Goal: Information Seeking & Learning: Learn about a topic

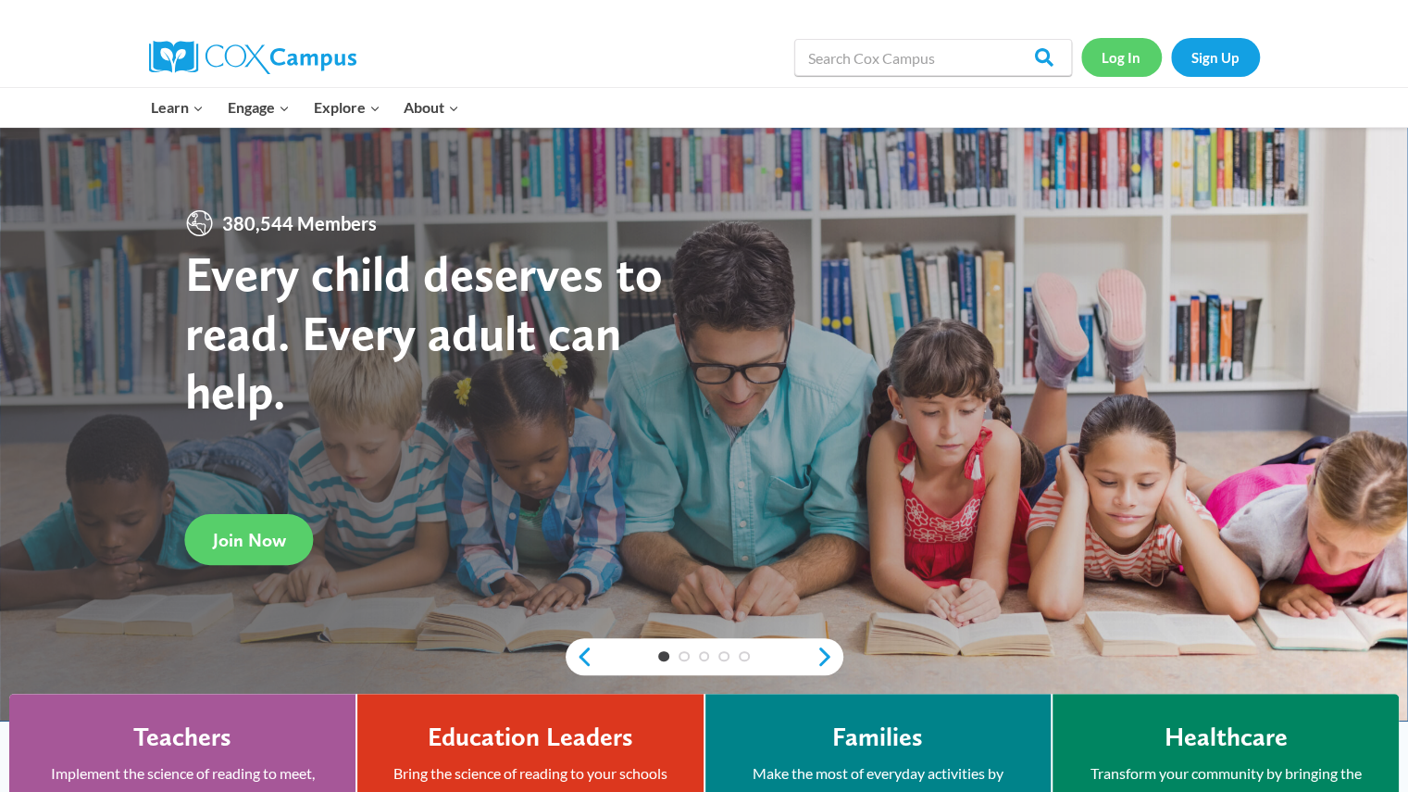
click at [1120, 55] on link "Log In" at bounding box center [1121, 57] width 81 height 38
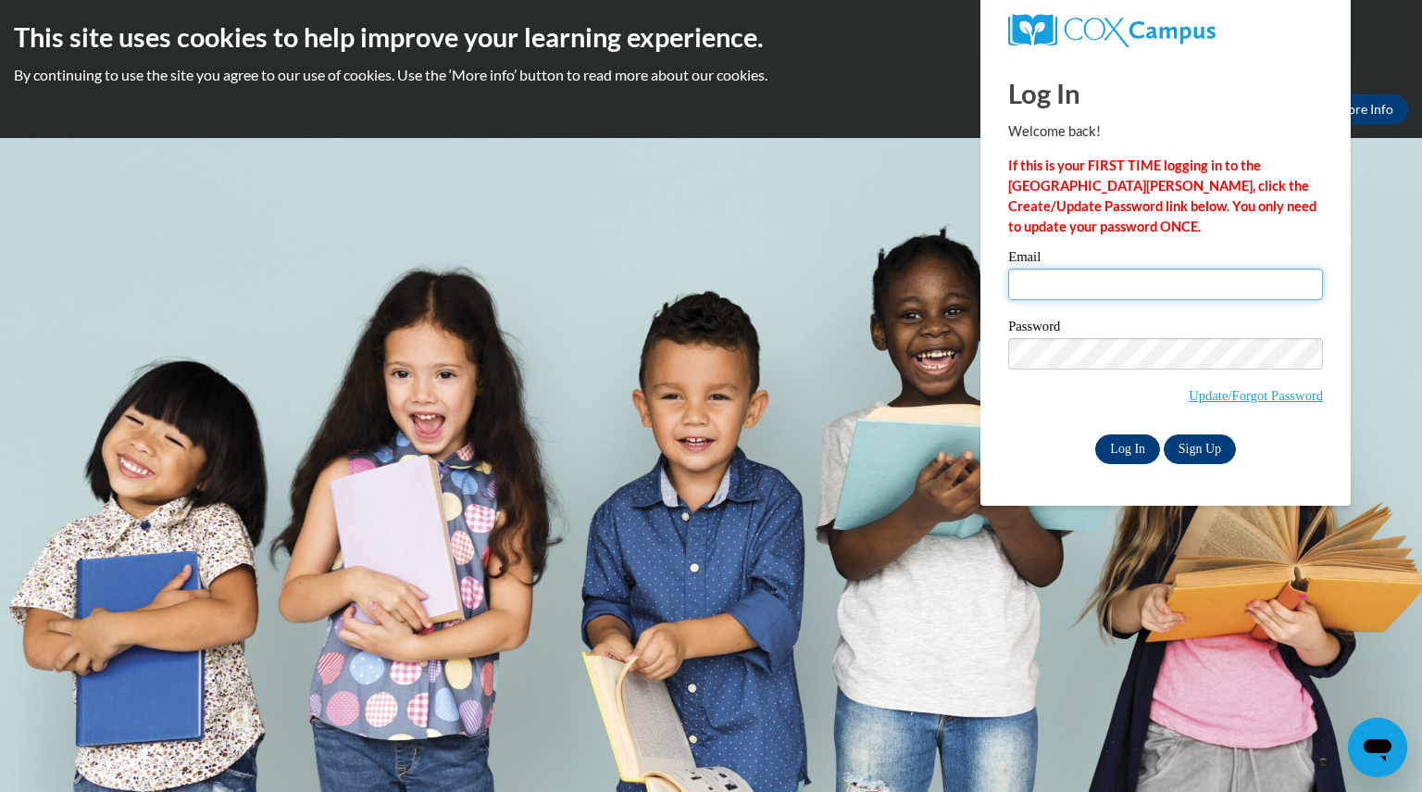
type input "broyldkatie@aasd.k12.wi.us"
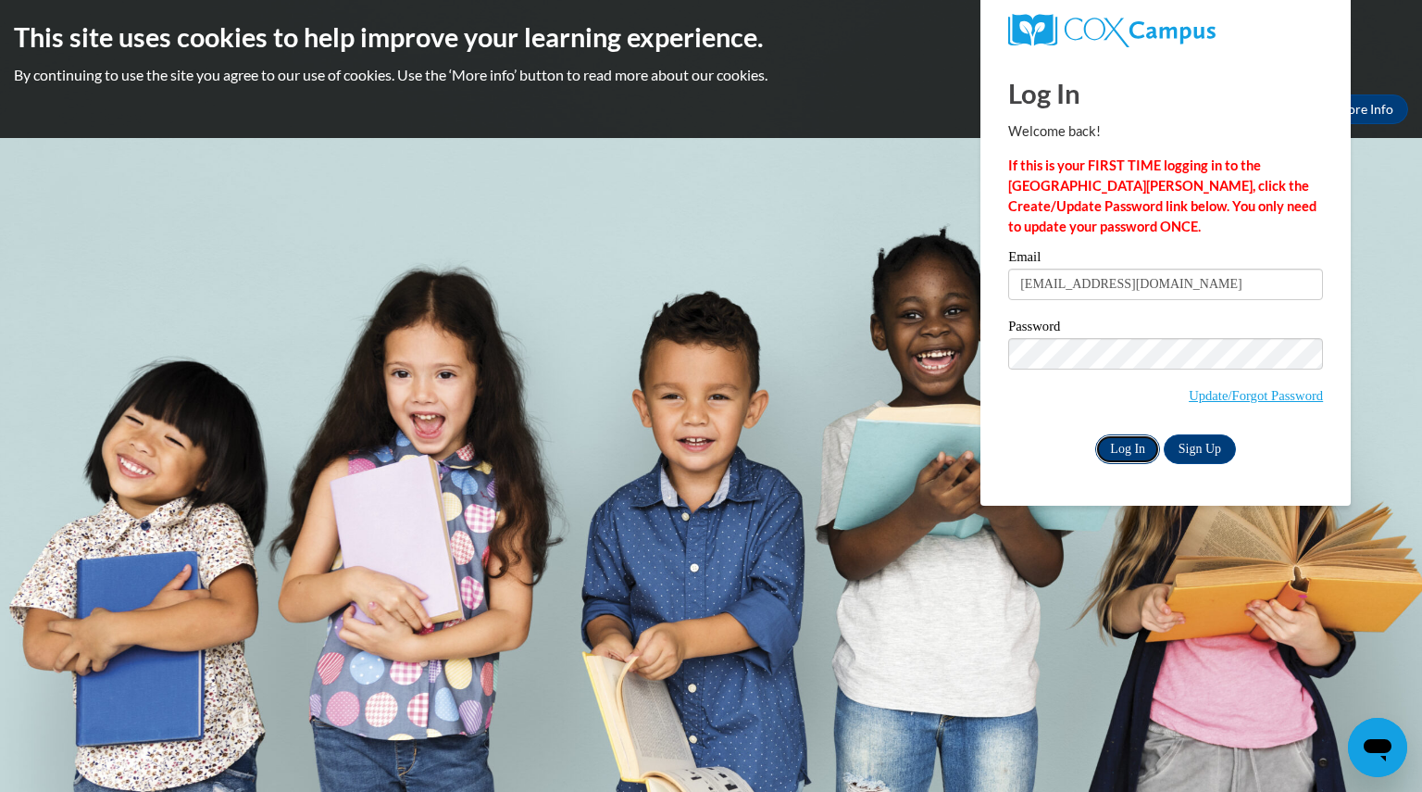
click at [1122, 453] on input "Log In" at bounding box center [1127, 449] width 65 height 30
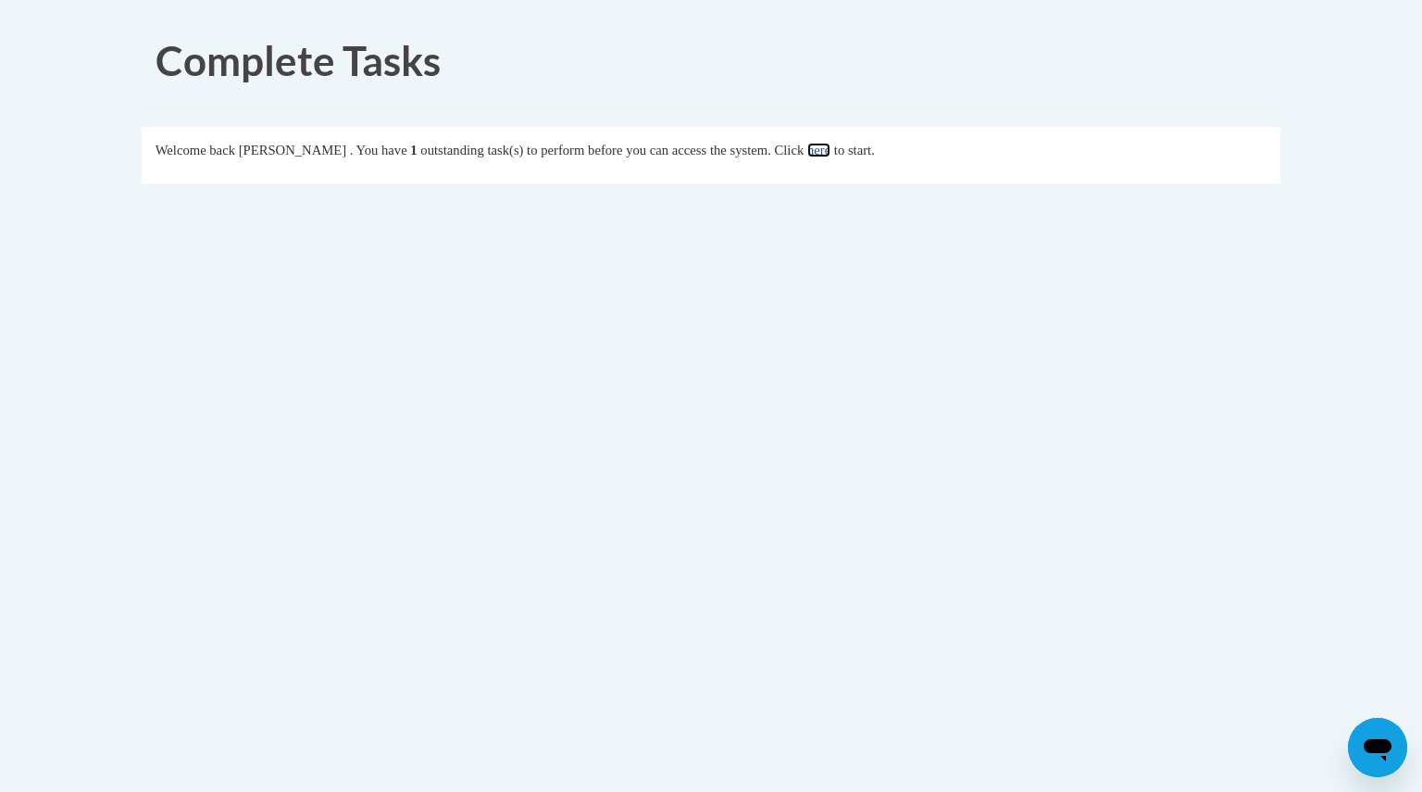
click at [831, 155] on link "here" at bounding box center [818, 150] width 23 height 15
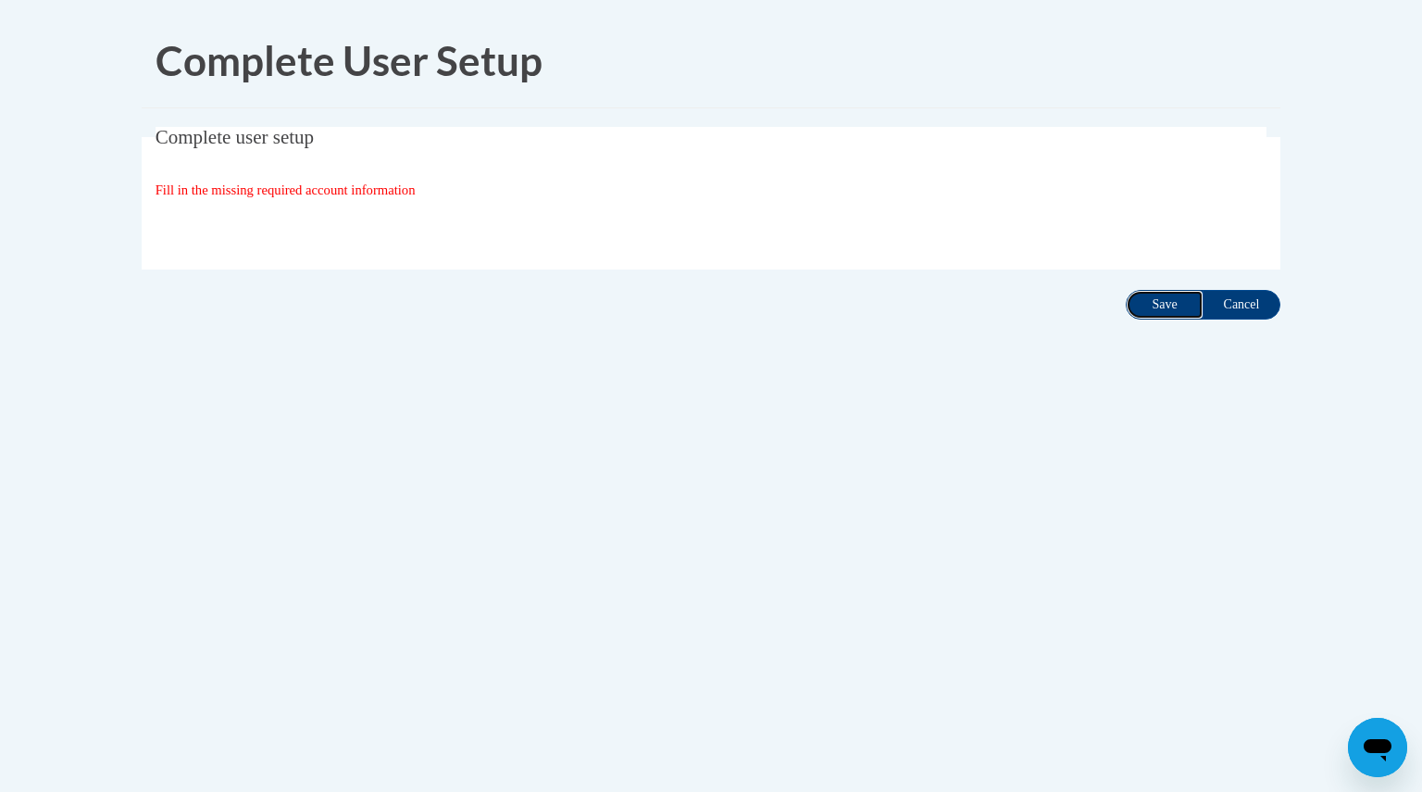
click at [1156, 307] on input "Save" at bounding box center [1165, 305] width 78 height 30
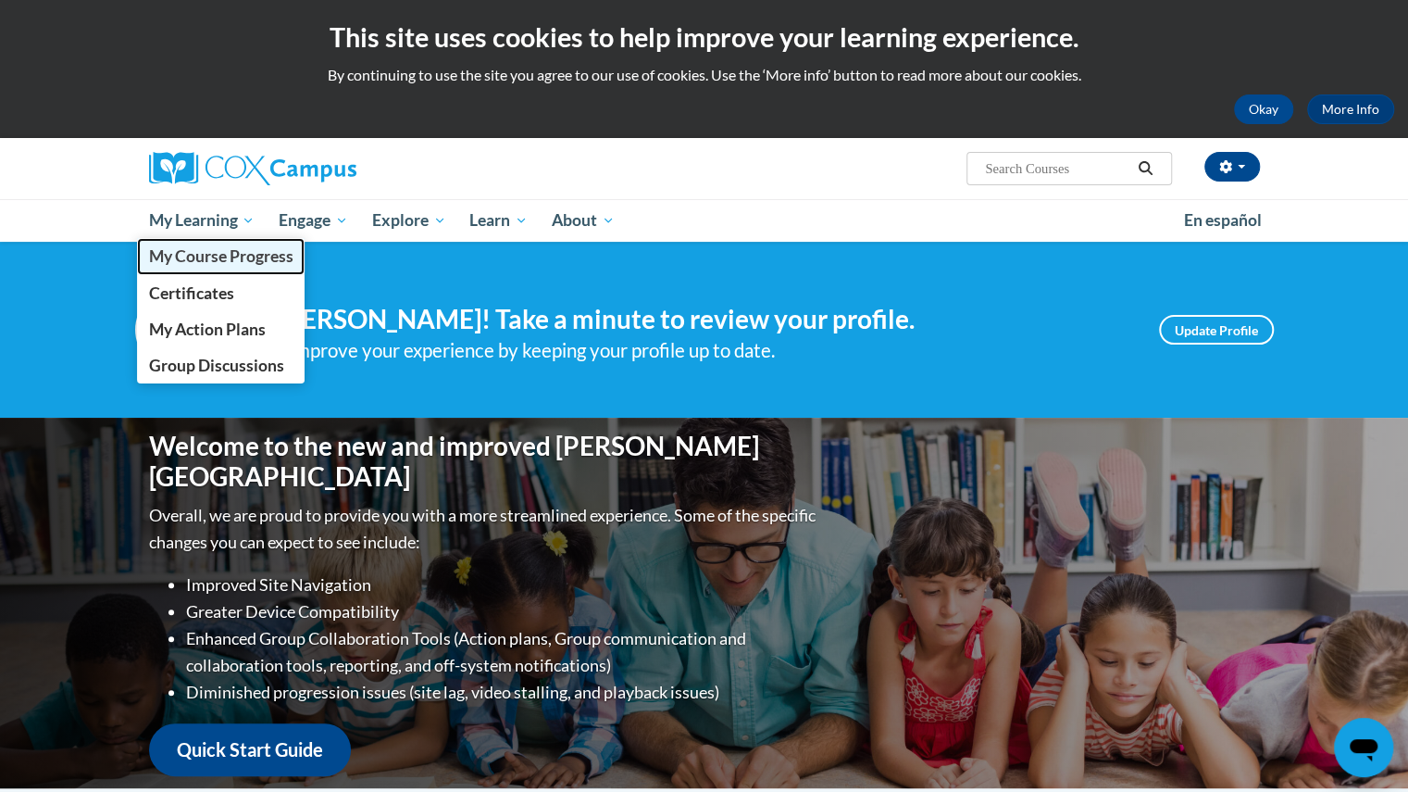
click at [224, 261] on span "My Course Progress" at bounding box center [220, 255] width 144 height 19
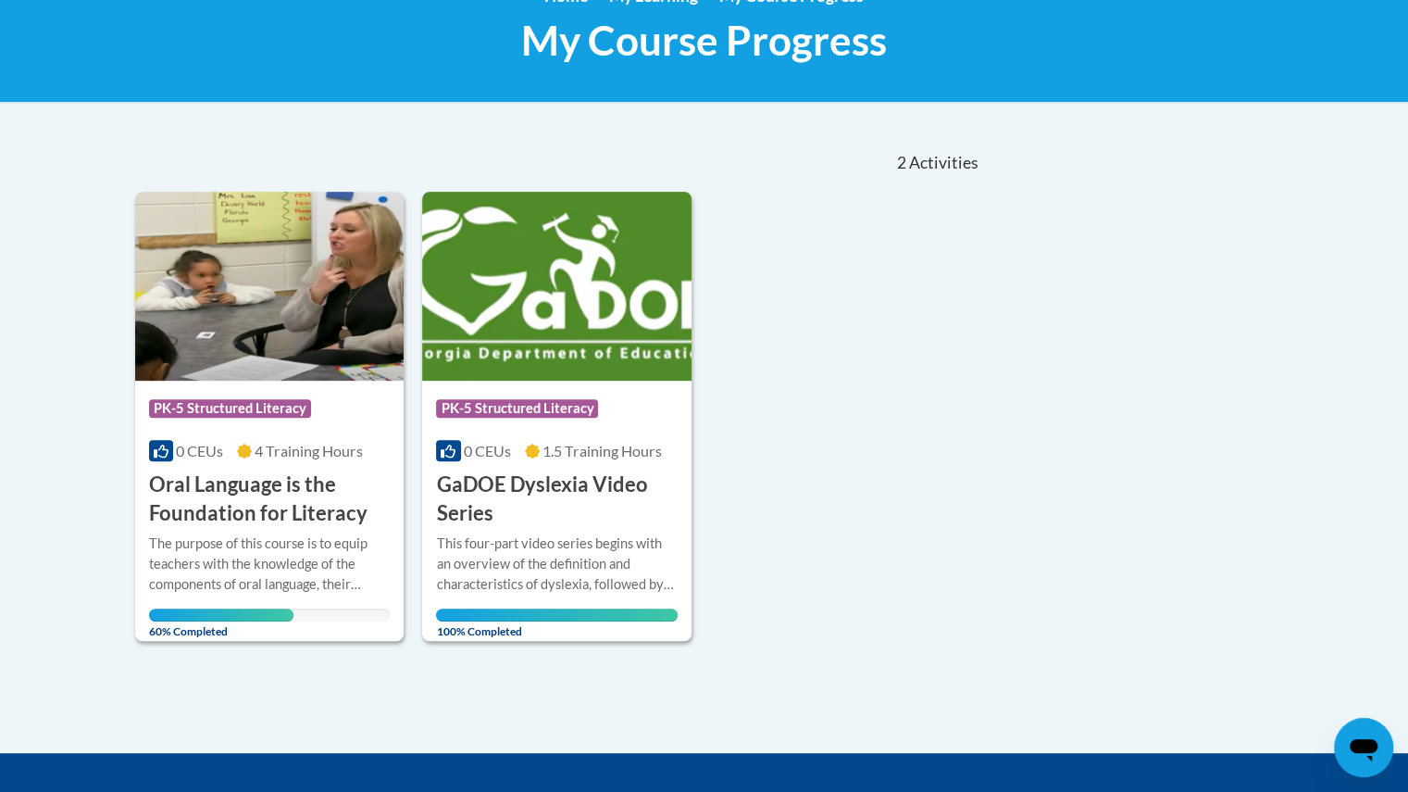
scroll to position [284, 0]
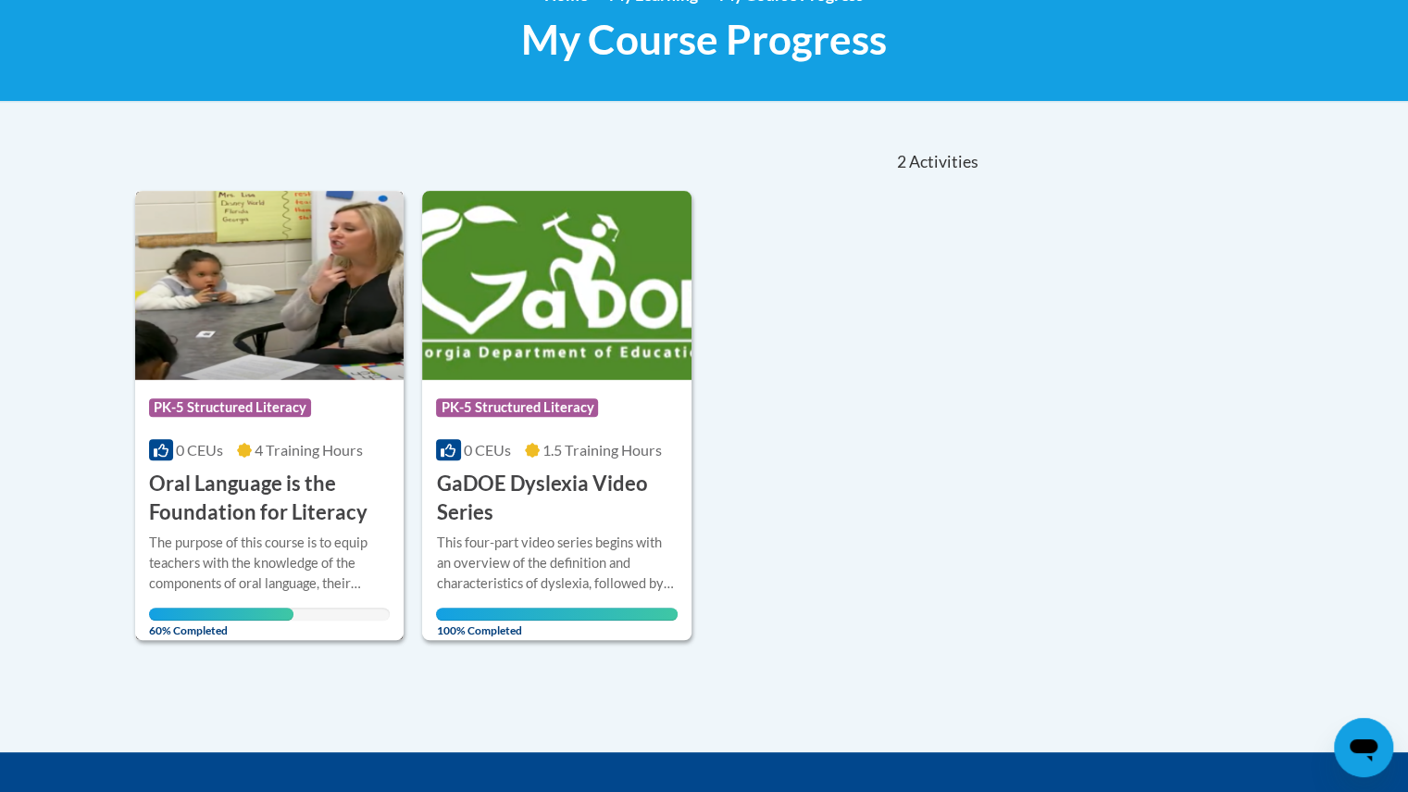
click at [246, 351] on img at bounding box center [269, 285] width 269 height 189
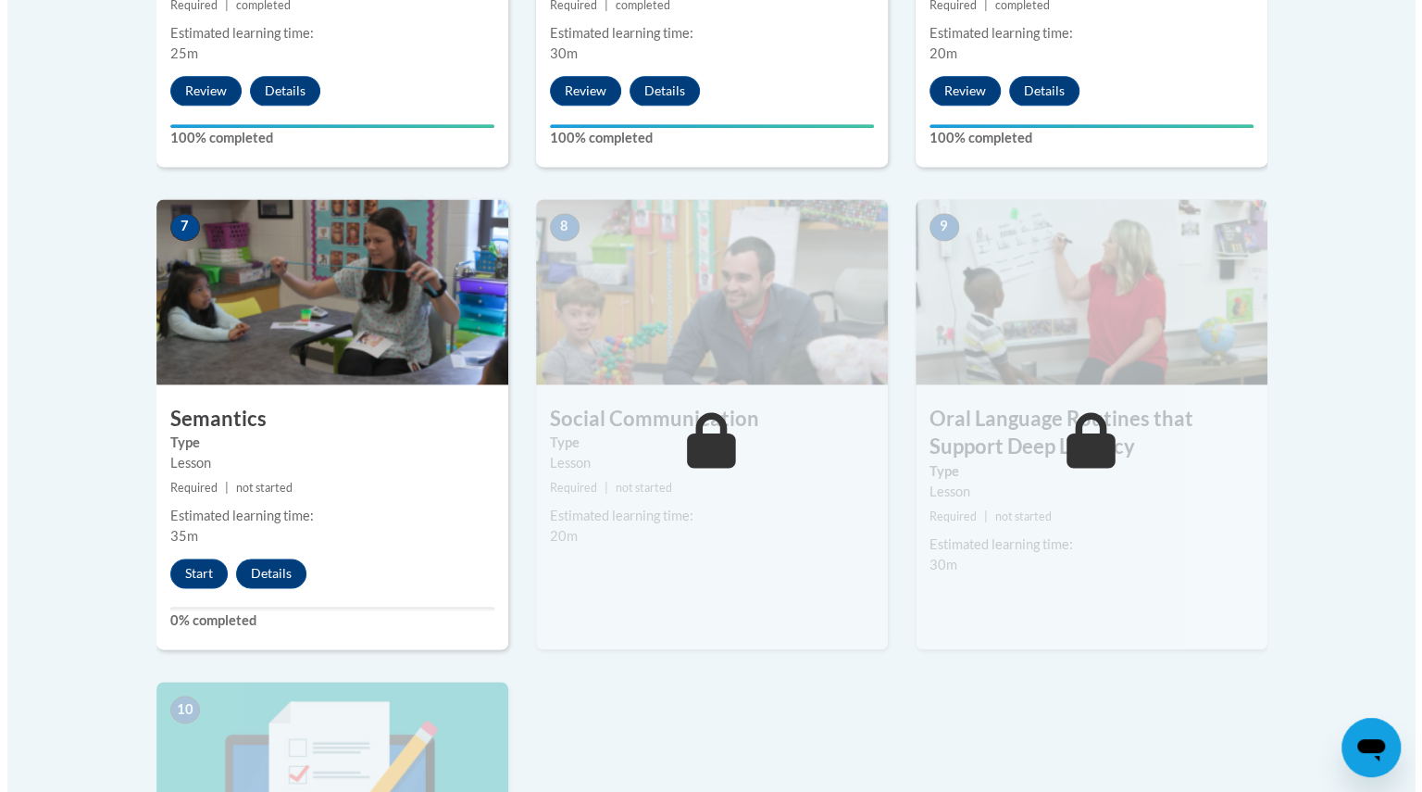
scroll to position [1448, 0]
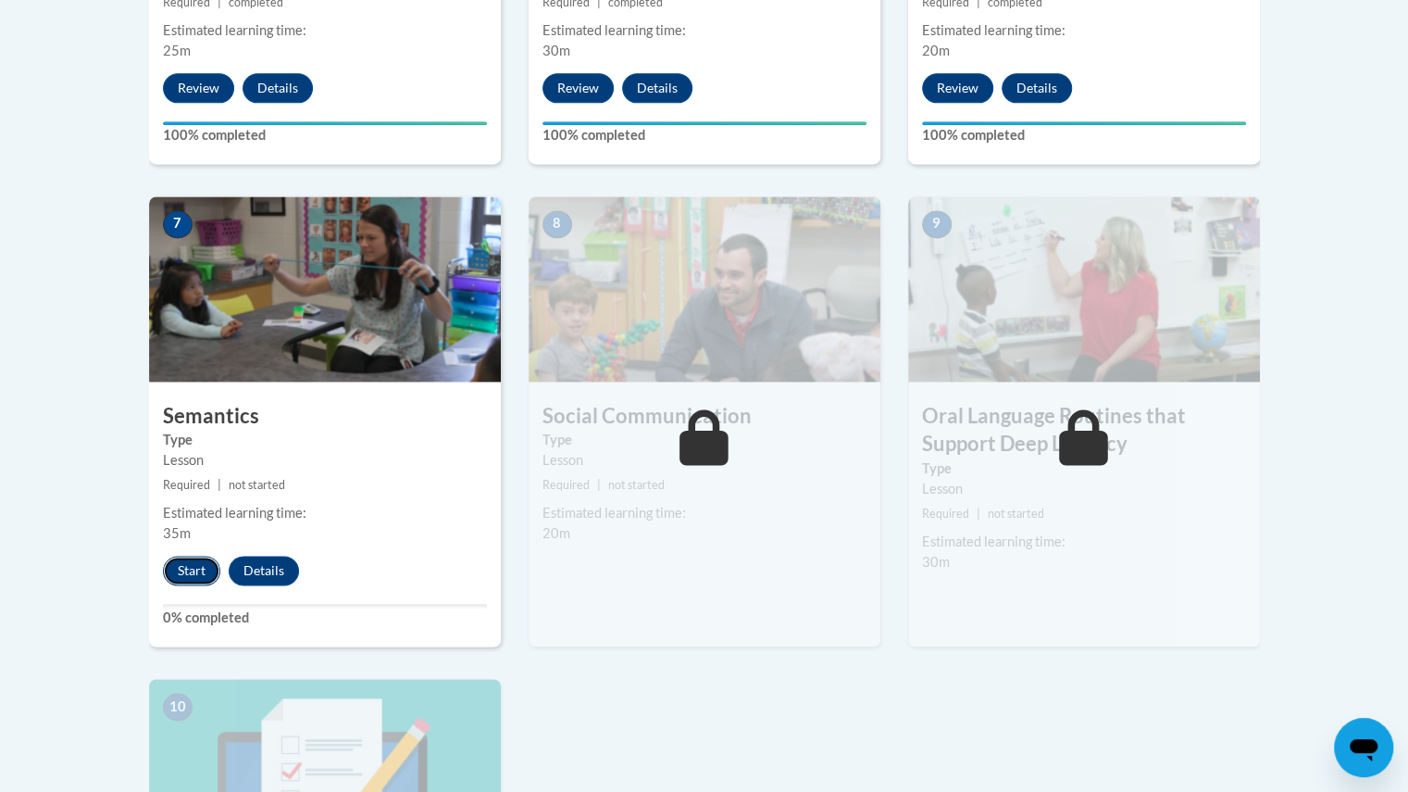
click at [193, 568] on button "Start" at bounding box center [191, 571] width 57 height 30
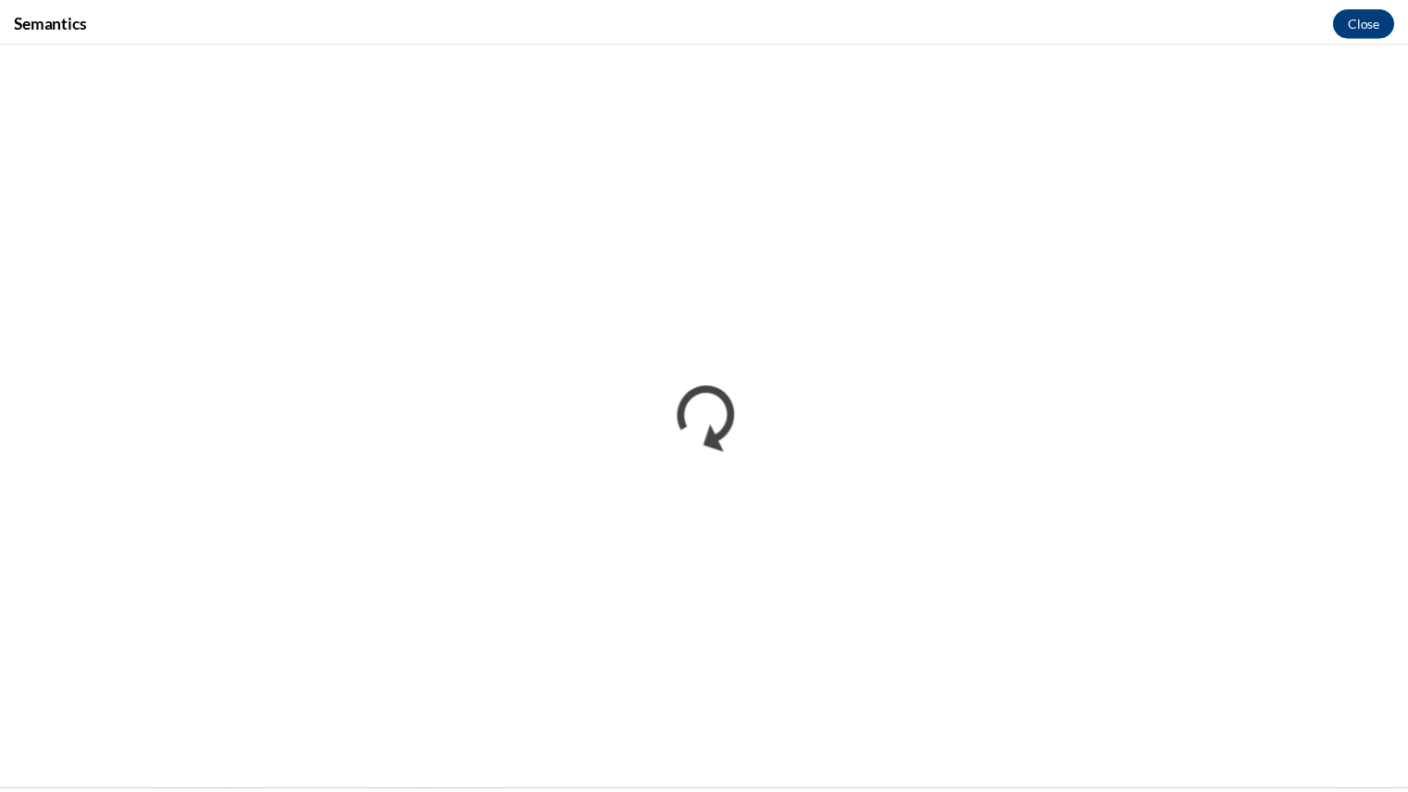
scroll to position [0, 0]
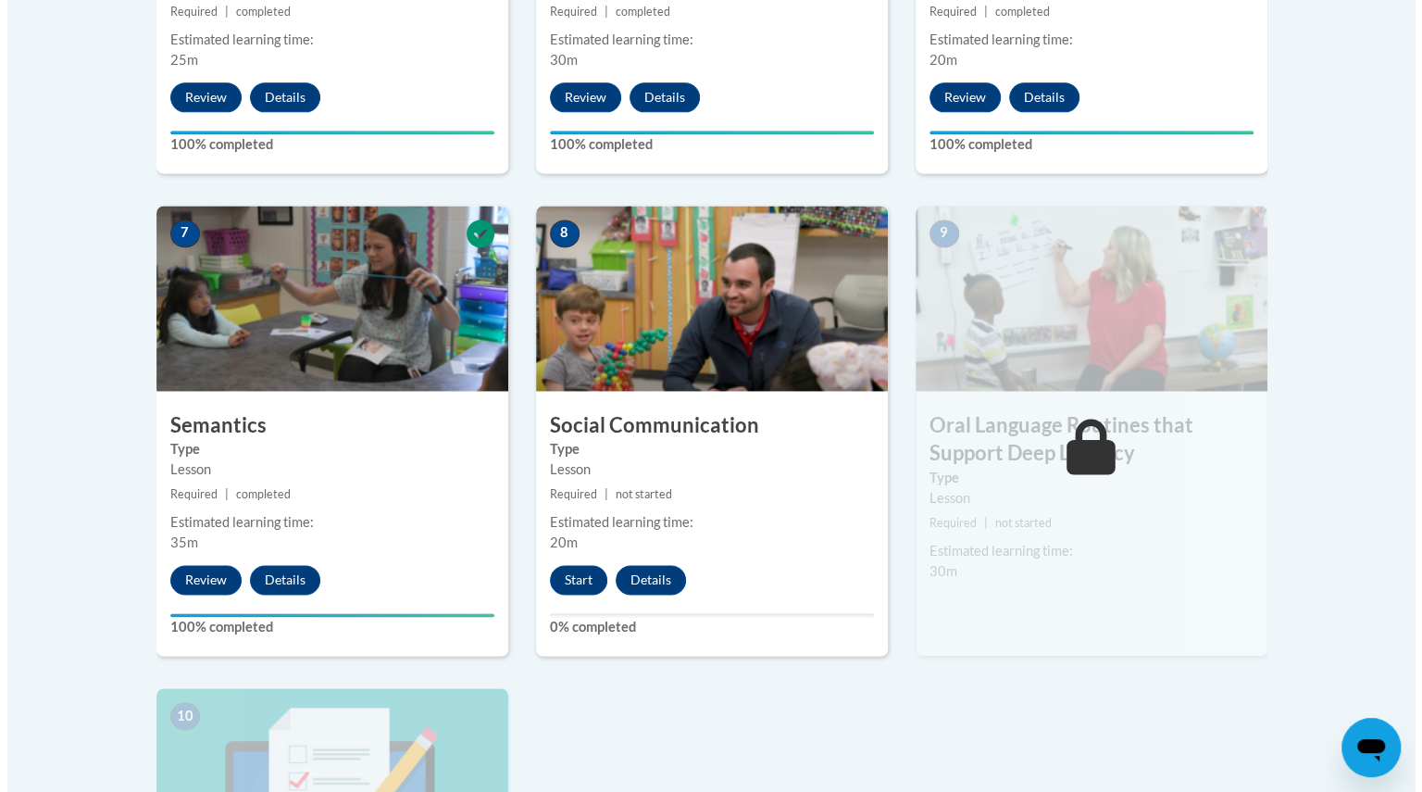
scroll to position [1441, 0]
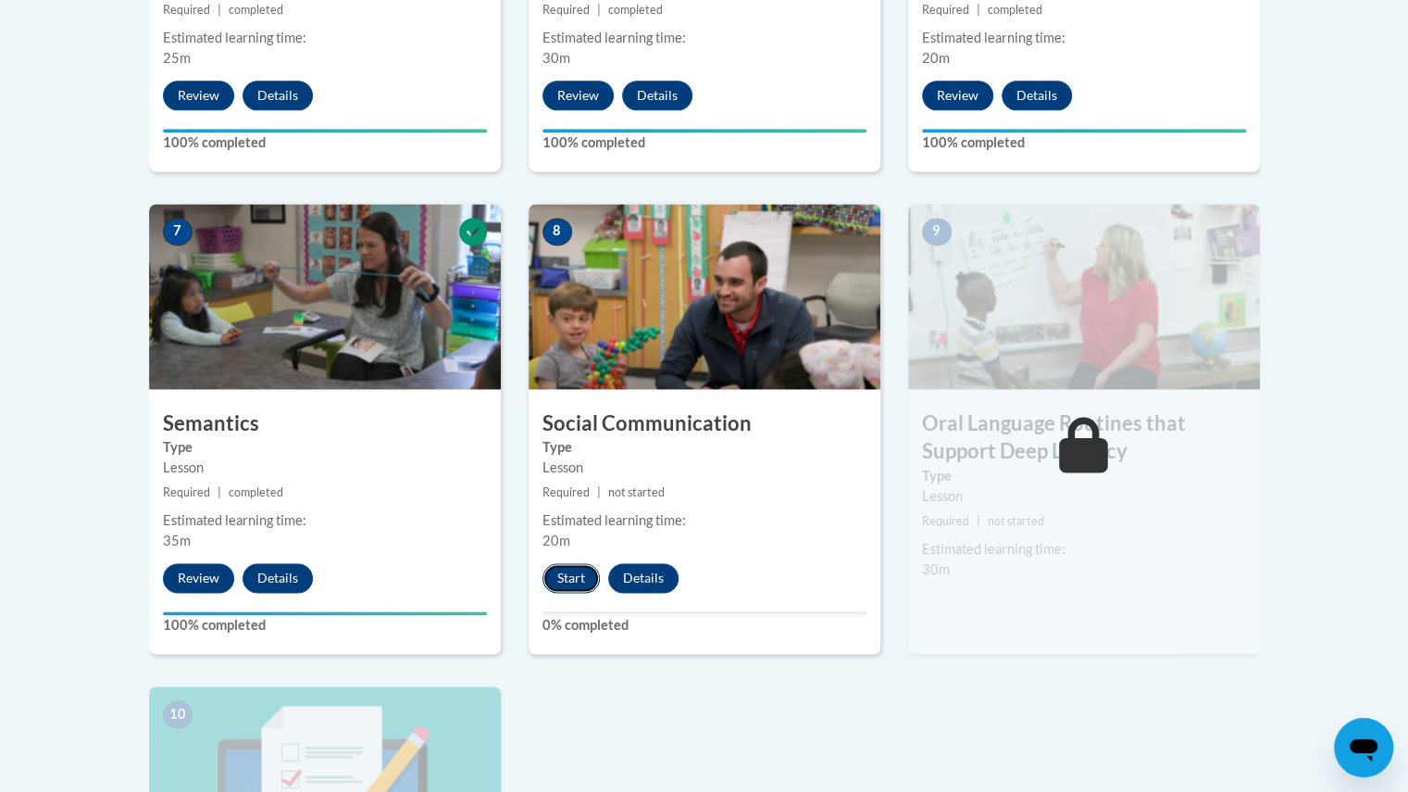
click at [563, 578] on button "Start" at bounding box center [571, 578] width 57 height 30
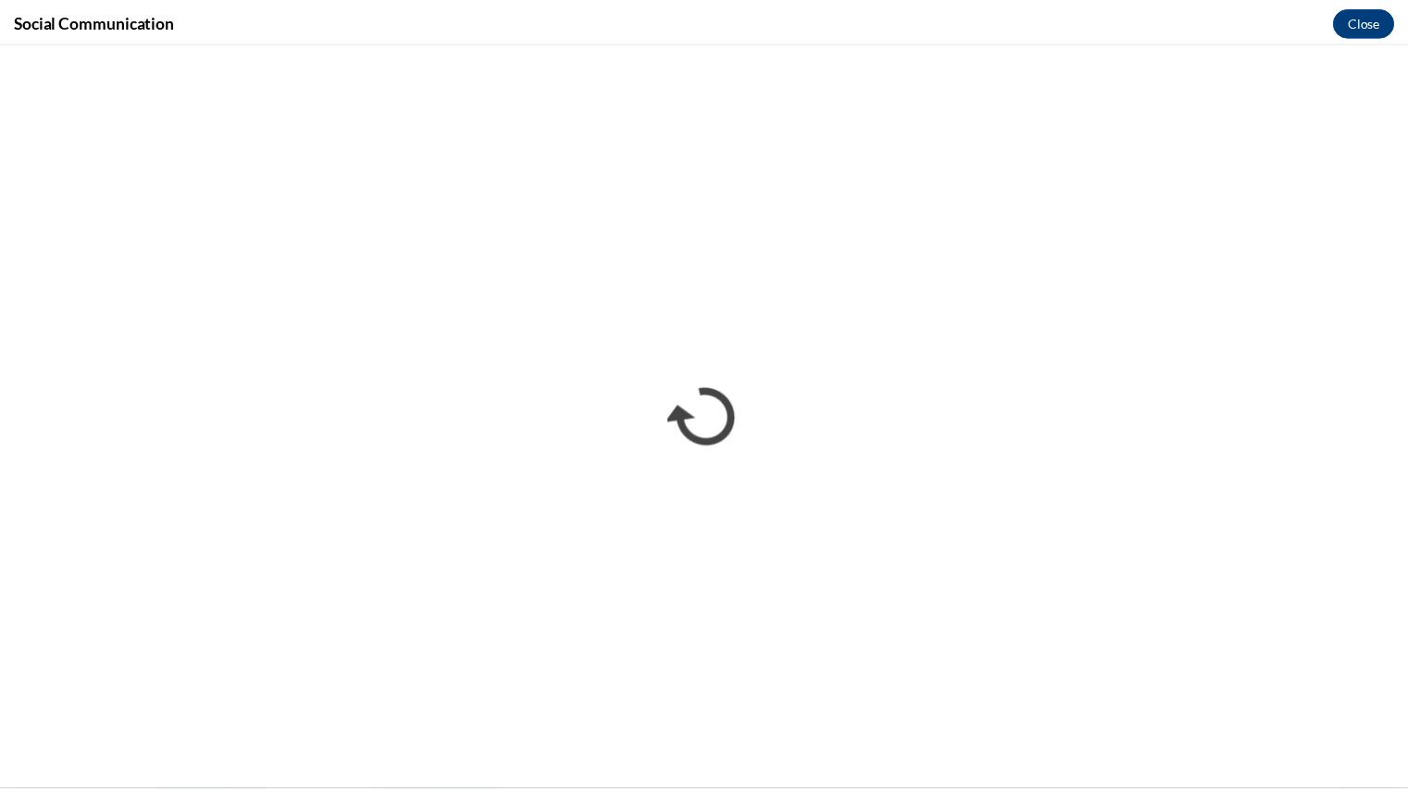
scroll to position [0, 0]
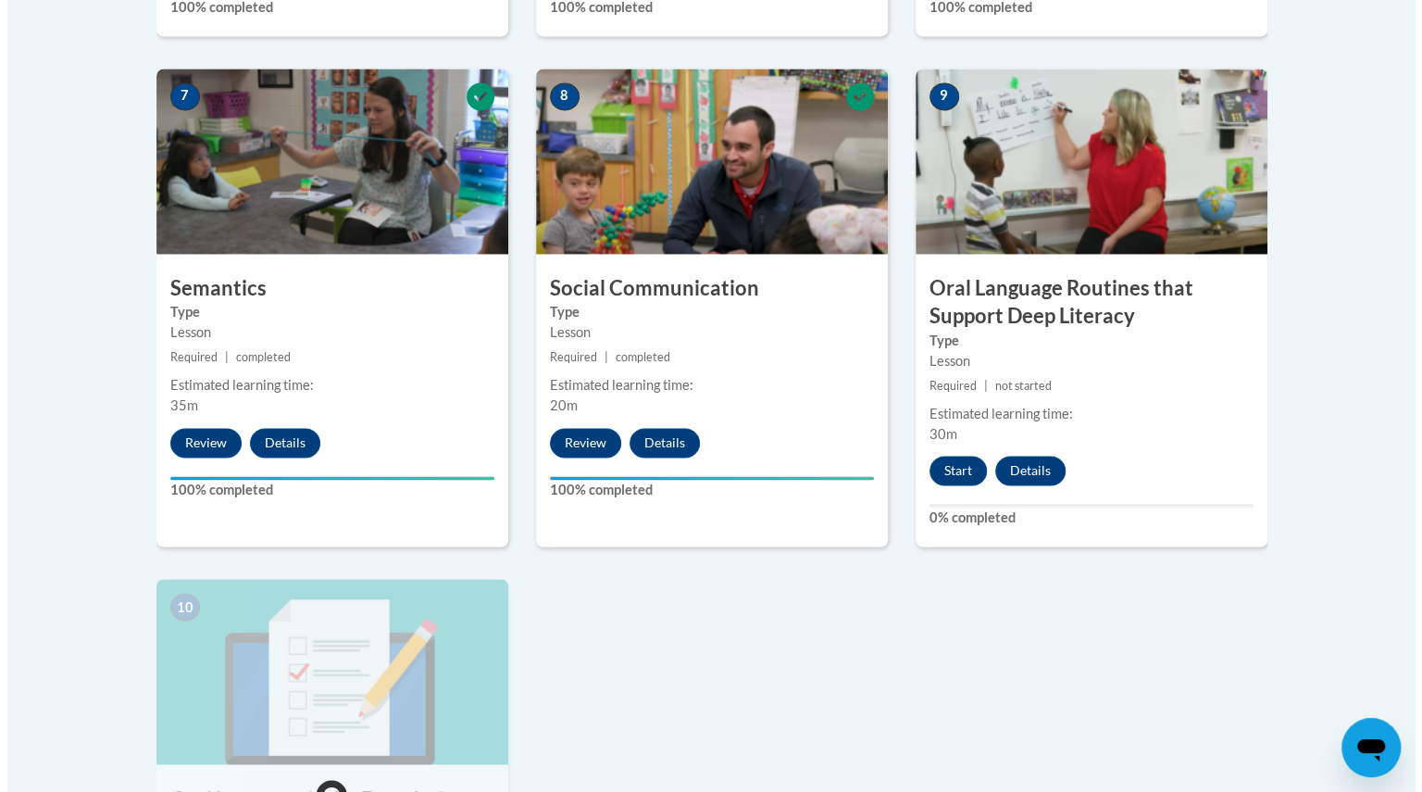
scroll to position [1575, 0]
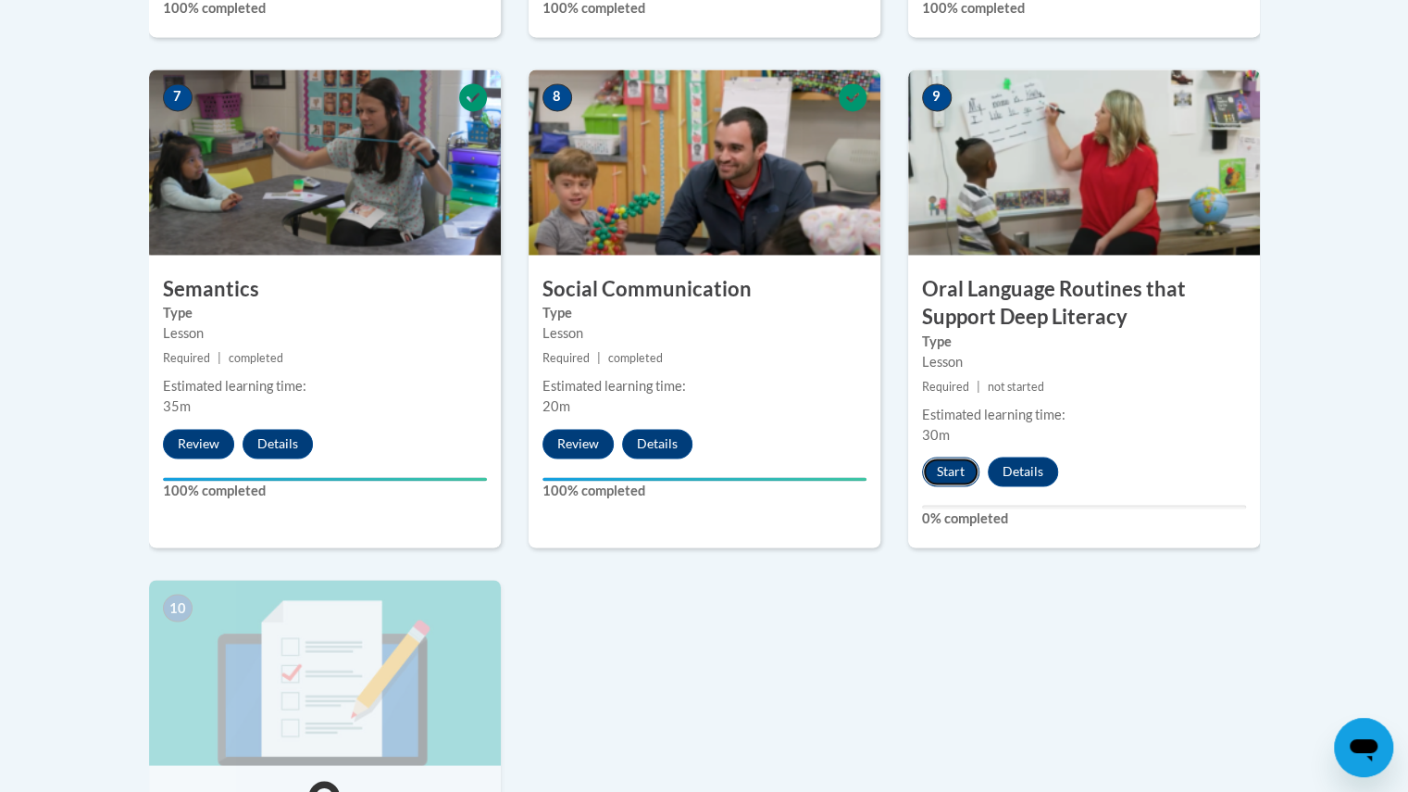
click at [949, 467] on button "Start" at bounding box center [950, 471] width 57 height 30
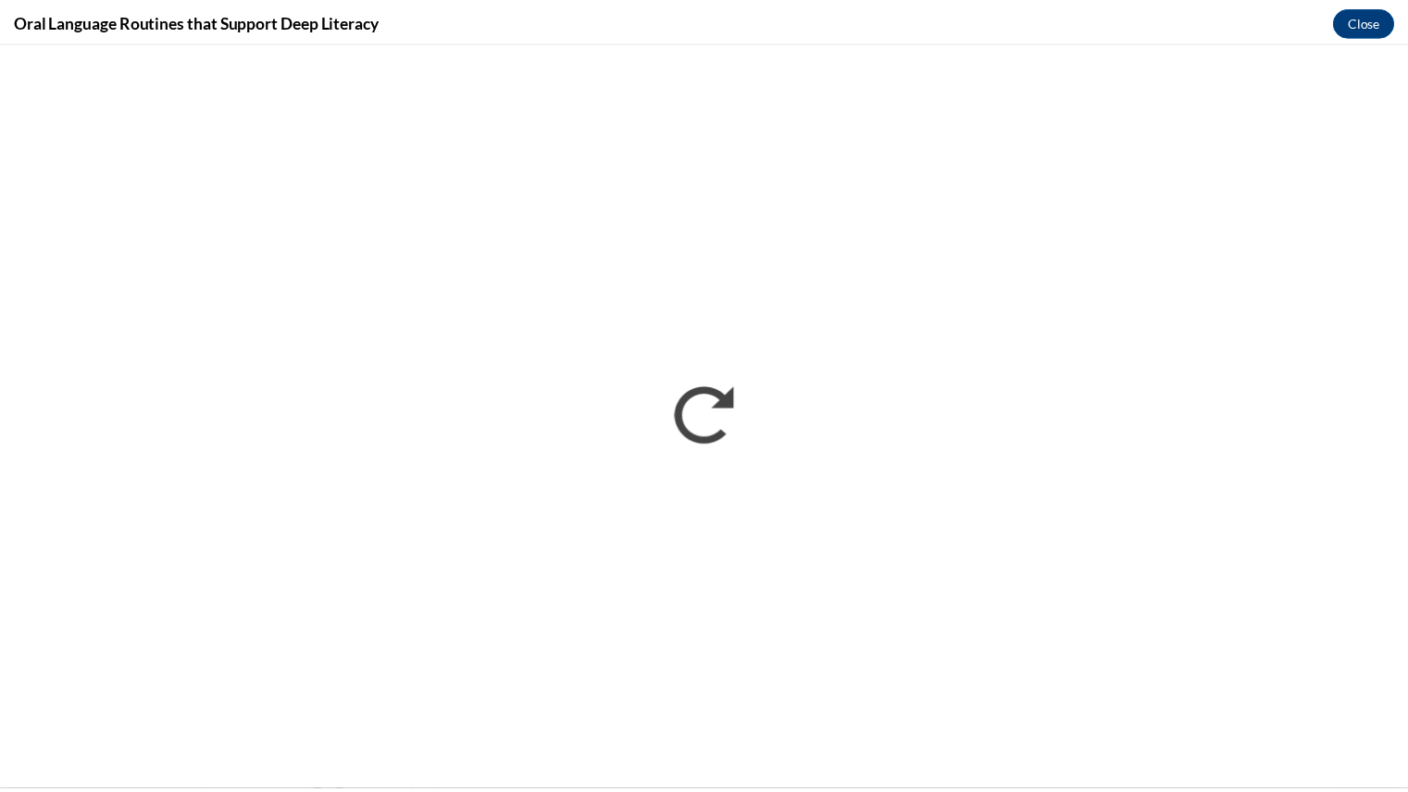
scroll to position [0, 0]
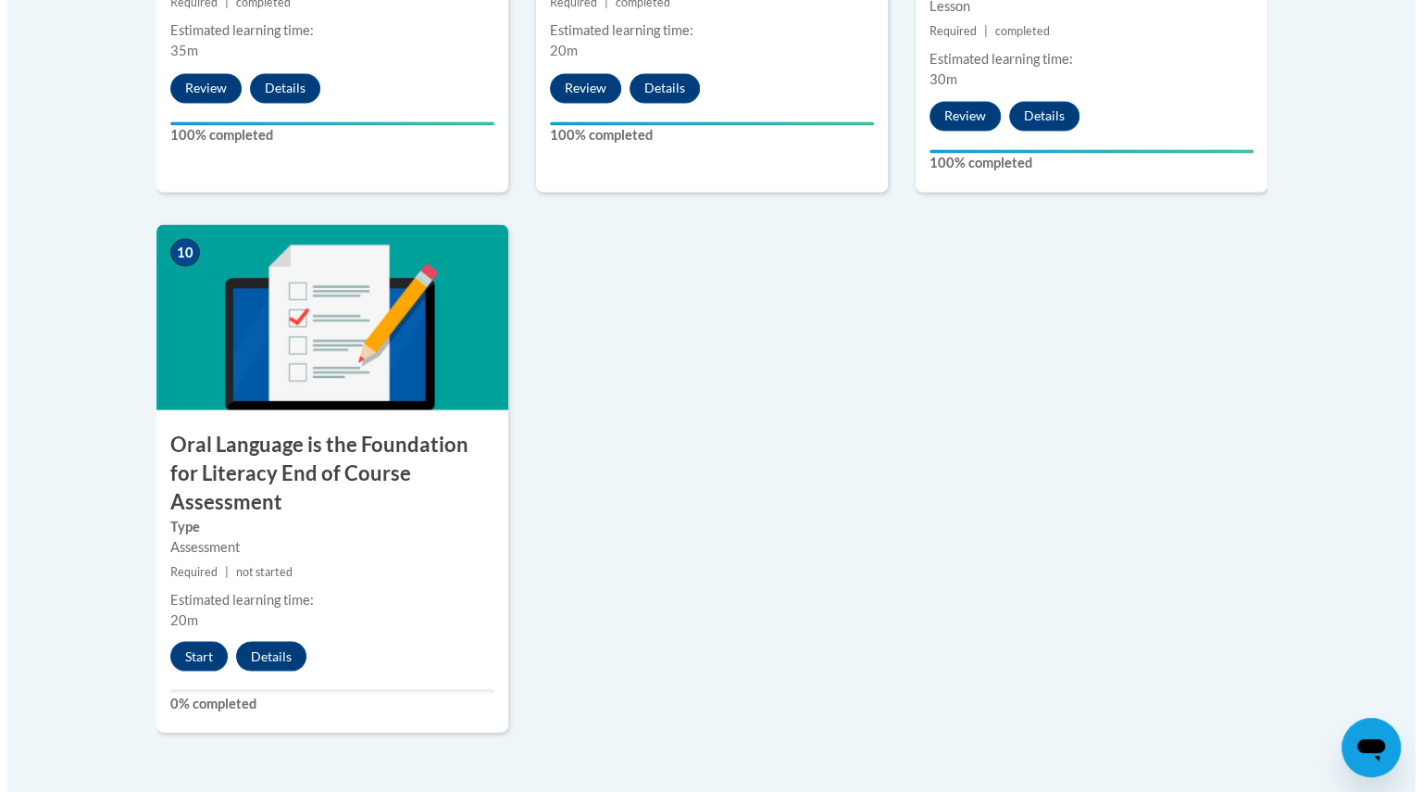
scroll to position [1931, 0]
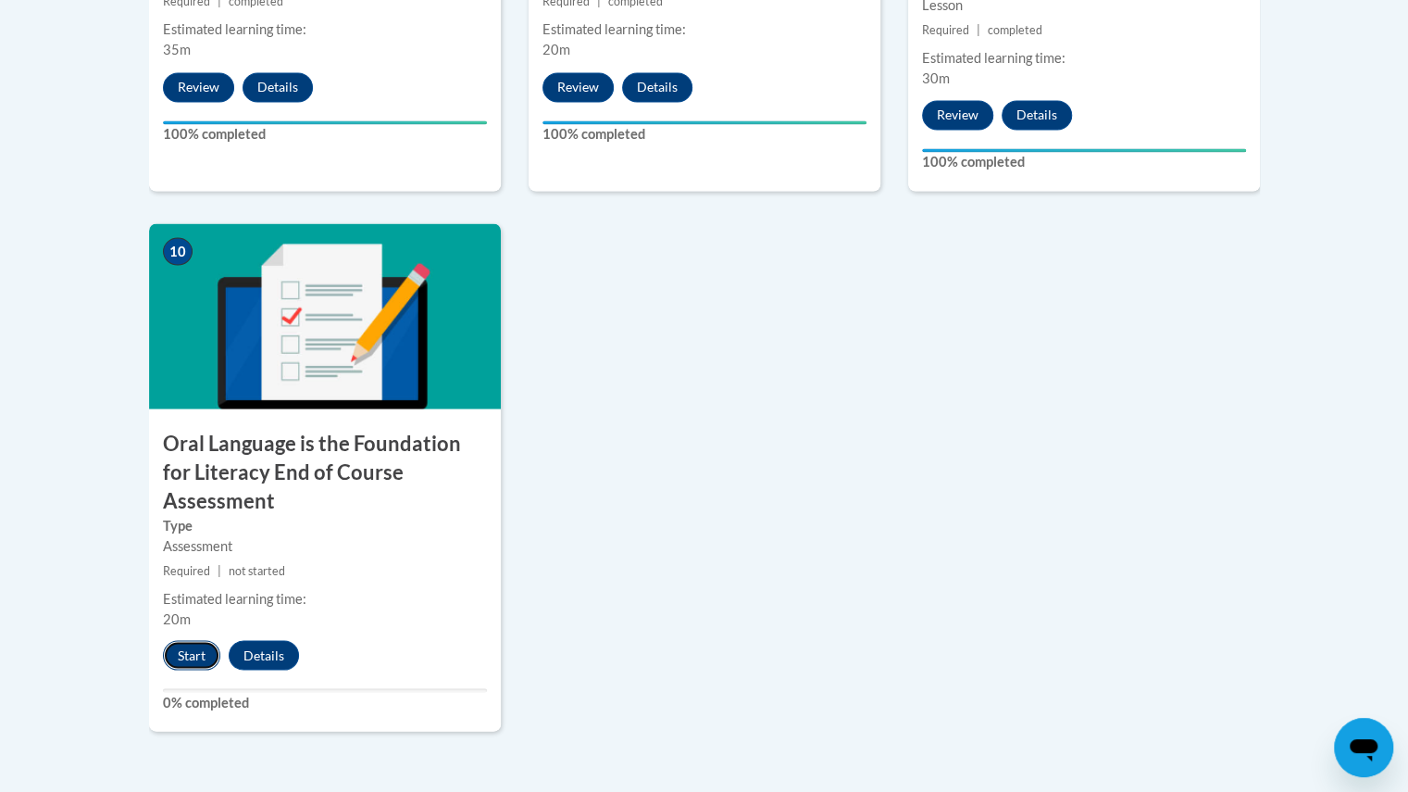
click at [192, 640] on button "Start" at bounding box center [191, 655] width 57 height 30
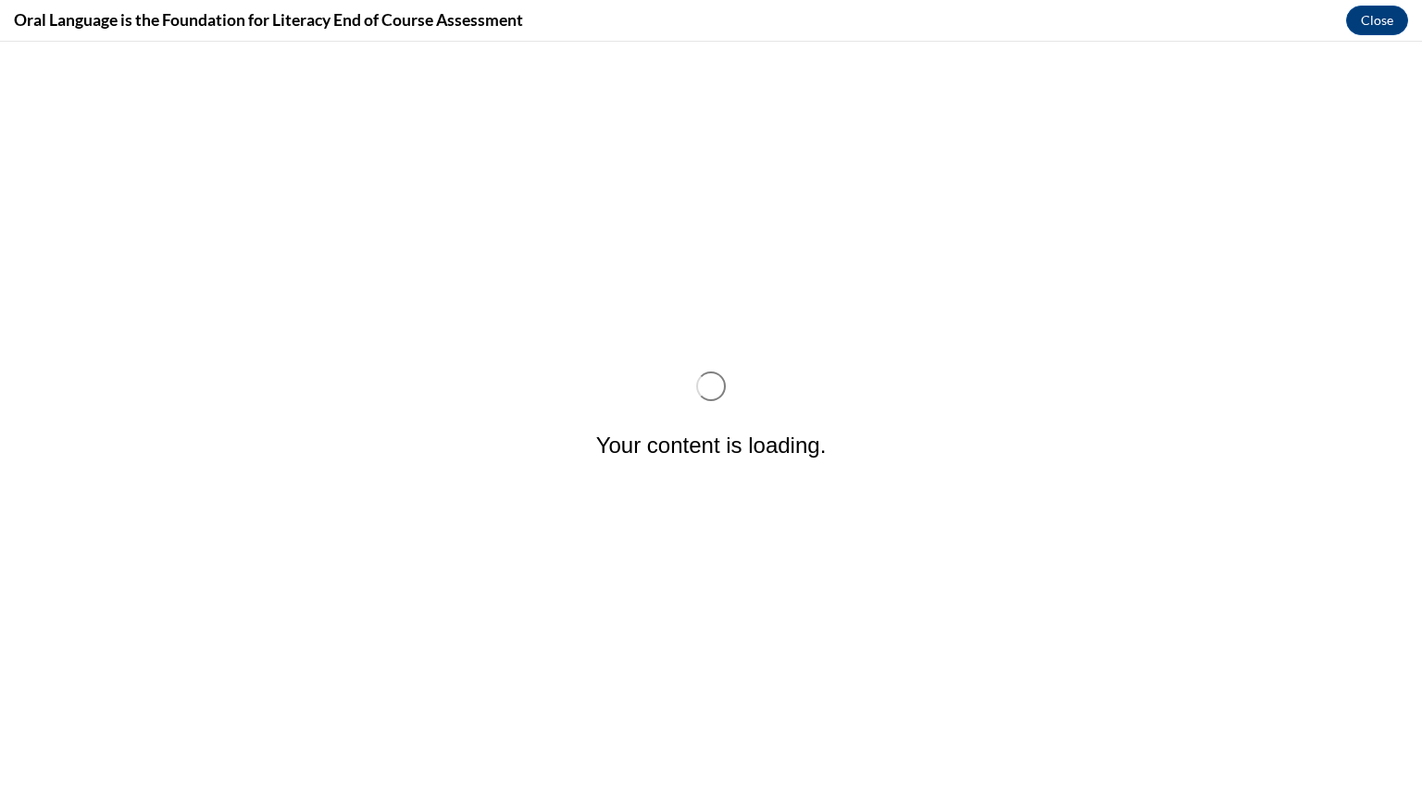
scroll to position [0, 0]
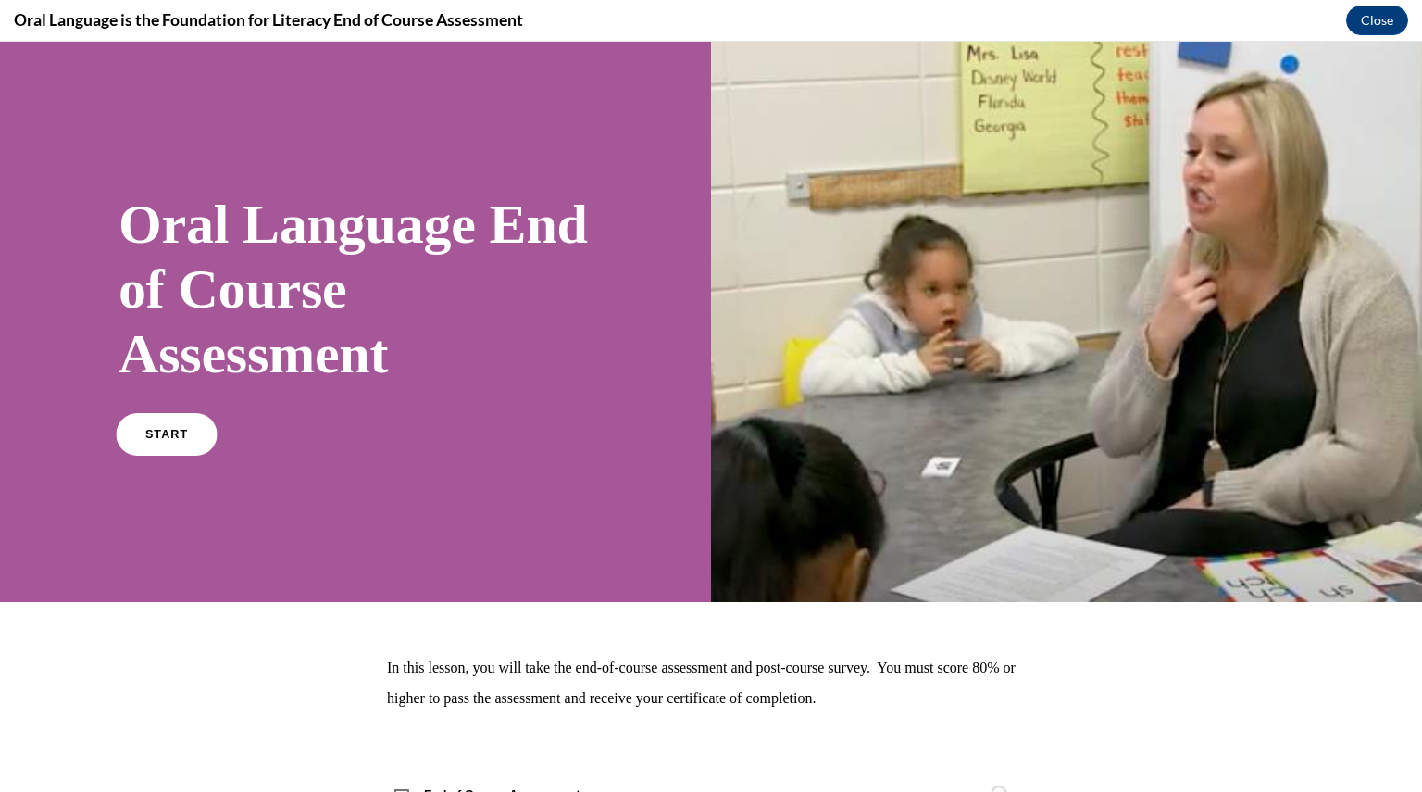
click at [144, 419] on link "START" at bounding box center [166, 434] width 101 height 43
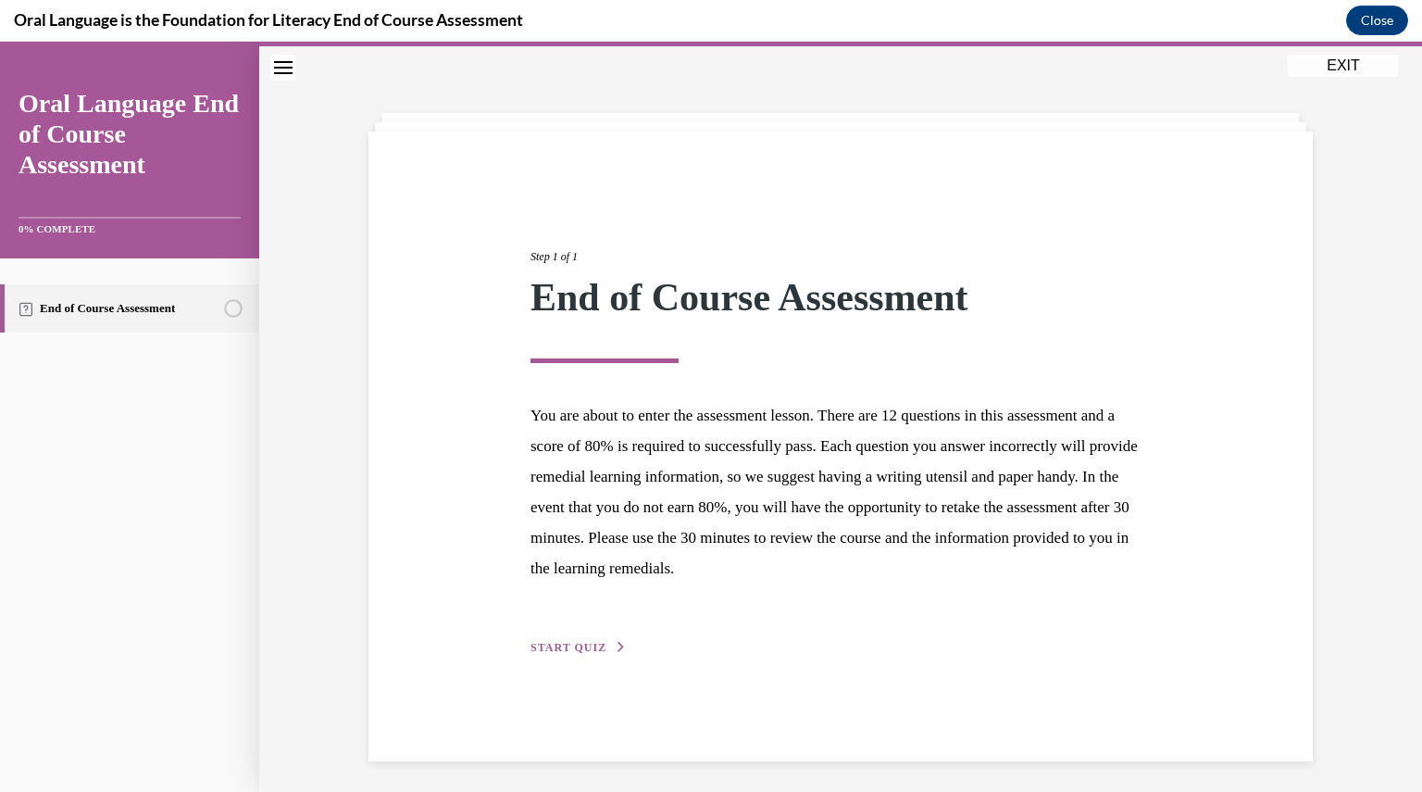
scroll to position [58, 0]
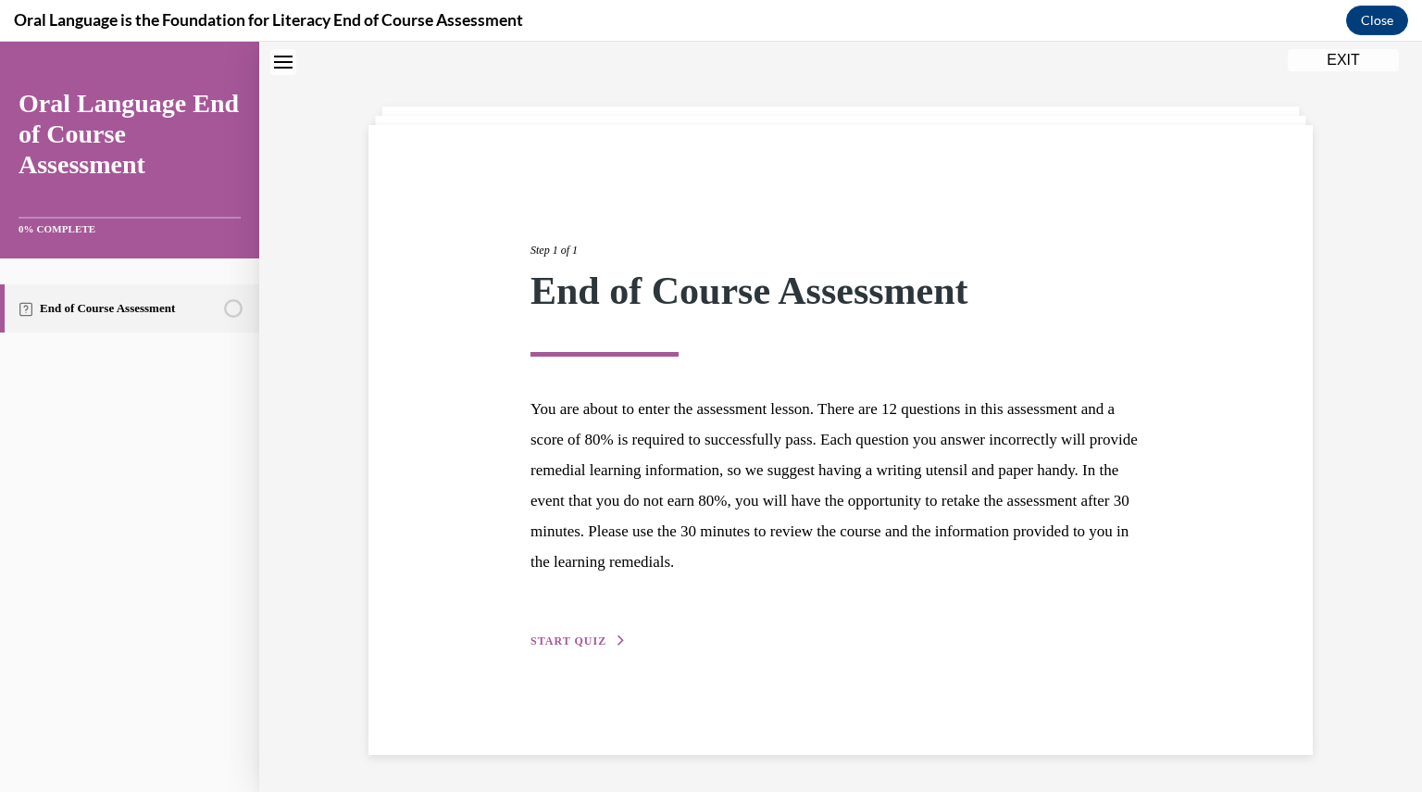
click at [565, 641] on span "START QUIZ" at bounding box center [569, 640] width 76 height 13
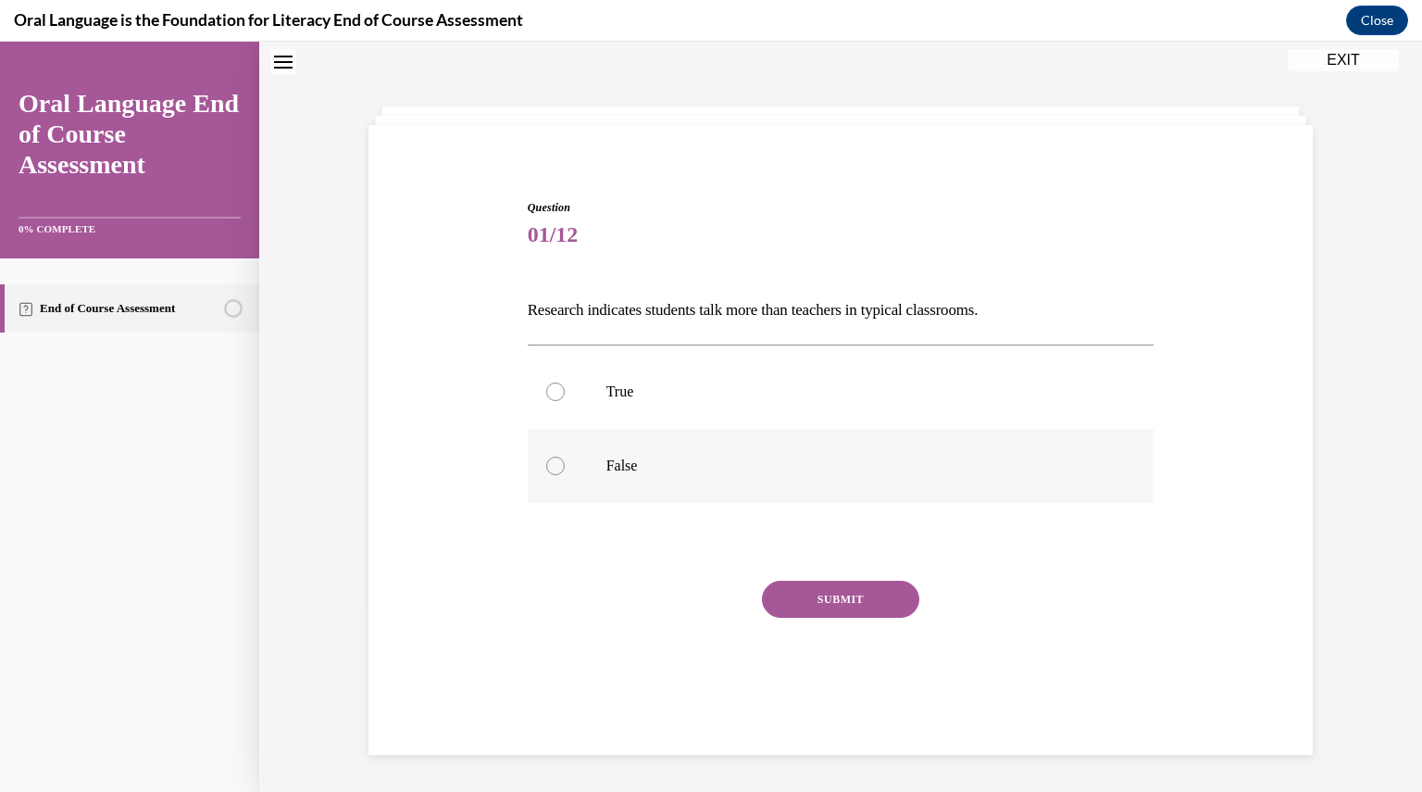
click at [549, 473] on div at bounding box center [555, 465] width 19 height 19
click at [549, 473] on input "False" at bounding box center [555, 465] width 19 height 19
radio input "true"
click at [767, 587] on button "SUBMIT" at bounding box center [840, 599] width 157 height 37
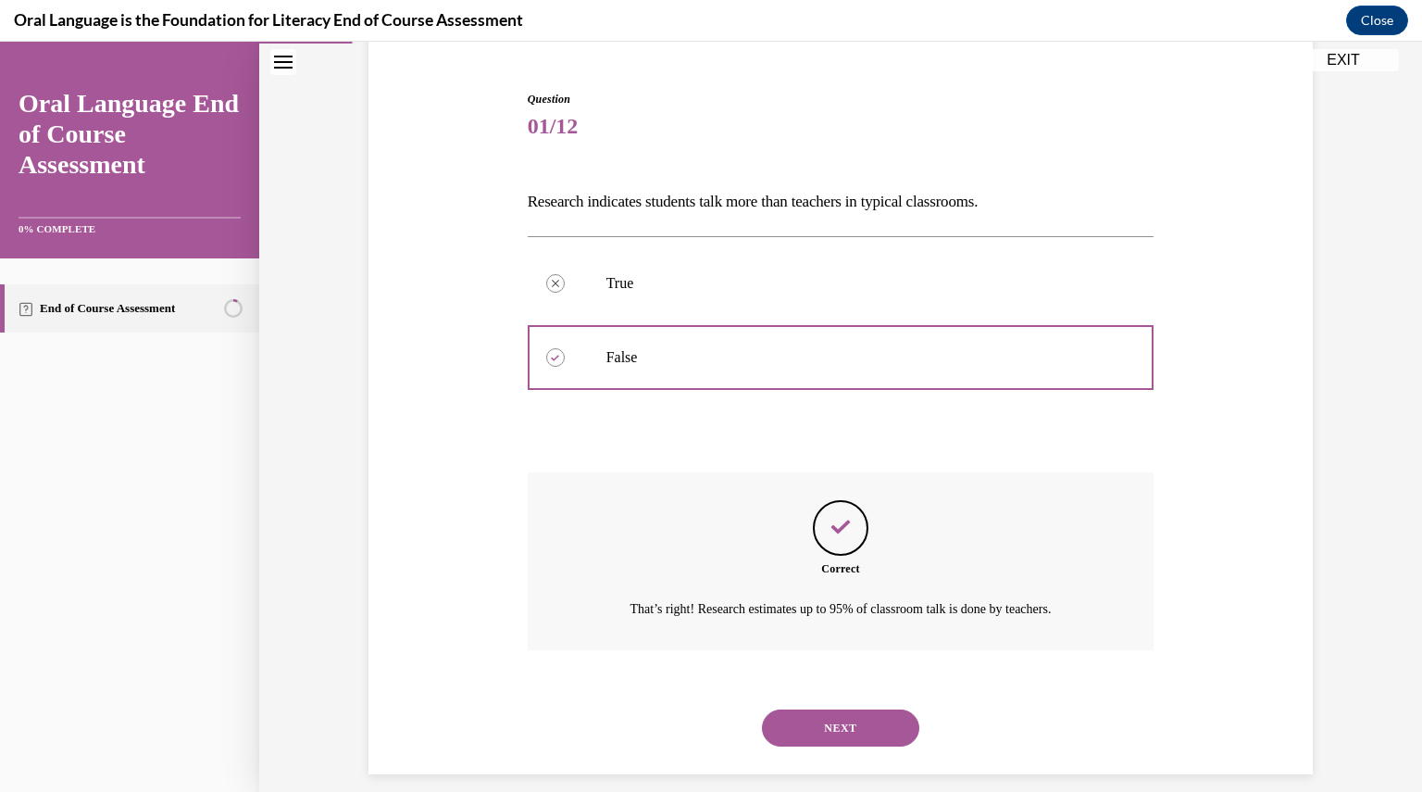
scroll to position [185, 0]
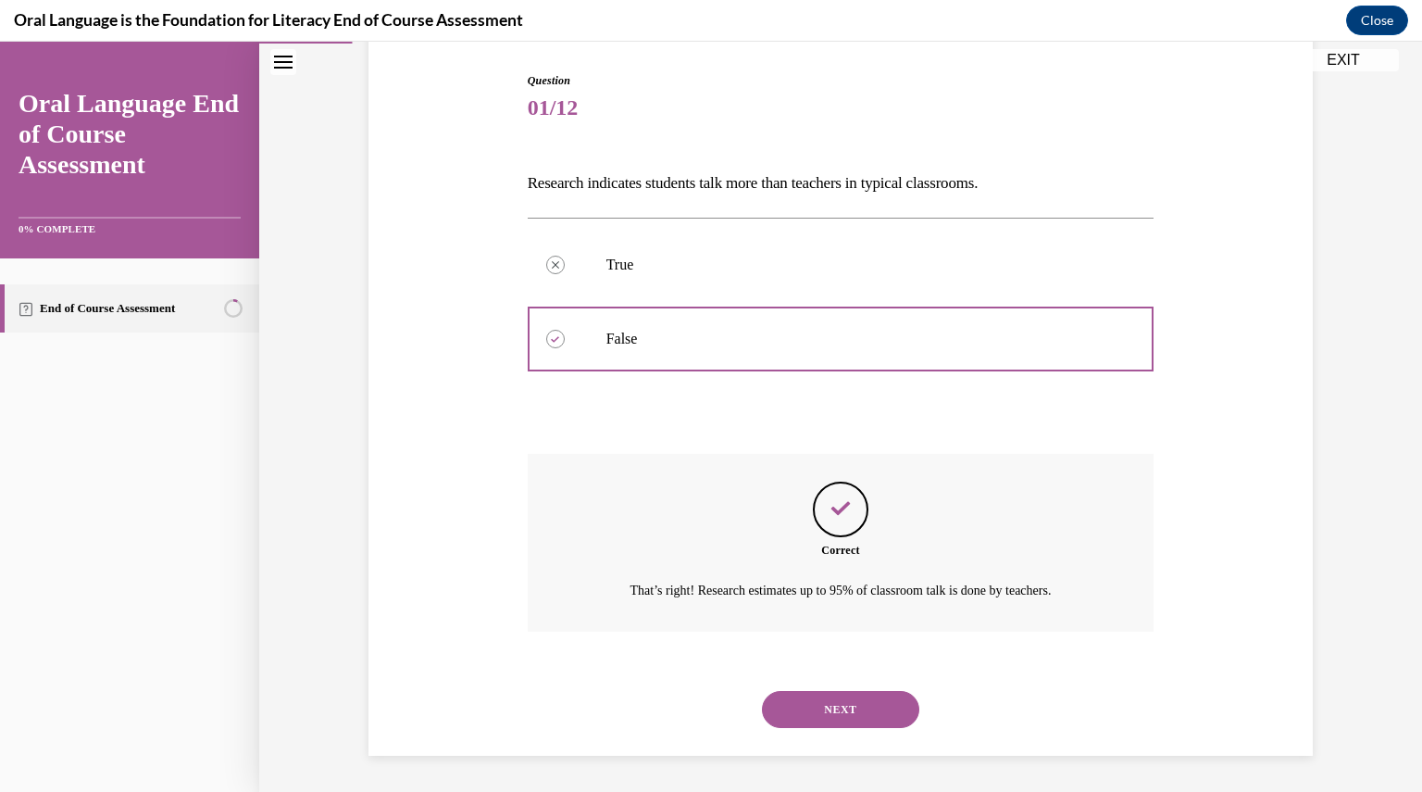
click at [872, 713] on button "NEXT" at bounding box center [840, 709] width 157 height 37
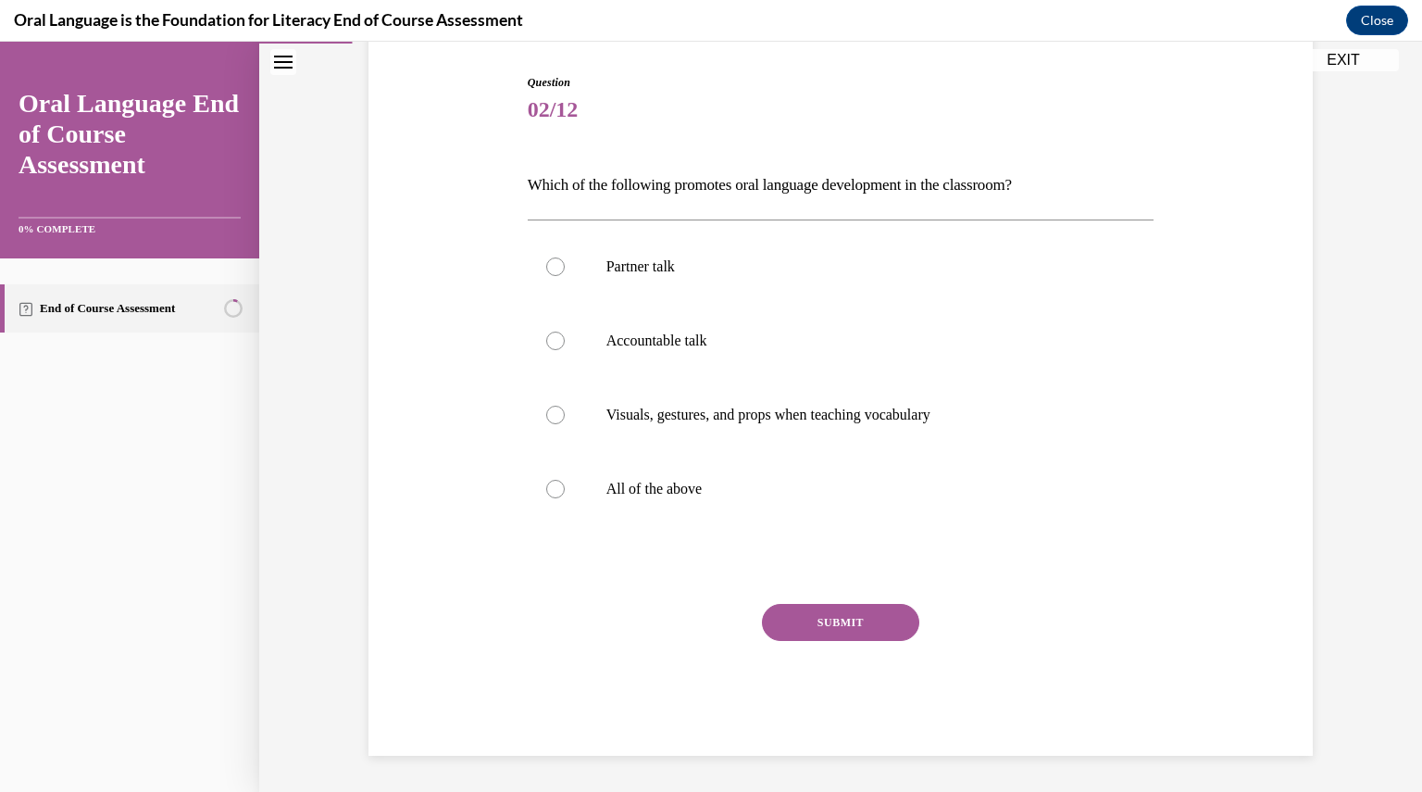
scroll to position [94, 0]
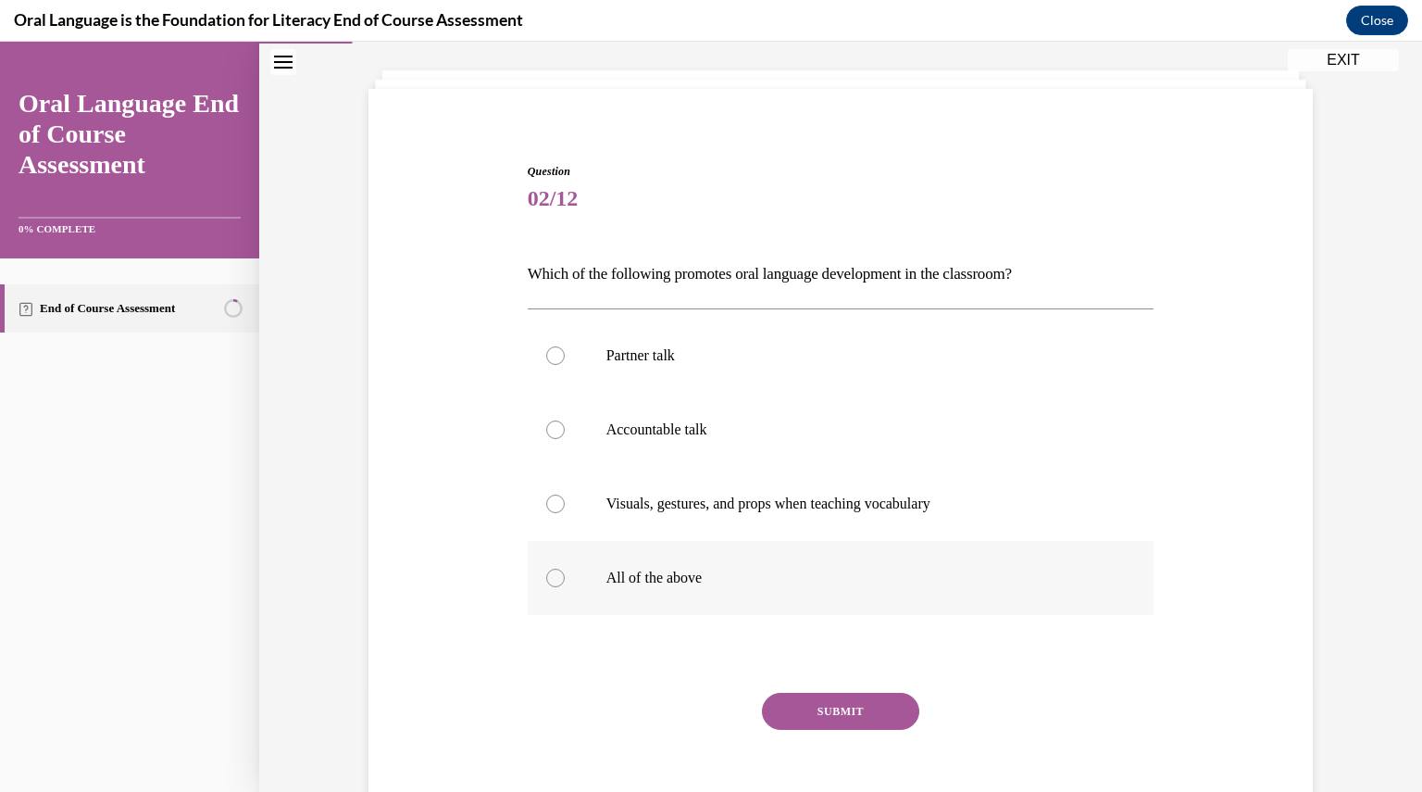
click at [549, 571] on div at bounding box center [555, 577] width 19 height 19
click at [549, 571] on input "All of the above" at bounding box center [555, 577] width 19 height 19
radio input "true"
click at [818, 703] on button "SUBMIT" at bounding box center [840, 711] width 157 height 37
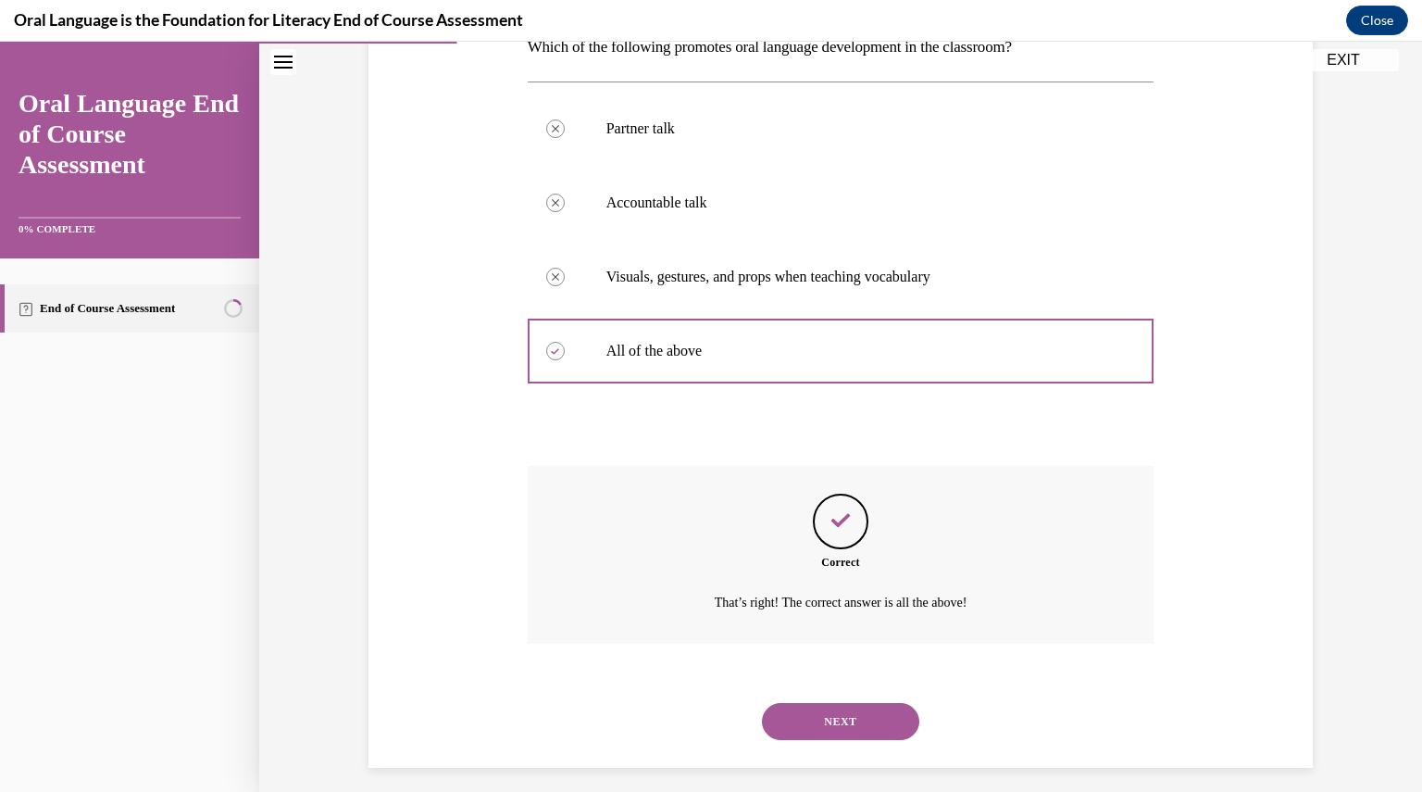
scroll to position [333, 0]
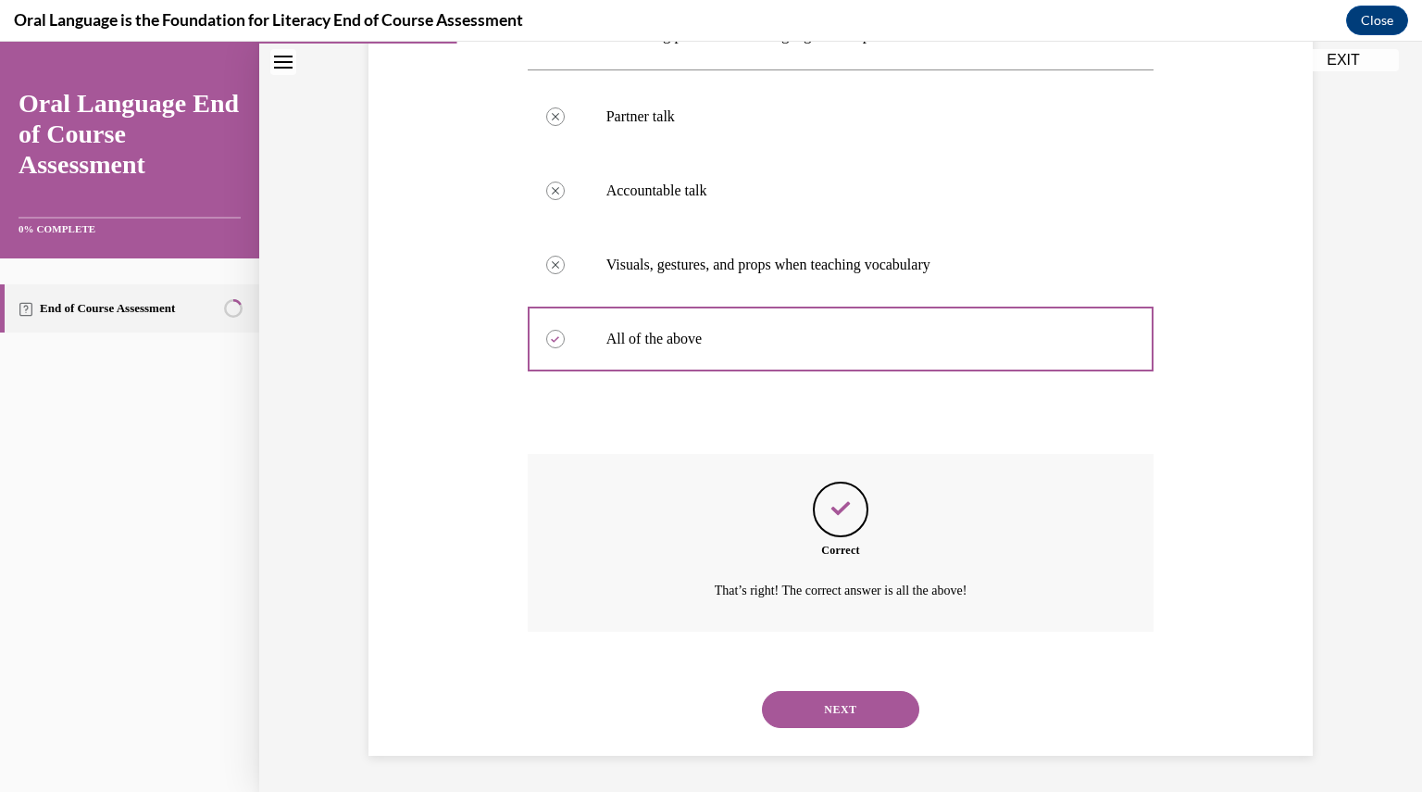
click at [818, 703] on button "NEXT" at bounding box center [840, 709] width 157 height 37
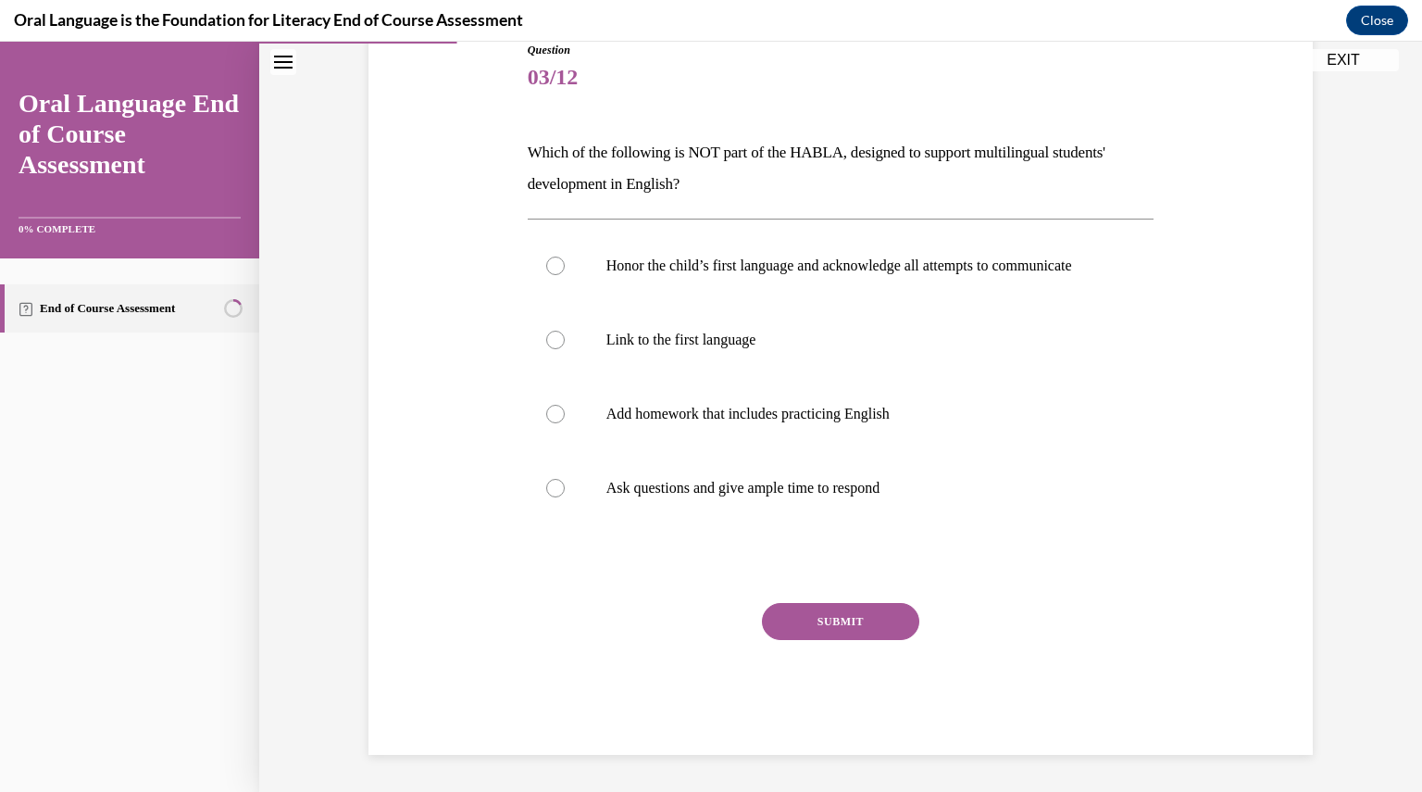
scroll to position [206, 0]
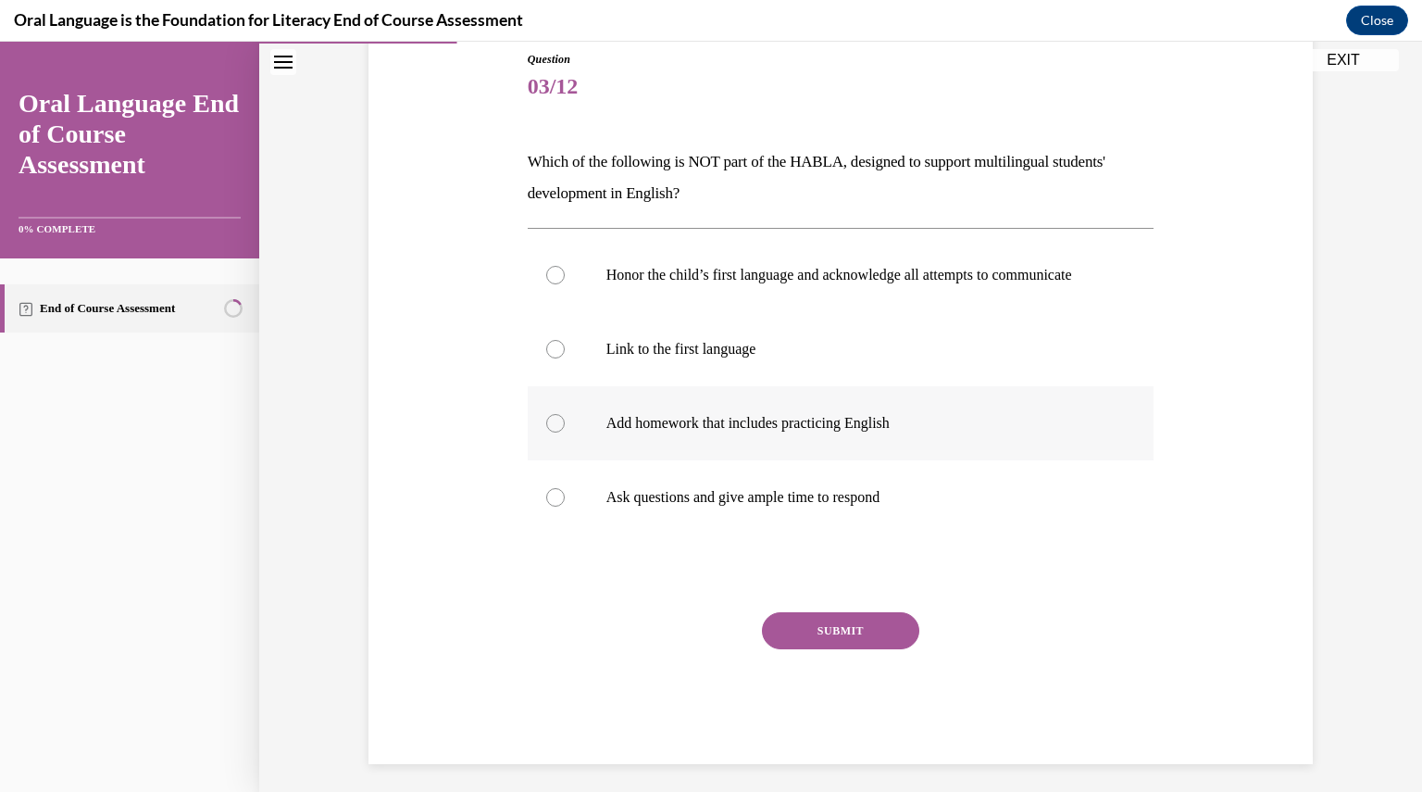
click at [546, 432] on div at bounding box center [555, 423] width 19 height 19
click at [546, 432] on input "Add homework that includes practicing English" at bounding box center [555, 423] width 19 height 19
radio input "true"
click at [798, 649] on button "SUBMIT" at bounding box center [840, 630] width 157 height 37
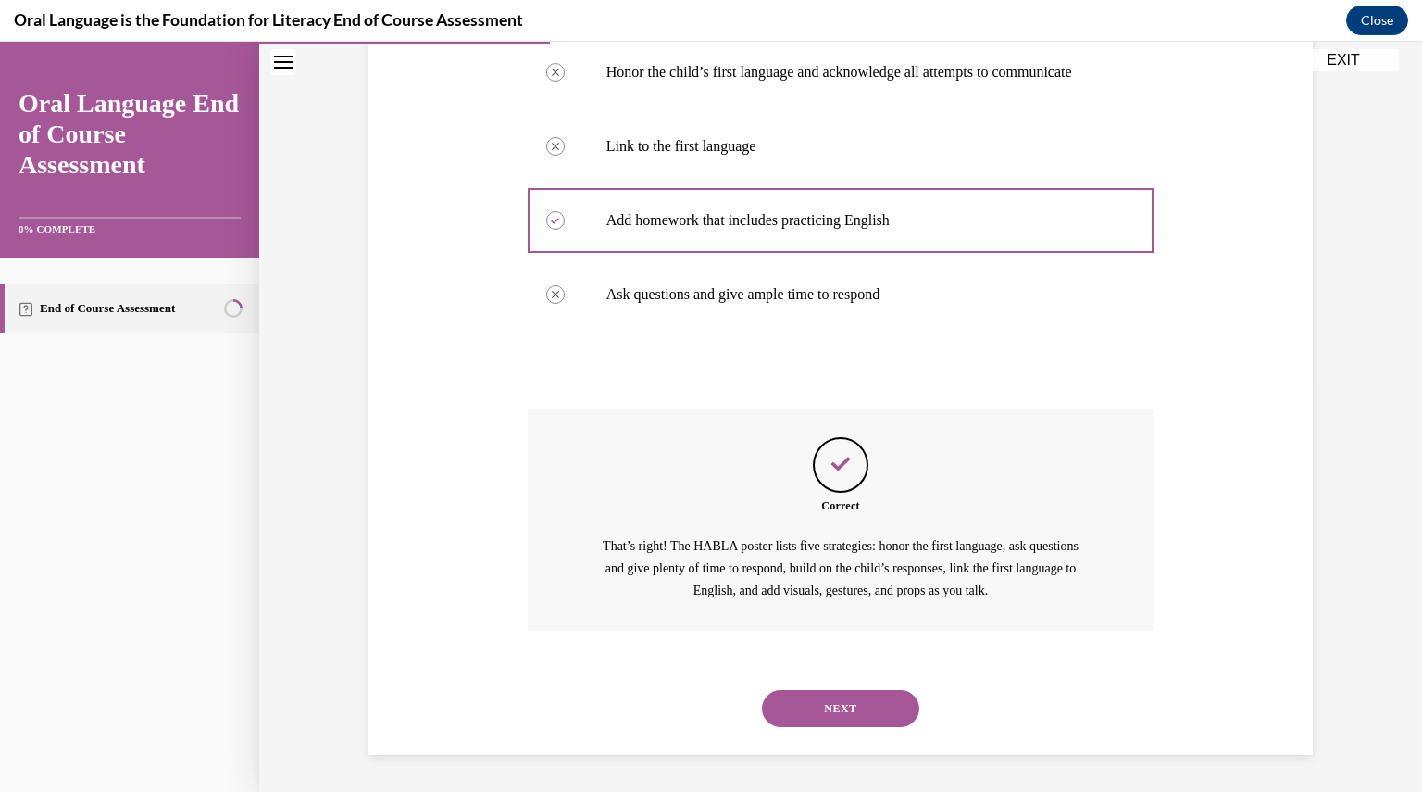
scroll to position [427, 0]
click at [806, 706] on button "NEXT" at bounding box center [840, 708] width 157 height 37
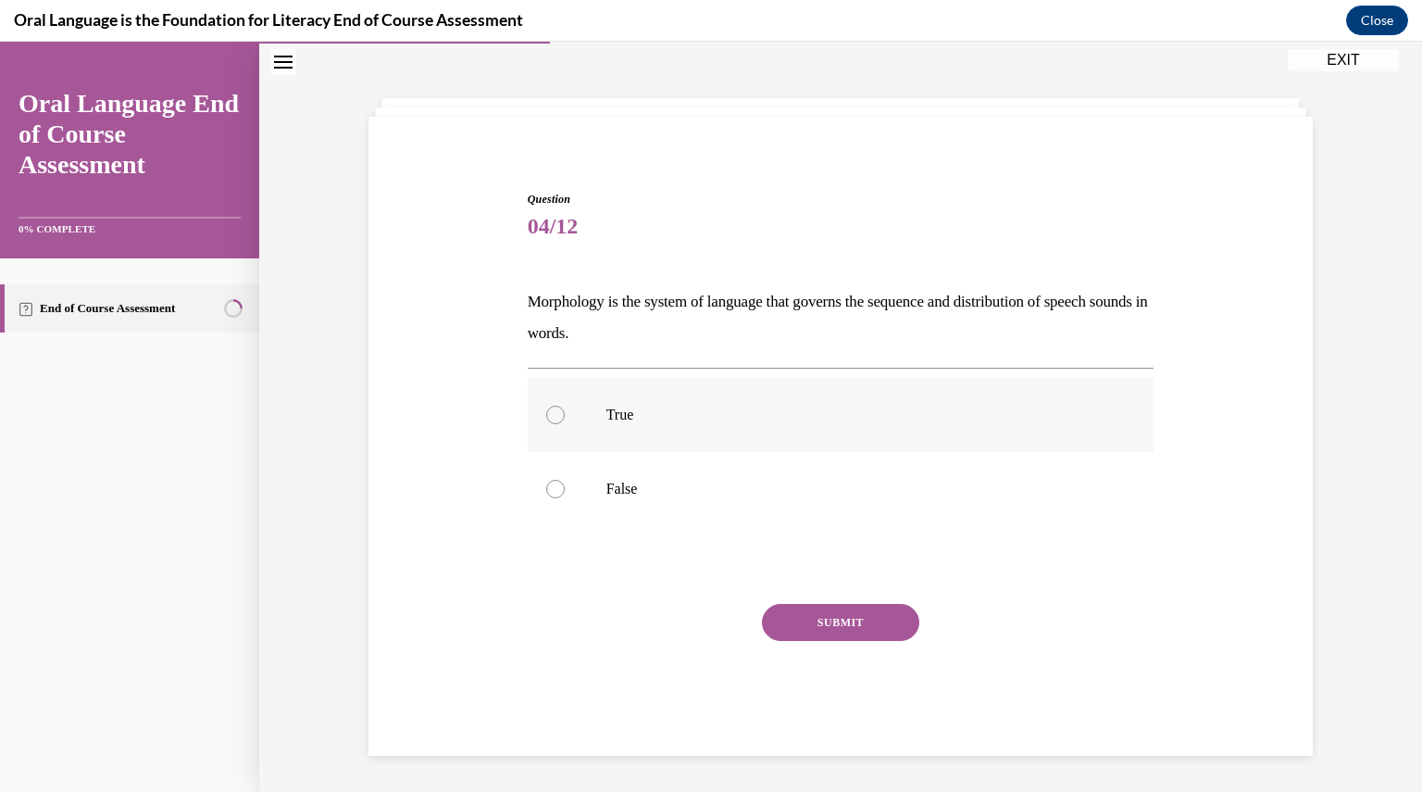
click at [546, 419] on div at bounding box center [555, 415] width 19 height 19
click at [546, 419] on input "True" at bounding box center [555, 415] width 19 height 19
radio input "true"
click at [831, 625] on button "SUBMIT" at bounding box center [840, 622] width 157 height 37
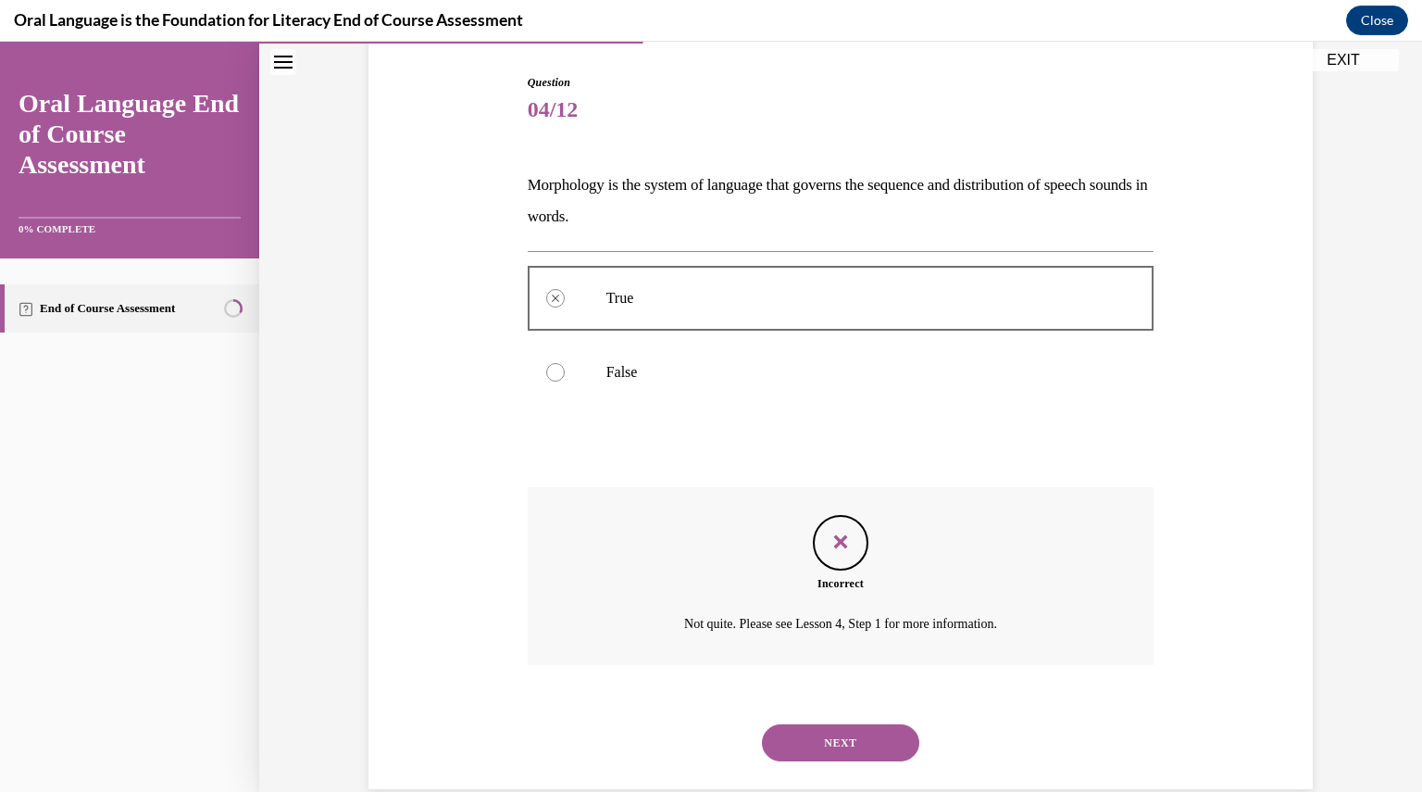
scroll to position [217, 0]
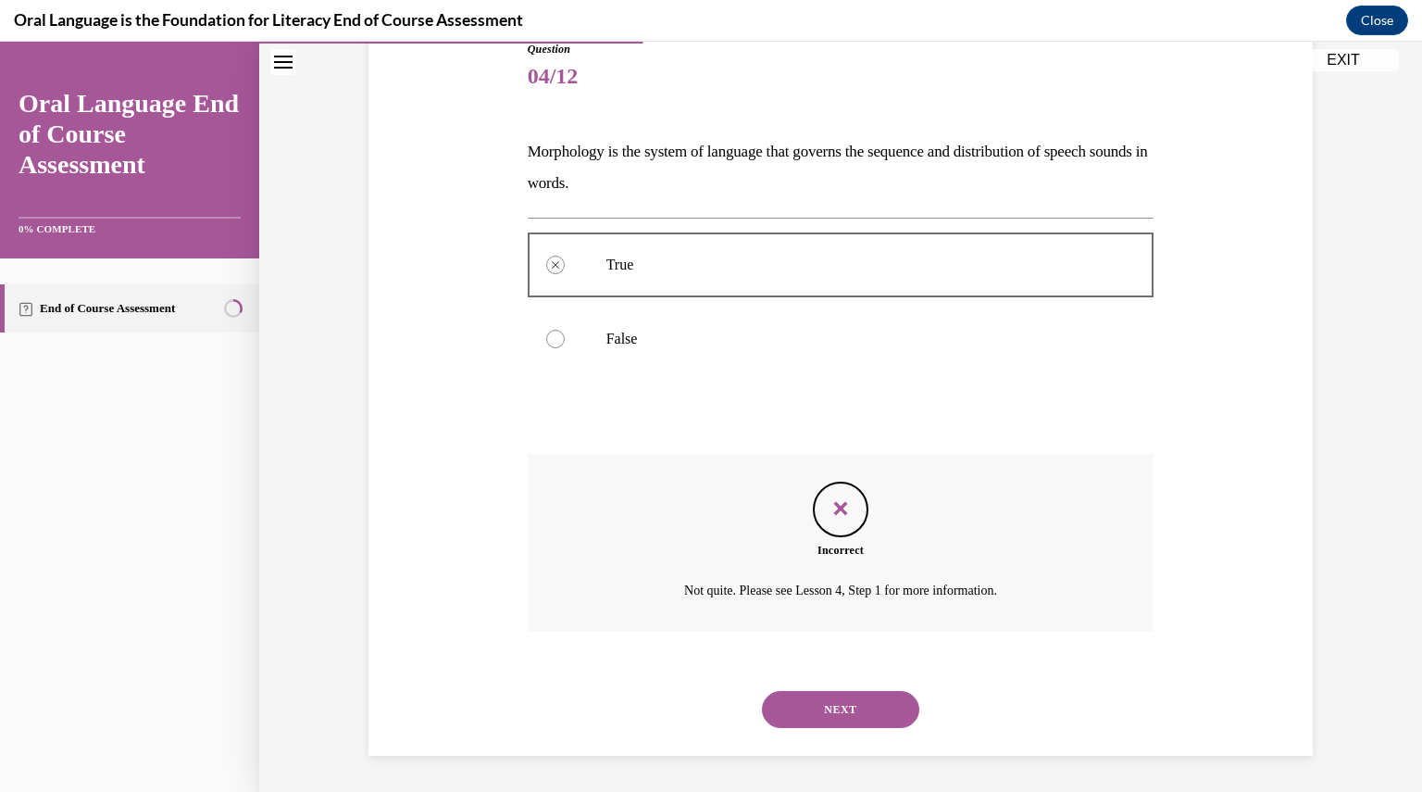
click at [825, 710] on button "NEXT" at bounding box center [840, 709] width 157 height 37
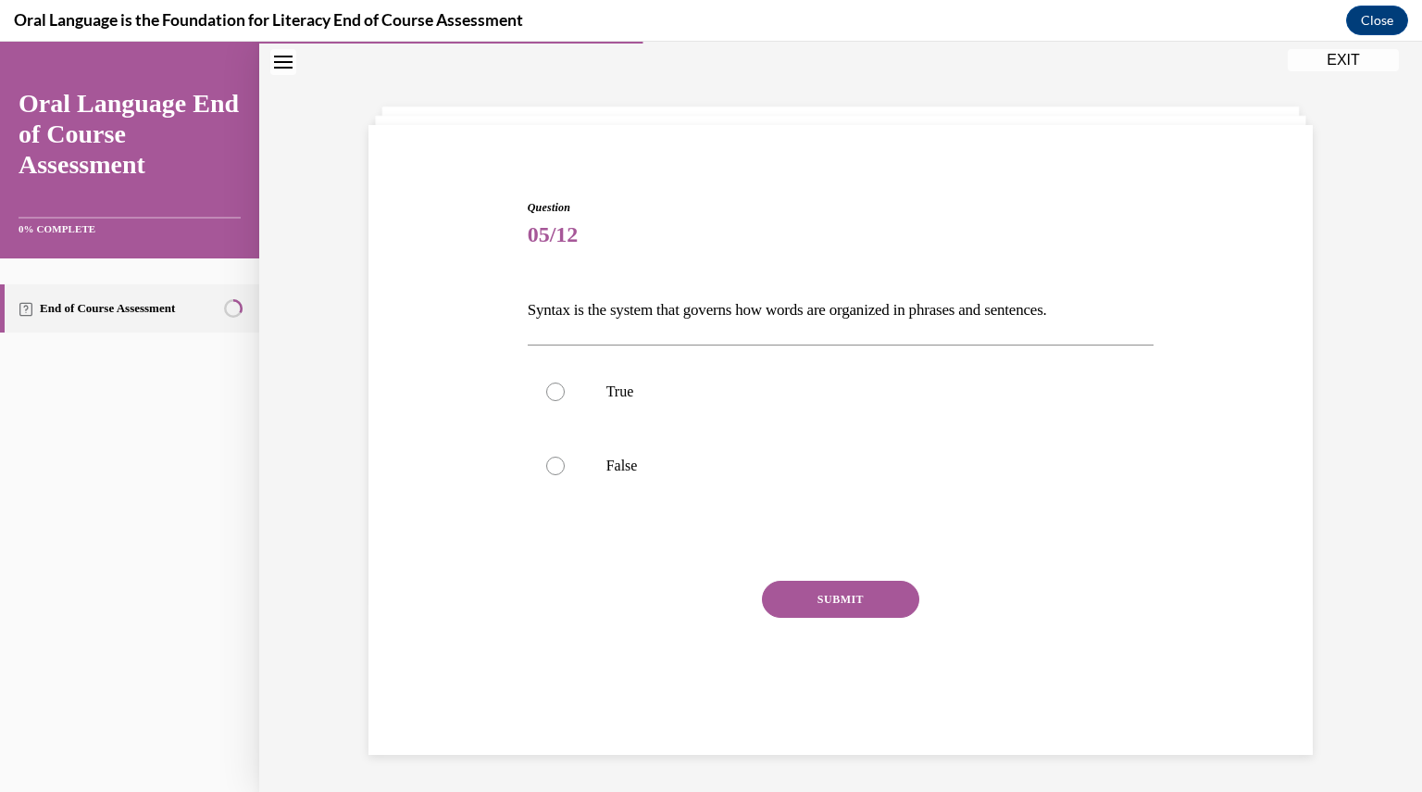
scroll to position [58, 0]
click at [552, 394] on div at bounding box center [555, 391] width 19 height 19
click at [552, 394] on input "True" at bounding box center [555, 391] width 19 height 19
radio input "true"
click at [841, 604] on button "SUBMIT" at bounding box center [840, 599] width 157 height 37
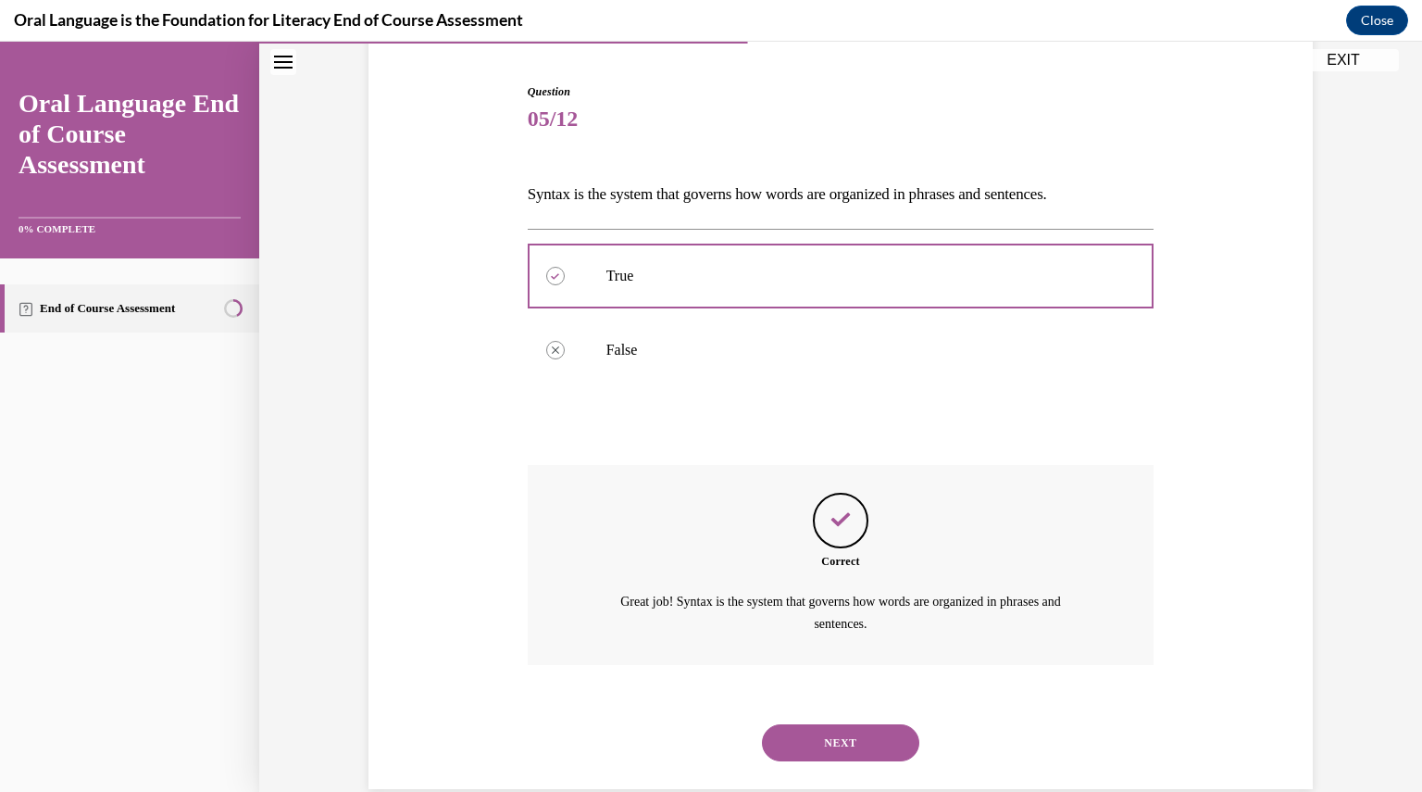
scroll to position [206, 0]
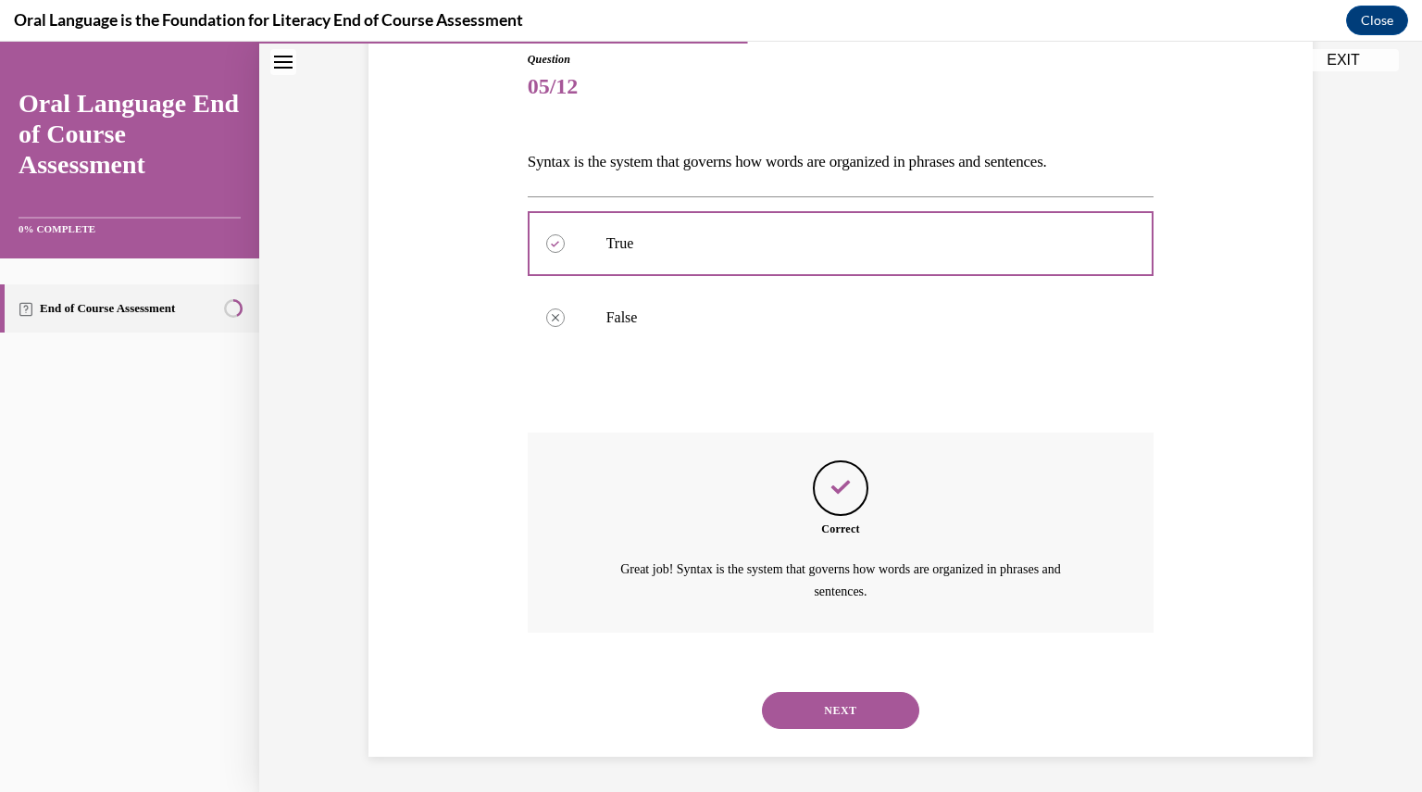
click at [841, 704] on button "NEXT" at bounding box center [840, 710] width 157 height 37
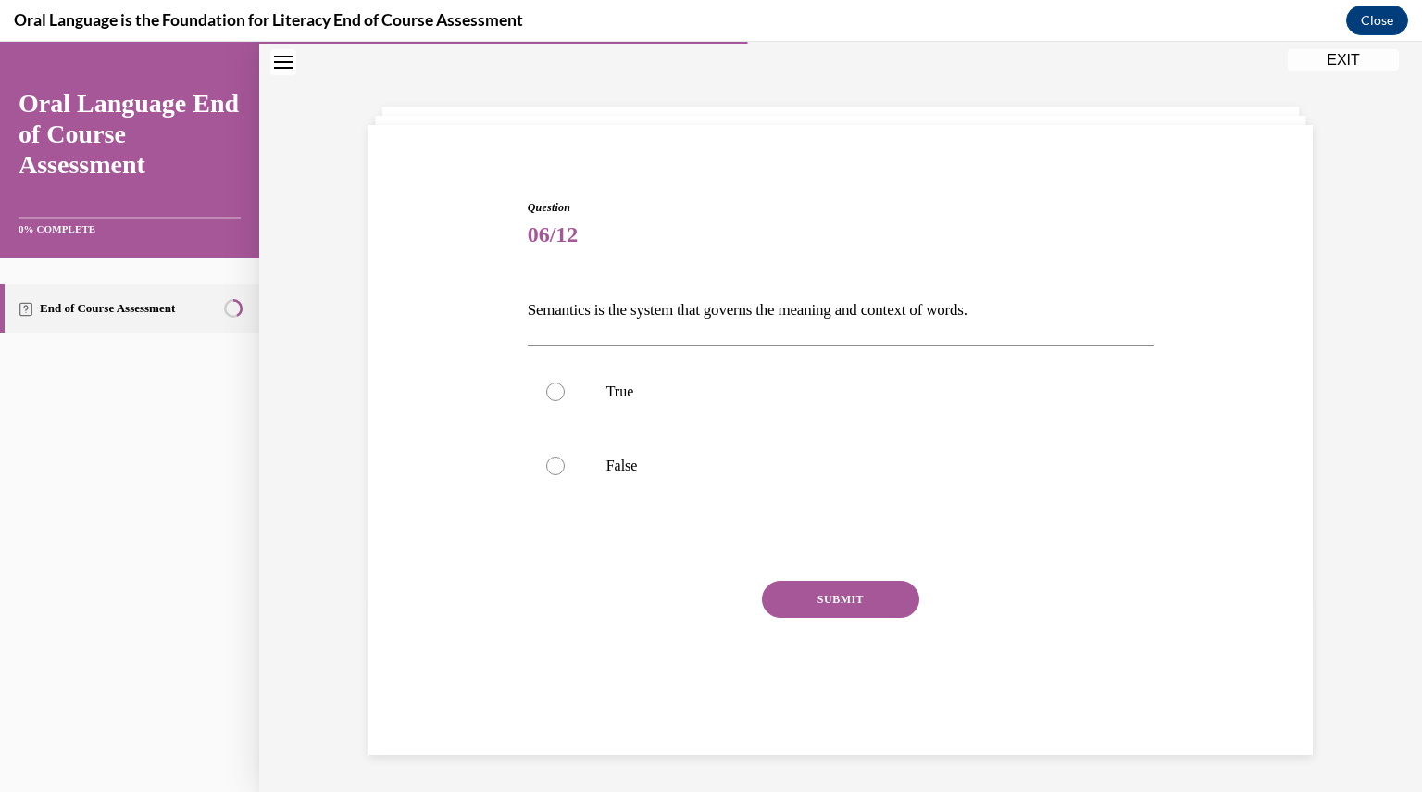
scroll to position [58, 0]
click at [547, 391] on div at bounding box center [555, 391] width 19 height 19
click at [547, 391] on input "True" at bounding box center [555, 391] width 19 height 19
radio input "true"
click at [872, 598] on button "SUBMIT" at bounding box center [840, 599] width 157 height 37
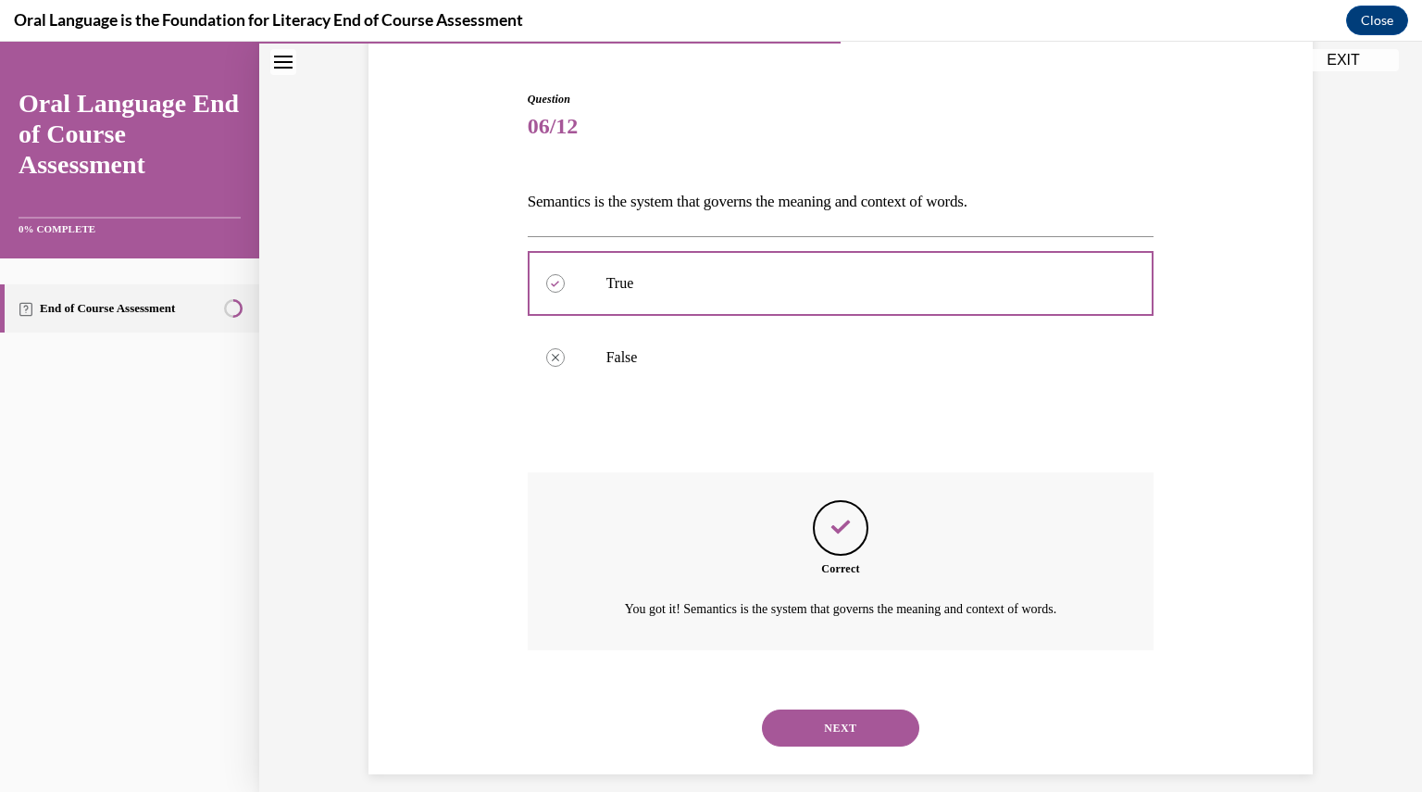
scroll to position [185, 0]
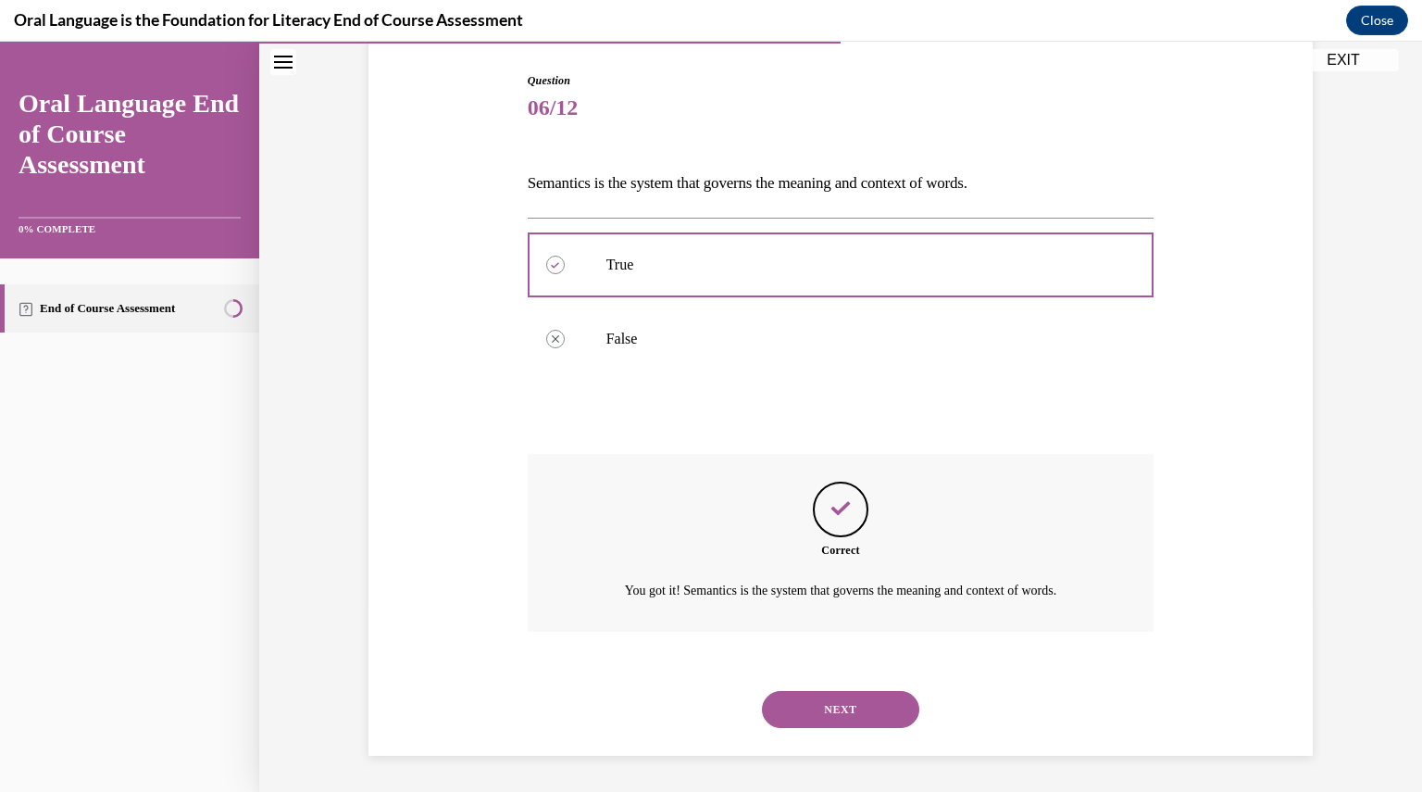
click at [838, 709] on button "NEXT" at bounding box center [840, 709] width 157 height 37
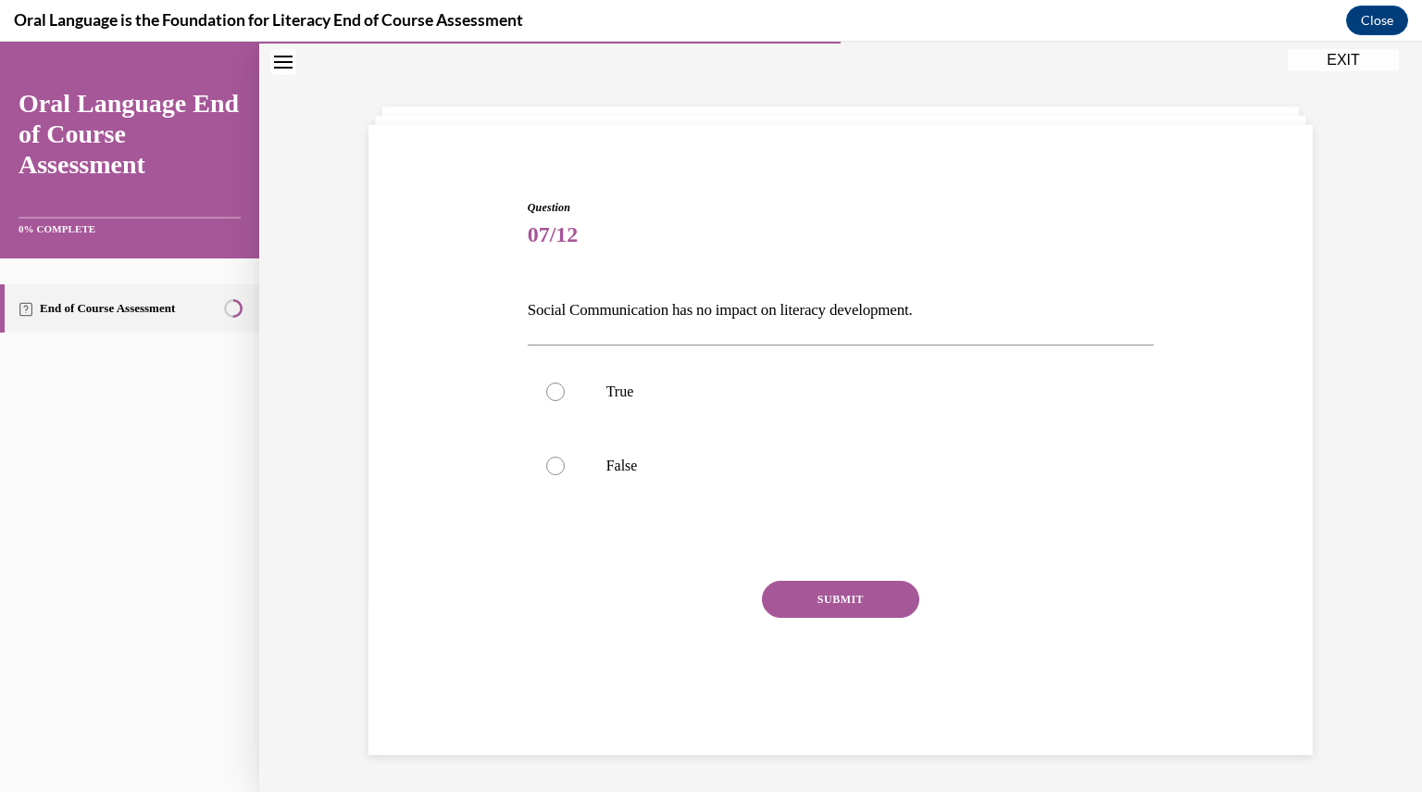
scroll to position [58, 0]
click at [552, 465] on div at bounding box center [555, 465] width 19 height 19
click at [552, 465] on input "False" at bounding box center [555, 465] width 19 height 19
radio input "true"
click at [828, 603] on button "SUBMIT" at bounding box center [840, 599] width 157 height 37
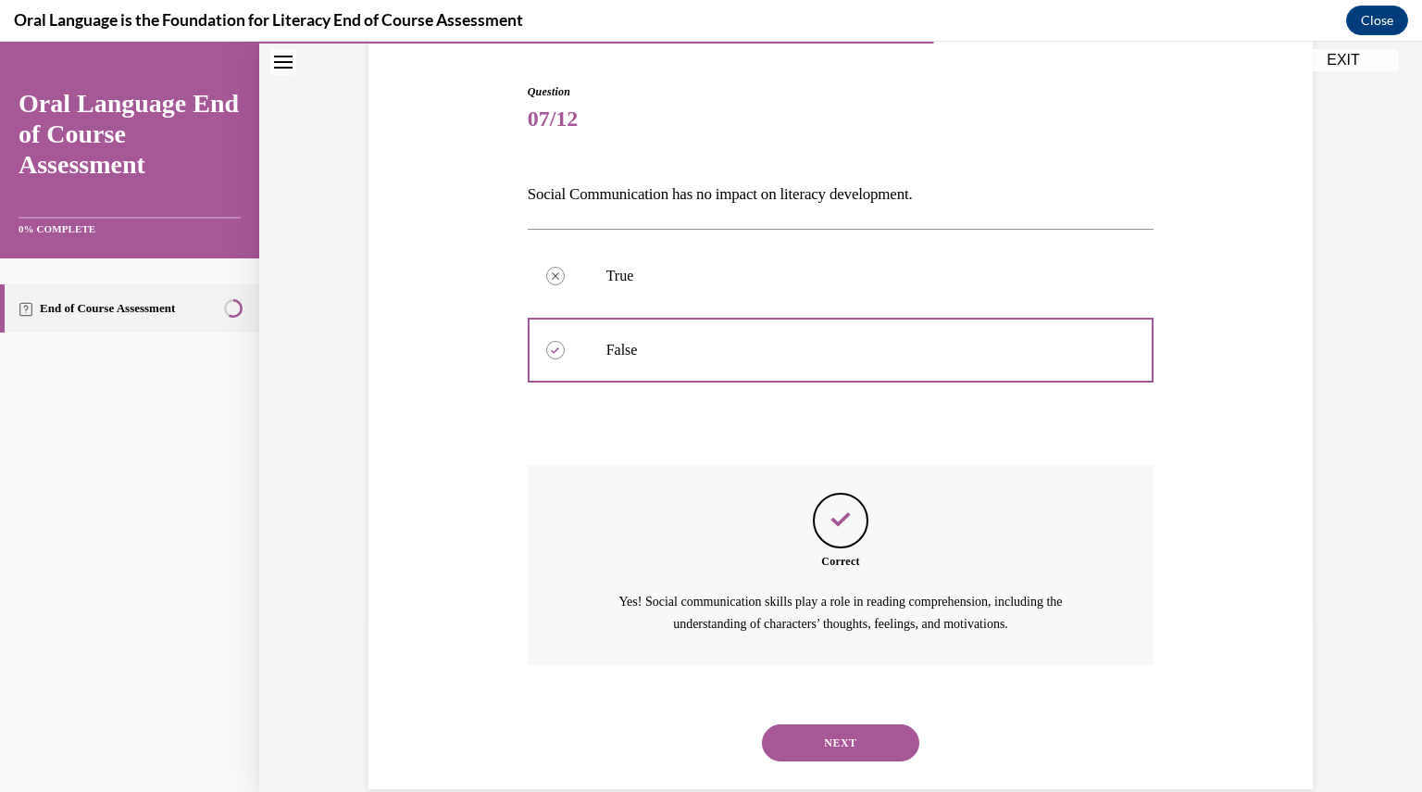
scroll to position [206, 0]
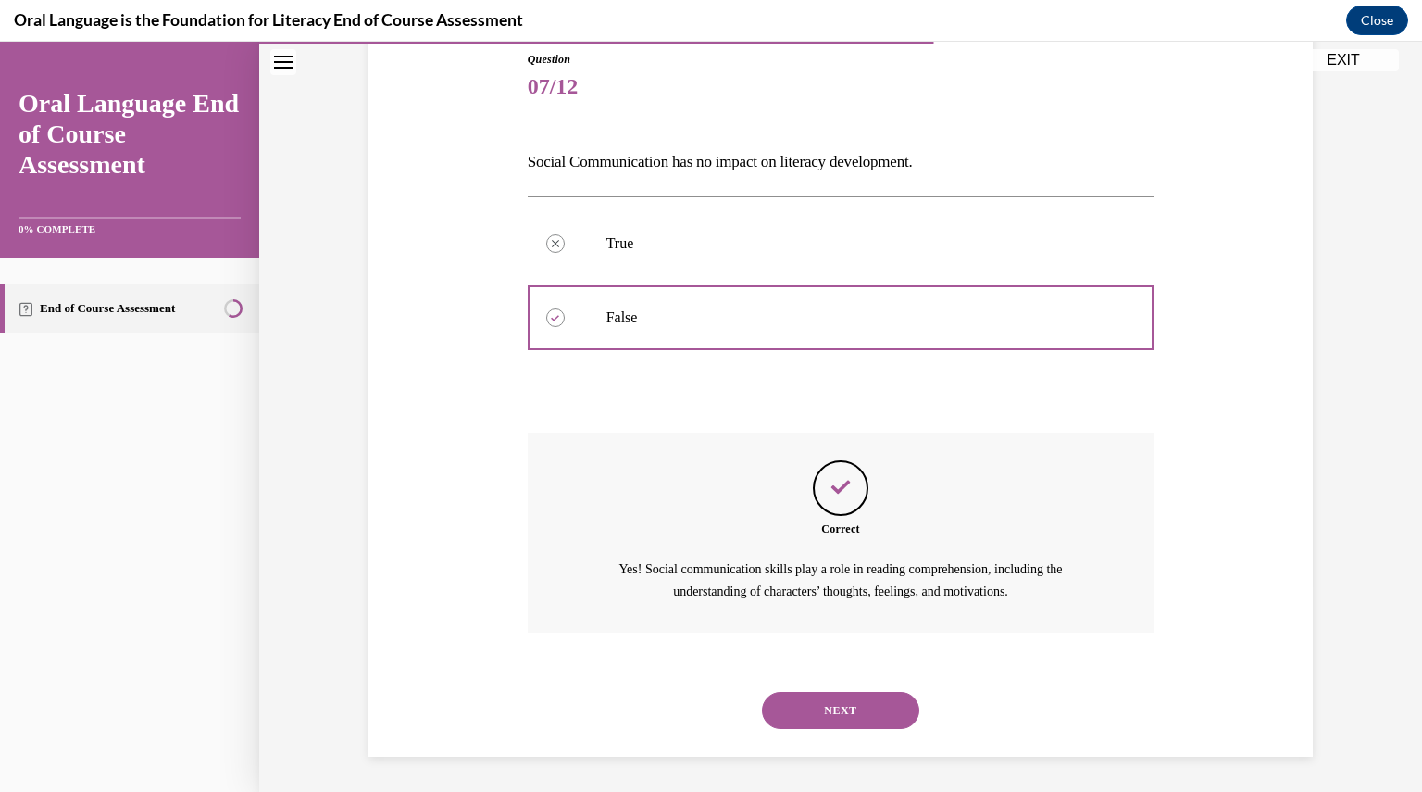
click at [830, 706] on button "NEXT" at bounding box center [840, 710] width 157 height 37
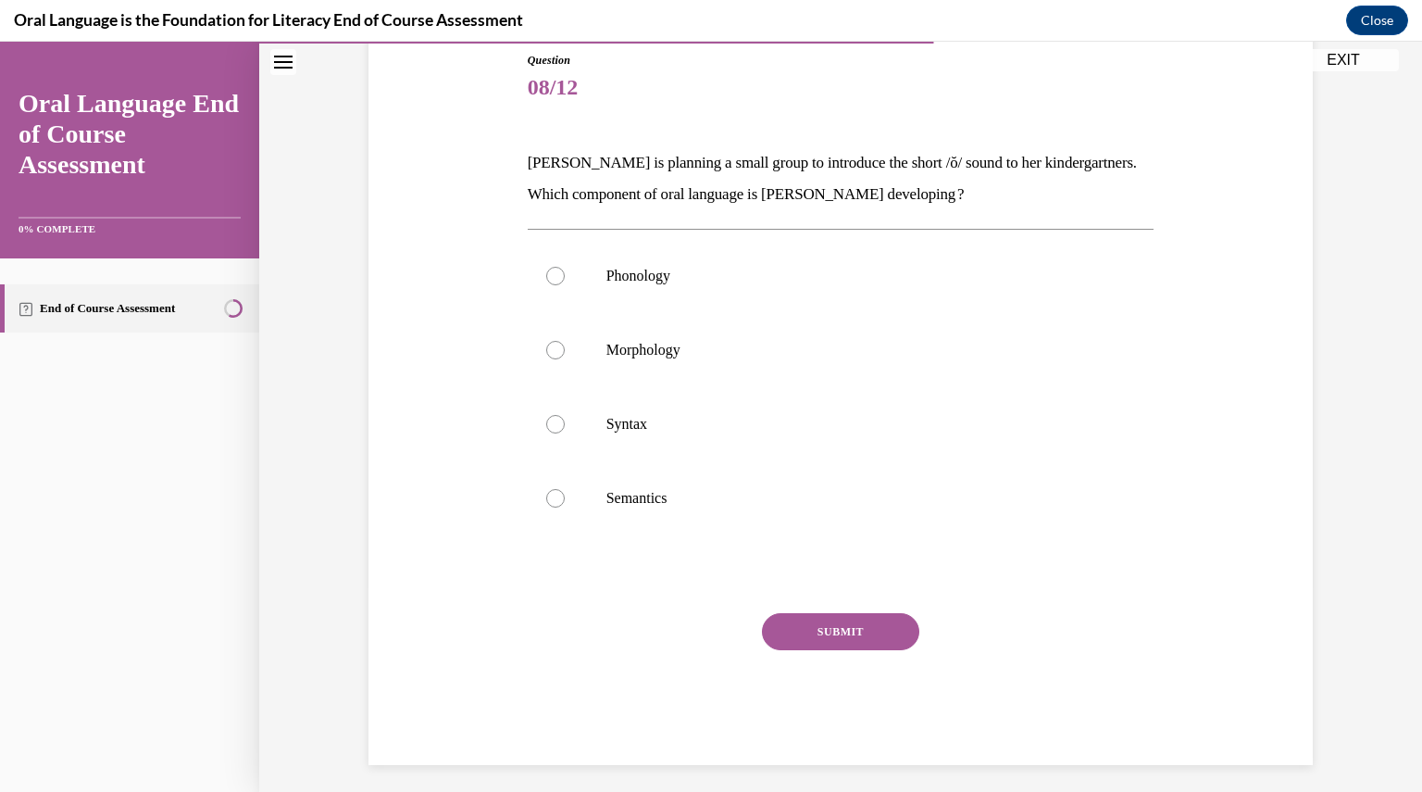
scroll to position [95, 0]
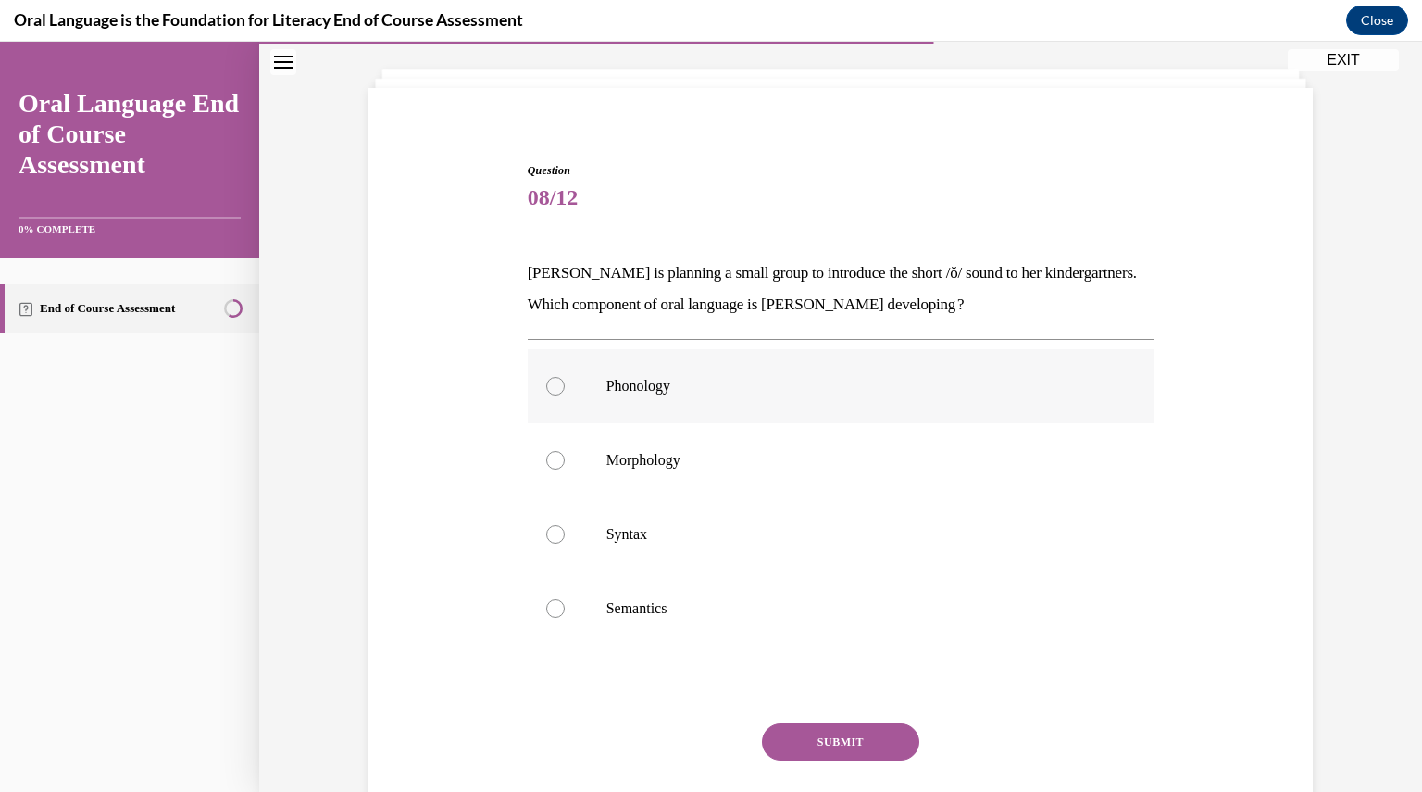
click at [546, 391] on div at bounding box center [555, 386] width 19 height 19
click at [546, 391] on input "Phonology" at bounding box center [555, 386] width 19 height 19
radio input "true"
click at [788, 732] on button "SUBMIT" at bounding box center [840, 741] width 157 height 37
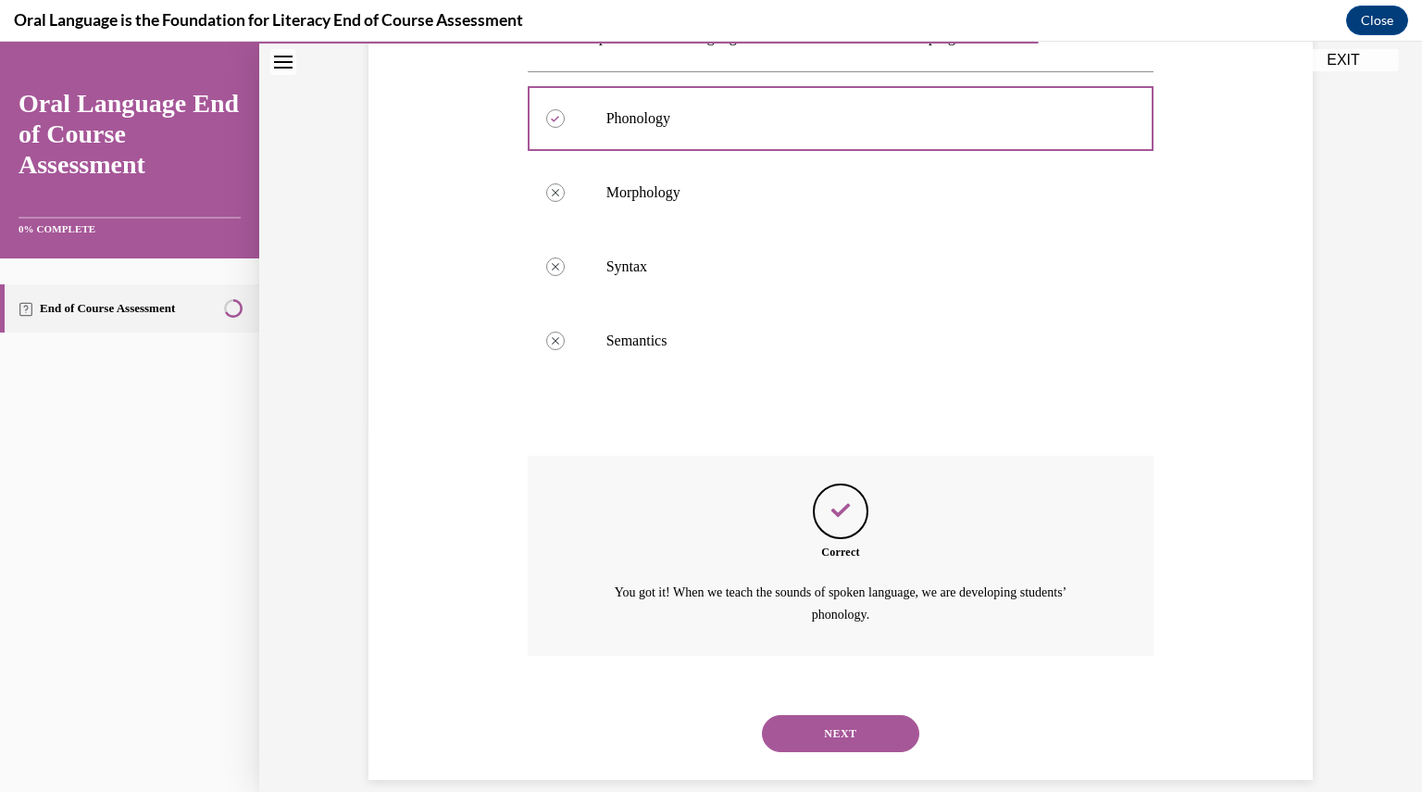
scroll to position [386, 0]
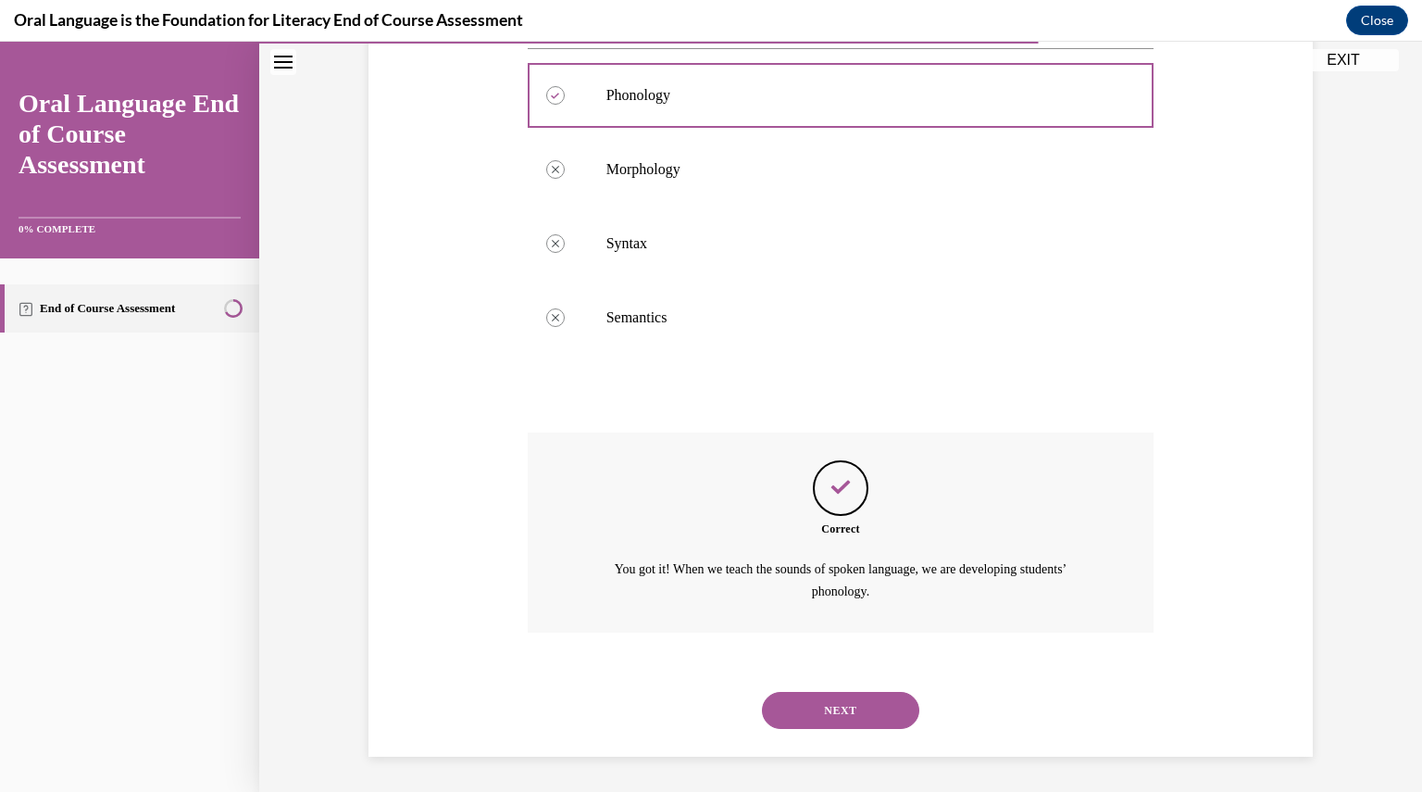
click at [801, 692] on button "NEXT" at bounding box center [840, 710] width 157 height 37
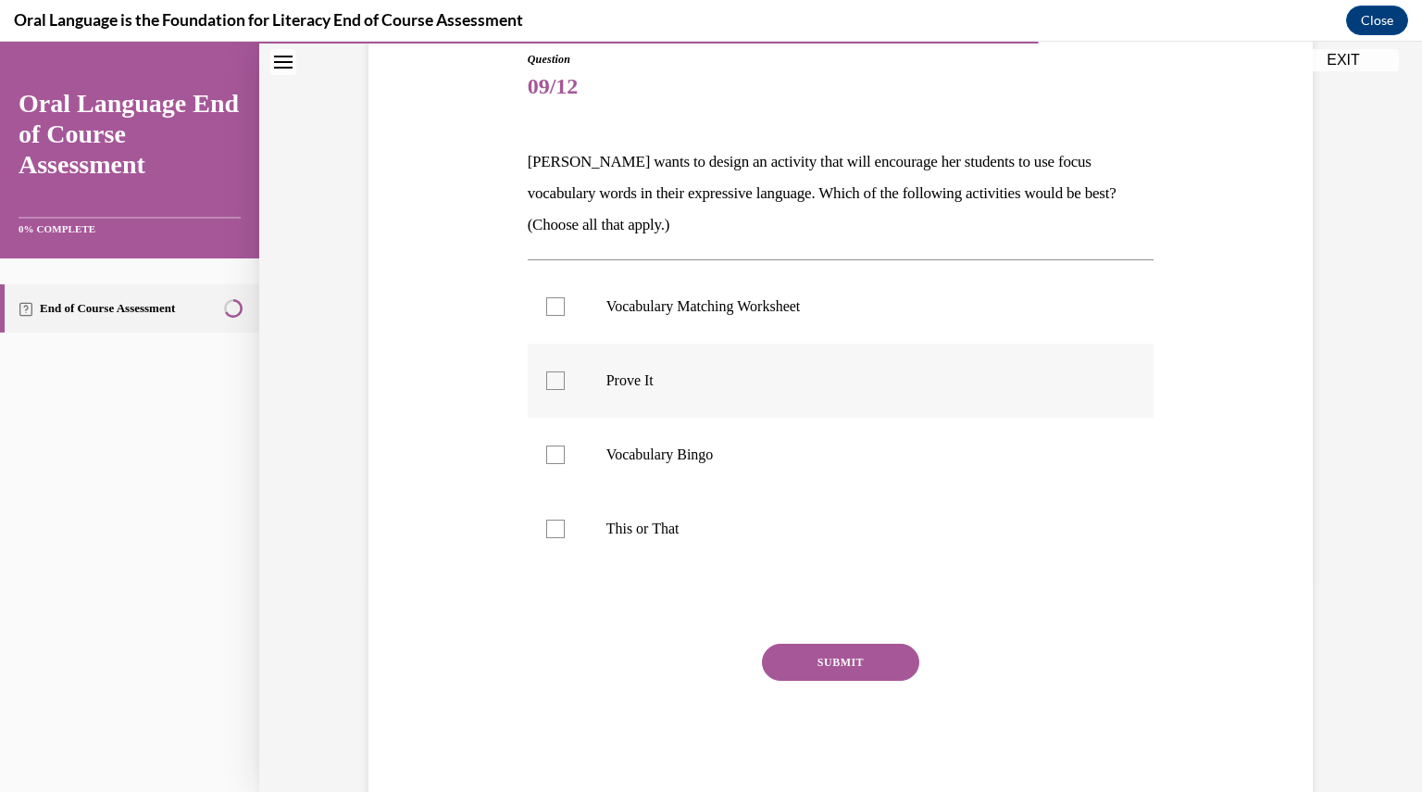
click at [546, 375] on div at bounding box center [555, 380] width 19 height 19
click at [546, 375] on input "Prove It" at bounding box center [555, 380] width 19 height 19
checkbox input "true"
click at [548, 531] on div at bounding box center [555, 528] width 19 height 19
click at [548, 531] on input "This or That" at bounding box center [555, 528] width 19 height 19
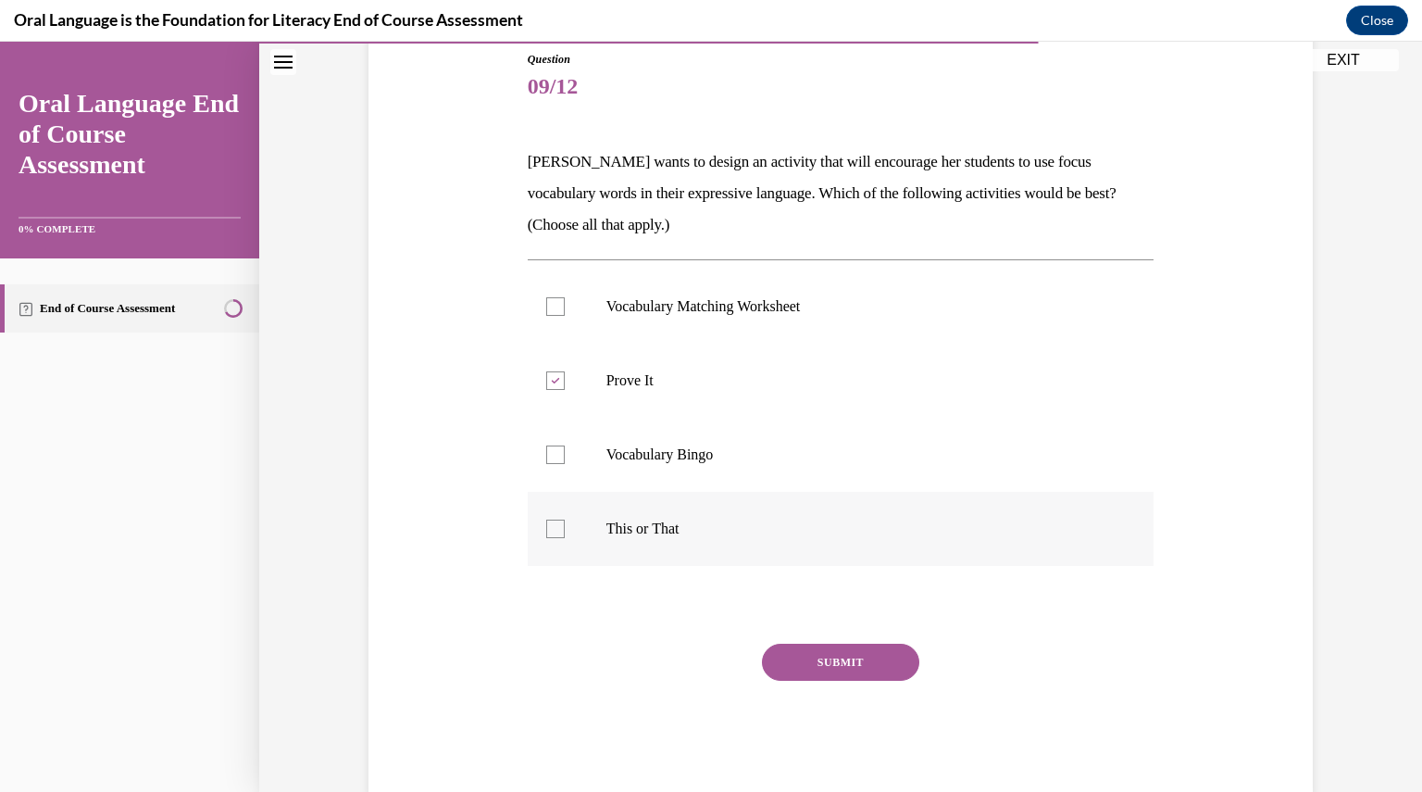
checkbox input "true"
click at [850, 664] on button "SUBMIT" at bounding box center [840, 661] width 157 height 37
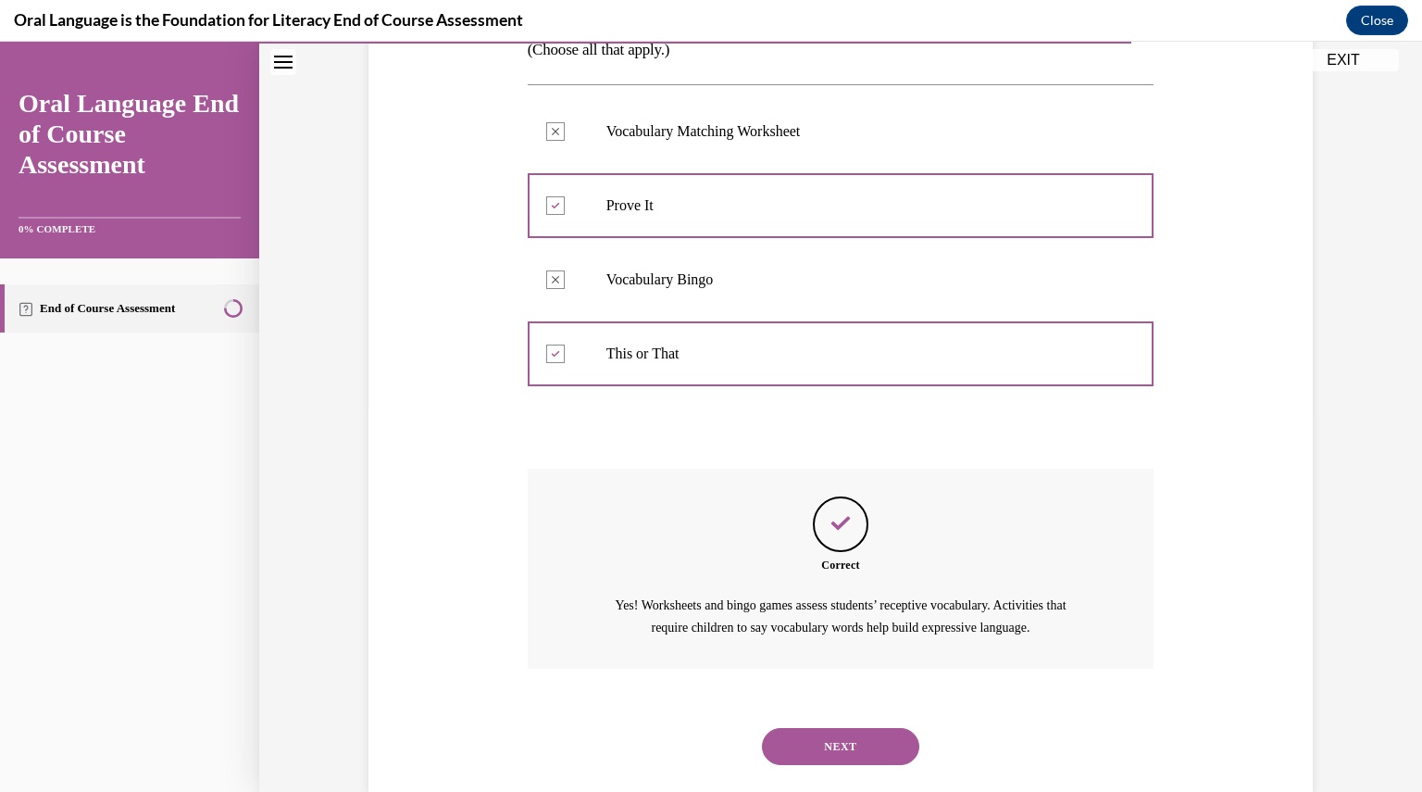
scroll to position [418, 0]
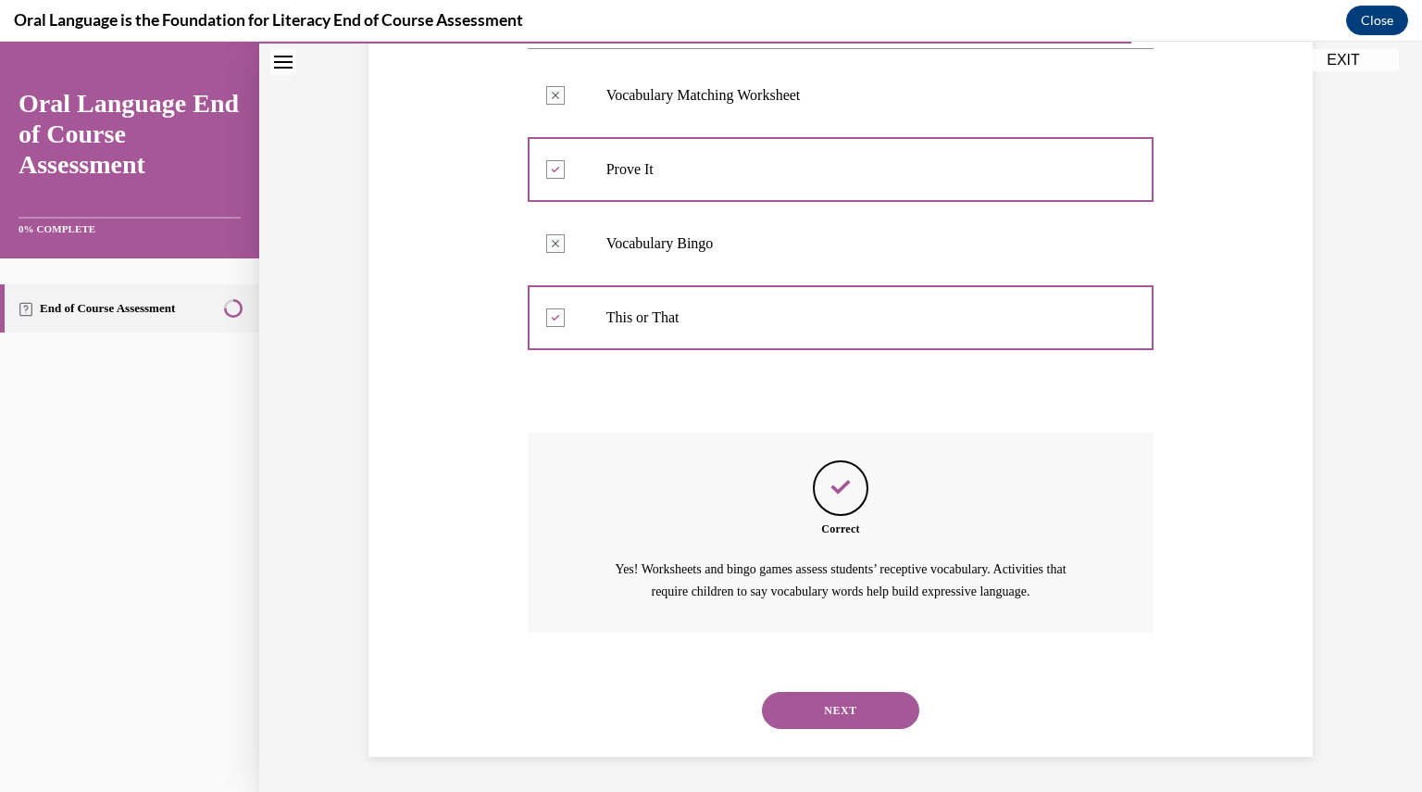
click at [832, 717] on button "NEXT" at bounding box center [840, 710] width 157 height 37
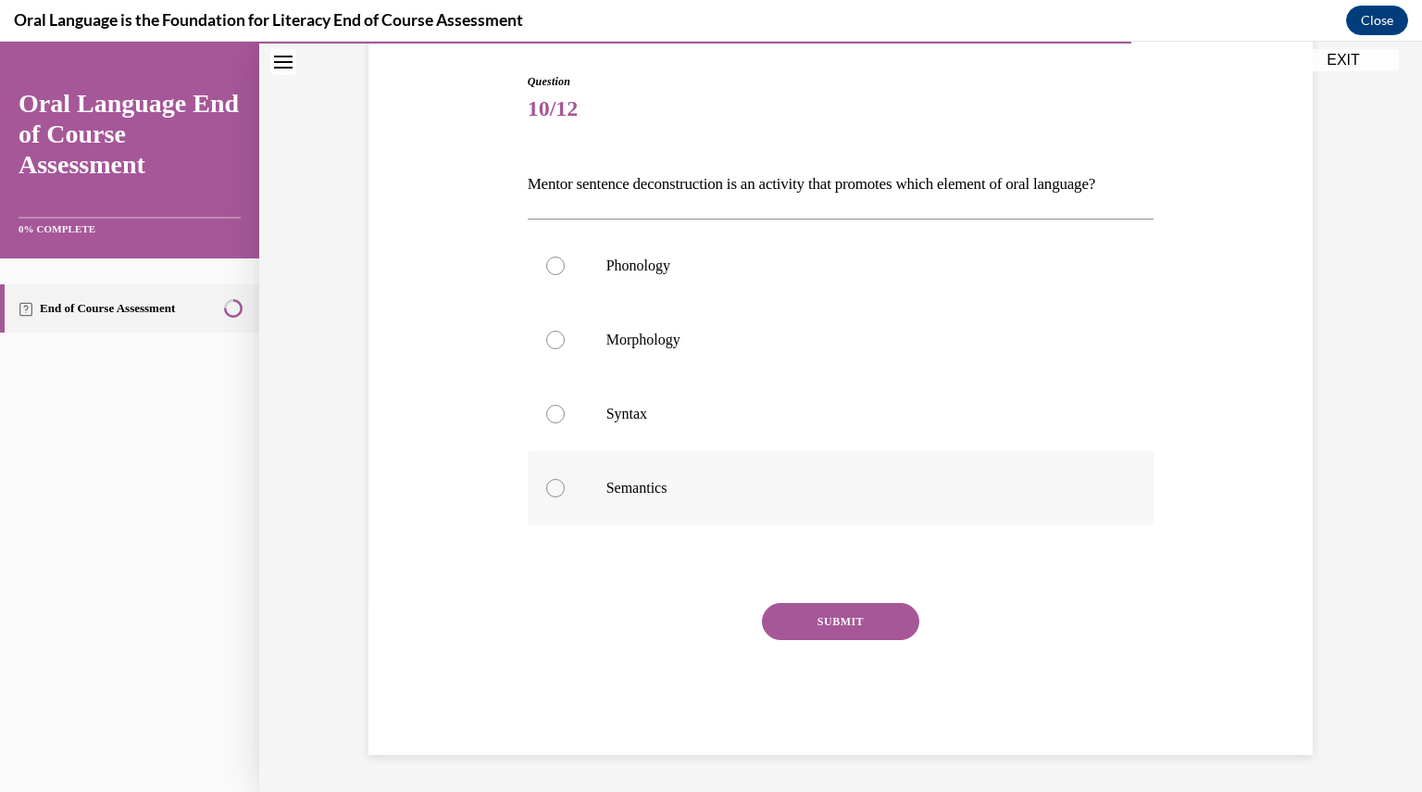
click at [550, 495] on div at bounding box center [555, 488] width 19 height 19
click at [550, 495] on input "Semantics" at bounding box center [555, 488] width 19 height 19
radio input "true"
click at [804, 623] on button "SUBMIT" at bounding box center [840, 621] width 157 height 37
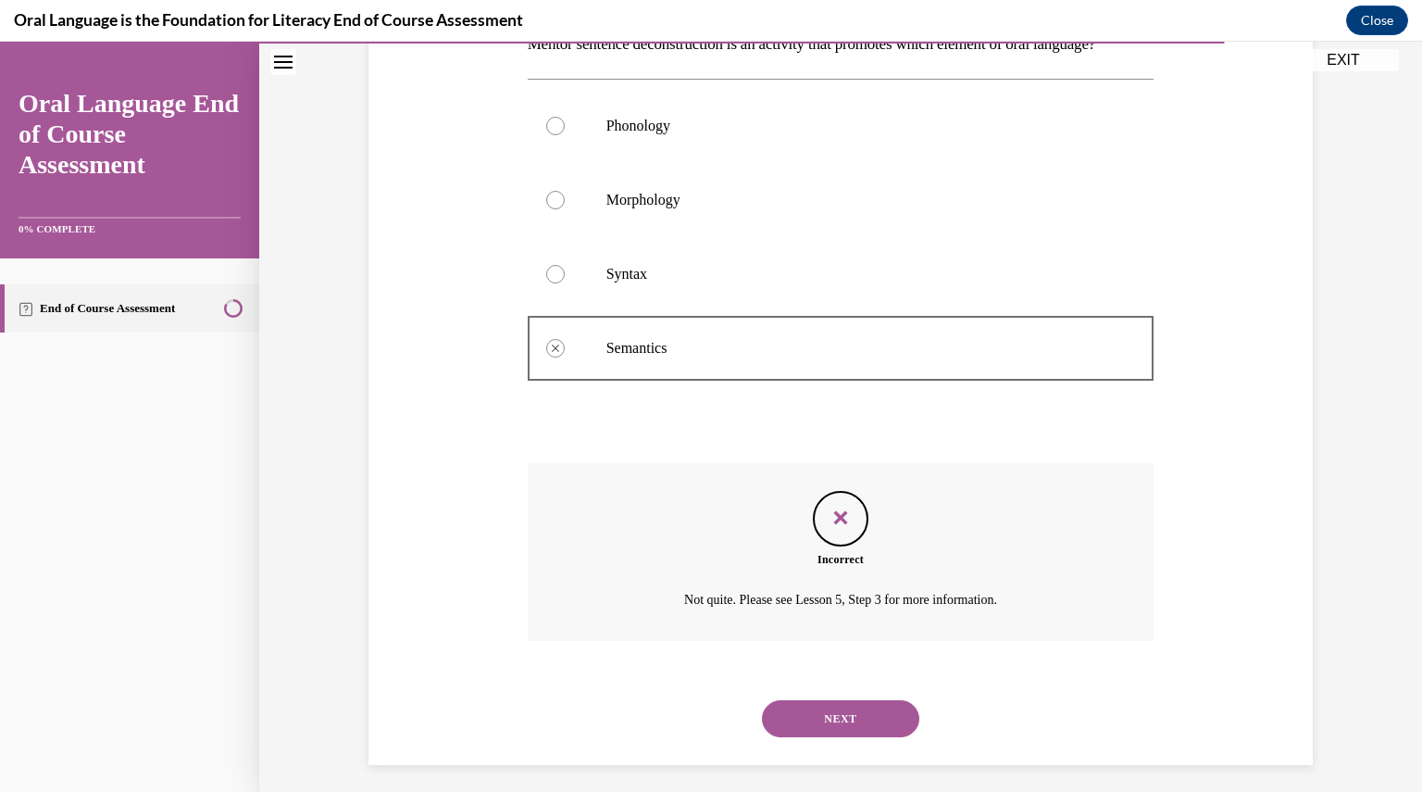
scroll to position [365, 0]
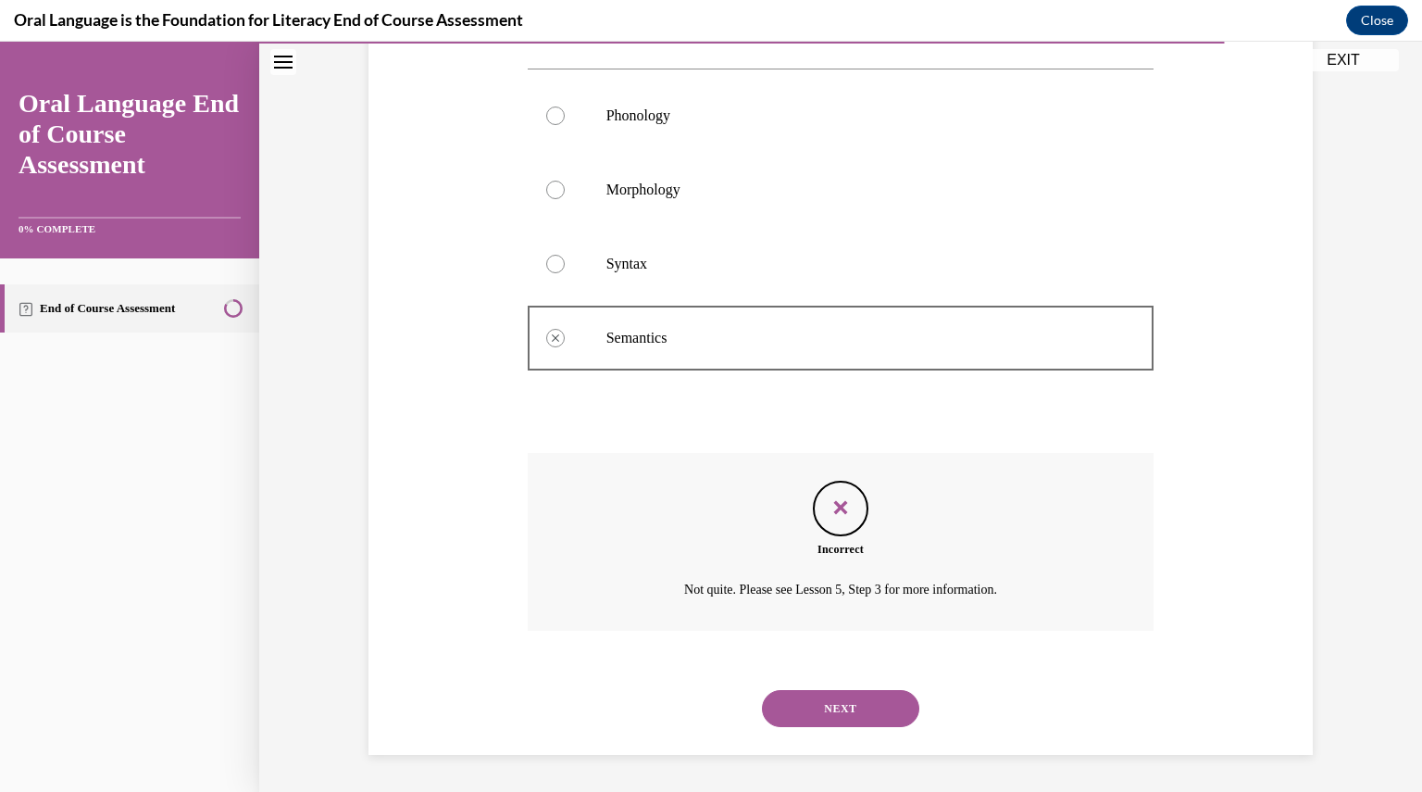
click at [836, 704] on button "NEXT" at bounding box center [840, 708] width 157 height 37
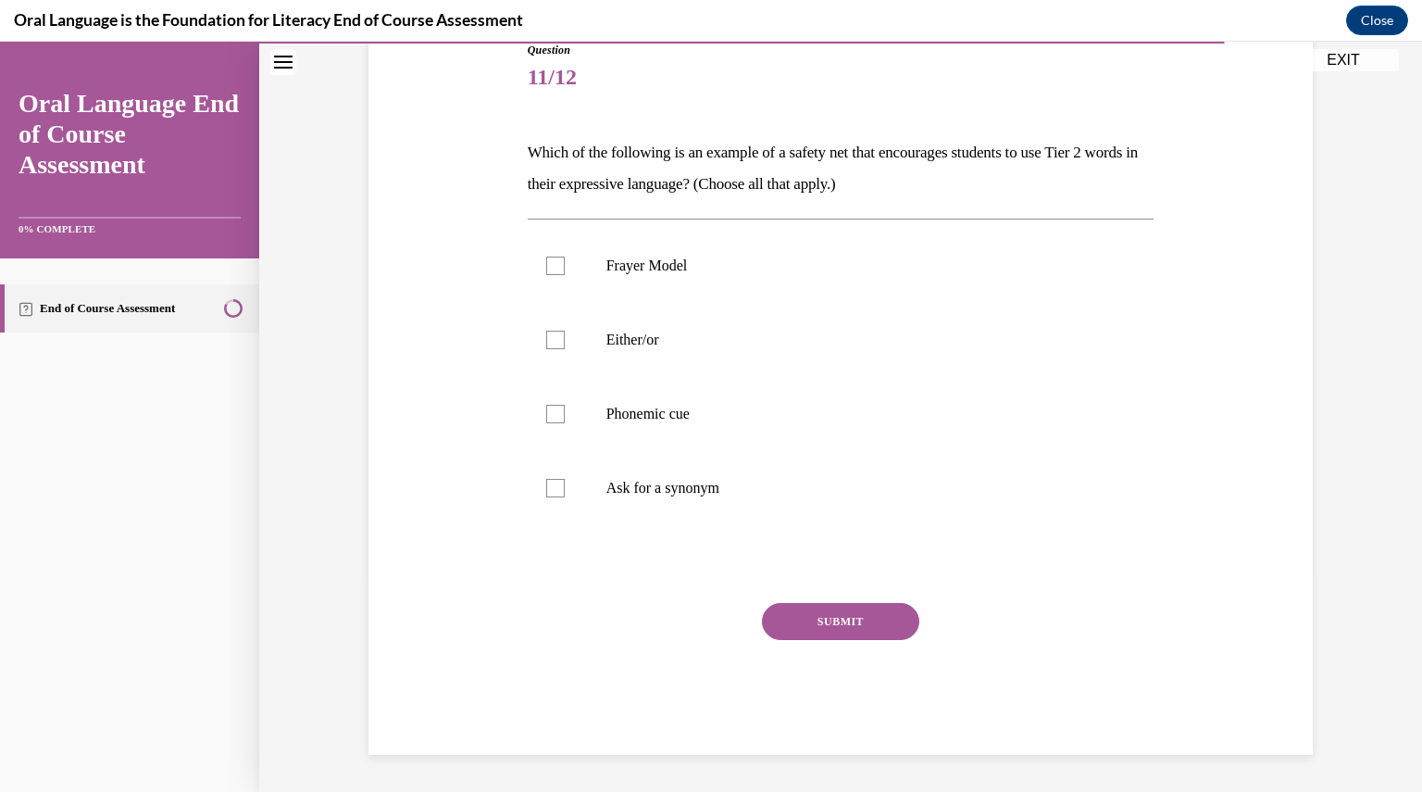
scroll to position [206, 0]
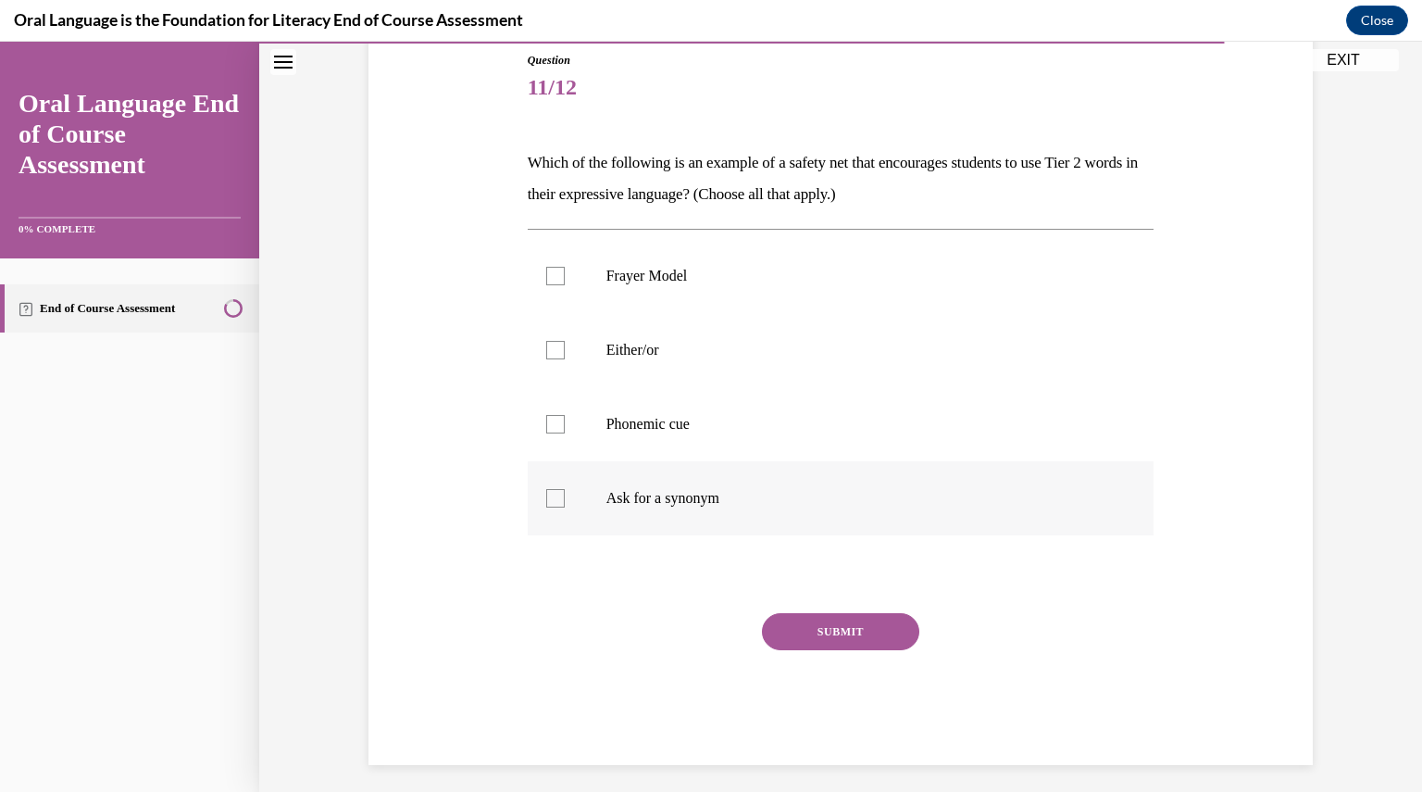
click at [551, 493] on div at bounding box center [555, 498] width 19 height 19
click at [551, 493] on input "Ask for a synonym" at bounding box center [555, 498] width 19 height 19
checkbox input "true"
click at [548, 350] on div at bounding box center [555, 350] width 19 height 19
click at [548, 350] on input "Either/or" at bounding box center [555, 350] width 19 height 19
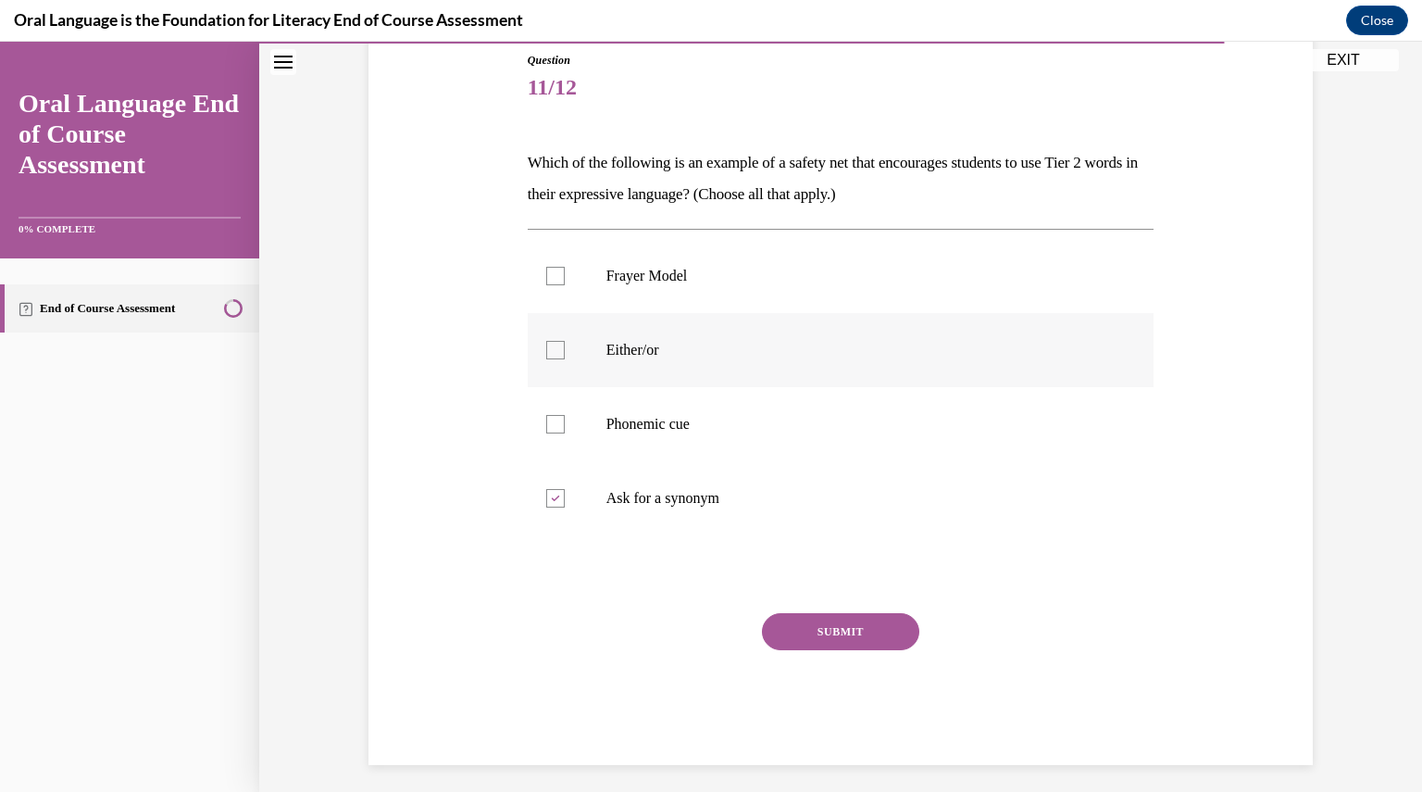
checkbox input "true"
click at [800, 625] on button "SUBMIT" at bounding box center [840, 631] width 157 height 37
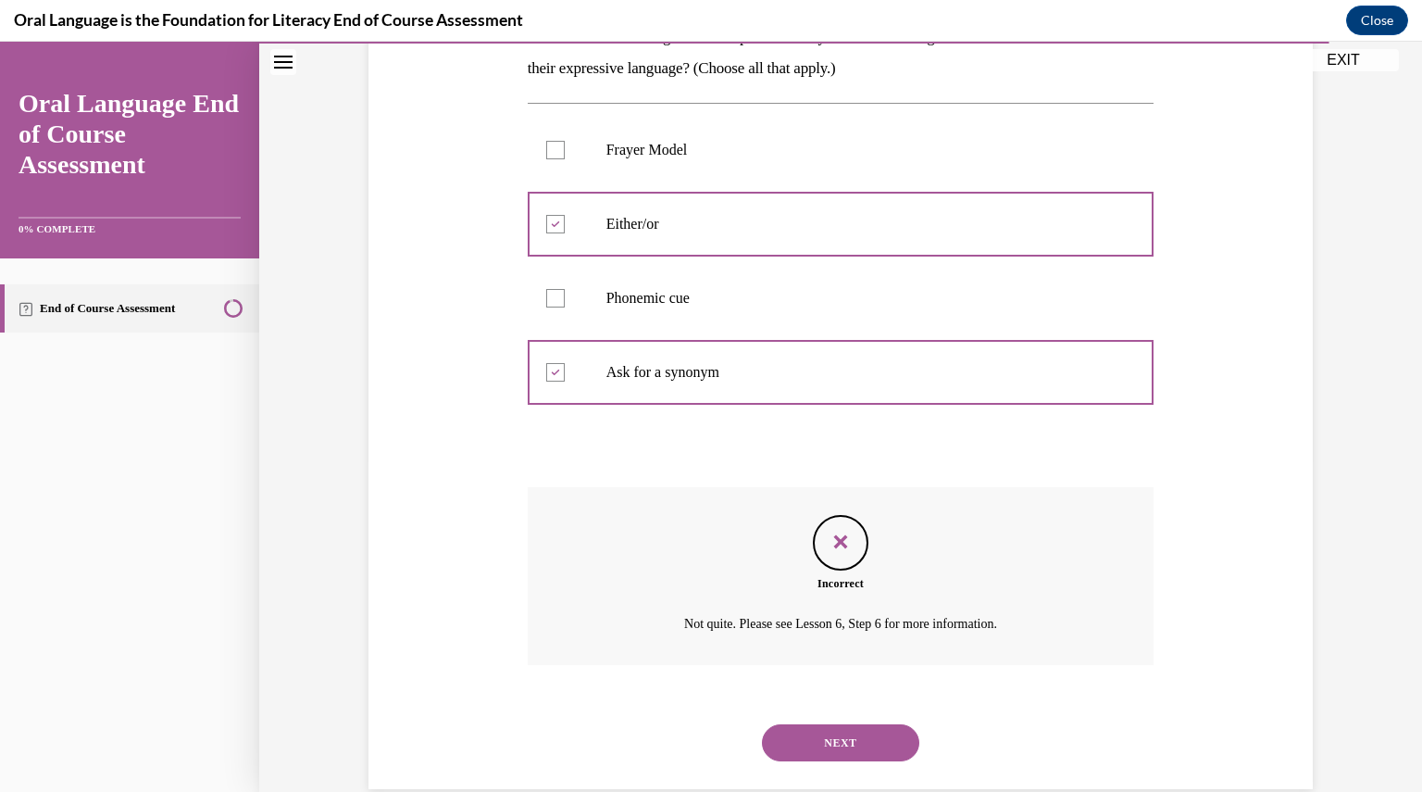
scroll to position [365, 0]
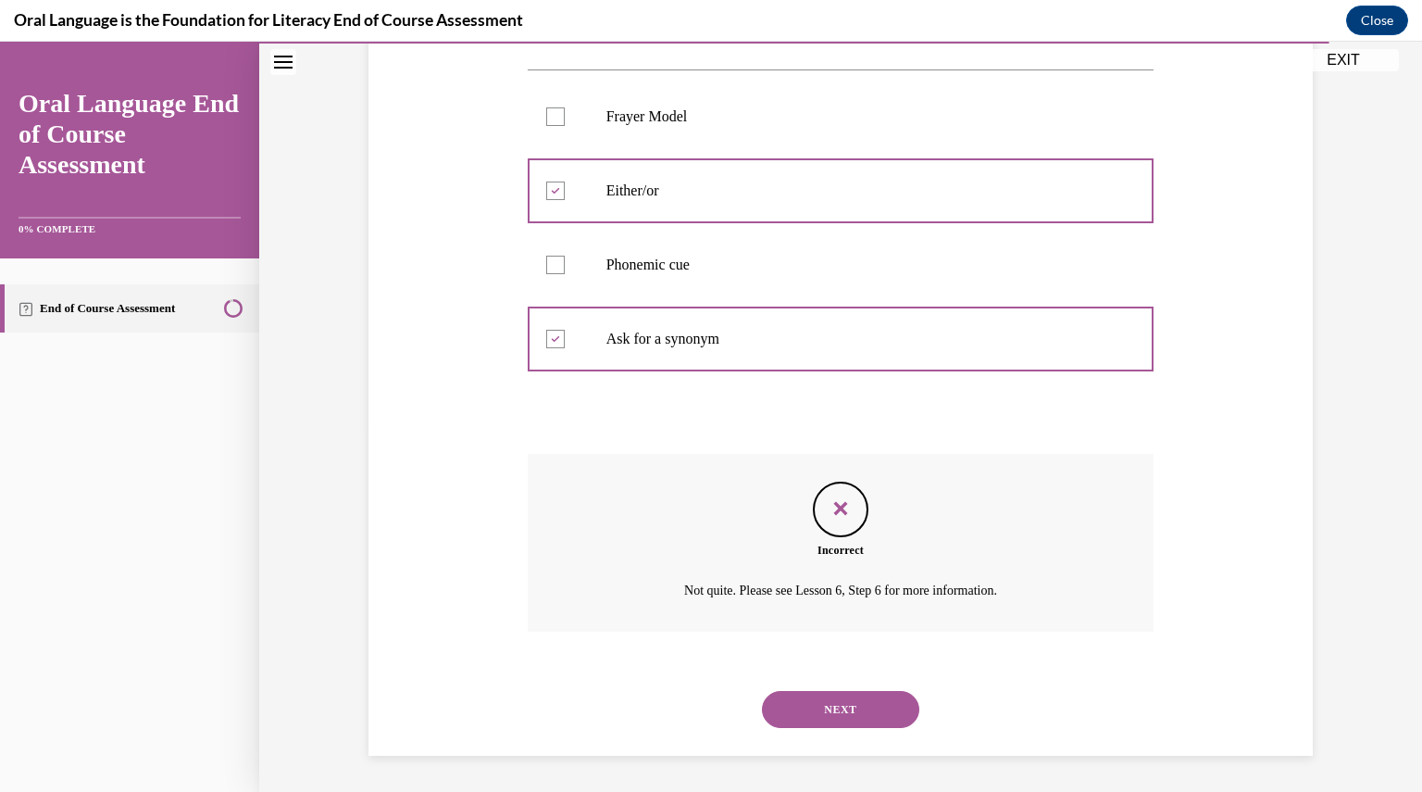
click at [817, 707] on button "NEXT" at bounding box center [840, 709] width 157 height 37
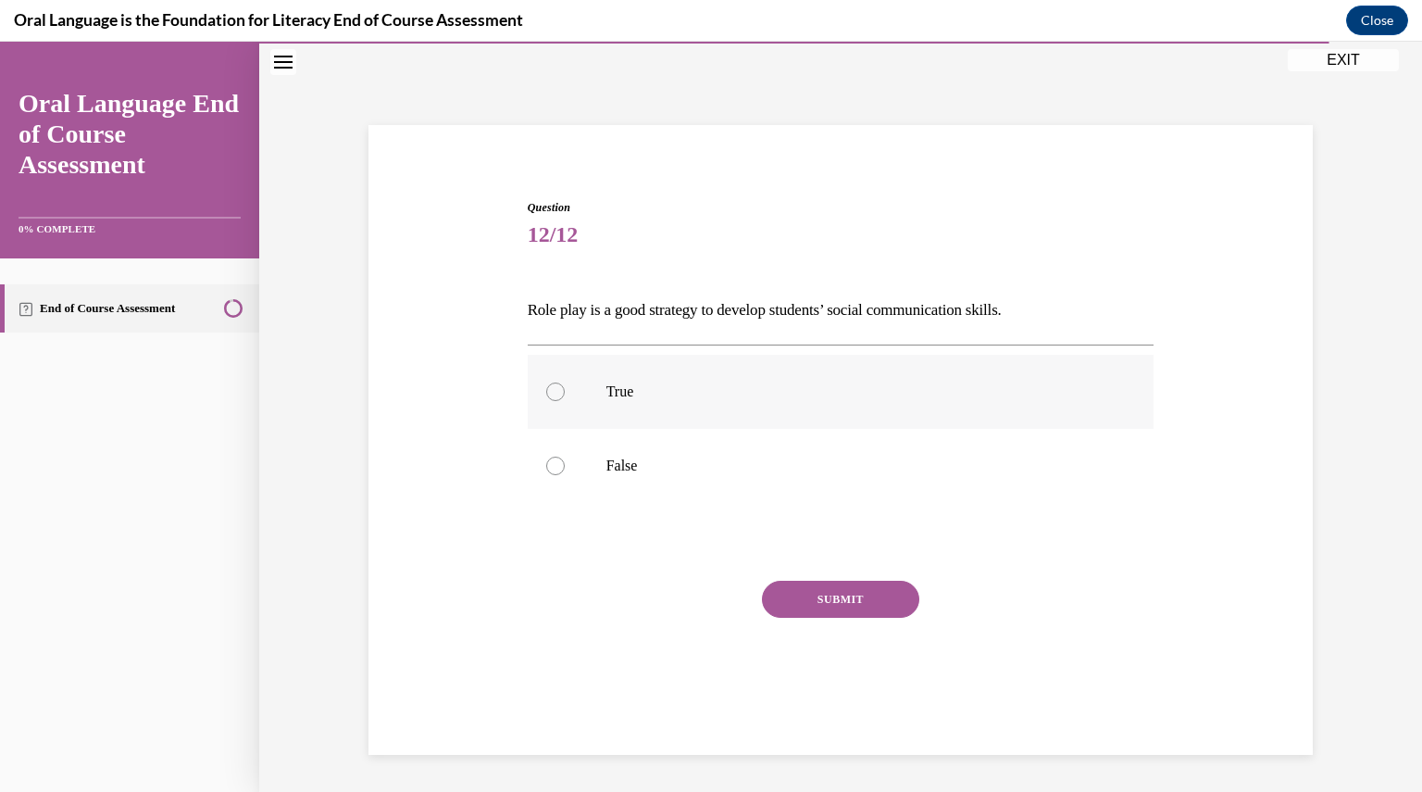
click at [536, 386] on label "True" at bounding box center [841, 392] width 627 height 74
click at [546, 386] on input "True" at bounding box center [555, 391] width 19 height 19
radio input "true"
click at [804, 598] on button "SUBMIT" at bounding box center [840, 599] width 157 height 37
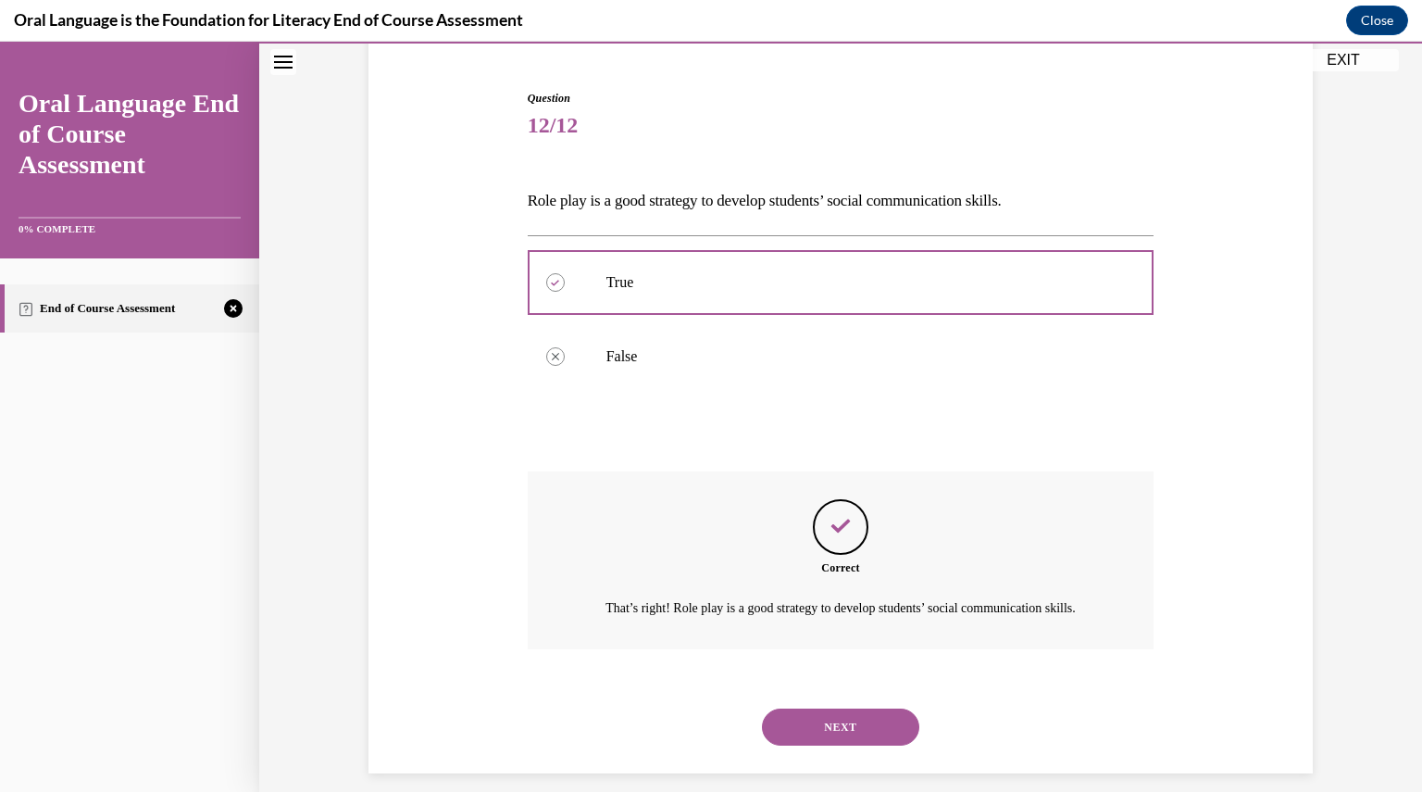
scroll to position [206, 0]
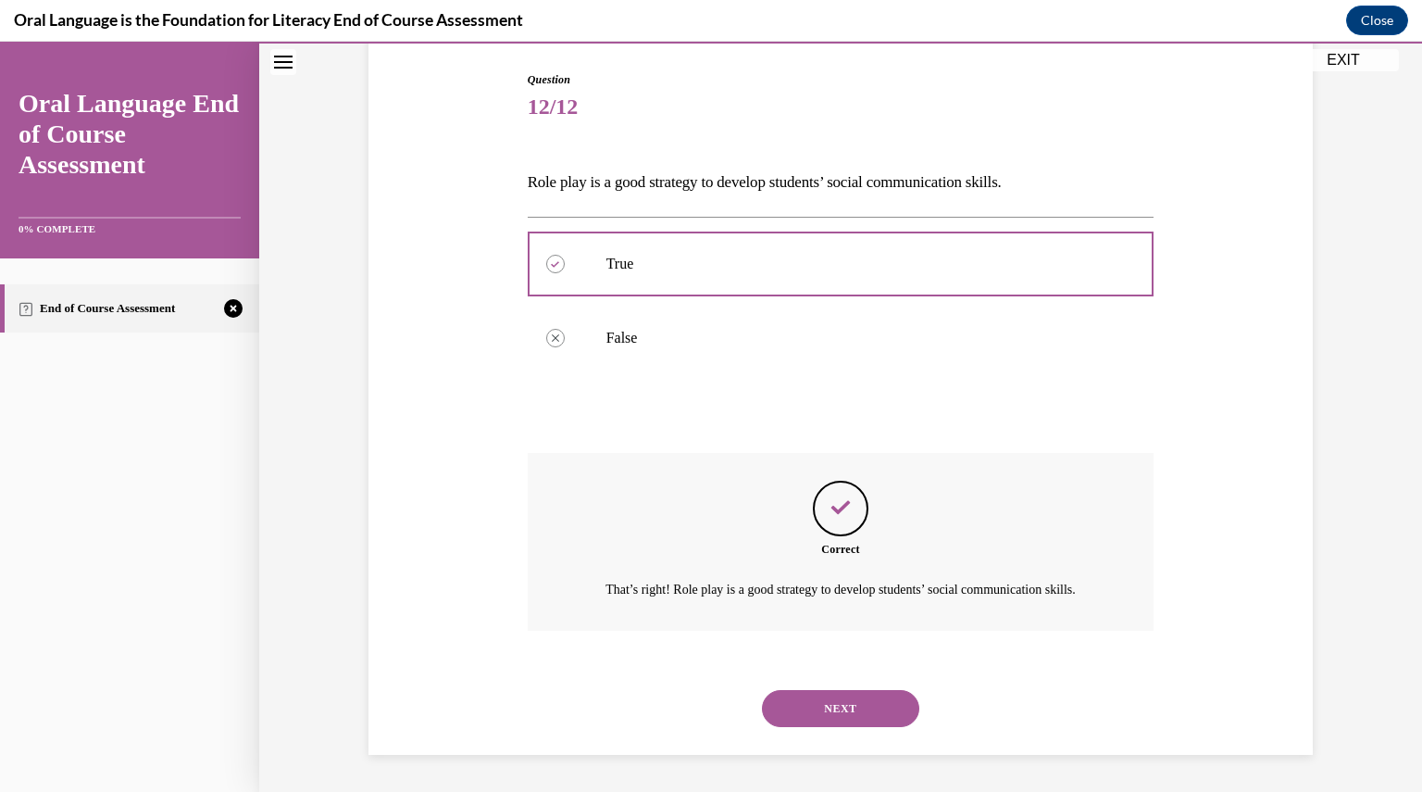
click at [826, 708] on button "NEXT" at bounding box center [840, 708] width 157 height 37
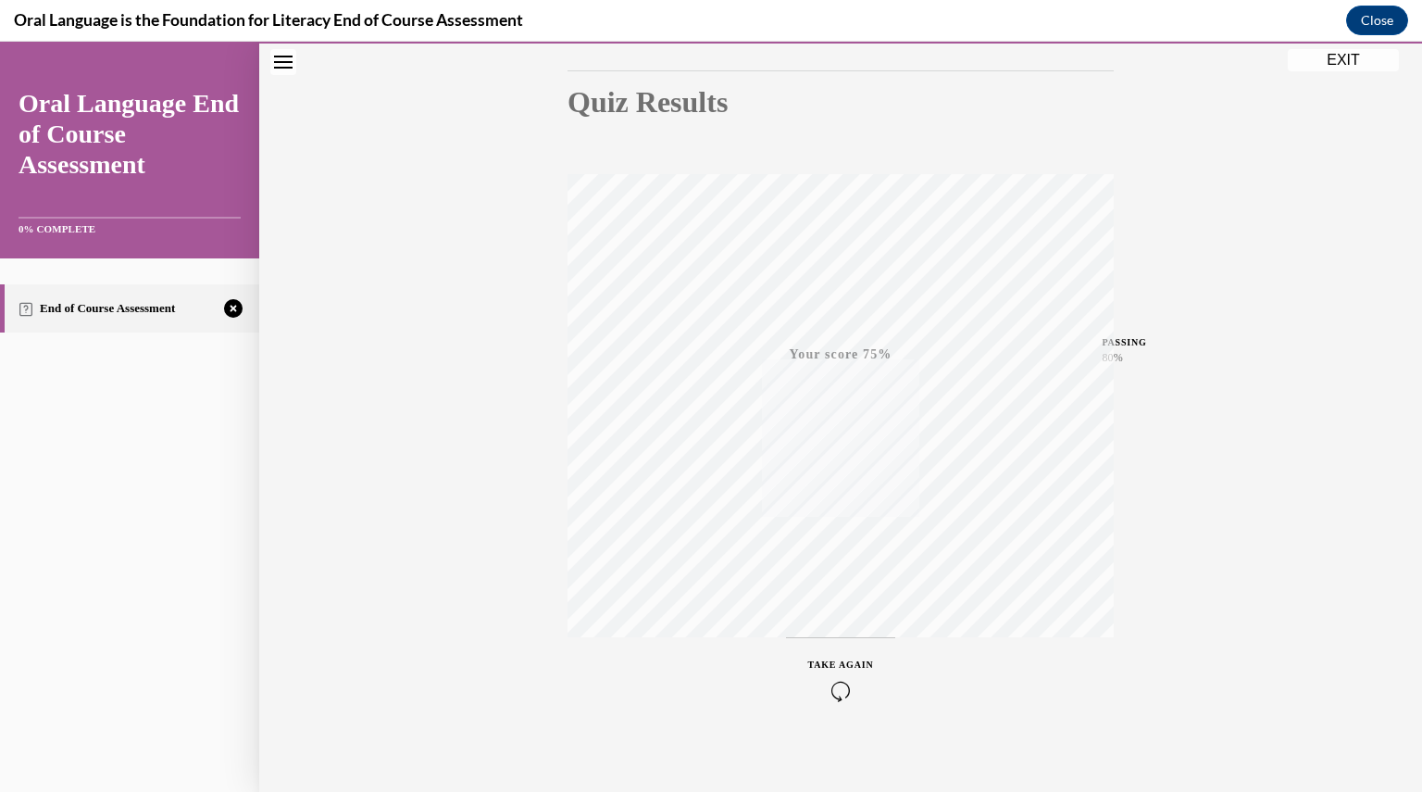
scroll to position [198, 0]
click at [828, 680] on icon "button" at bounding box center [841, 679] width 66 height 20
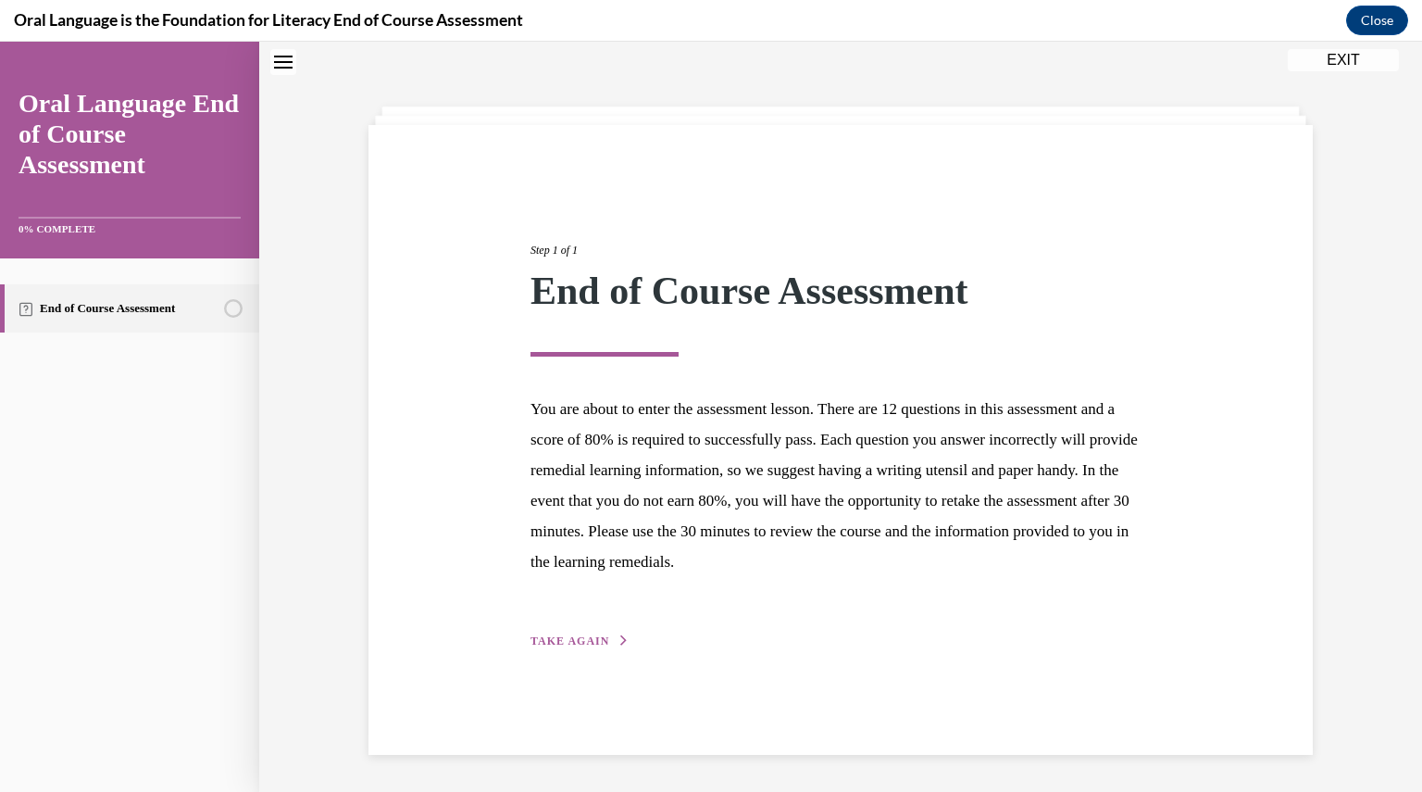
scroll to position [58, 0]
click at [543, 633] on button "TAKE AGAIN" at bounding box center [580, 640] width 99 height 17
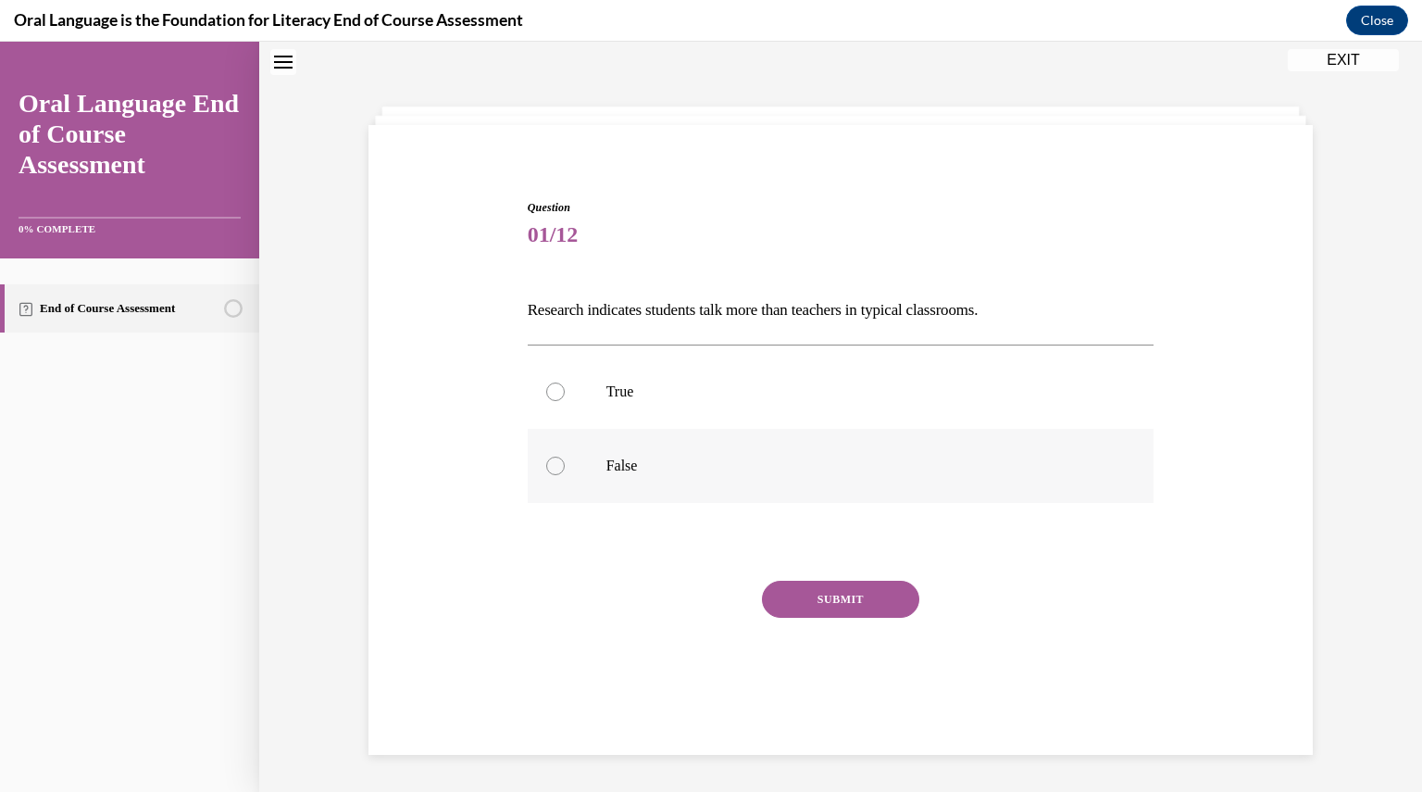
click at [552, 459] on div at bounding box center [555, 465] width 19 height 19
click at [552, 459] on input "False" at bounding box center [555, 465] width 19 height 19
radio input "true"
click at [836, 599] on button "SUBMIT" at bounding box center [840, 599] width 157 height 37
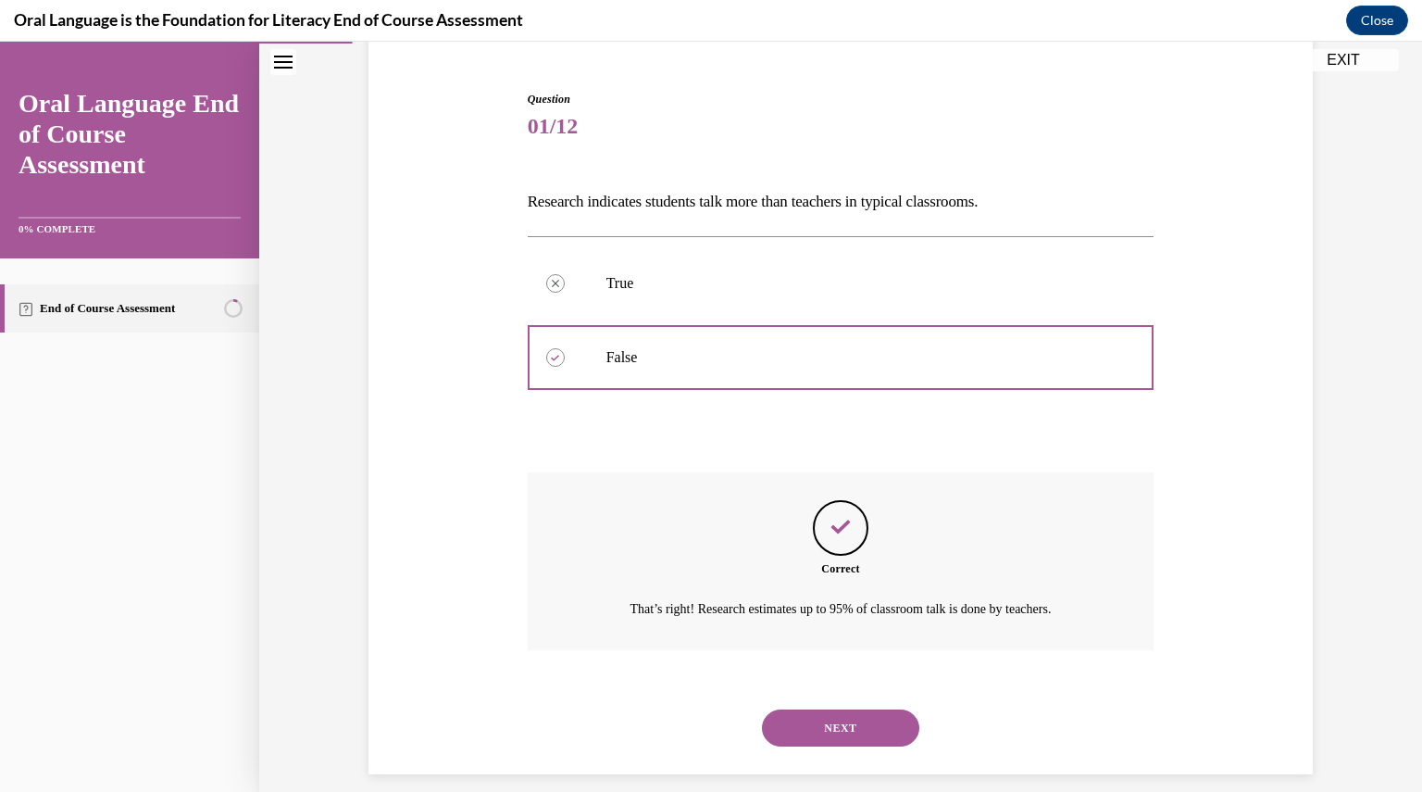
scroll to position [185, 0]
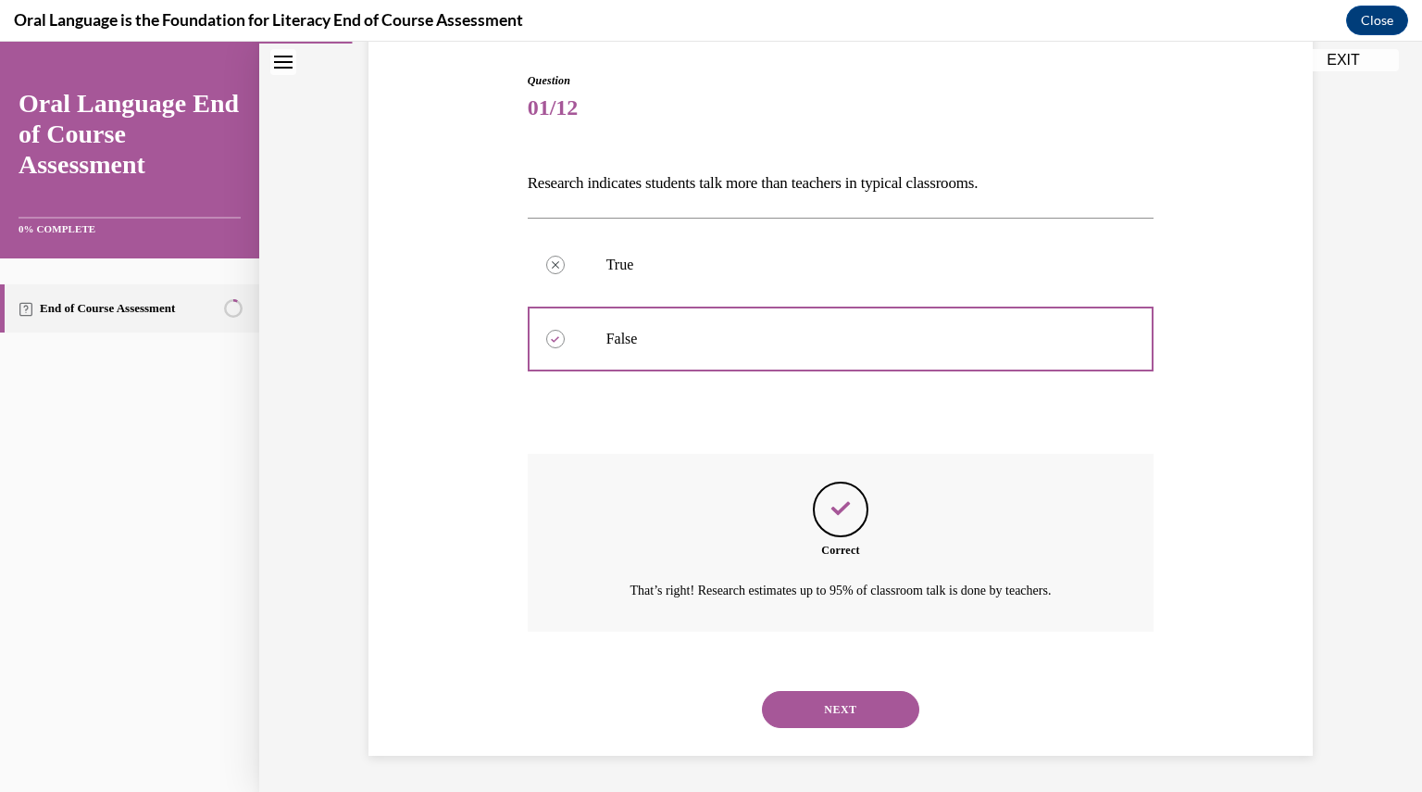
click at [822, 707] on button "NEXT" at bounding box center [840, 709] width 157 height 37
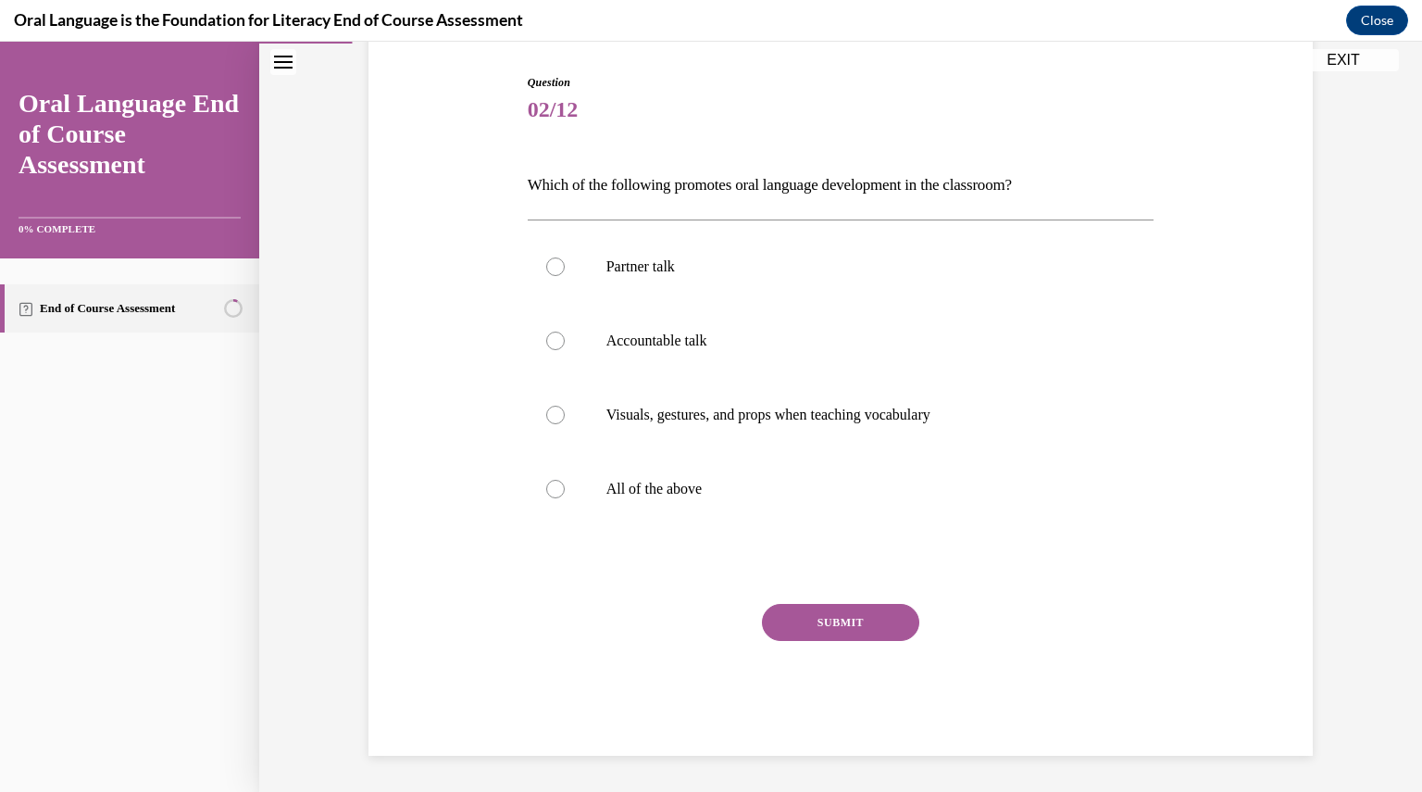
scroll to position [94, 0]
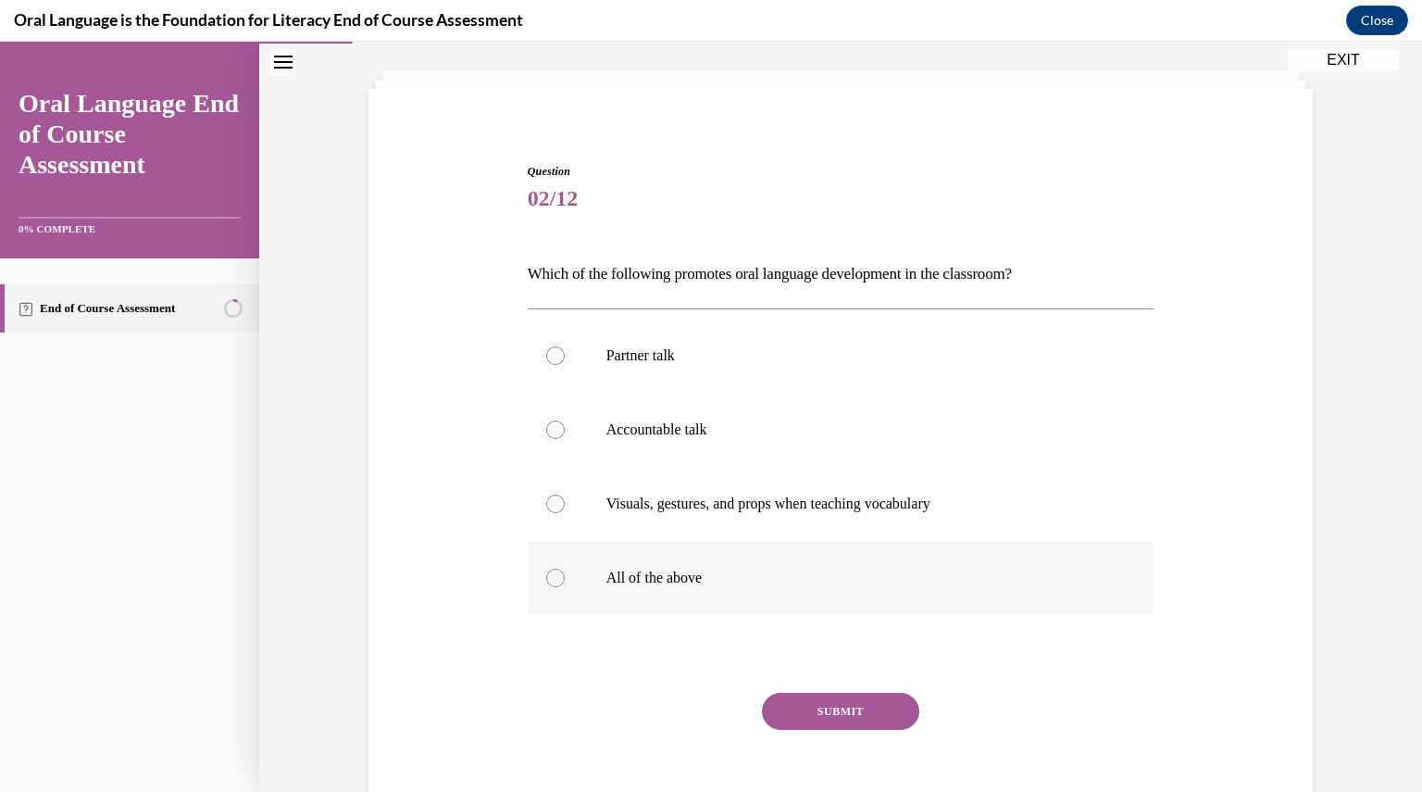
click at [552, 579] on div at bounding box center [555, 577] width 19 height 19
click at [552, 579] on input "All of the above" at bounding box center [555, 577] width 19 height 19
radio input "true"
click at [796, 711] on button "SUBMIT" at bounding box center [840, 711] width 157 height 37
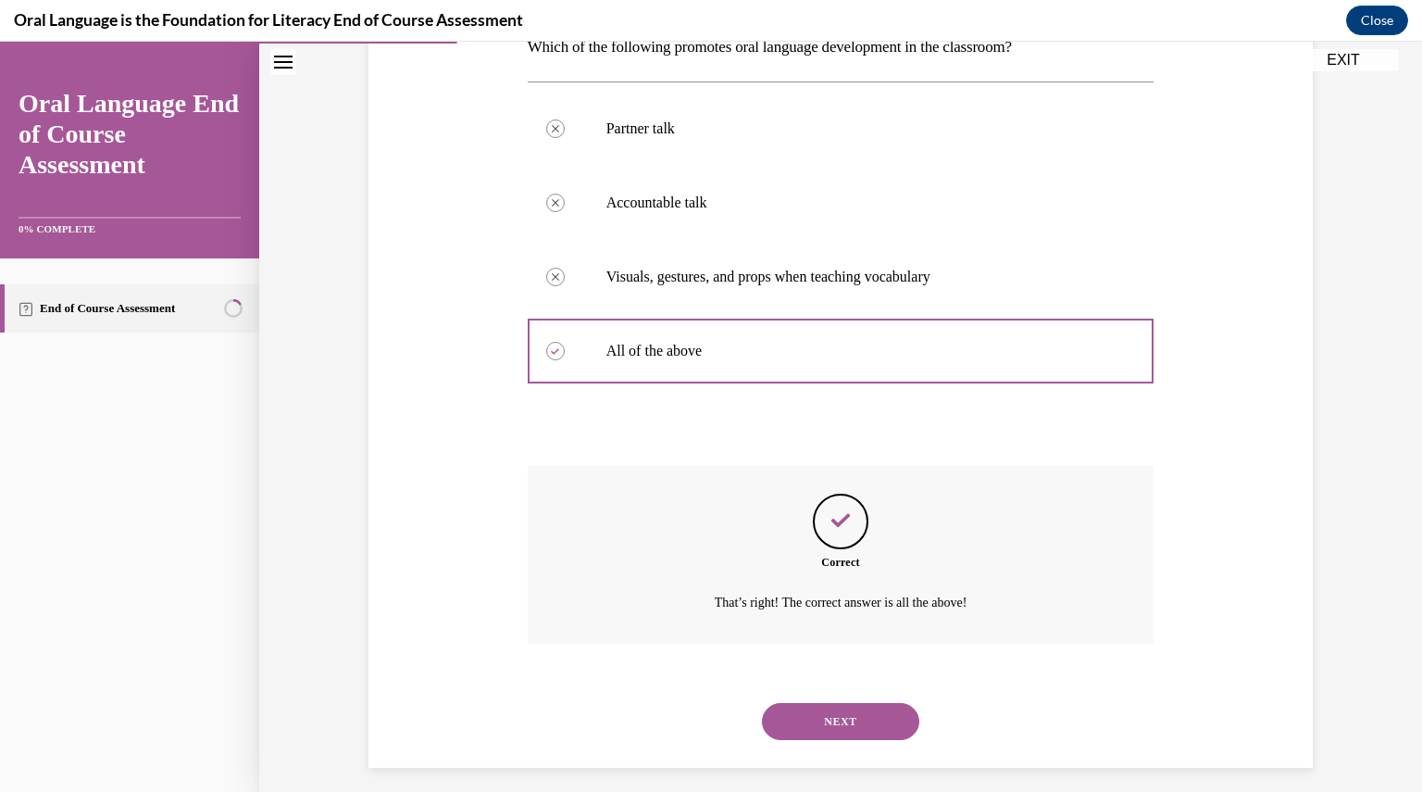
scroll to position [333, 0]
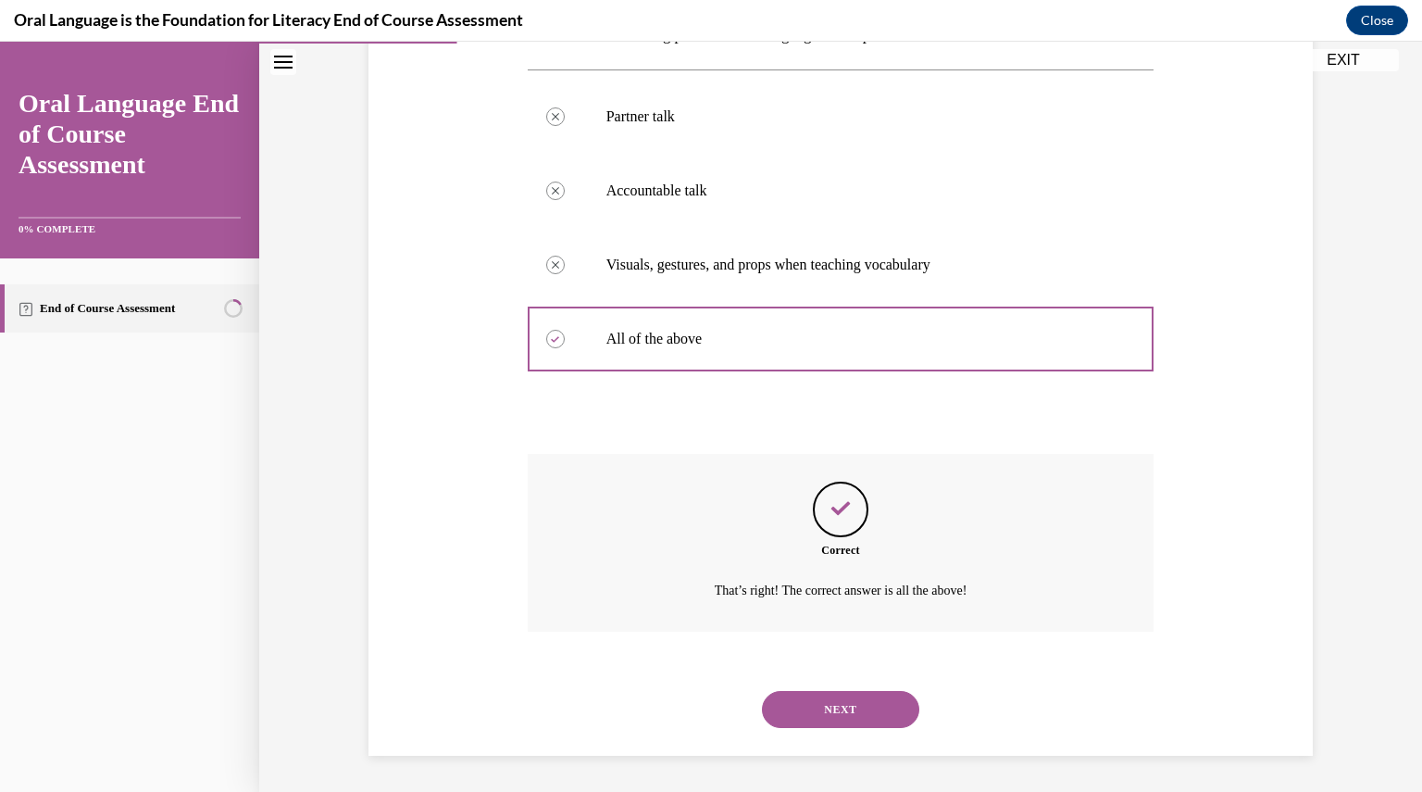
click at [796, 711] on button "NEXT" at bounding box center [840, 709] width 157 height 37
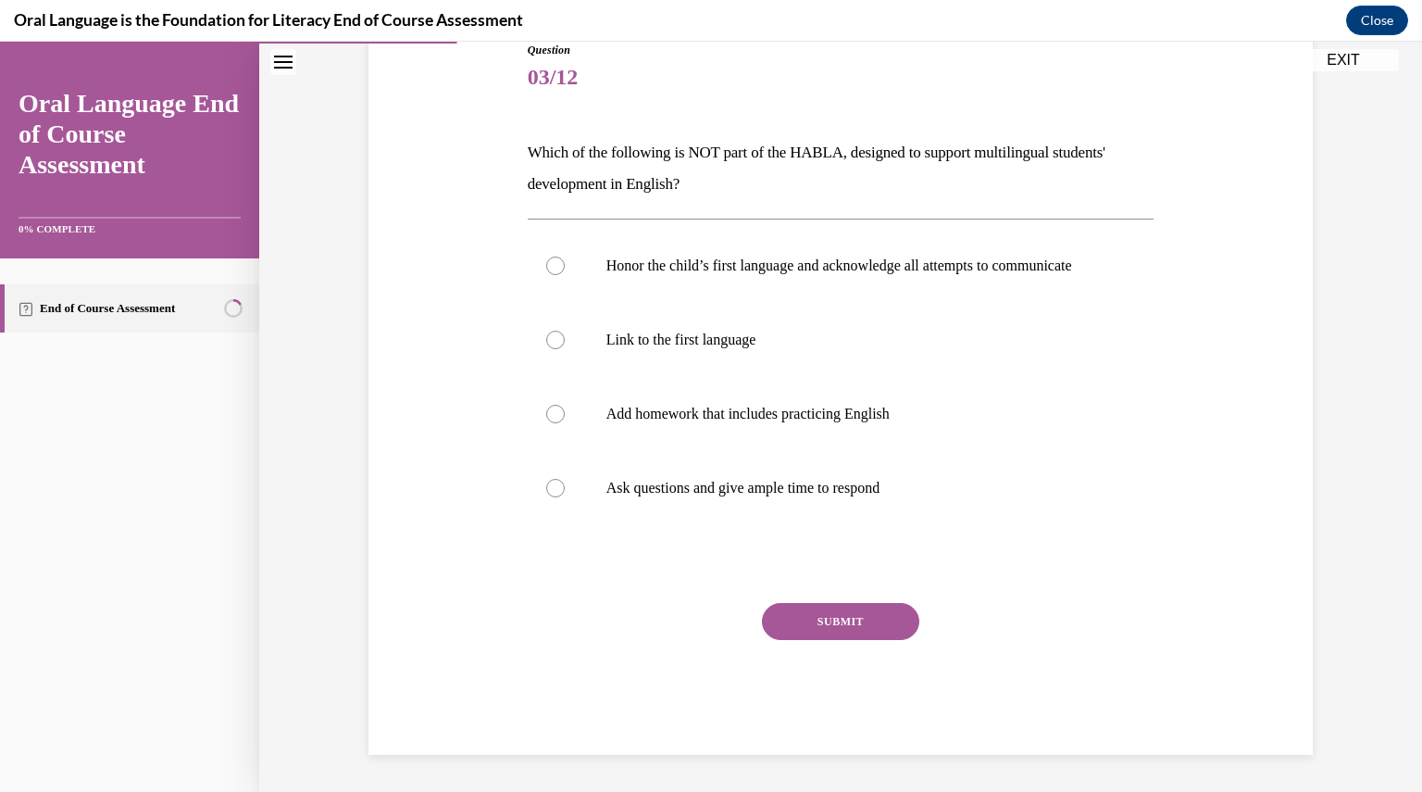
scroll to position [206, 0]
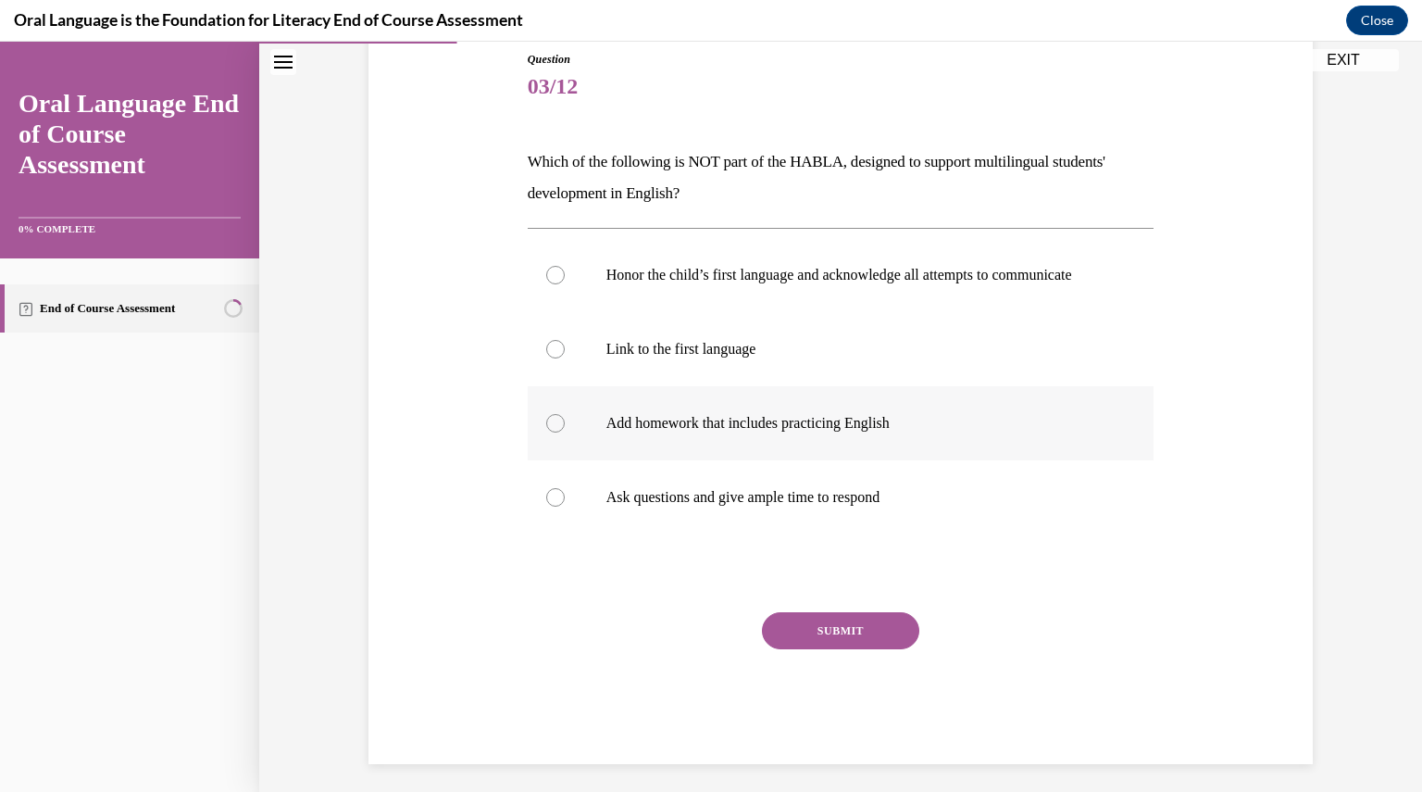
click at [546, 431] on div at bounding box center [555, 423] width 19 height 19
click at [546, 431] on input "Add homework that includes practicing English" at bounding box center [555, 423] width 19 height 19
radio input "true"
click at [805, 649] on button "SUBMIT" at bounding box center [840, 630] width 157 height 37
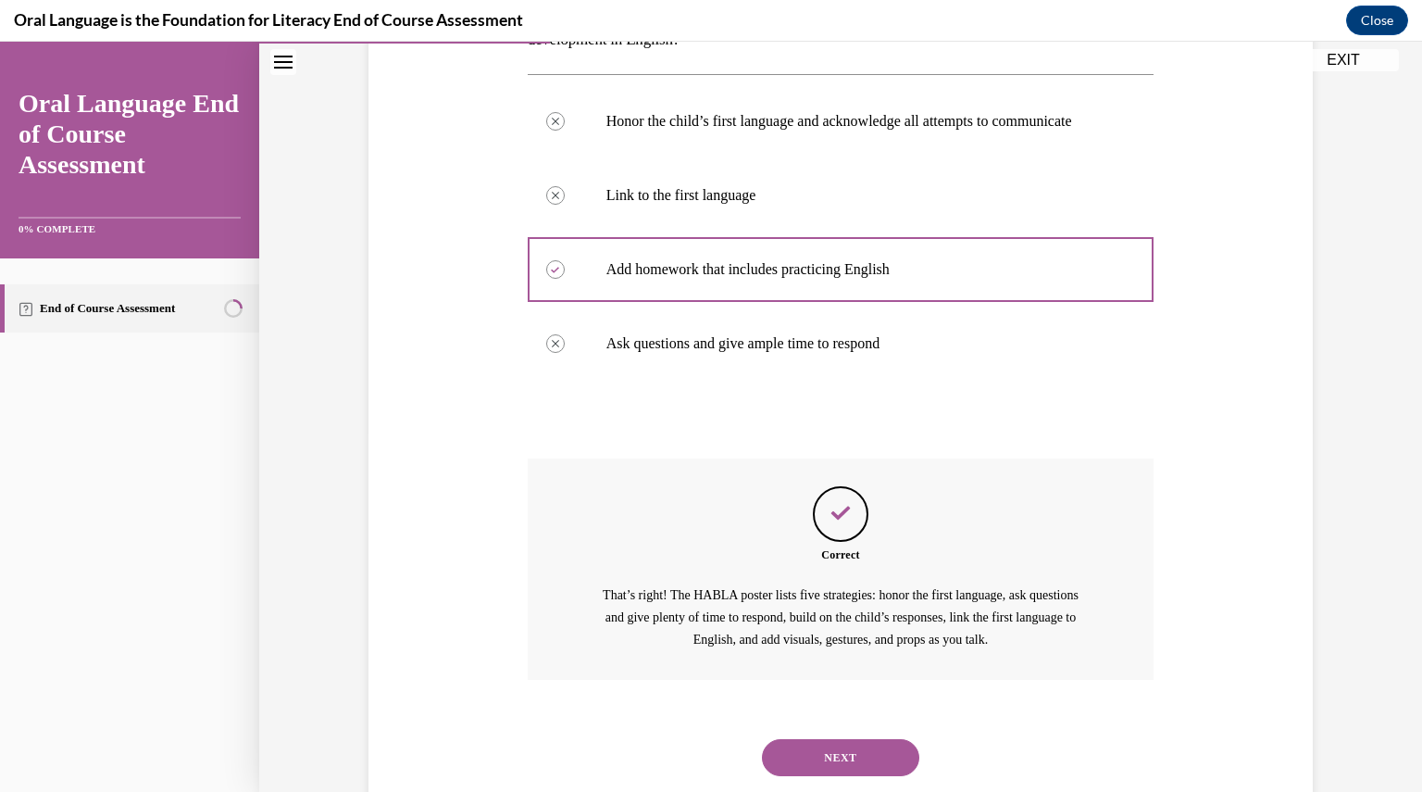
scroll to position [427, 0]
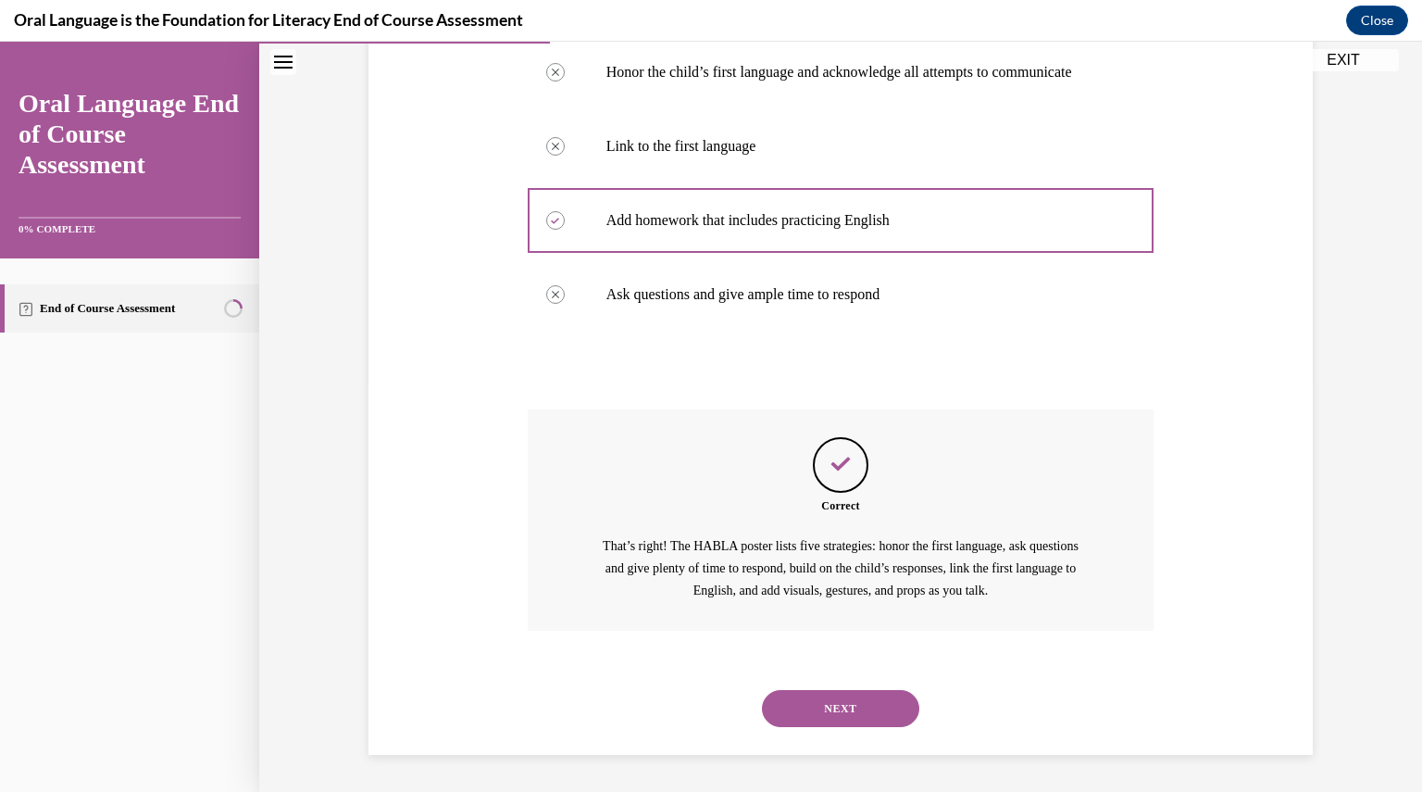
click at [813, 706] on button "NEXT" at bounding box center [840, 708] width 157 height 37
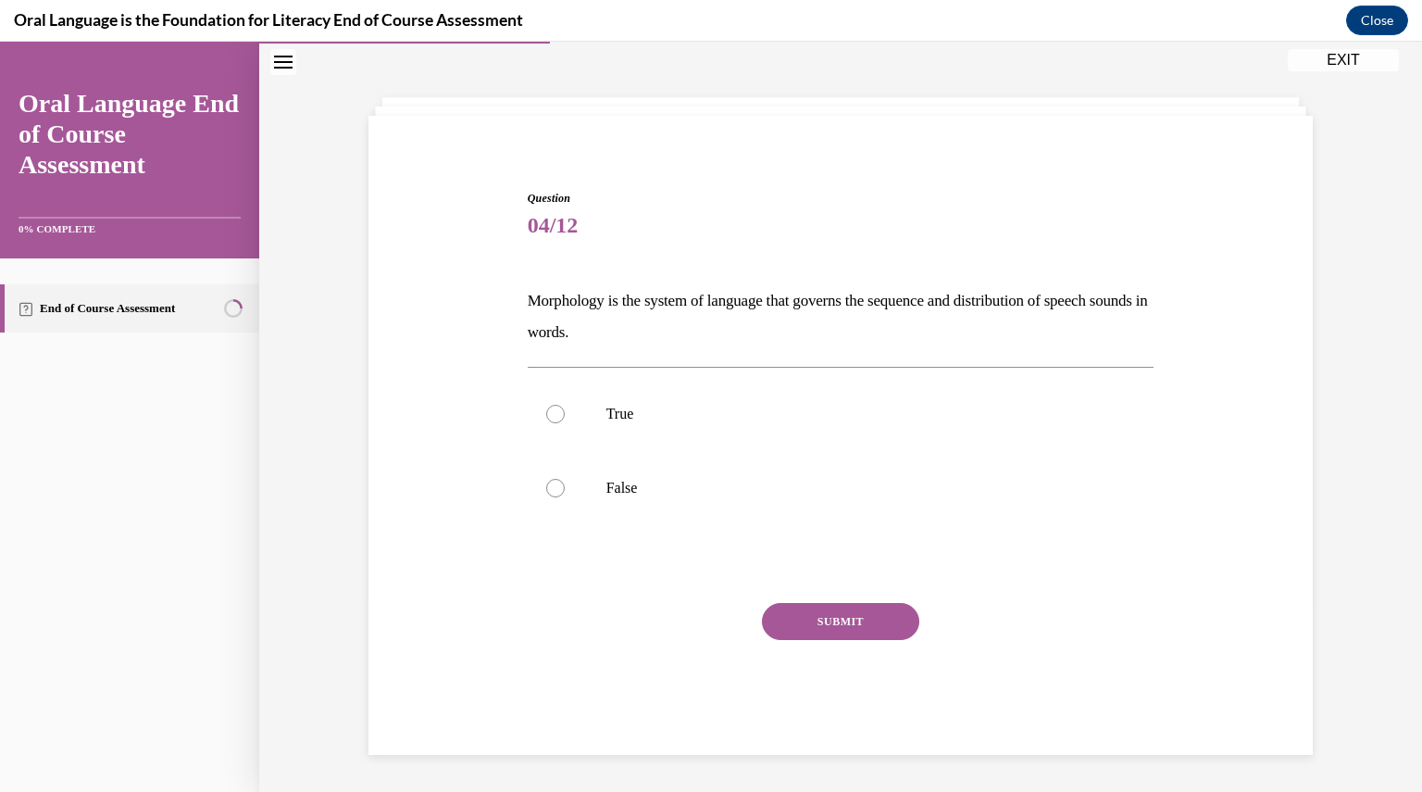
scroll to position [67, 0]
click at [546, 415] on div at bounding box center [555, 415] width 19 height 19
click at [546, 415] on input "True" at bounding box center [555, 415] width 19 height 19
radio input "true"
click at [779, 621] on button "SUBMIT" at bounding box center [840, 622] width 157 height 37
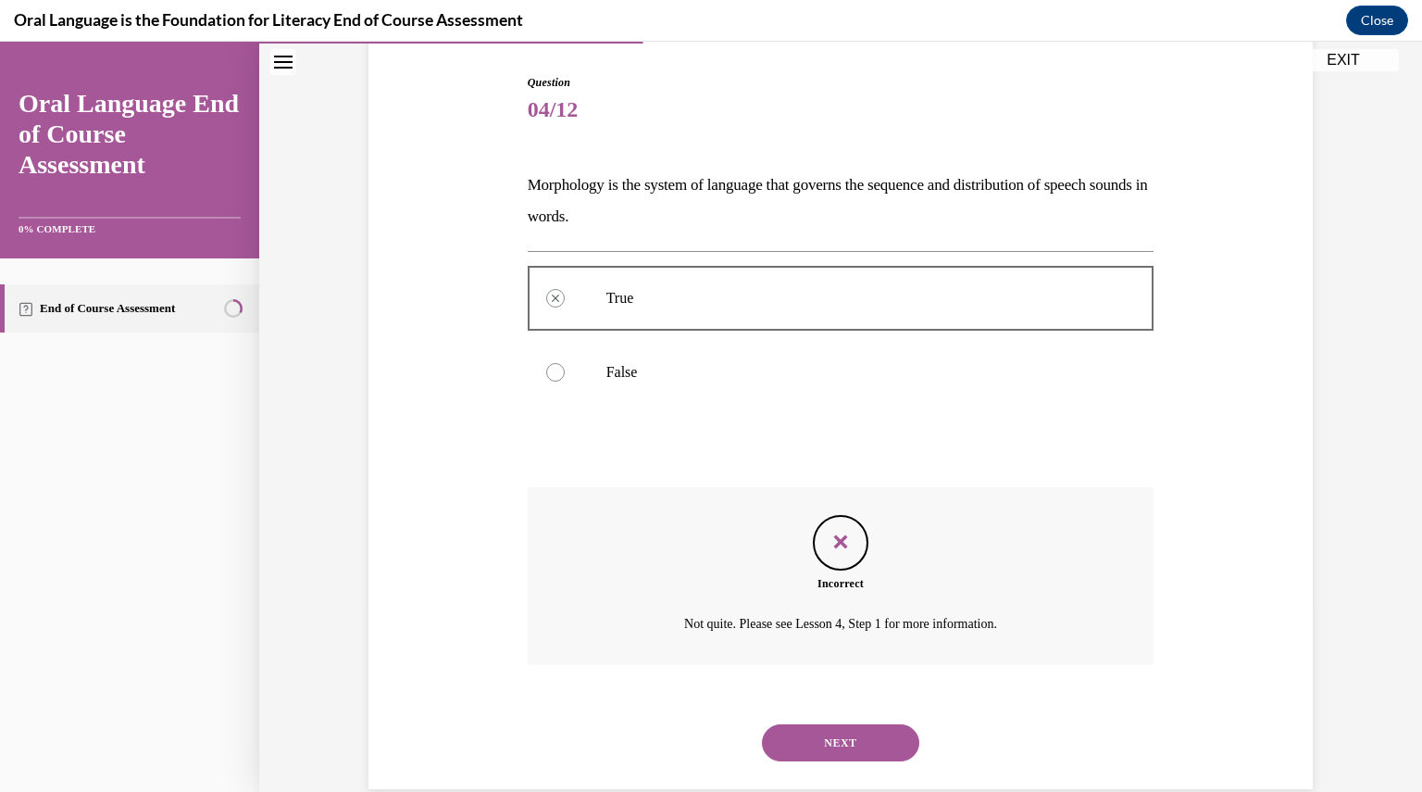
scroll to position [217, 0]
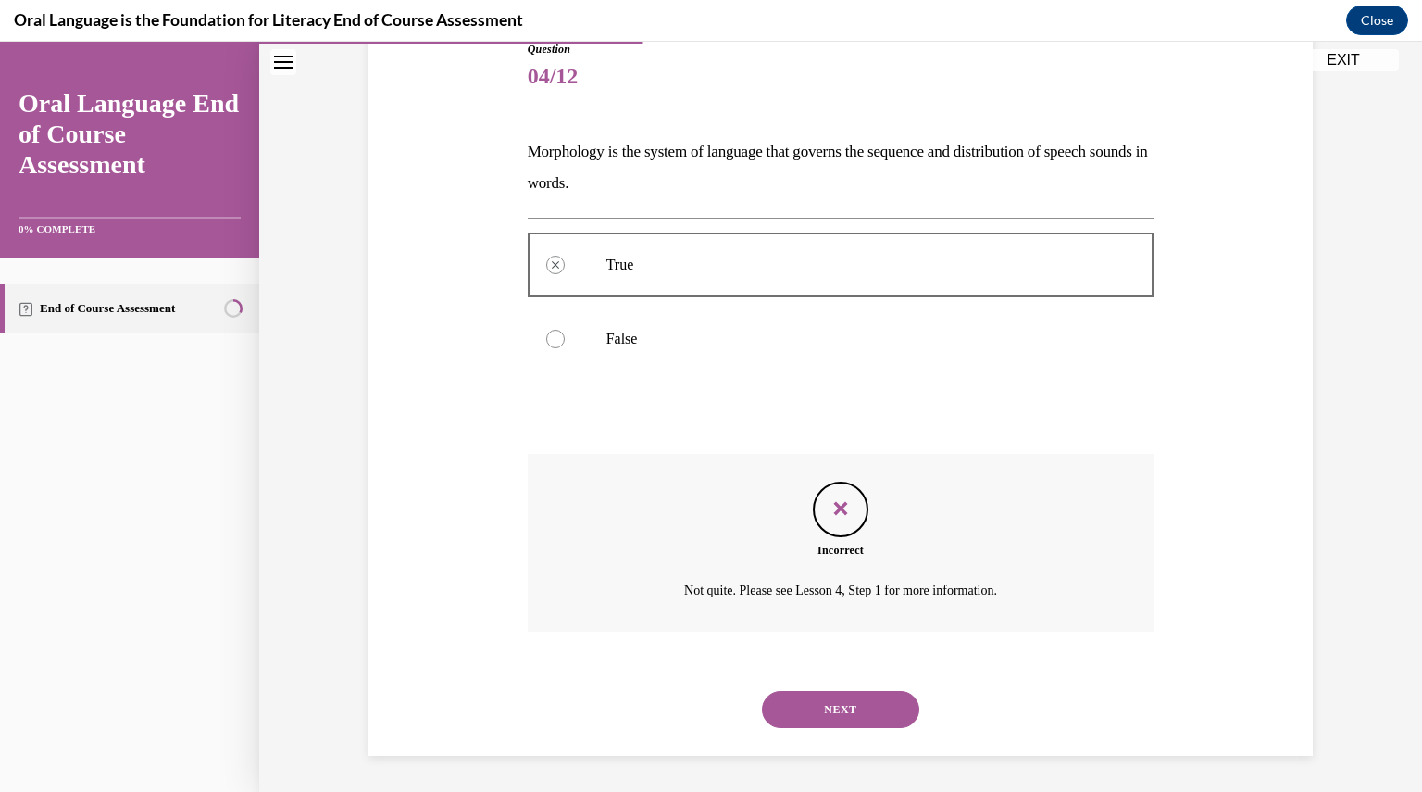
click at [812, 709] on button "NEXT" at bounding box center [840, 709] width 157 height 37
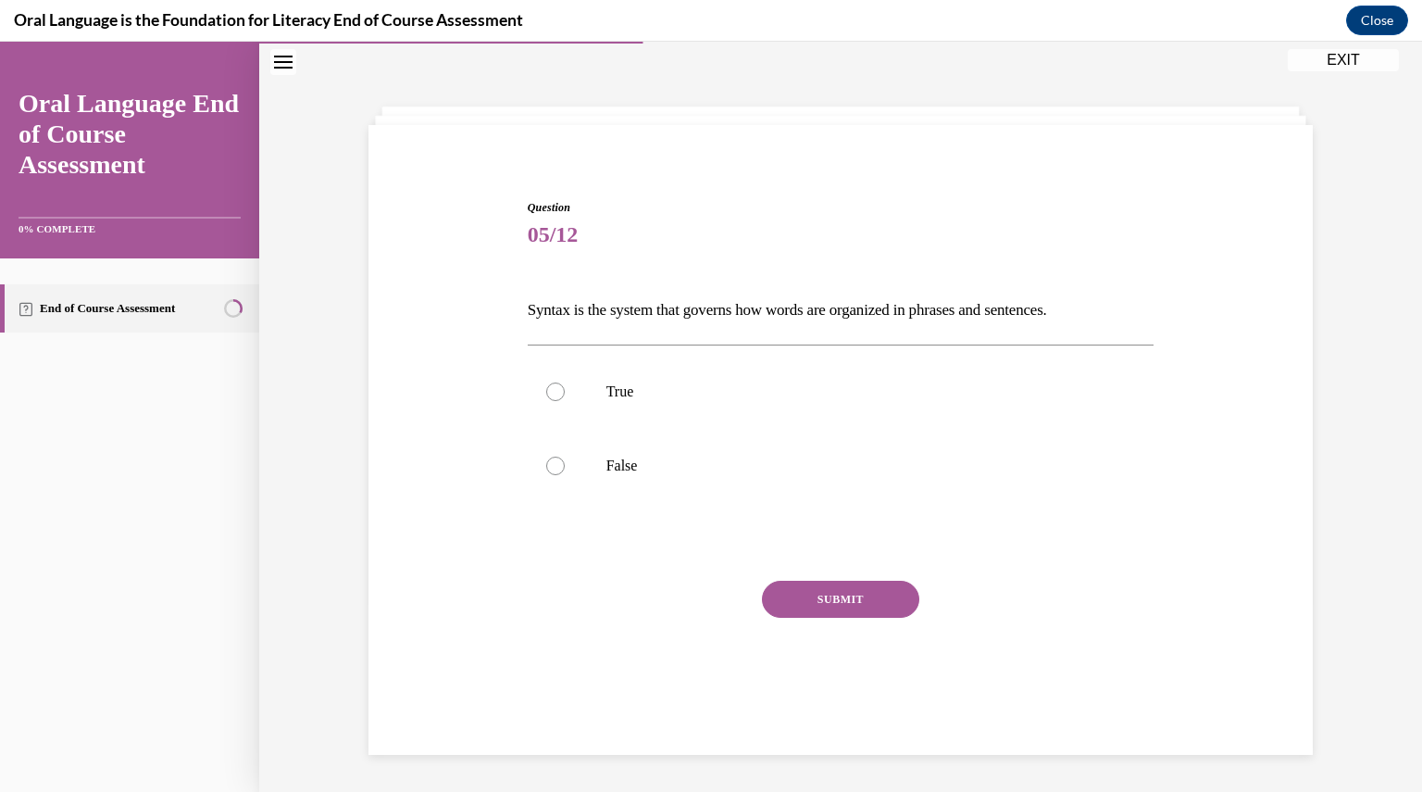
scroll to position [58, 0]
click at [549, 392] on div at bounding box center [555, 391] width 19 height 19
click at [549, 392] on input "True" at bounding box center [555, 391] width 19 height 19
radio input "true"
click at [830, 601] on button "SUBMIT" at bounding box center [840, 599] width 157 height 37
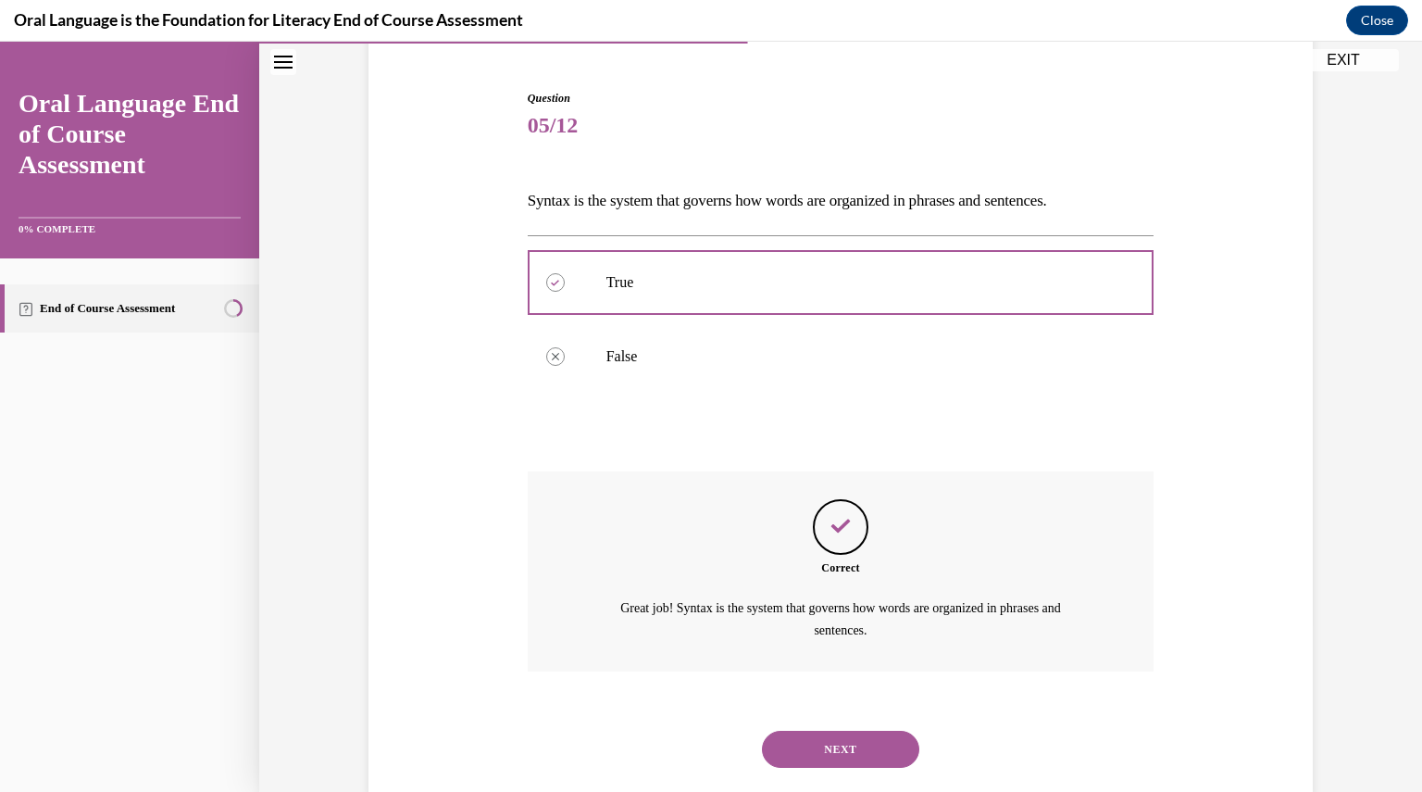
scroll to position [206, 0]
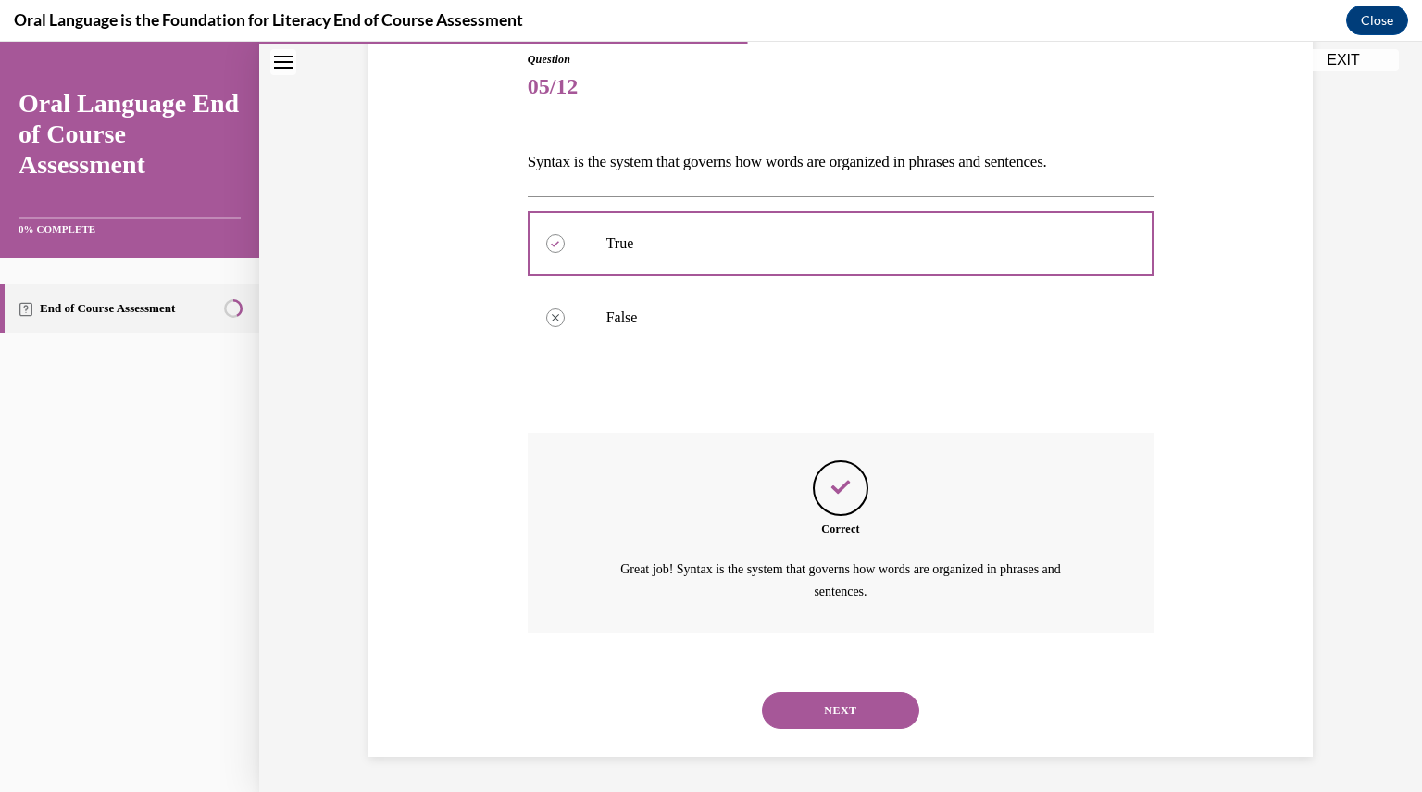
click at [843, 701] on button "NEXT" at bounding box center [840, 710] width 157 height 37
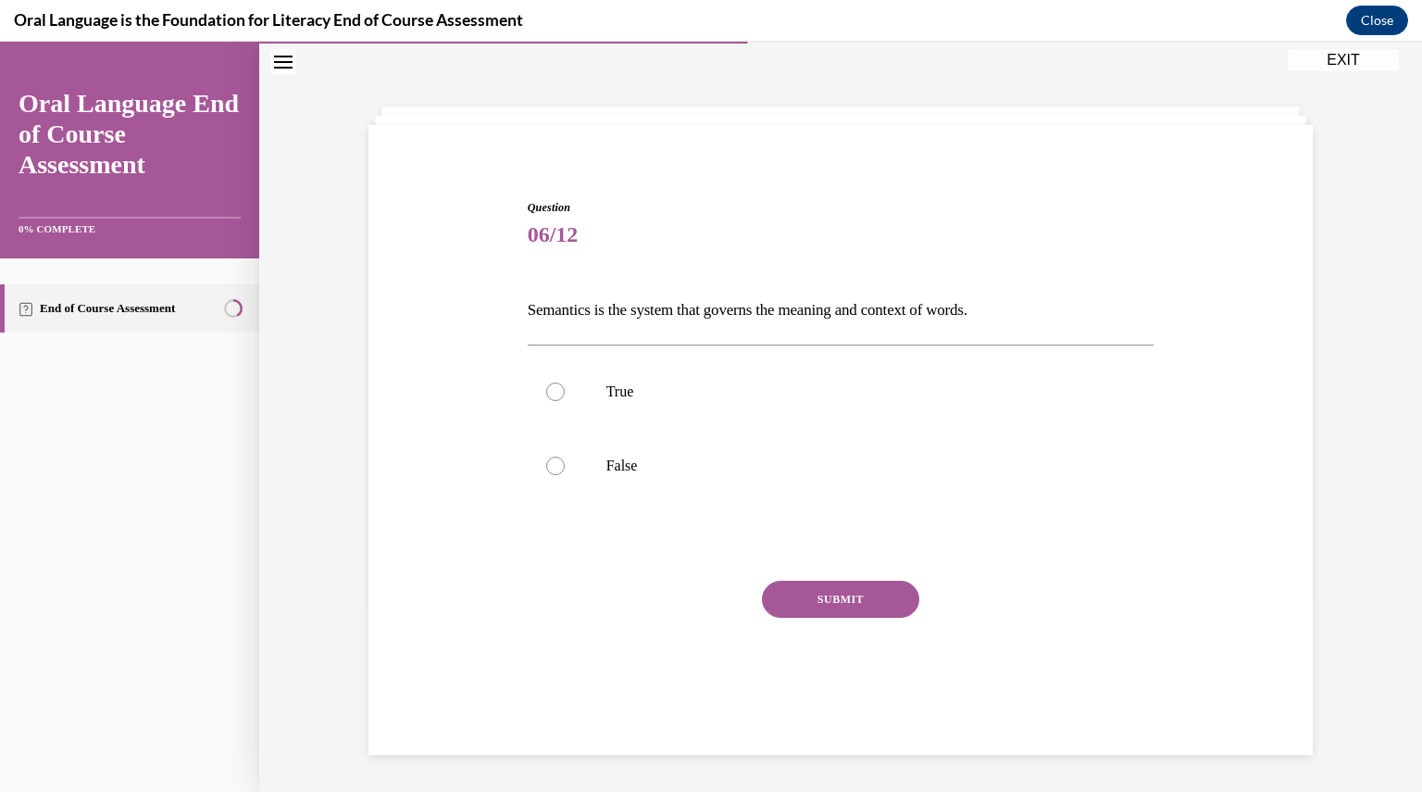
scroll to position [58, 0]
click at [549, 394] on div at bounding box center [555, 391] width 19 height 19
click at [549, 394] on input "True" at bounding box center [555, 391] width 19 height 19
radio input "true"
click at [824, 602] on button "SUBMIT" at bounding box center [840, 599] width 157 height 37
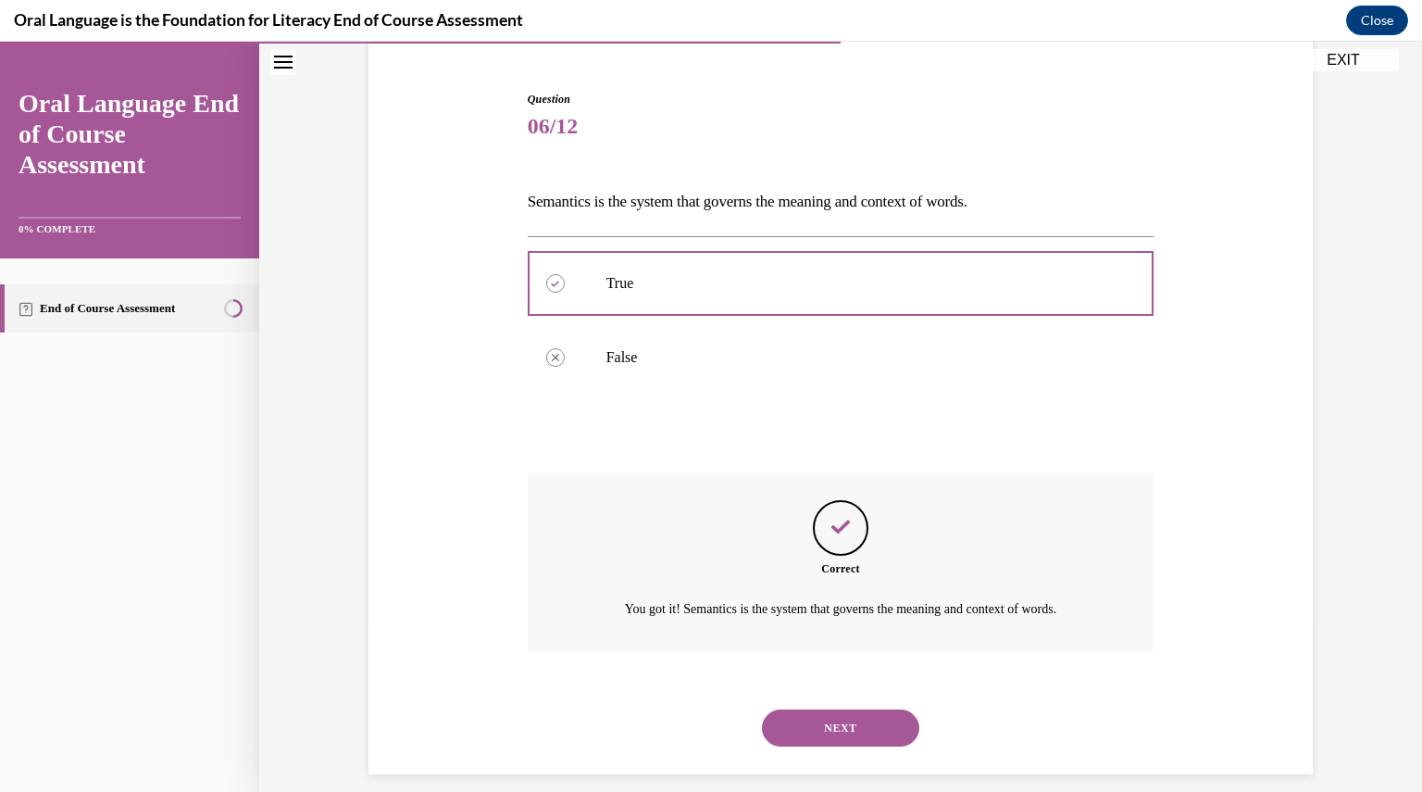
scroll to position [185, 0]
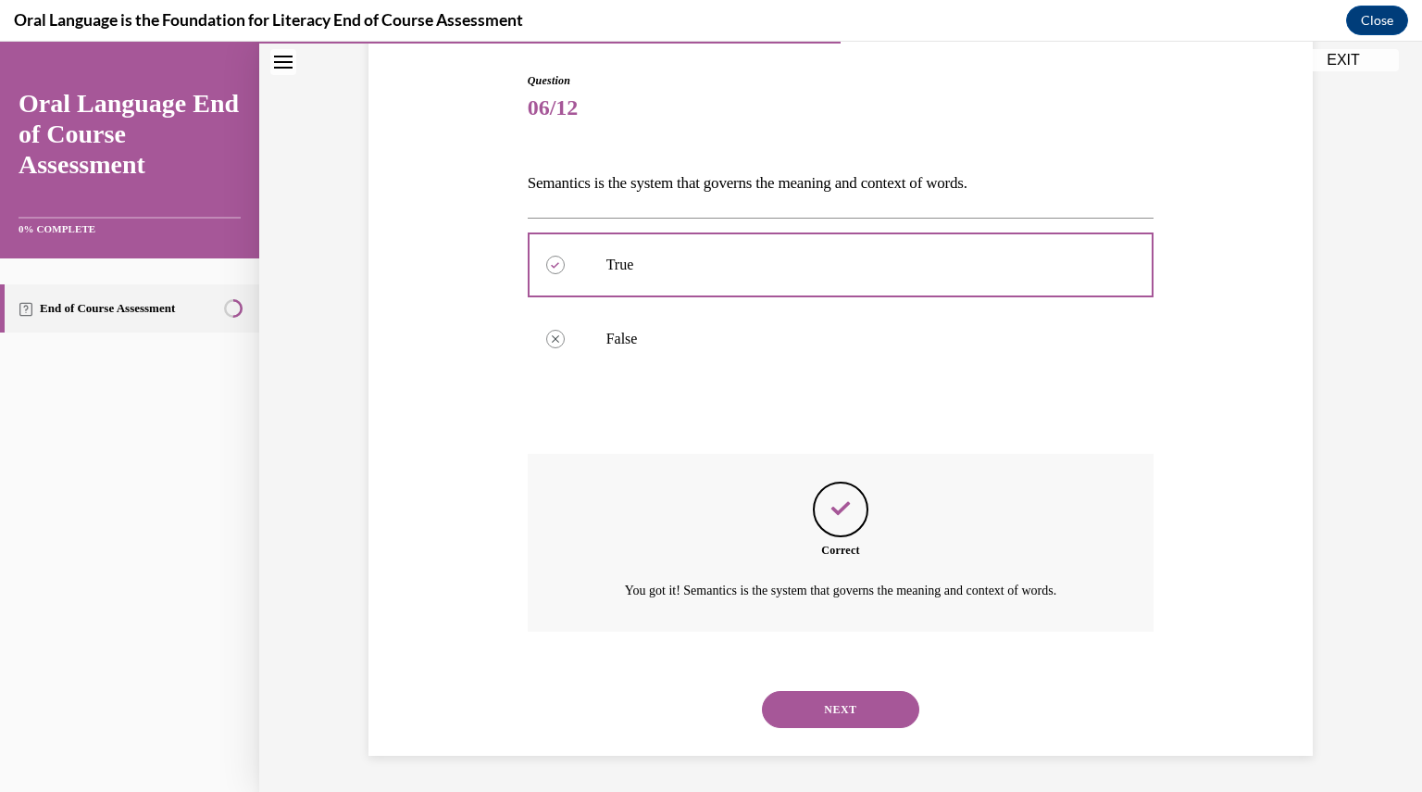
click at [830, 700] on button "NEXT" at bounding box center [840, 709] width 157 height 37
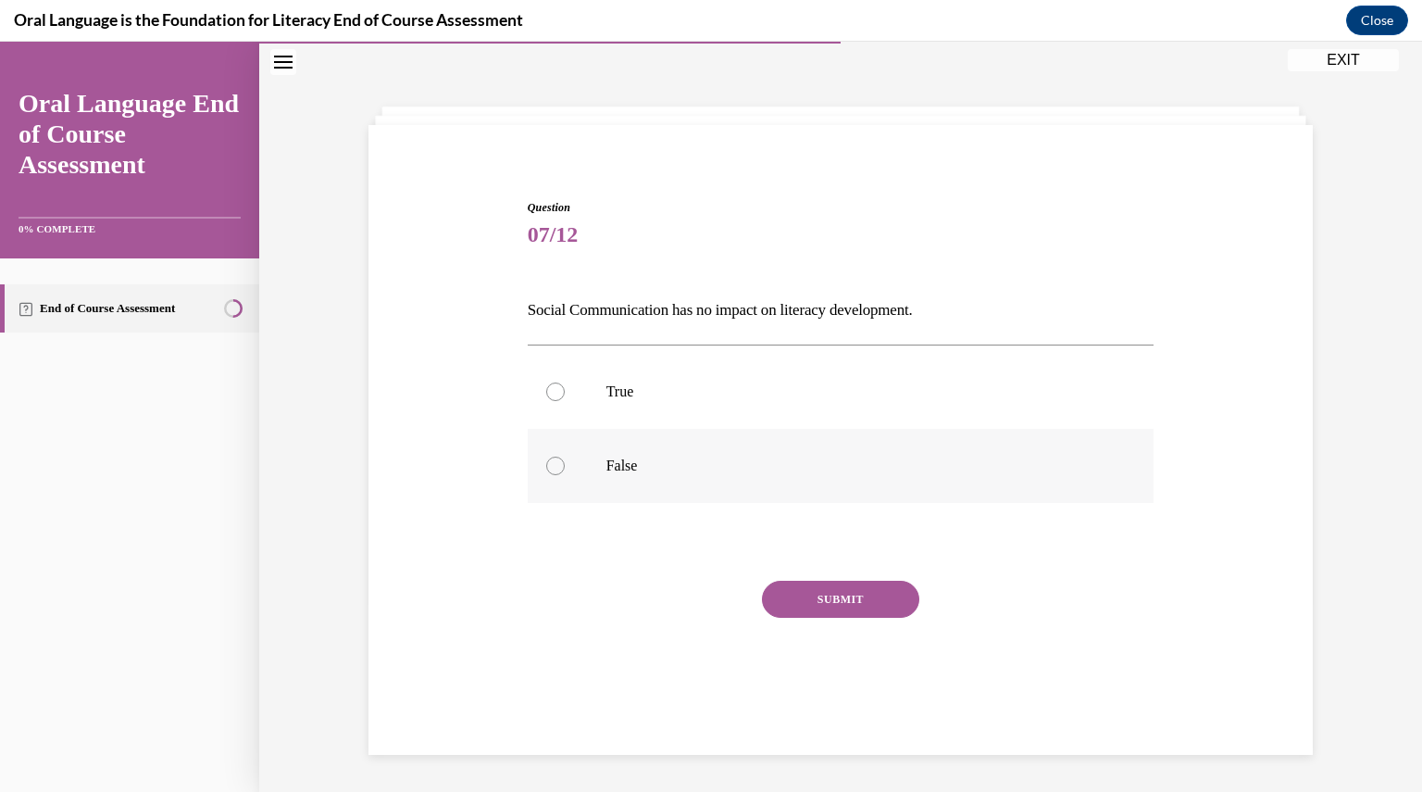
click at [552, 467] on div at bounding box center [555, 465] width 19 height 19
click at [552, 467] on input "False" at bounding box center [555, 465] width 19 height 19
radio input "true"
click at [802, 598] on button "SUBMIT" at bounding box center [840, 599] width 157 height 37
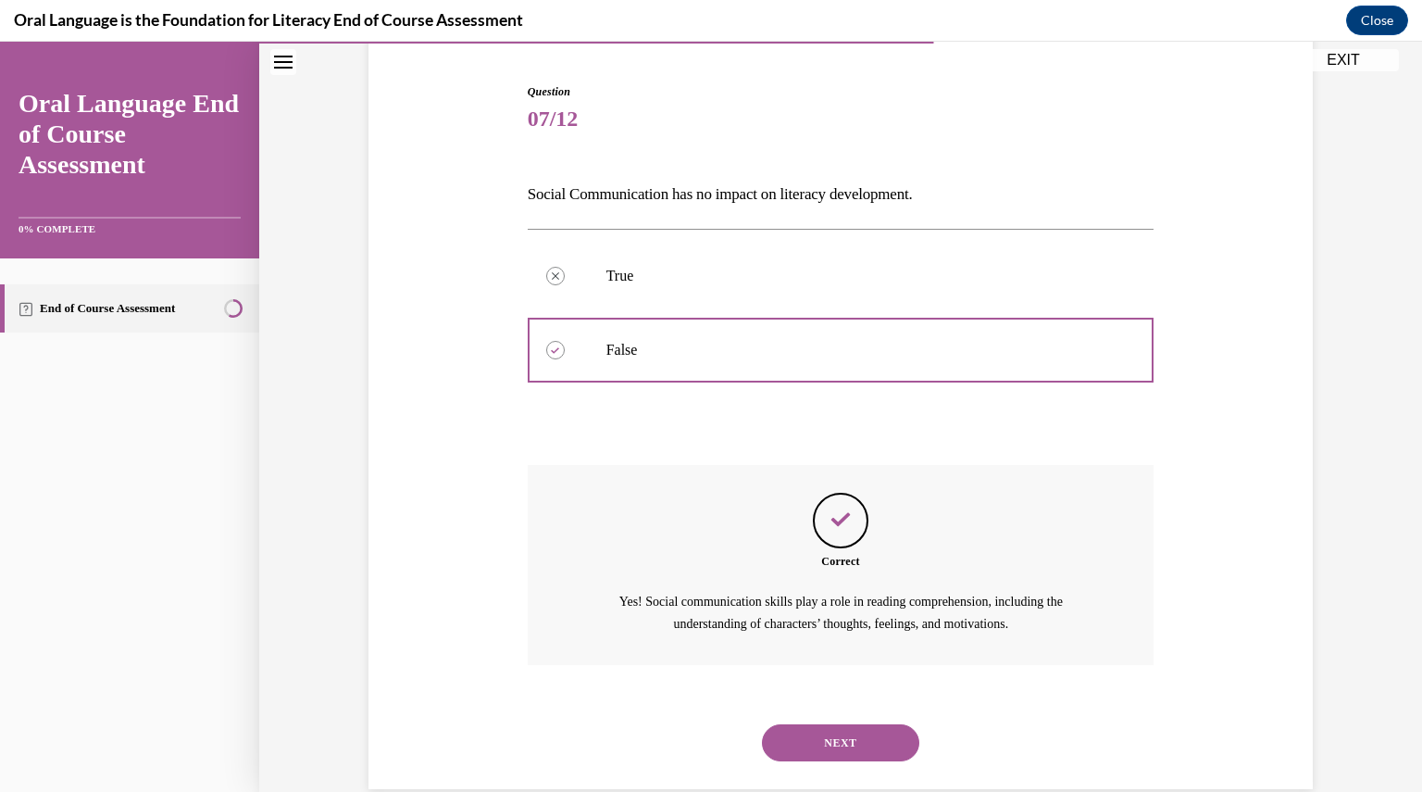
scroll to position [206, 0]
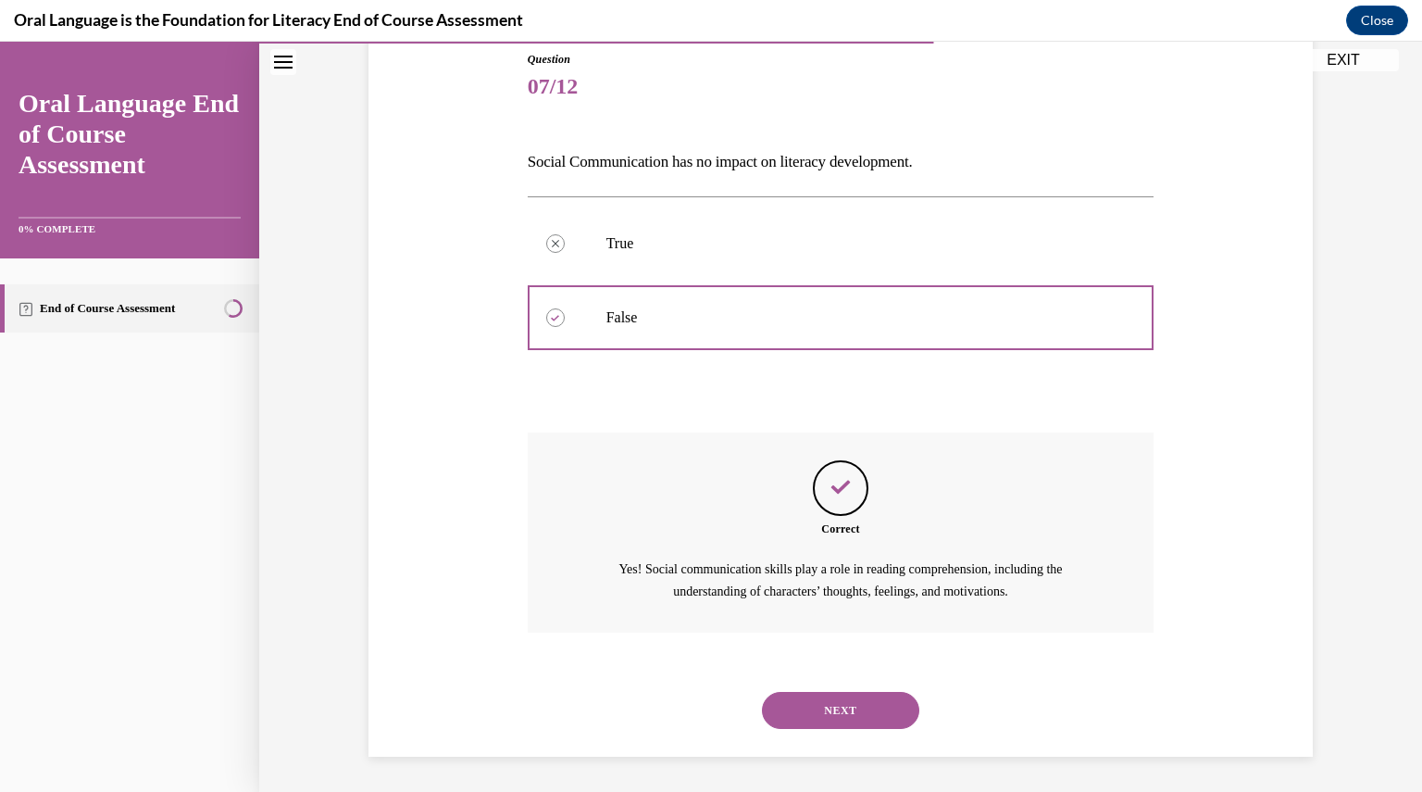
click at [809, 704] on button "NEXT" at bounding box center [840, 710] width 157 height 37
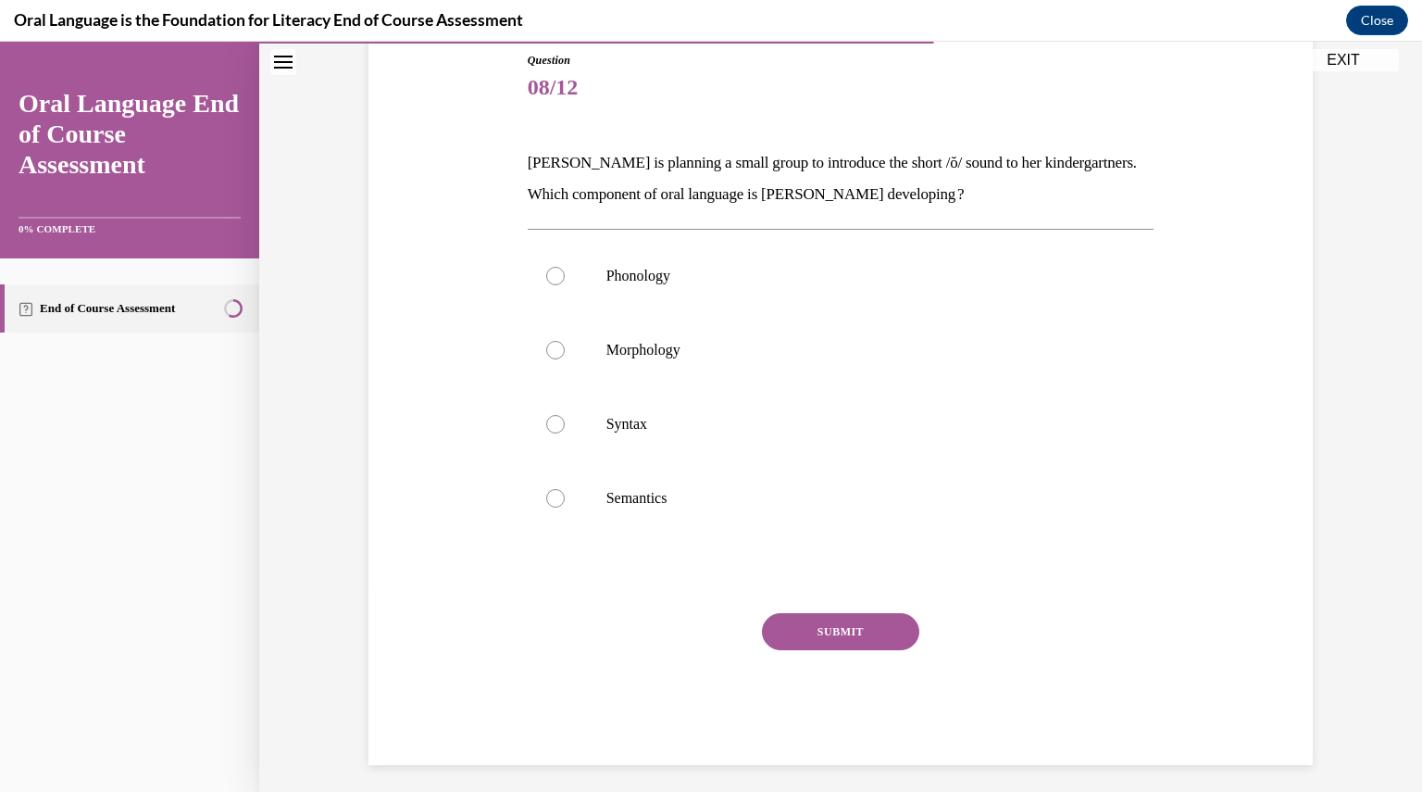
scroll to position [95, 0]
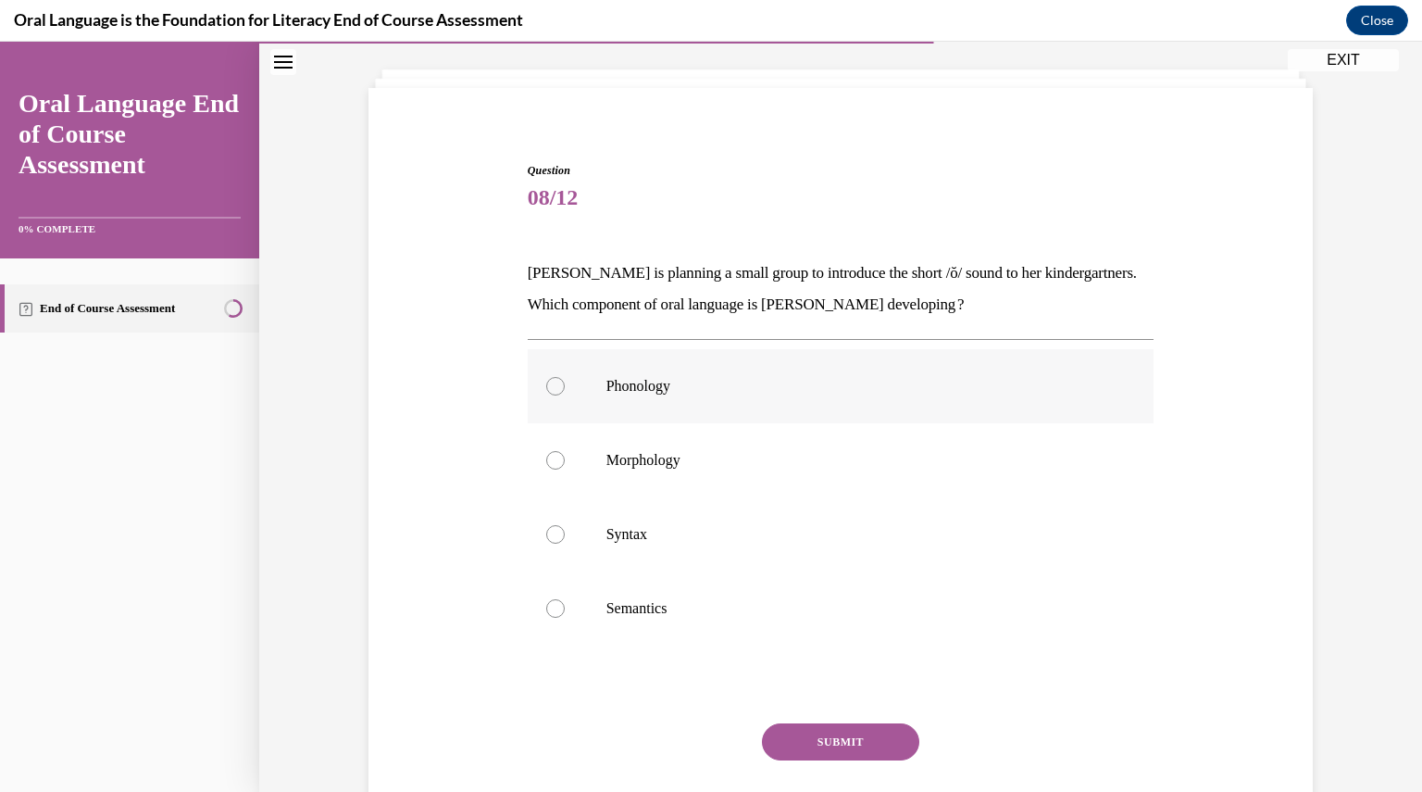
click at [550, 381] on div at bounding box center [555, 386] width 19 height 19
click at [550, 381] on input "Phonology" at bounding box center [555, 386] width 19 height 19
radio input "true"
click at [854, 736] on button "SUBMIT" at bounding box center [840, 741] width 157 height 37
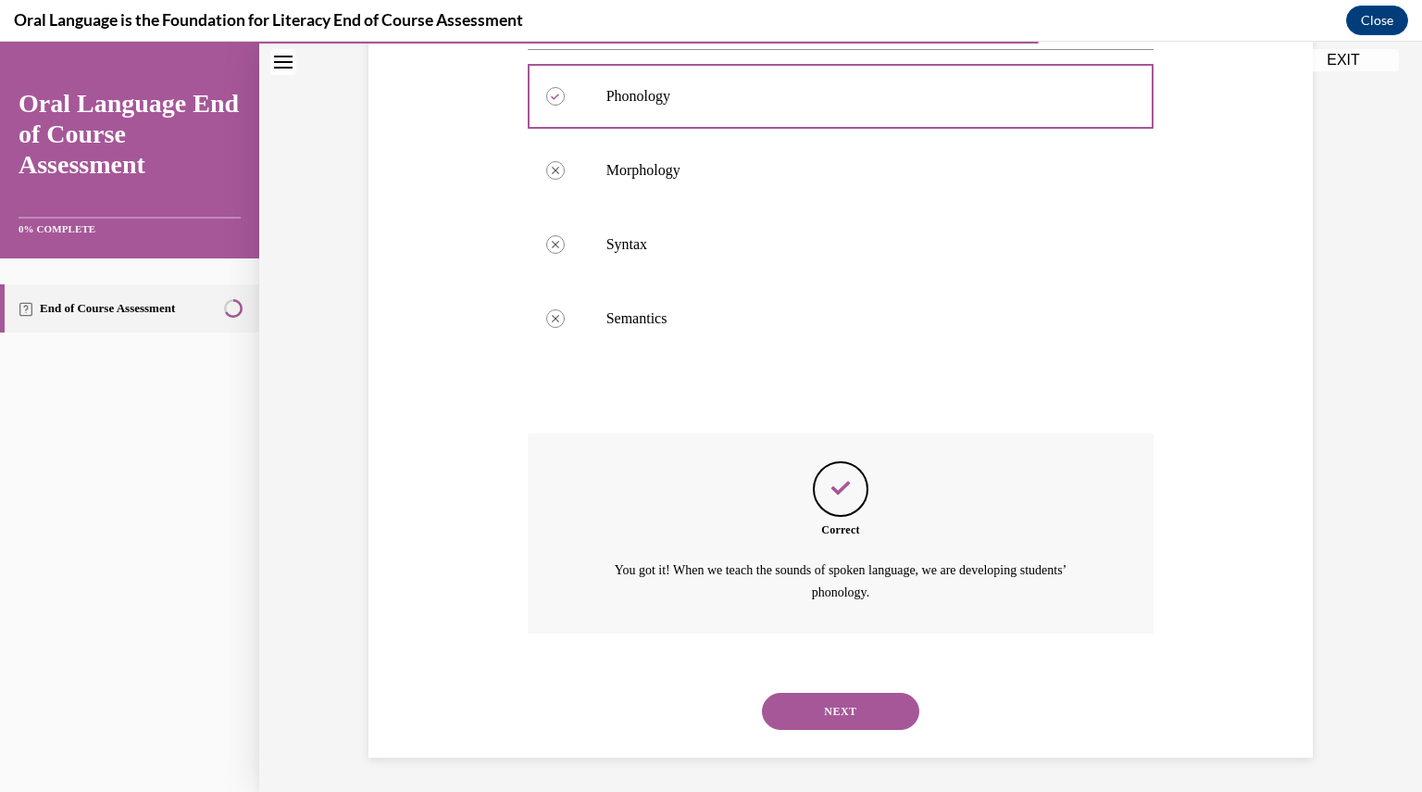
scroll to position [386, 0]
click at [856, 703] on button "NEXT" at bounding box center [840, 710] width 157 height 37
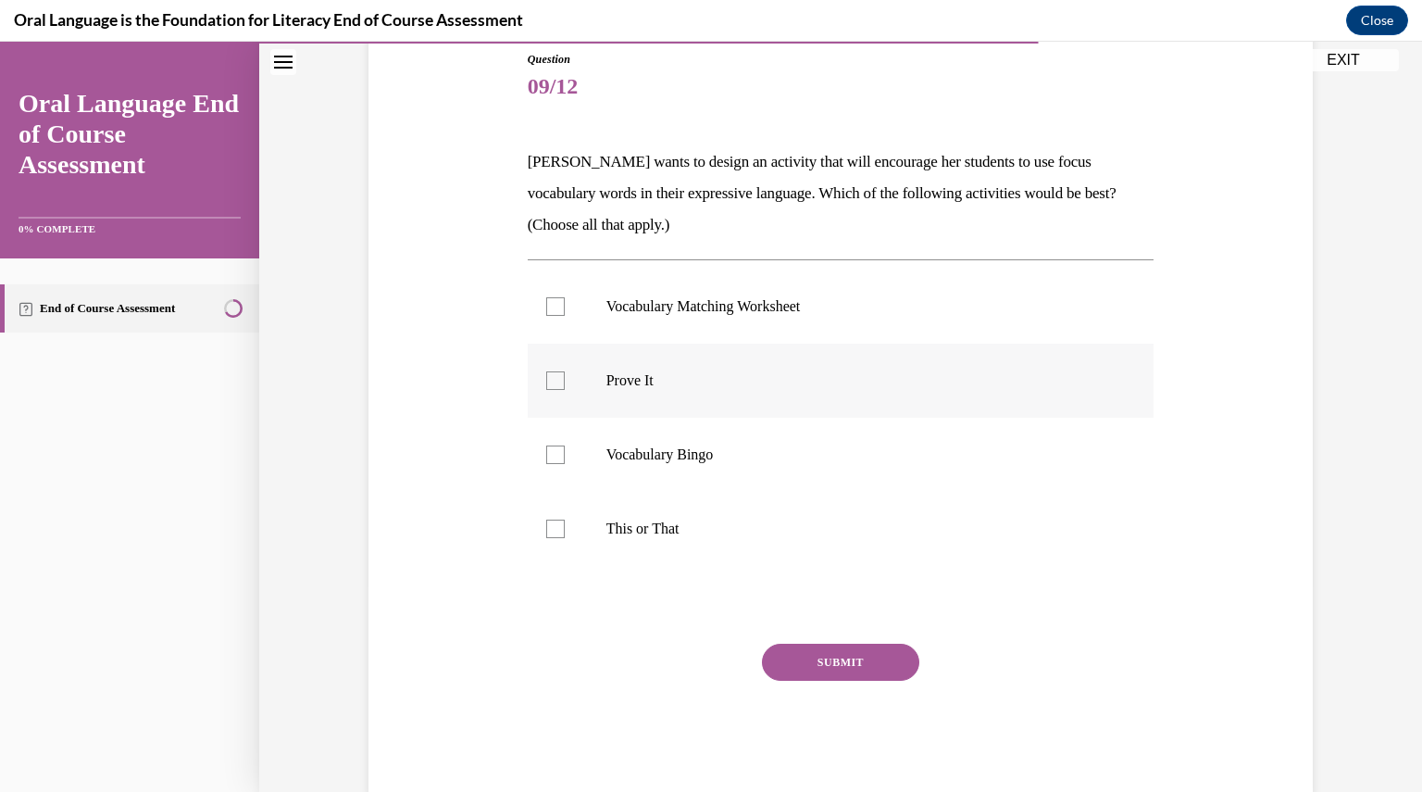
click at [546, 379] on div at bounding box center [555, 380] width 19 height 19
click at [546, 379] on input "Prove It" at bounding box center [555, 380] width 19 height 19
checkbox input "true"
click at [546, 527] on div at bounding box center [555, 528] width 19 height 19
click at [546, 527] on input "This or That" at bounding box center [555, 528] width 19 height 19
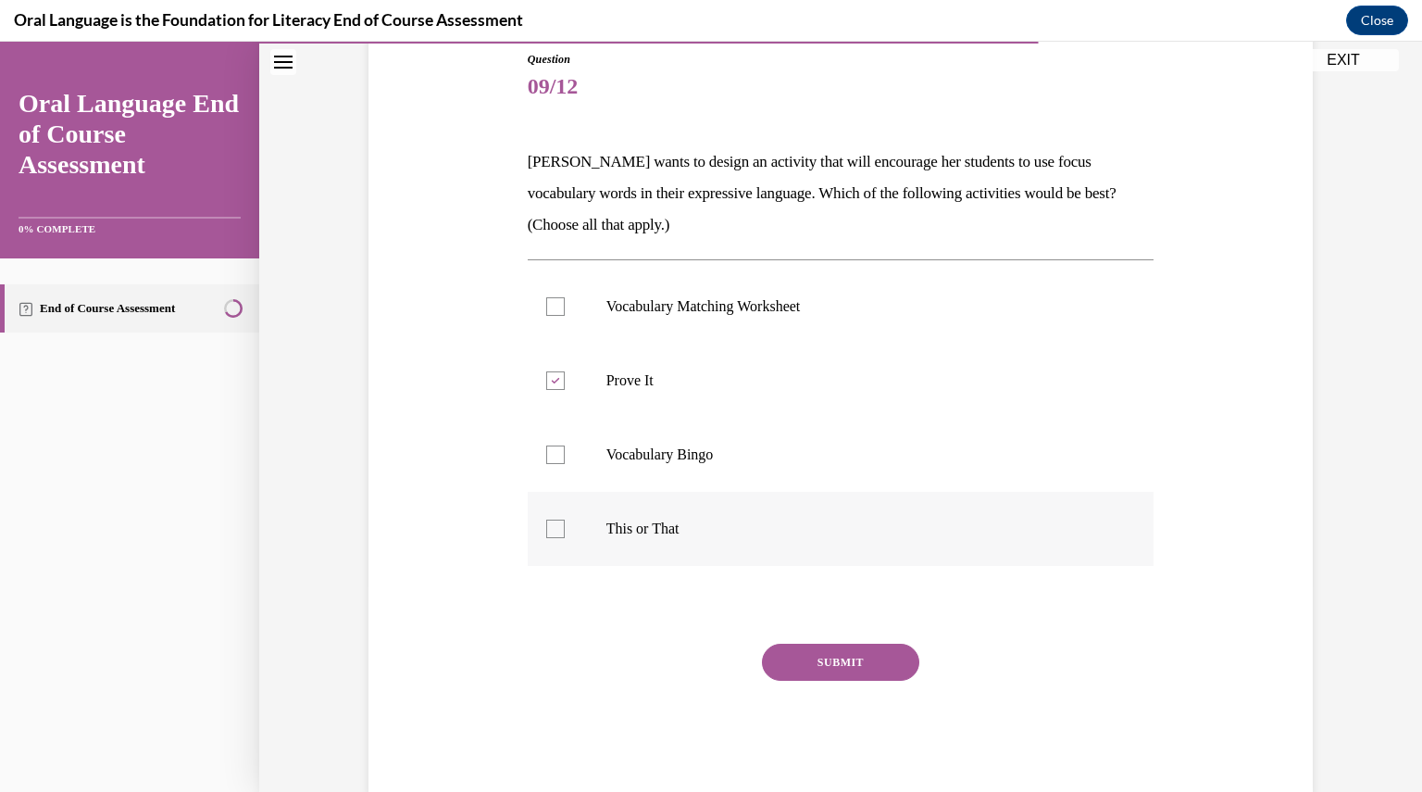
checkbox input "true"
click at [856, 665] on button "SUBMIT" at bounding box center [840, 661] width 157 height 37
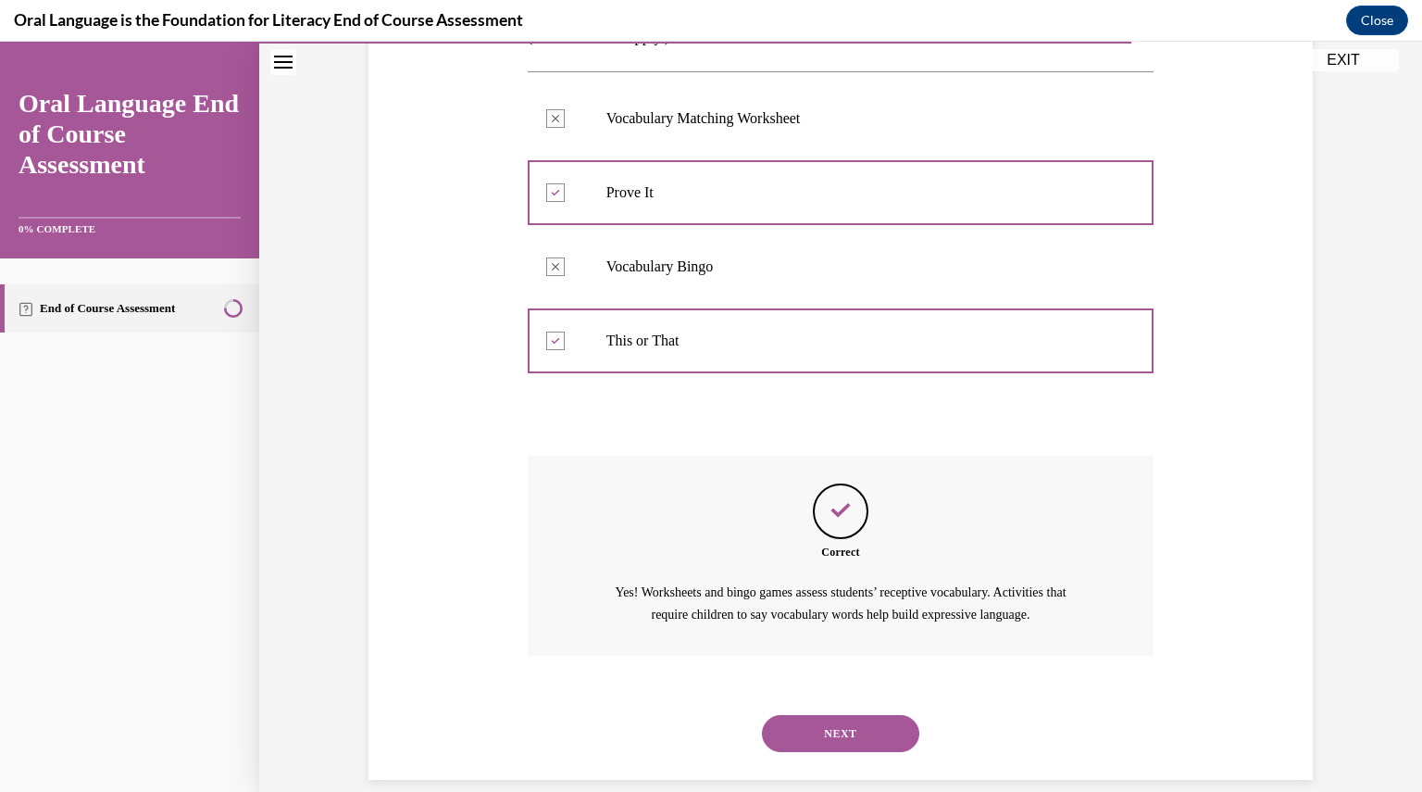
scroll to position [418, 0]
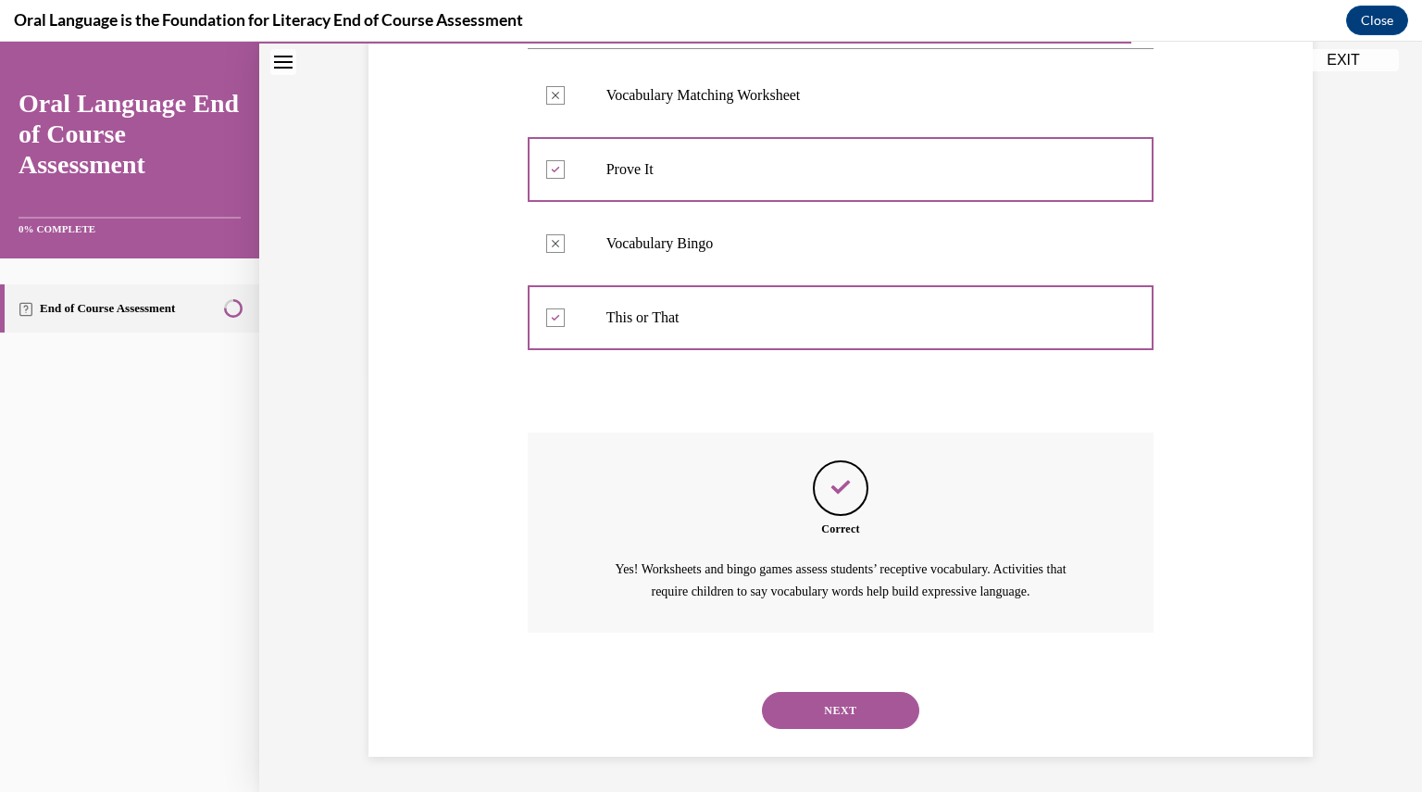
click at [833, 705] on button "NEXT" at bounding box center [840, 710] width 157 height 37
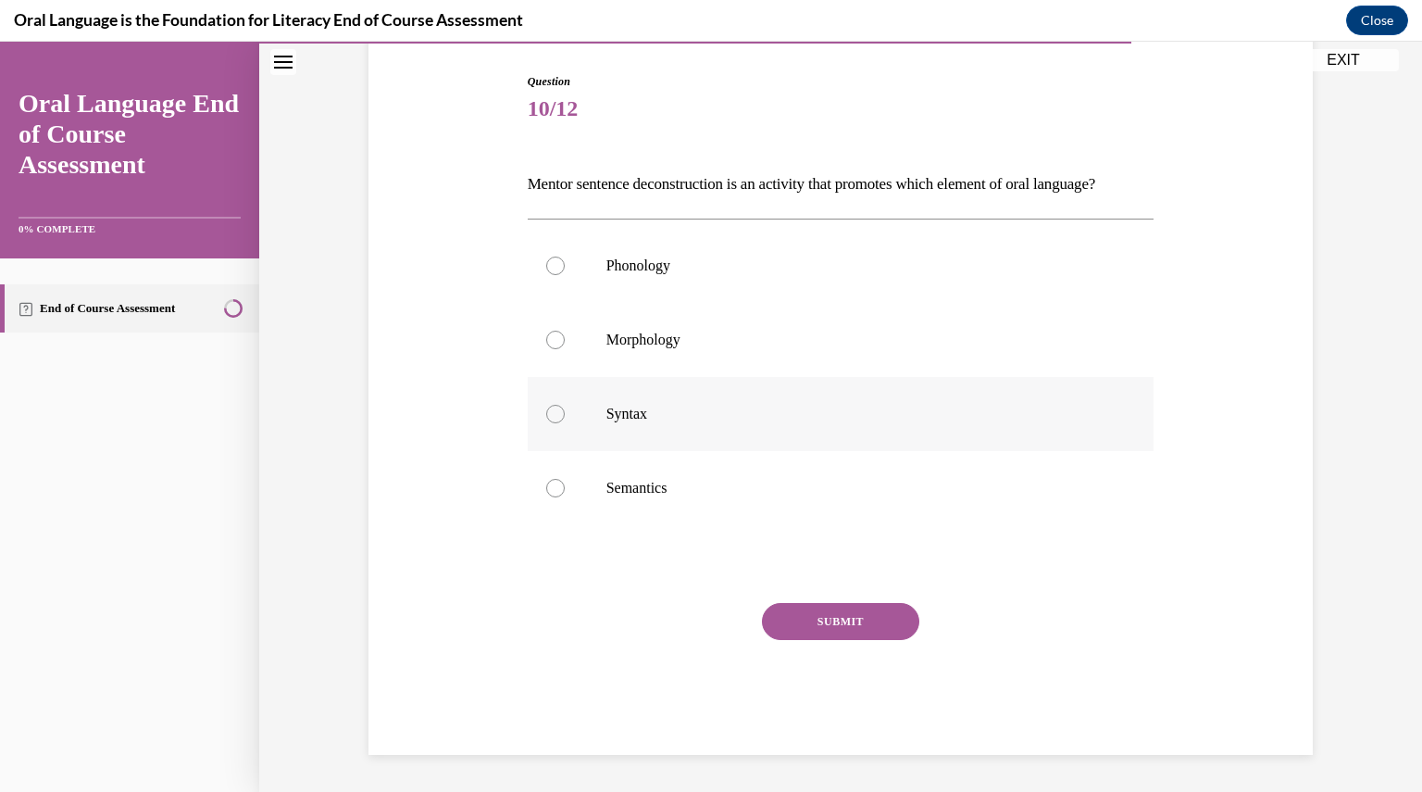
click at [548, 419] on div at bounding box center [555, 414] width 19 height 19
click at [548, 419] on input "Syntax" at bounding box center [555, 414] width 19 height 19
radio input "true"
click at [831, 632] on button "SUBMIT" at bounding box center [840, 621] width 157 height 37
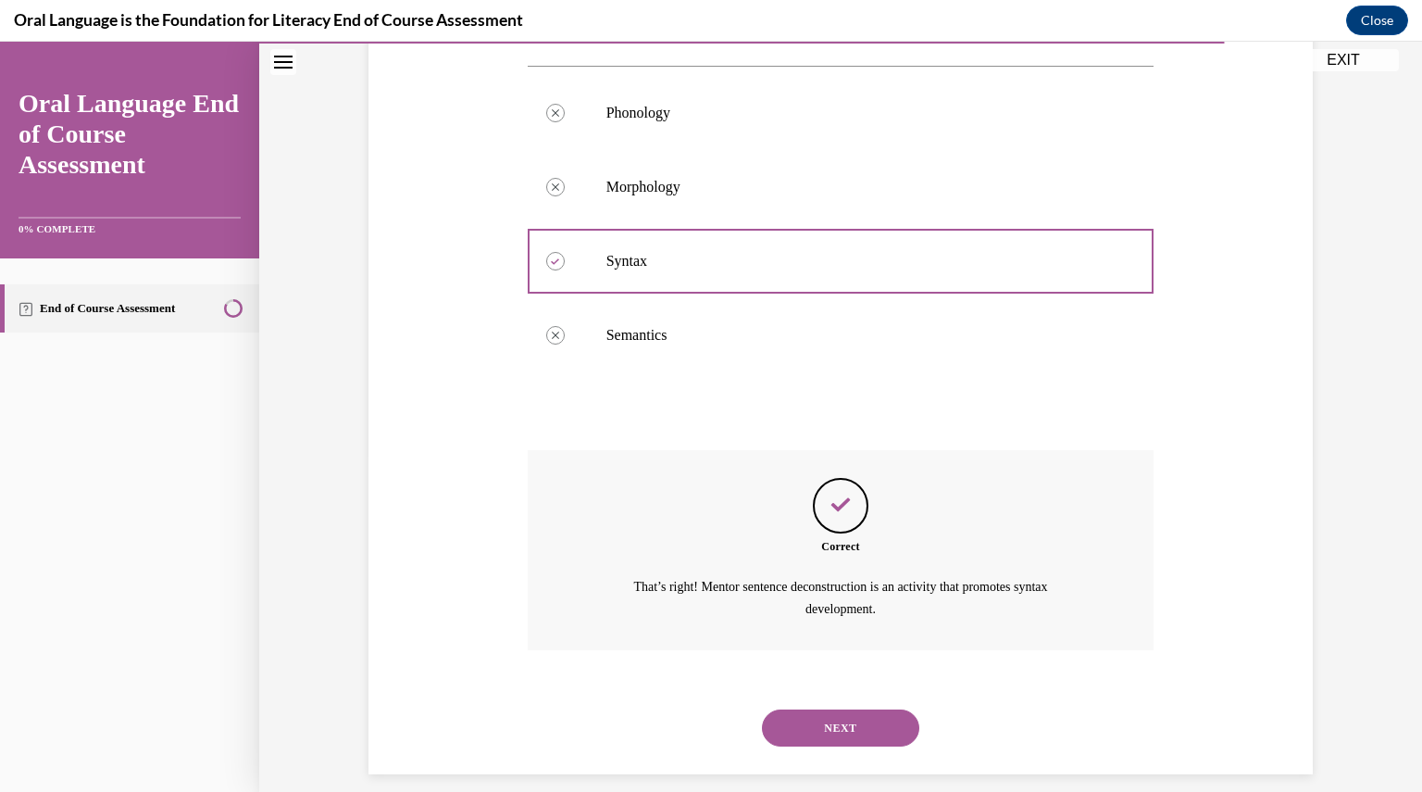
scroll to position [386, 0]
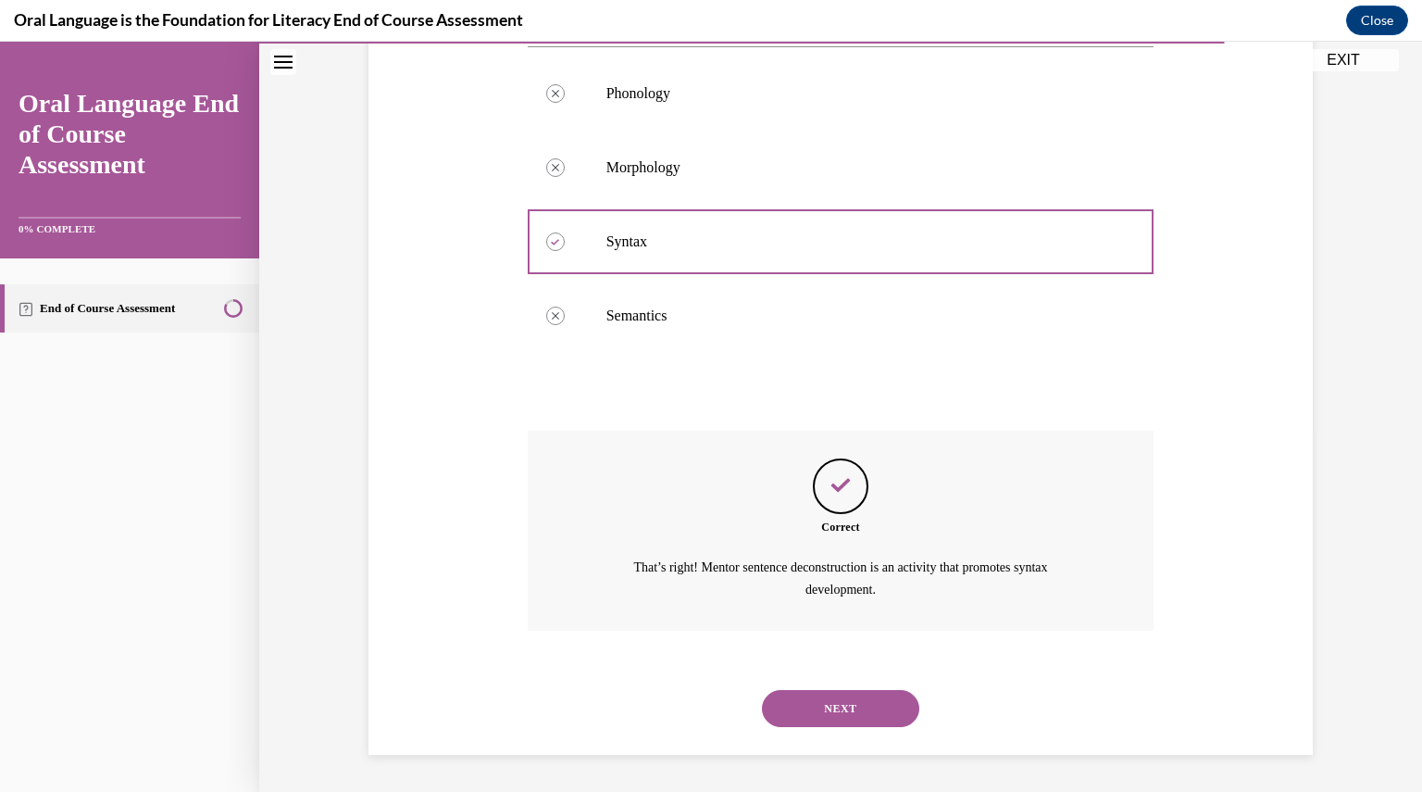
click at [818, 708] on button "NEXT" at bounding box center [840, 708] width 157 height 37
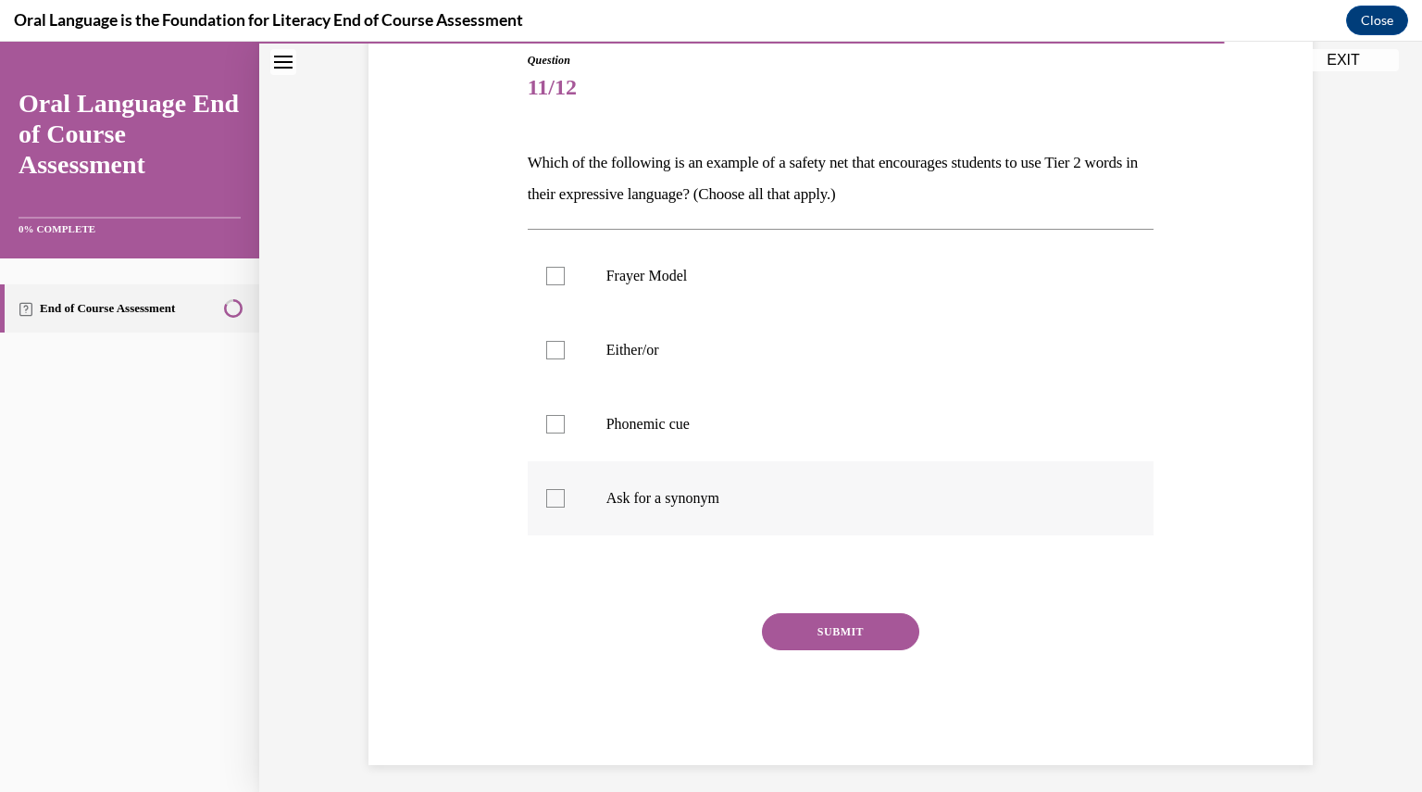
click at [546, 498] on div at bounding box center [555, 498] width 19 height 19
click at [546, 498] on input "Ask for a synonym" at bounding box center [555, 498] width 19 height 19
click at [551, 498] on icon at bounding box center [555, 498] width 8 height 6
click at [546, 498] on input "Ask for a synonym" at bounding box center [555, 498] width 19 height 19
checkbox input "false"
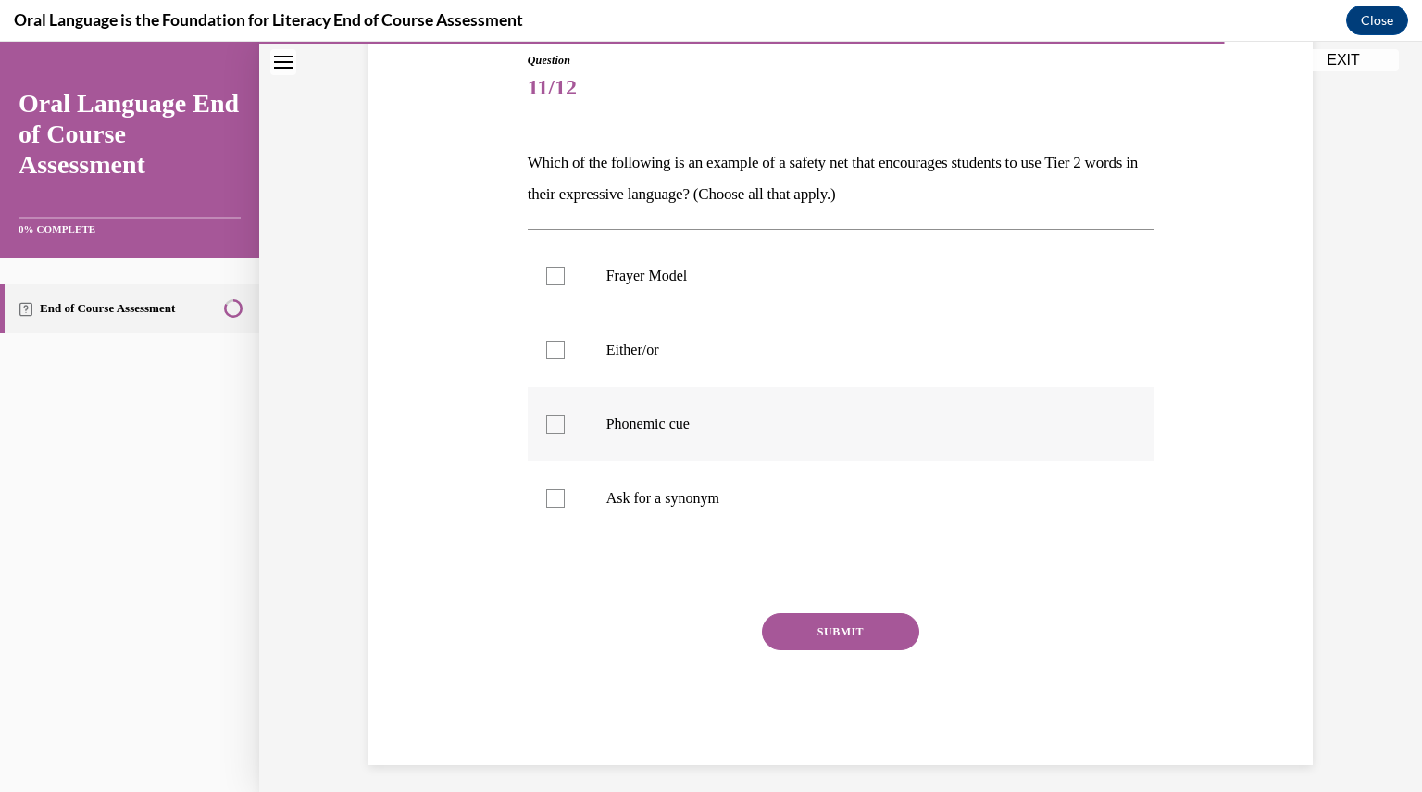
click at [552, 425] on div at bounding box center [555, 424] width 19 height 19
click at [552, 425] on input "Phonemic cue" at bounding box center [555, 424] width 19 height 19
checkbox input "true"
click at [550, 352] on div at bounding box center [555, 350] width 19 height 19
click at [550, 352] on input "Either/or" at bounding box center [555, 350] width 19 height 19
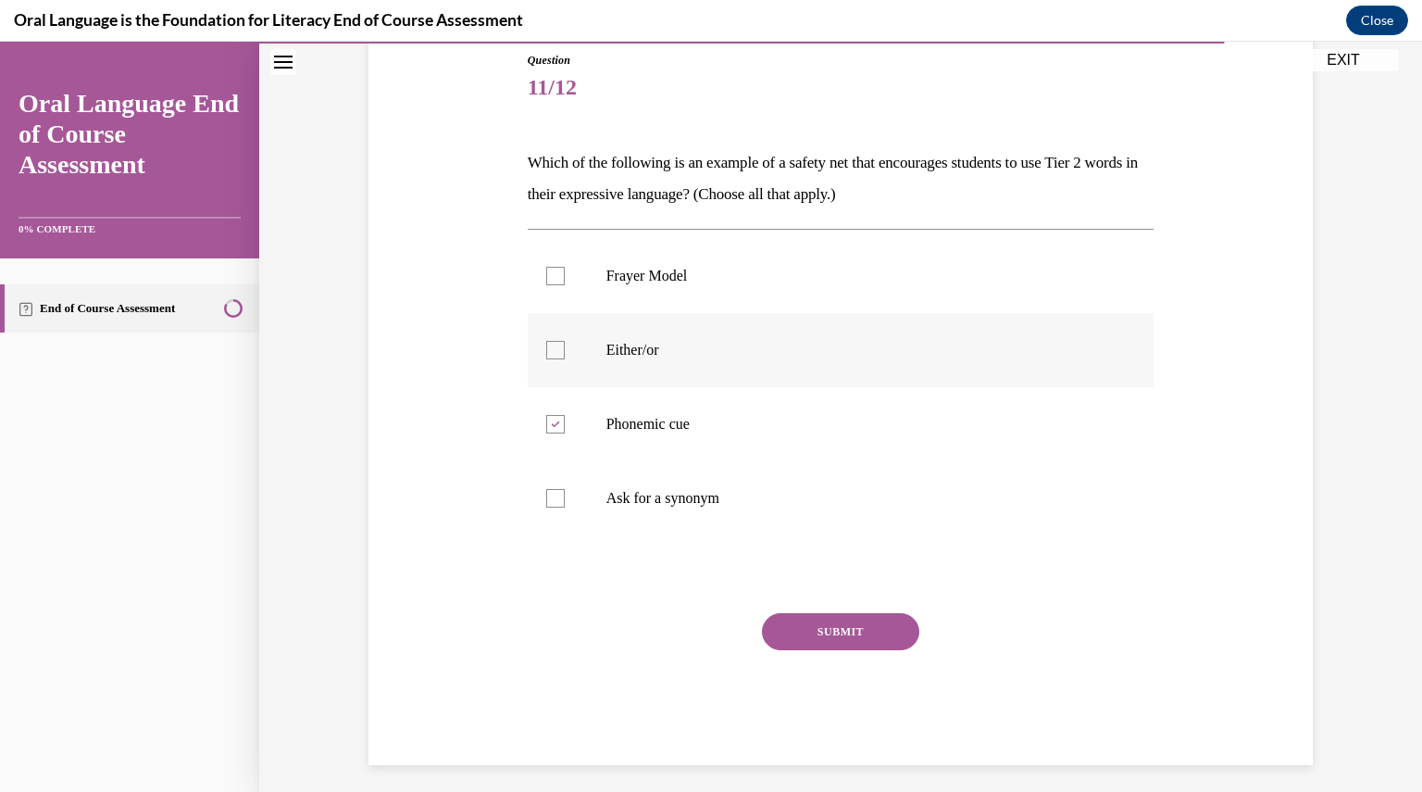
checkbox input "true"
click at [785, 631] on button "SUBMIT" at bounding box center [840, 631] width 157 height 37
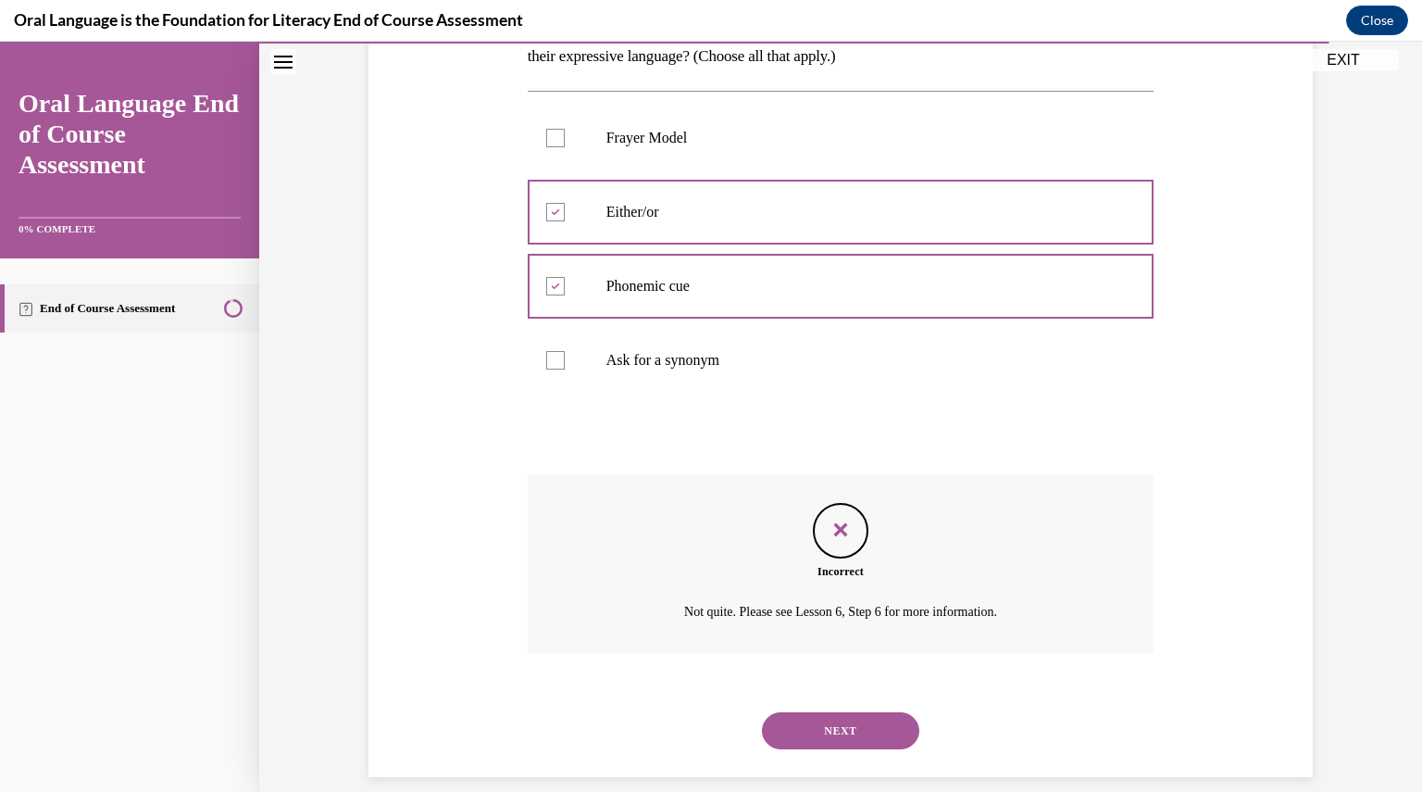
scroll to position [365, 0]
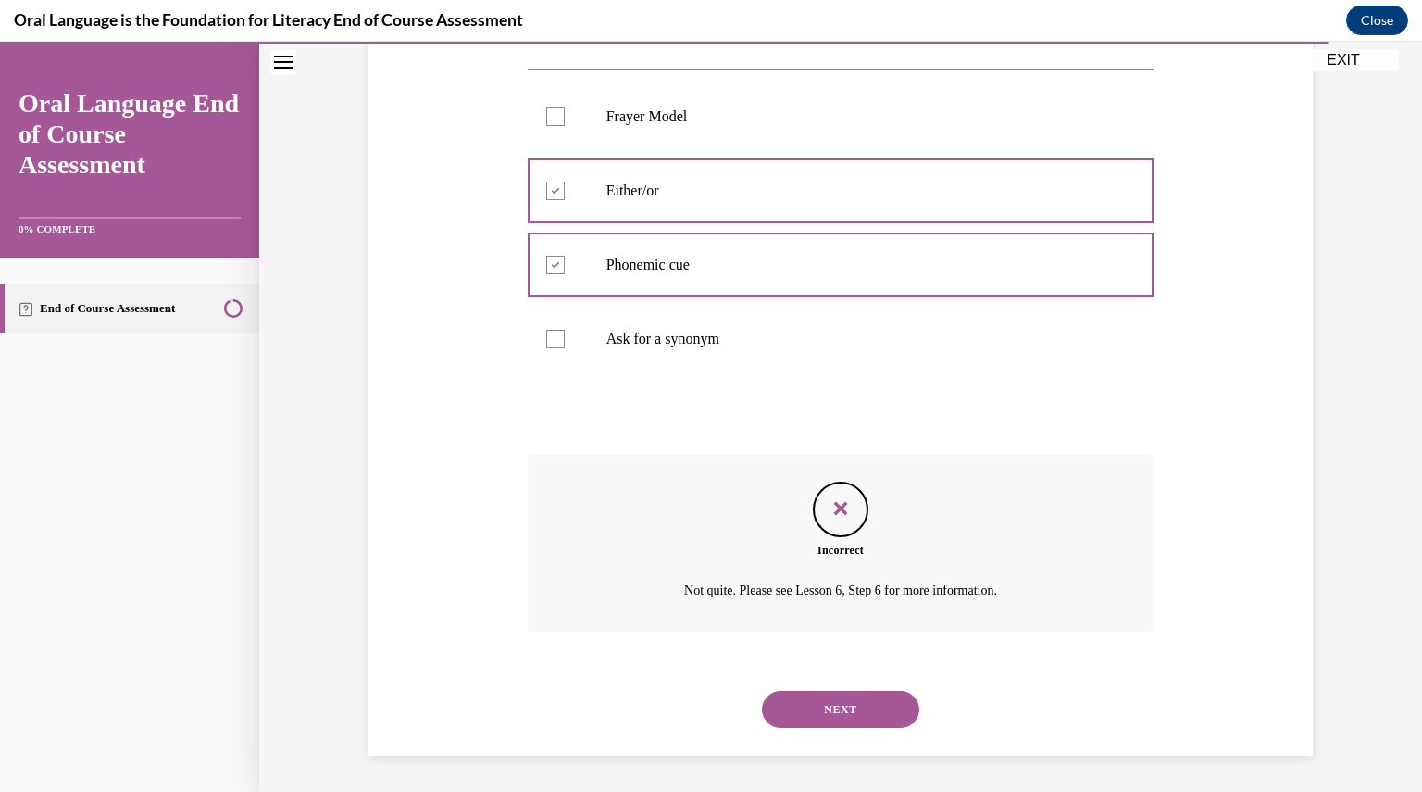
click at [797, 705] on button "NEXT" at bounding box center [840, 709] width 157 height 37
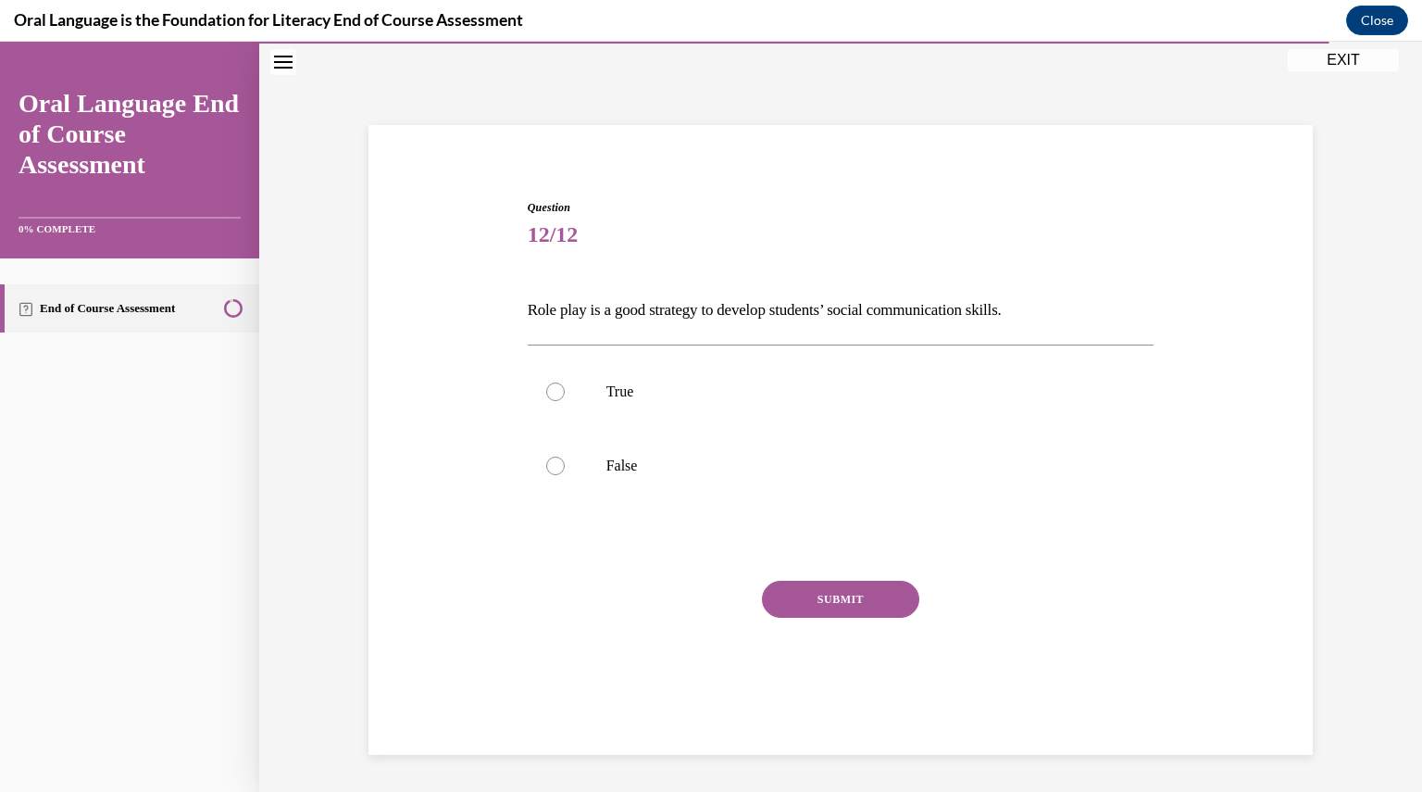
scroll to position [58, 0]
click at [554, 388] on div at bounding box center [555, 391] width 19 height 19
click at [554, 388] on input "True" at bounding box center [555, 391] width 19 height 19
radio input "true"
click at [847, 590] on button "SUBMIT" at bounding box center [840, 599] width 157 height 37
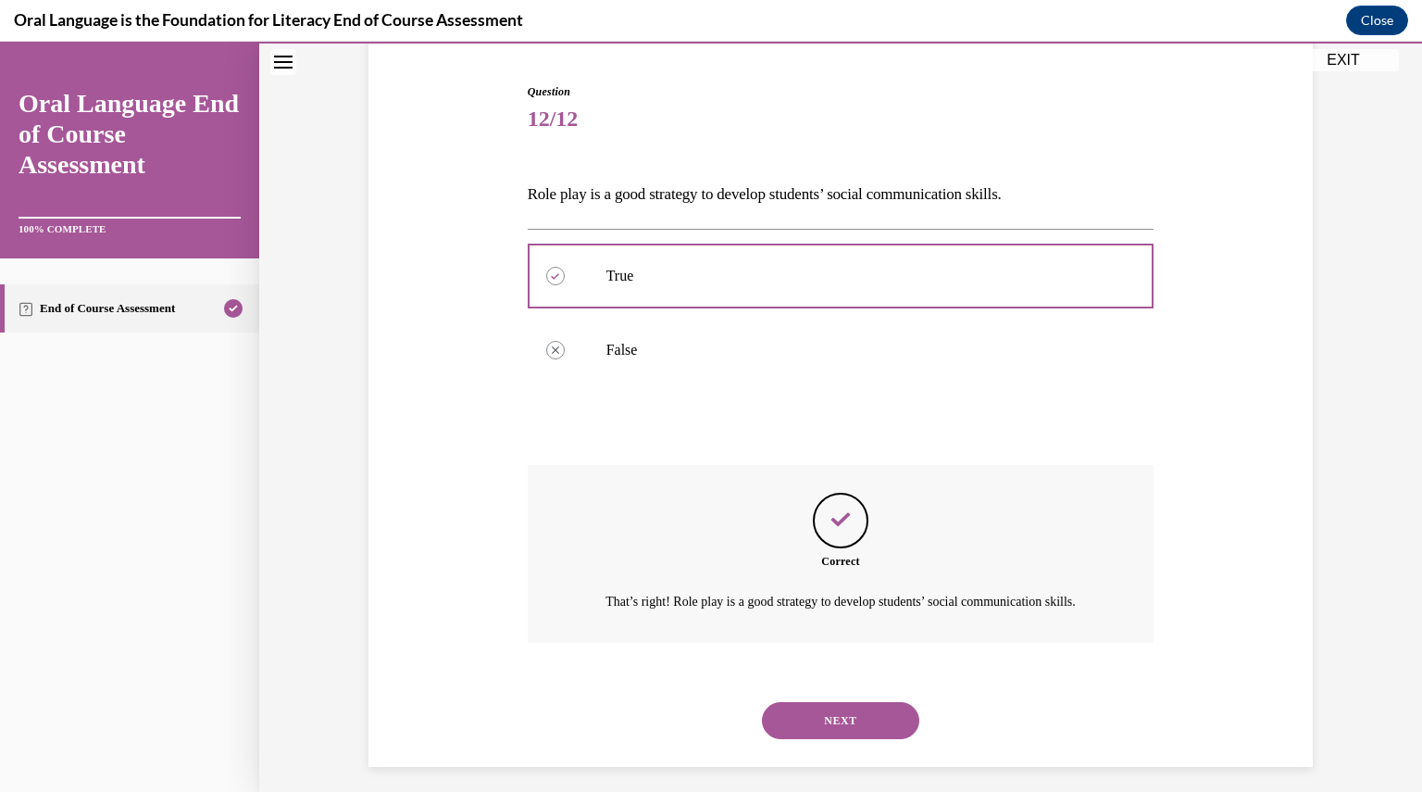
scroll to position [206, 0]
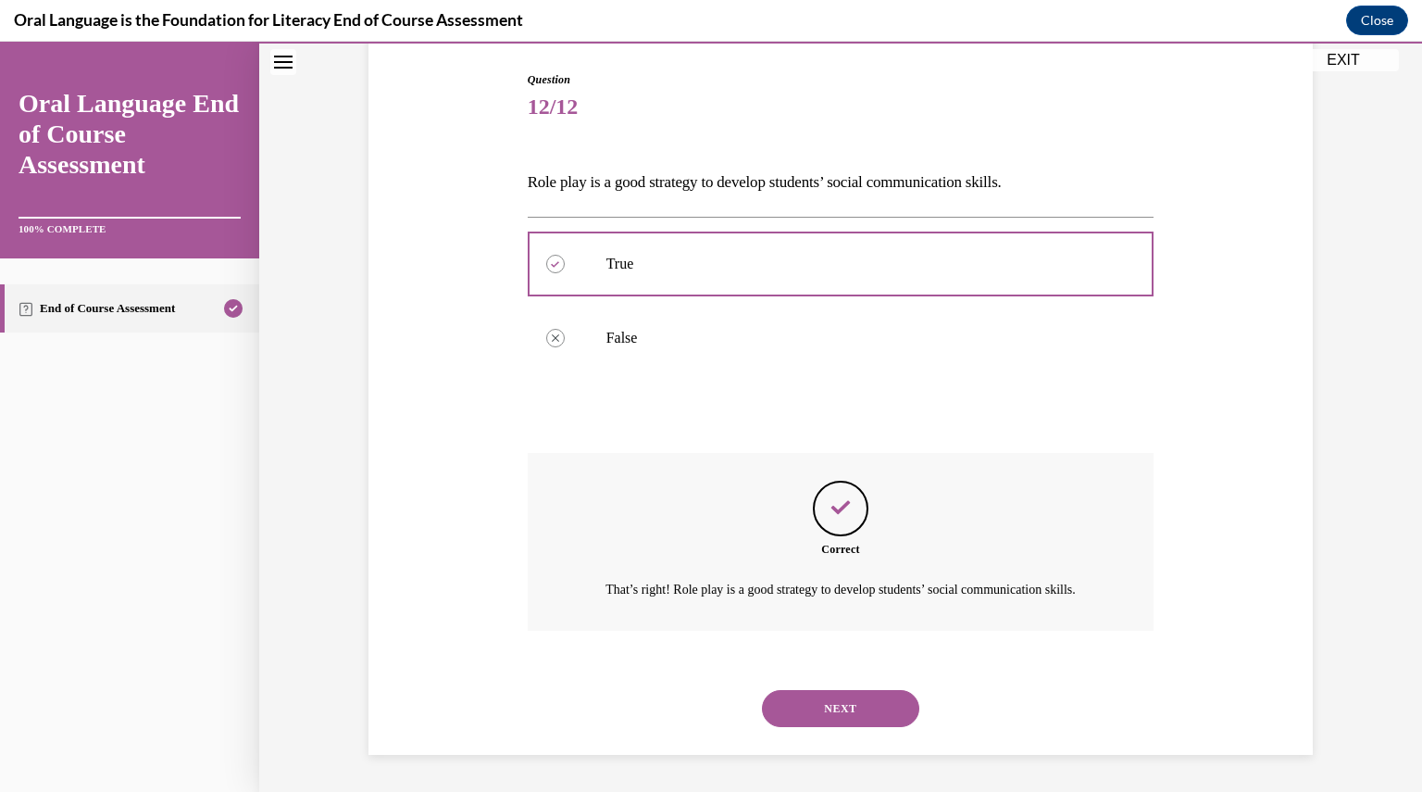
click at [825, 708] on button "NEXT" at bounding box center [840, 708] width 157 height 37
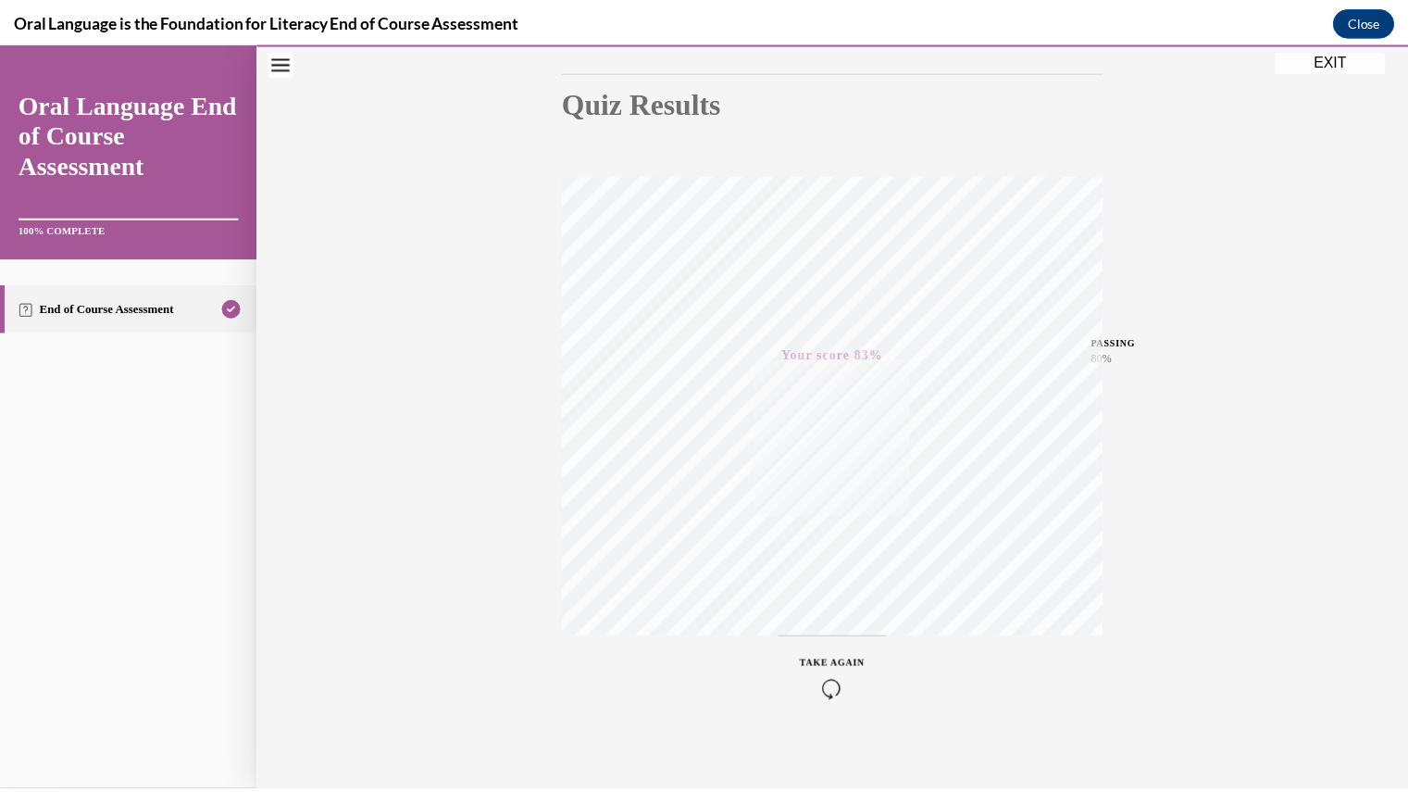
scroll to position [198, 0]
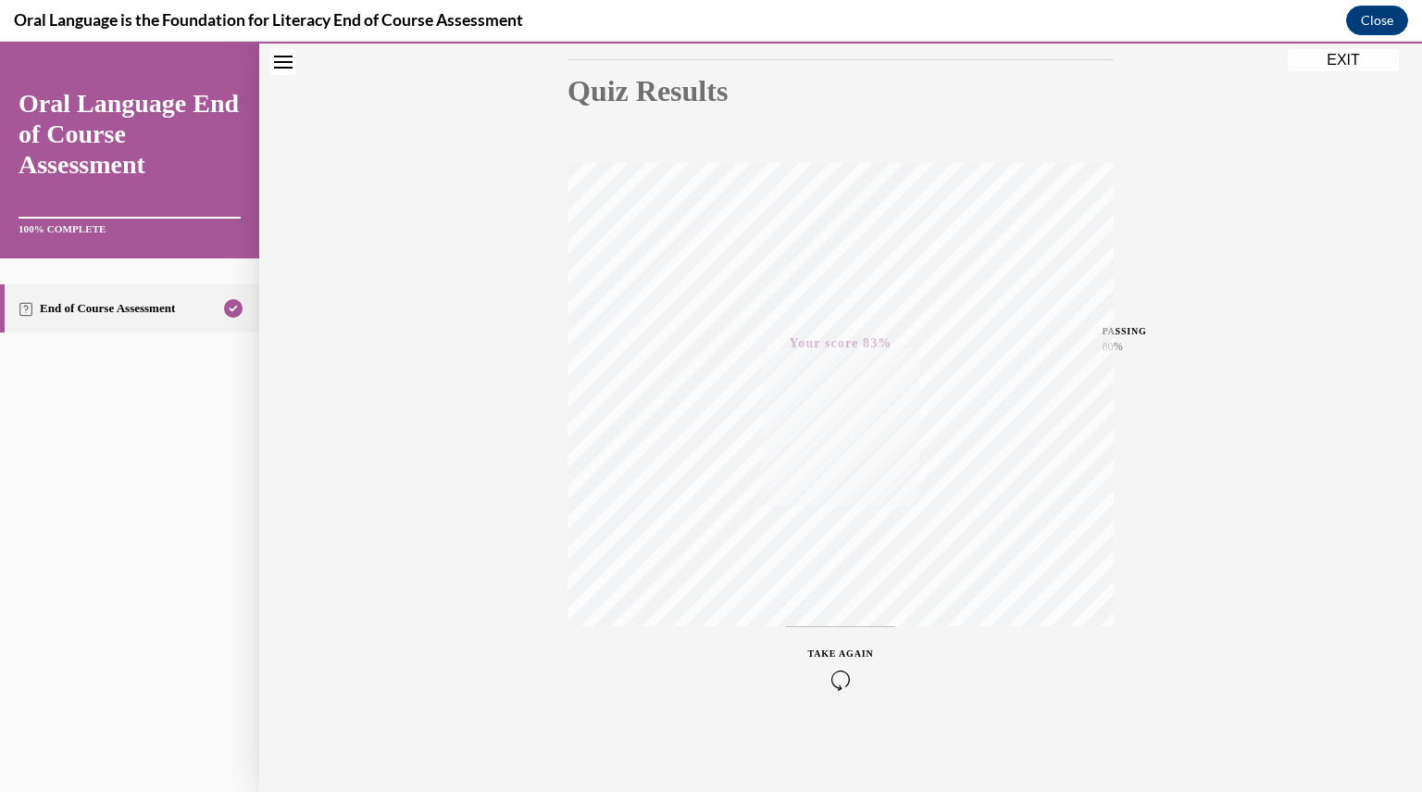
click at [1324, 56] on button "EXIT" at bounding box center [1343, 60] width 111 height 22
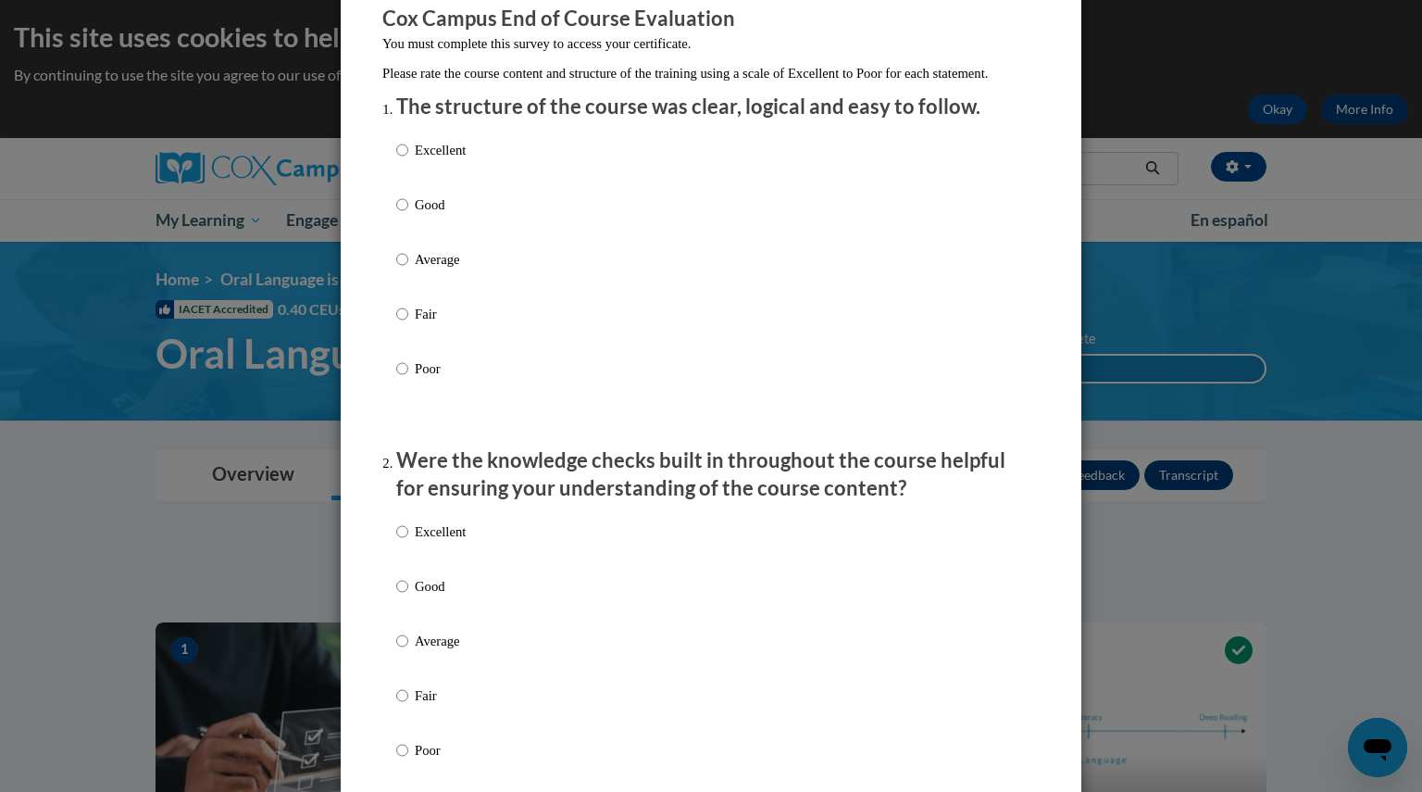
scroll to position [193, 0]
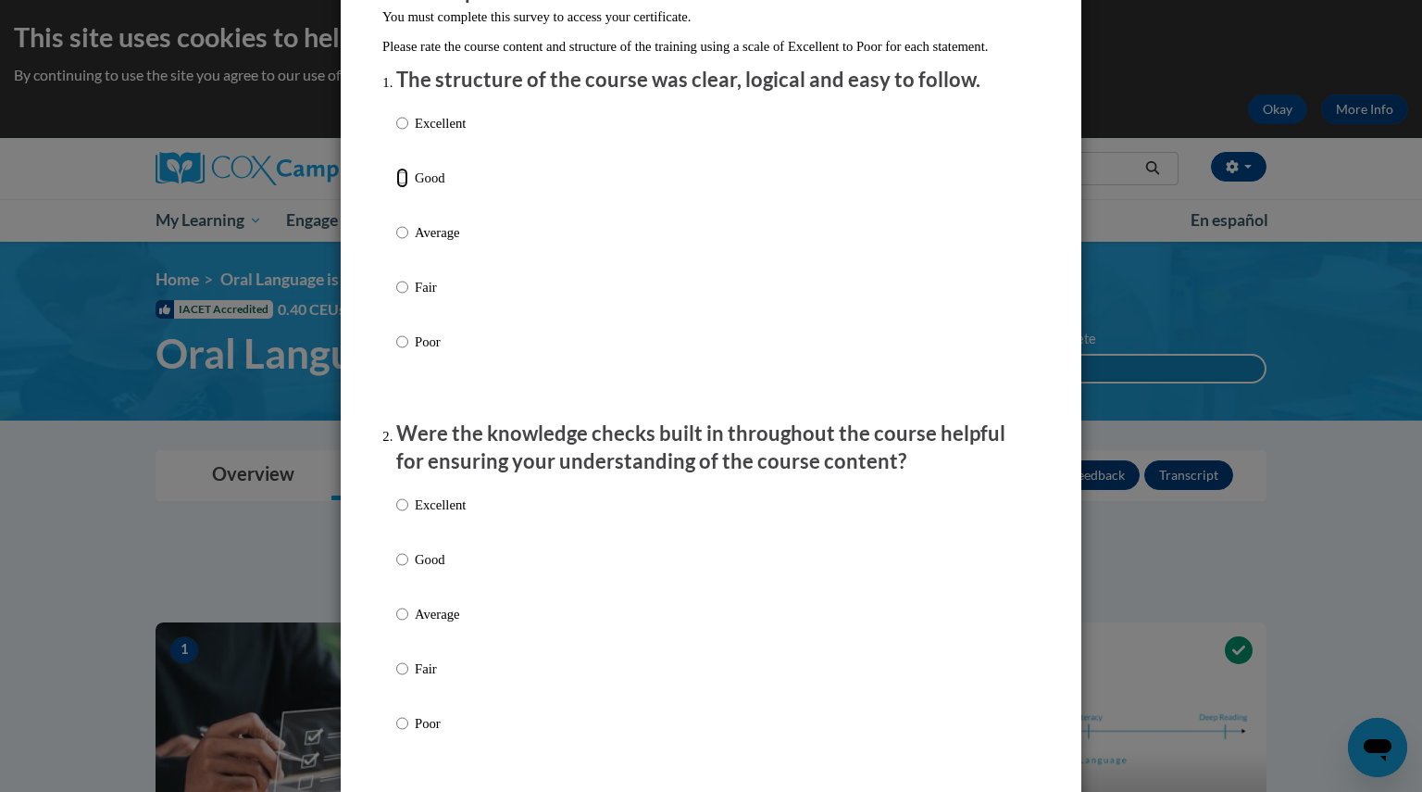
click at [396, 188] on input "Good" at bounding box center [402, 178] width 12 height 20
radio input "true"
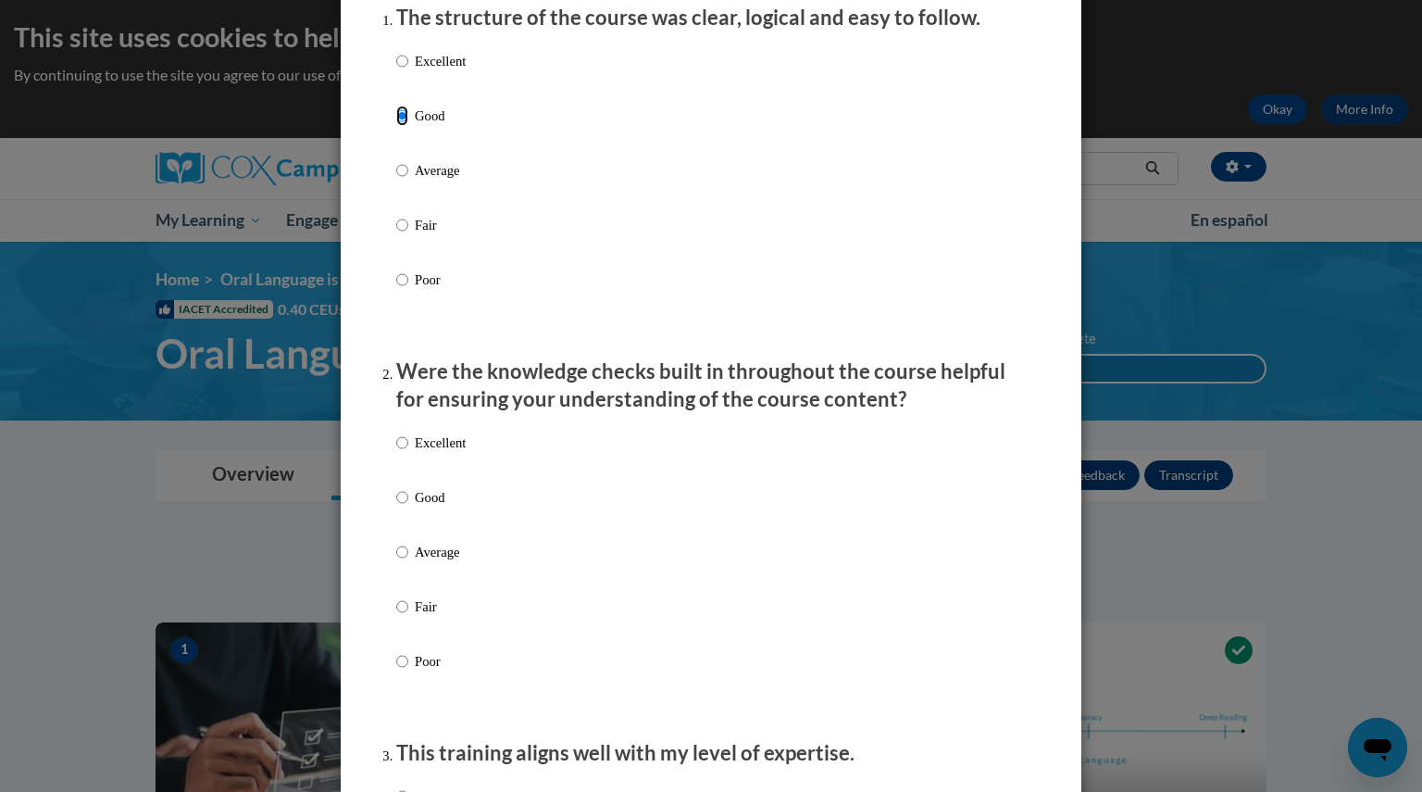
scroll to position [254, 0]
click at [396, 72] on input "Excellent" at bounding box center [402, 62] width 12 height 20
radio input "true"
click at [396, 508] on input "Good" at bounding box center [402, 498] width 12 height 20
radio input "true"
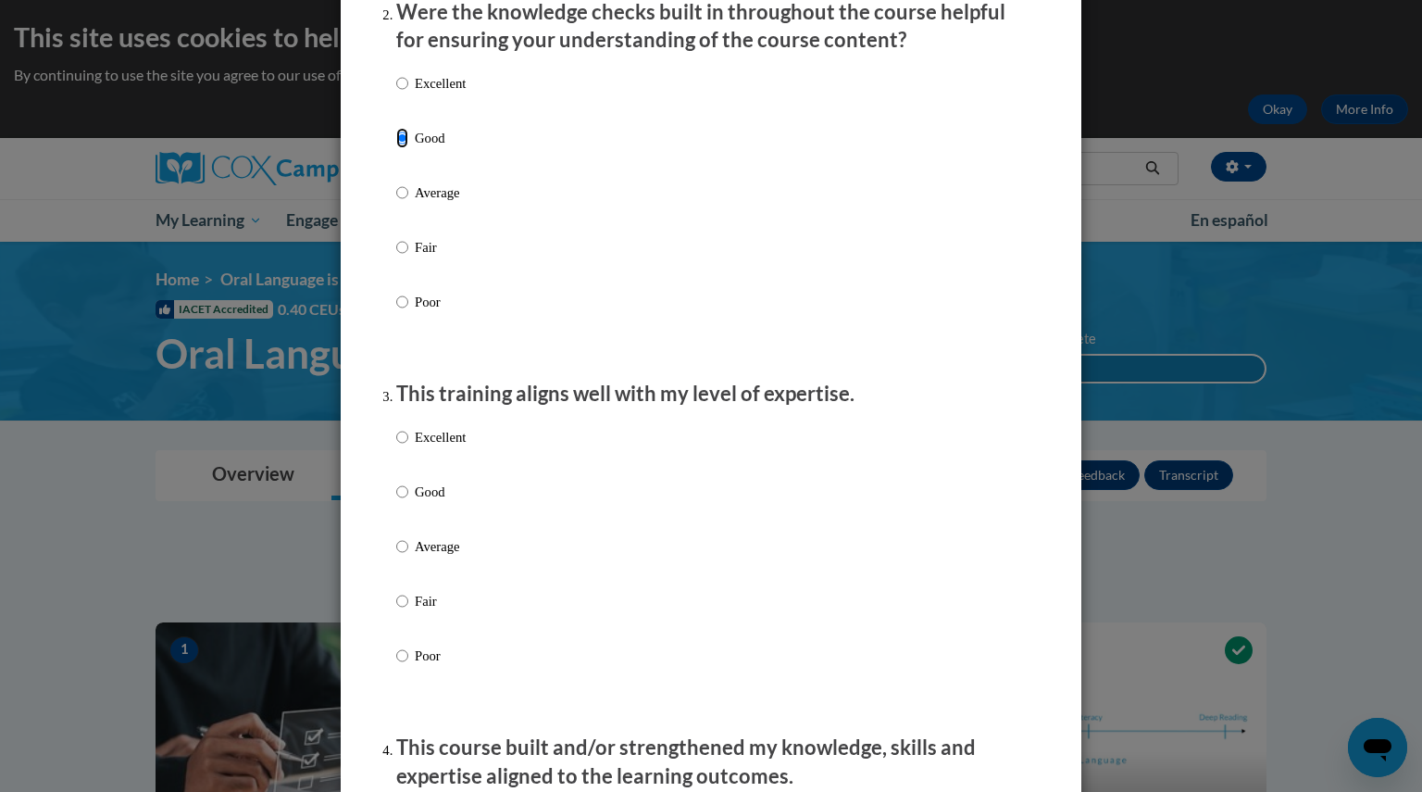
scroll to position [612, 0]
click at [396, 449] on input "Excellent" at bounding box center [402, 439] width 12 height 20
radio input "true"
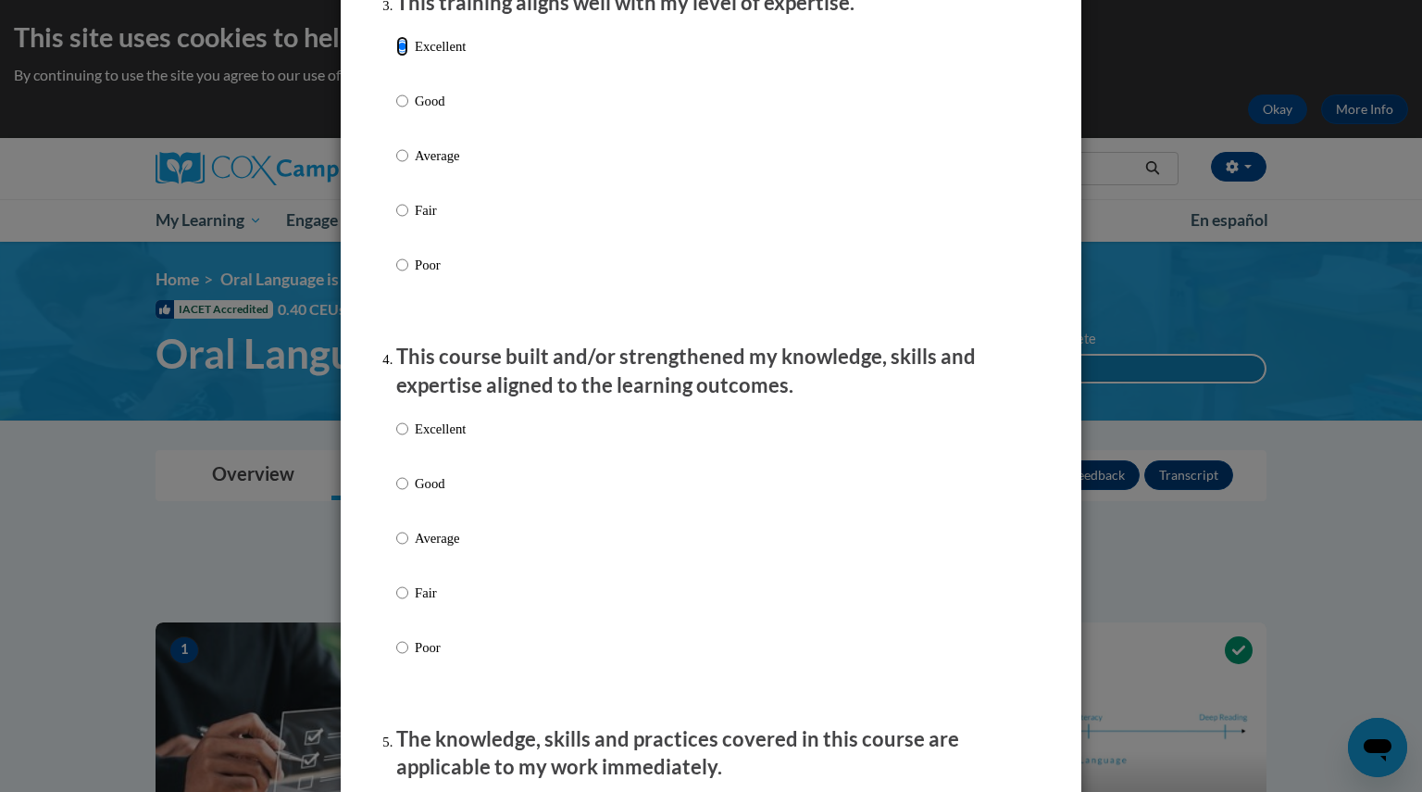
scroll to position [1006, 0]
click at [396, 438] on input "Excellent" at bounding box center [402, 428] width 12 height 20
radio input "true"
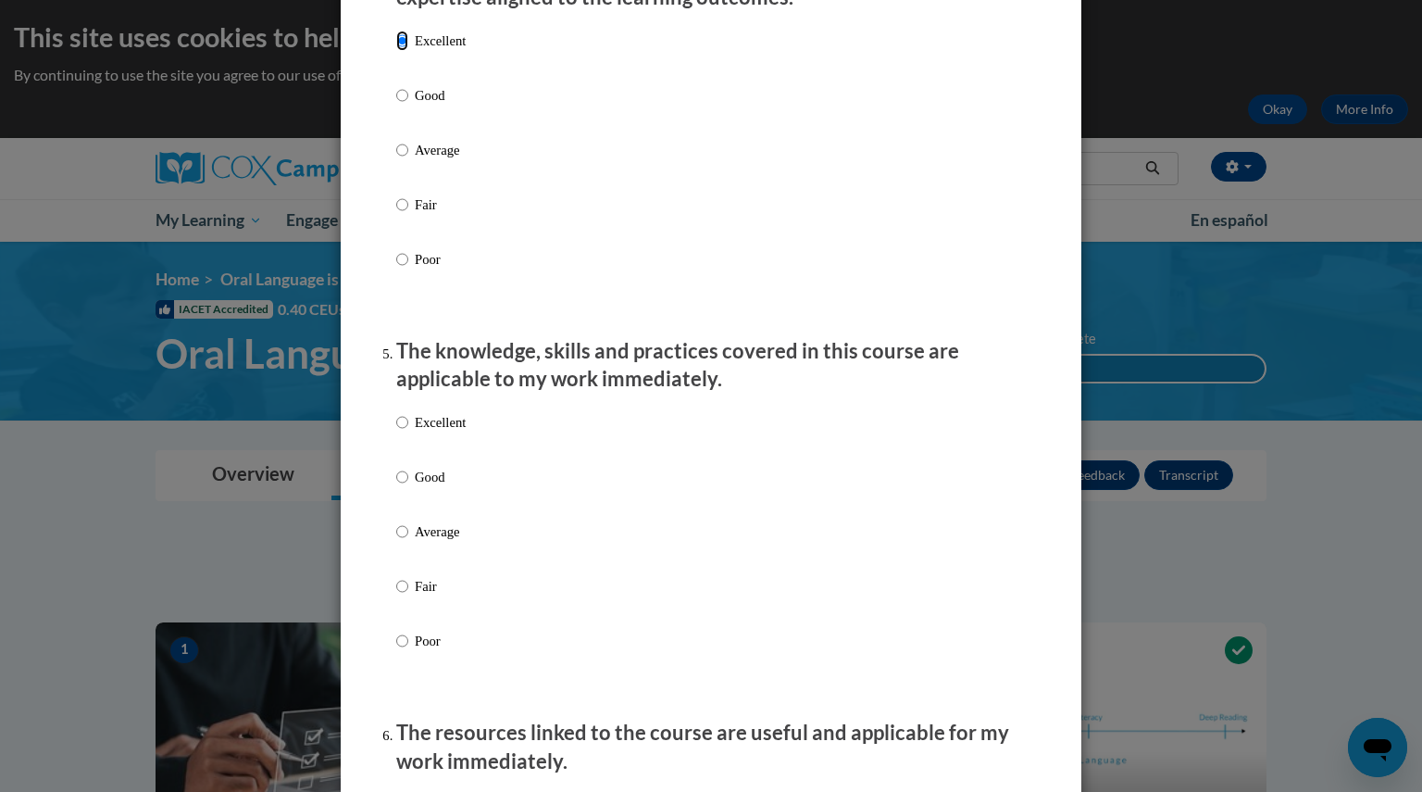
scroll to position [1394, 0]
click at [396, 431] on input "Excellent" at bounding box center [402, 420] width 12 height 20
radio input "true"
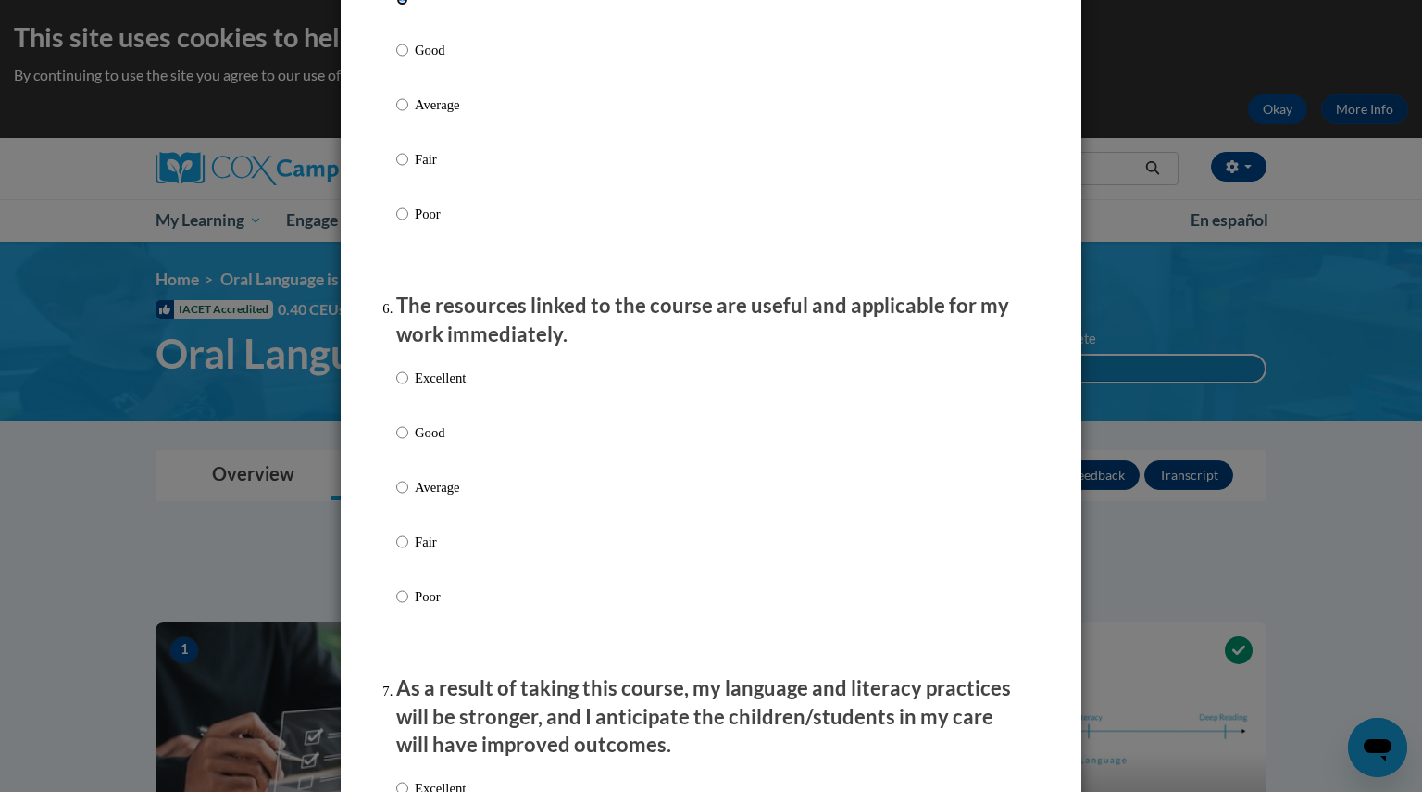
scroll to position [1821, 0]
click at [396, 386] on input "Excellent" at bounding box center [402, 376] width 12 height 20
radio input "true"
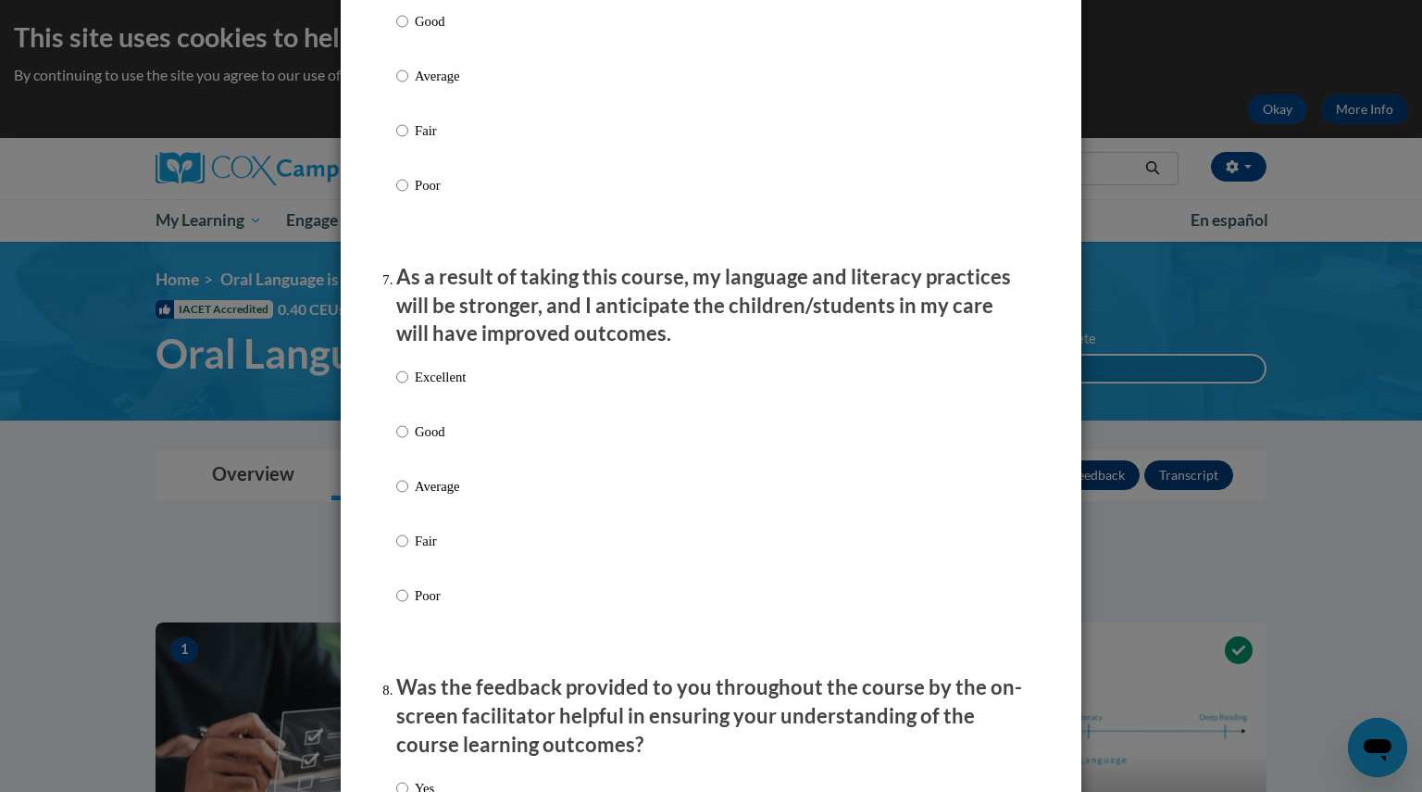
scroll to position [2234, 0]
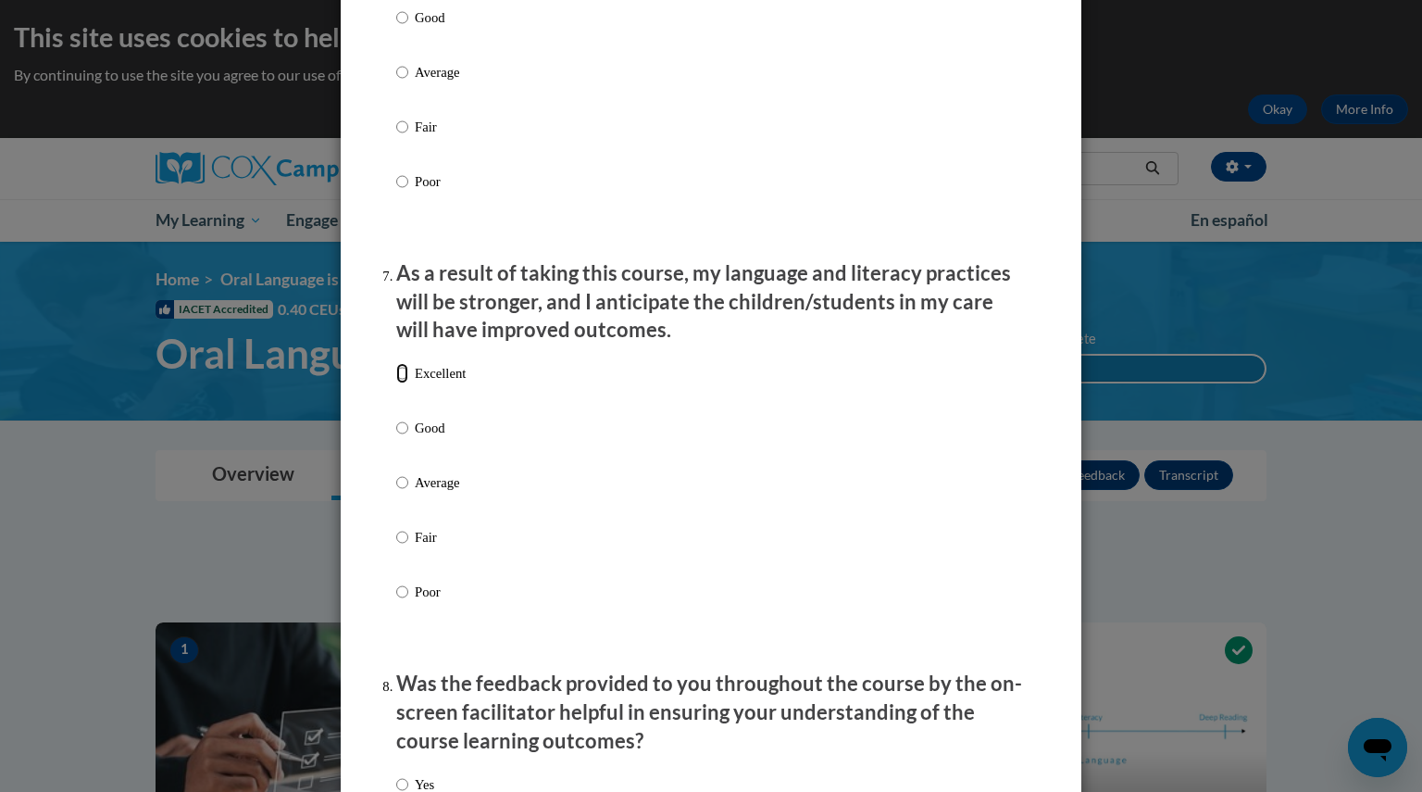
click at [396, 383] on input "Excellent" at bounding box center [402, 373] width 12 height 20
radio input "true"
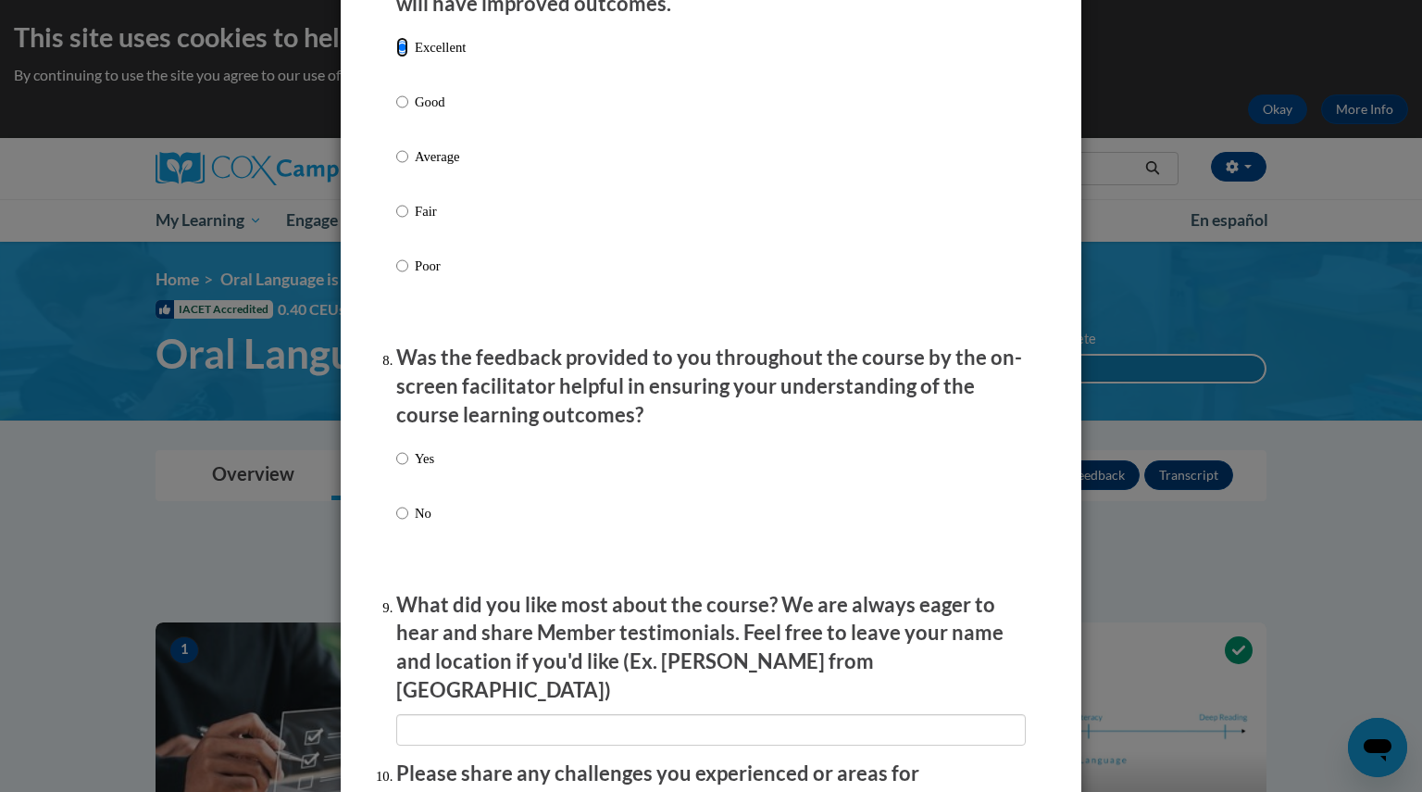
scroll to position [2559, 0]
click at [396, 524] on input "No" at bounding box center [402, 514] width 12 height 20
radio input "true"
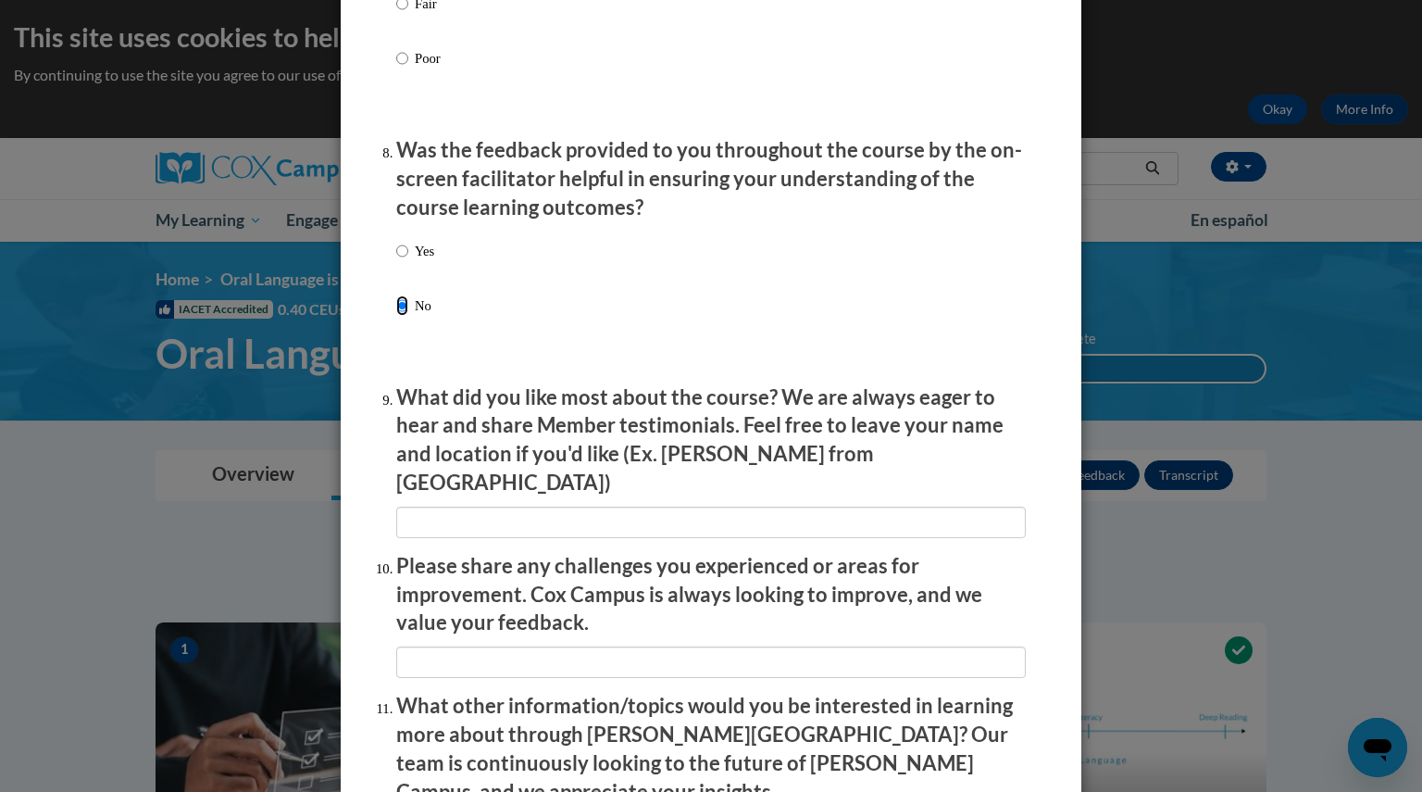
scroll to position [2768, 0]
click at [396, 260] on input "Yes" at bounding box center [402, 250] width 12 height 20
radio input "true"
click at [396, 315] on input "No" at bounding box center [402, 304] width 12 height 20
radio input "true"
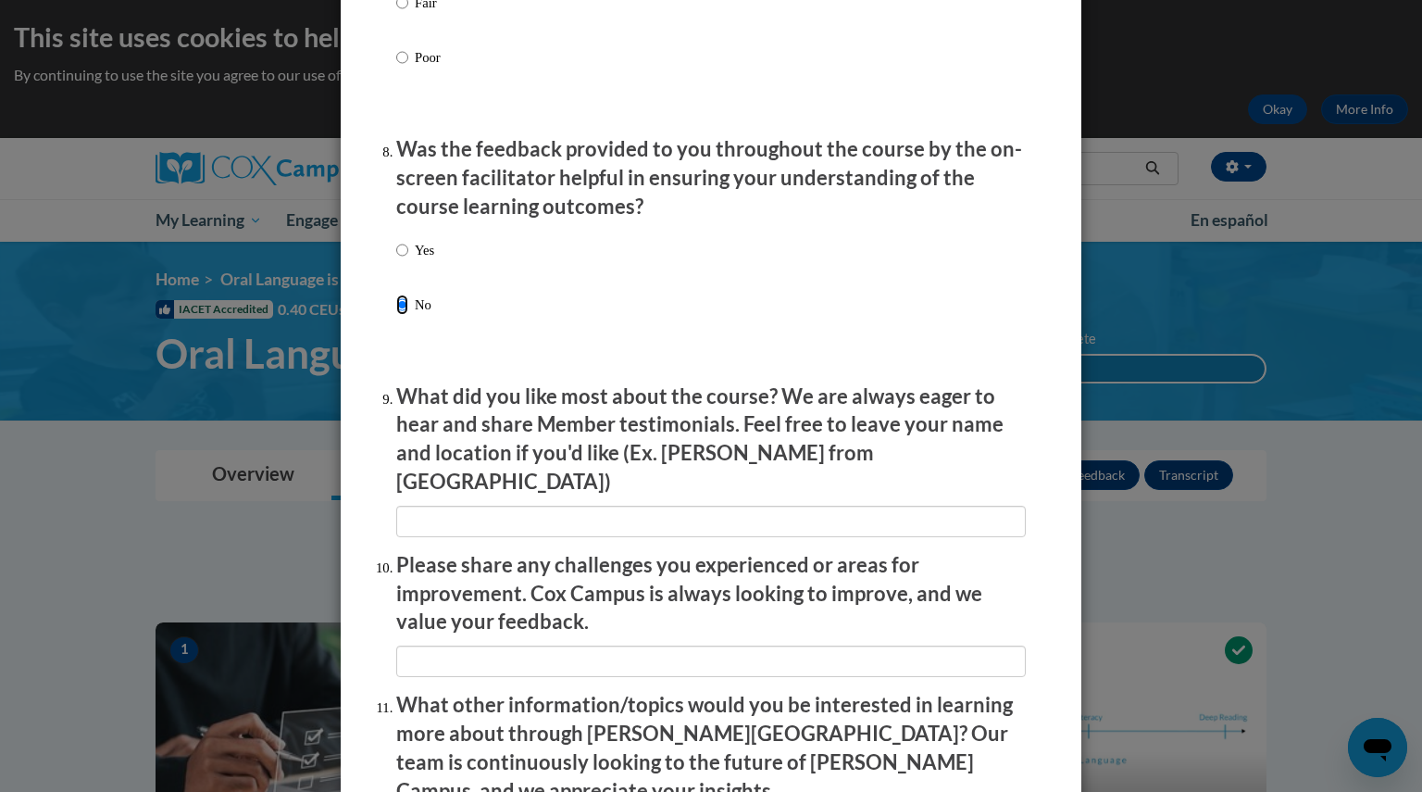
click at [396, 315] on input "No" at bounding box center [402, 304] width 12 height 20
click at [396, 260] on input "Yes" at bounding box center [402, 250] width 12 height 20
radio input "true"
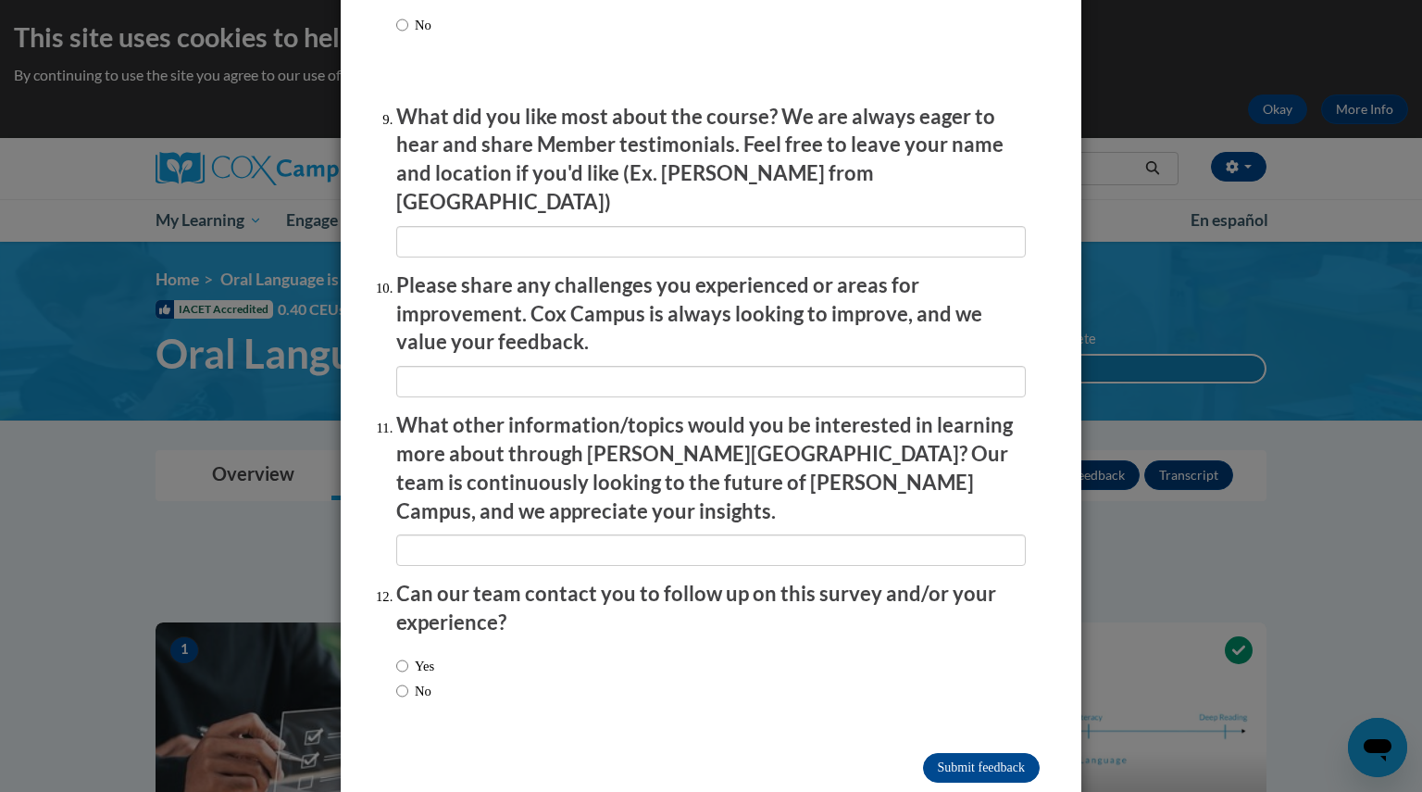
scroll to position [3058, 0]
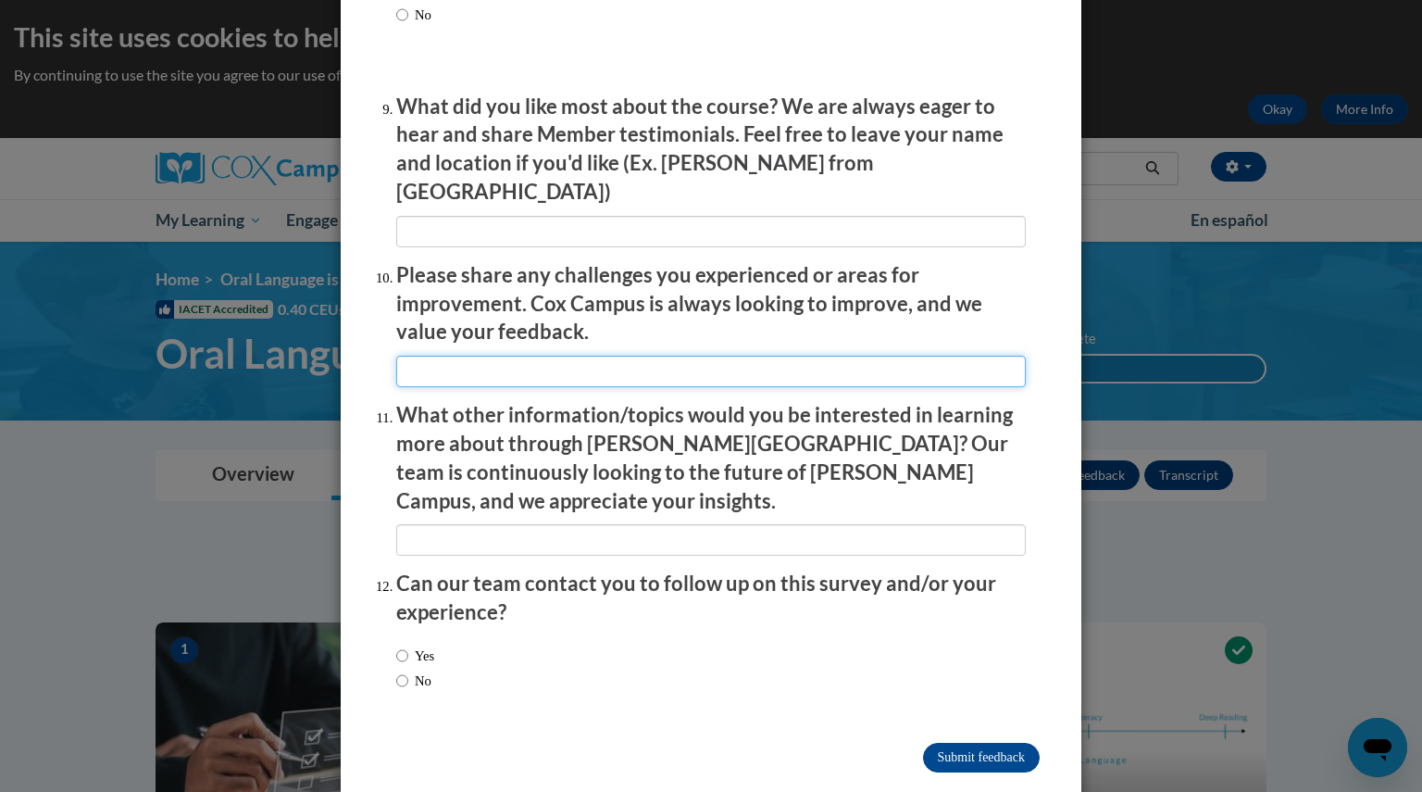
click at [487, 358] on input "textbox" at bounding box center [711, 371] width 630 height 31
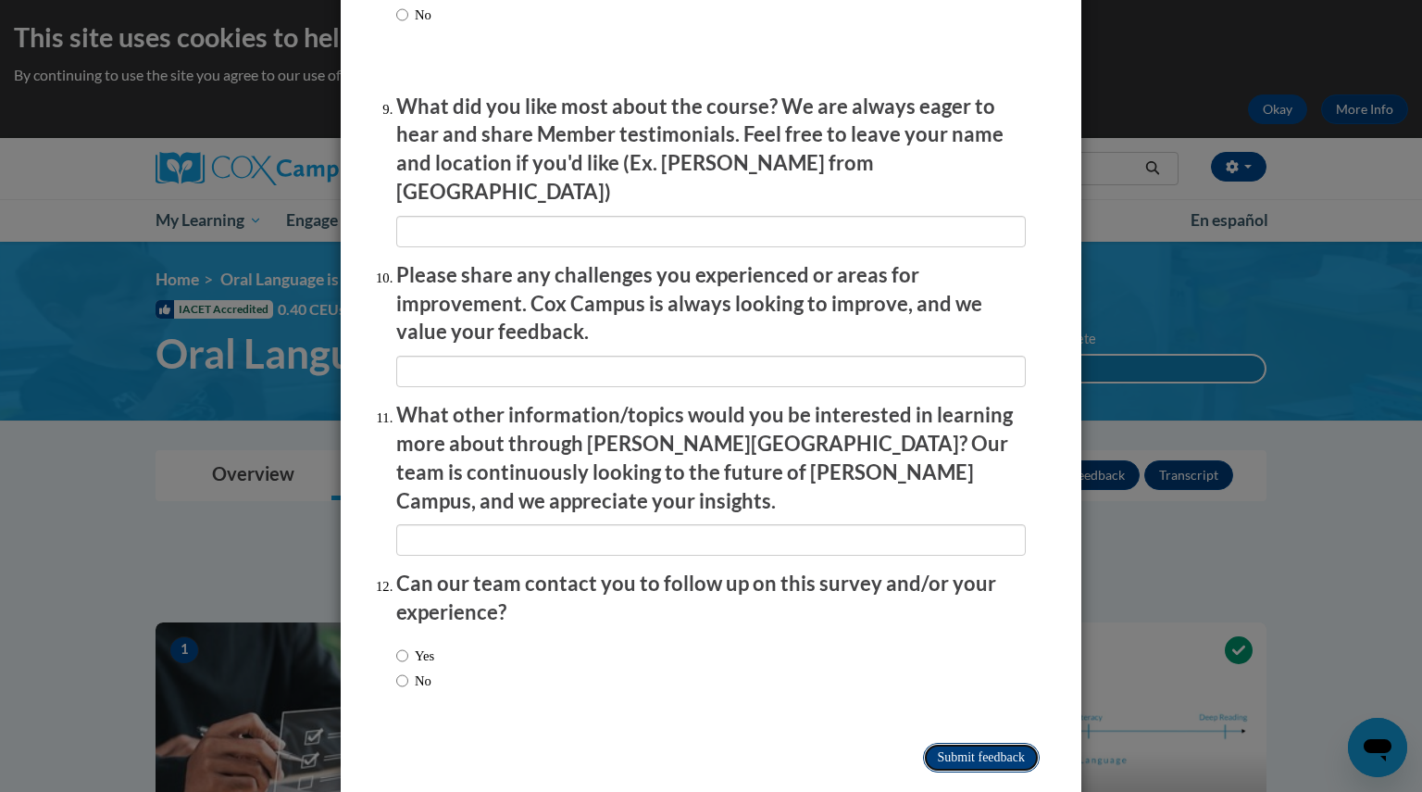
click at [959, 743] on input "Submit feedback" at bounding box center [981, 758] width 117 height 30
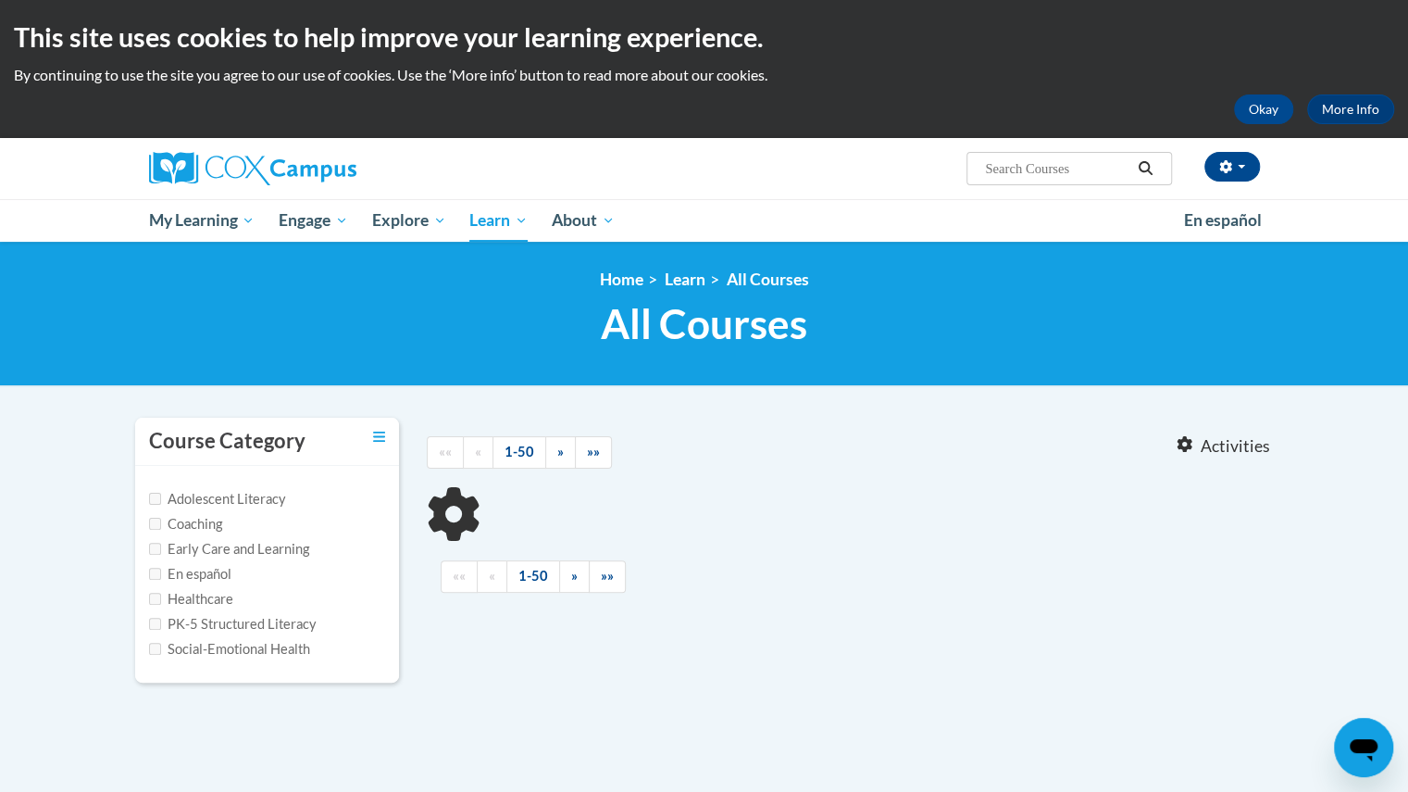
type input "early literacy"
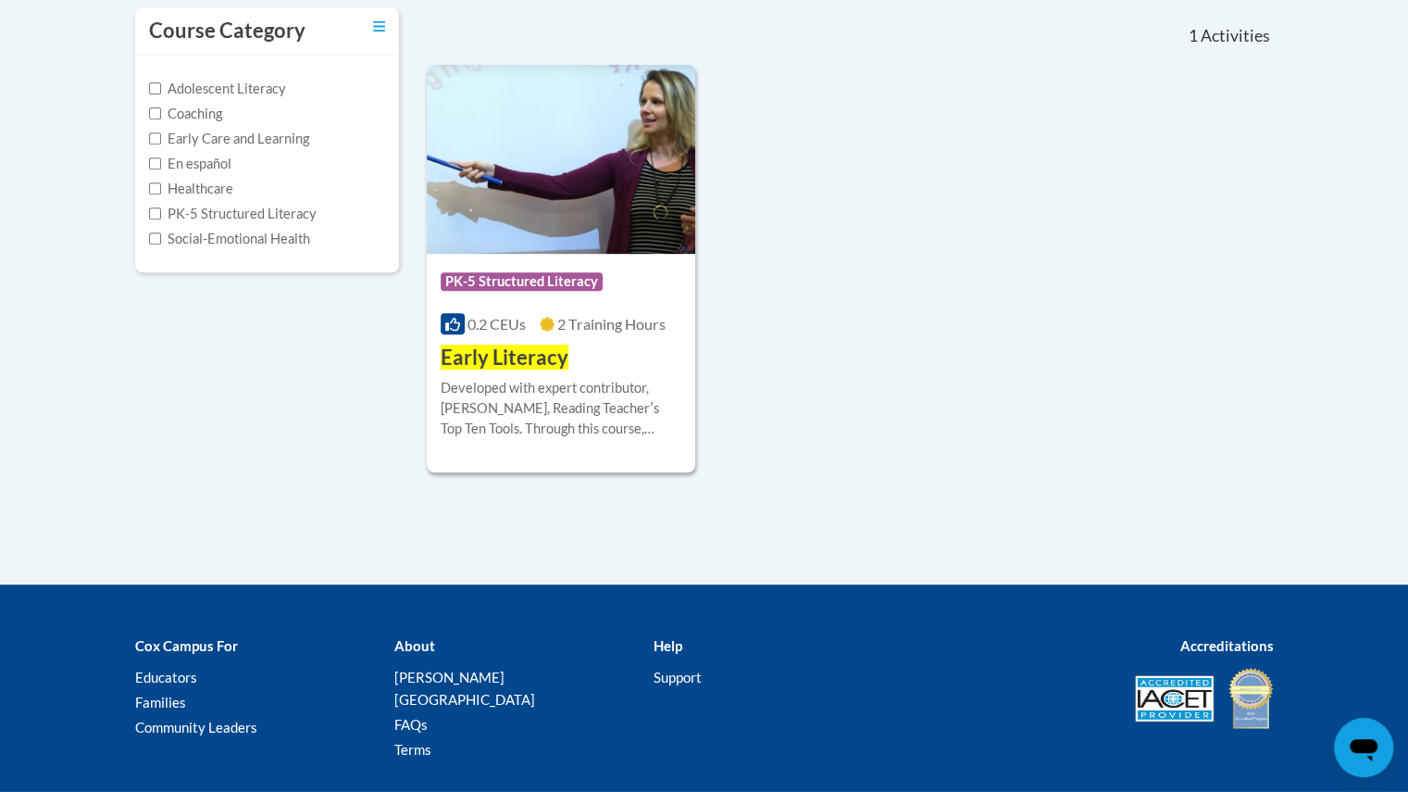
scroll to position [408, 0]
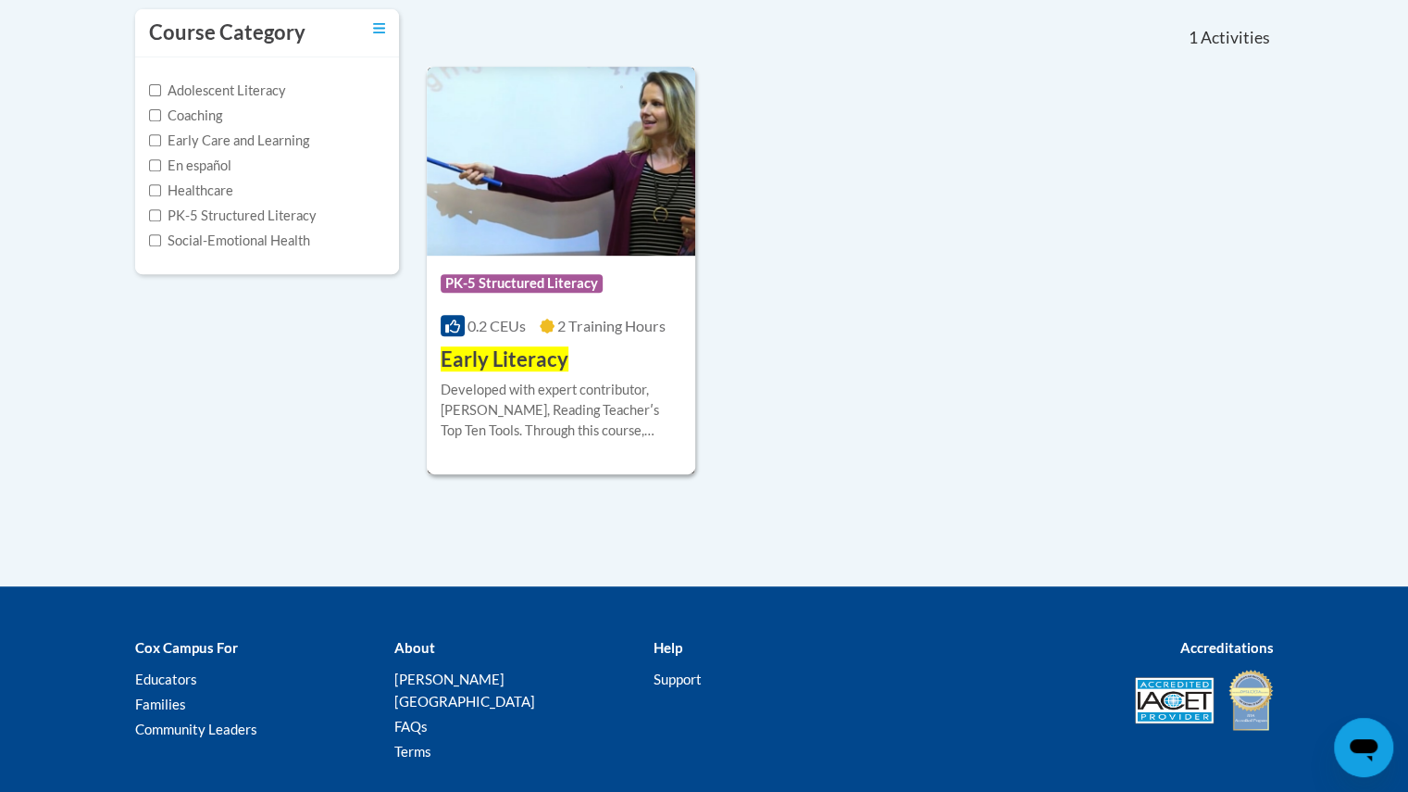
click at [528, 177] on img at bounding box center [561, 161] width 269 height 189
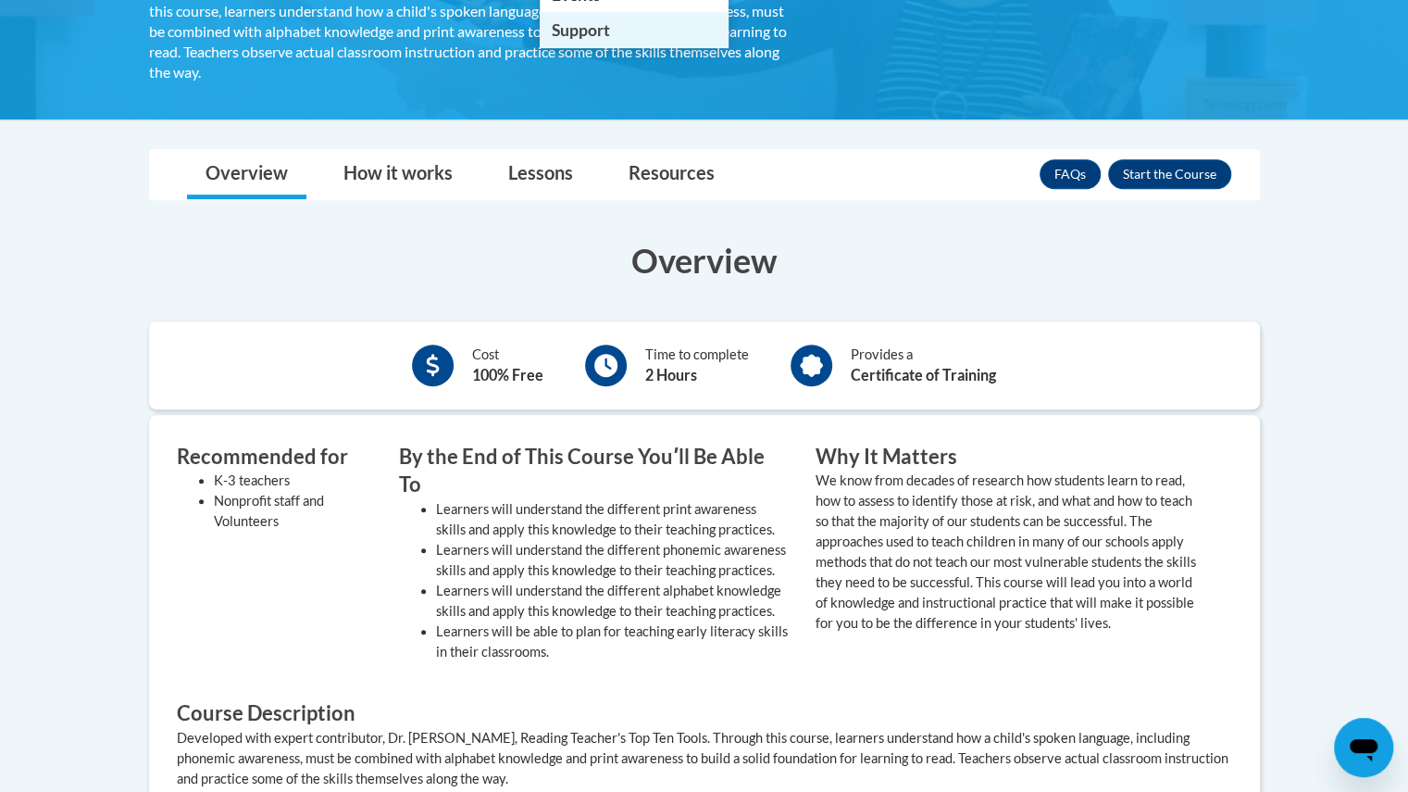
scroll to position [407, 0]
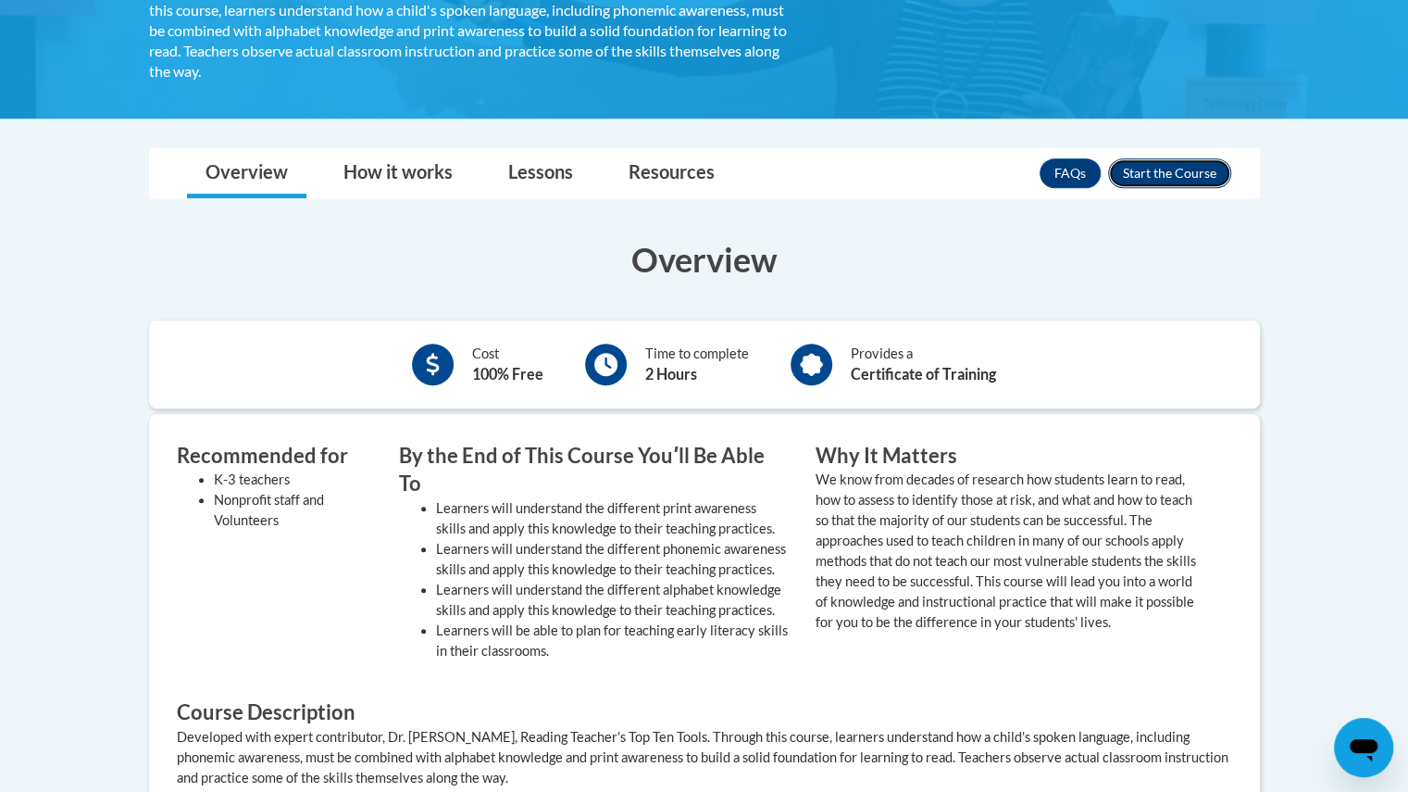
click at [1139, 169] on button "Enroll" at bounding box center [1169, 173] width 123 height 30
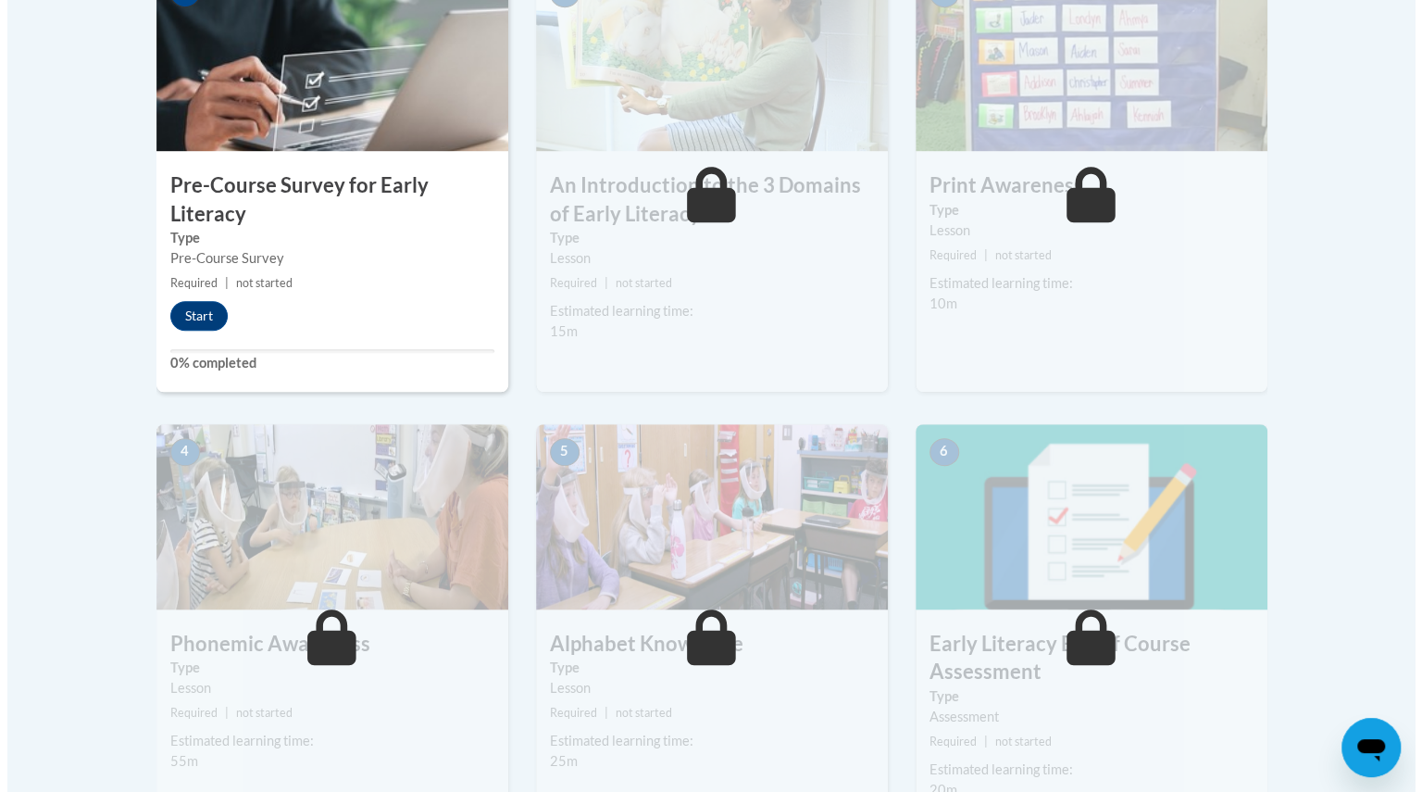
scroll to position [657, 0]
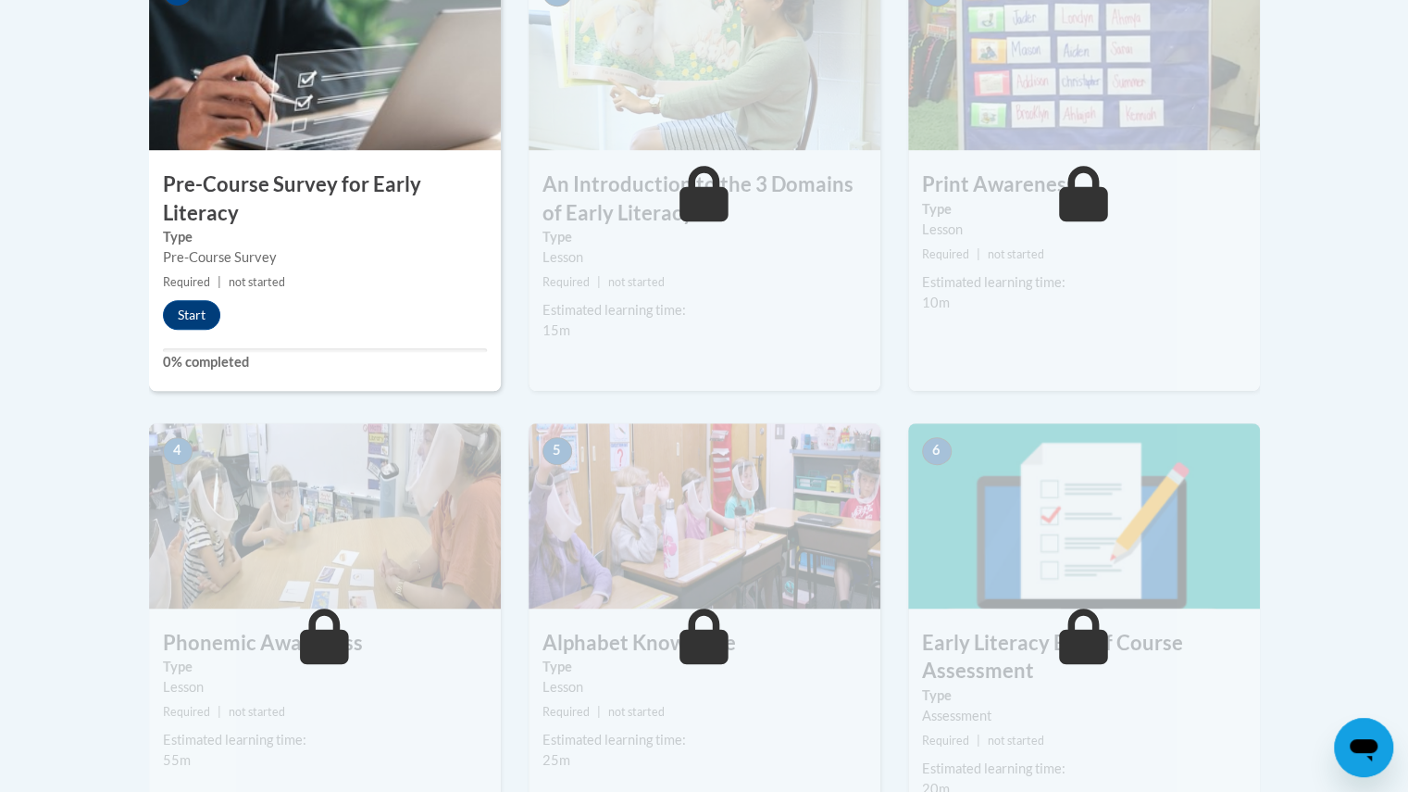
click at [335, 101] on img at bounding box center [325, 57] width 352 height 185
click at [202, 311] on button "Start" at bounding box center [191, 315] width 57 height 30
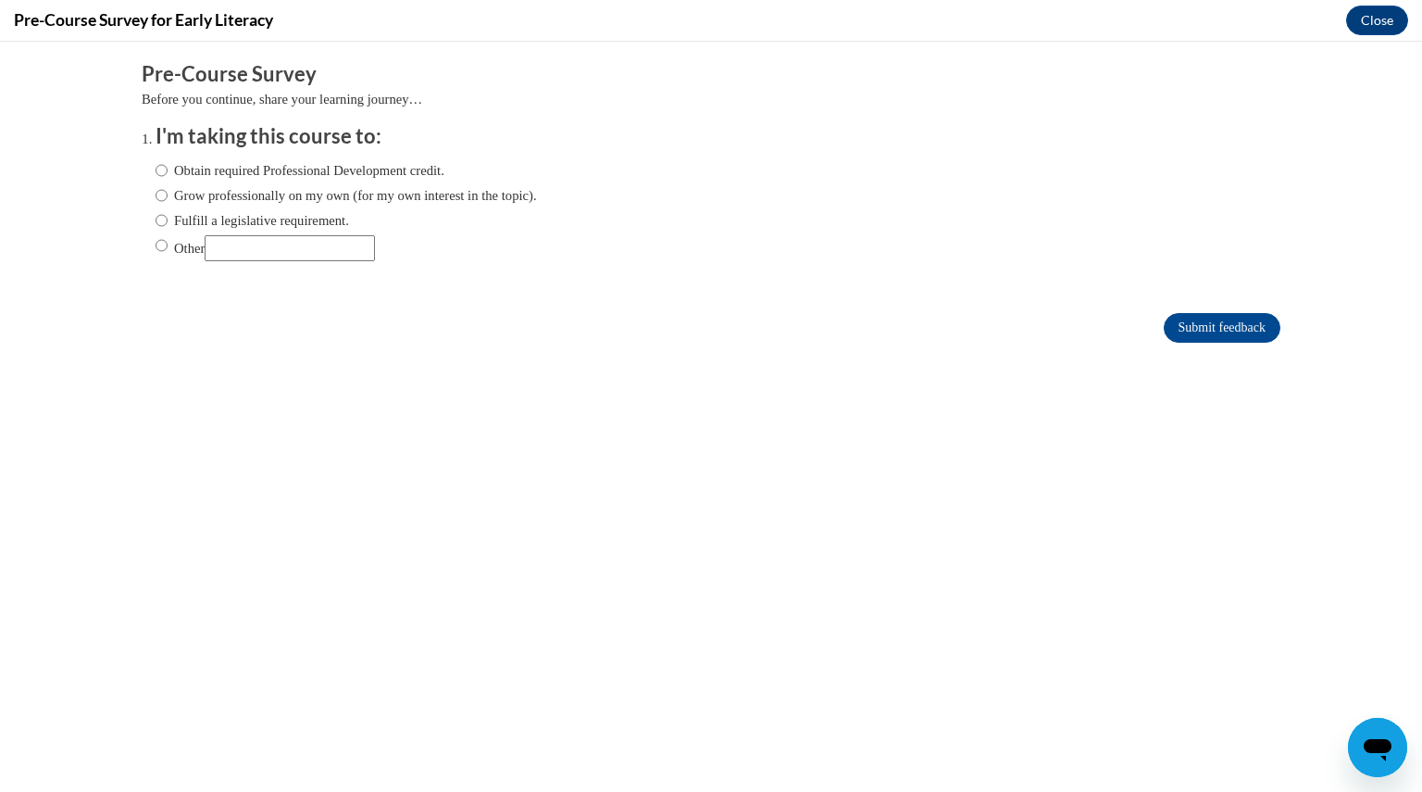
scroll to position [0, 0]
click at [156, 169] on input "Obtain required Professional Development credit." at bounding box center [162, 170] width 12 height 20
radio input "true"
click at [1176, 332] on input "Submit feedback" at bounding box center [1222, 328] width 117 height 30
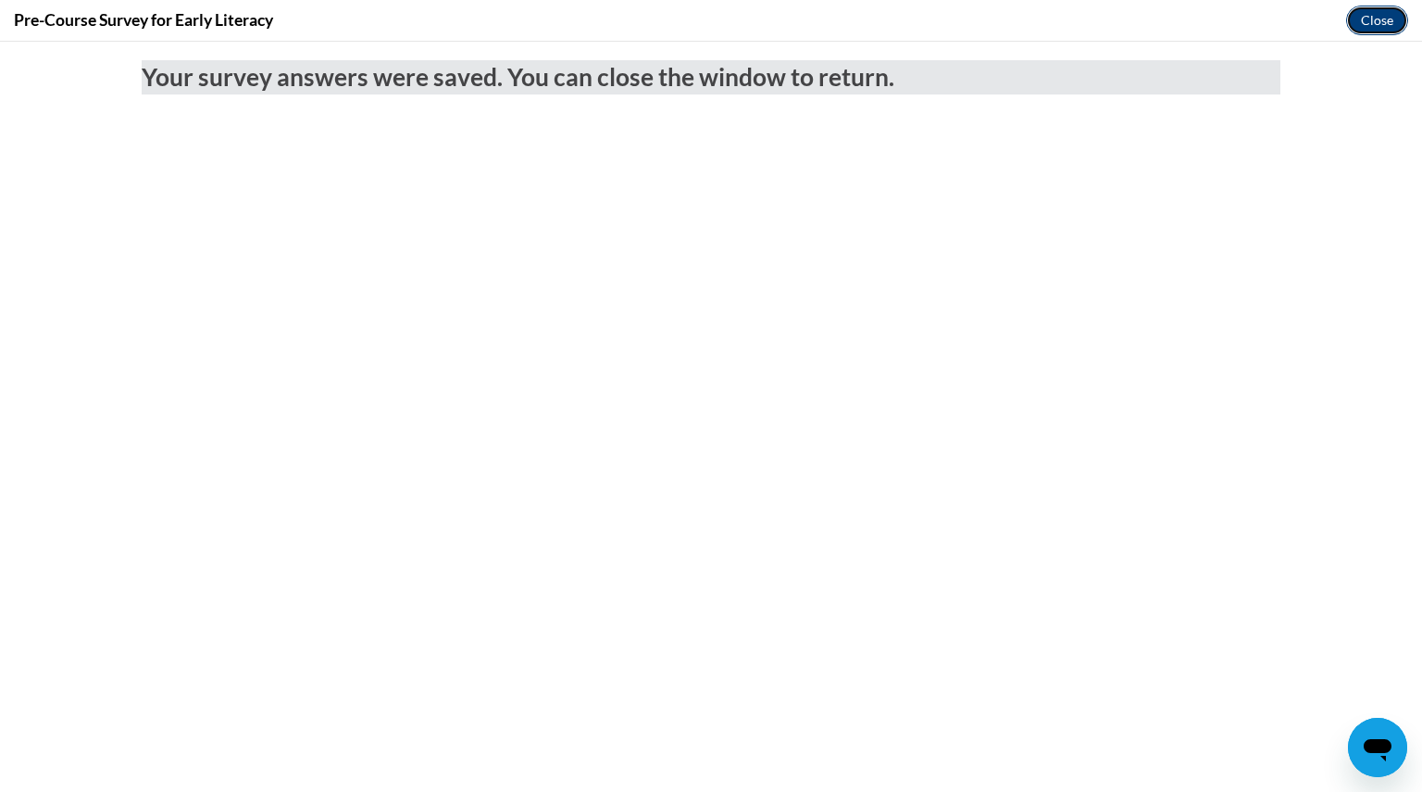
click at [1361, 18] on button "Close" at bounding box center [1377, 21] width 62 height 30
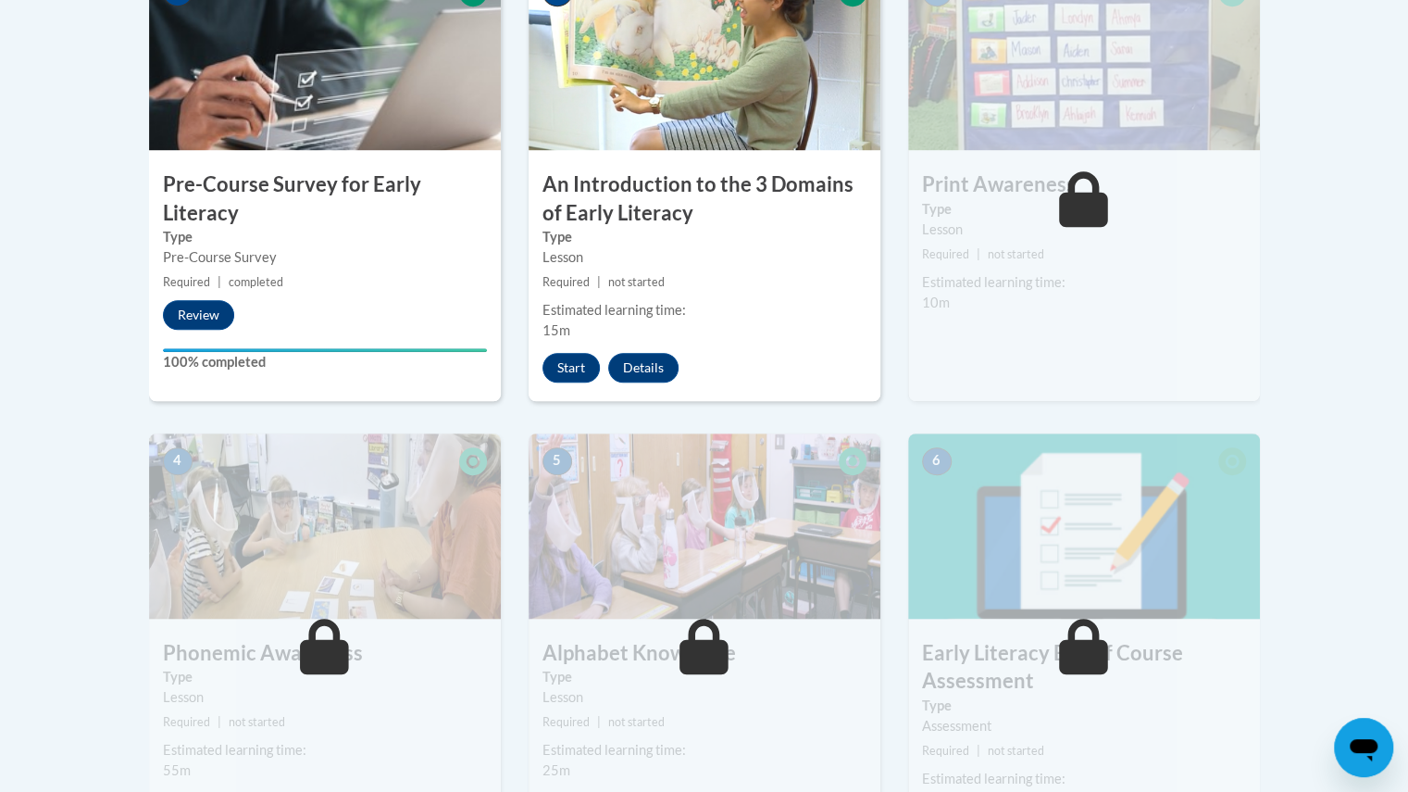
click at [700, 111] on img at bounding box center [705, 57] width 352 height 185
click at [563, 367] on button "Start" at bounding box center [571, 368] width 57 height 30
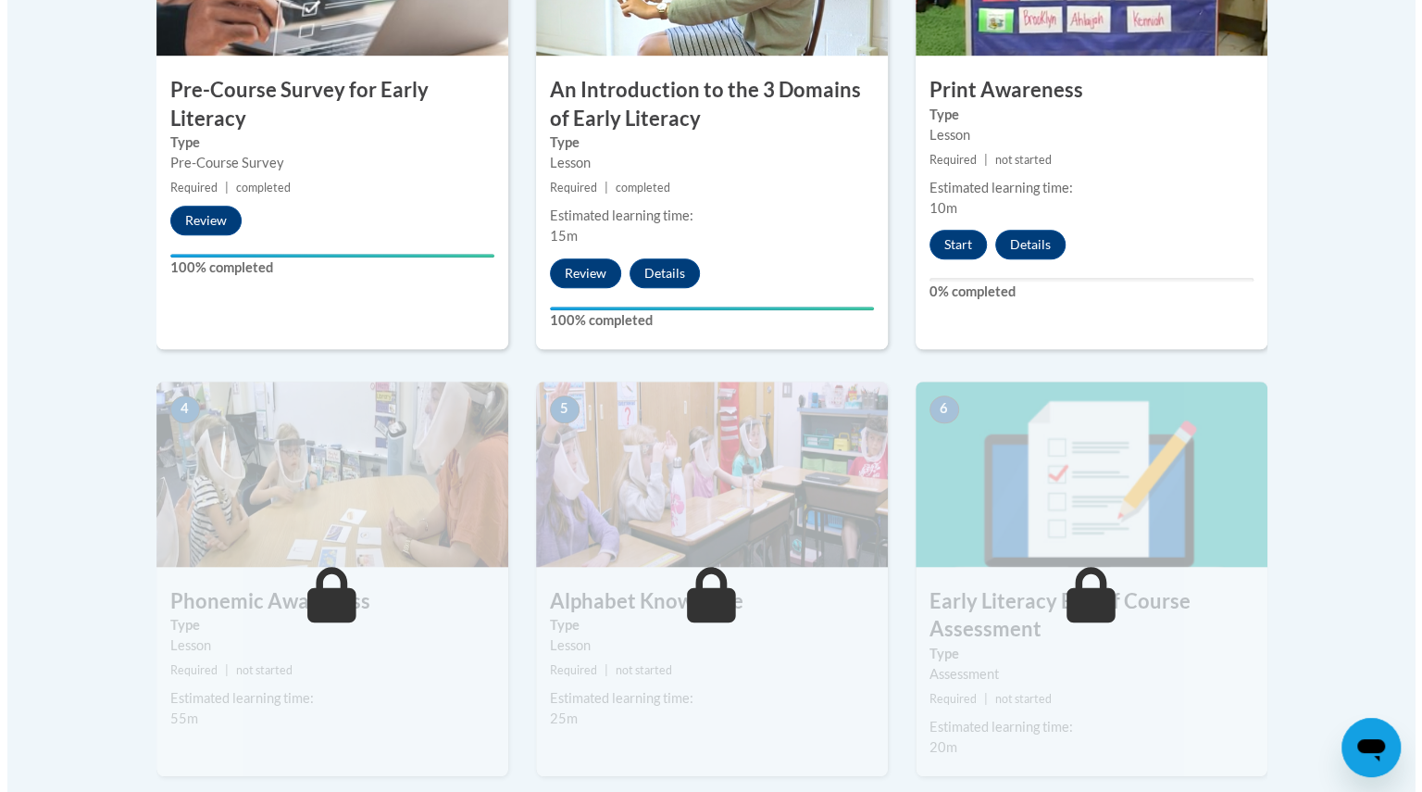
scroll to position [751, 0]
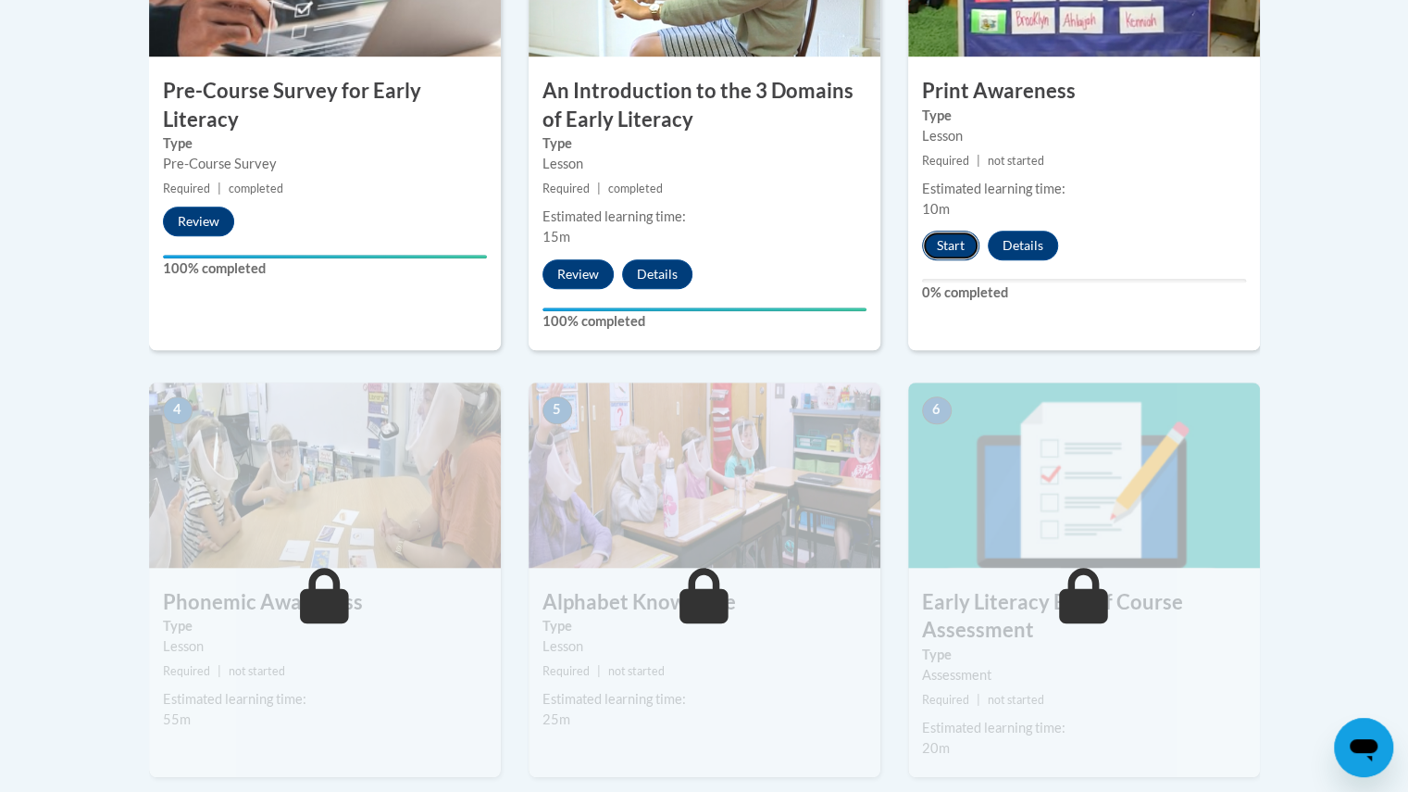
click at [951, 241] on button "Start" at bounding box center [950, 246] width 57 height 30
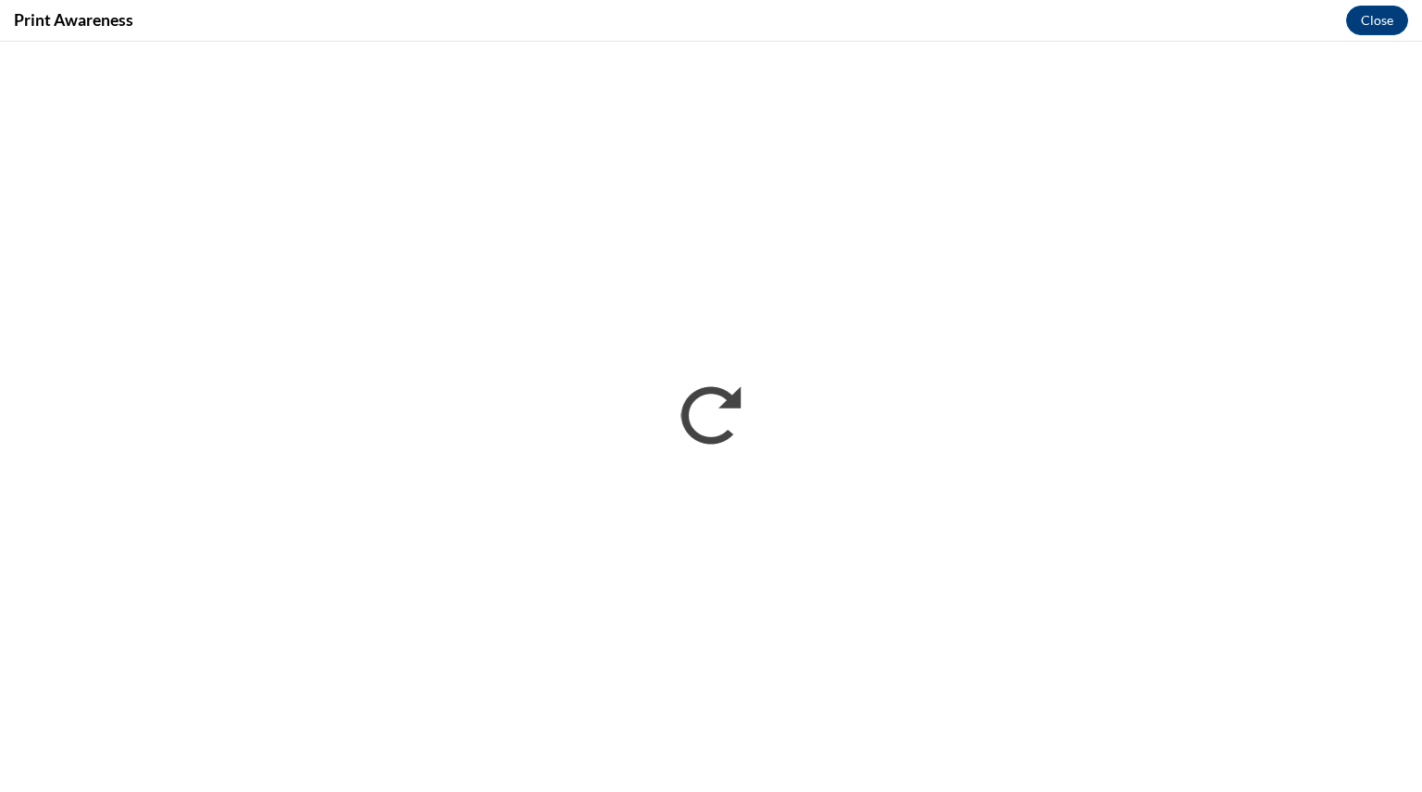
scroll to position [0, 0]
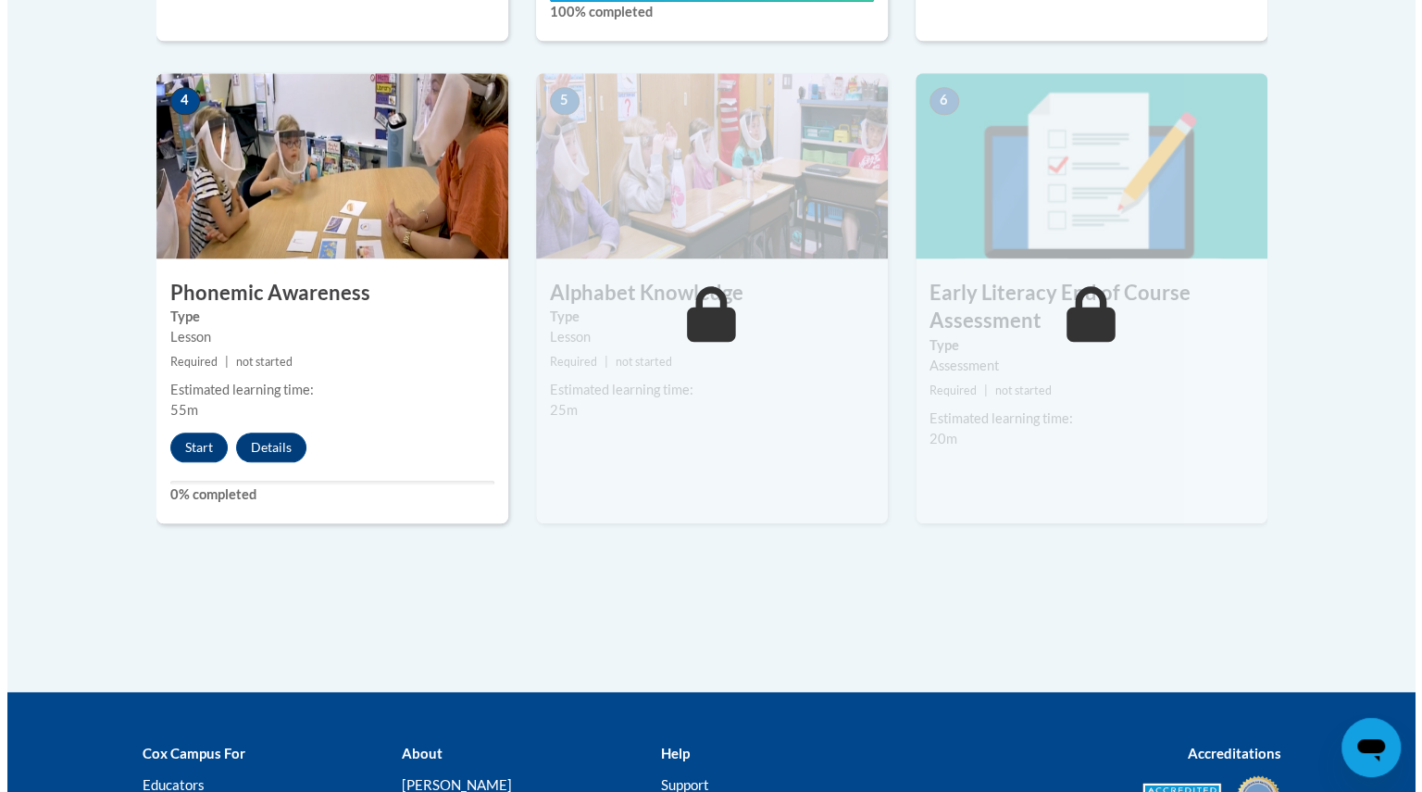
scroll to position [1059, 0]
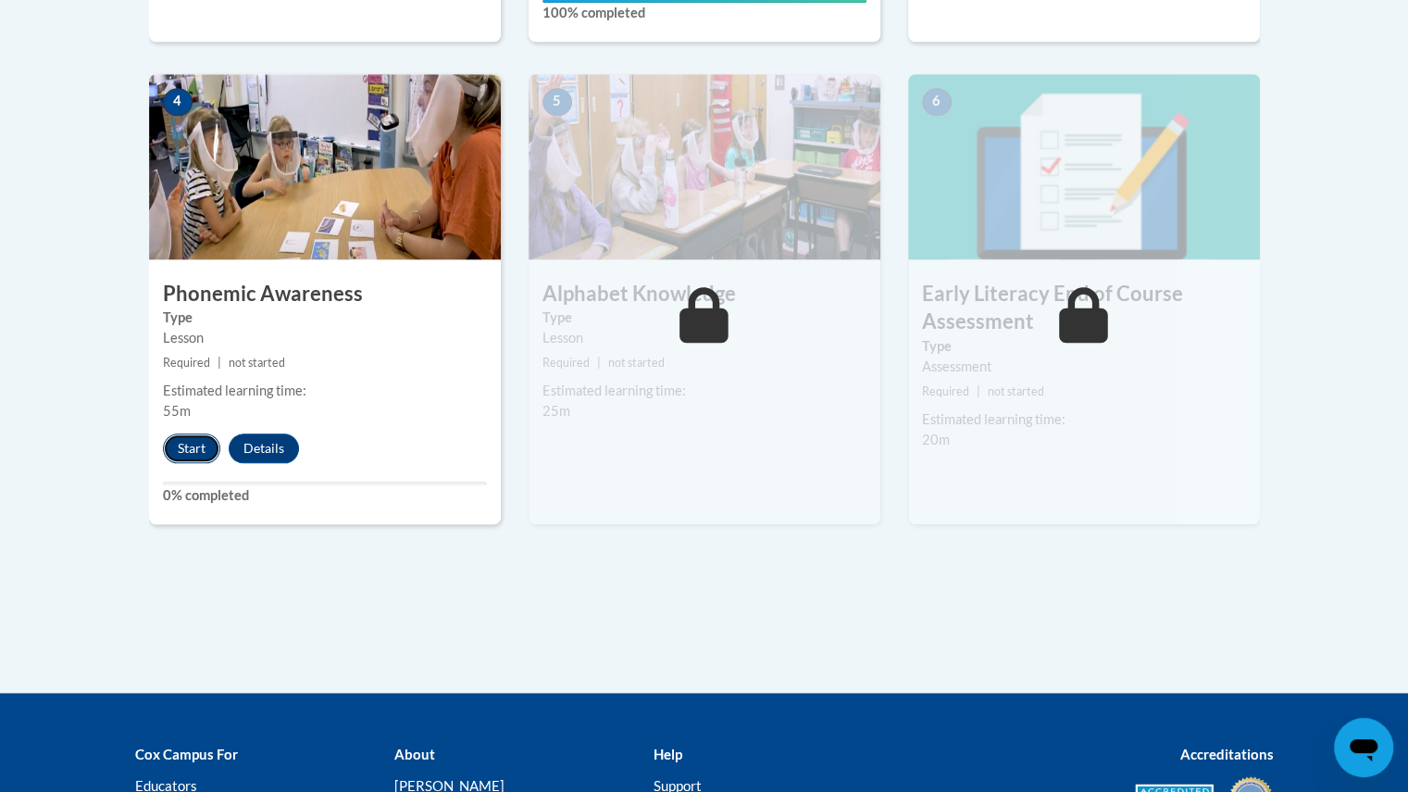
click at [179, 453] on button "Start" at bounding box center [191, 448] width 57 height 30
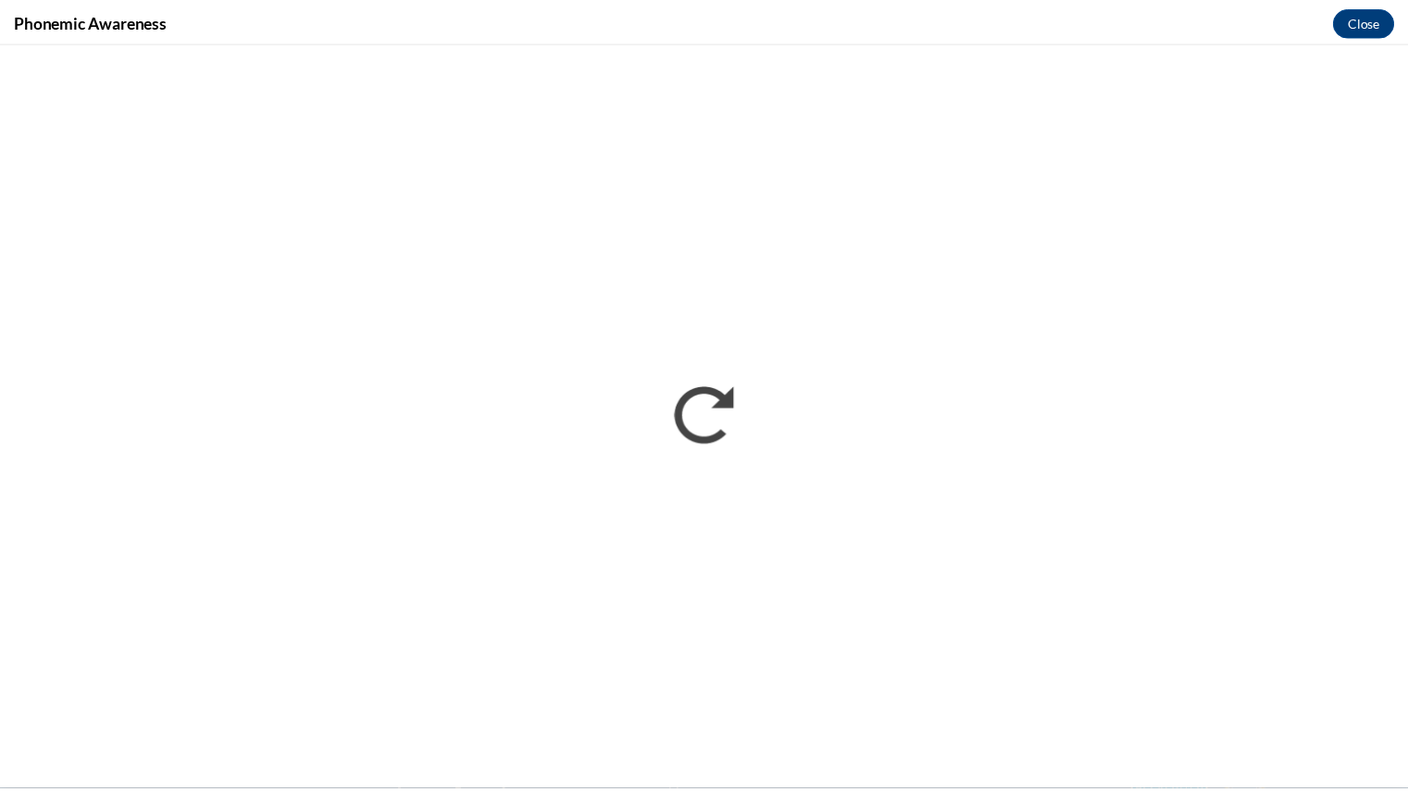
scroll to position [0, 0]
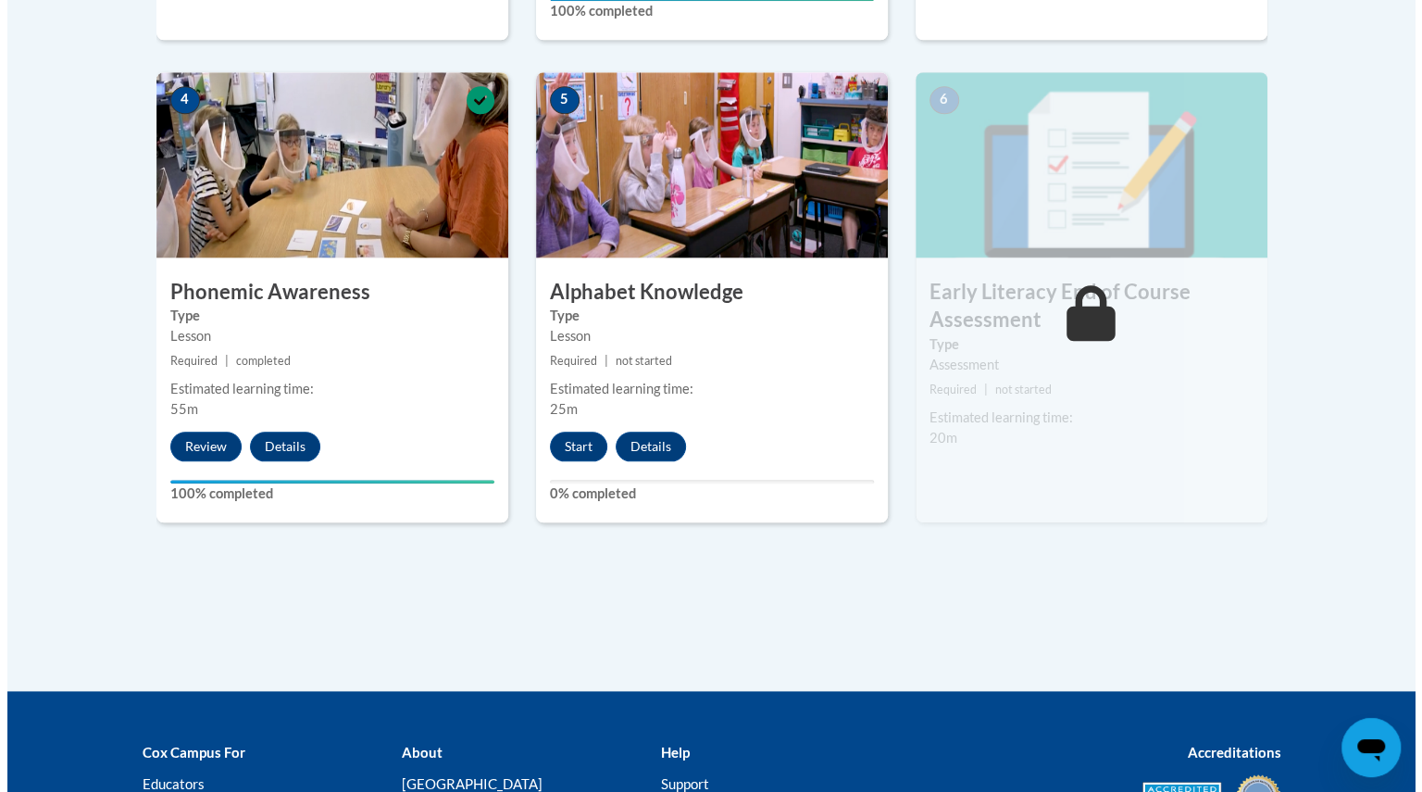
scroll to position [1068, 0]
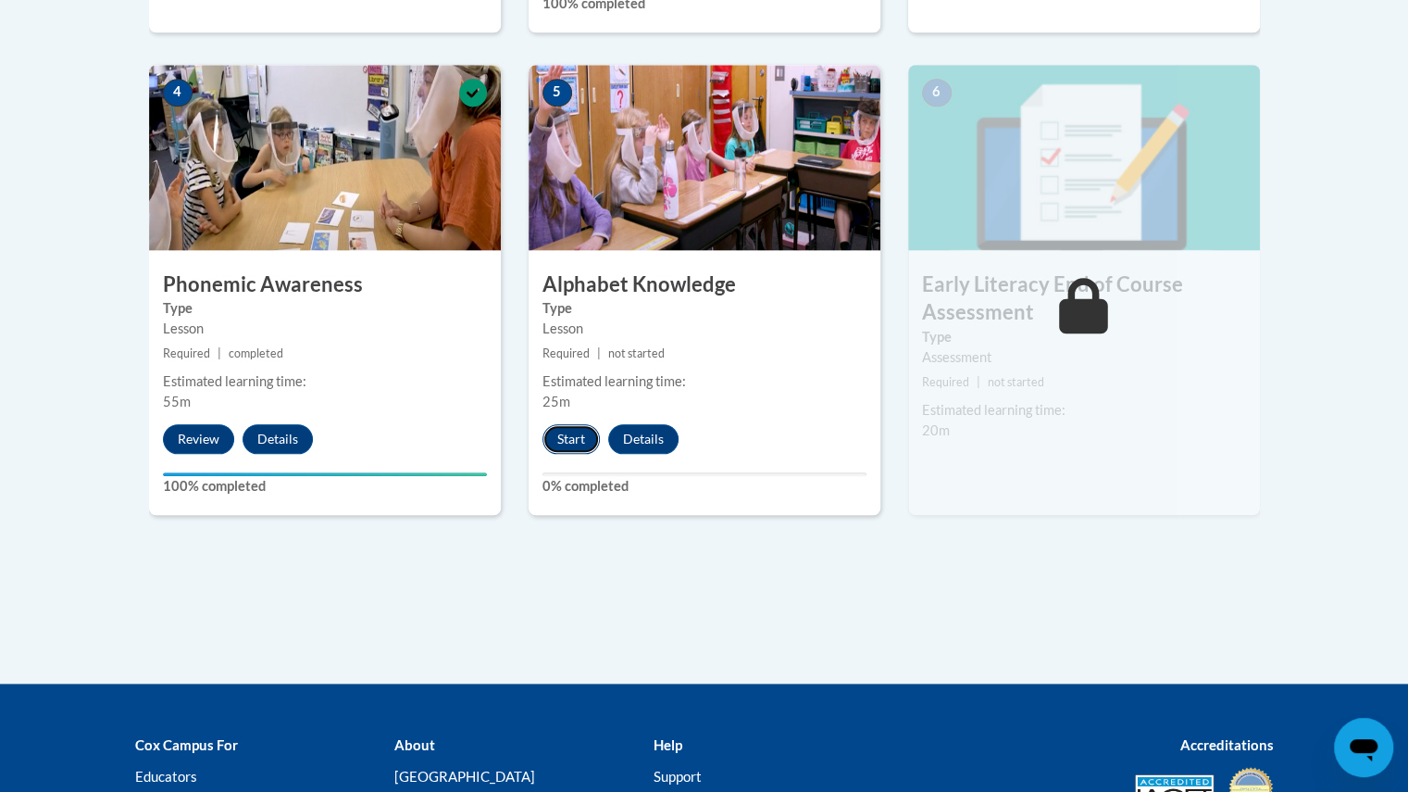
click at [567, 433] on button "Start" at bounding box center [571, 439] width 57 height 30
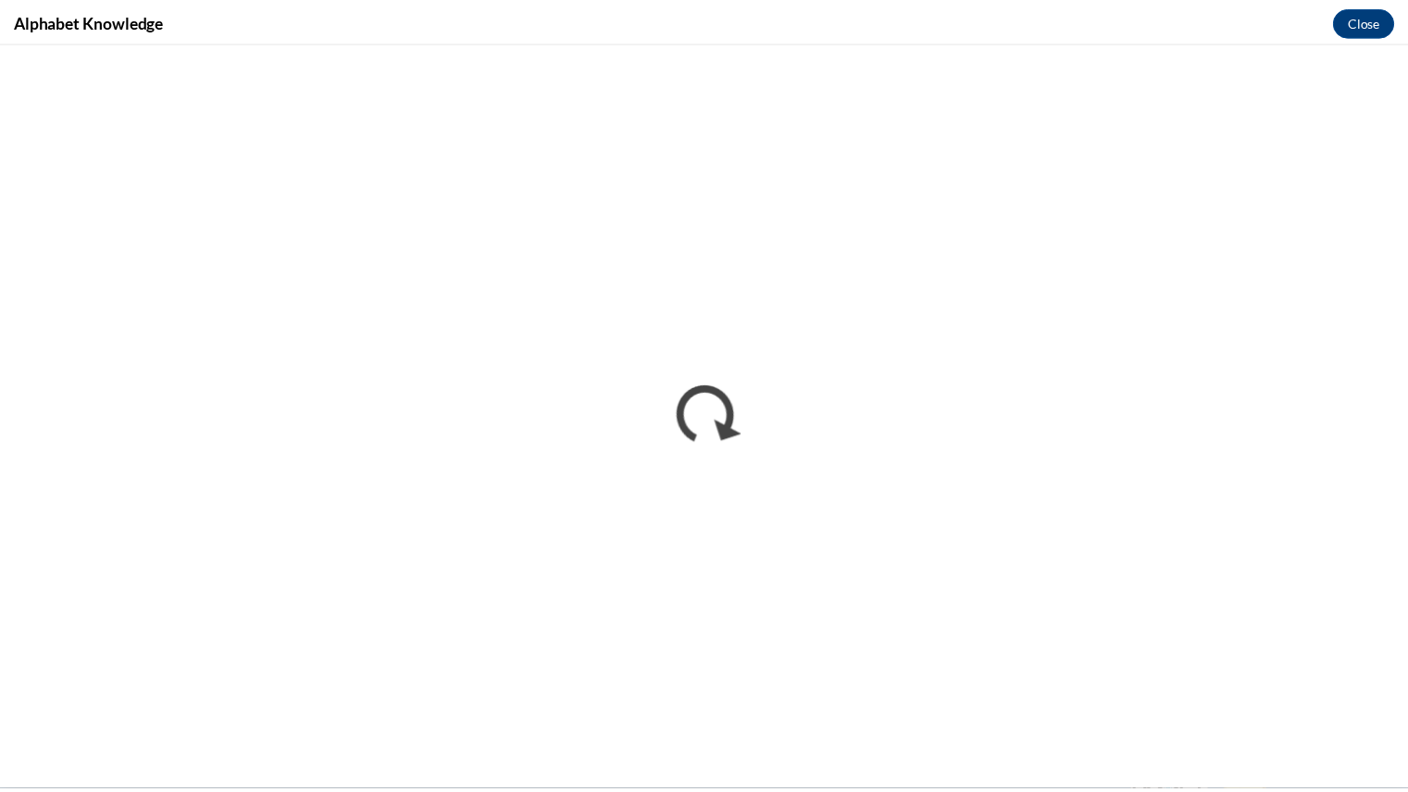
scroll to position [0, 0]
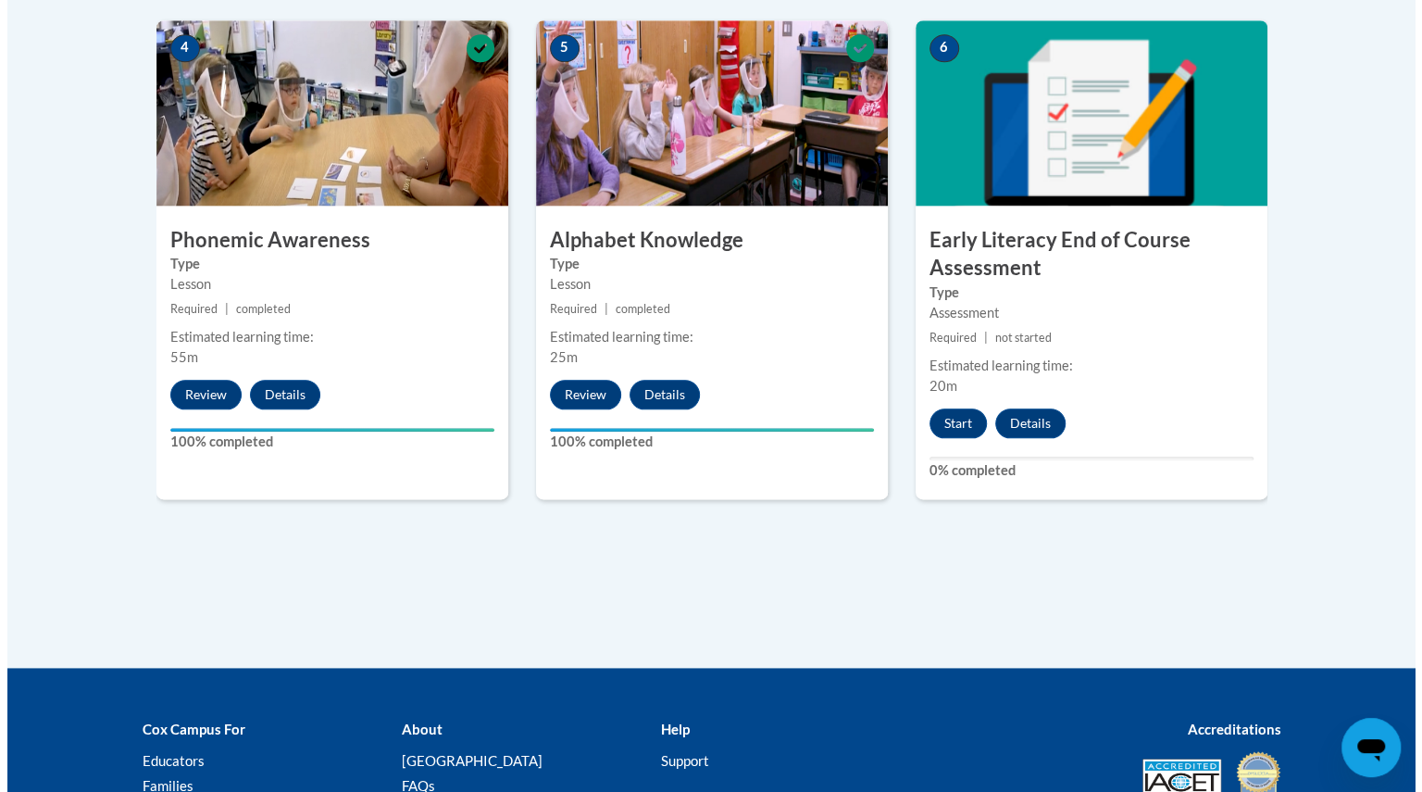
scroll to position [1114, 0]
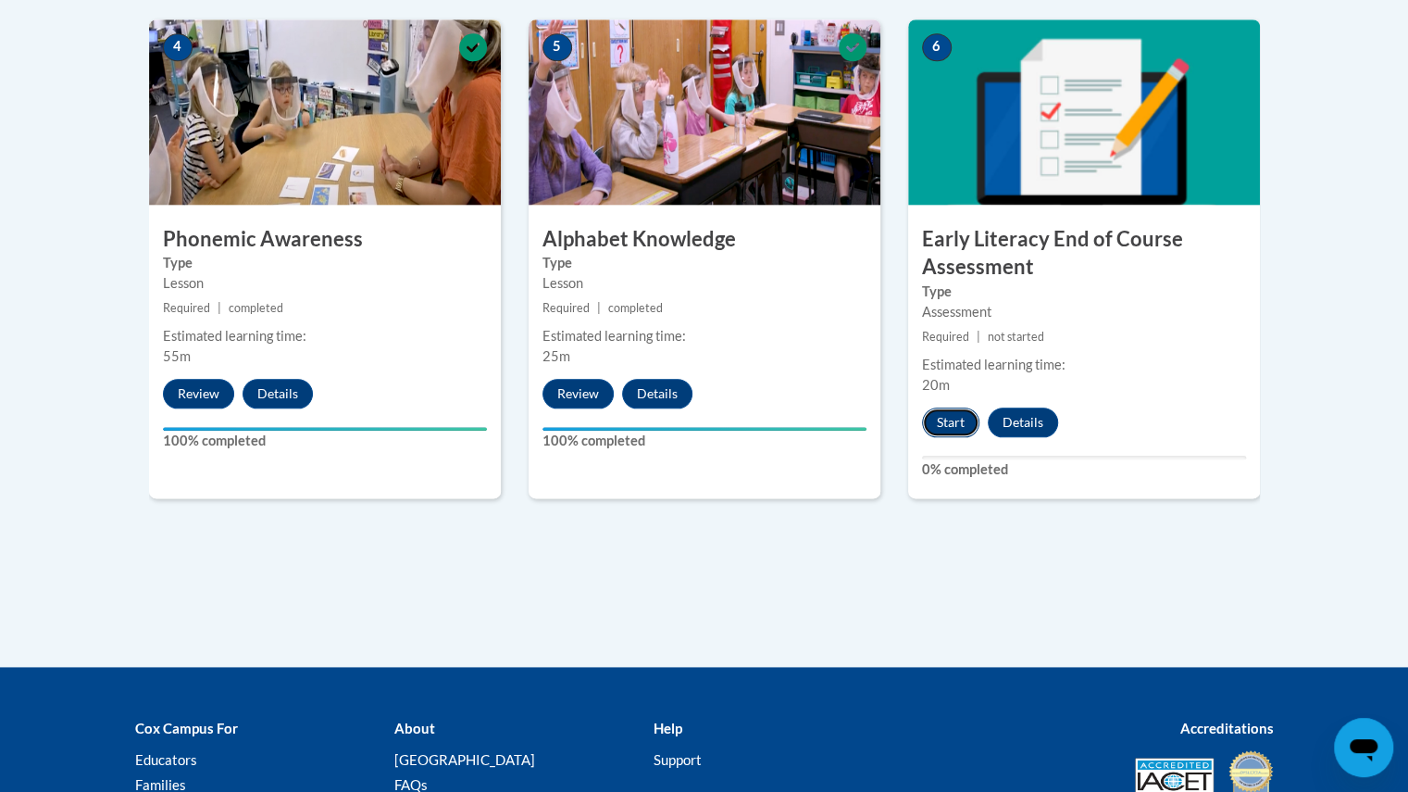
click at [939, 414] on button "Start" at bounding box center [950, 422] width 57 height 30
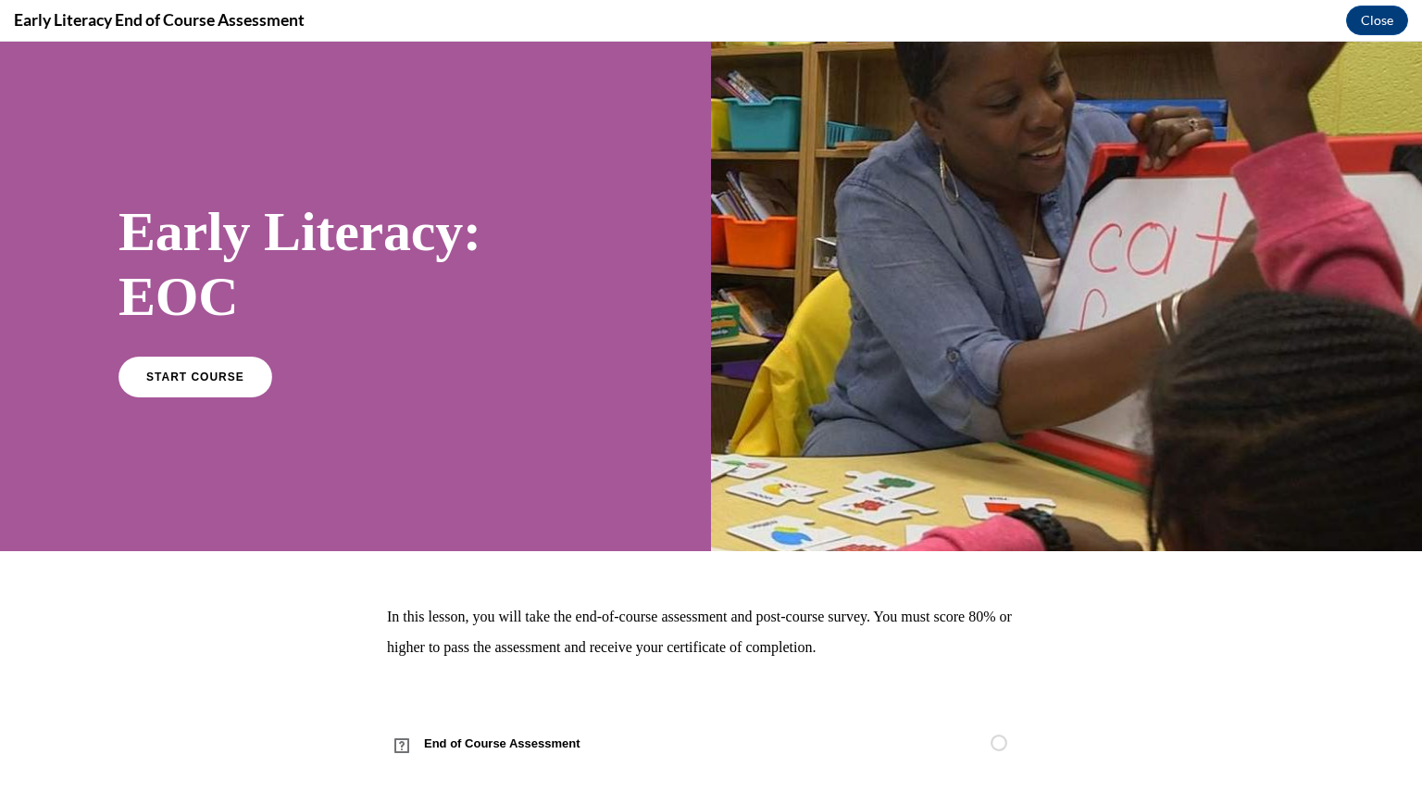
scroll to position [27, 0]
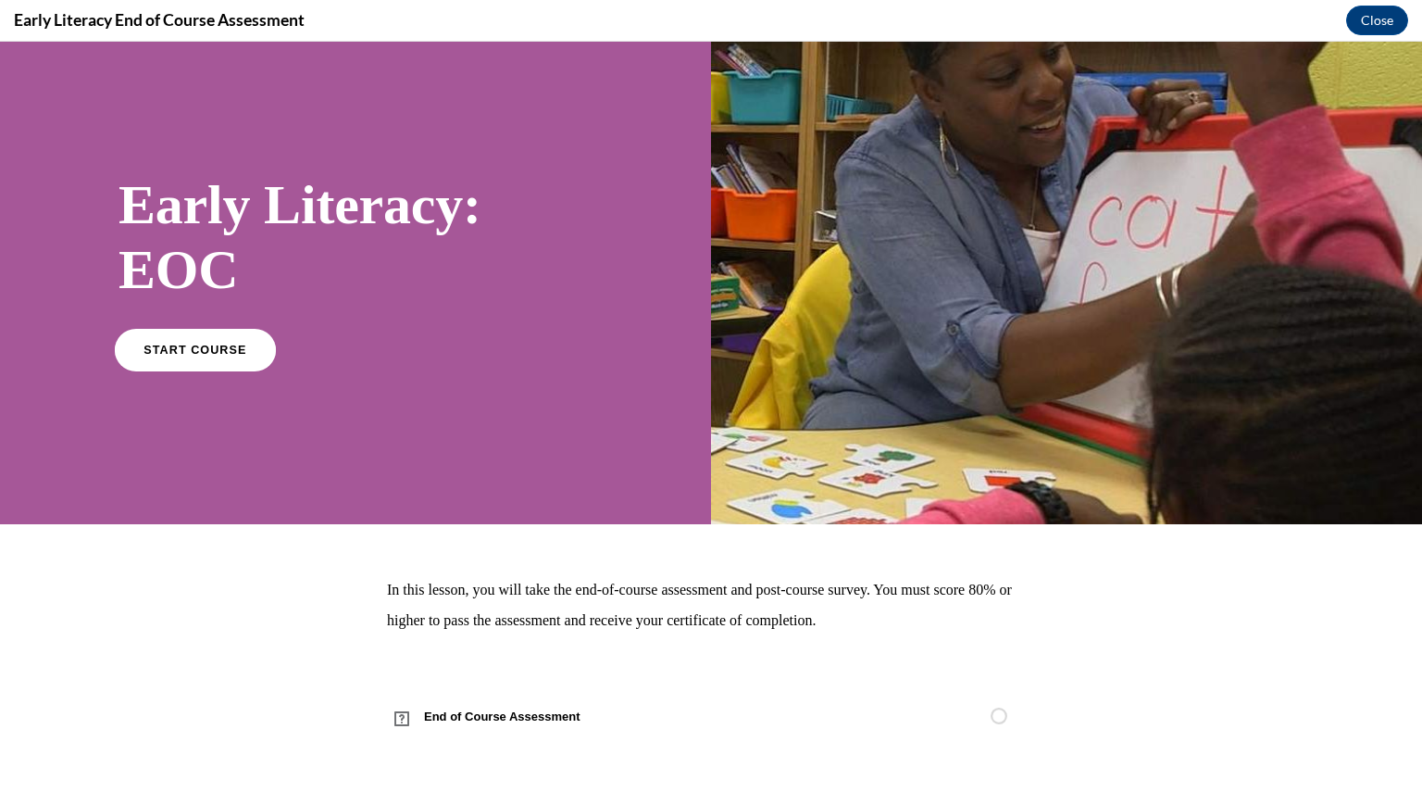
click at [232, 357] on link "START COURSE" at bounding box center [195, 349] width 161 height 43
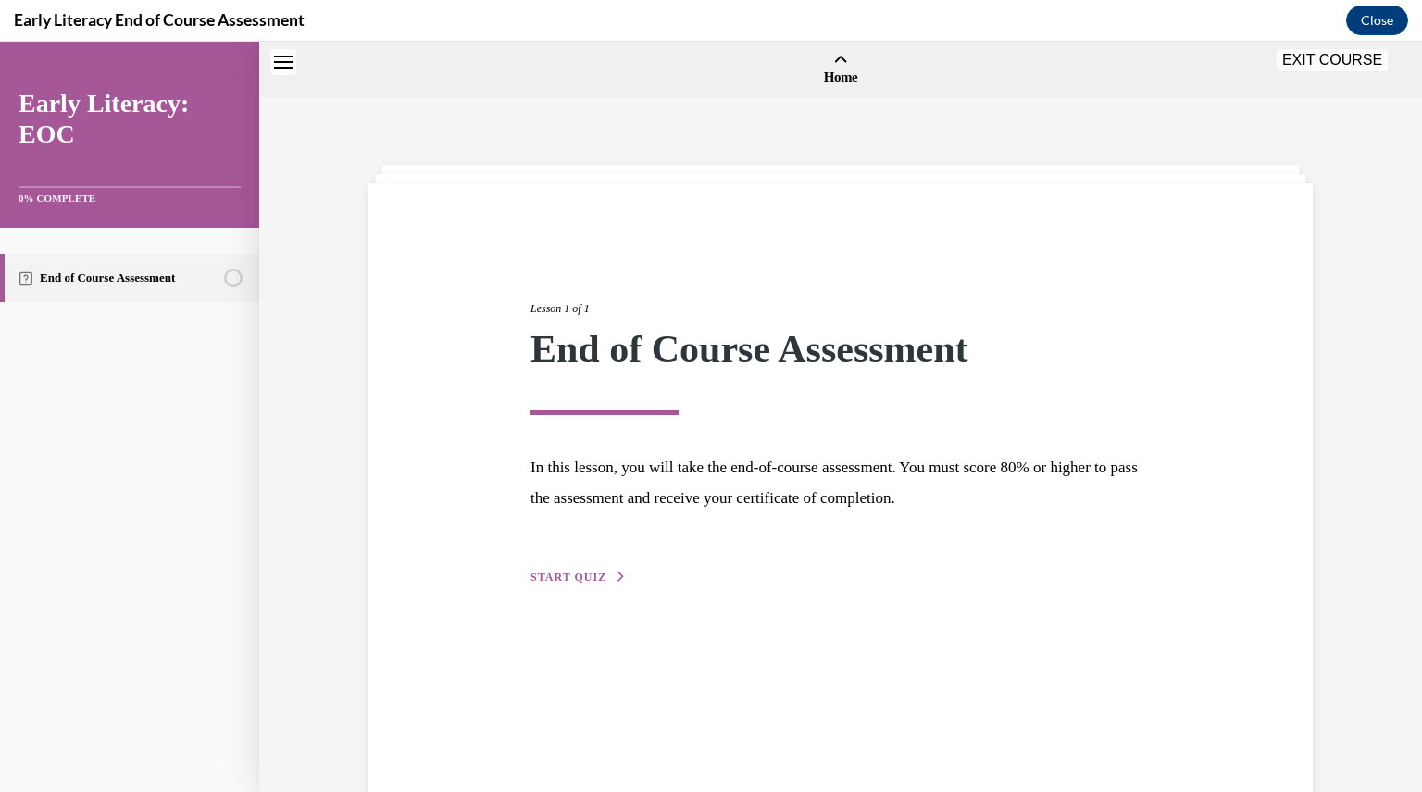
scroll to position [57, 0]
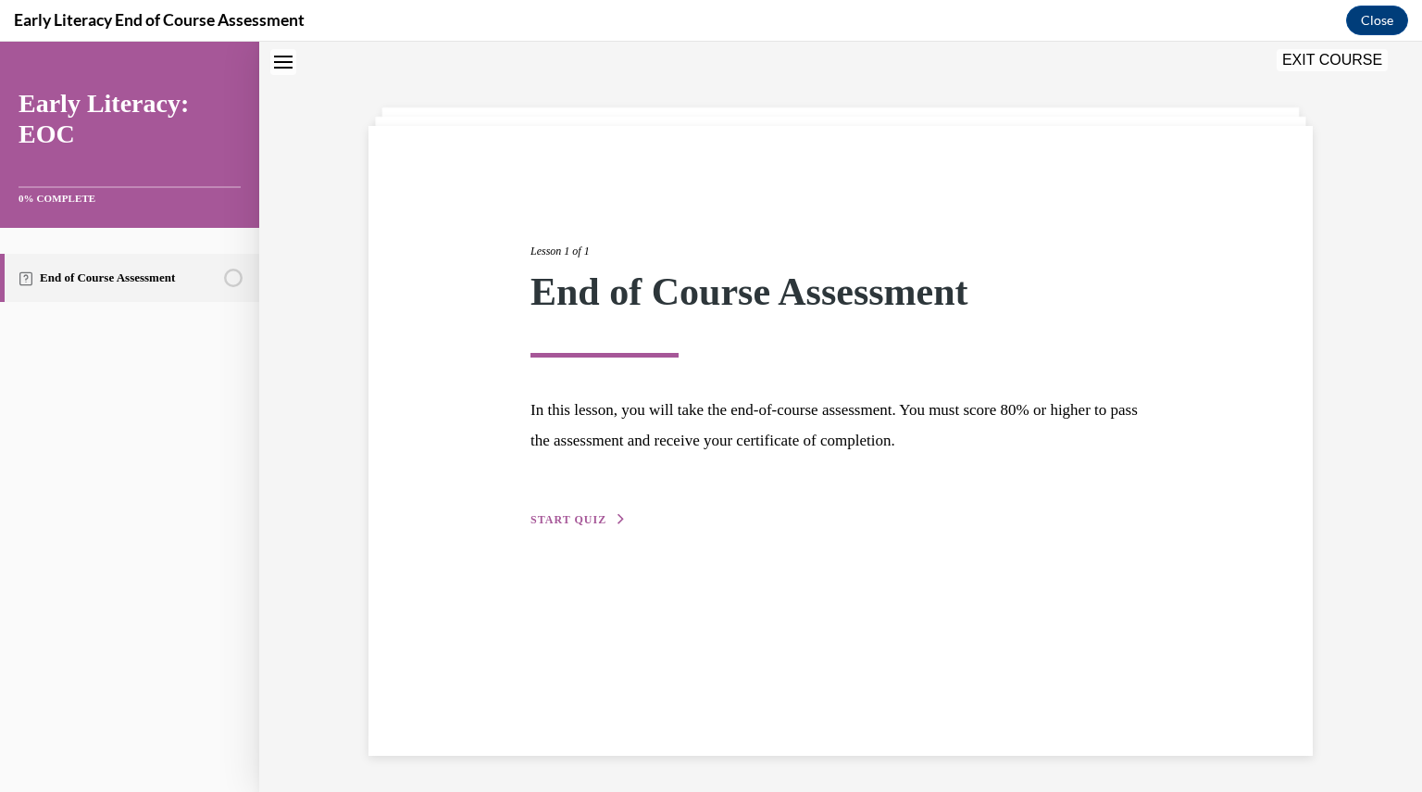
click at [552, 516] on span "START QUIZ" at bounding box center [569, 519] width 76 height 13
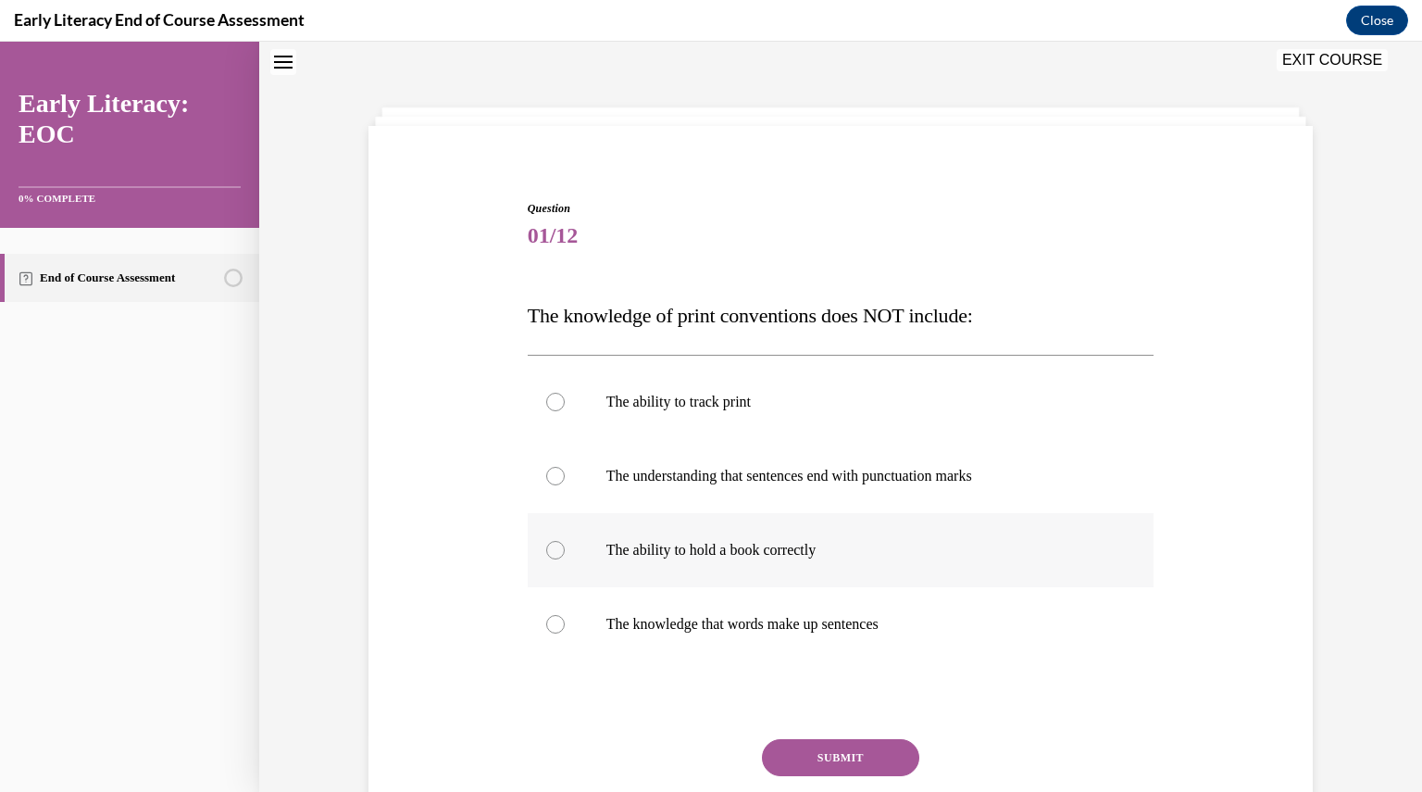
click at [556, 545] on div at bounding box center [555, 550] width 19 height 19
click at [827, 756] on button "SUBMIT" at bounding box center [840, 757] width 157 height 37
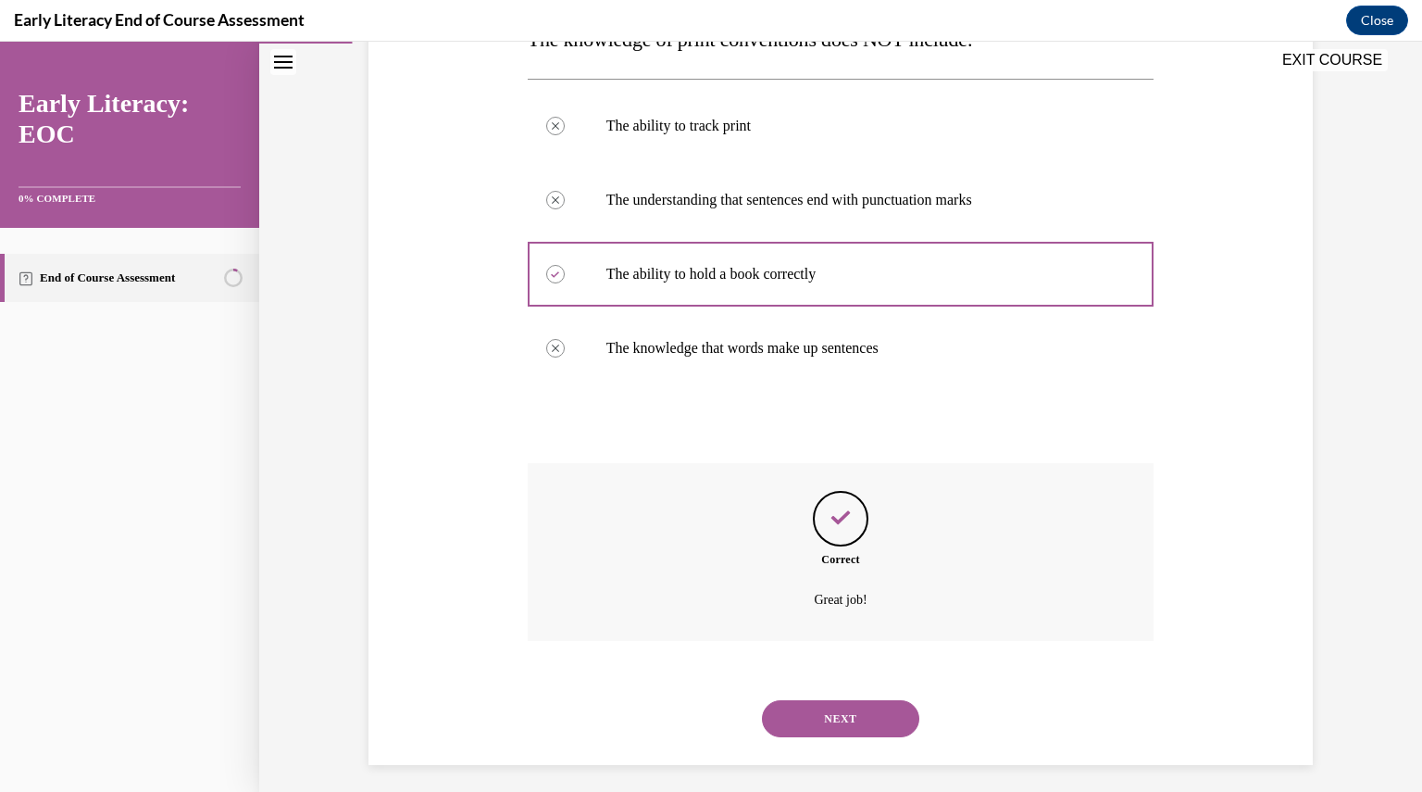
scroll to position [343, 0]
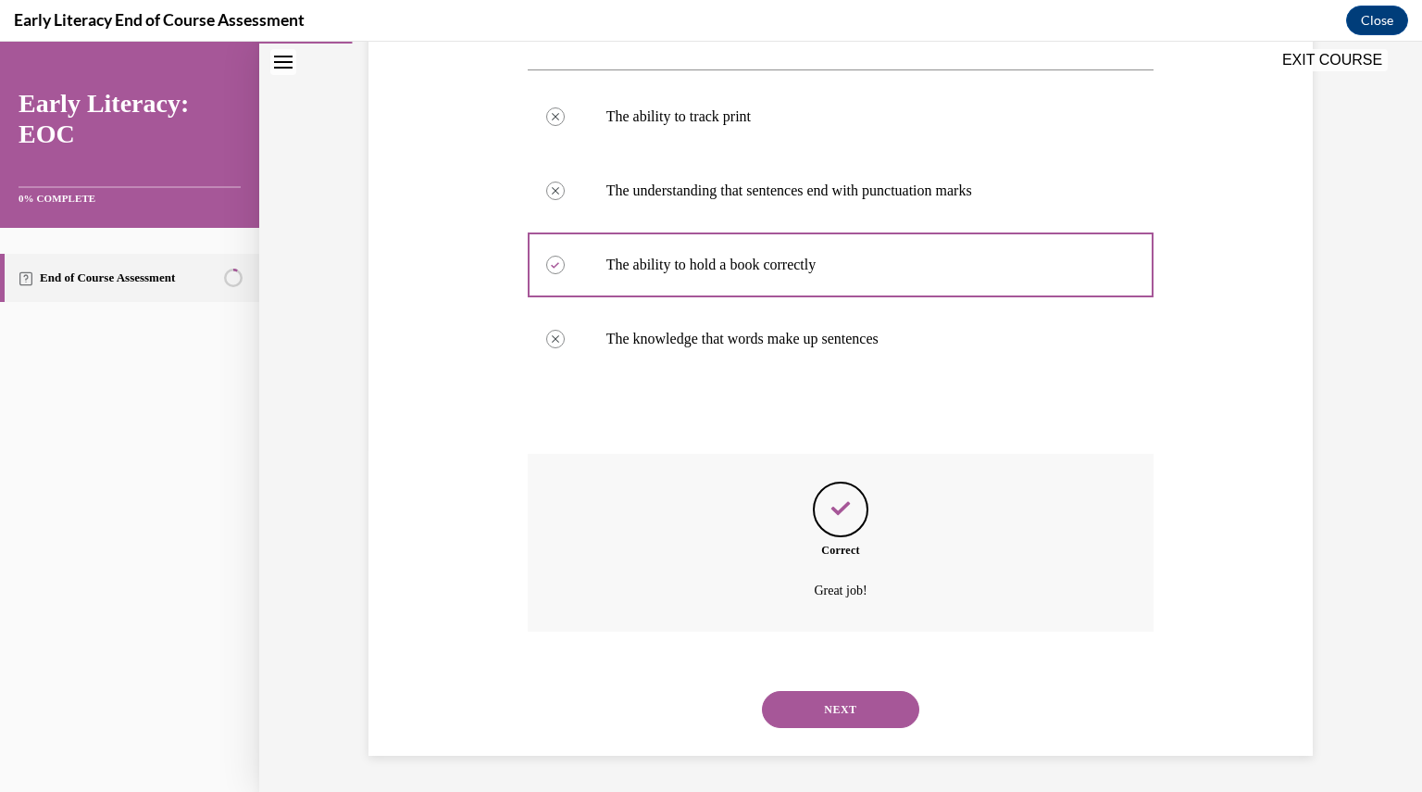
click at [820, 714] on button "NEXT" at bounding box center [840, 709] width 157 height 37
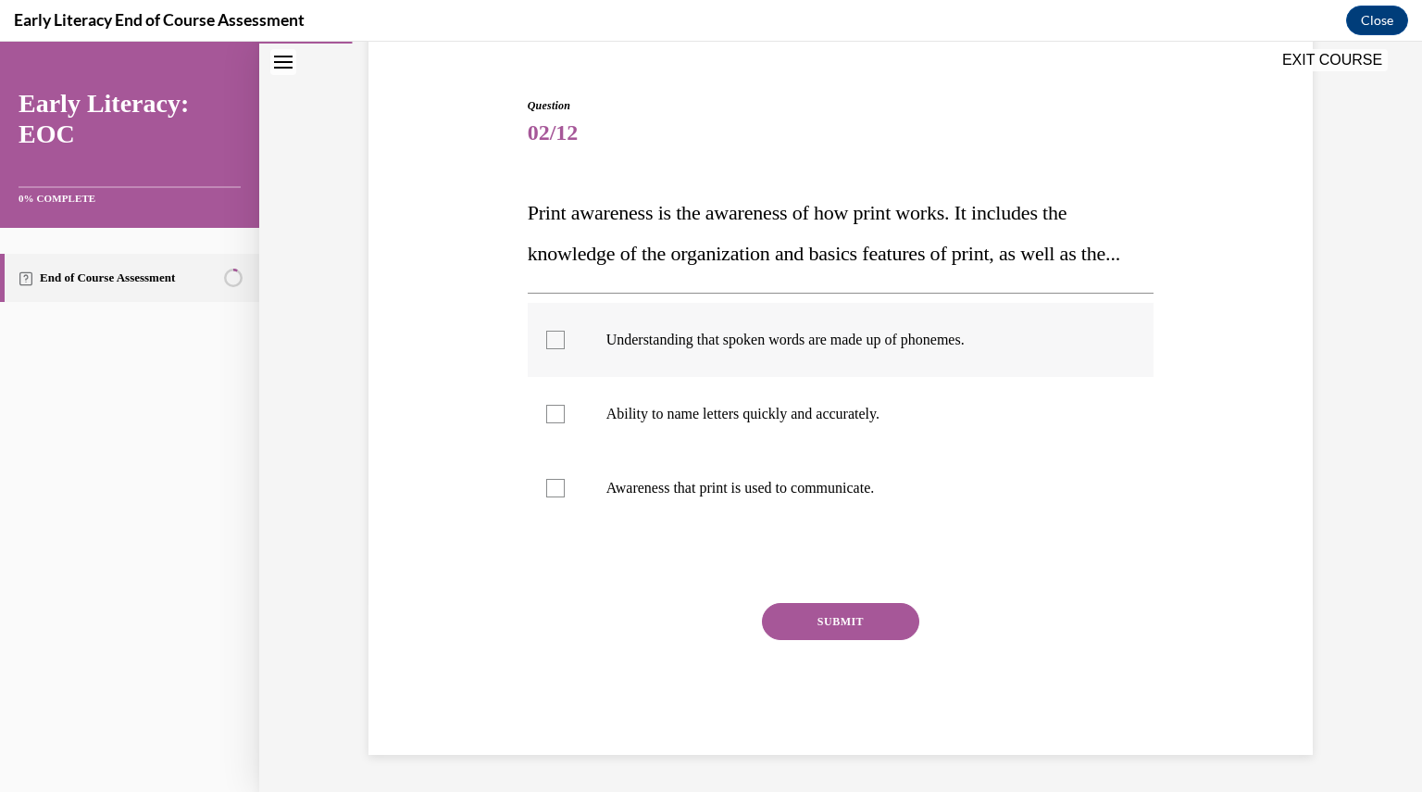
click at [548, 334] on div at bounding box center [555, 340] width 19 height 19
click at [863, 618] on button "SUBMIT" at bounding box center [840, 621] width 157 height 37
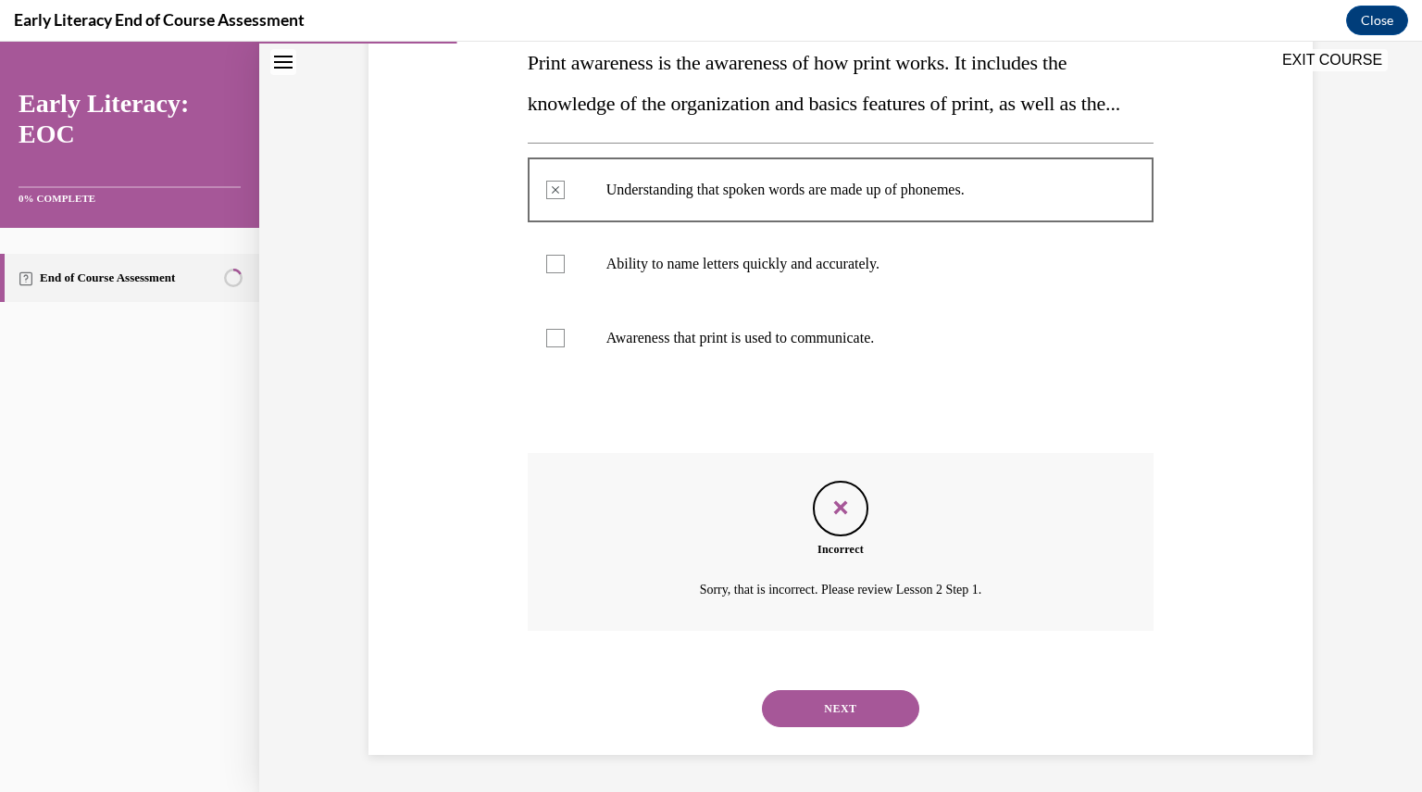
scroll to position [350, 0]
click at [828, 705] on button "NEXT" at bounding box center [840, 708] width 157 height 37
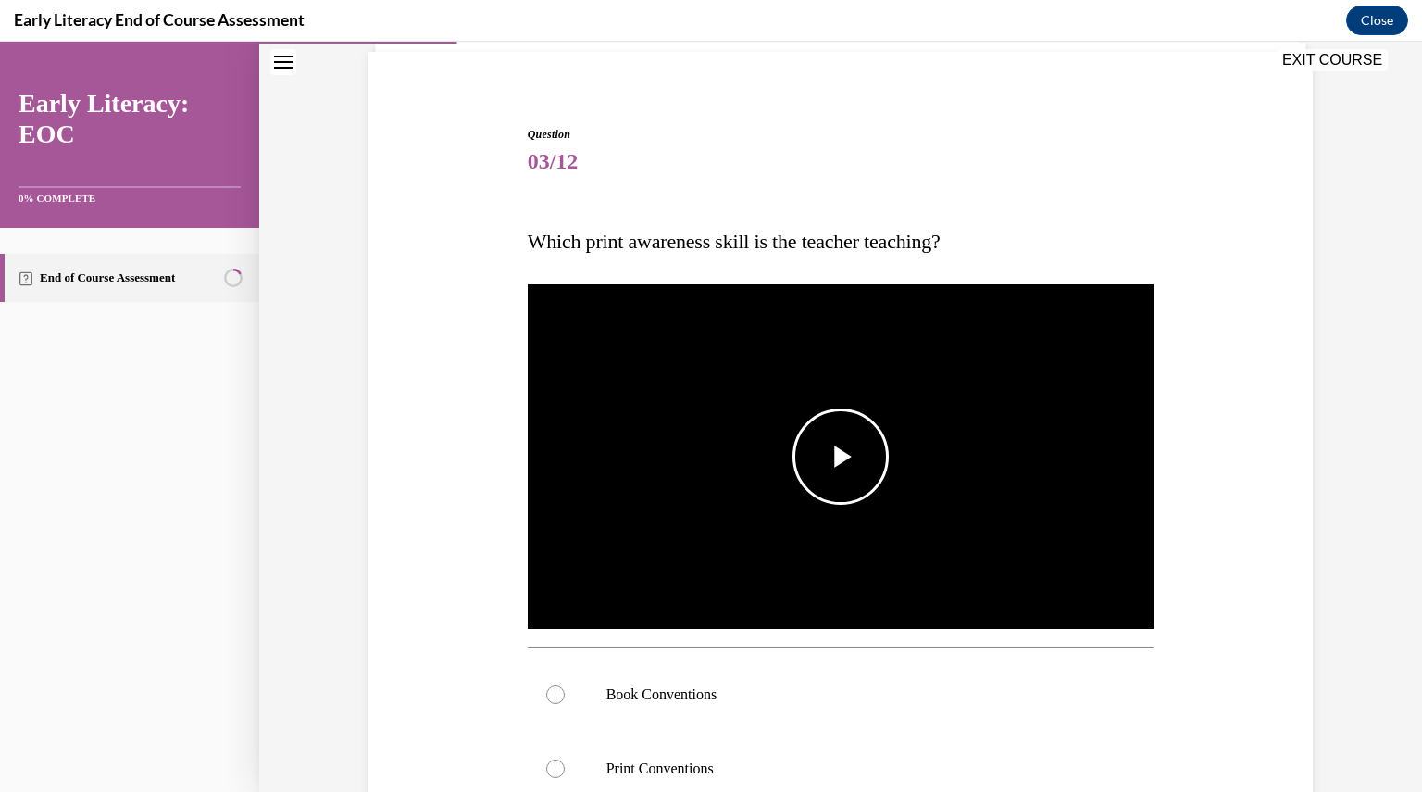
scroll to position [133, 0]
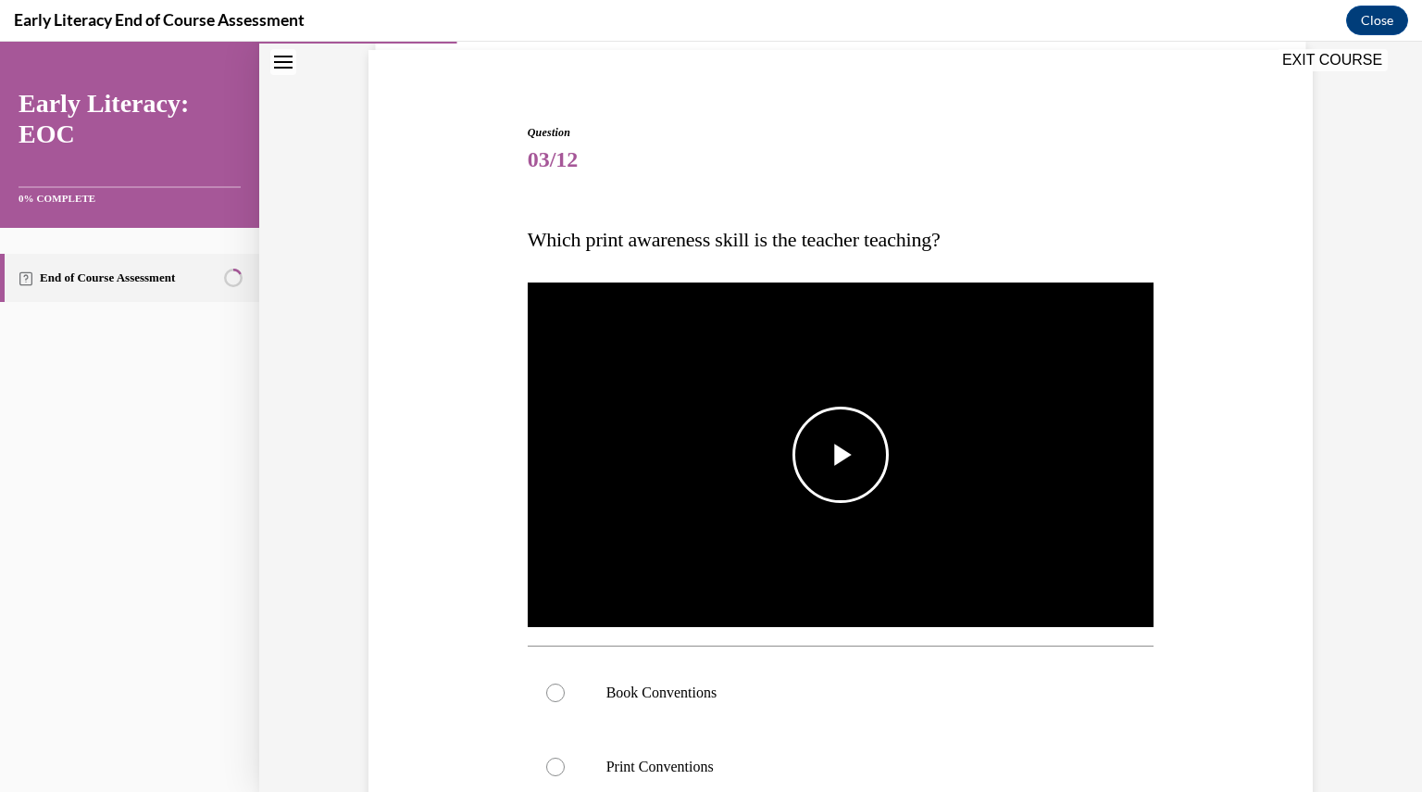
click at [841, 455] on span "Video player" at bounding box center [841, 455] width 0 height 0
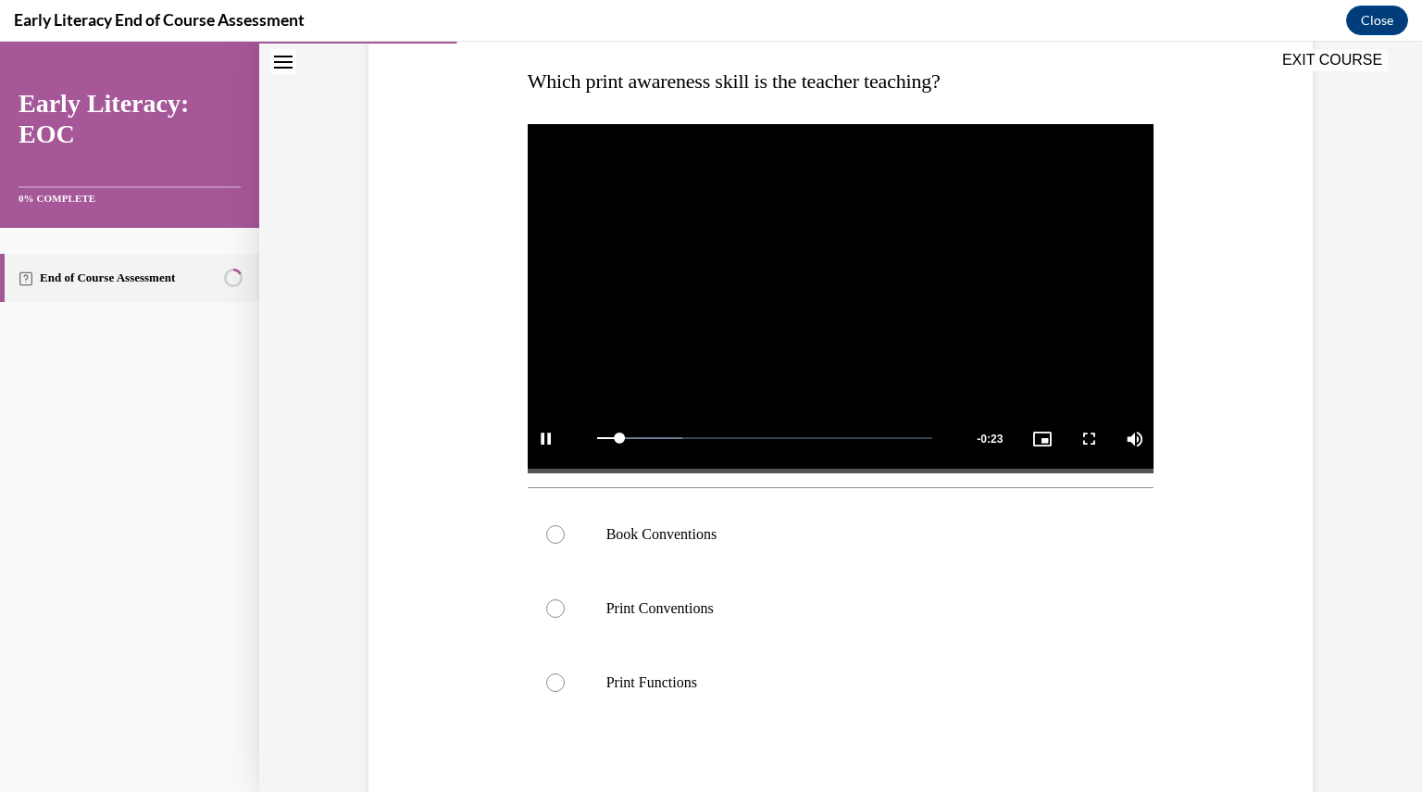
scroll to position [288, 0]
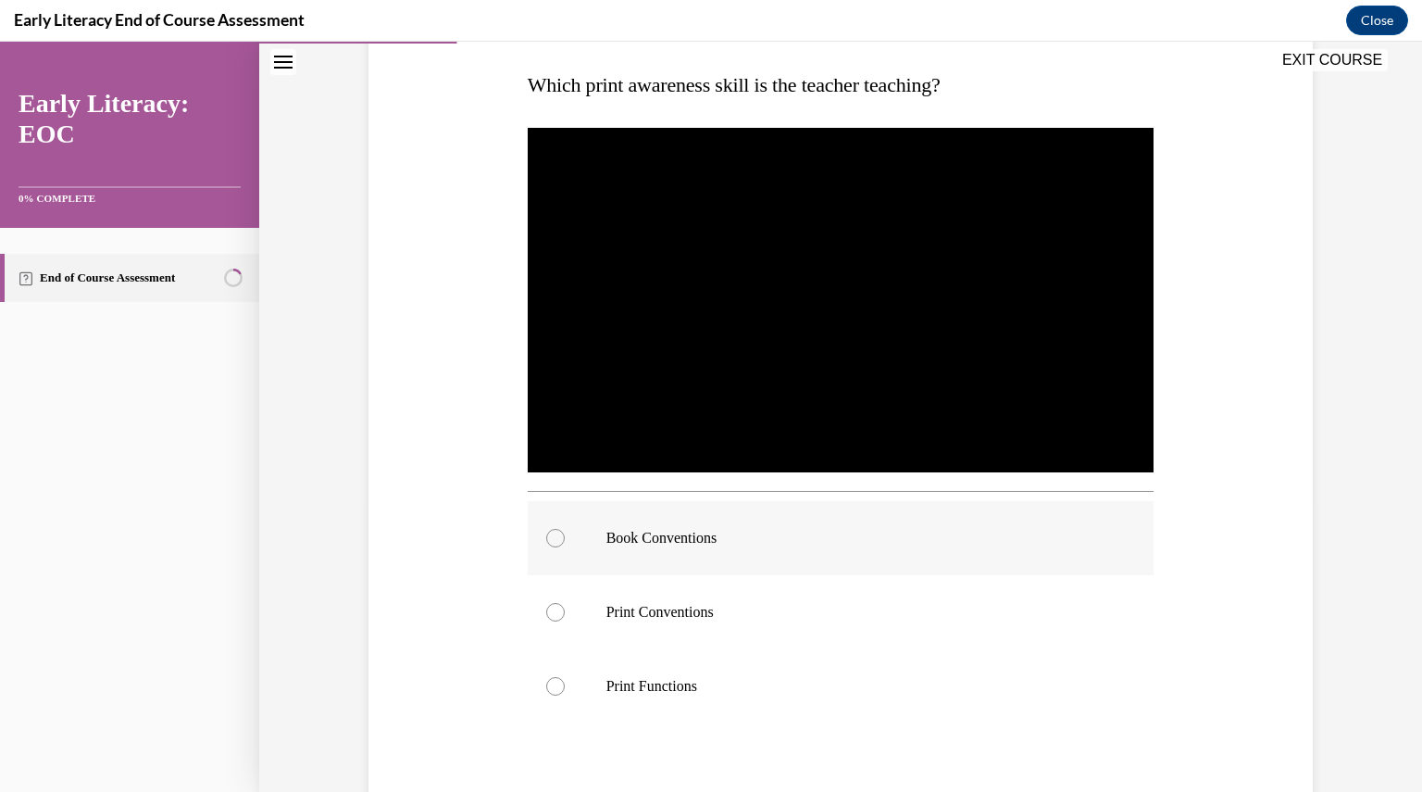
click at [551, 540] on div at bounding box center [555, 538] width 19 height 19
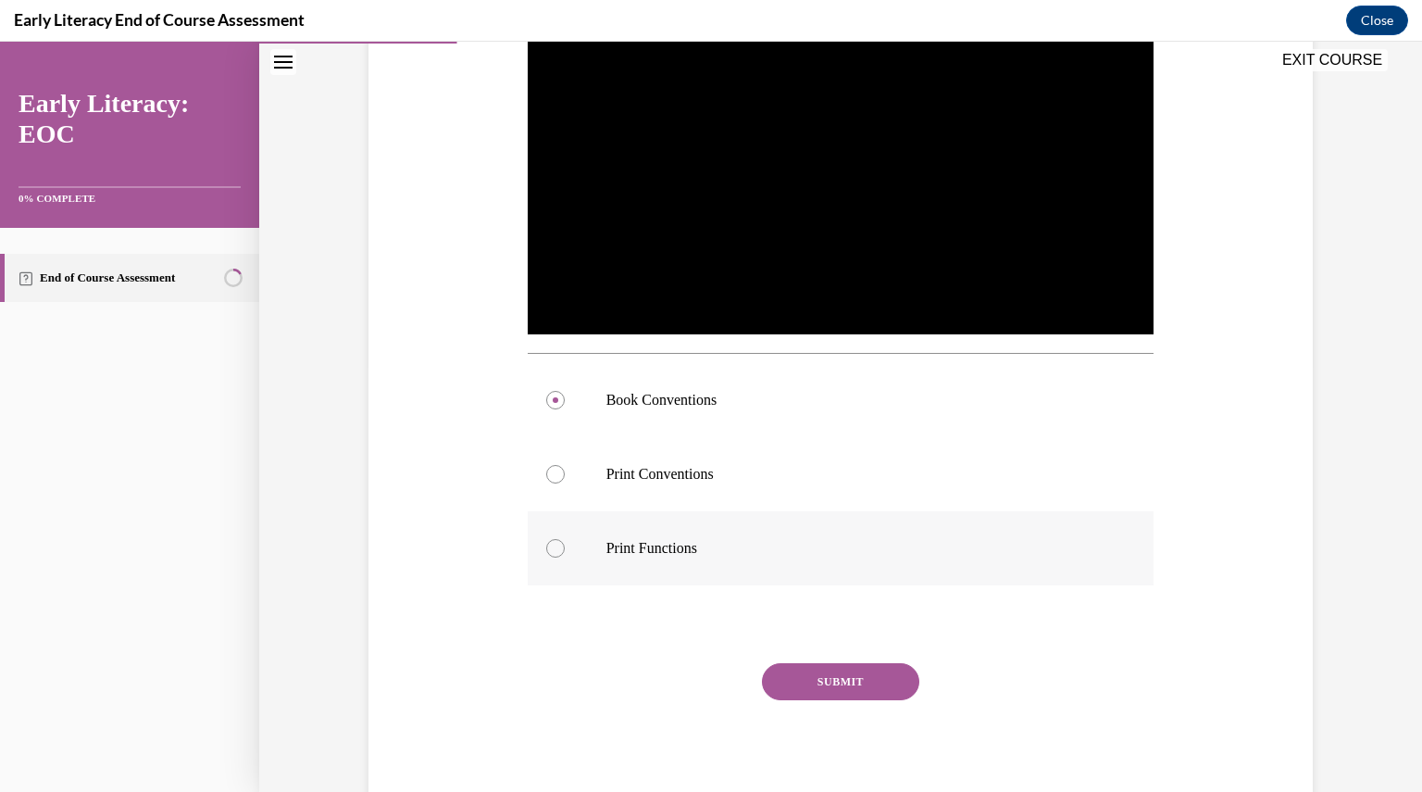
scroll to position [451, 0]
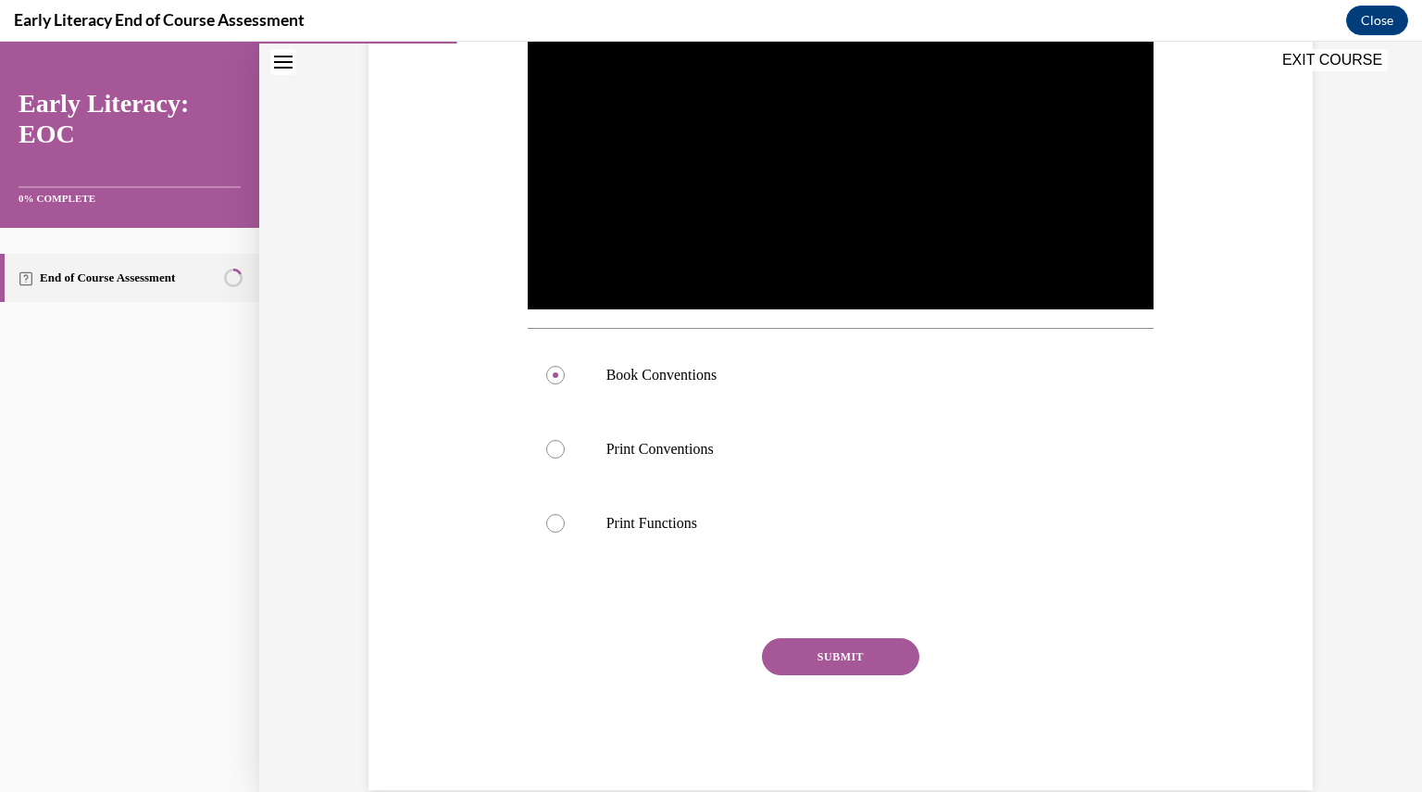
click at [843, 649] on button "SUBMIT" at bounding box center [840, 656] width 157 height 37
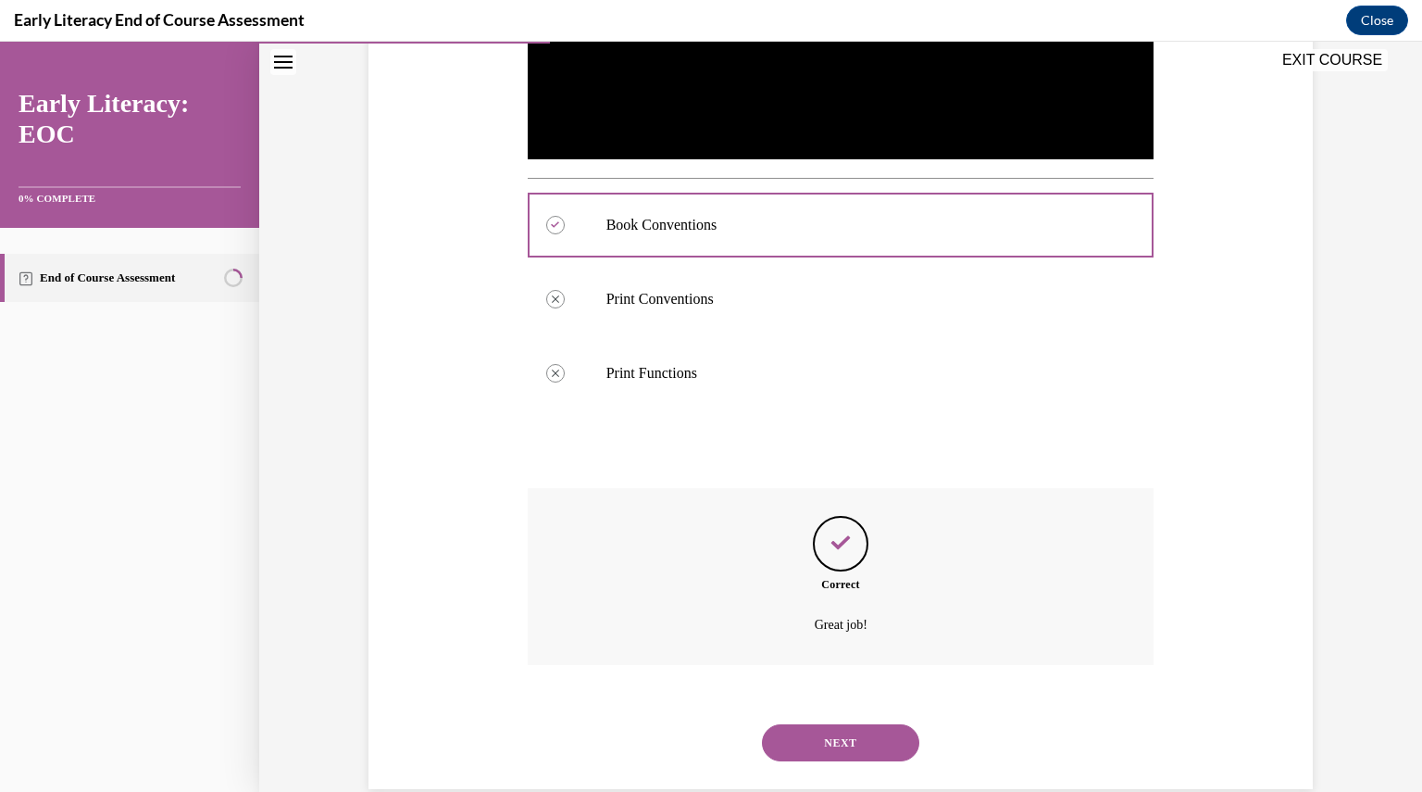
scroll to position [634, 0]
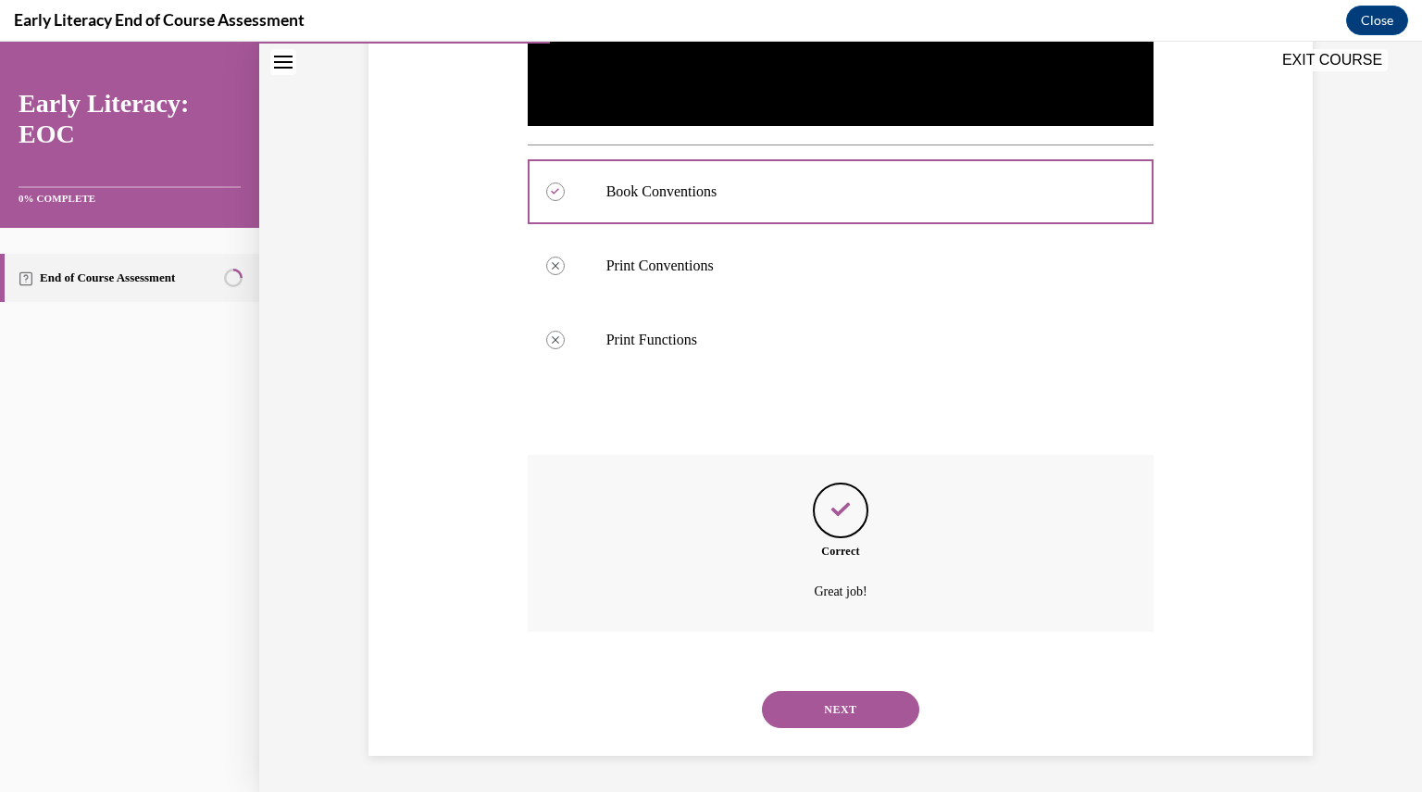
click at [837, 716] on button "NEXT" at bounding box center [840, 709] width 157 height 37
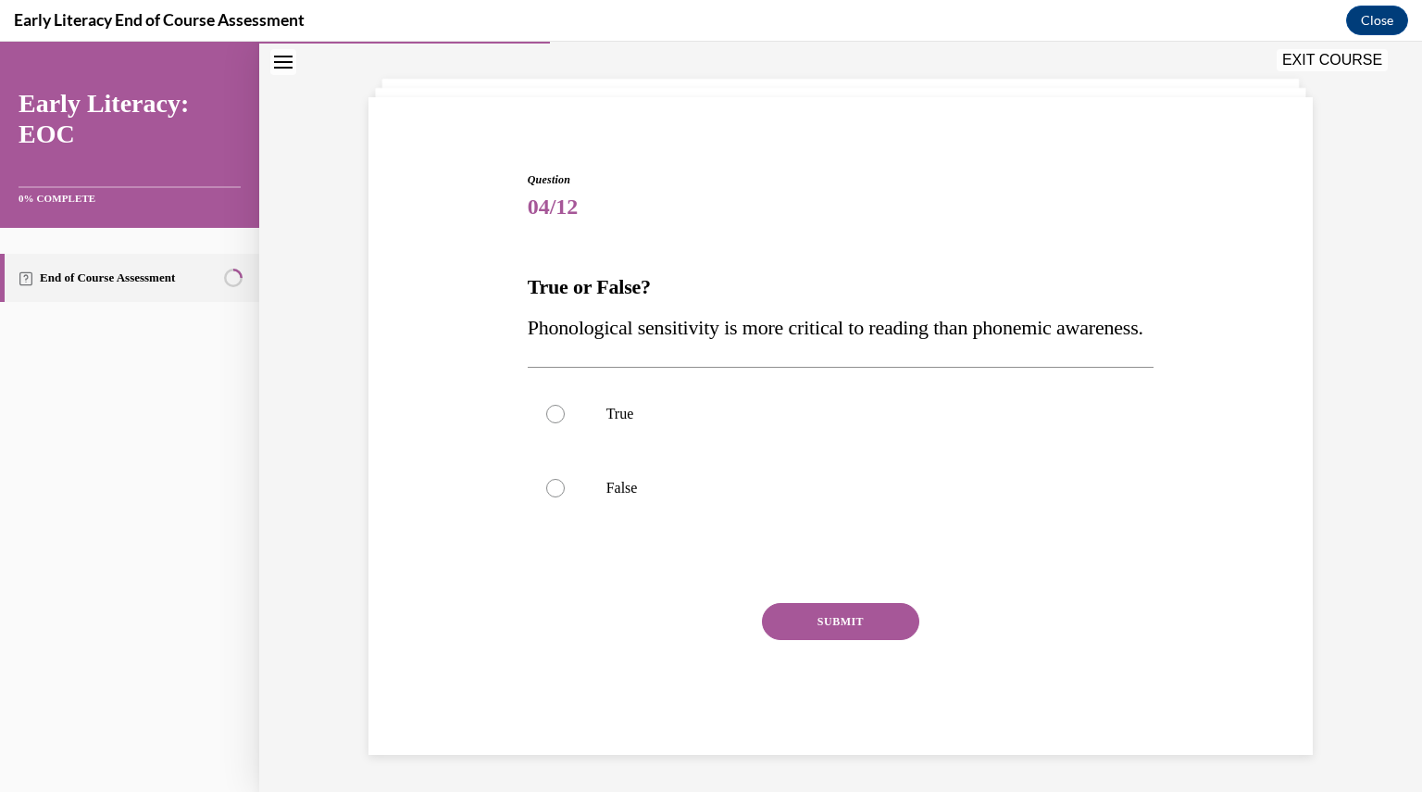
scroll to position [126, 0]
click at [546, 494] on div at bounding box center [555, 488] width 19 height 19
click at [831, 630] on button "SUBMIT" at bounding box center [840, 621] width 157 height 37
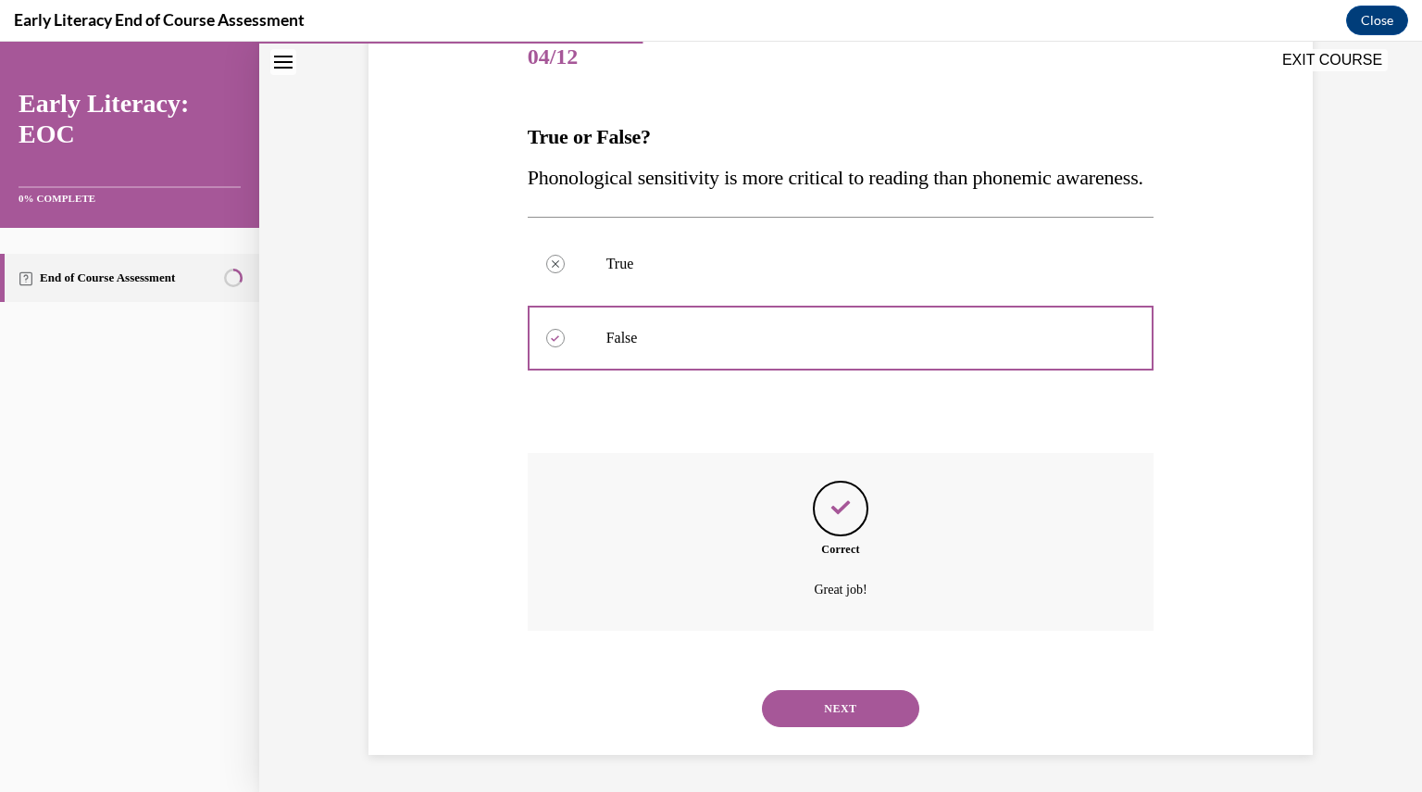
scroll to position [276, 0]
click at [816, 704] on button "NEXT" at bounding box center [840, 708] width 157 height 37
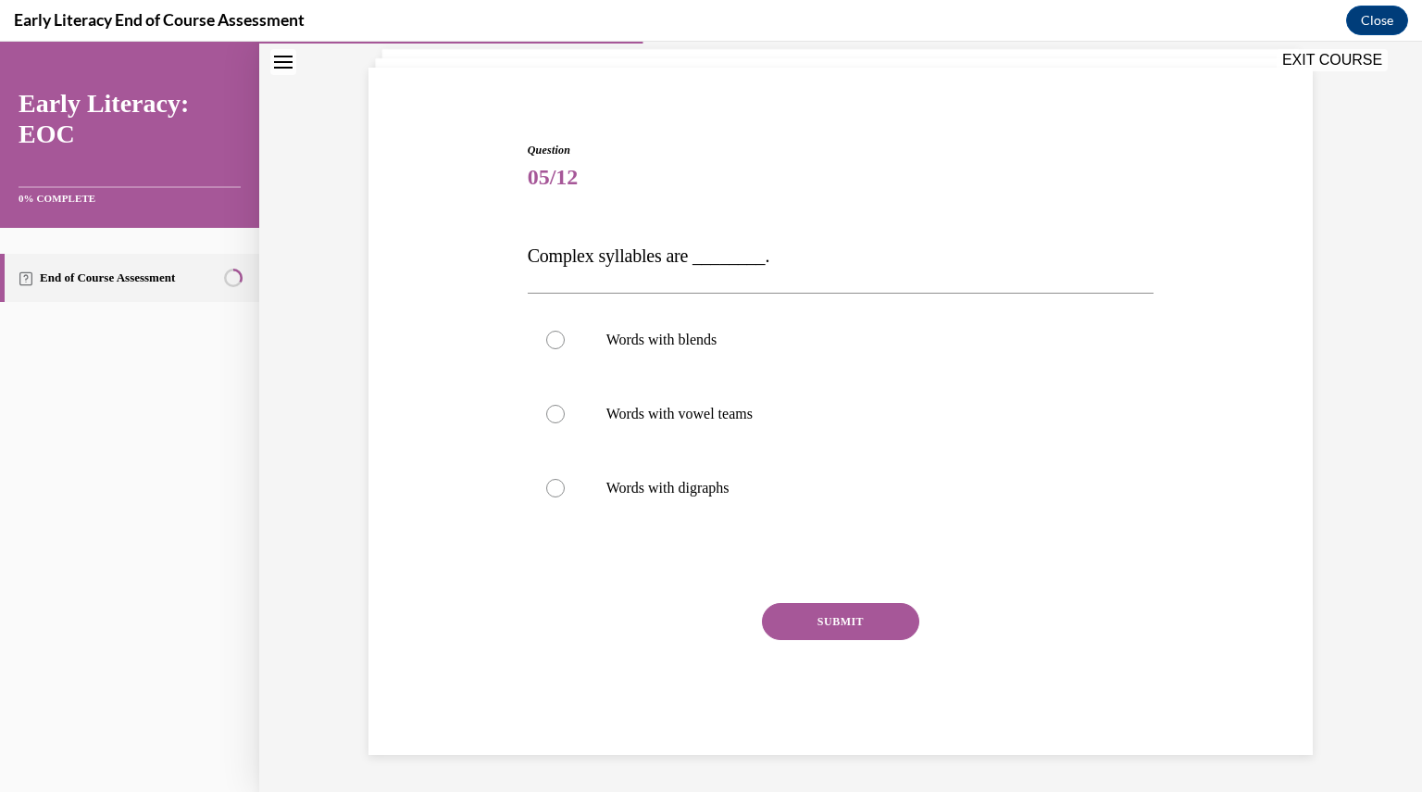
scroll to position [115, 0]
click at [849, 366] on div at bounding box center [841, 341] width 627 height 74
click at [687, 425] on div at bounding box center [841, 415] width 627 height 74
click at [787, 610] on button "SUBMIT" at bounding box center [840, 622] width 157 height 37
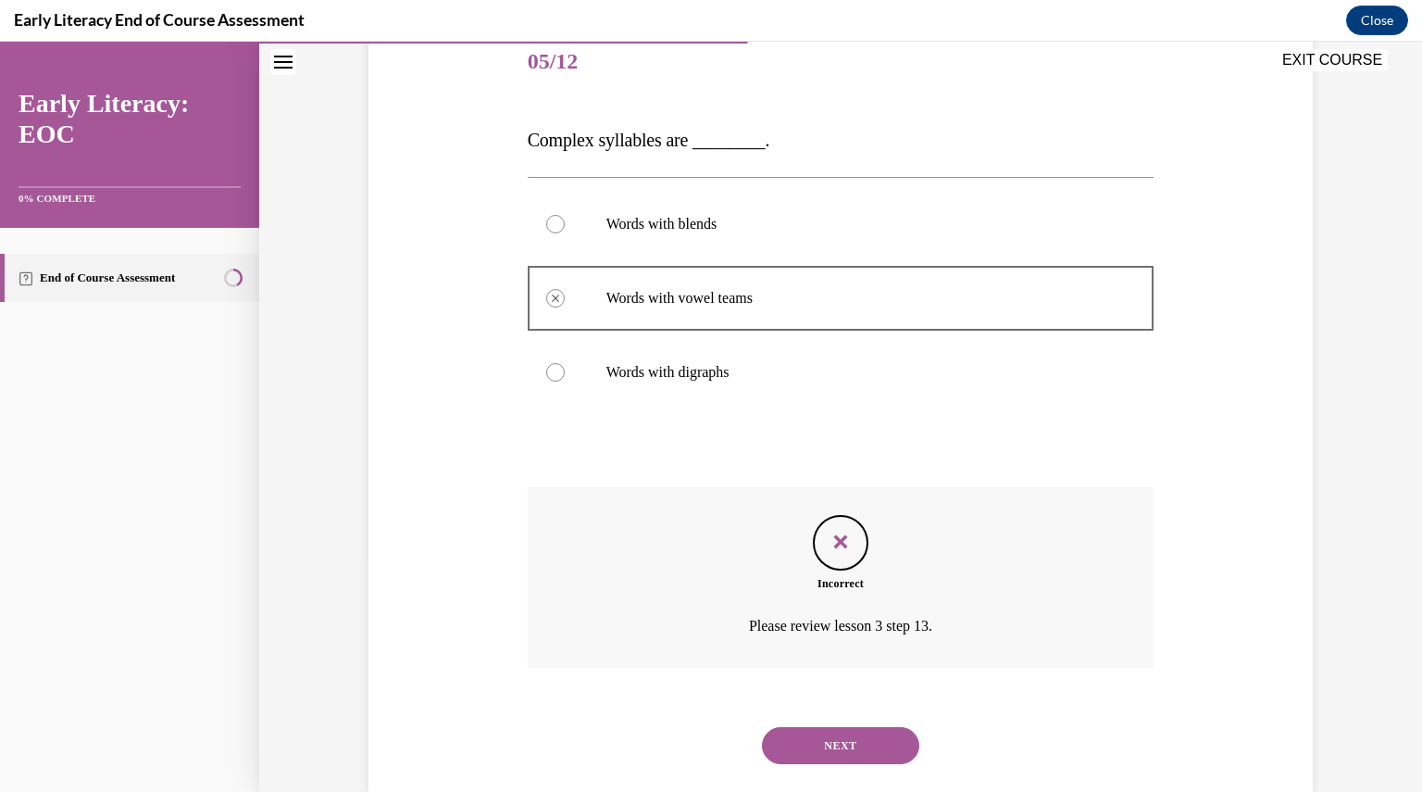
scroll to position [268, 0]
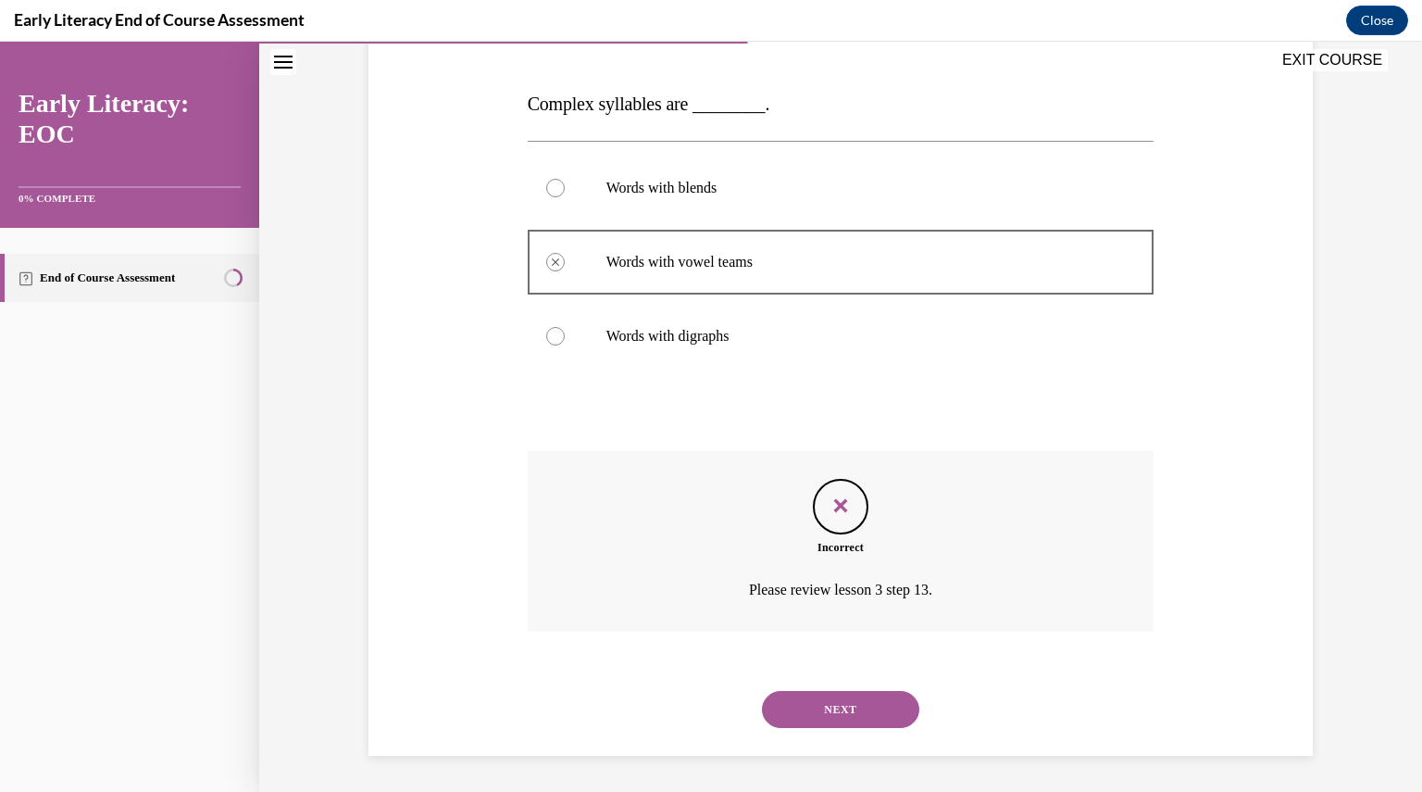
click at [829, 699] on button "NEXT" at bounding box center [840, 709] width 157 height 37
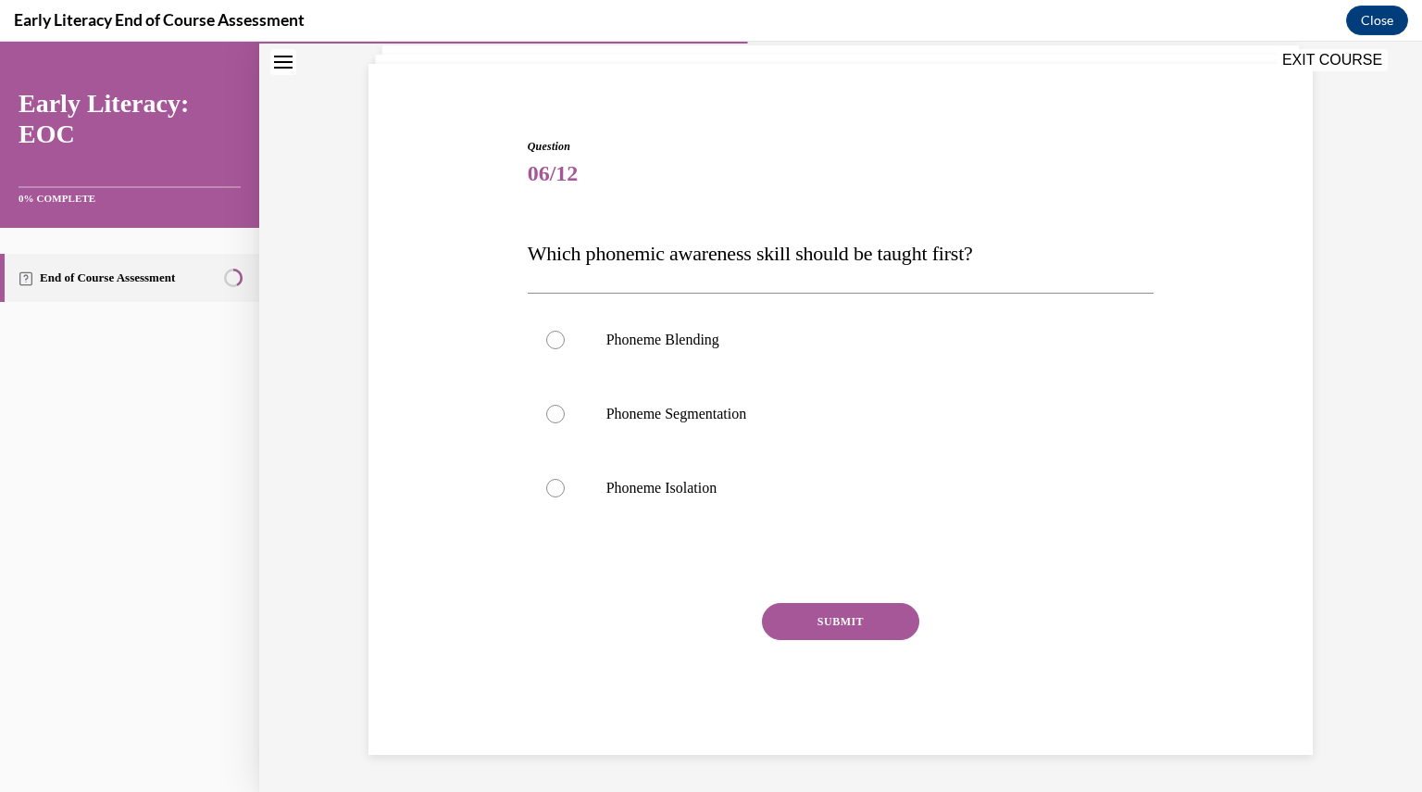
scroll to position [119, 0]
click at [547, 343] on div at bounding box center [555, 340] width 19 height 19
click at [822, 618] on button "SUBMIT" at bounding box center [840, 622] width 157 height 37
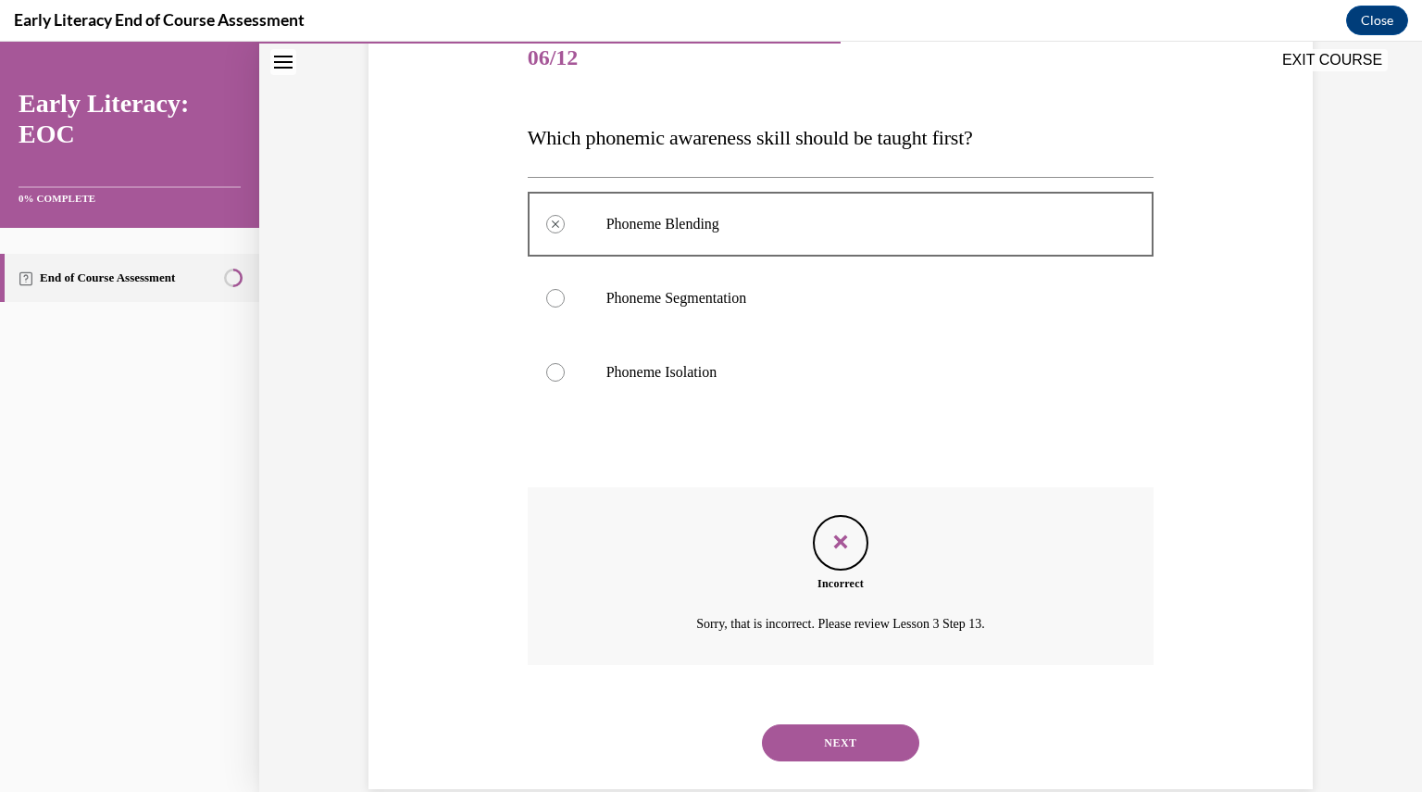
scroll to position [269, 0]
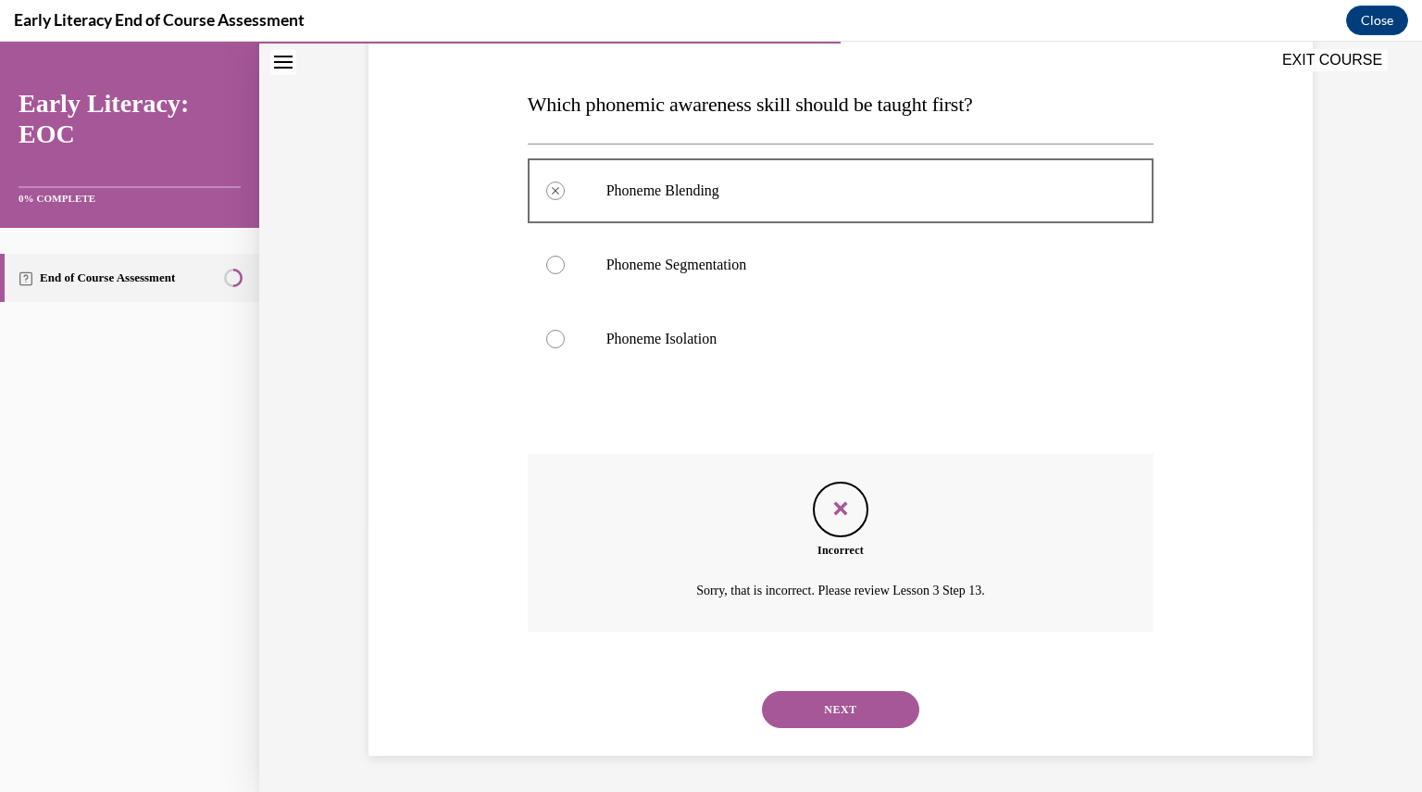
click at [828, 693] on button "NEXT" at bounding box center [840, 709] width 157 height 37
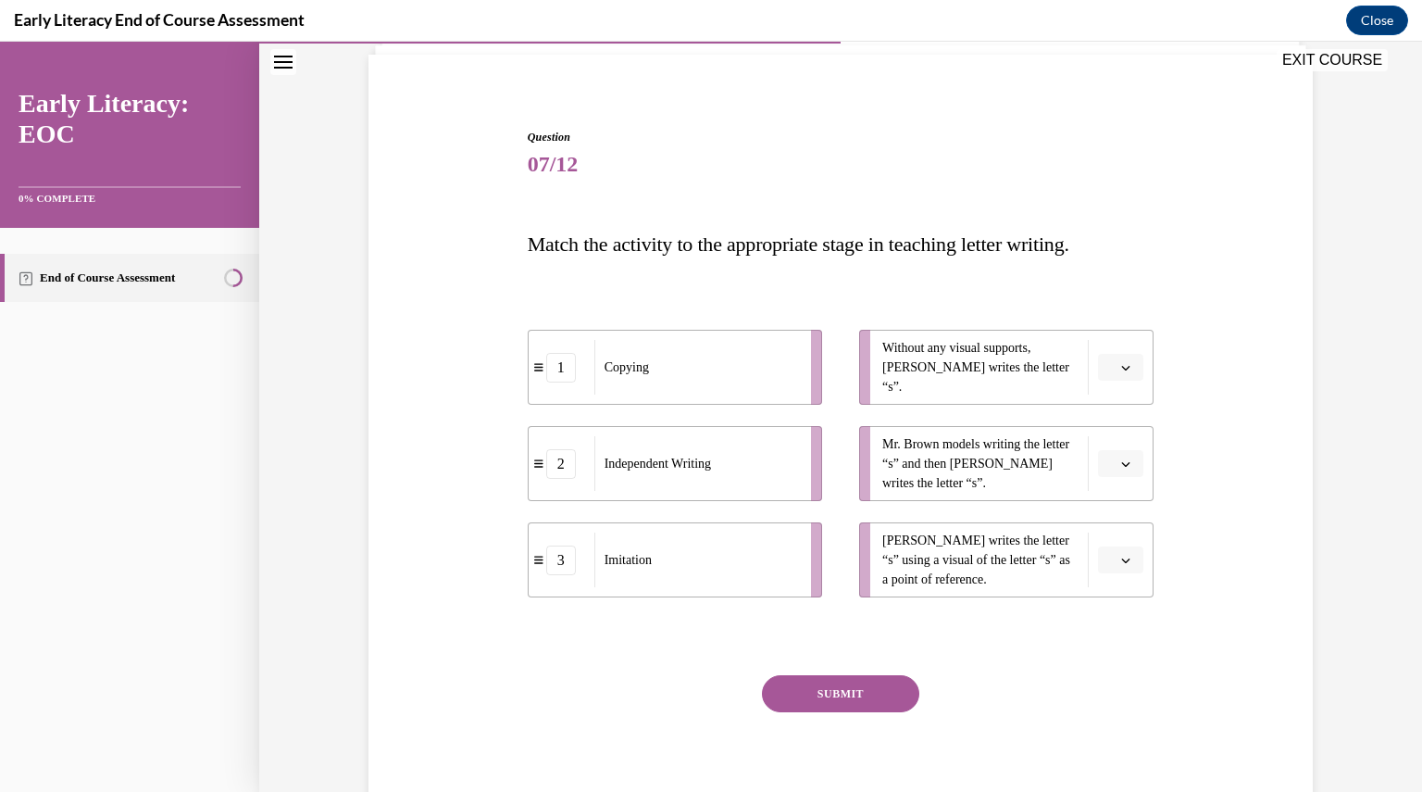
scroll to position [131, 0]
click at [546, 573] on li "3 Imitation" at bounding box center [675, 557] width 294 height 75
drag, startPoint x: 572, startPoint y: 577, endPoint x: 571, endPoint y: 322, distance: 254.6
click at [571, 322] on li "3 Imitation" at bounding box center [674, 305] width 294 height 75
drag, startPoint x: 652, startPoint y: 566, endPoint x: 681, endPoint y: 351, distance: 216.8
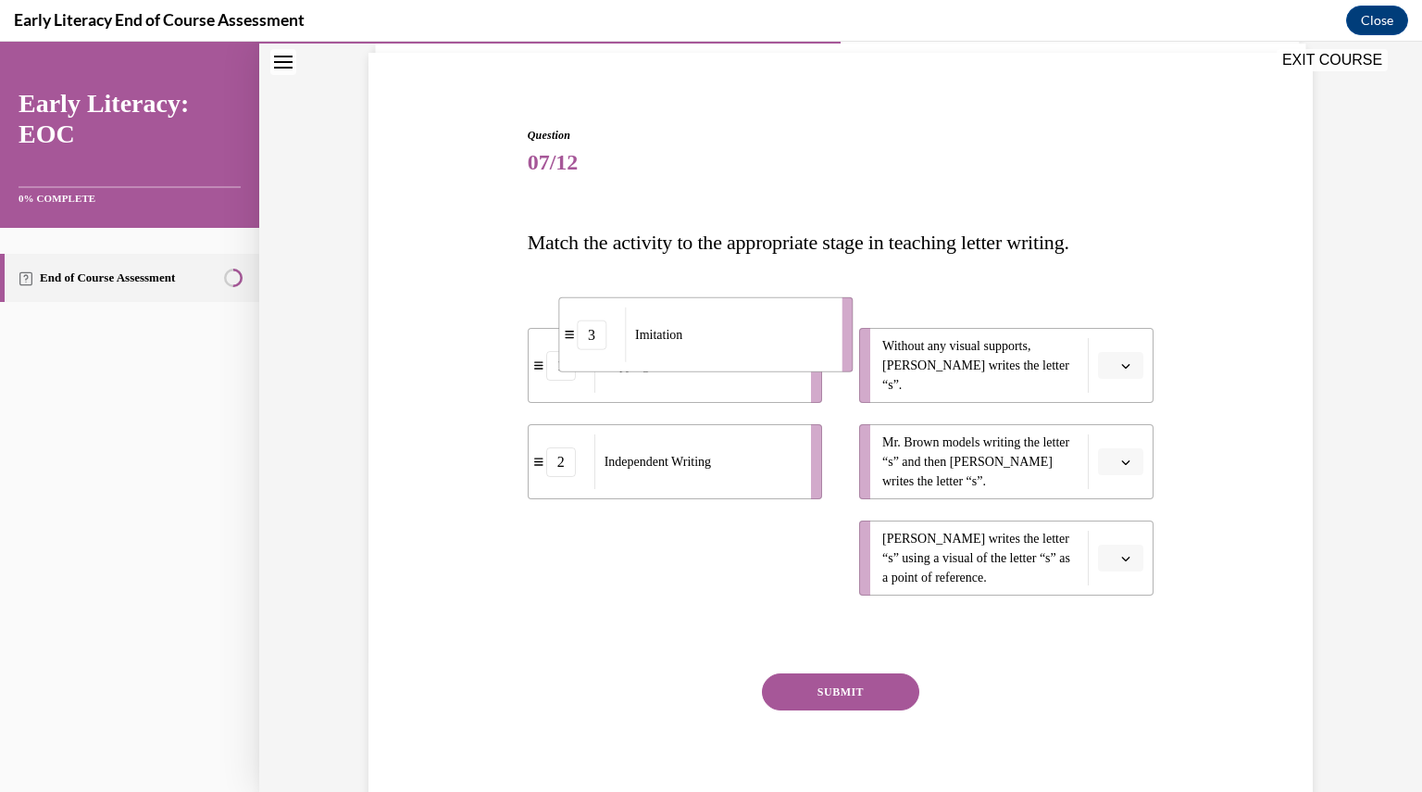
click at [681, 351] on div "Imitation" at bounding box center [727, 334] width 205 height 55
drag, startPoint x: 531, startPoint y: 369, endPoint x: 528, endPoint y: 618, distance: 249.1
click at [528, 618] on div "1" at bounding box center [556, 614] width 66 height 30
click at [533, 563] on div "3" at bounding box center [562, 558] width 66 height 30
click at [556, 568] on div "3" at bounding box center [561, 558] width 30 height 30
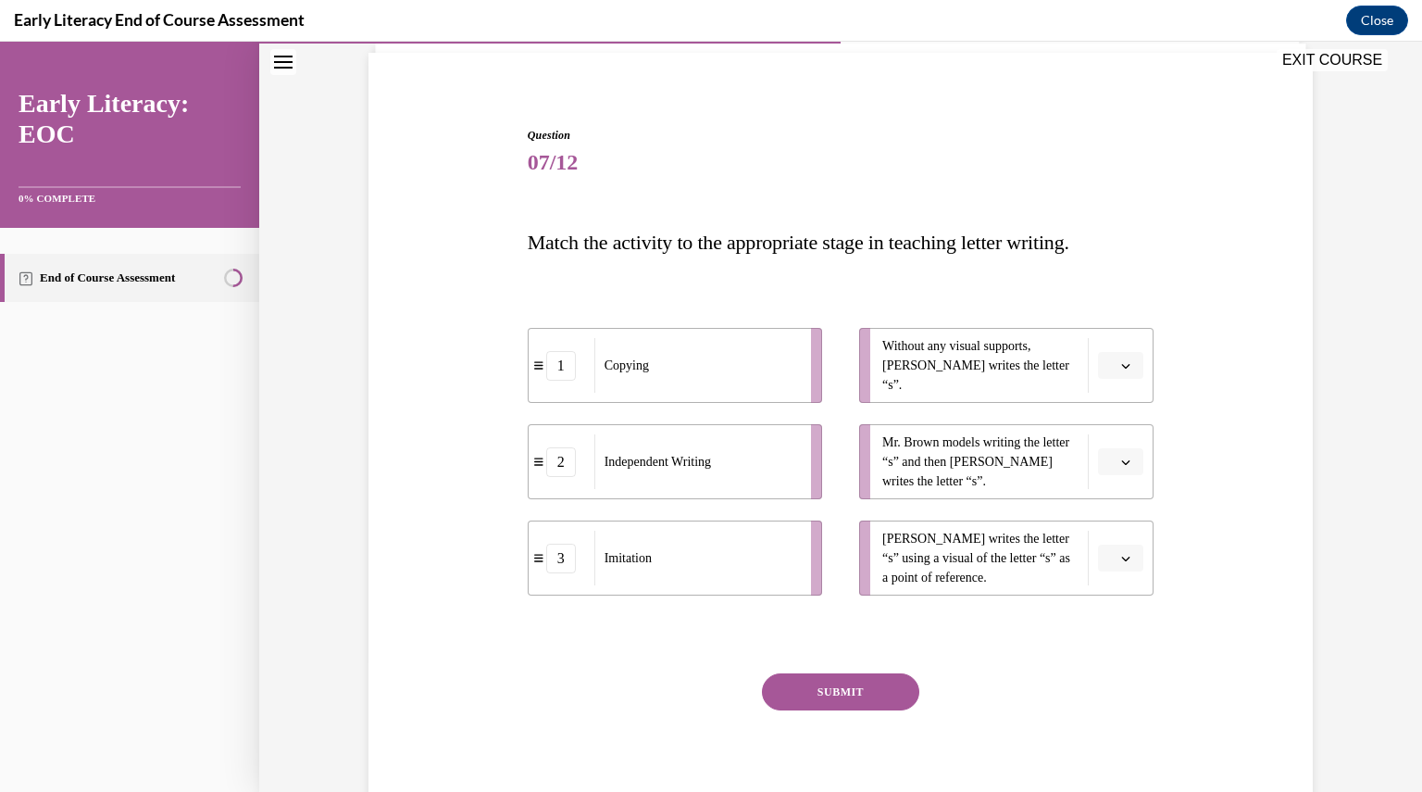
click at [556, 568] on div "3" at bounding box center [561, 558] width 30 height 30
drag, startPoint x: 556, startPoint y: 568, endPoint x: 571, endPoint y: 297, distance: 270.8
click at [571, 297] on div "3" at bounding box center [576, 297] width 30 height 30
click at [1121, 361] on icon "button" at bounding box center [1125, 365] width 9 height 9
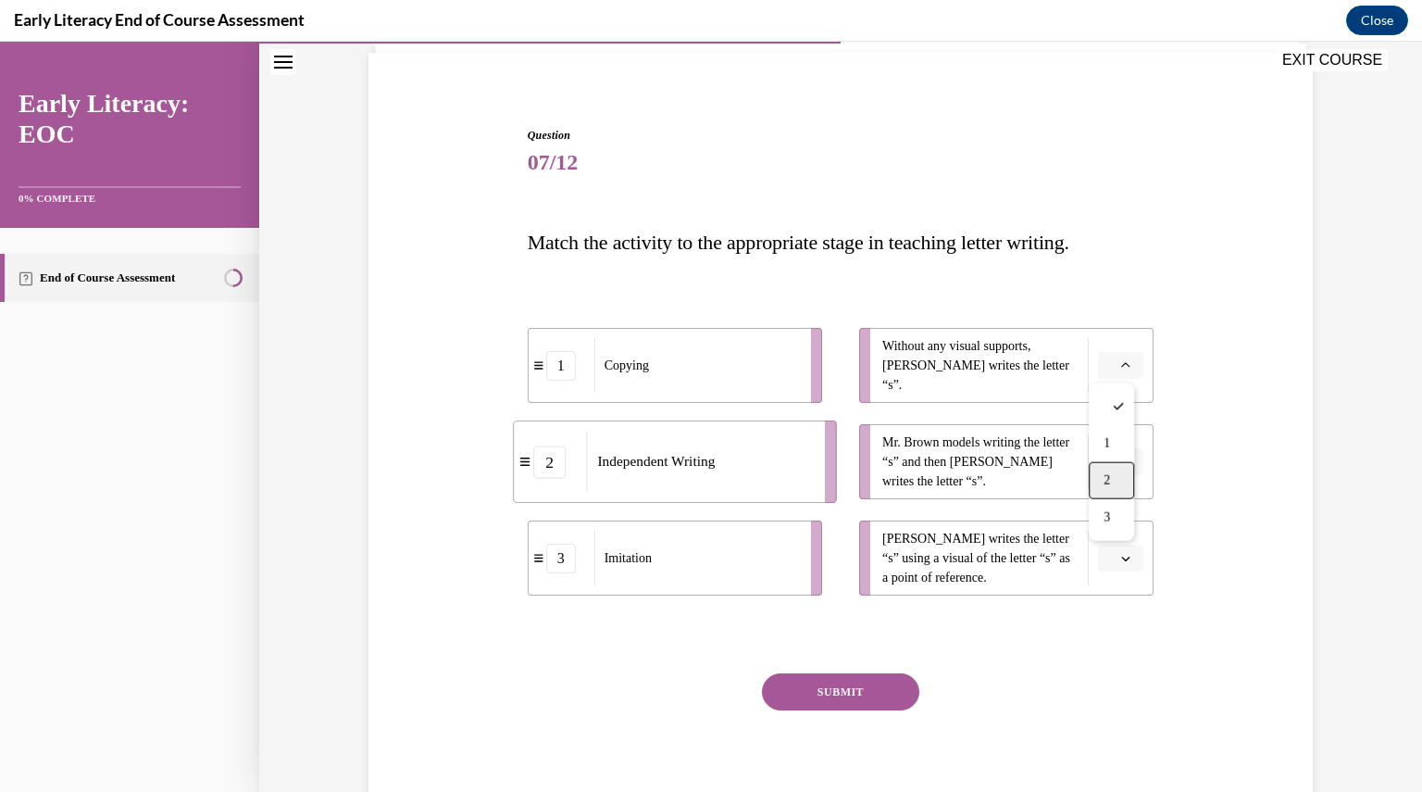
click at [1117, 473] on div "2" at bounding box center [1111, 480] width 45 height 37
click at [1121, 457] on icon "button" at bounding box center [1125, 461] width 9 height 9
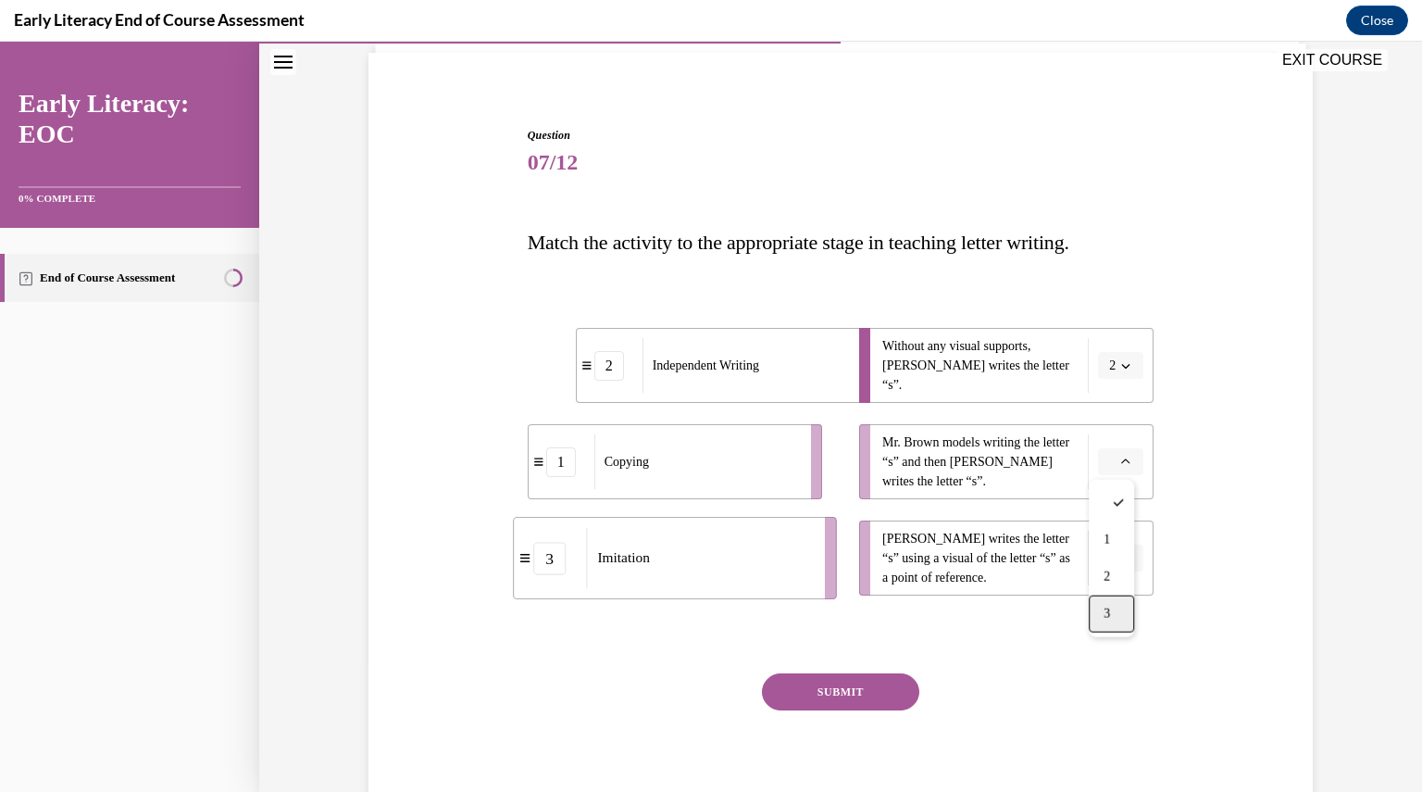
click at [1098, 613] on div "3" at bounding box center [1111, 613] width 45 height 37
click at [1109, 556] on span "Please select an option" at bounding box center [1112, 558] width 6 height 19
click at [1112, 636] on div "1" at bounding box center [1111, 636] width 45 height 37
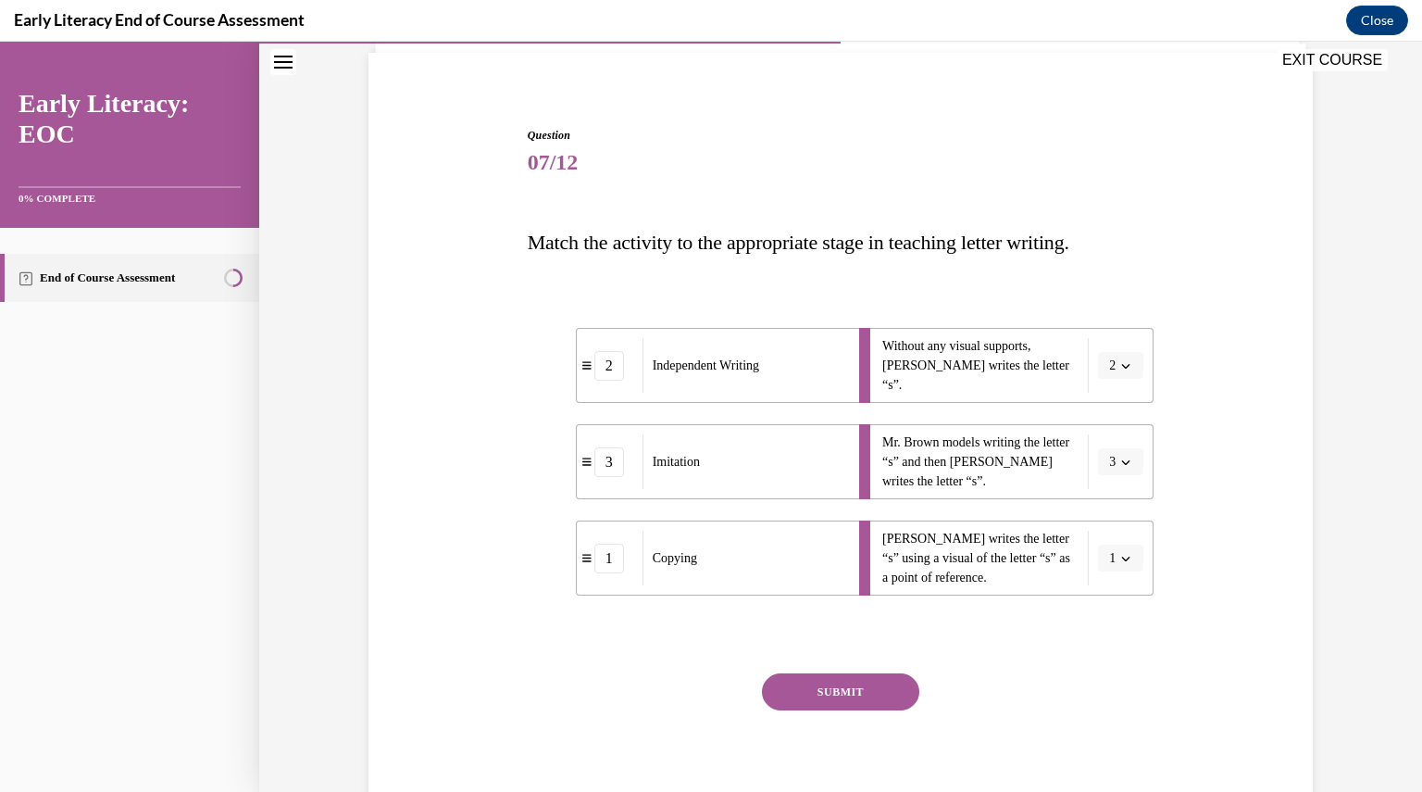
click at [862, 692] on button "SUBMIT" at bounding box center [840, 691] width 157 height 37
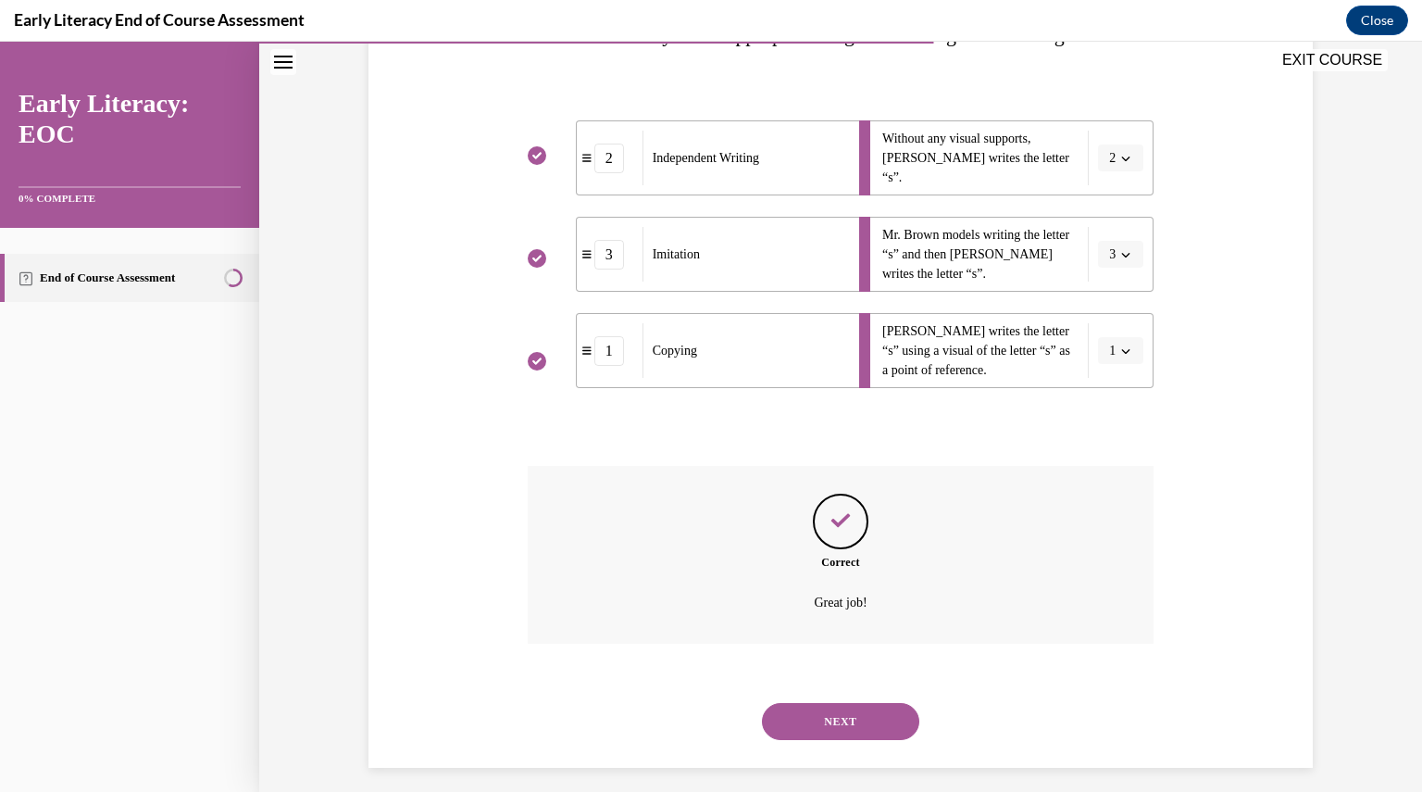
scroll to position [350, 0]
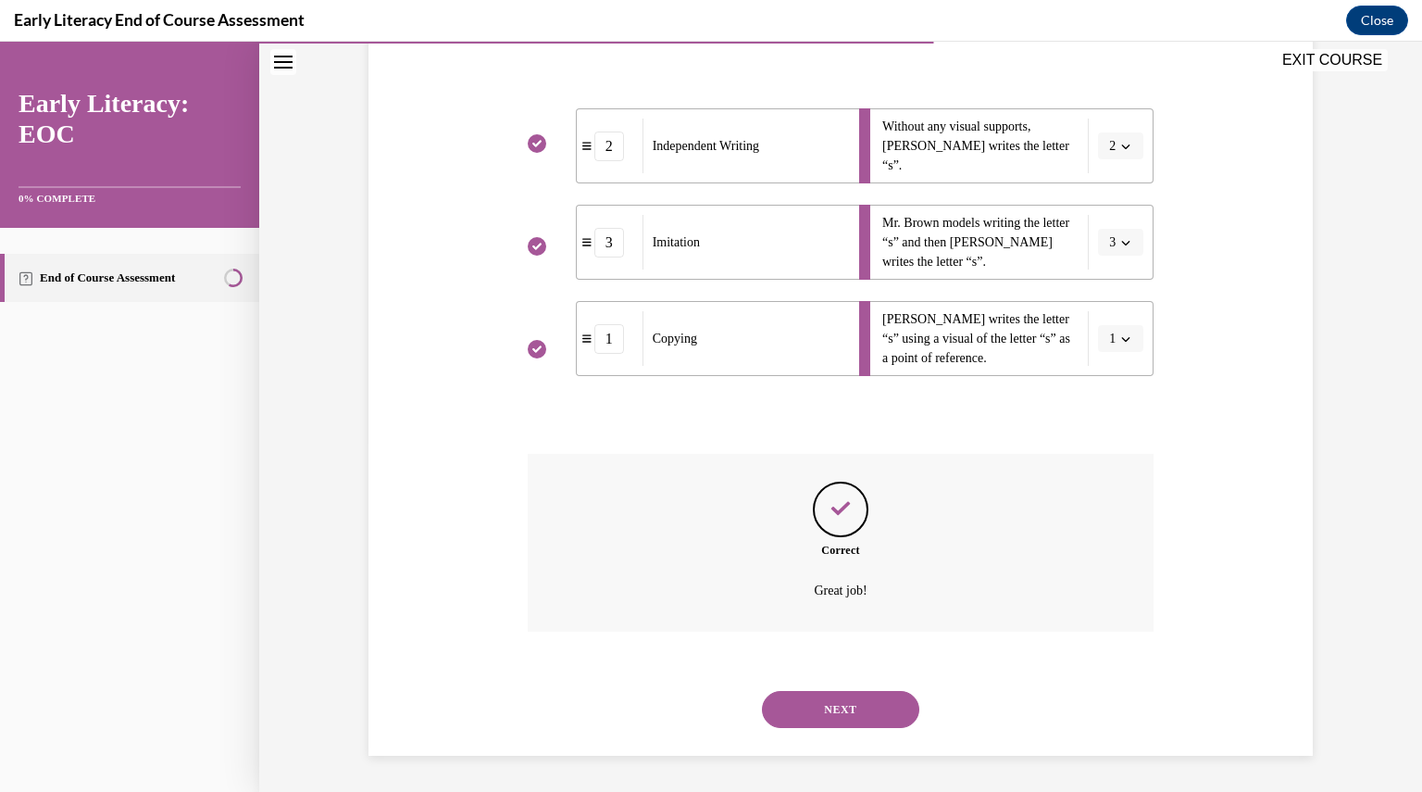
click at [876, 716] on button "NEXT" at bounding box center [840, 709] width 157 height 37
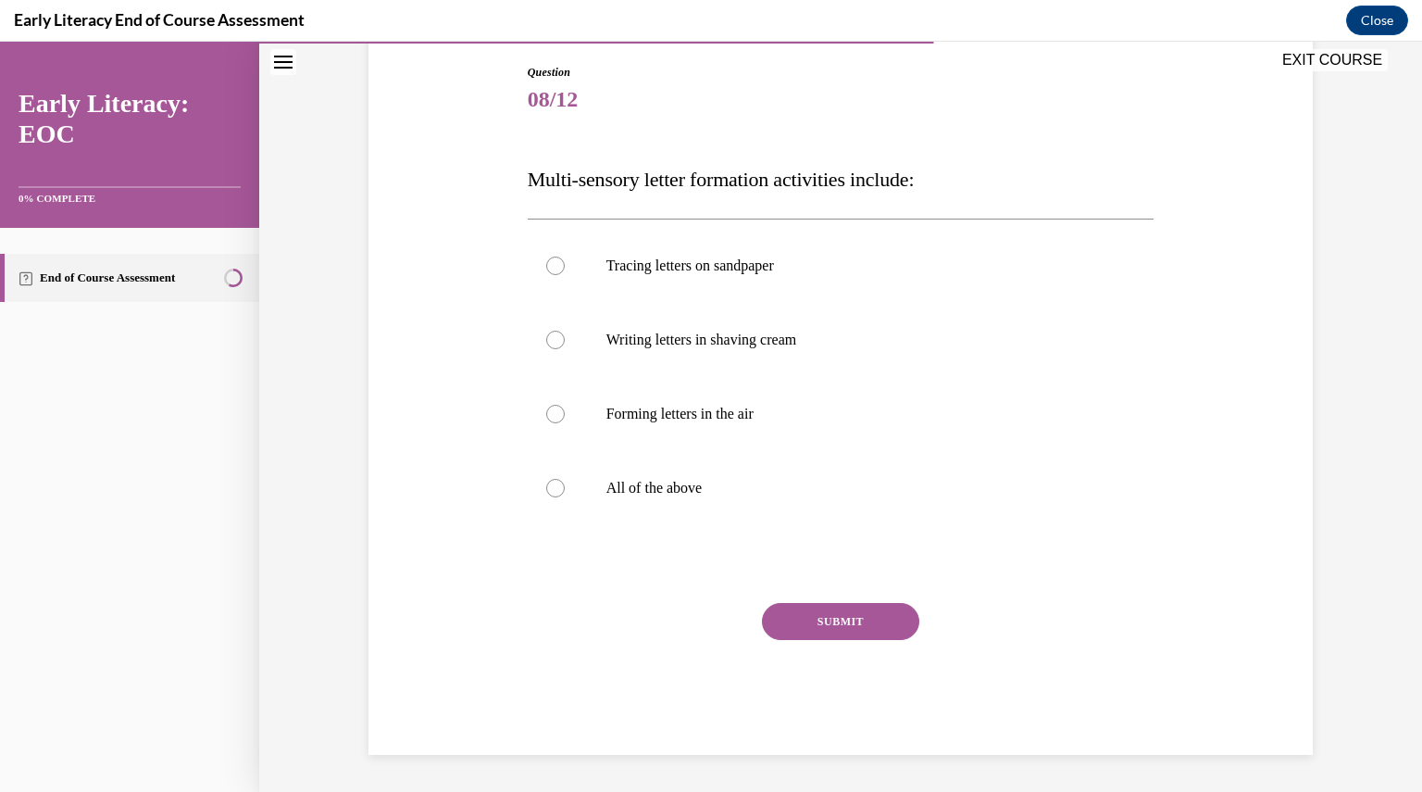
scroll to position [193, 0]
click at [552, 482] on div at bounding box center [555, 489] width 19 height 19
click at [851, 627] on button "SUBMIT" at bounding box center [840, 622] width 157 height 37
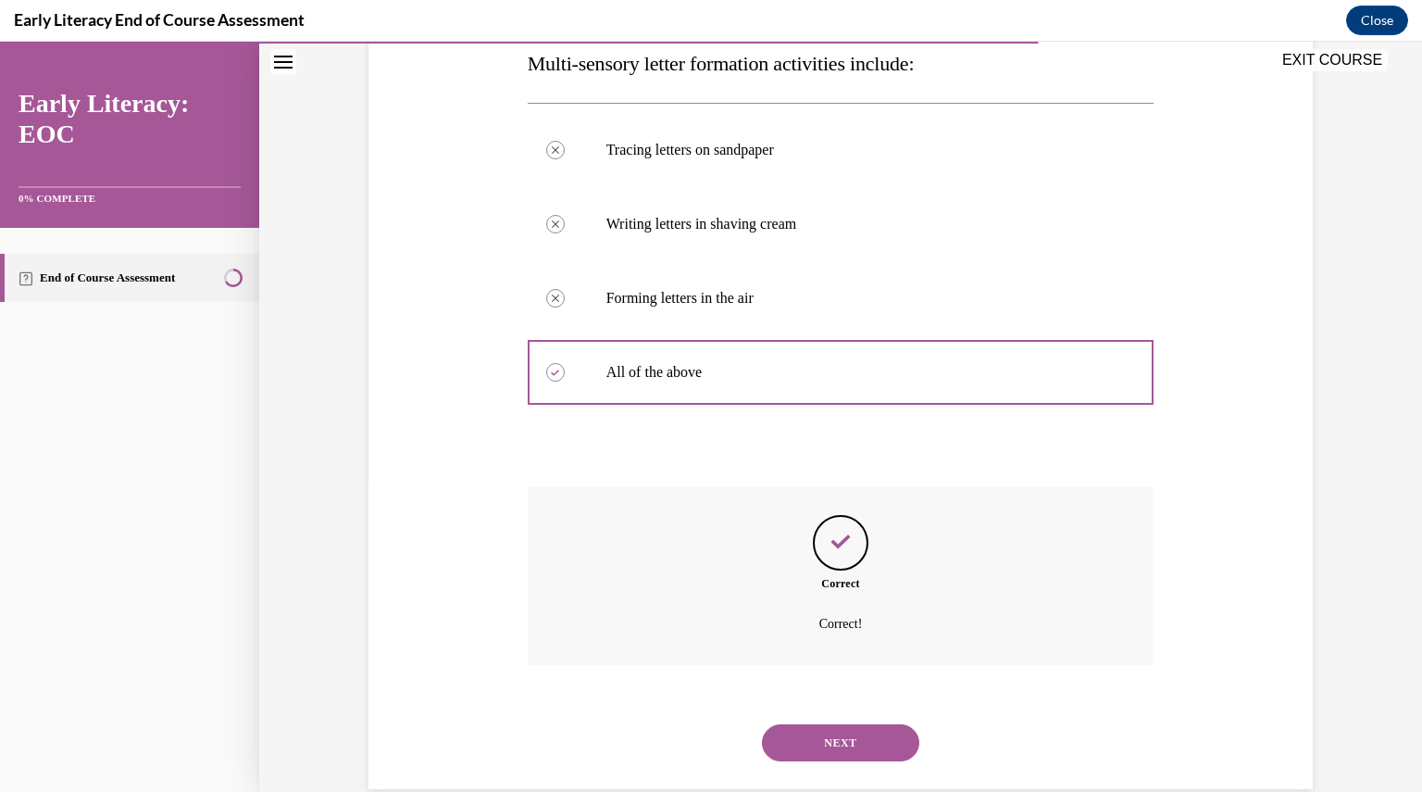
scroll to position [343, 0]
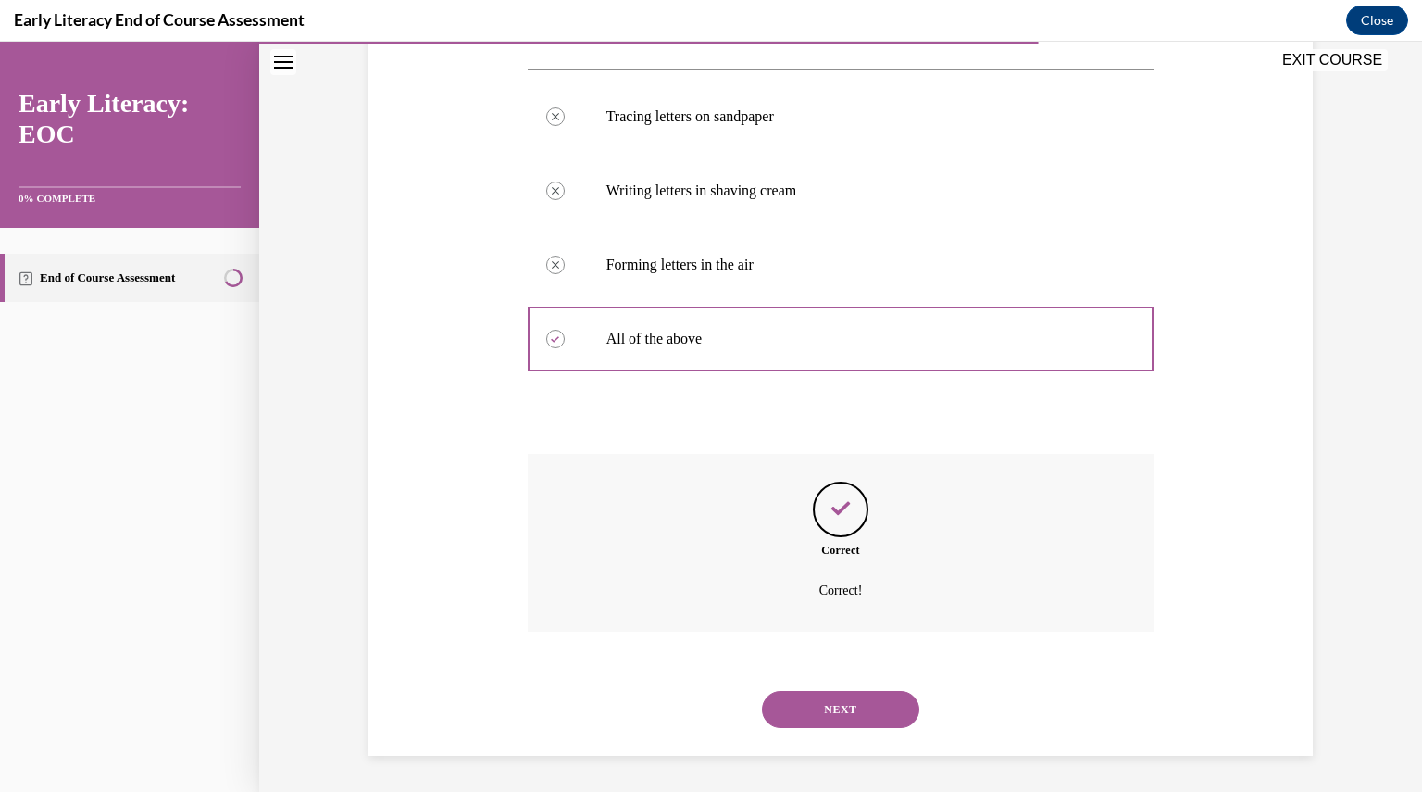
click at [842, 708] on button "NEXT" at bounding box center [840, 709] width 157 height 37
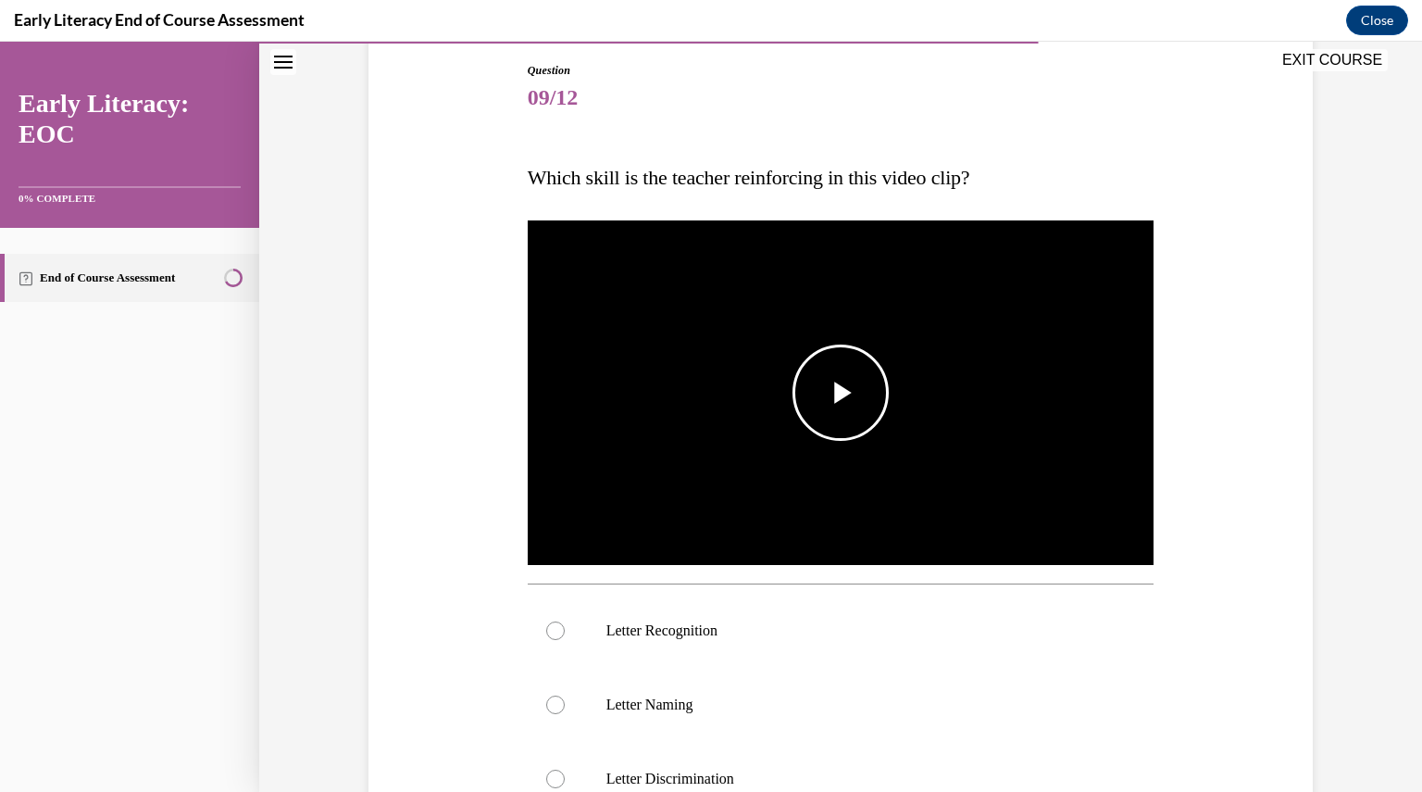
scroll to position [194, 0]
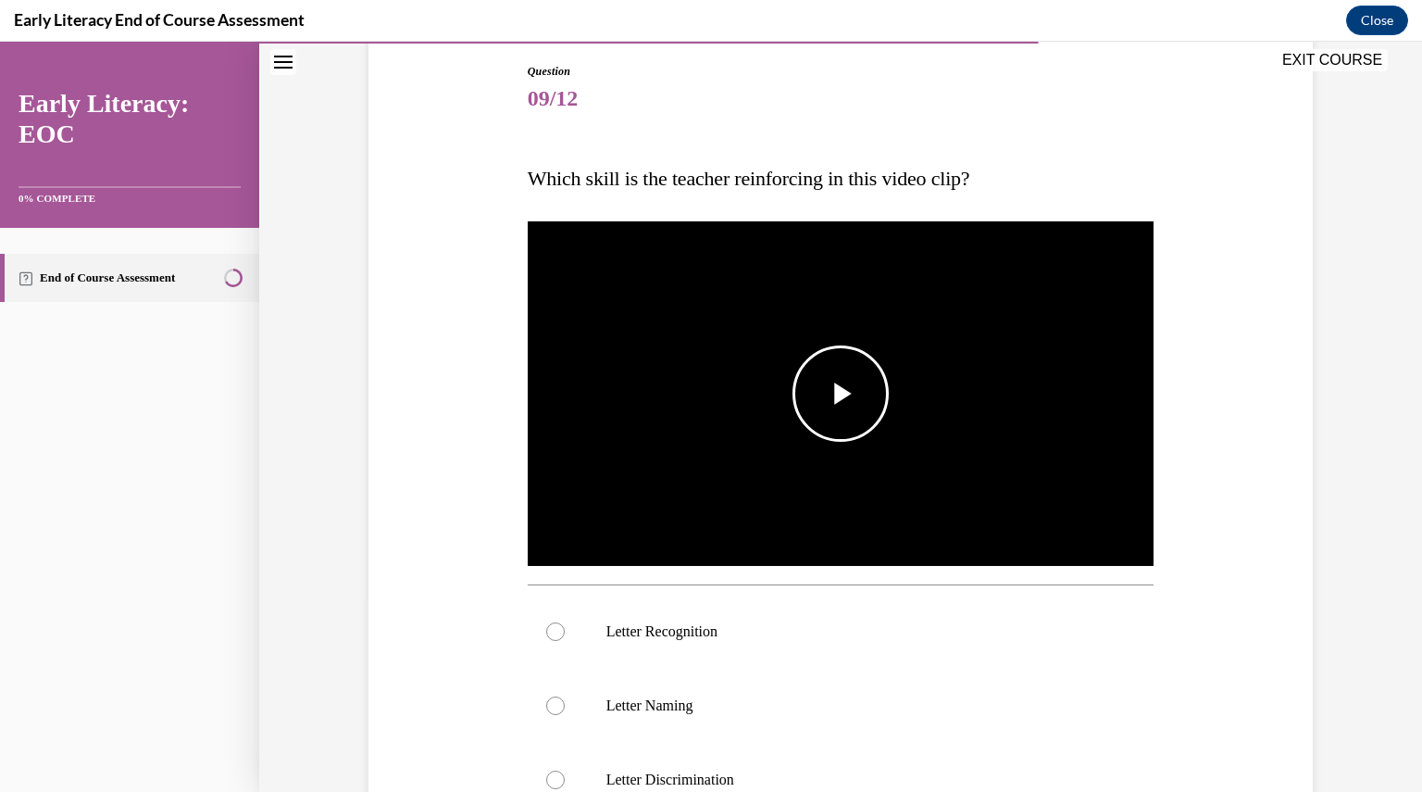
click at [841, 394] on span "Video player" at bounding box center [841, 394] width 0 height 0
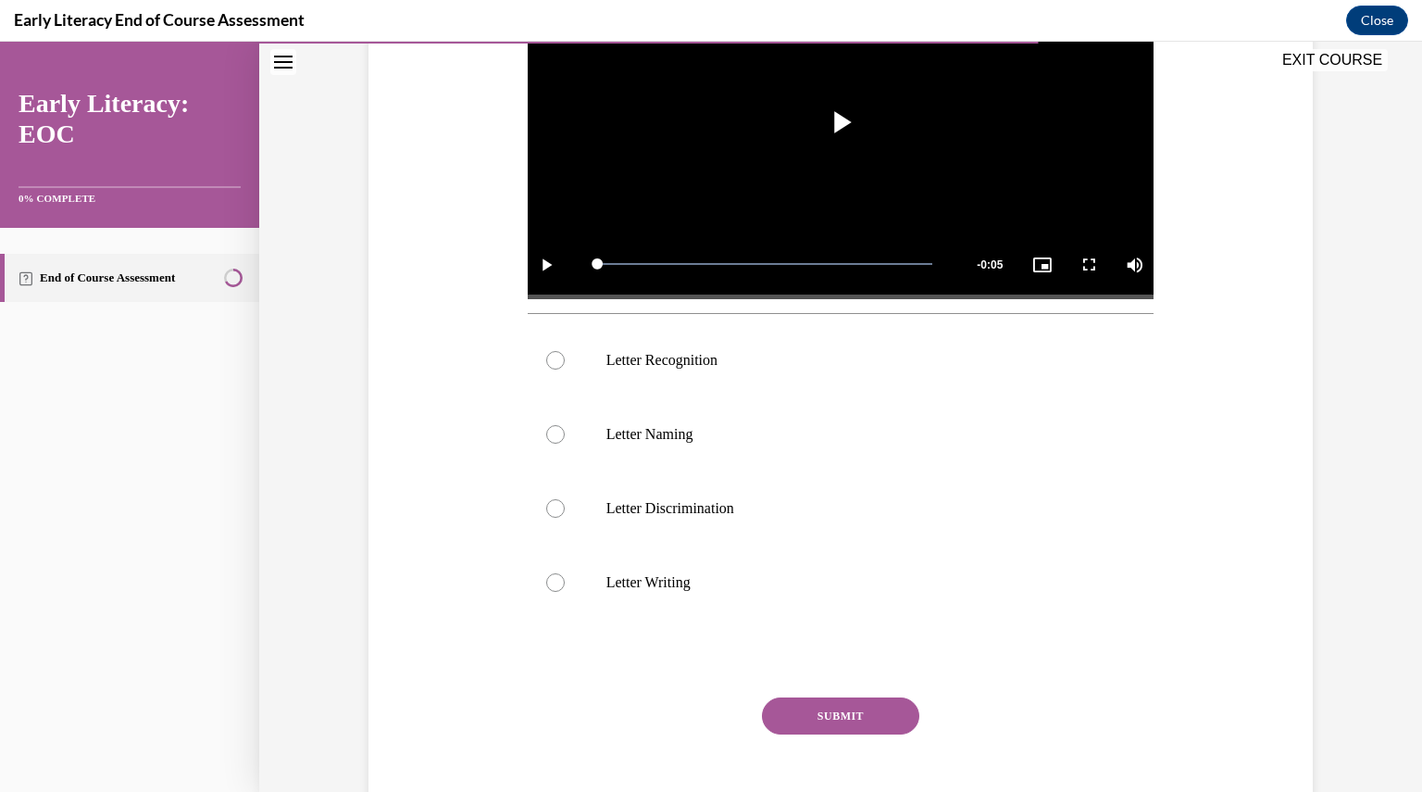
scroll to position [465, 0]
click at [546, 348] on div at bounding box center [841, 361] width 627 height 74
click at [876, 706] on button "SUBMIT" at bounding box center [840, 716] width 157 height 37
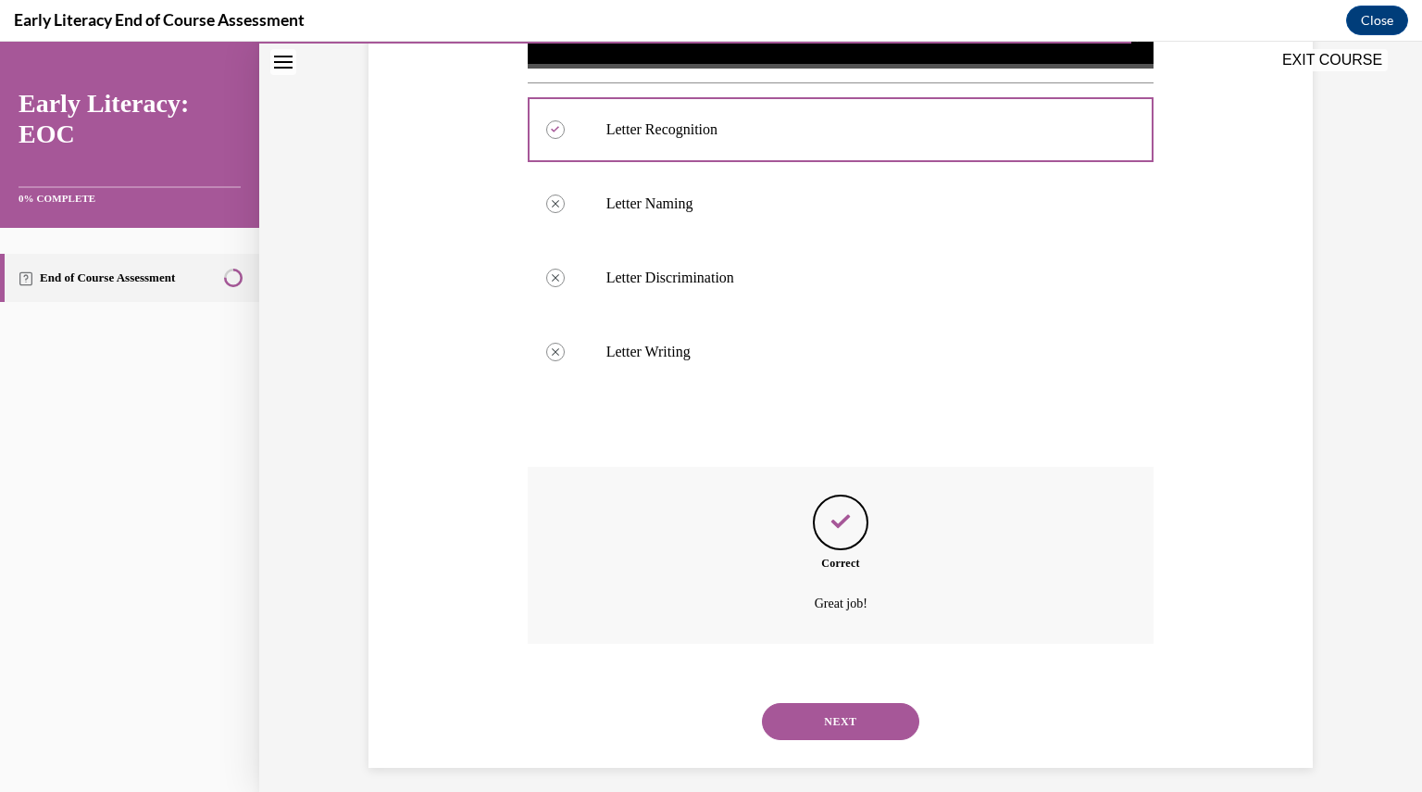
scroll to position [708, 0]
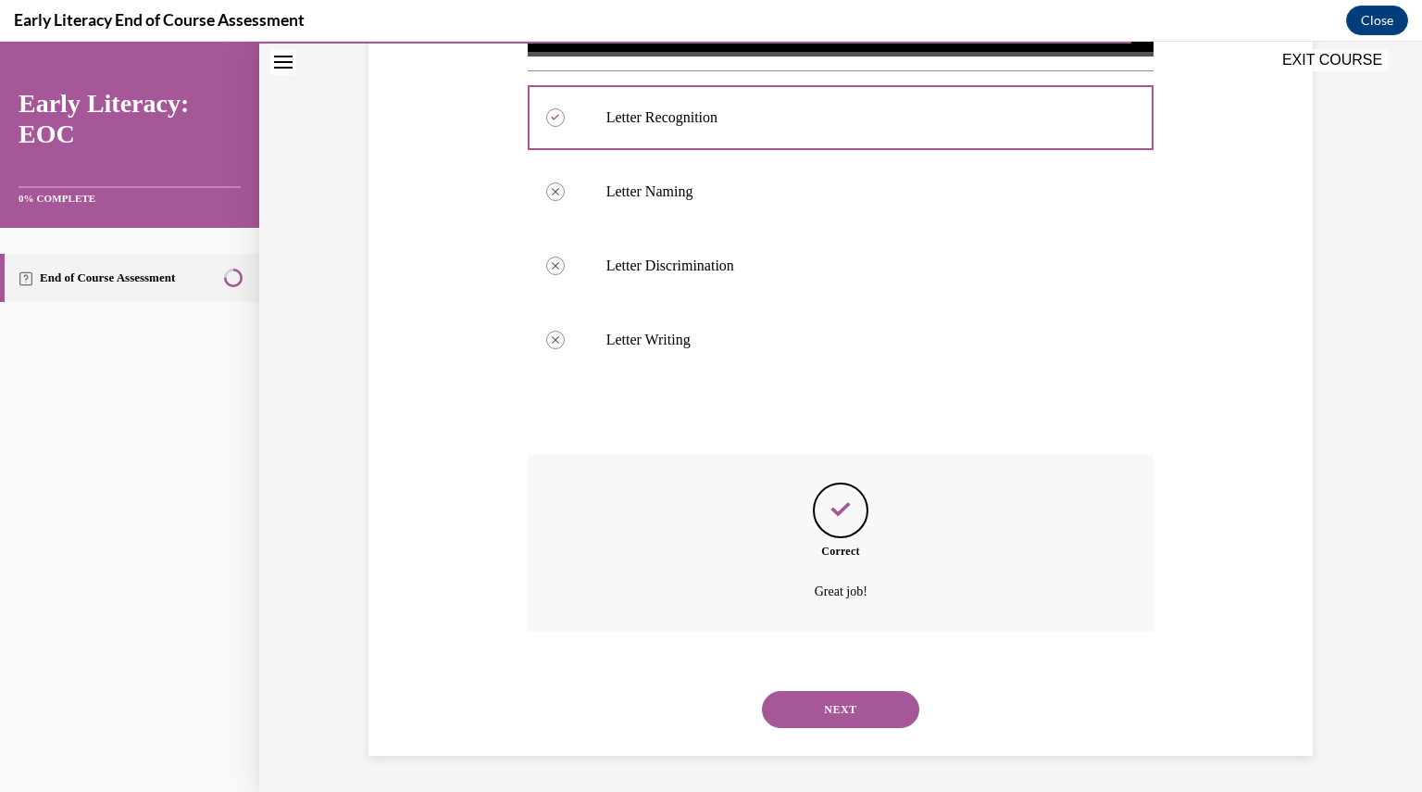
click at [851, 716] on button "NEXT" at bounding box center [840, 709] width 157 height 37
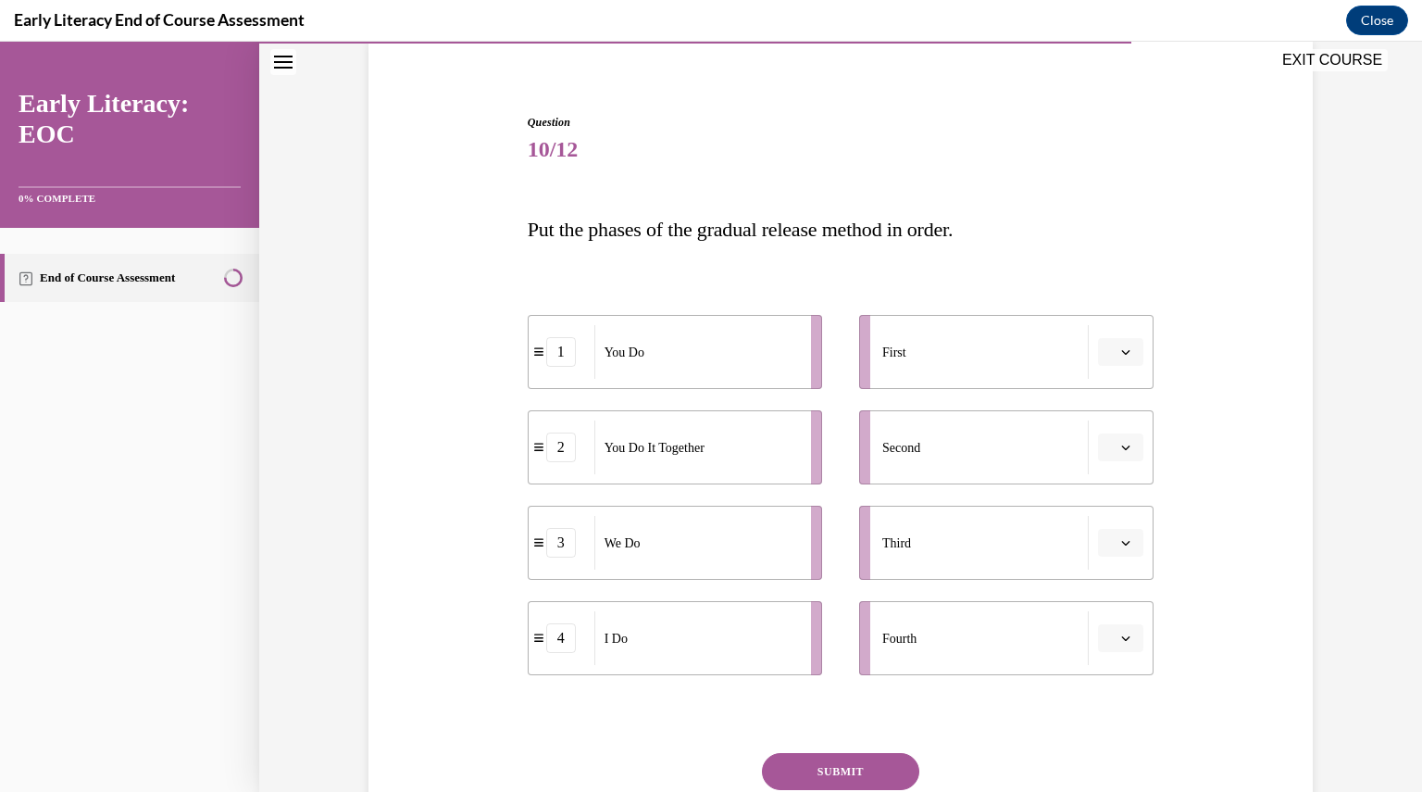
scroll to position [143, 0]
click at [1114, 365] on button "button" at bounding box center [1120, 353] width 45 height 28
click at [1122, 547] on div "4" at bounding box center [1111, 541] width 45 height 37
click at [1119, 454] on span "button" at bounding box center [1125, 448] width 13 height 13
click at [1106, 593] on span "3" at bounding box center [1107, 600] width 6 height 15
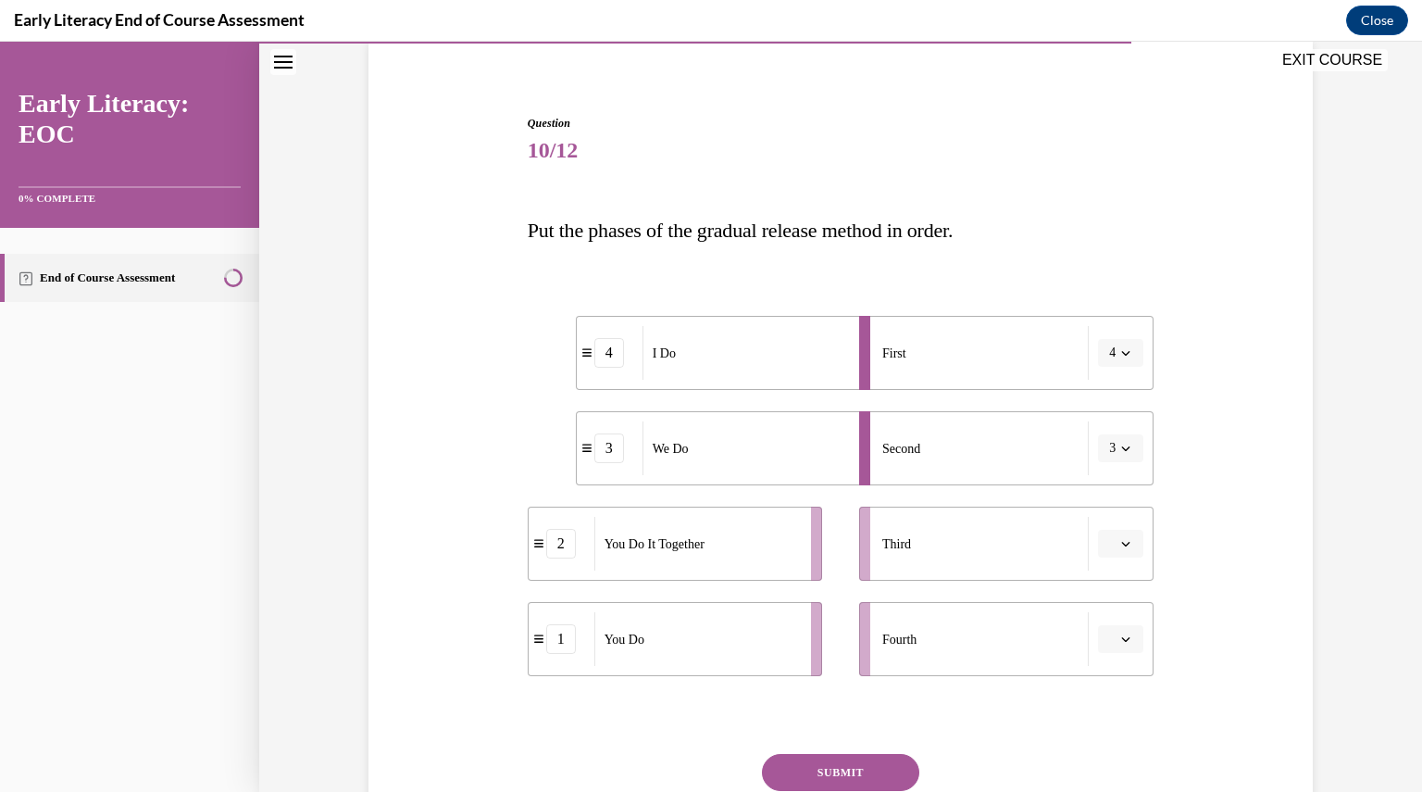
click at [1119, 545] on span "button" at bounding box center [1125, 543] width 13 height 13
click at [1108, 655] on span "2" at bounding box center [1107, 658] width 6 height 15
click at [1121, 640] on icon "button" at bounding box center [1125, 638] width 9 height 9
click at [1110, 493] on span "1" at bounding box center [1107, 487] width 6 height 15
click at [804, 775] on button "SUBMIT" at bounding box center [840, 772] width 157 height 37
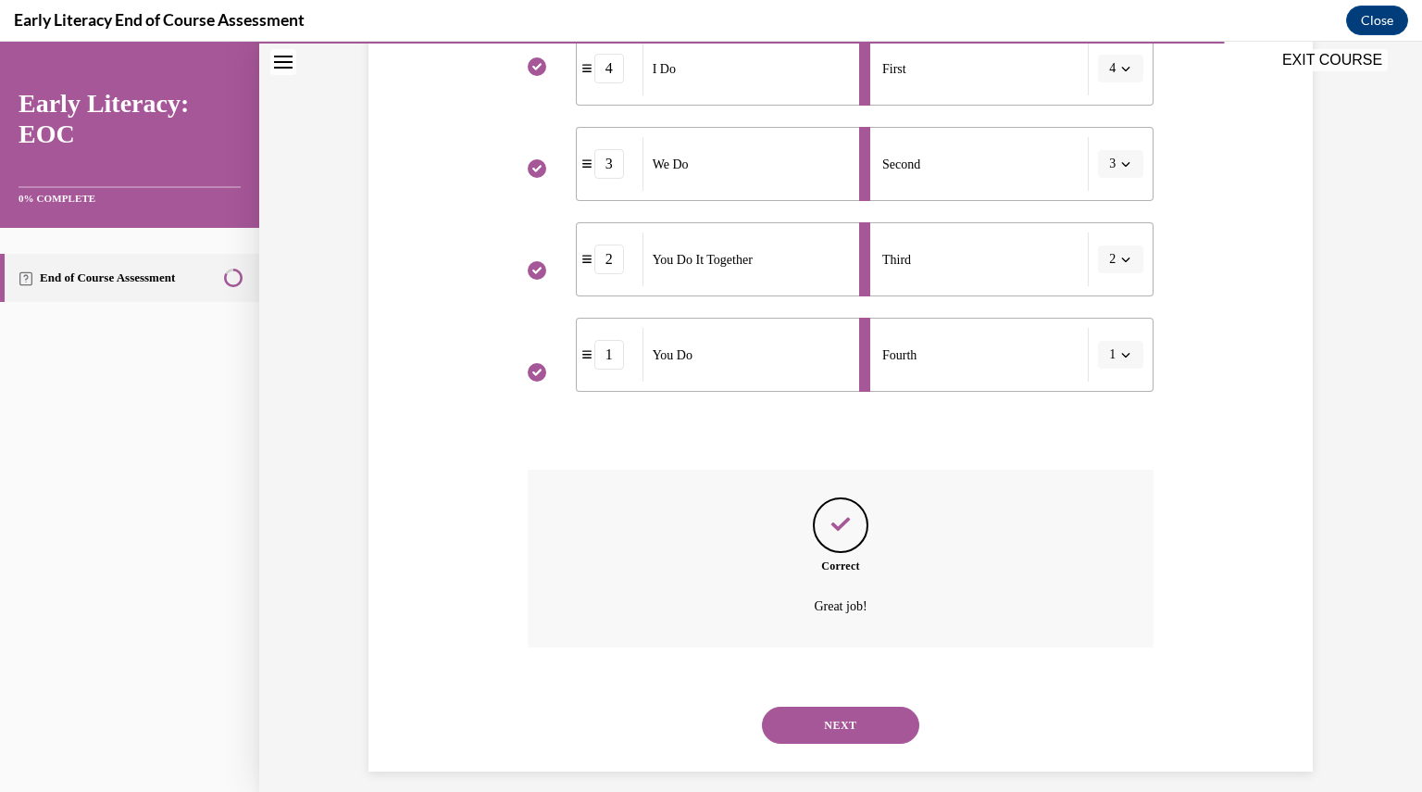
scroll to position [443, 0]
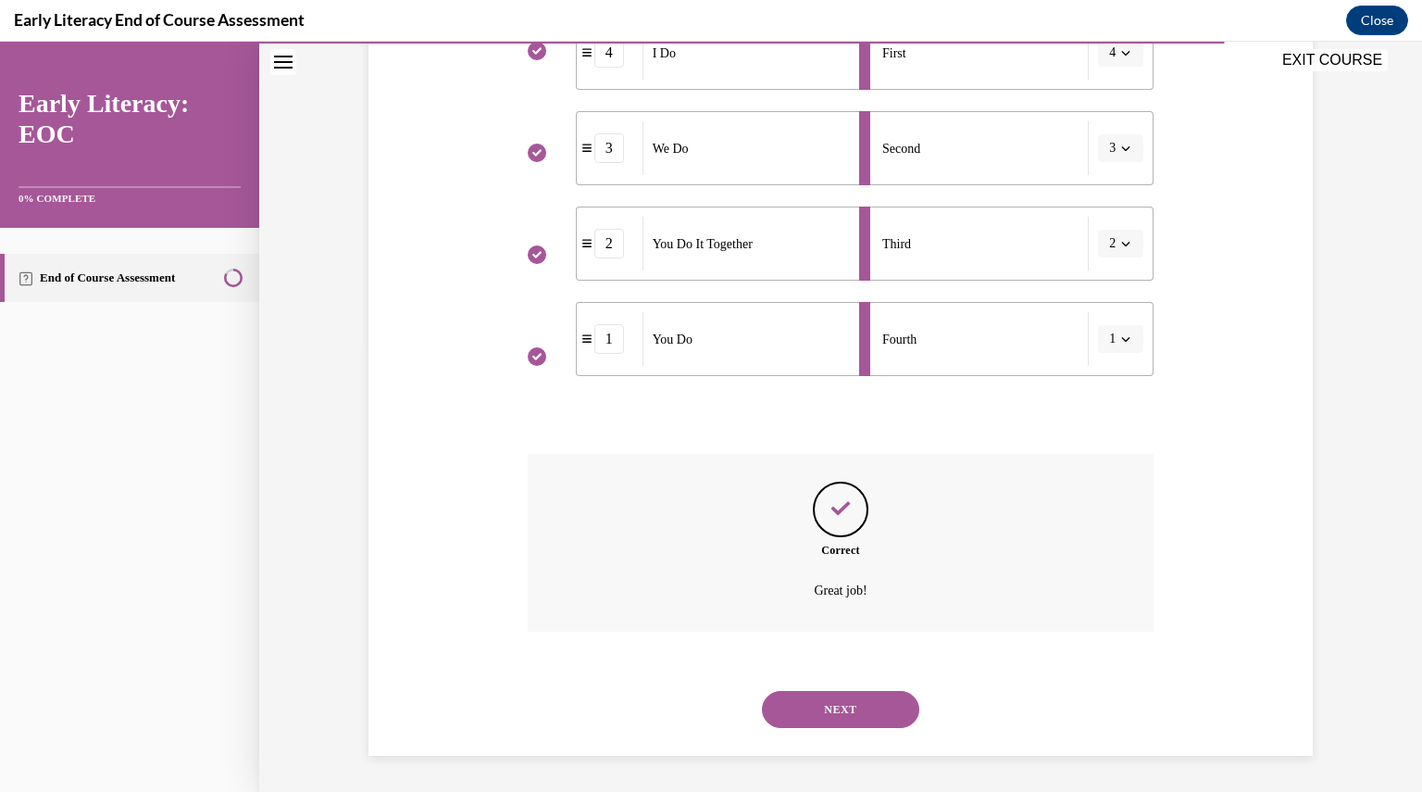
click at [848, 708] on button "NEXT" at bounding box center [840, 709] width 157 height 37
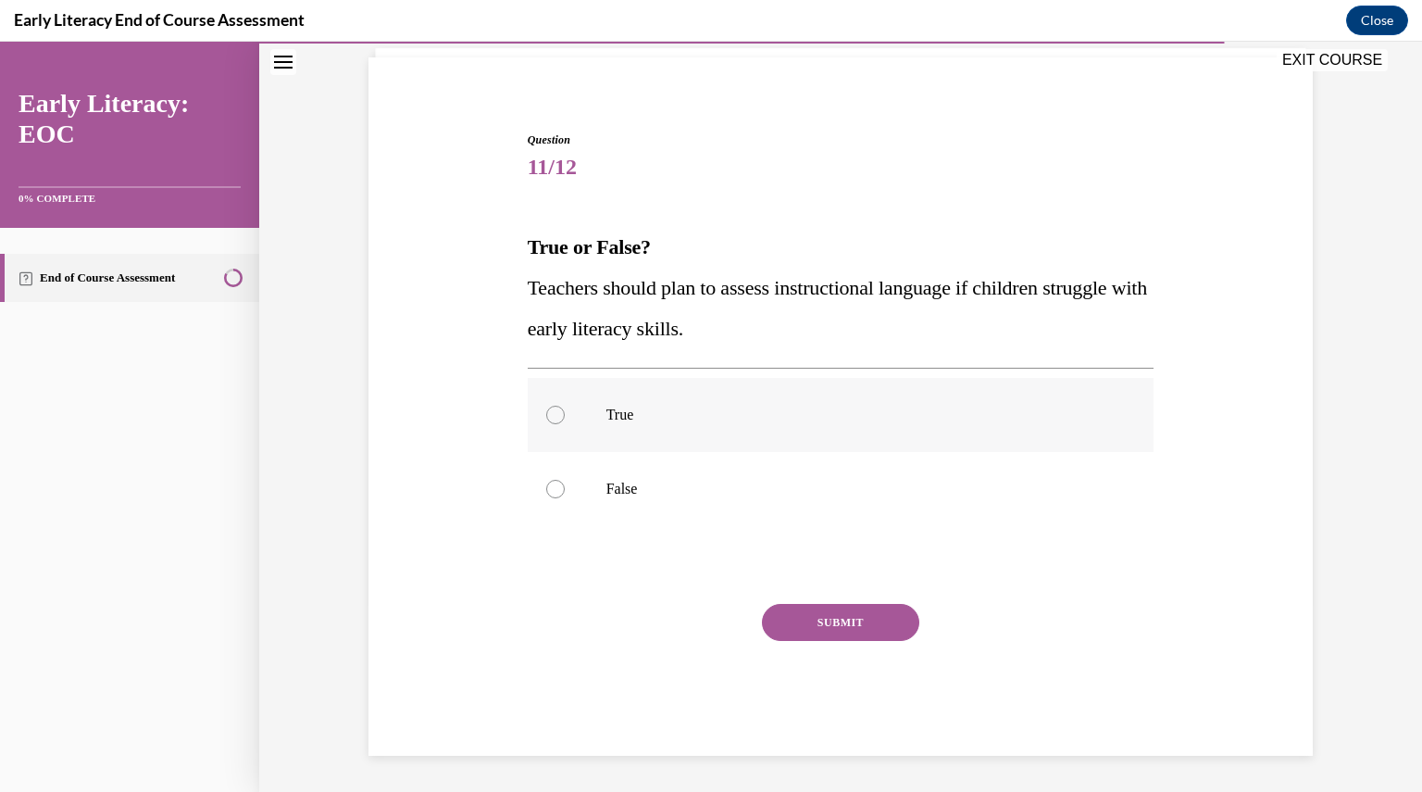
click at [546, 411] on div at bounding box center [555, 415] width 19 height 19
click at [795, 627] on button "SUBMIT" at bounding box center [840, 622] width 157 height 37
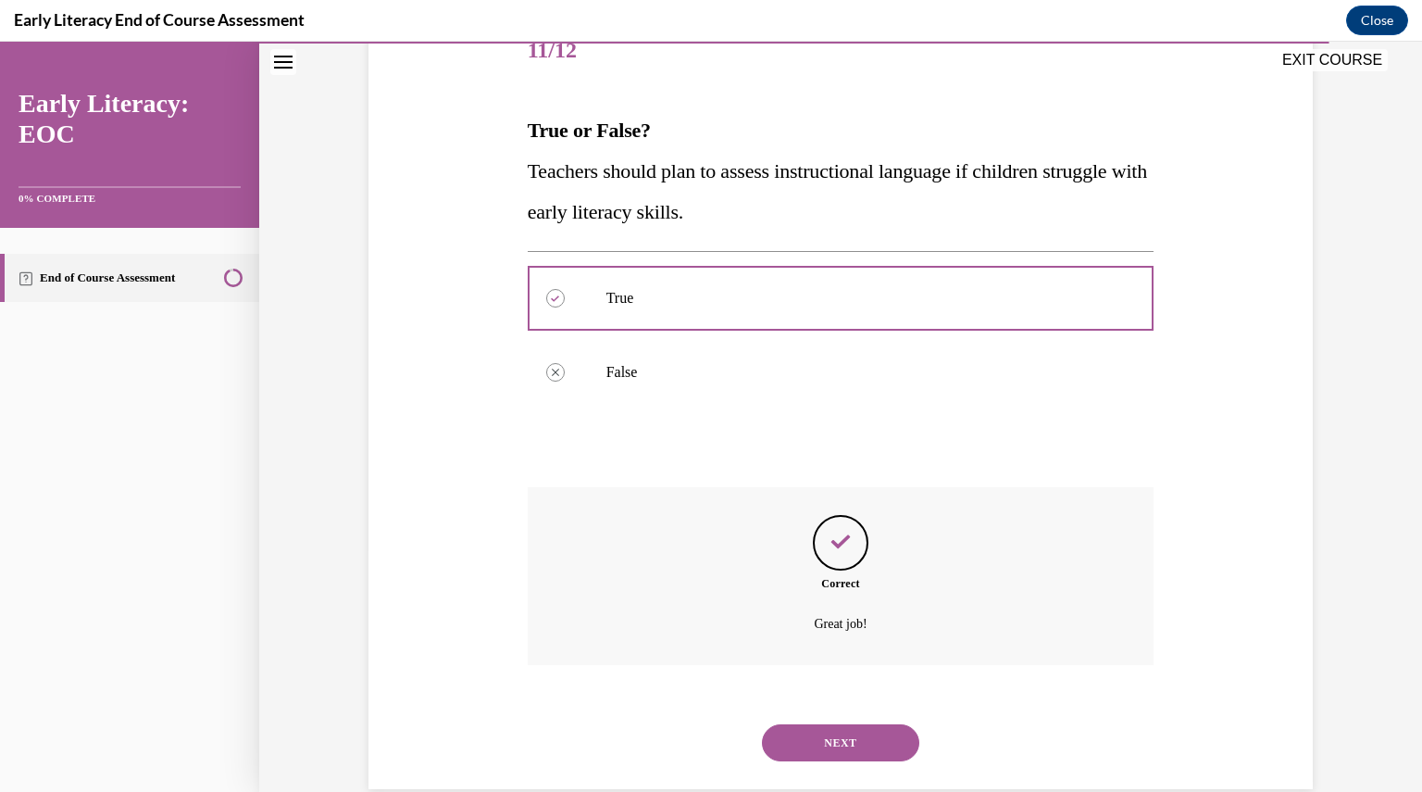
scroll to position [276, 0]
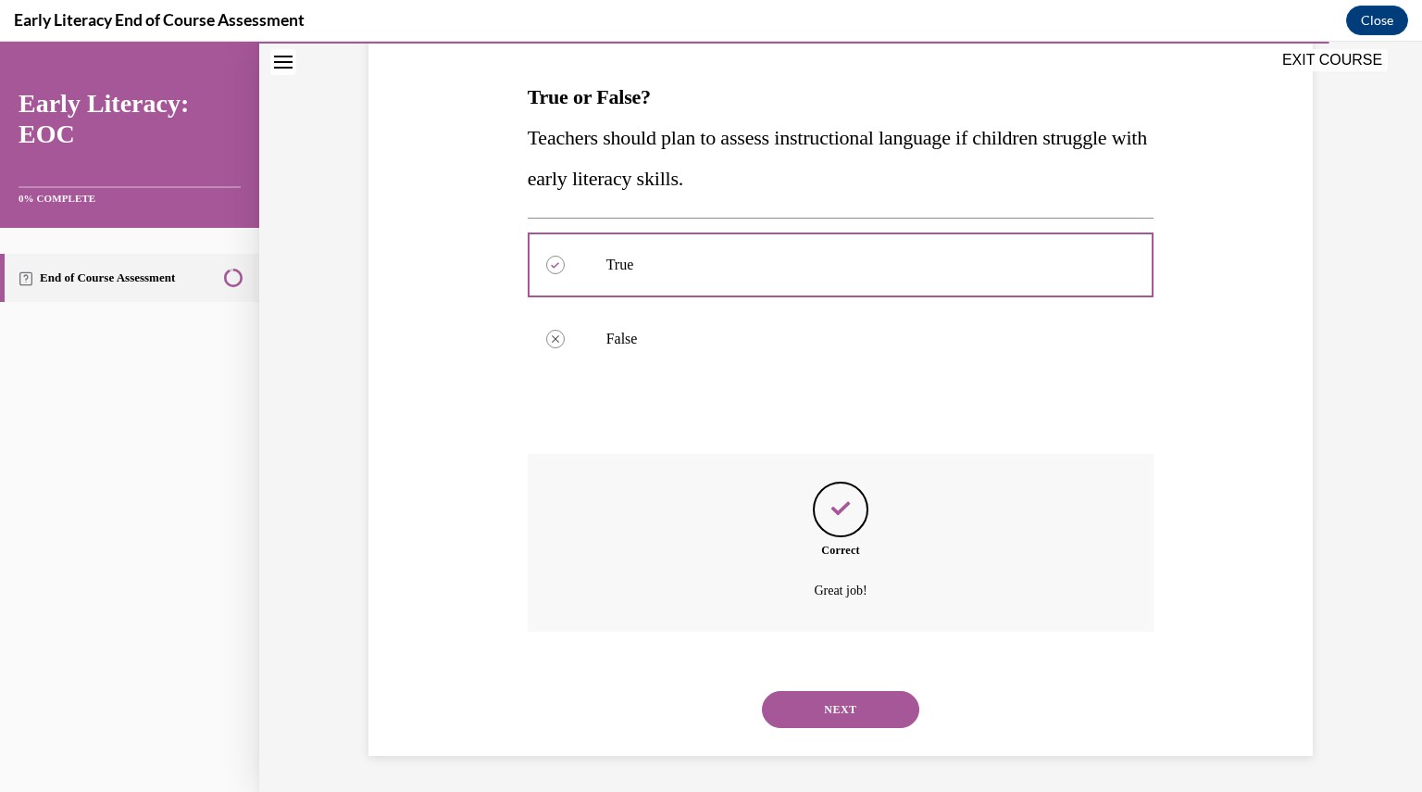
click at [856, 710] on button "NEXT" at bounding box center [840, 709] width 157 height 37
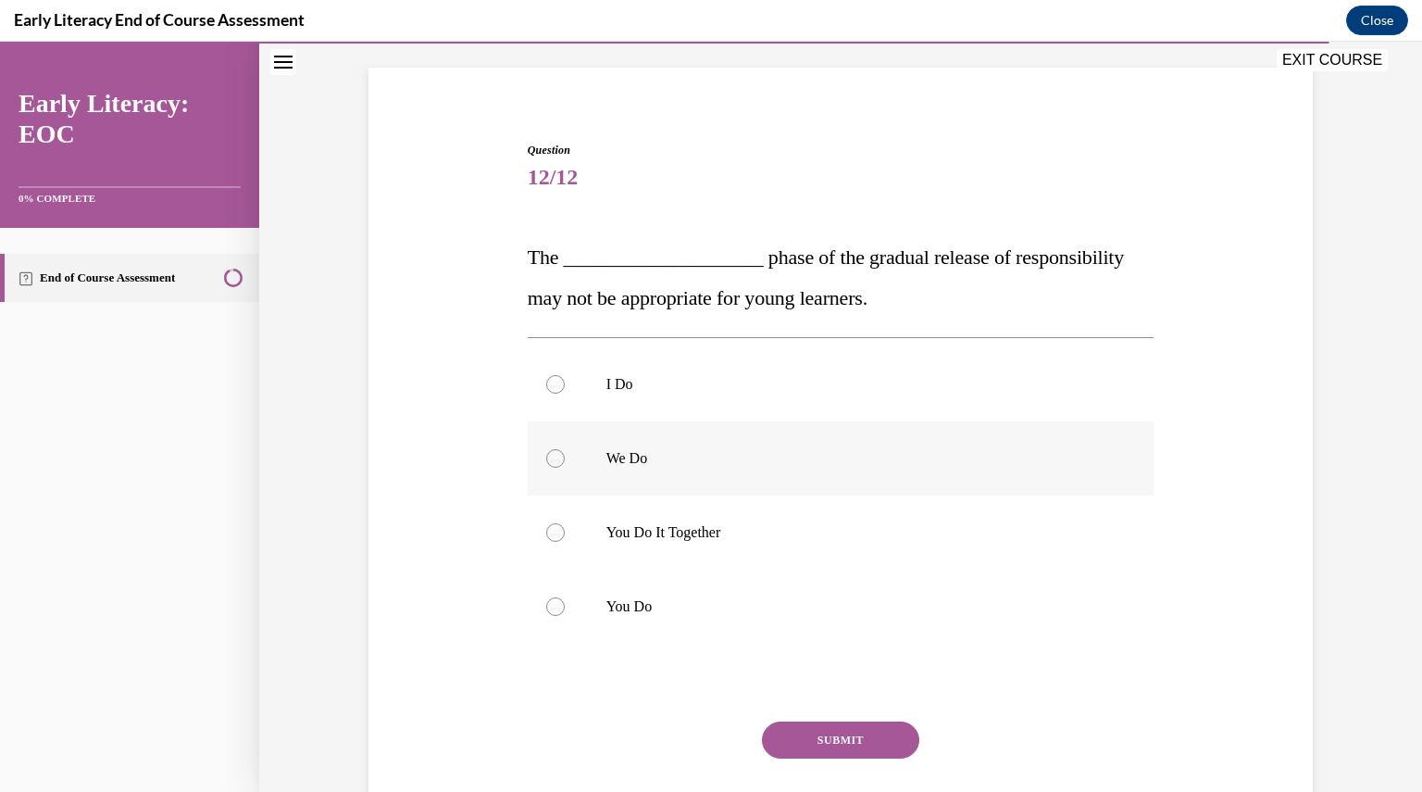
scroll to position [137, 0]
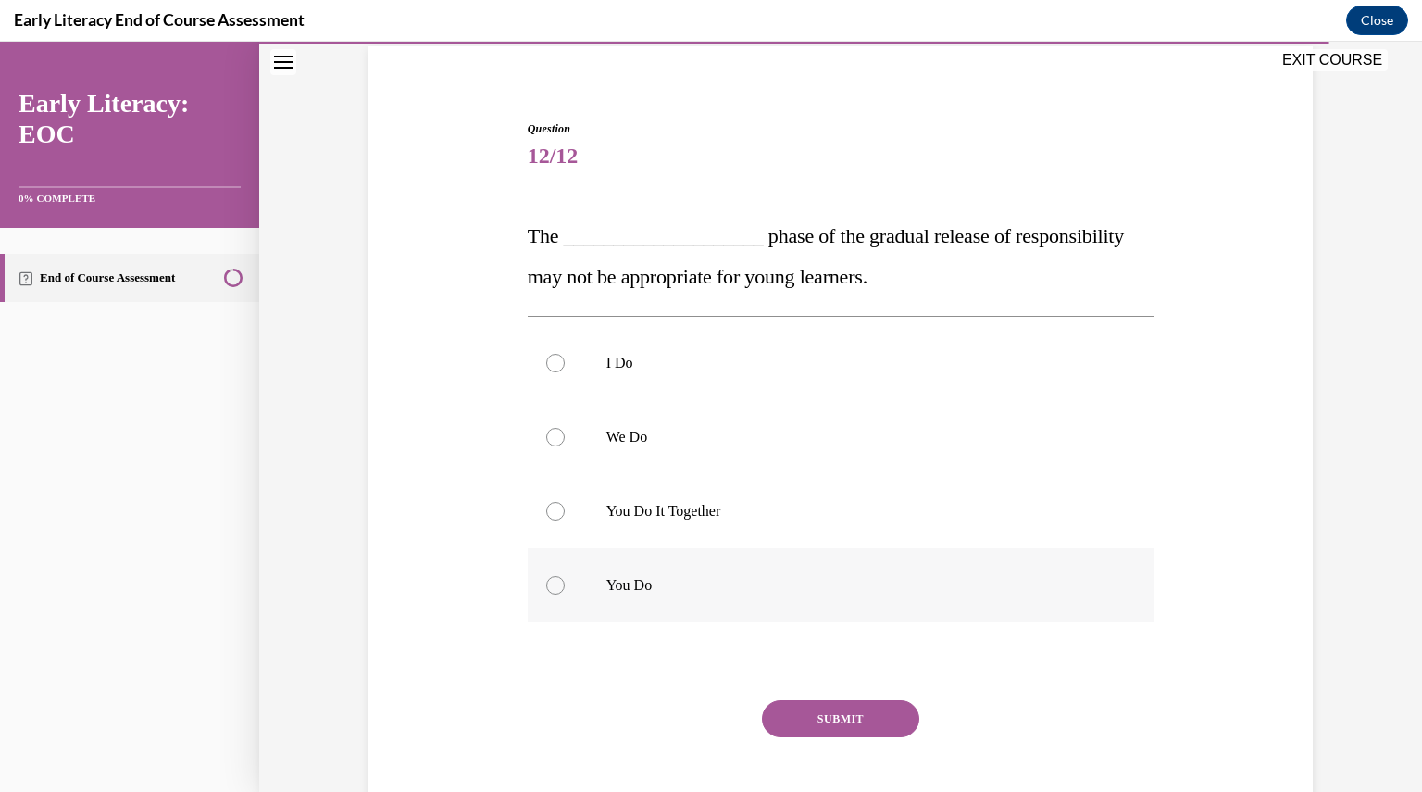
click at [548, 590] on div at bounding box center [555, 585] width 19 height 19
click at [789, 721] on button "SUBMIT" at bounding box center [840, 718] width 157 height 37
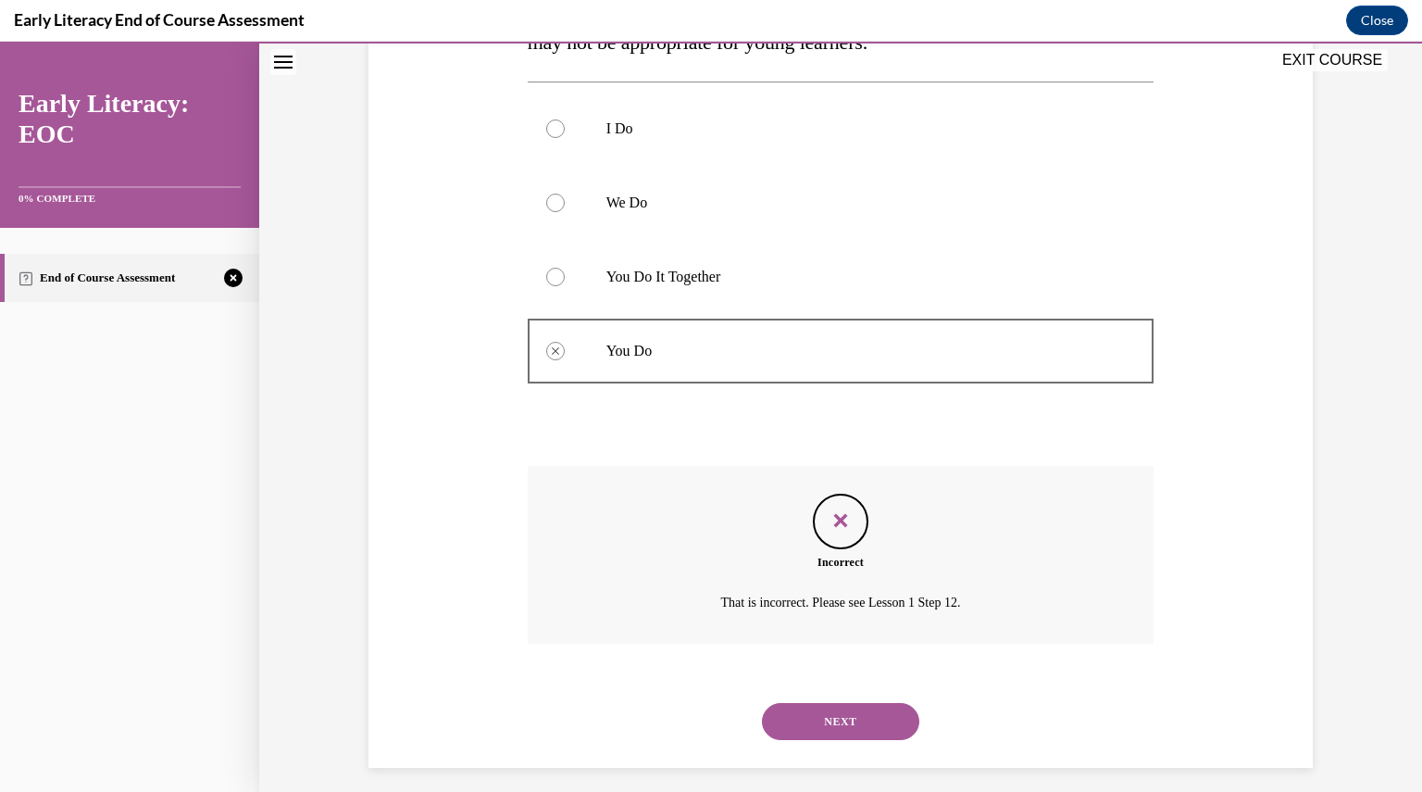
scroll to position [383, 0]
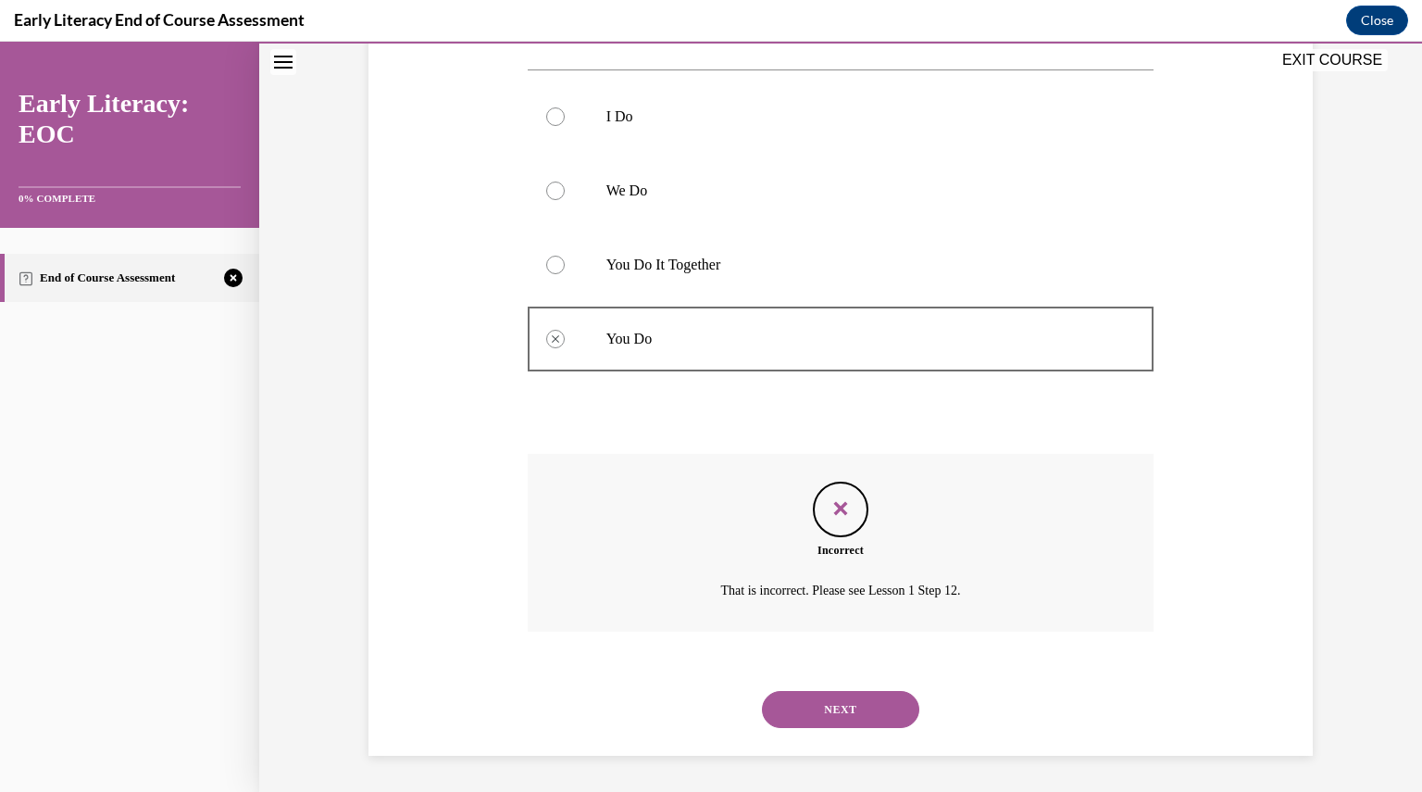
click at [838, 703] on button "NEXT" at bounding box center [840, 709] width 157 height 37
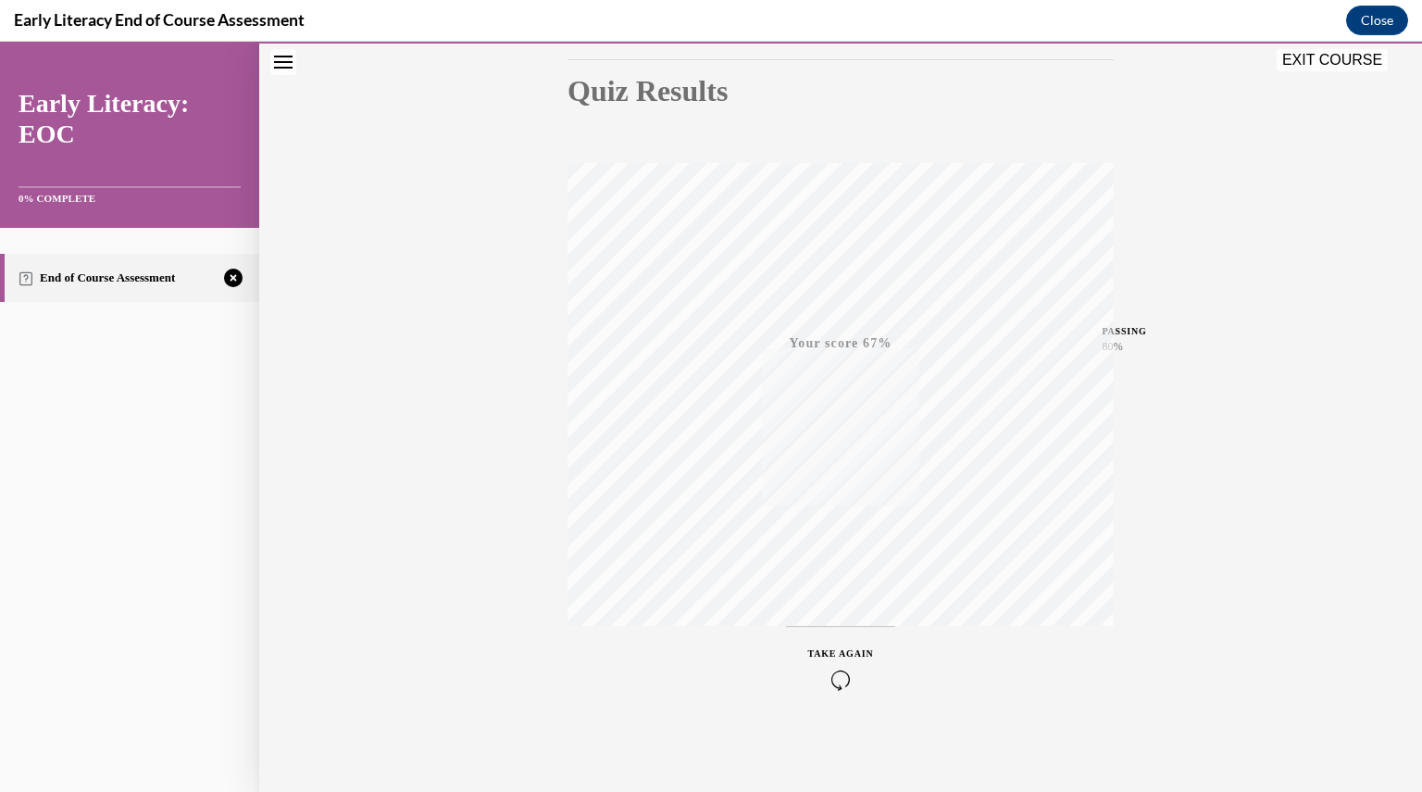
click at [829, 680] on icon "button" at bounding box center [841, 679] width 66 height 20
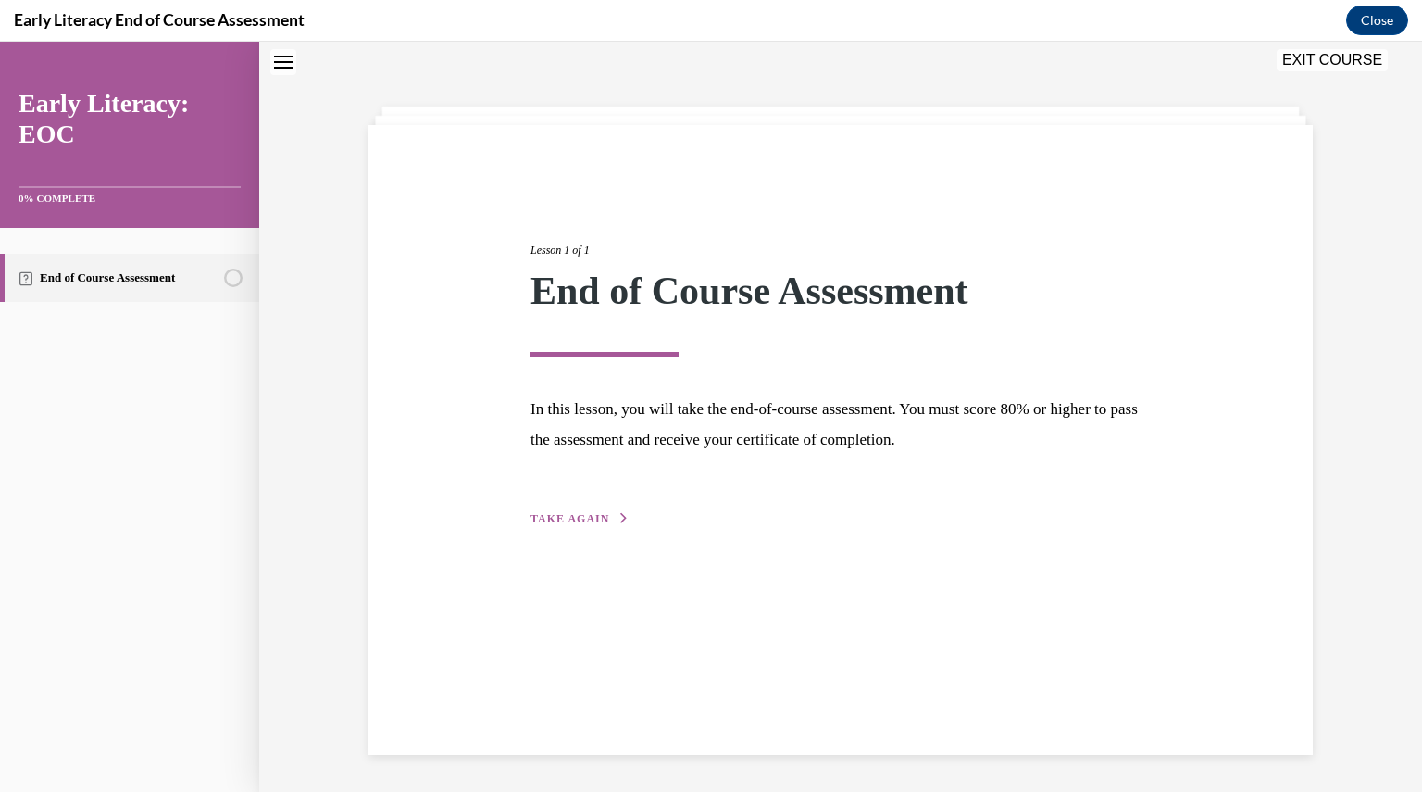
click at [565, 520] on span "TAKE AGAIN" at bounding box center [570, 518] width 79 height 13
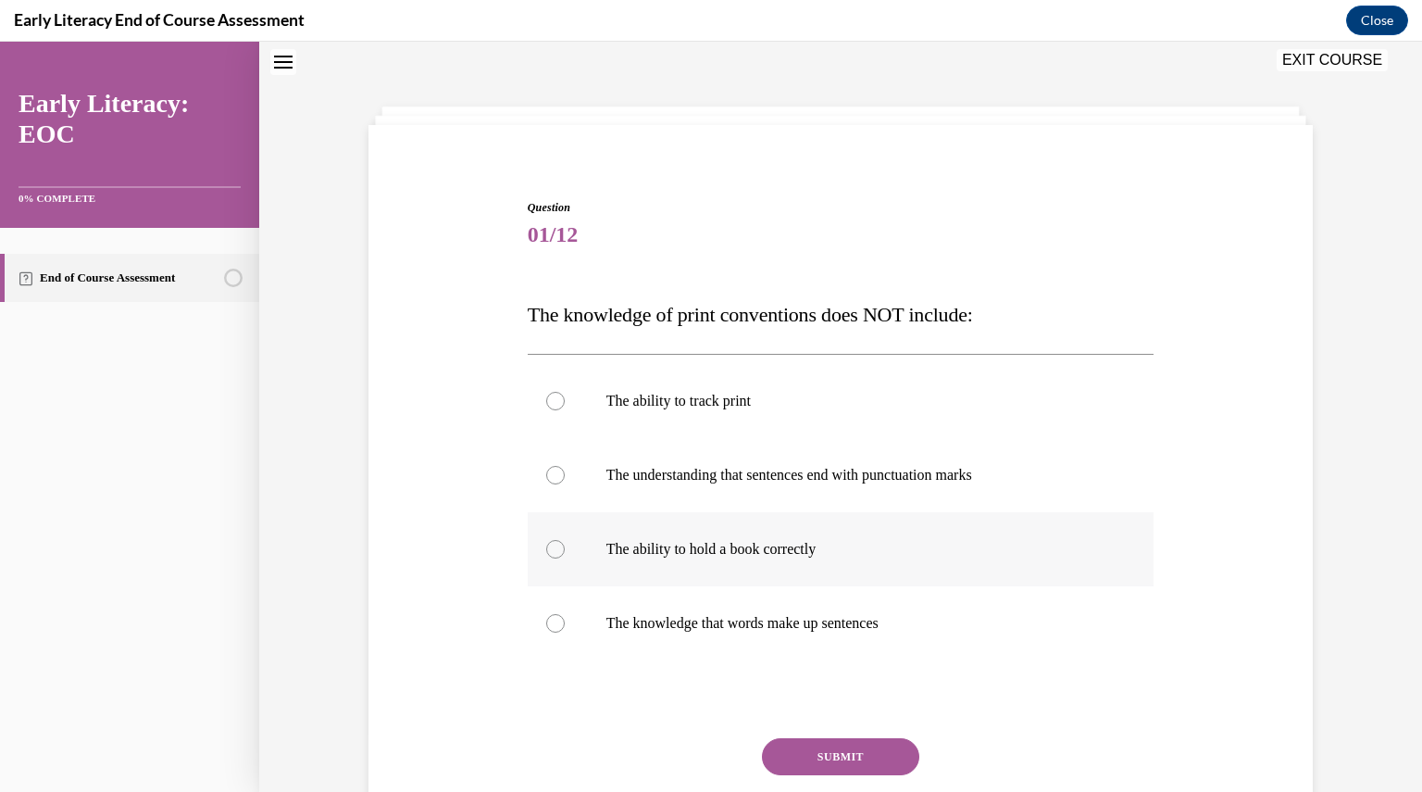
click at [550, 547] on div at bounding box center [555, 549] width 19 height 19
click at [829, 756] on button "SUBMIT" at bounding box center [840, 756] width 157 height 37
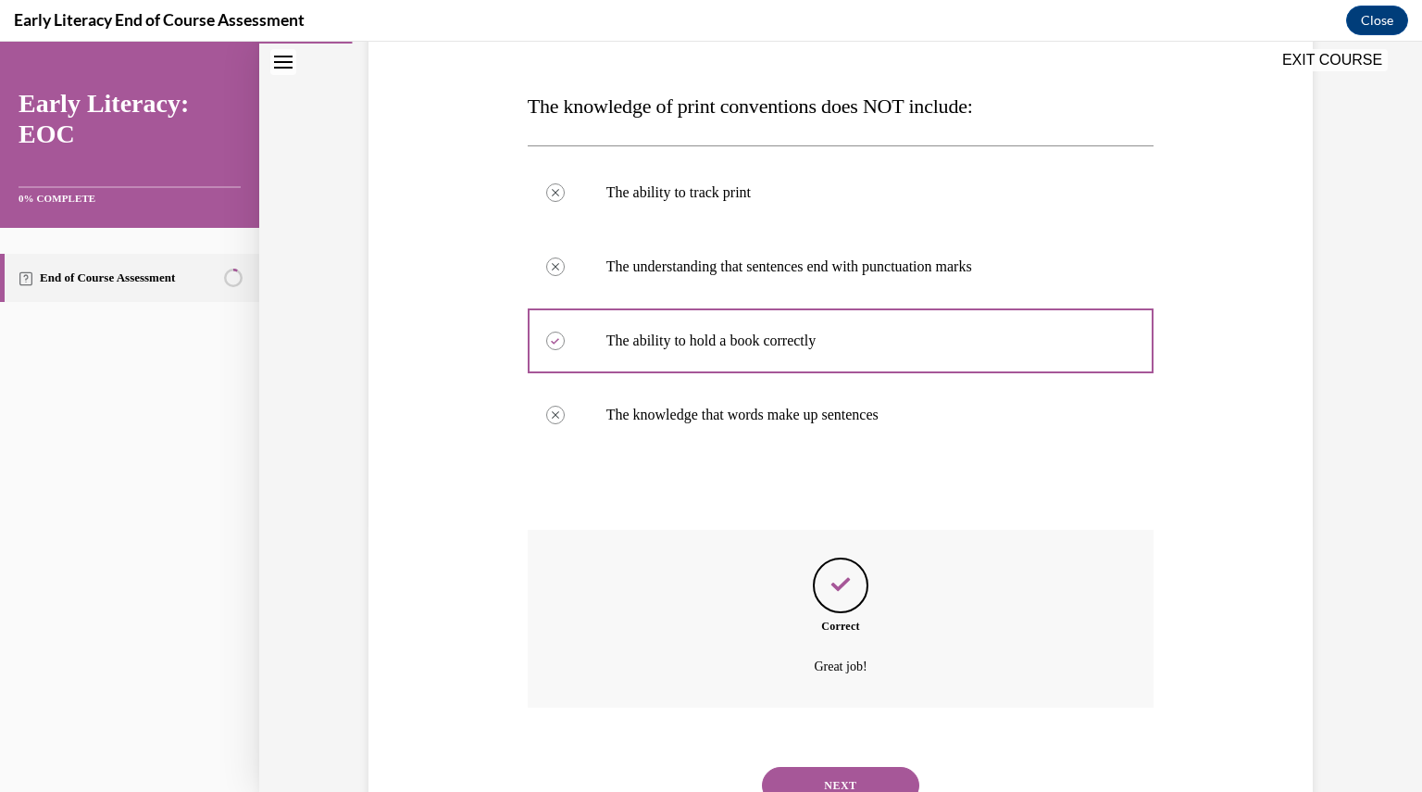
scroll to position [343, 0]
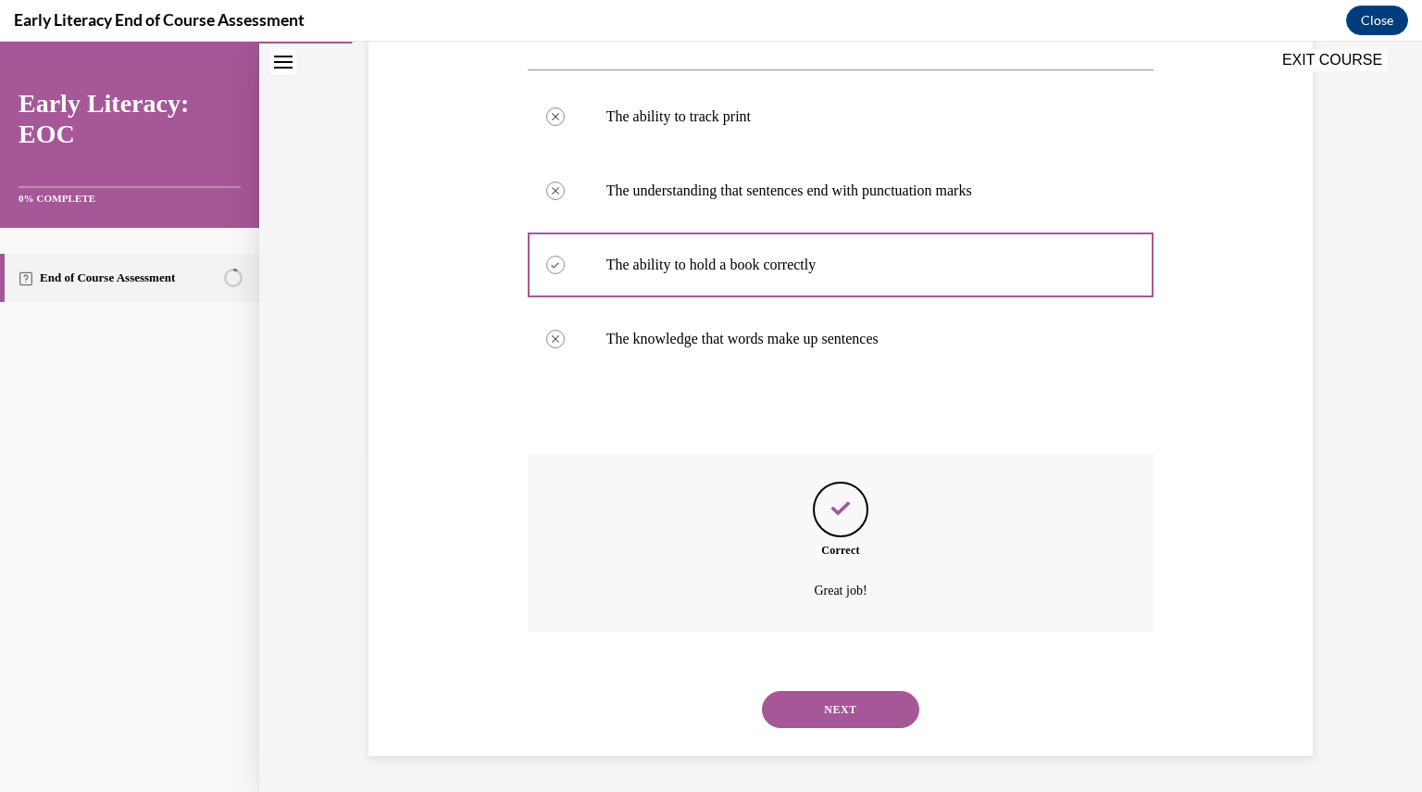
click at [841, 712] on button "NEXT" at bounding box center [840, 709] width 157 height 37
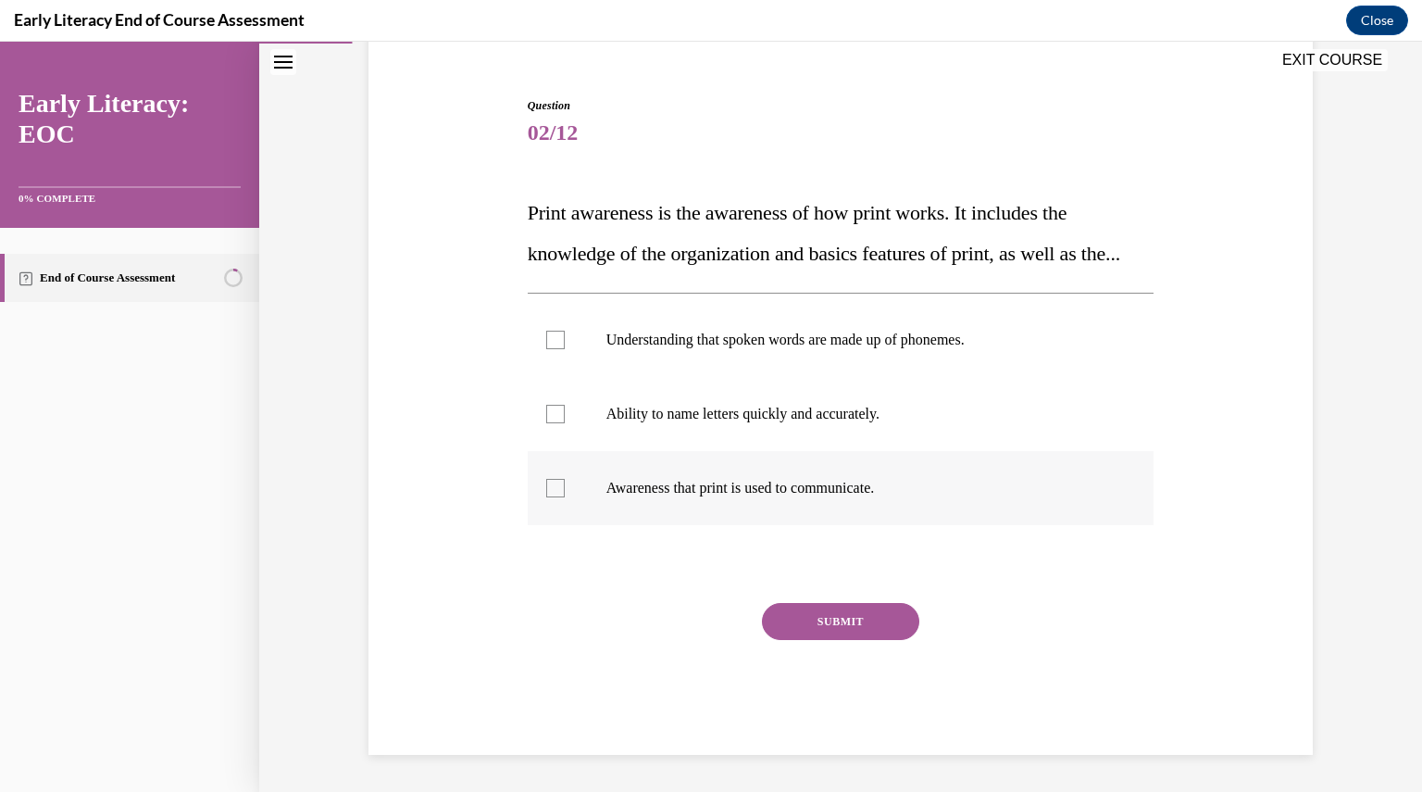
click at [548, 493] on div at bounding box center [555, 488] width 19 height 19
click at [816, 623] on button "SUBMIT" at bounding box center [840, 621] width 157 height 37
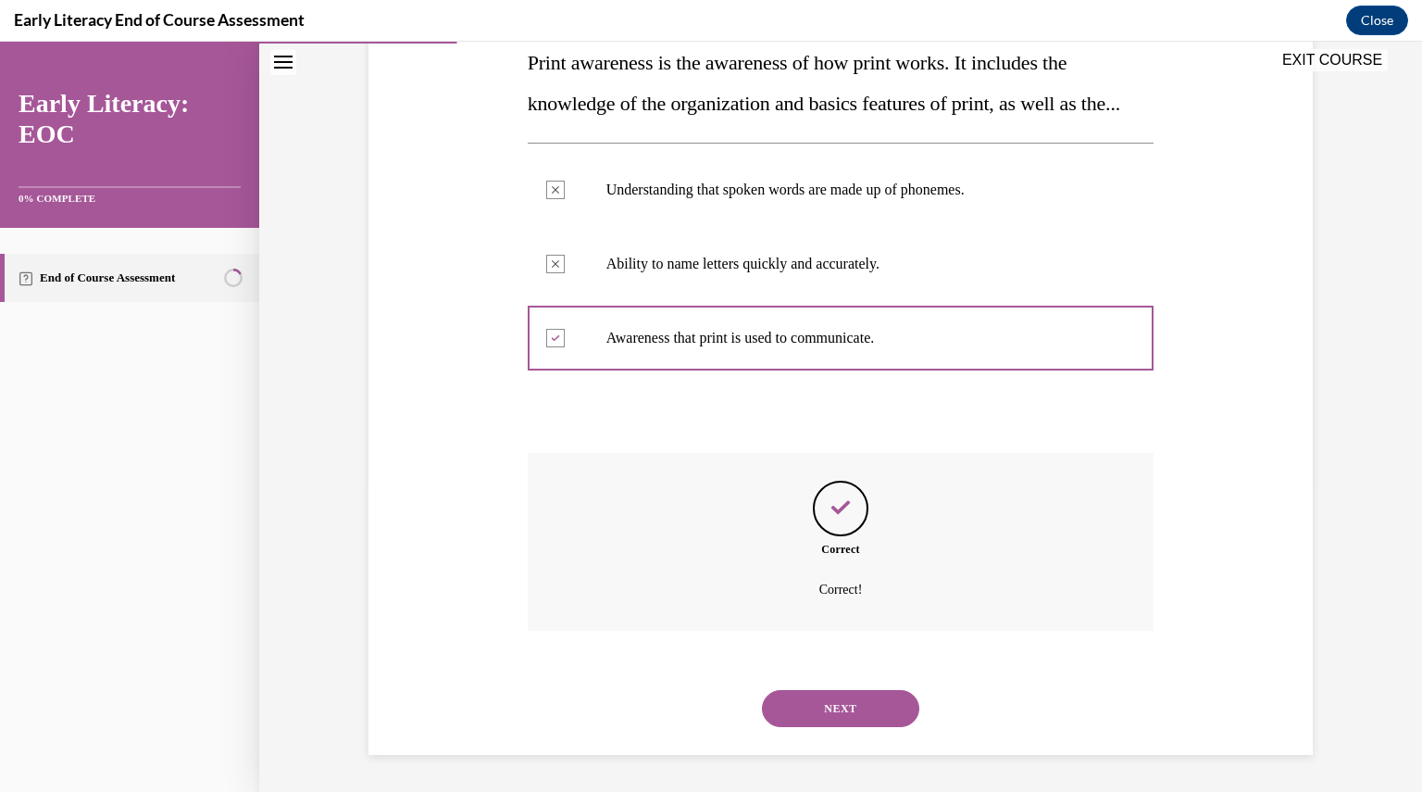
scroll to position [350, 0]
click at [824, 708] on button "NEXT" at bounding box center [840, 708] width 157 height 37
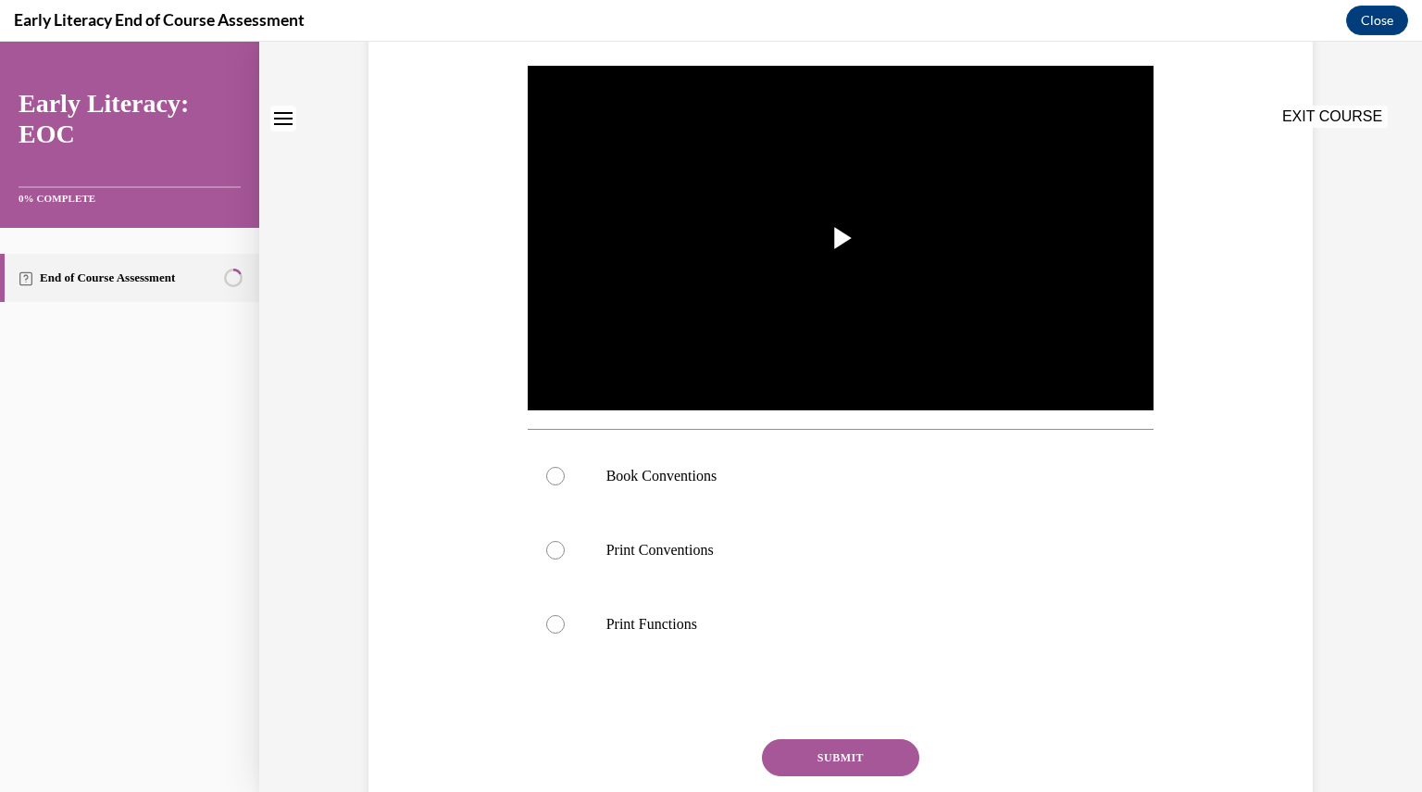
scroll to position [0, 0]
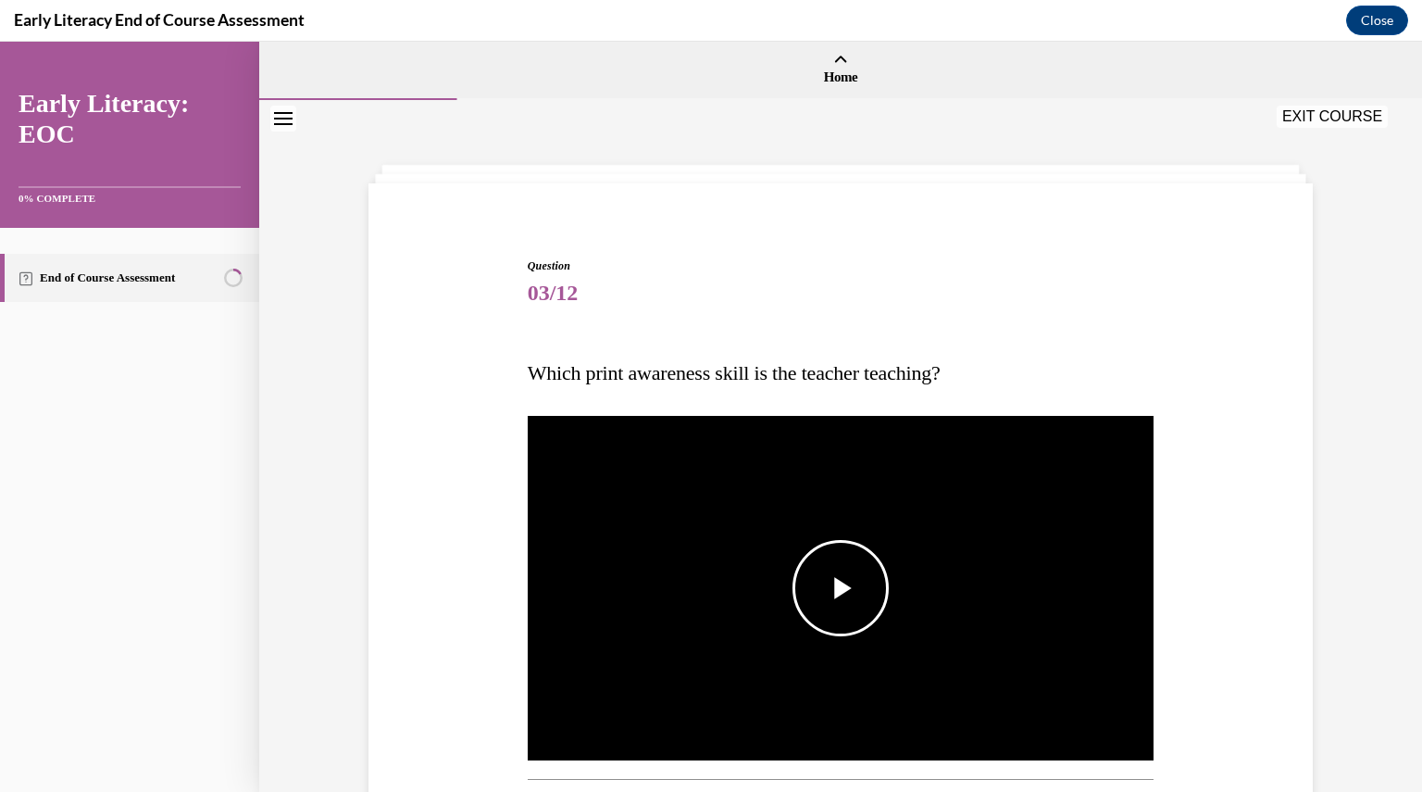
click at [841, 588] on span "Video player" at bounding box center [841, 588] width 0 height 0
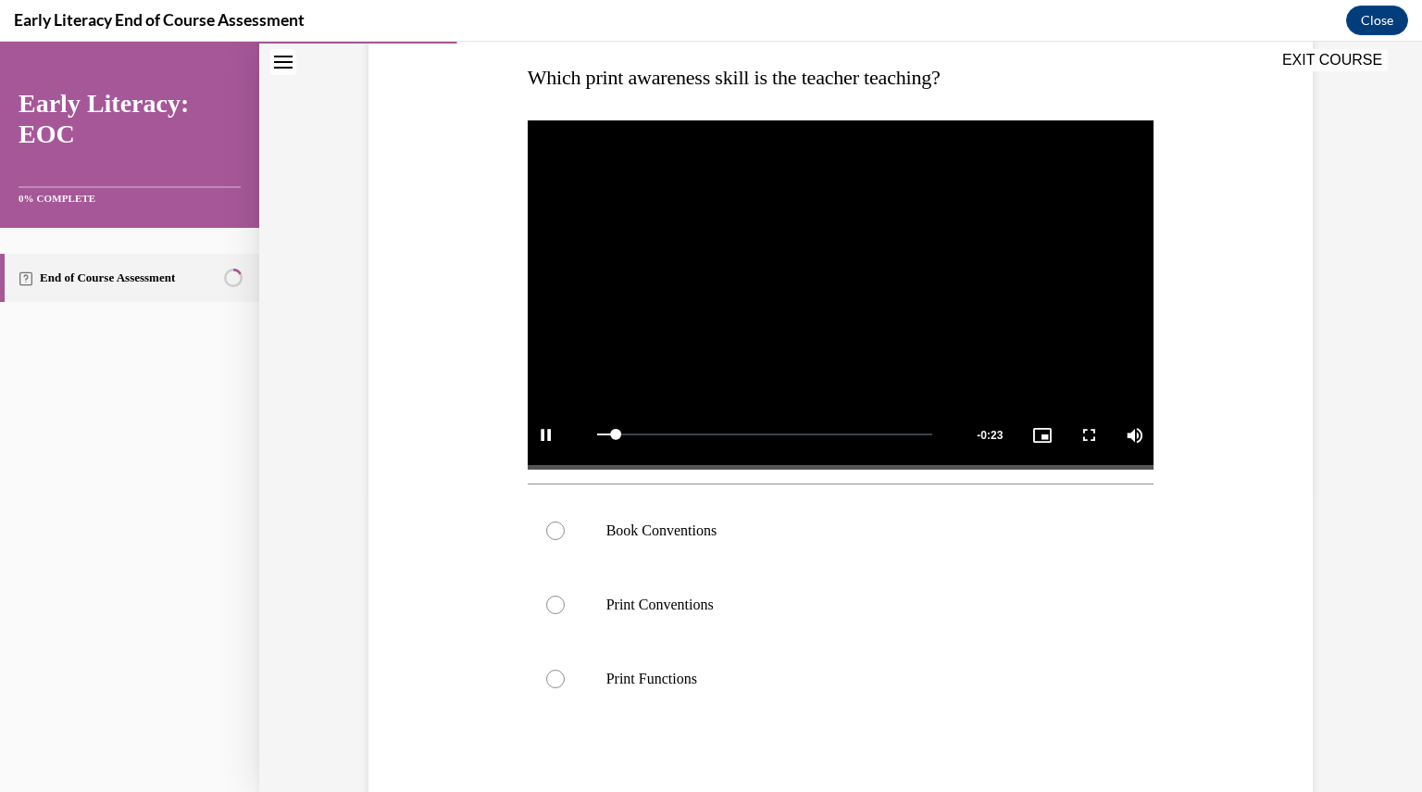
scroll to position [296, 0]
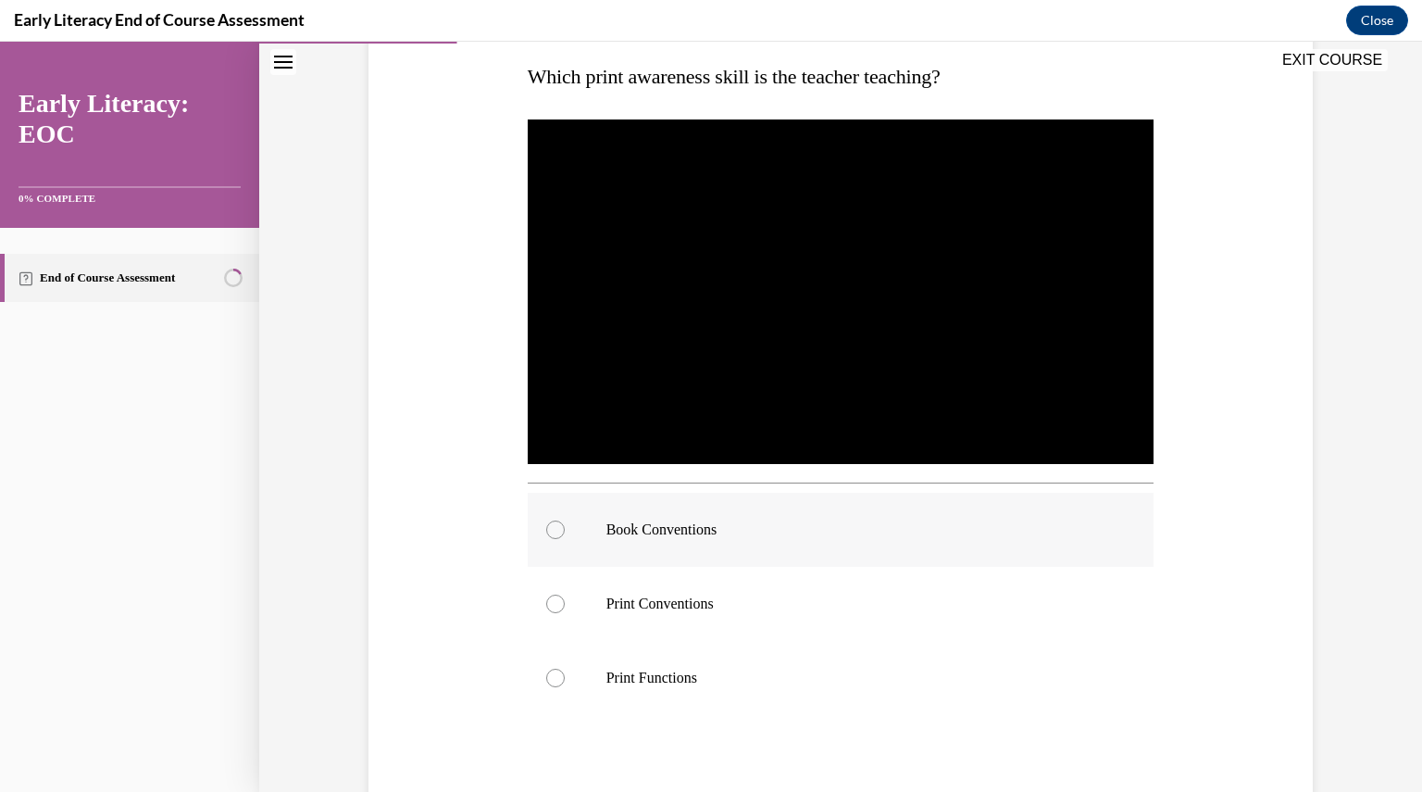
click at [546, 526] on div at bounding box center [555, 529] width 19 height 19
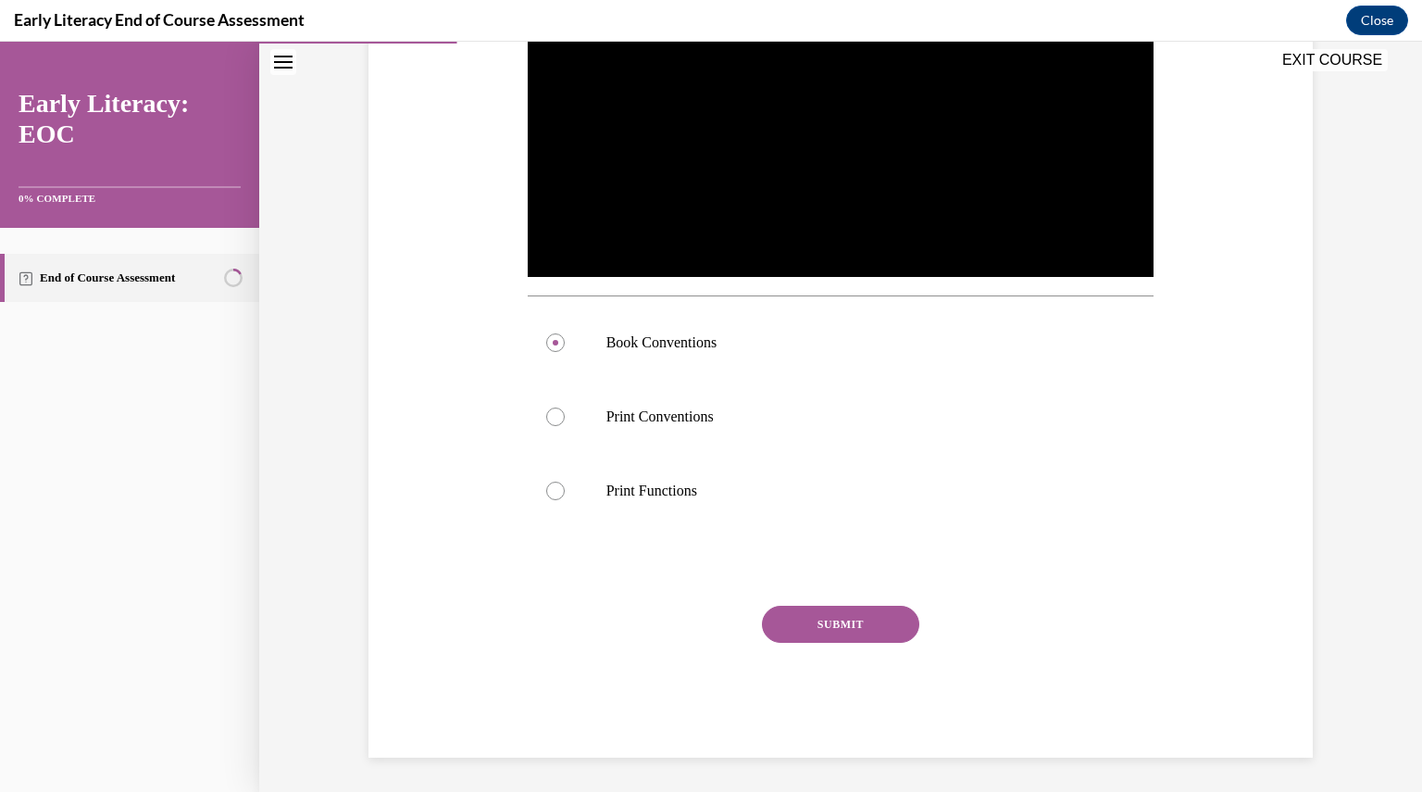
click at [878, 633] on button "SUBMIT" at bounding box center [840, 624] width 157 height 37
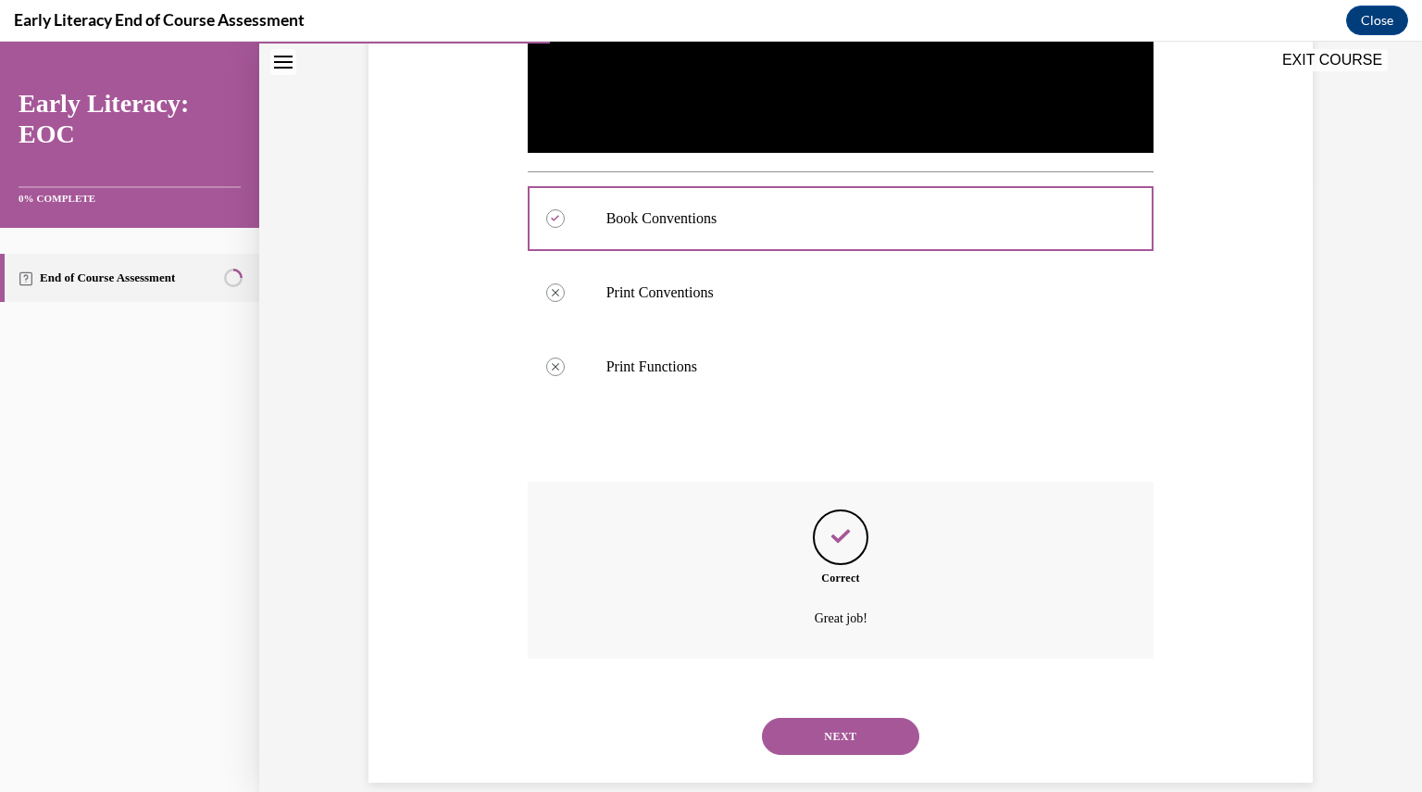
scroll to position [634, 0]
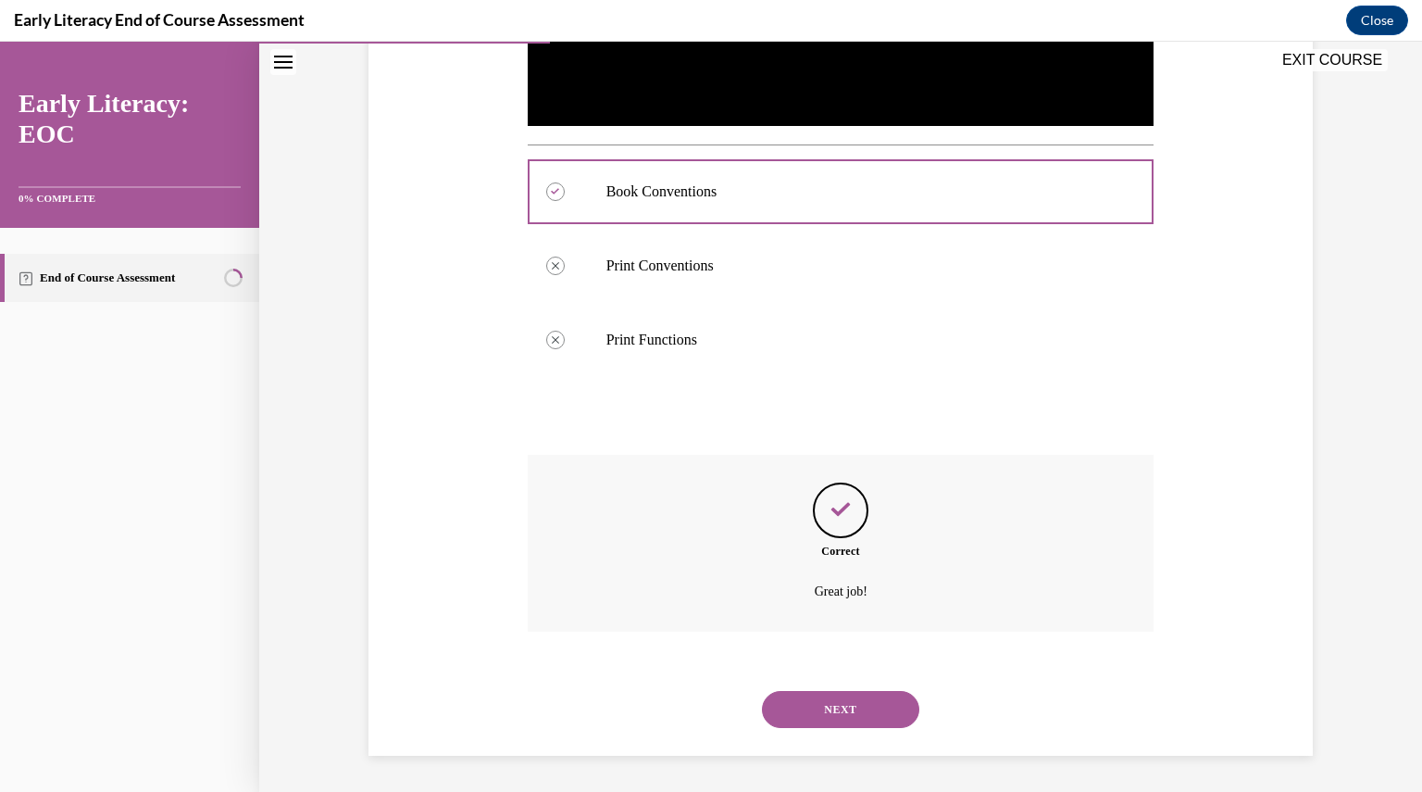
click at [861, 711] on button "NEXT" at bounding box center [840, 709] width 157 height 37
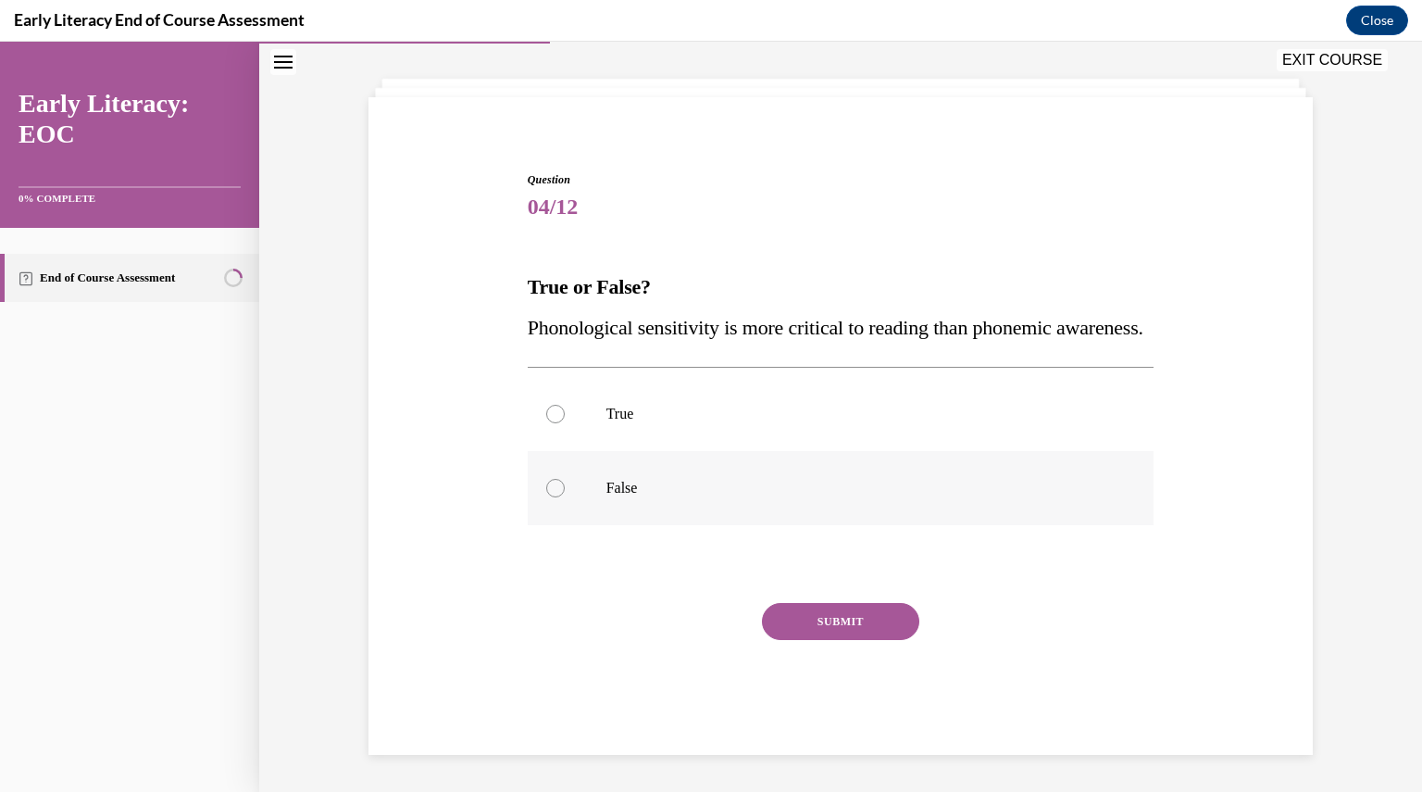
click at [546, 488] on div at bounding box center [555, 488] width 19 height 19
click at [815, 621] on button "SUBMIT" at bounding box center [840, 621] width 157 height 37
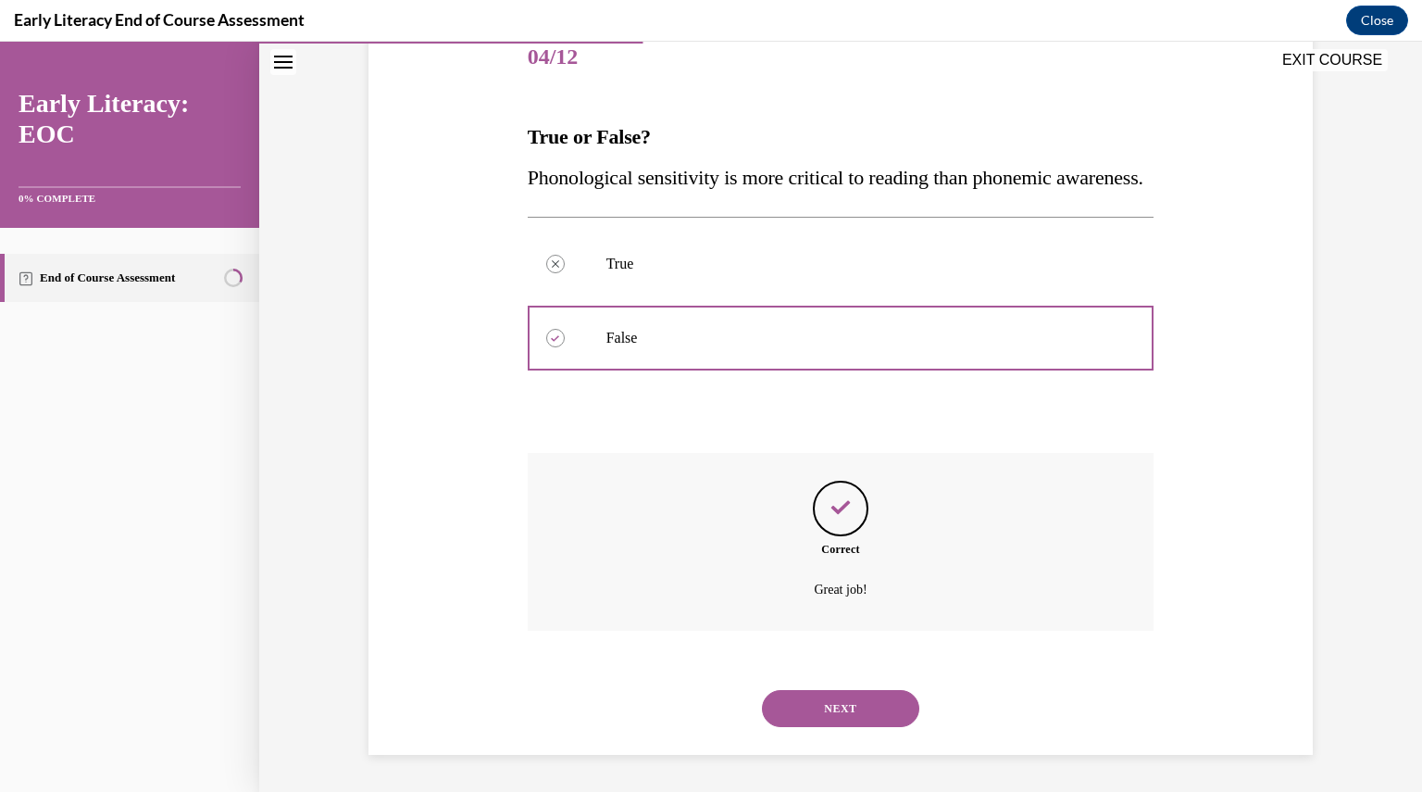
scroll to position [276, 0]
click at [824, 720] on button "NEXT" at bounding box center [840, 708] width 157 height 37
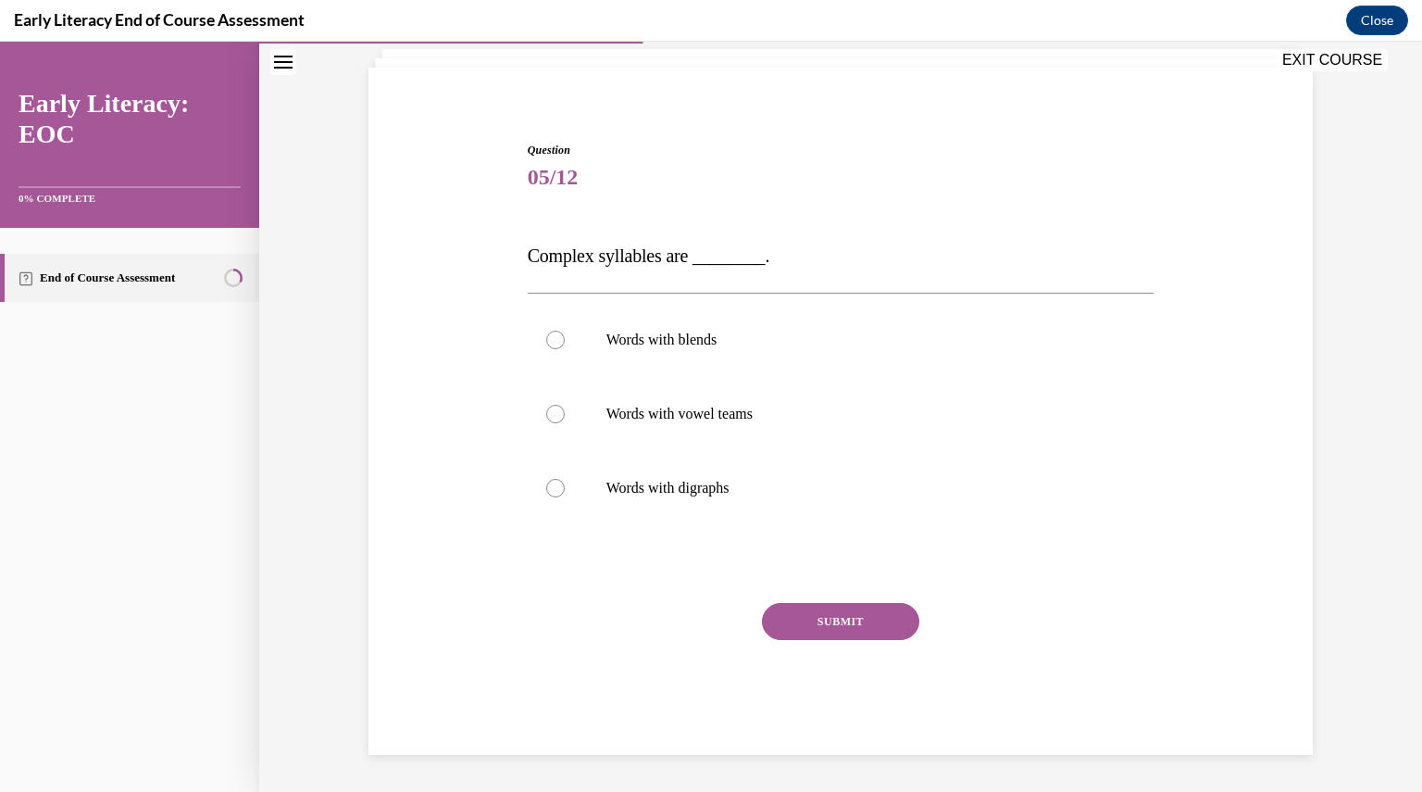
scroll to position [115, 0]
click at [546, 344] on div at bounding box center [555, 340] width 19 height 19
click at [803, 628] on button "SUBMIT" at bounding box center [840, 622] width 157 height 37
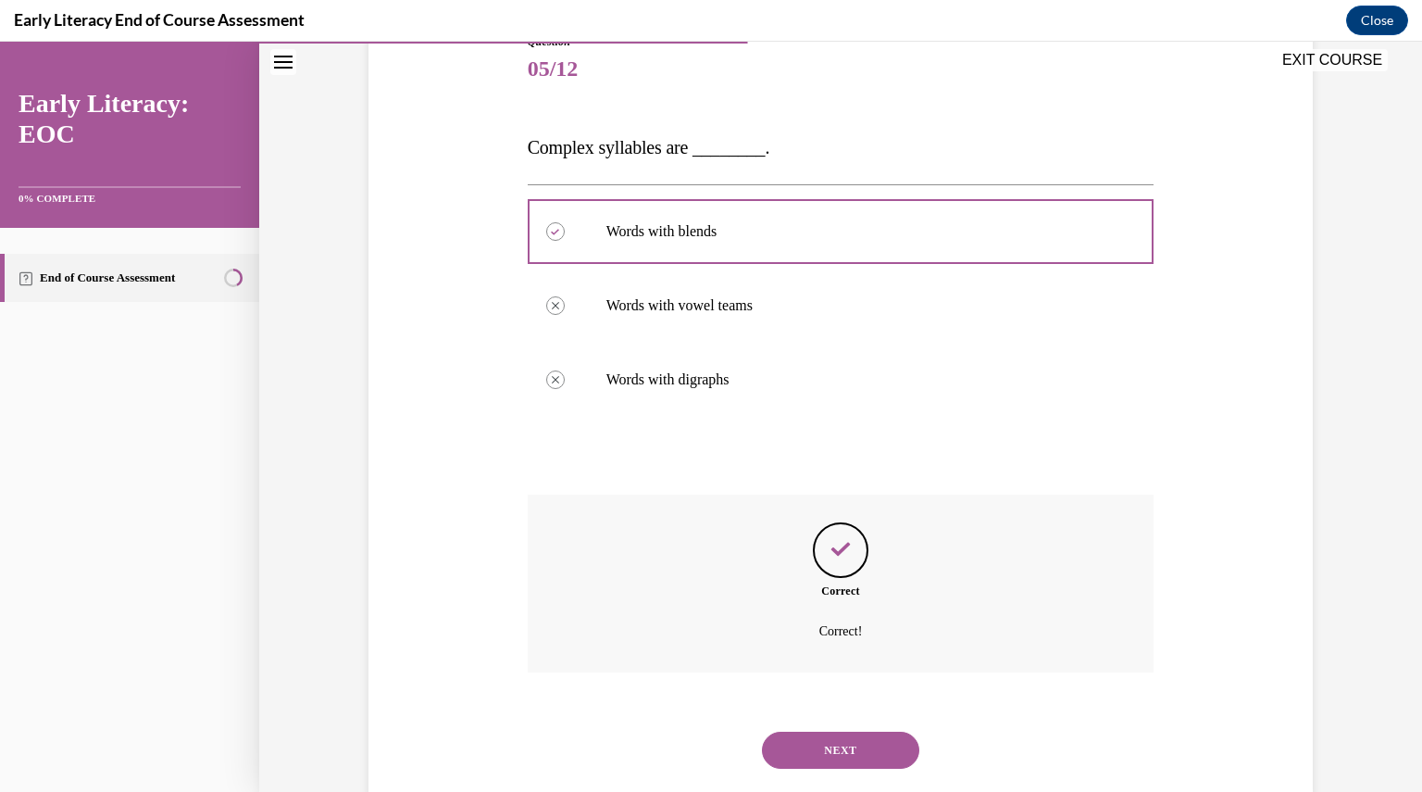
scroll to position [265, 0]
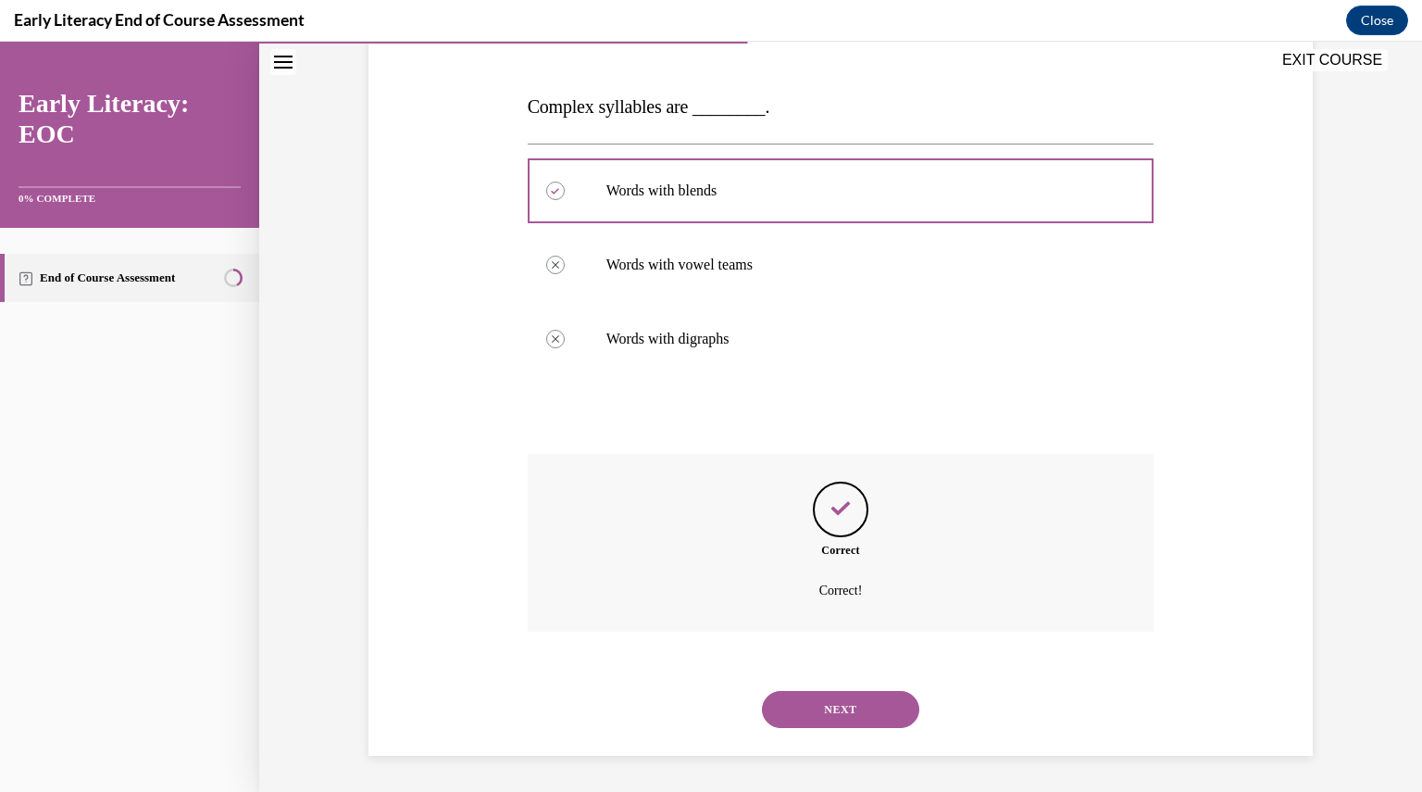
click at [835, 701] on button "NEXT" at bounding box center [840, 709] width 157 height 37
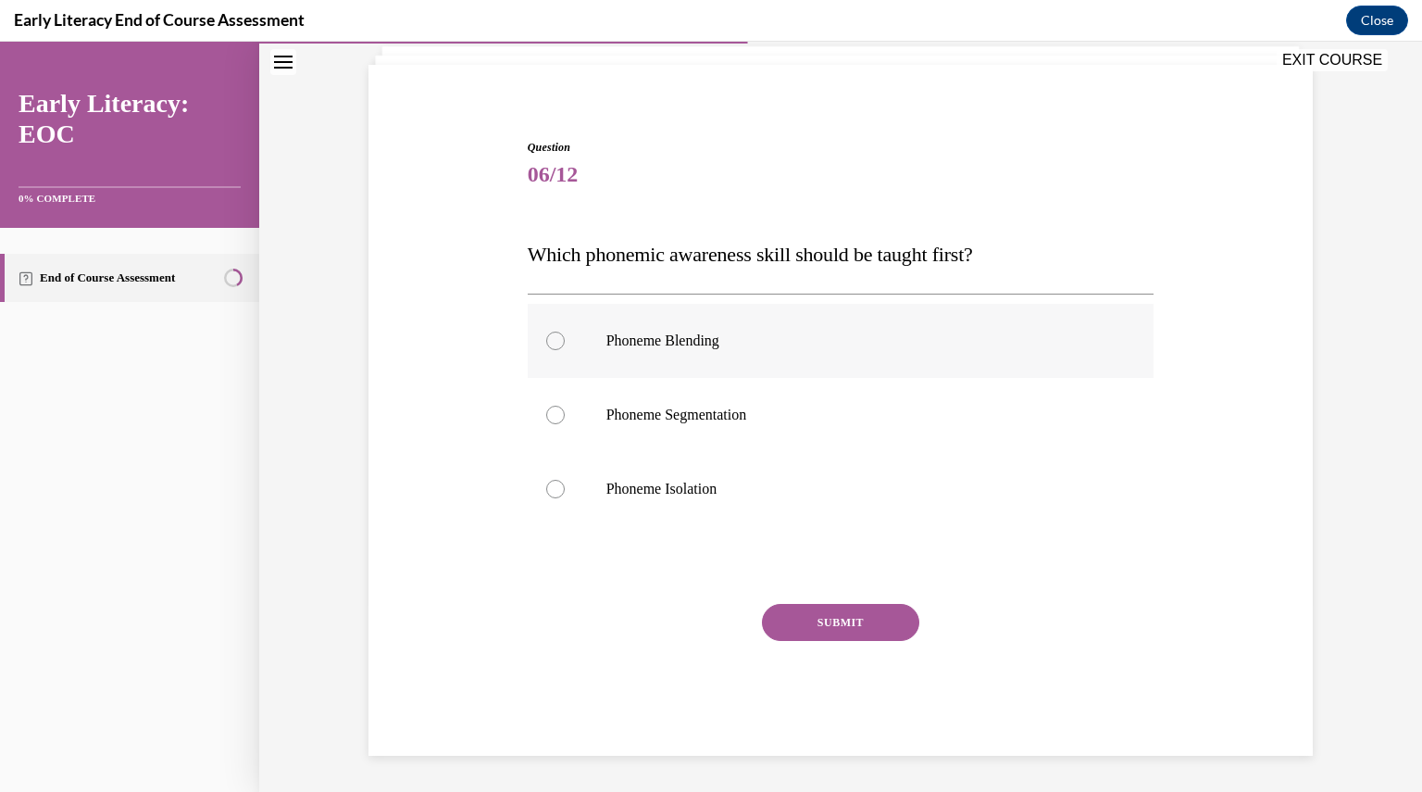
click at [548, 338] on div at bounding box center [555, 340] width 19 height 19
click at [813, 612] on button "SUBMIT" at bounding box center [840, 622] width 157 height 37
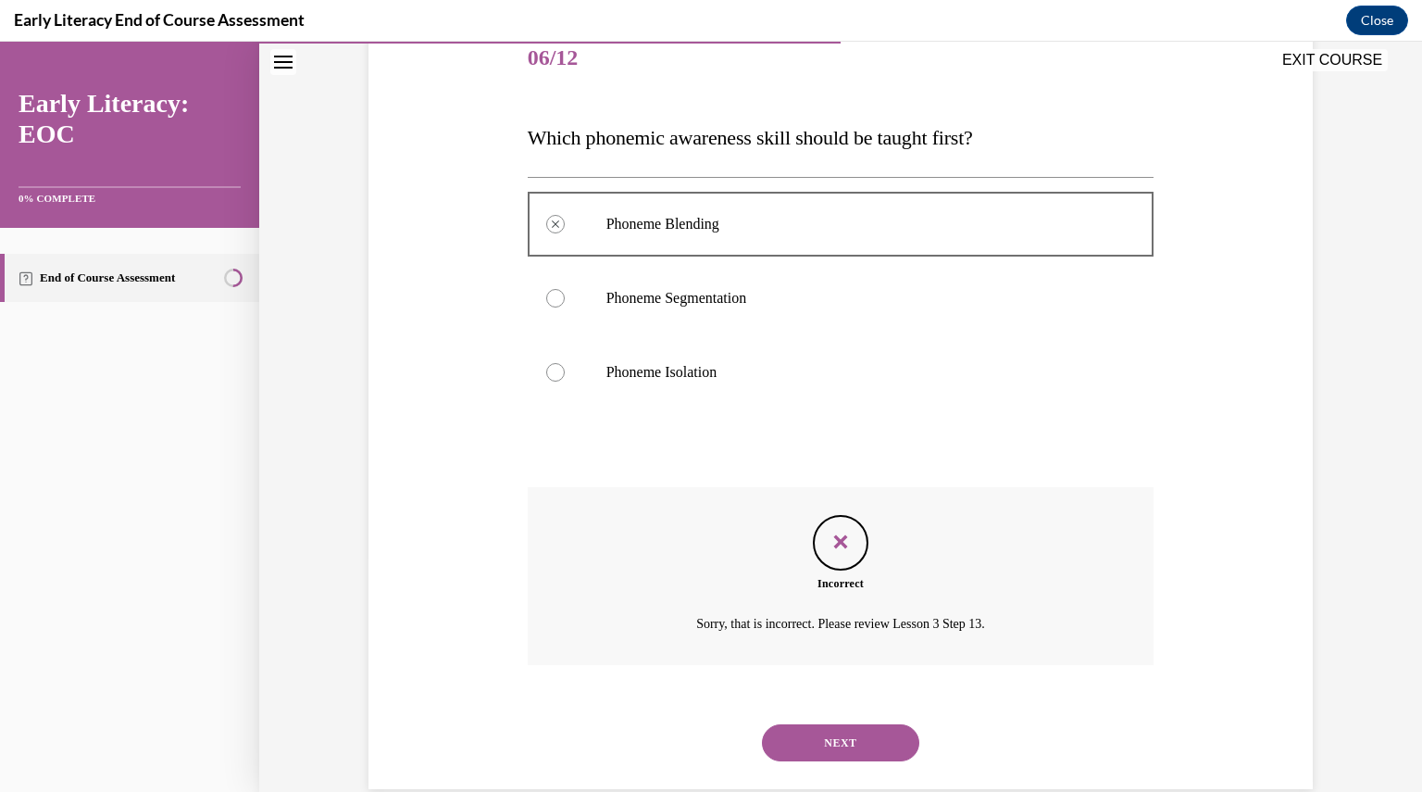
scroll to position [269, 0]
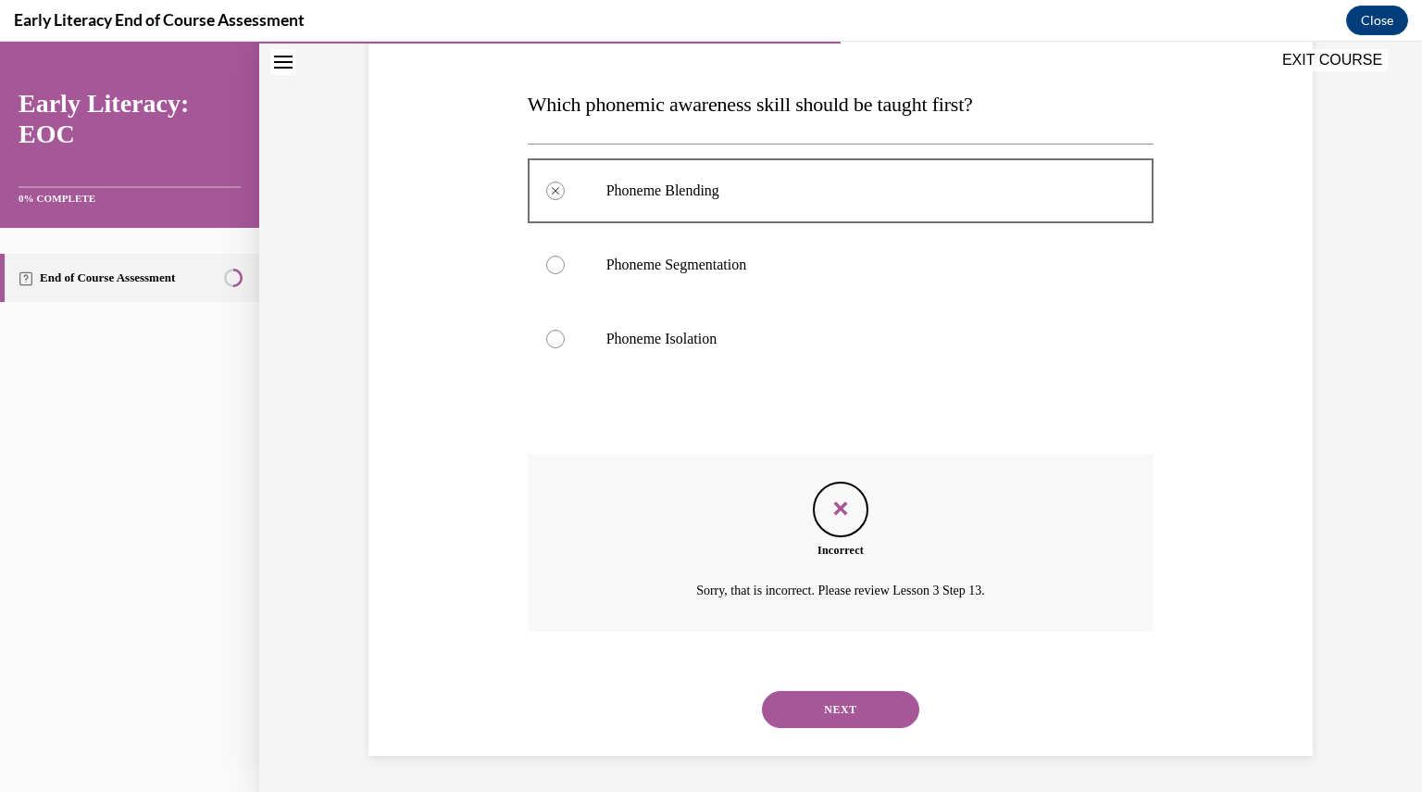
click at [831, 706] on button "NEXT" at bounding box center [840, 709] width 157 height 37
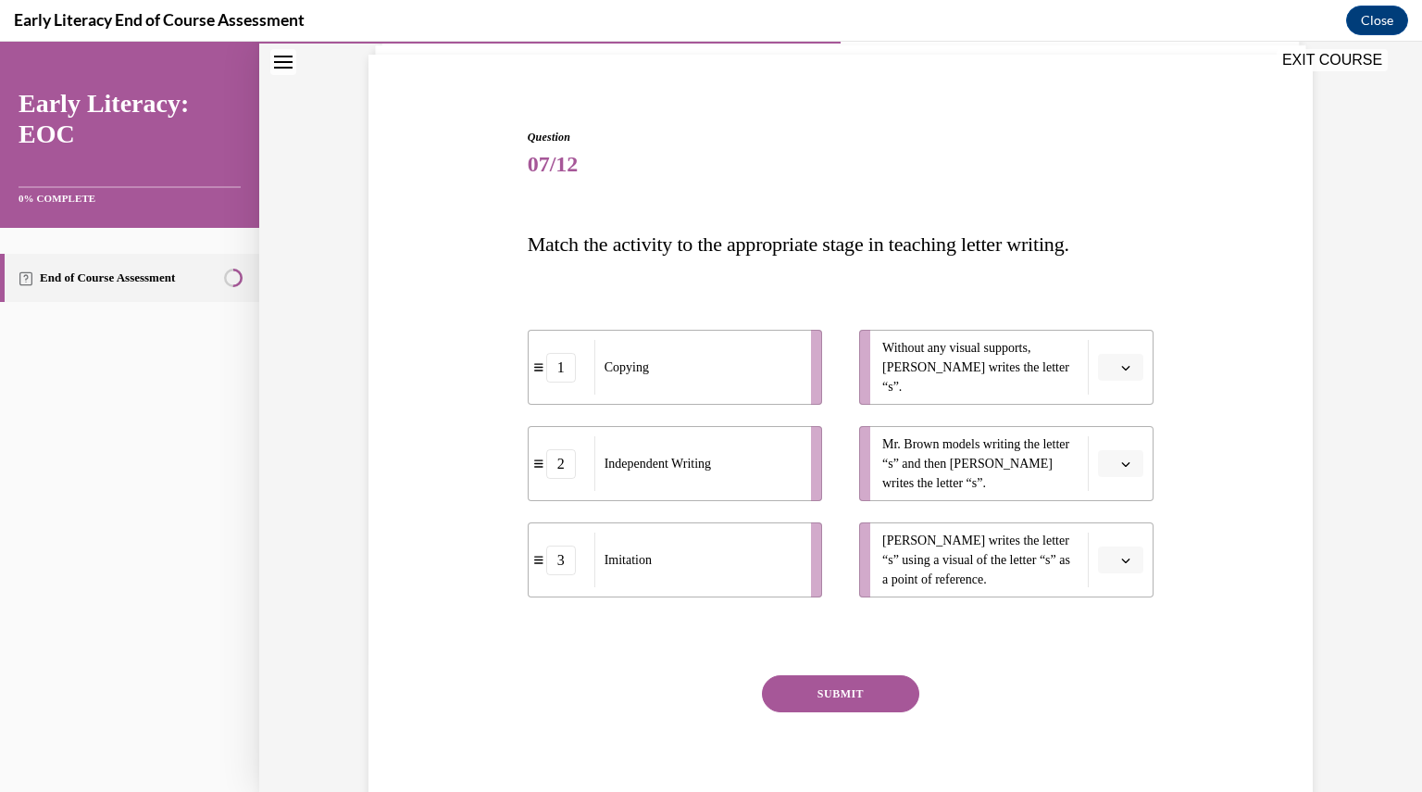
scroll to position [131, 0]
click at [1117, 357] on button "button" at bounding box center [1120, 366] width 45 height 28
click at [1106, 481] on span "2" at bounding box center [1107, 480] width 6 height 15
click at [1124, 466] on span "button" at bounding box center [1125, 462] width 13 height 13
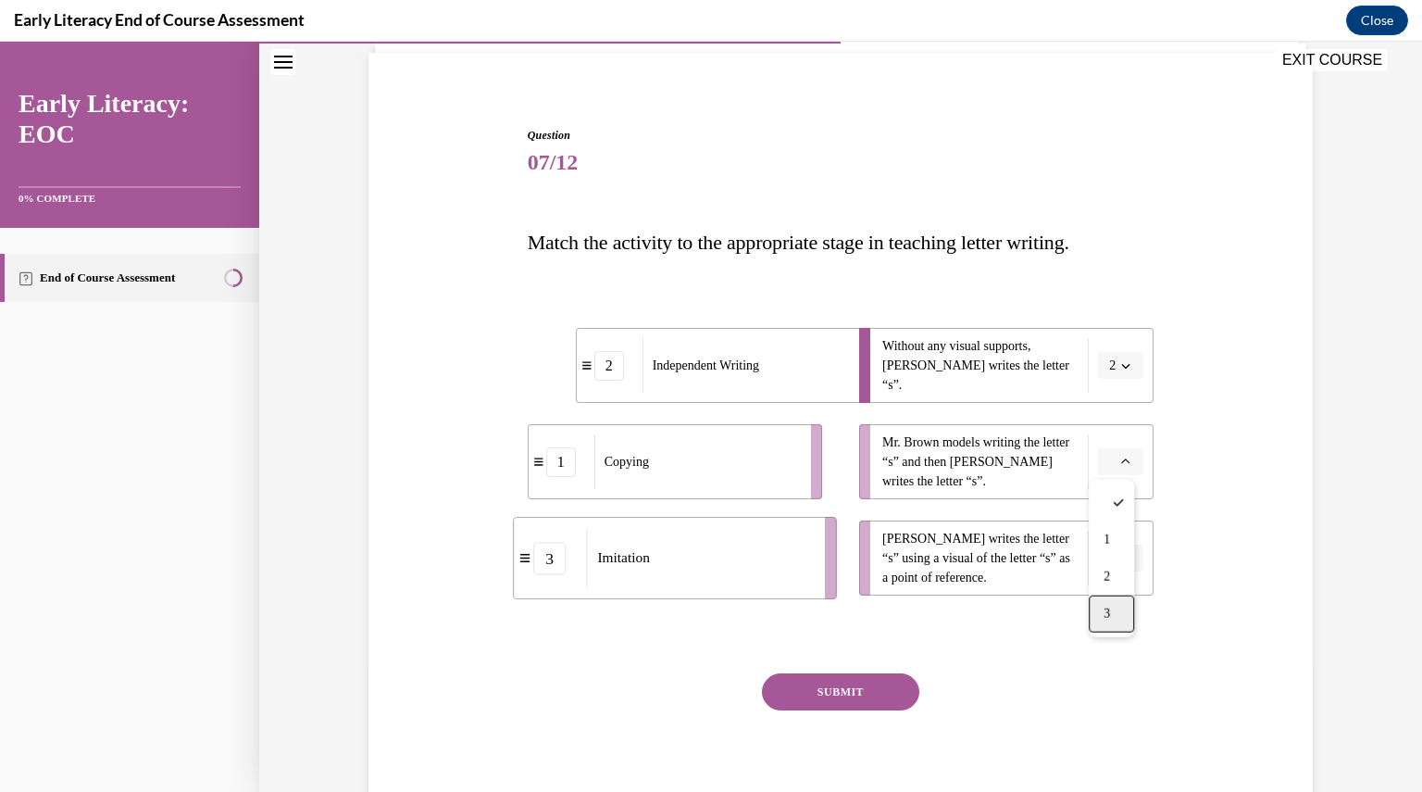
click at [1103, 609] on div "3" at bounding box center [1111, 613] width 45 height 37
click at [1119, 558] on span "button" at bounding box center [1125, 558] width 13 height 13
click at [1105, 625] on div "1" at bounding box center [1111, 636] width 45 height 37
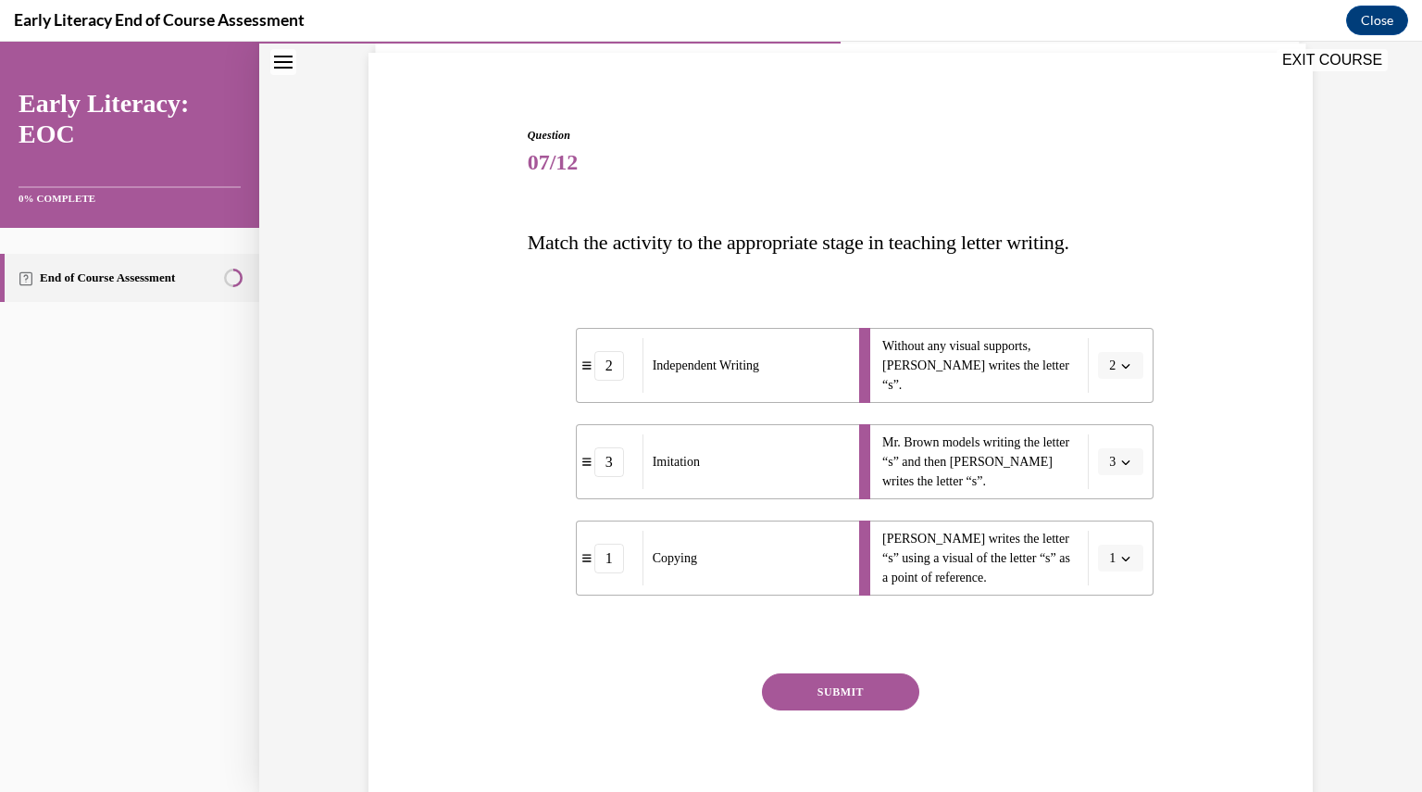
click at [858, 688] on button "SUBMIT" at bounding box center [840, 691] width 157 height 37
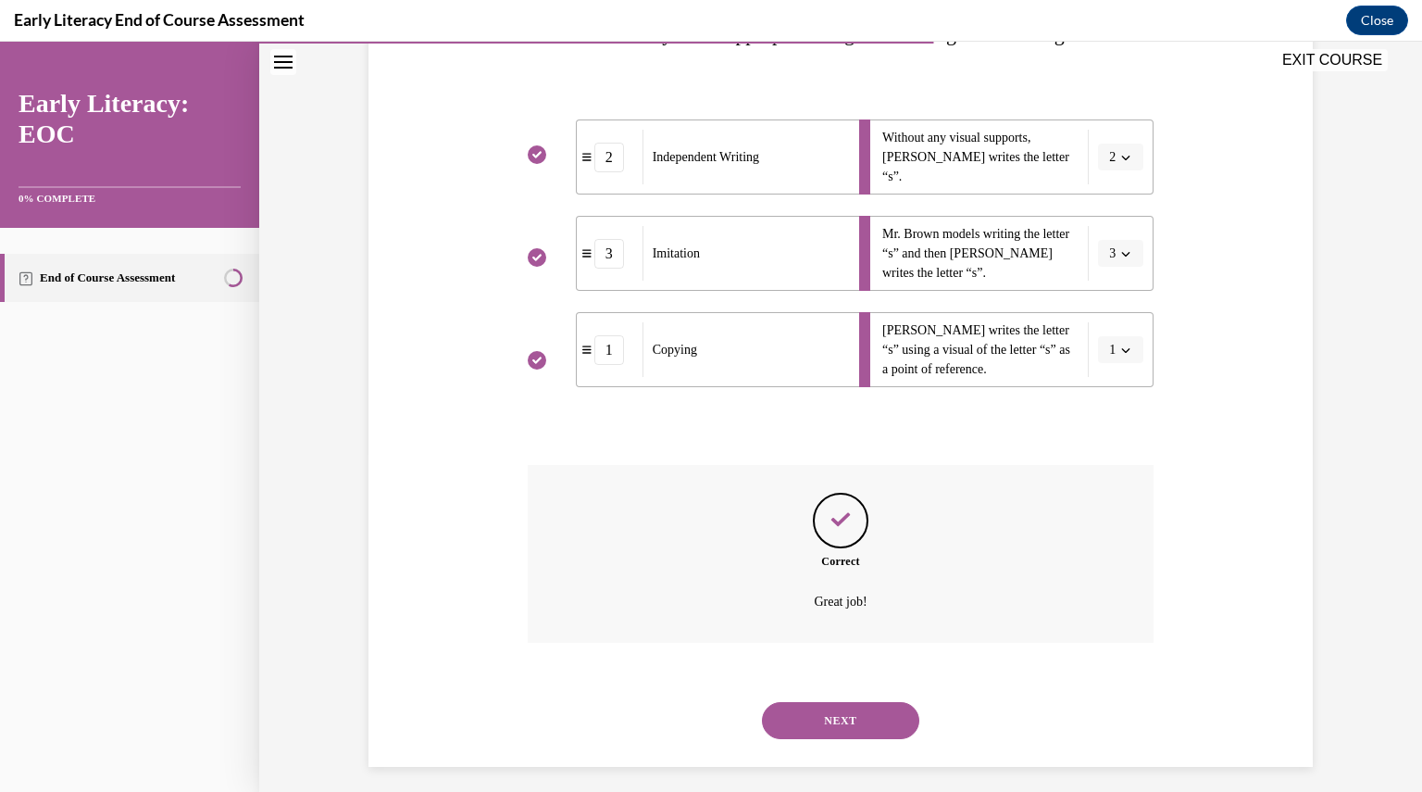
scroll to position [350, 0]
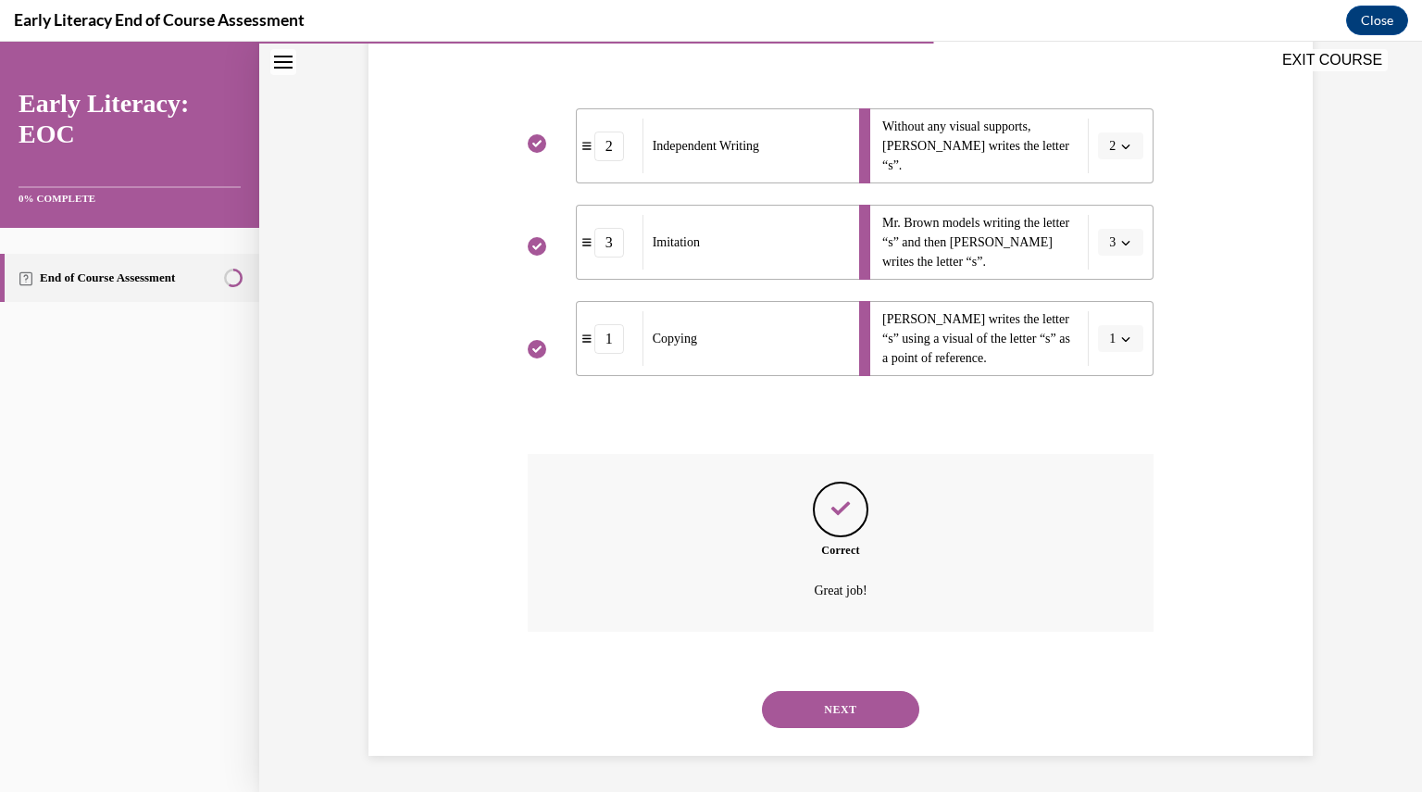
click at [857, 708] on button "NEXT" at bounding box center [840, 709] width 157 height 37
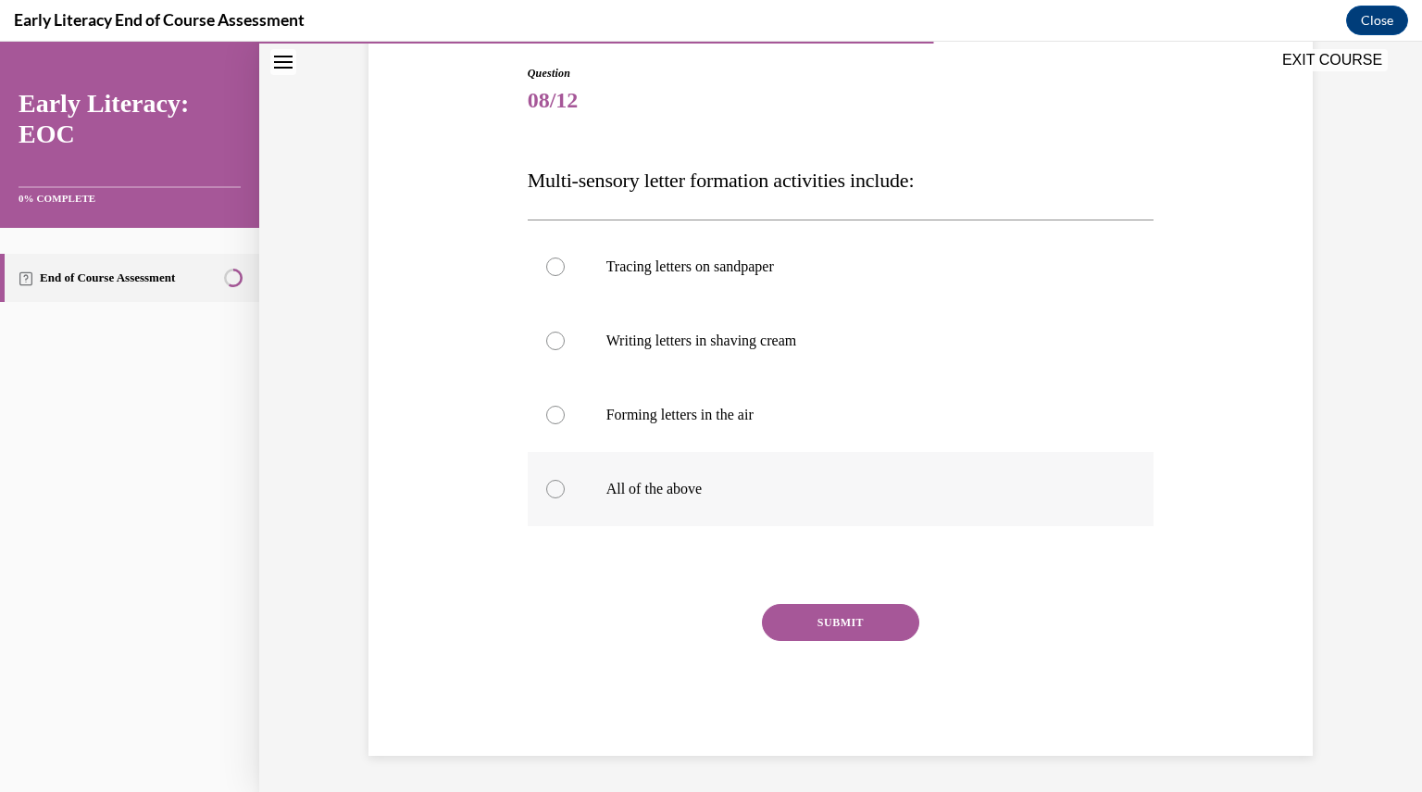
click at [548, 484] on div at bounding box center [555, 489] width 19 height 19
click at [828, 625] on button "SUBMIT" at bounding box center [840, 622] width 157 height 37
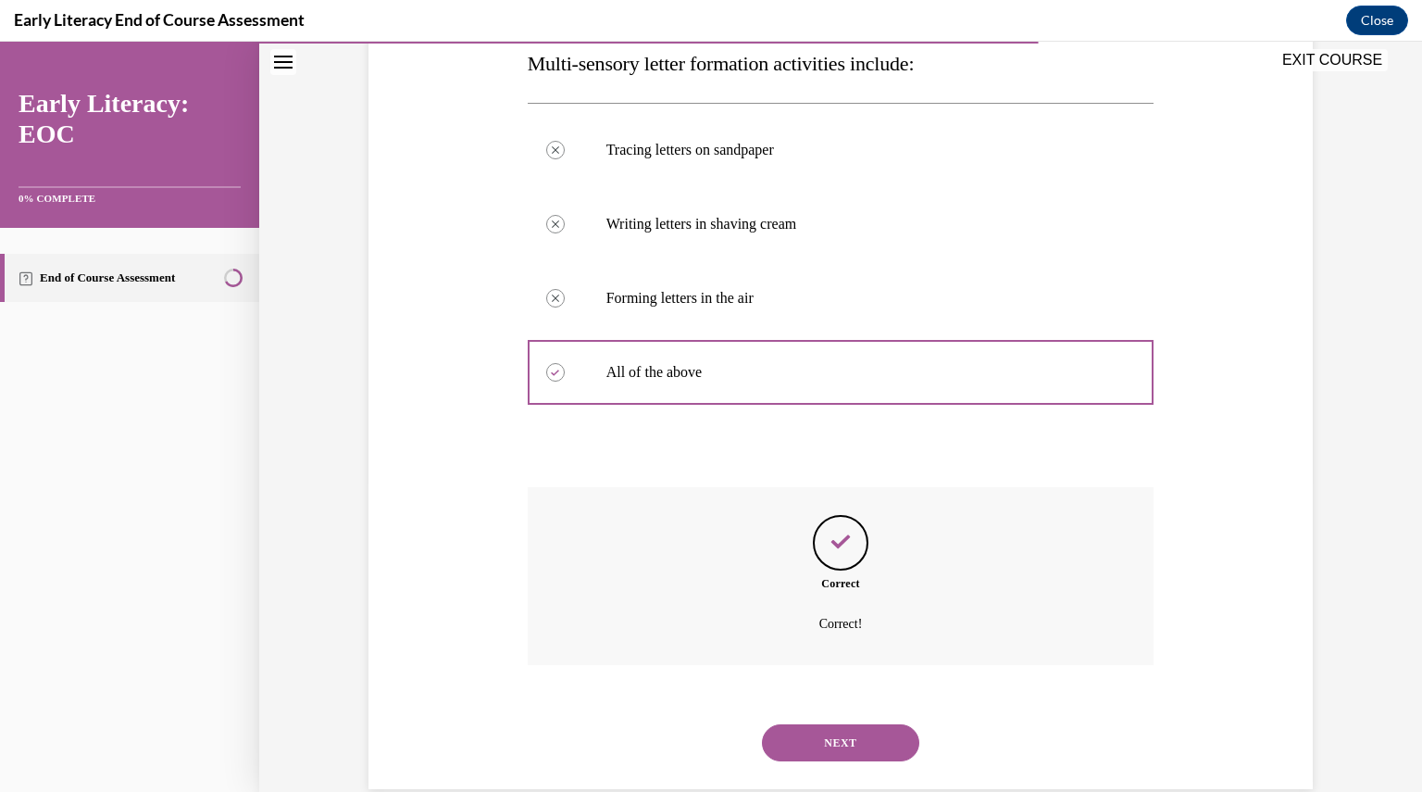
scroll to position [343, 0]
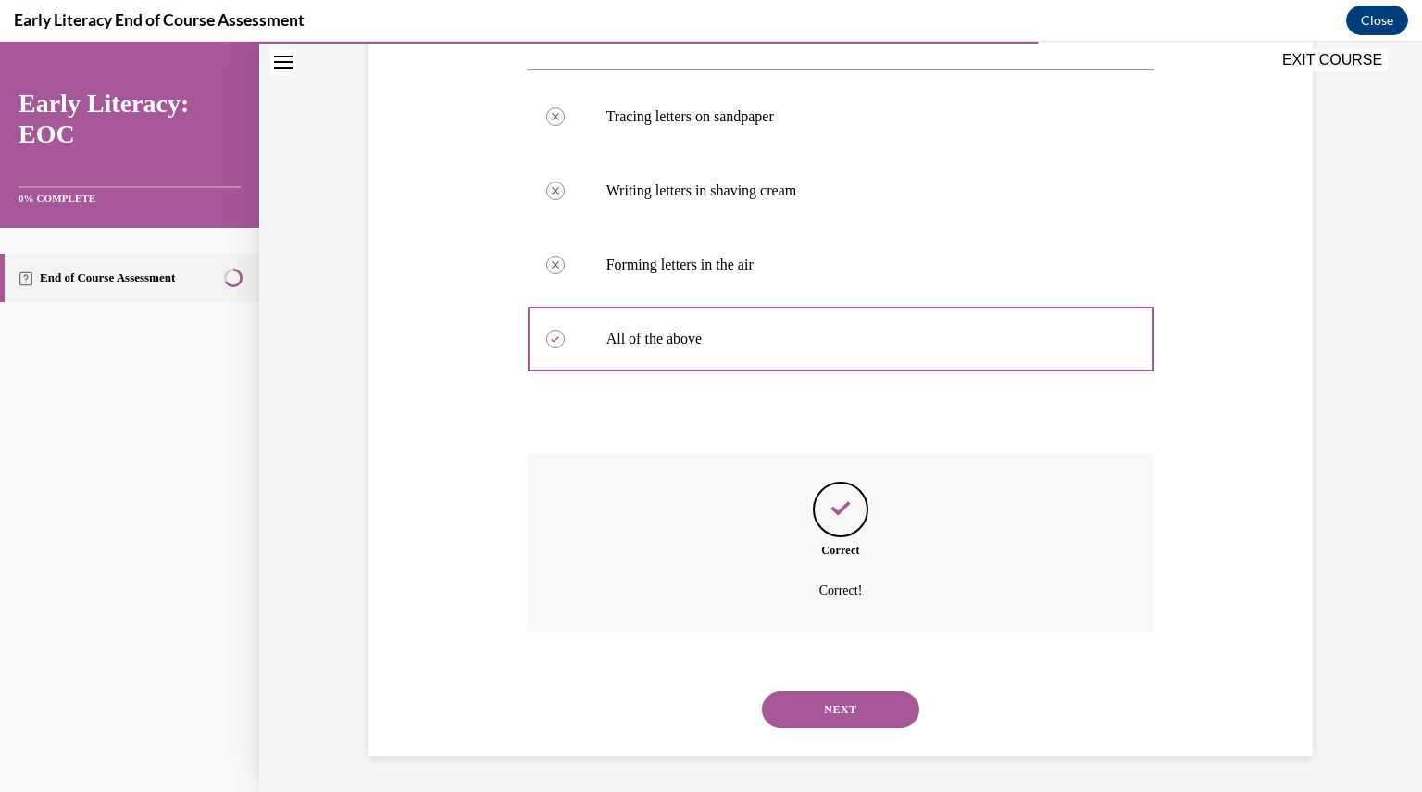
click at [823, 698] on button "NEXT" at bounding box center [840, 709] width 157 height 37
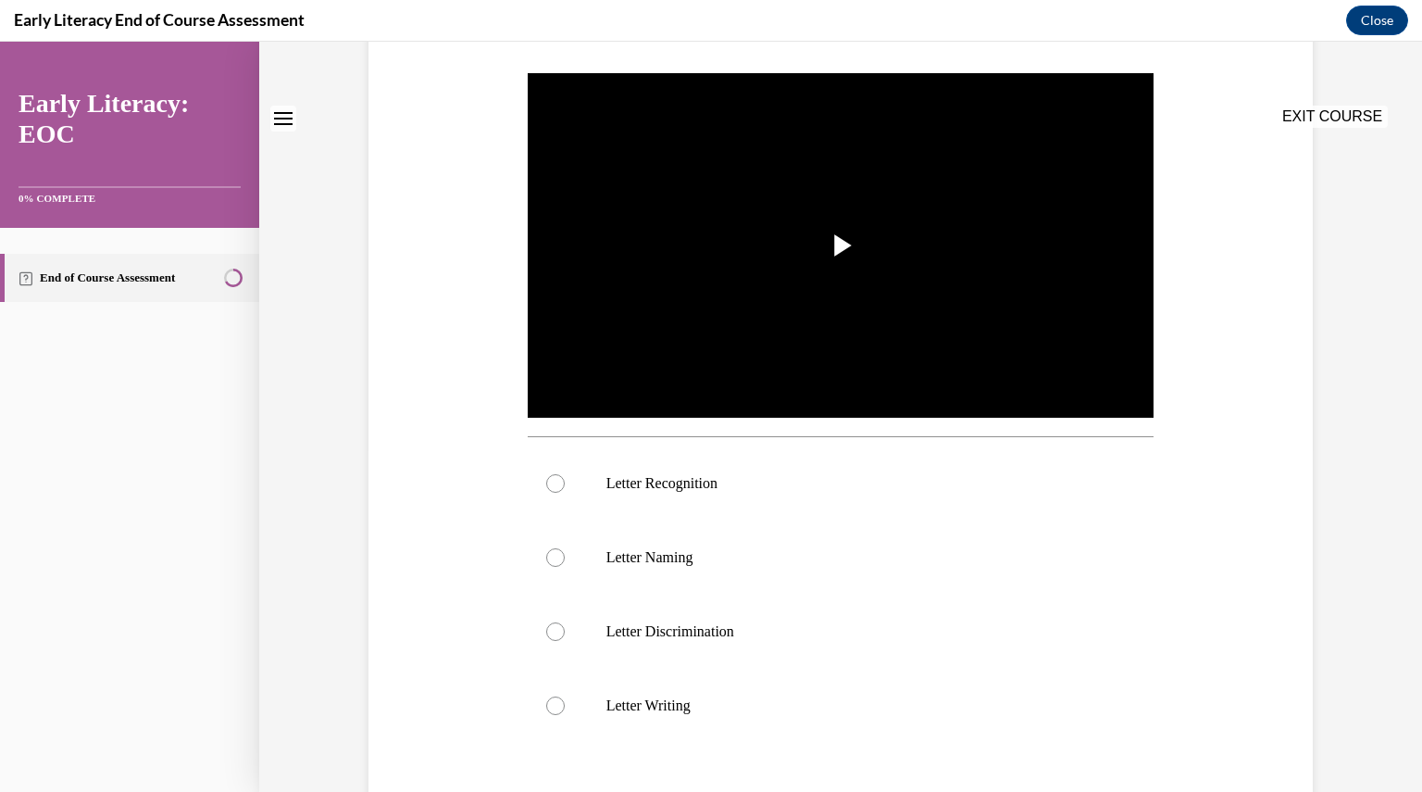
scroll to position [0, 0]
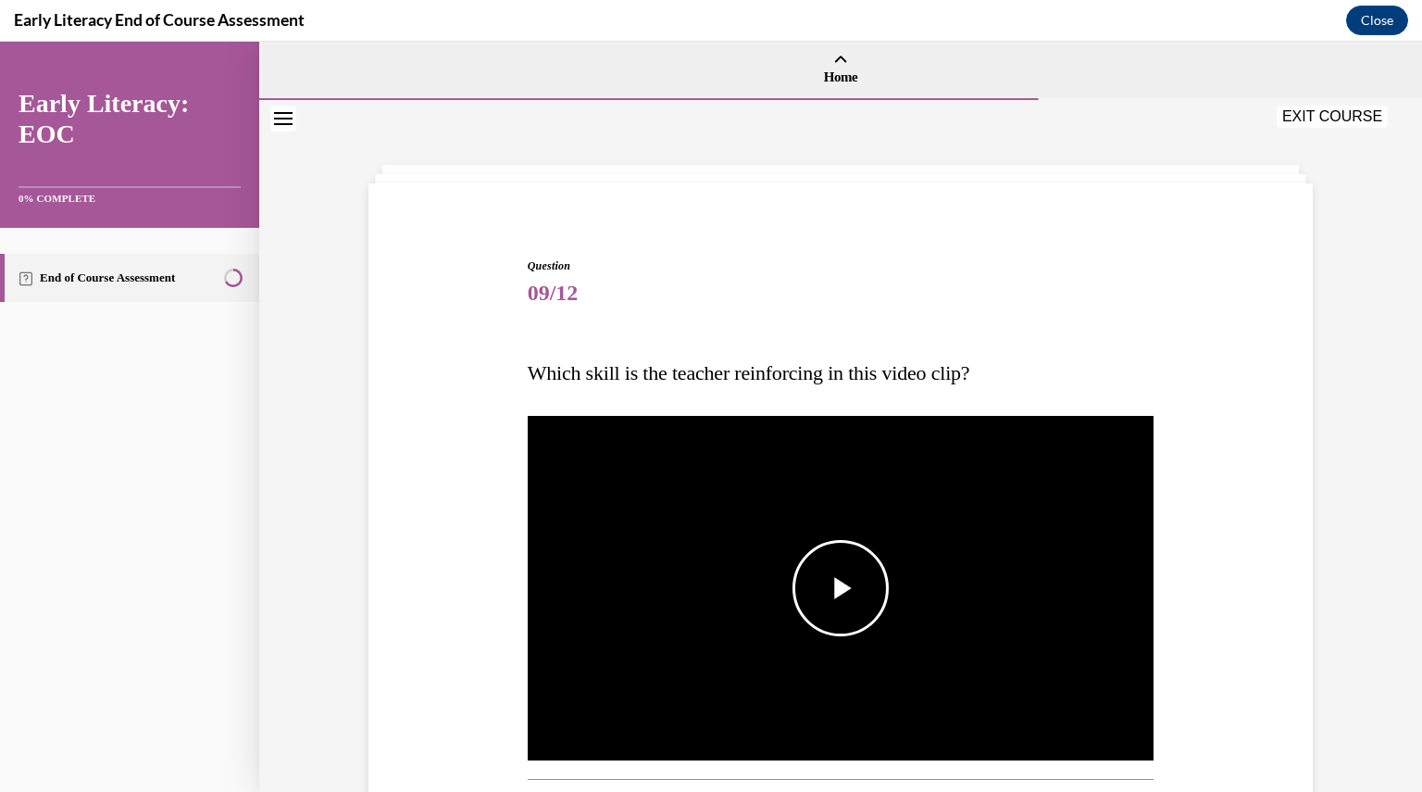
click at [841, 588] on span "Video player" at bounding box center [841, 588] width 0 height 0
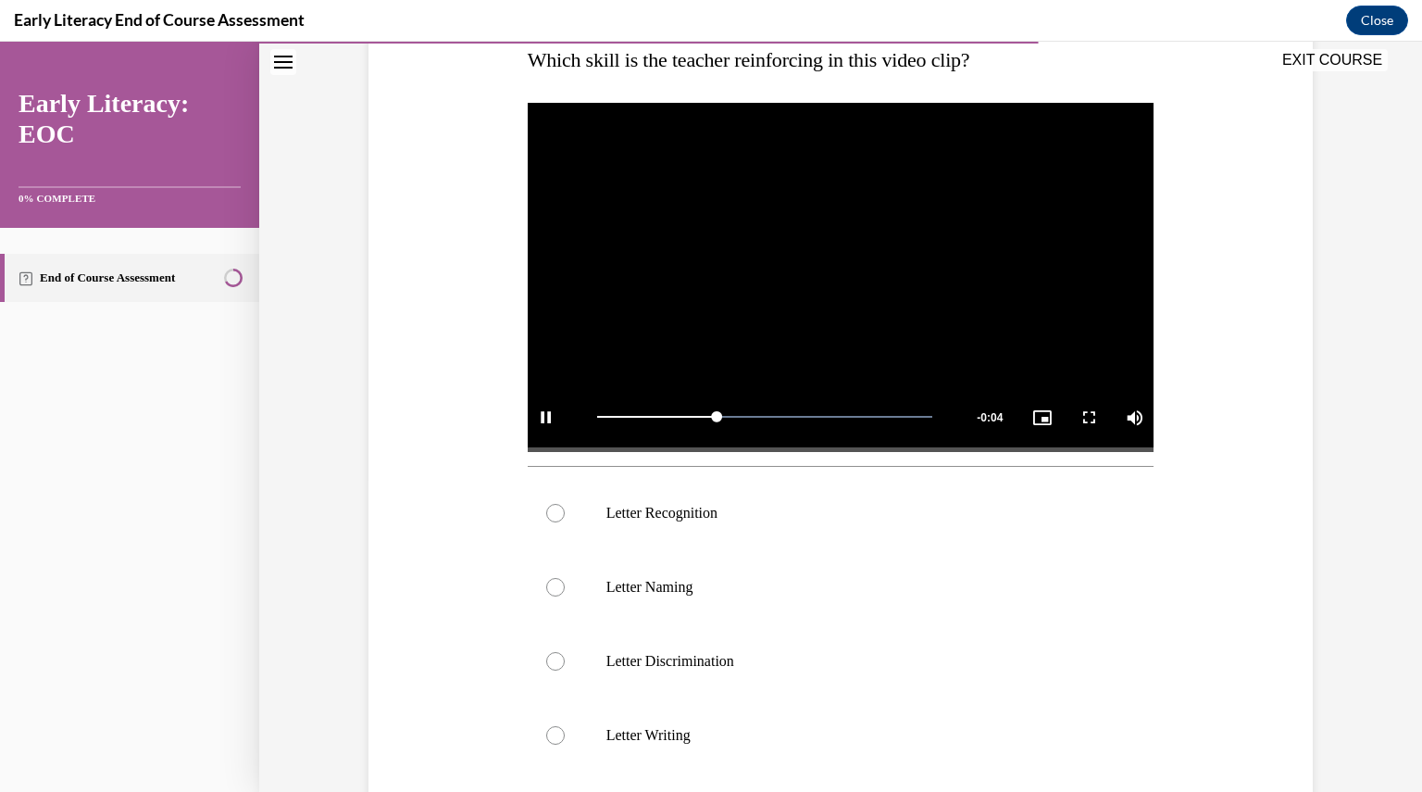
scroll to position [314, 0]
click at [548, 506] on div at bounding box center [555, 512] width 19 height 19
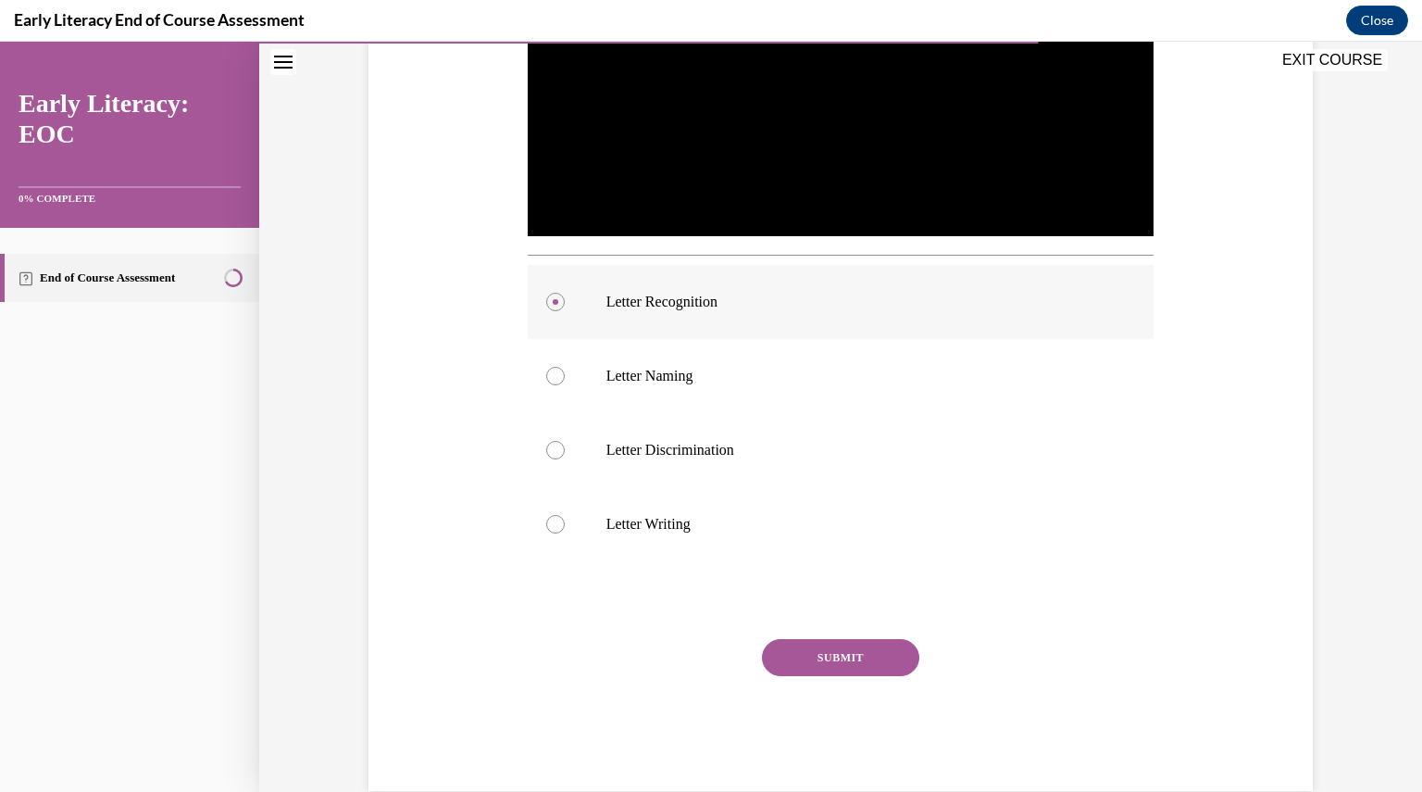
scroll to position [558, 0]
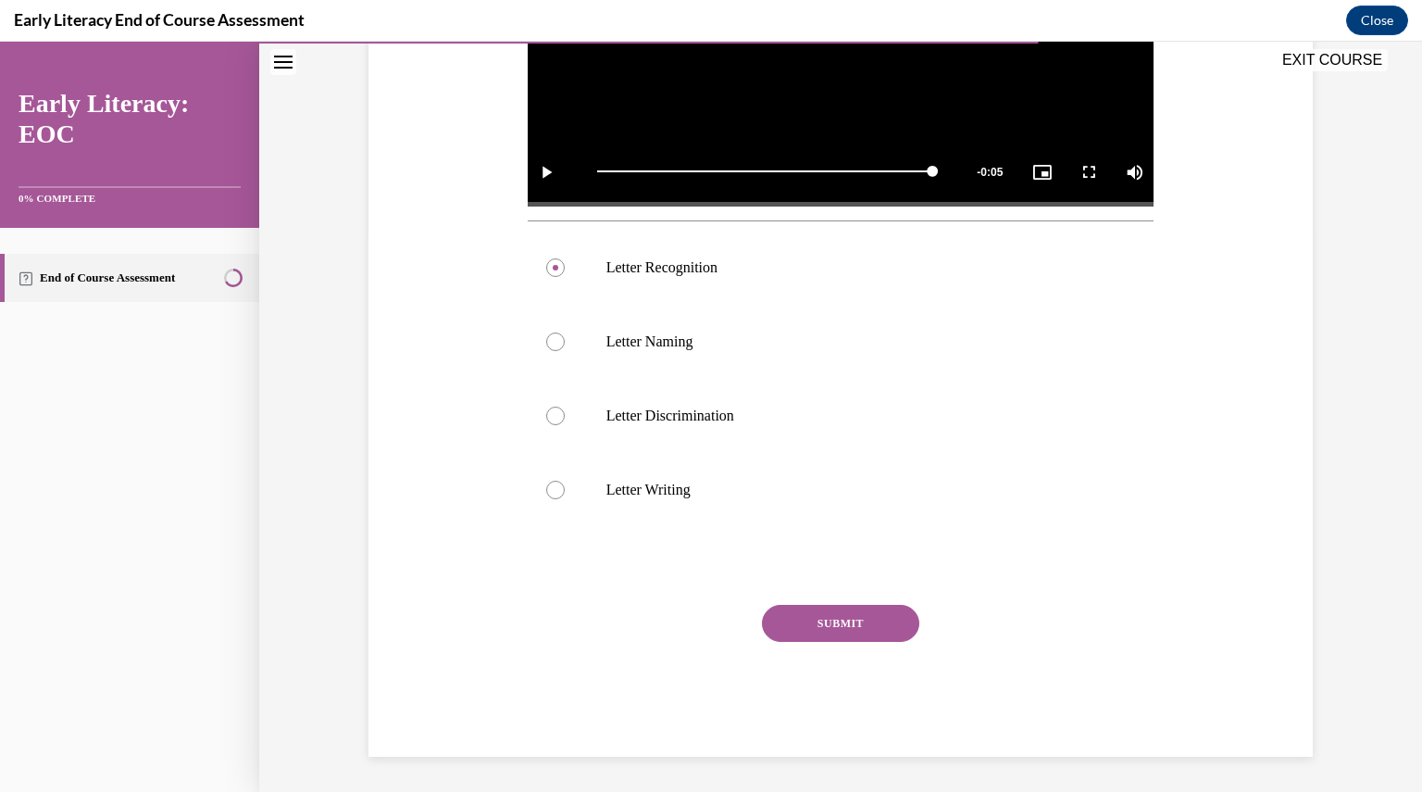
click at [818, 619] on button "SUBMIT" at bounding box center [840, 623] width 157 height 37
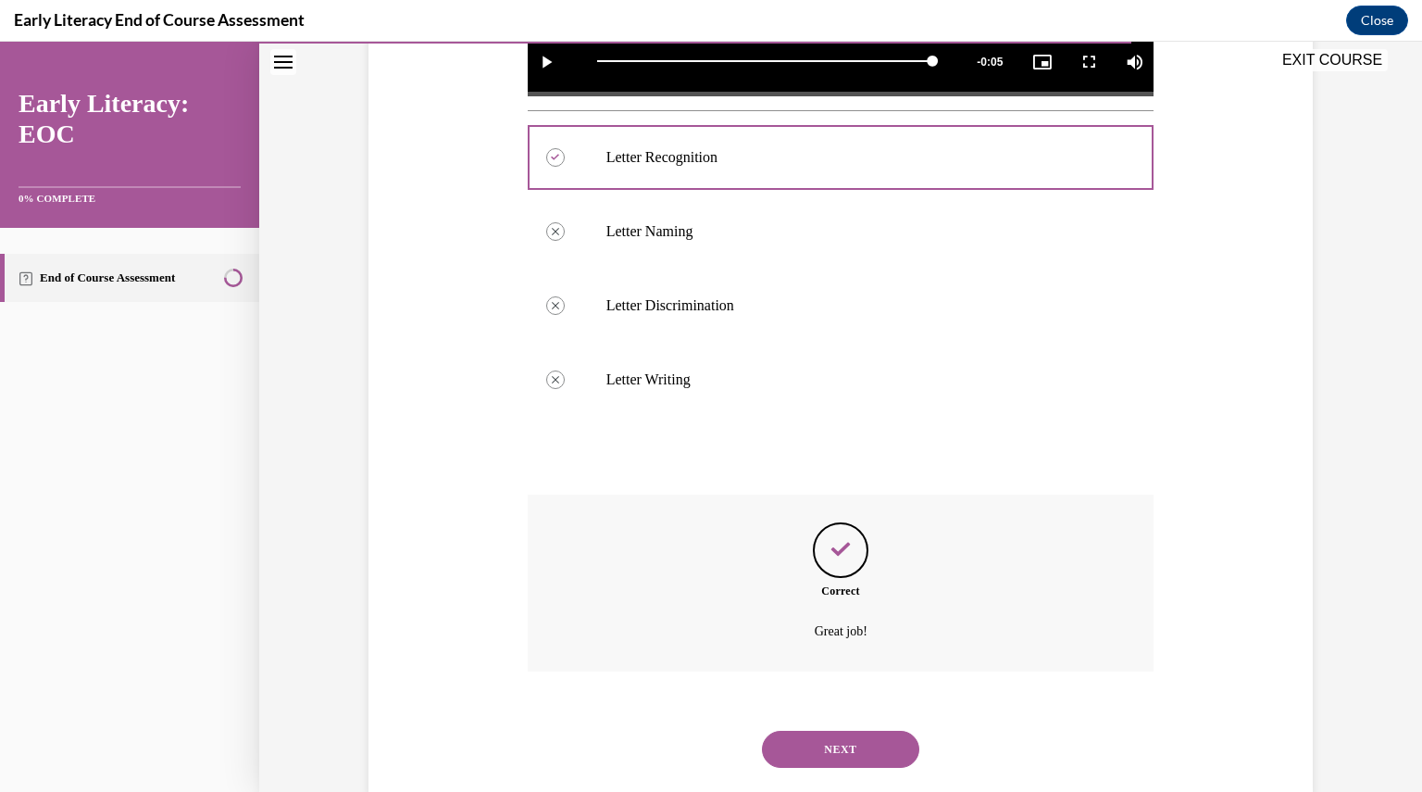
scroll to position [708, 0]
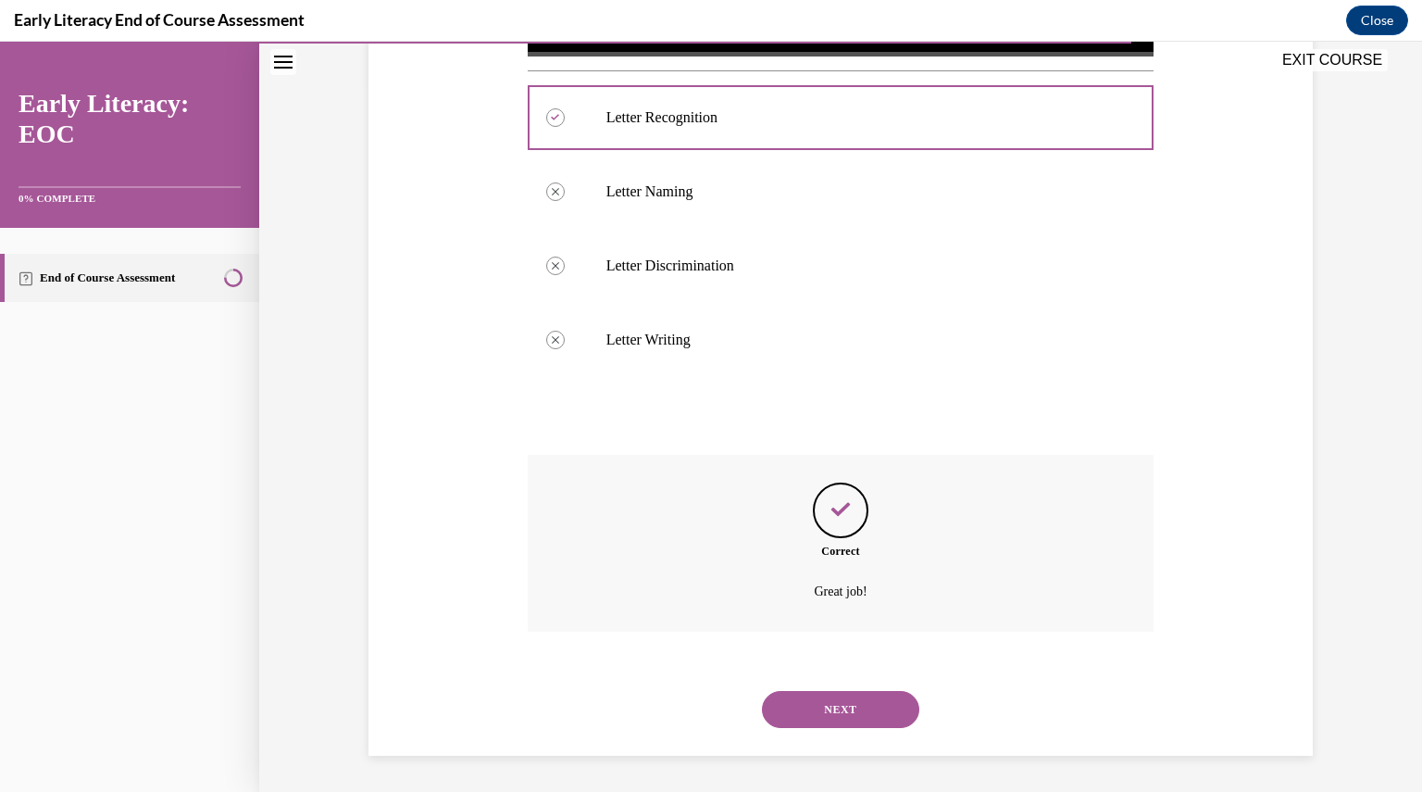
click at [826, 699] on button "NEXT" at bounding box center [840, 709] width 157 height 37
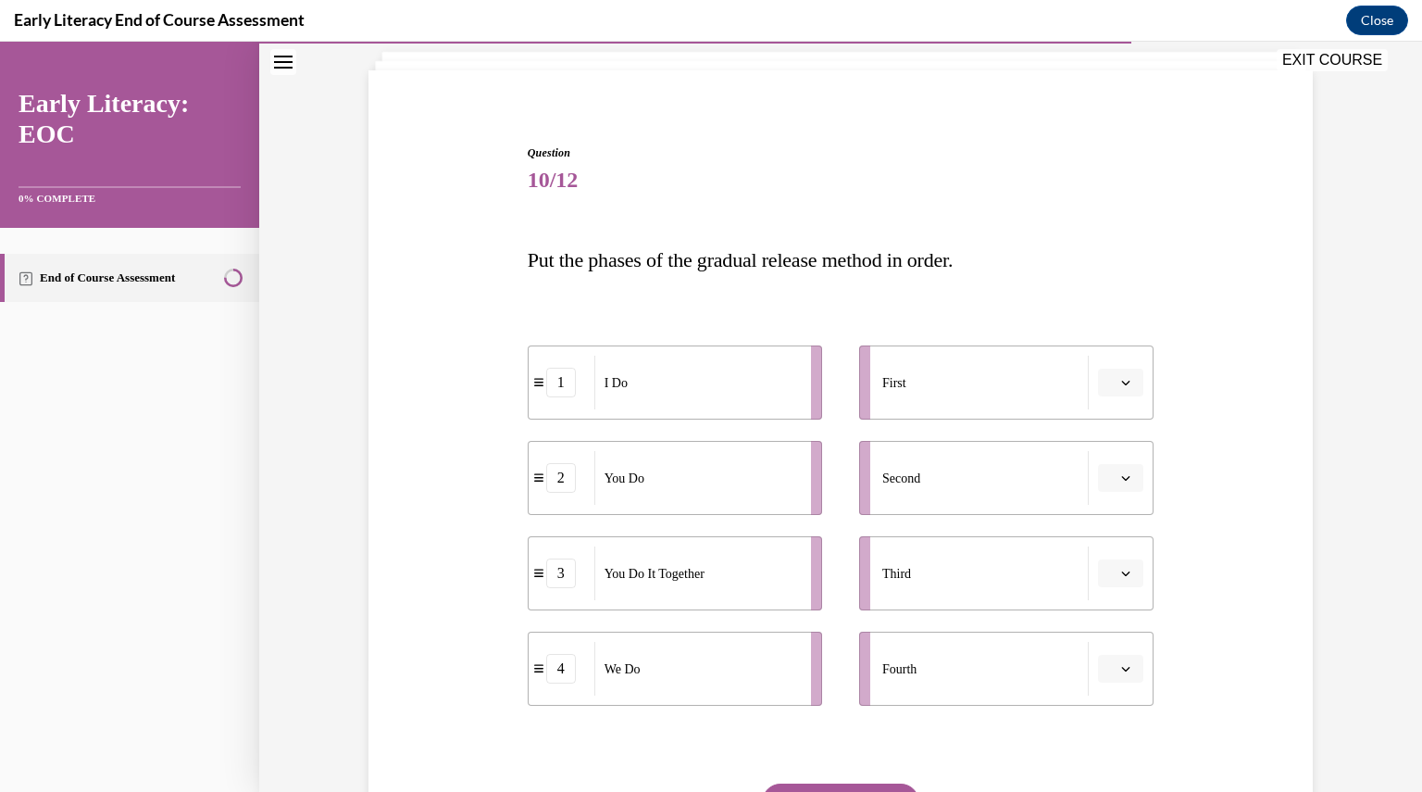
scroll to position [113, 0]
click at [1124, 375] on button "button" at bounding box center [1120, 383] width 45 height 28
click at [1107, 468] on div "1" at bounding box center [1111, 460] width 45 height 37
click at [1118, 469] on button "button" at bounding box center [1120, 478] width 45 height 28
click at [1111, 664] on div "4" at bounding box center [1111, 666] width 45 height 37
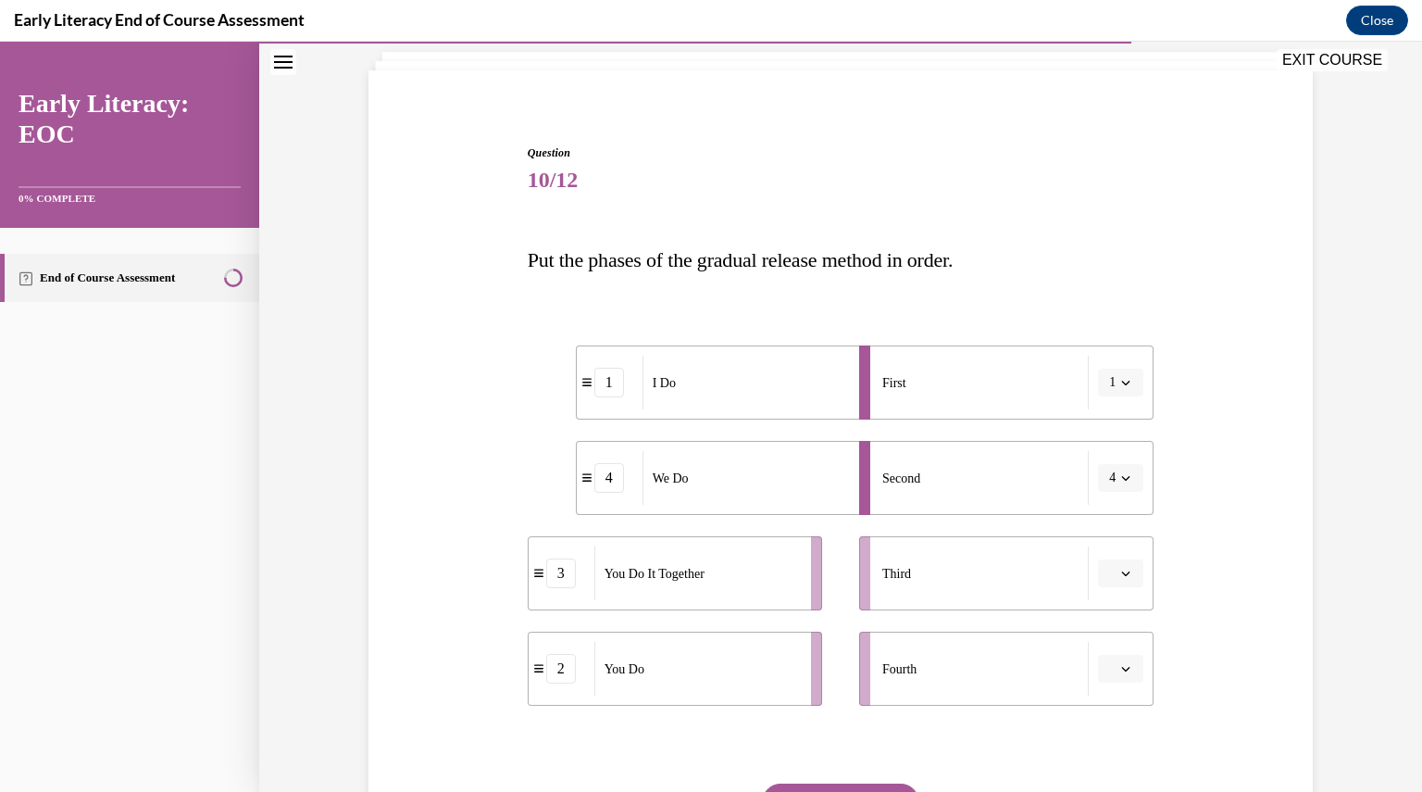
click at [1121, 568] on icon "button" at bounding box center [1125, 572] width 9 height 9
click at [1106, 727] on span "3" at bounding box center [1107, 725] width 6 height 15
click at [1119, 662] on span "button" at bounding box center [1125, 668] width 13 height 13
click at [1113, 553] on div "2" at bounding box center [1111, 553] width 45 height 37
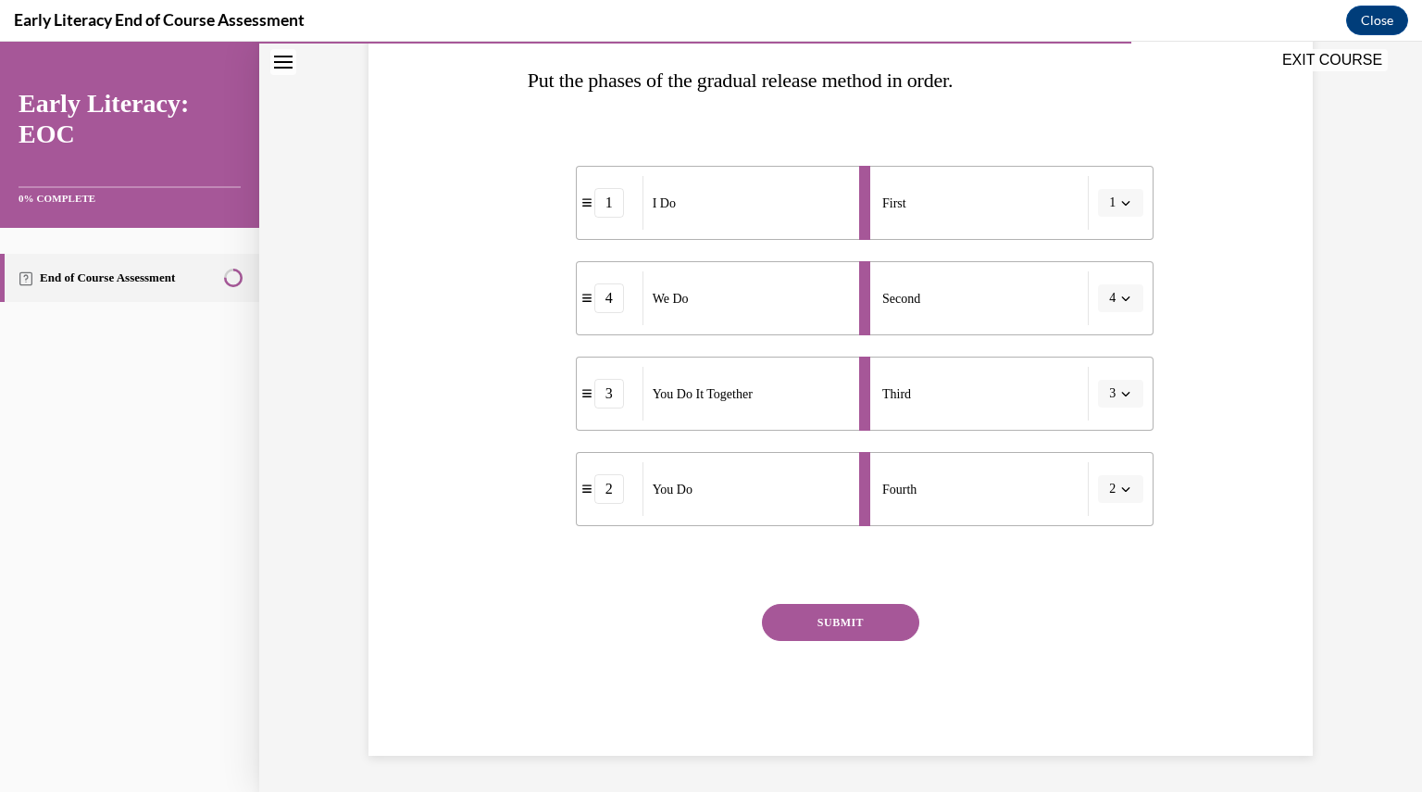
scroll to position [293, 0]
click at [856, 622] on button "SUBMIT" at bounding box center [840, 622] width 157 height 37
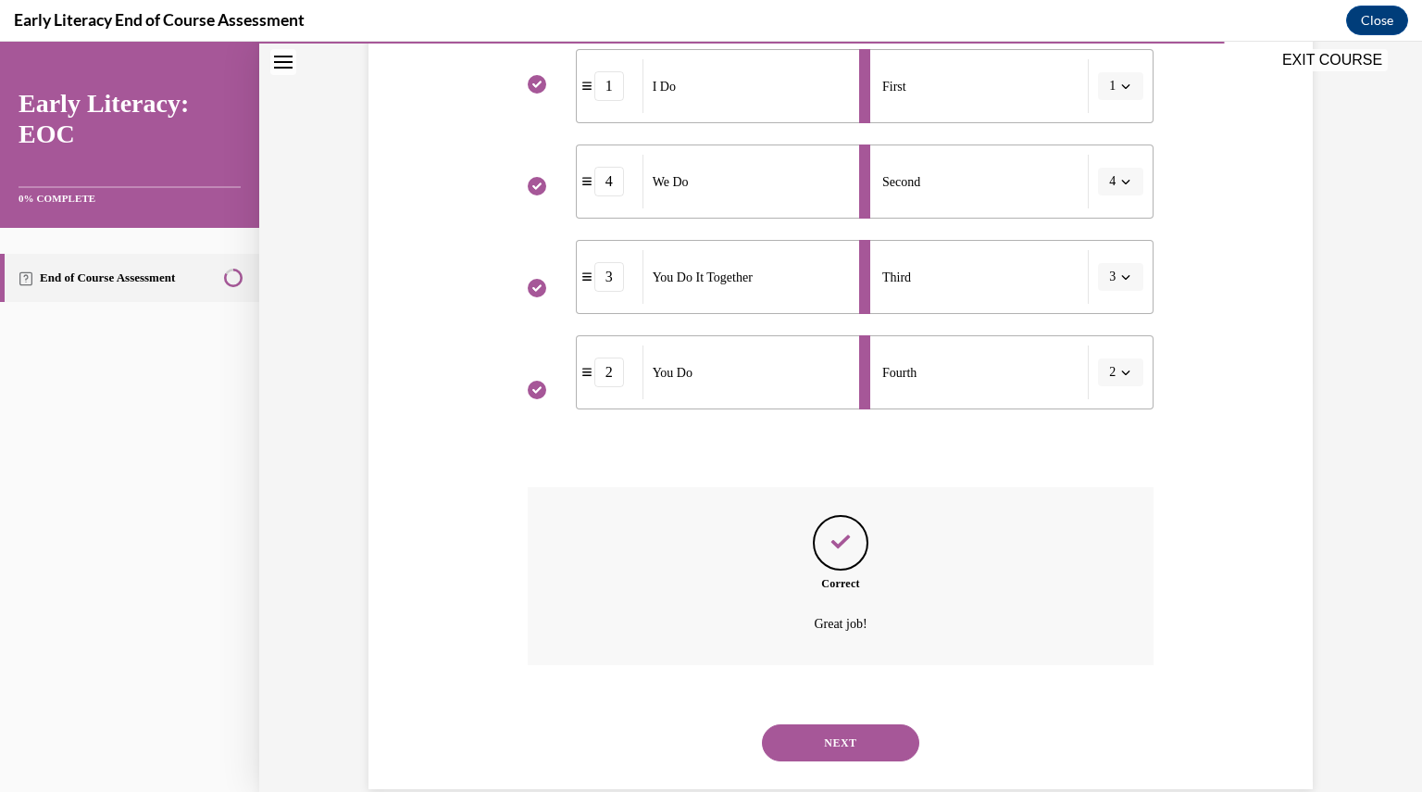
scroll to position [443, 0]
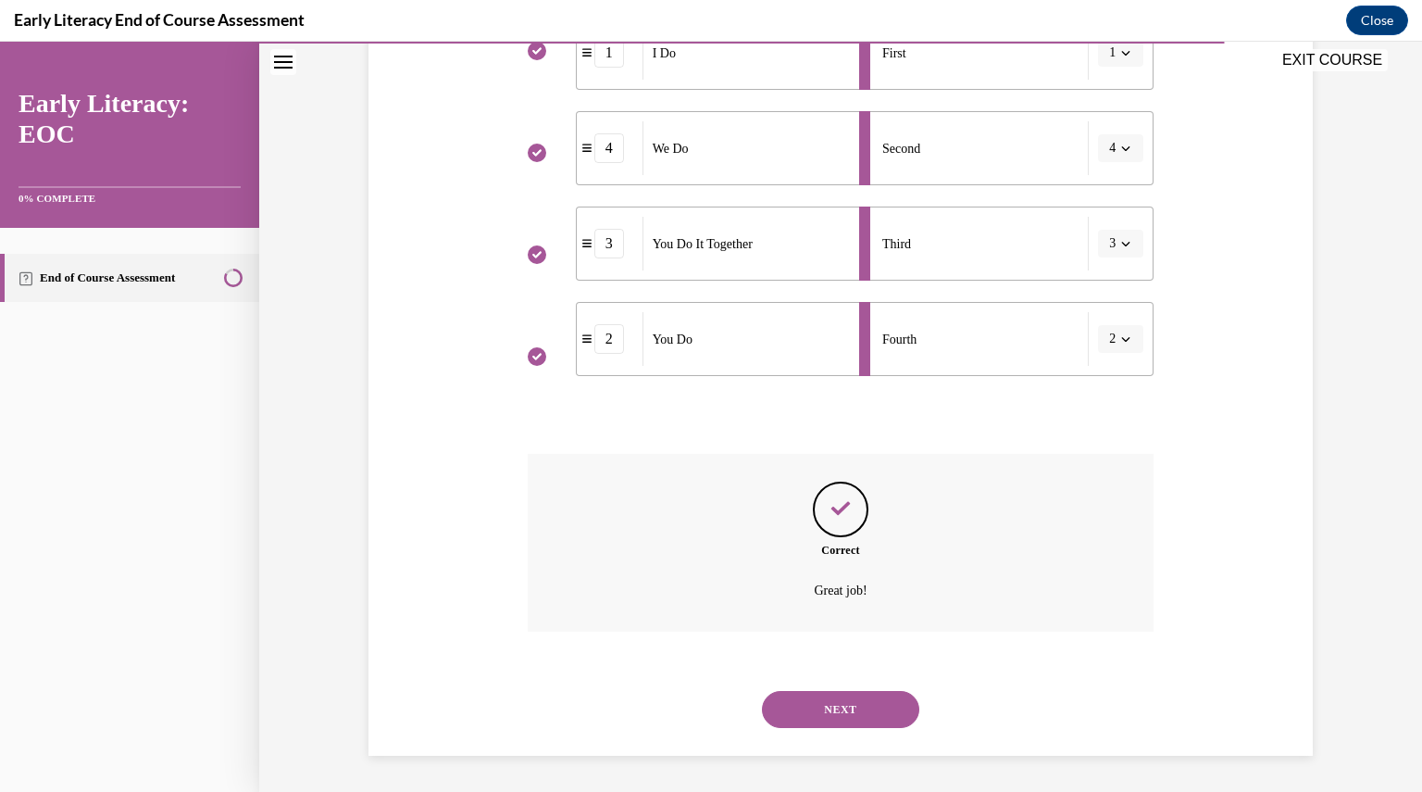
click at [868, 715] on button "NEXT" at bounding box center [840, 709] width 157 height 37
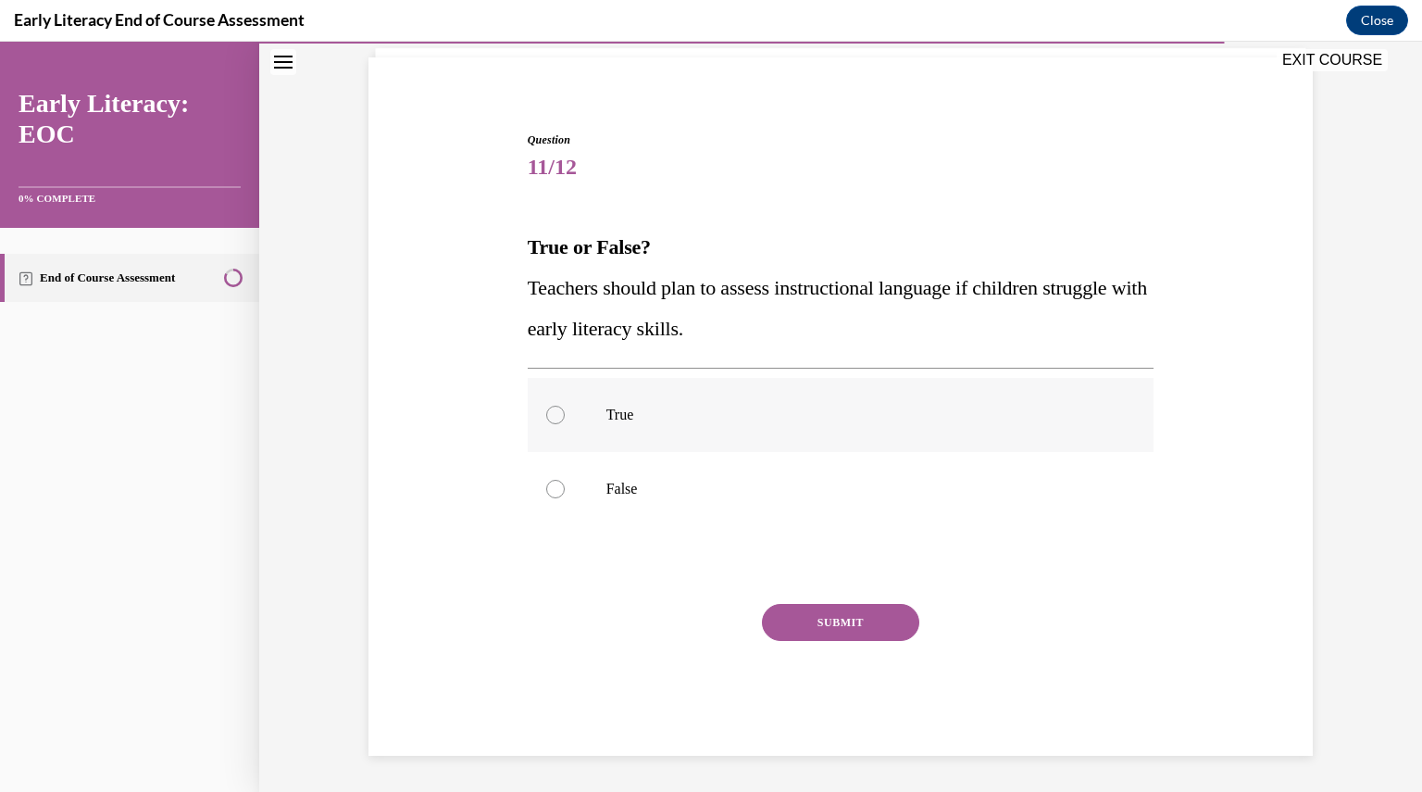
click at [546, 419] on div at bounding box center [555, 415] width 19 height 19
click at [823, 633] on button "SUBMIT" at bounding box center [840, 622] width 157 height 37
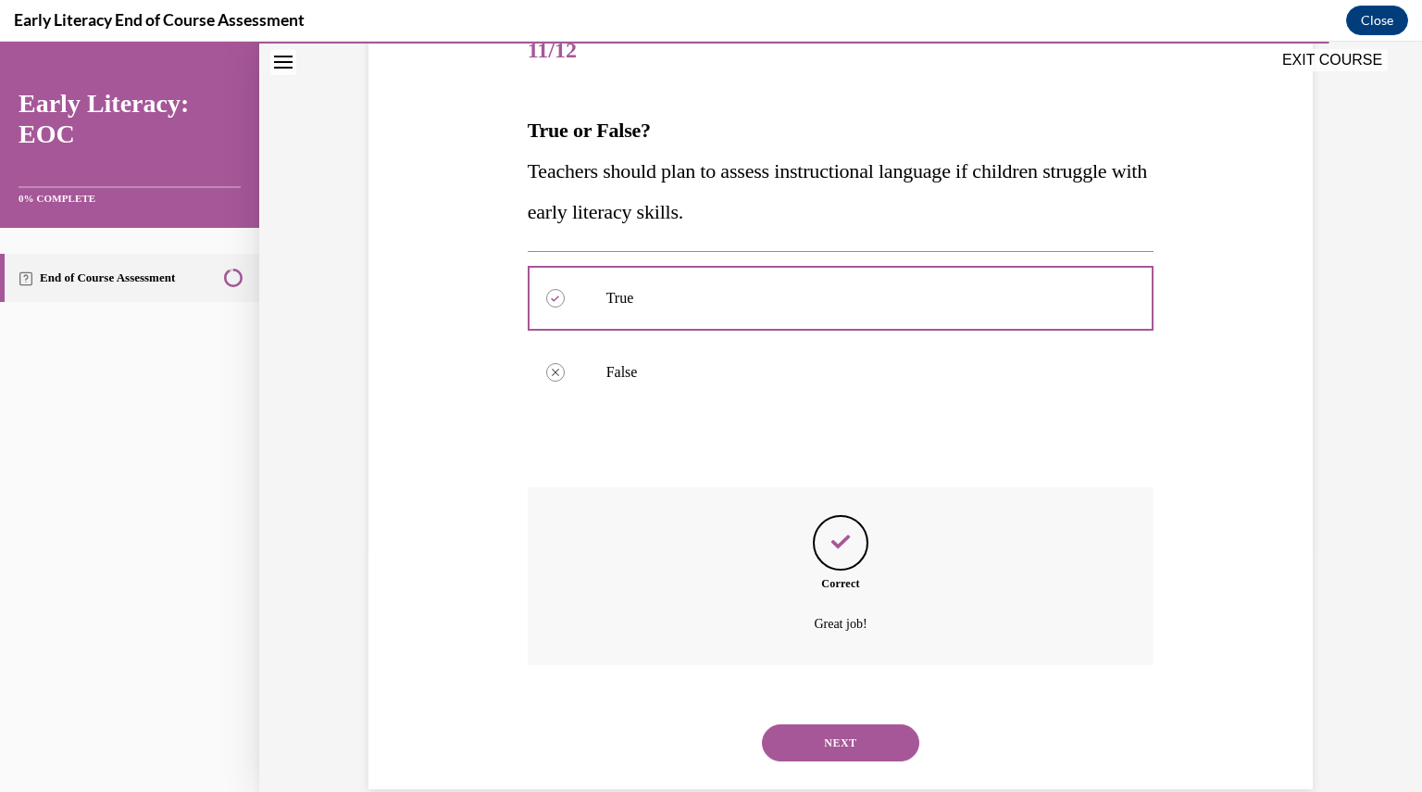
scroll to position [276, 0]
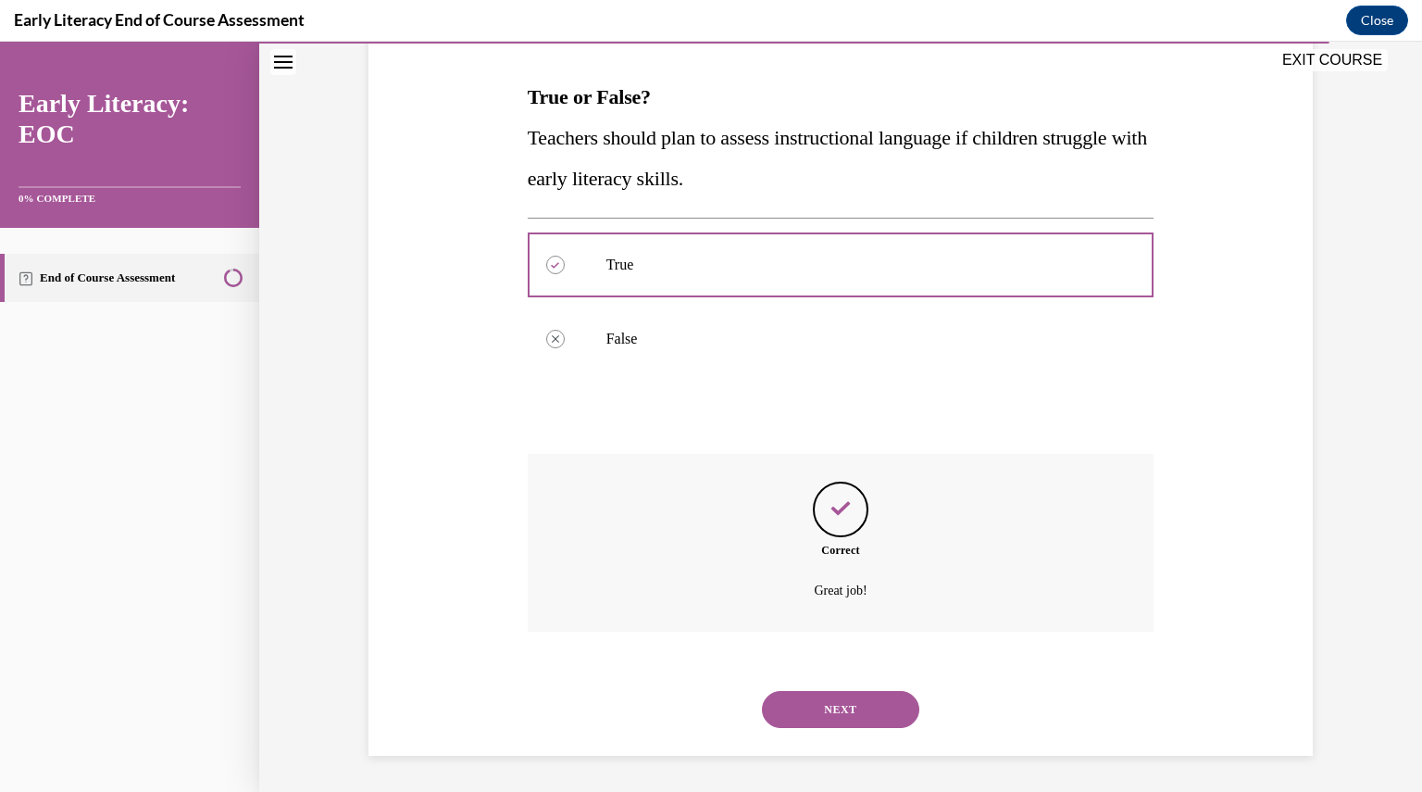
click at [826, 710] on button "NEXT" at bounding box center [840, 709] width 157 height 37
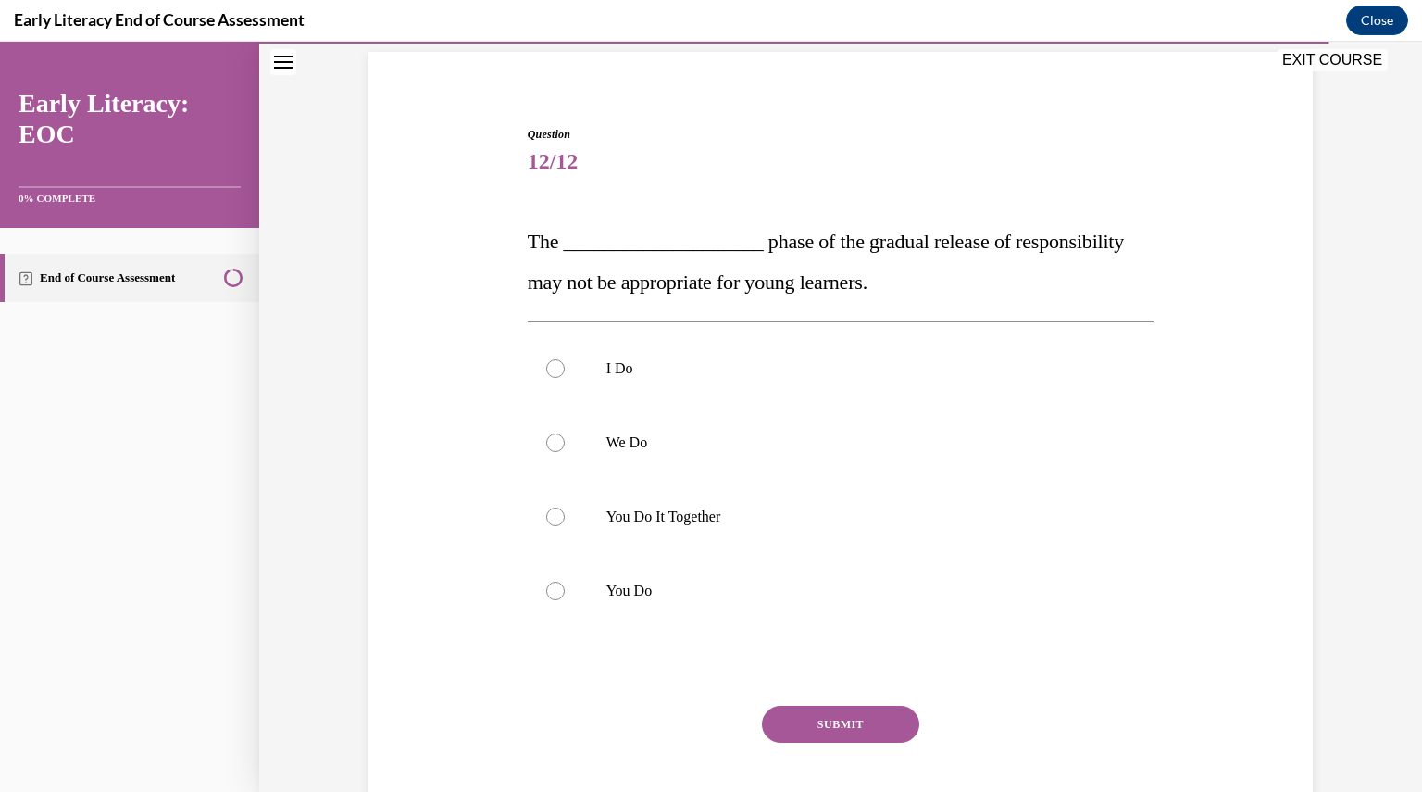
scroll to position [137, 0]
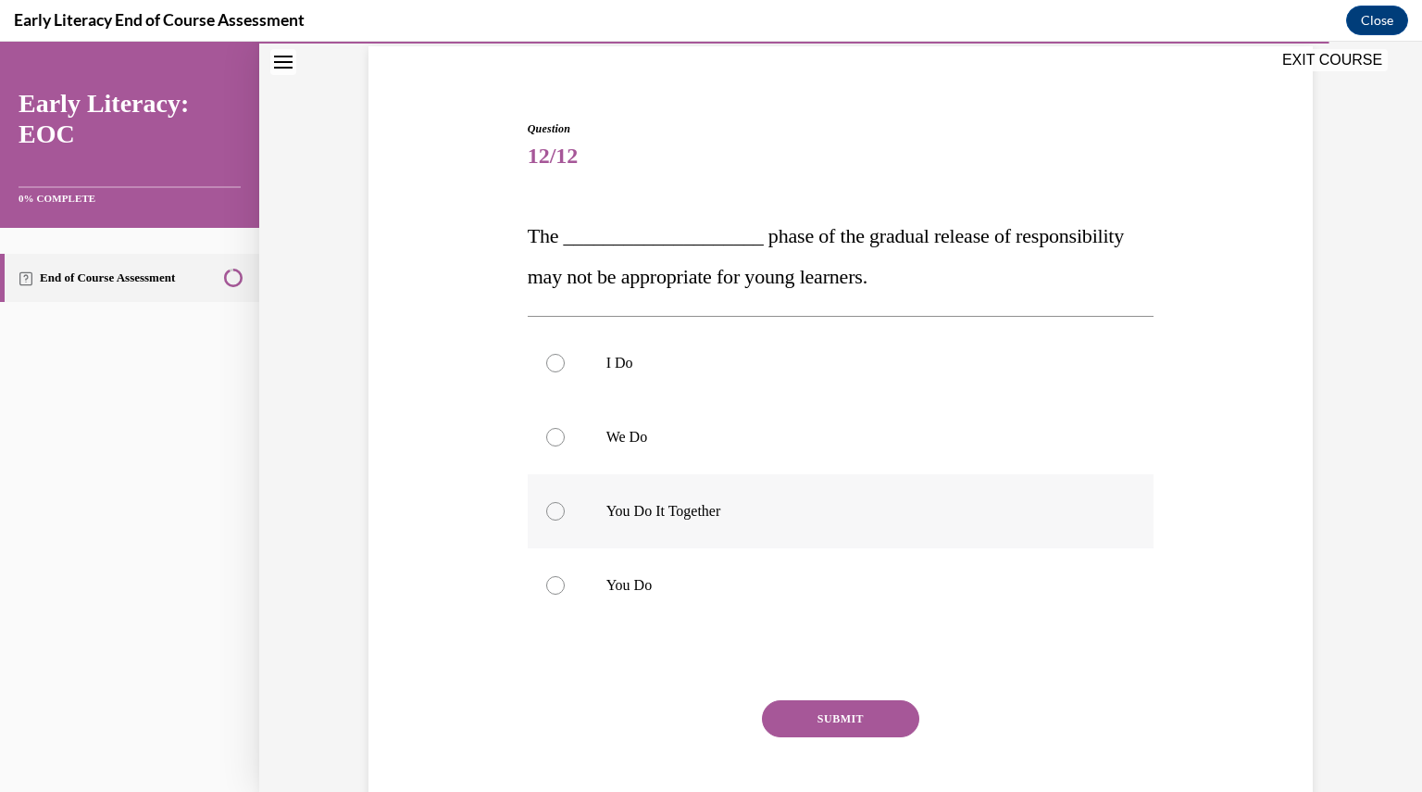
click at [546, 508] on div at bounding box center [555, 511] width 19 height 19
click at [799, 722] on button "SUBMIT" at bounding box center [840, 718] width 157 height 37
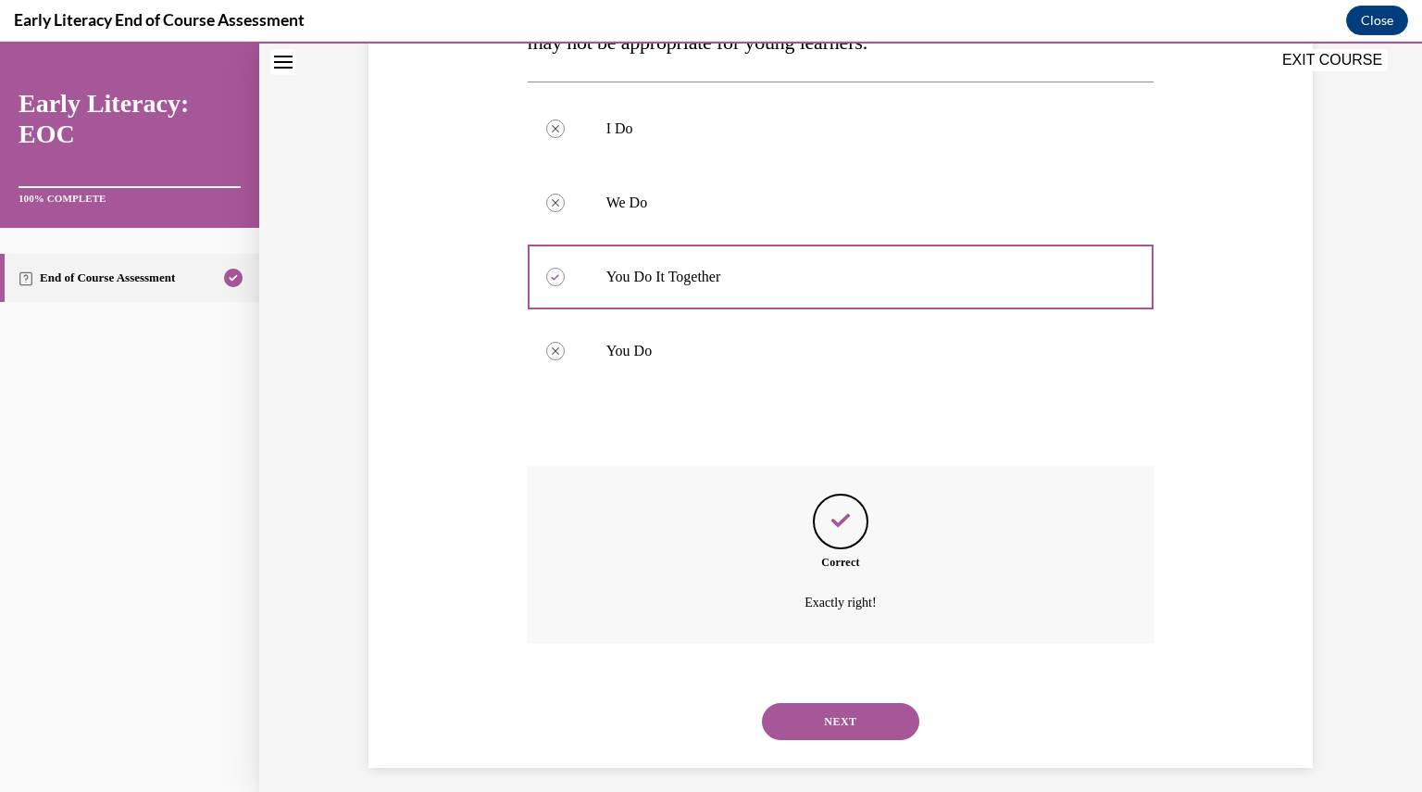
scroll to position [383, 0]
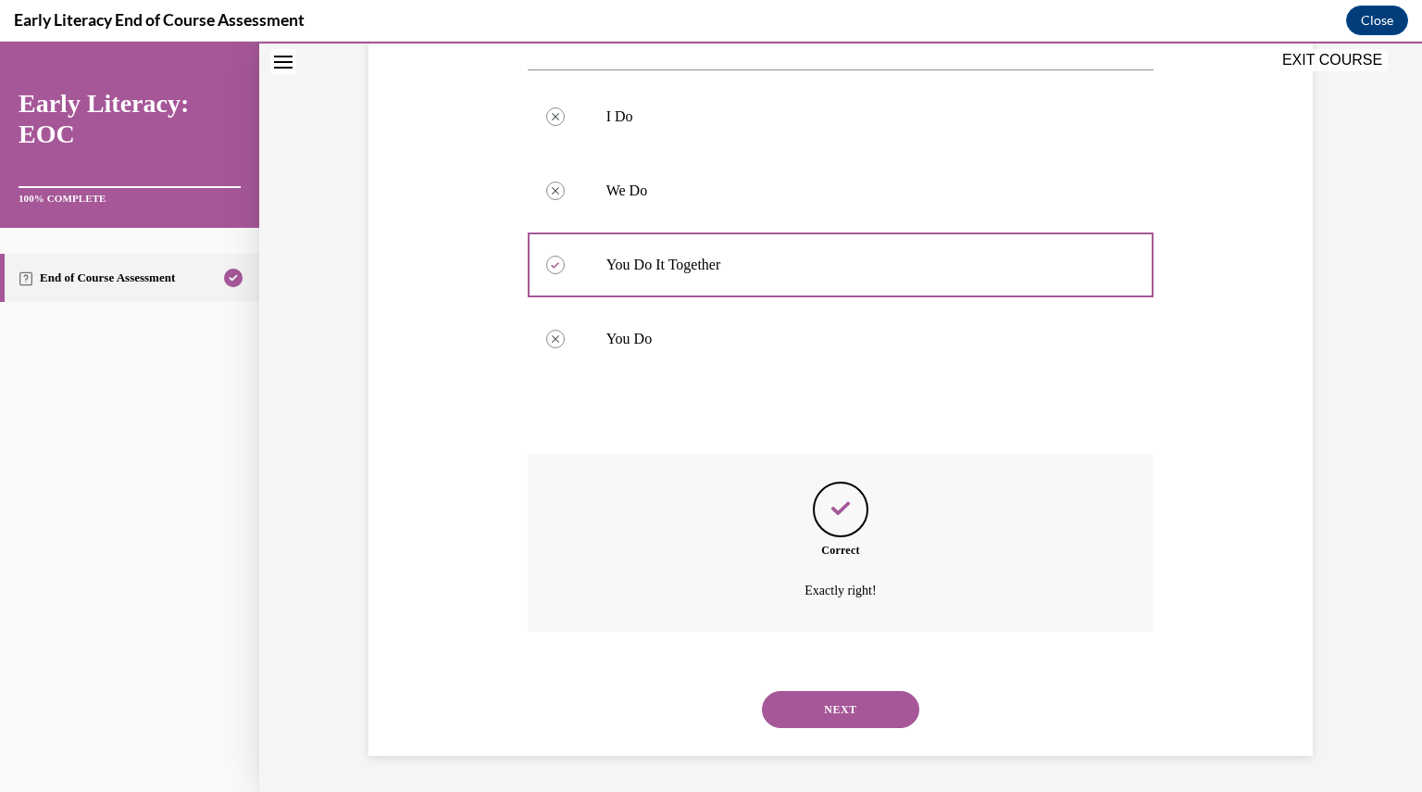
click at [815, 702] on button "NEXT" at bounding box center [840, 709] width 157 height 37
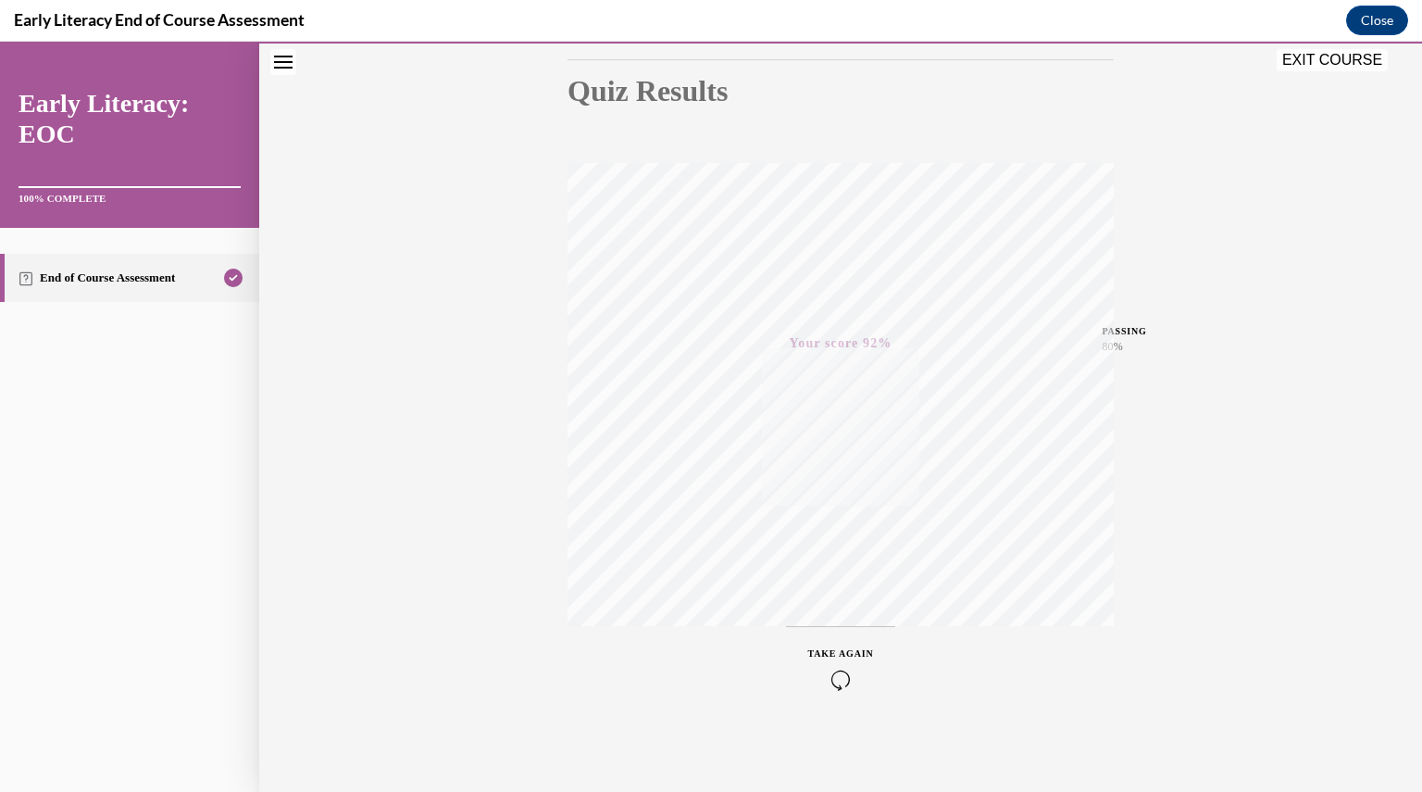
click at [1333, 57] on button "EXIT COURSE" at bounding box center [1332, 60] width 111 height 22
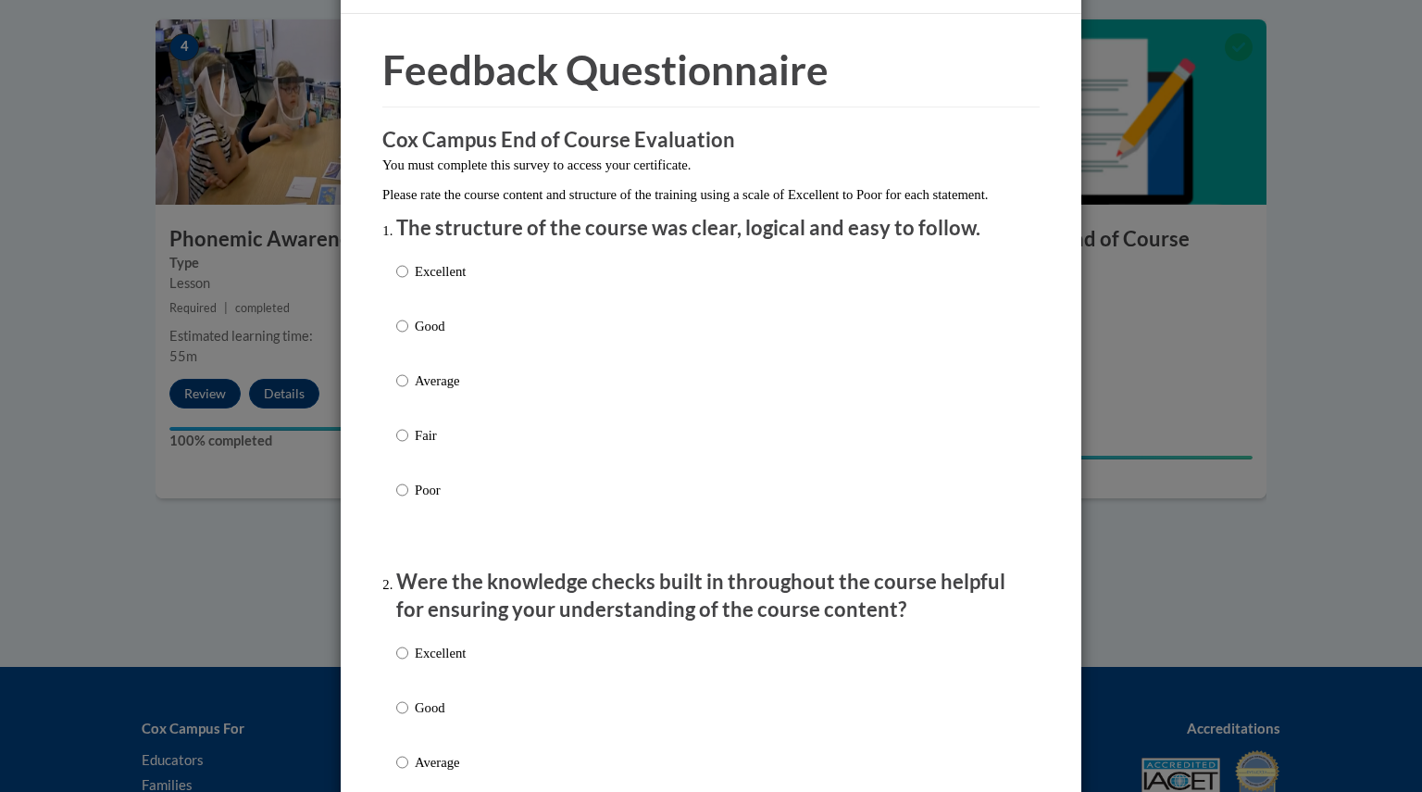
scroll to position [0, 0]
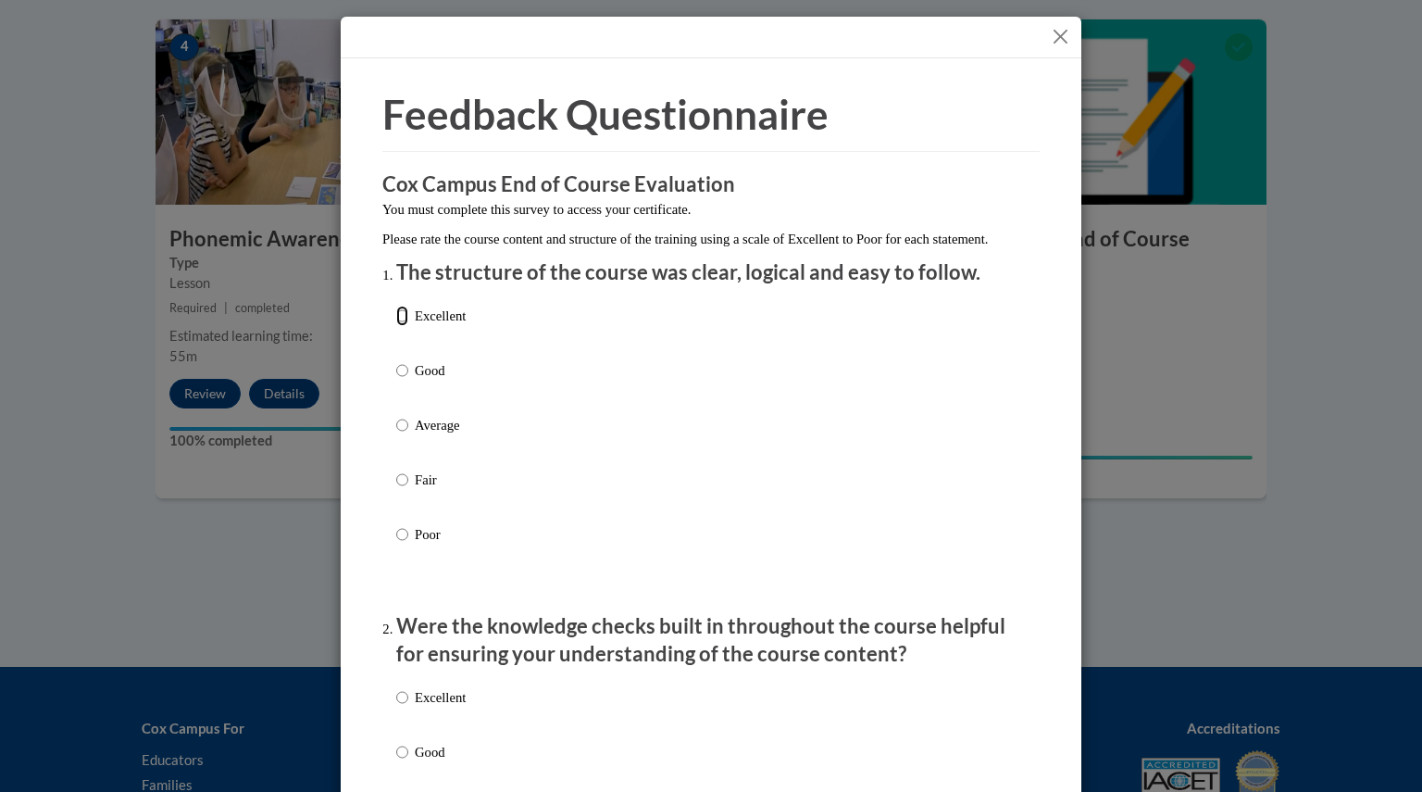
click at [396, 326] on input "Excellent" at bounding box center [402, 316] width 12 height 20
radio input "true"
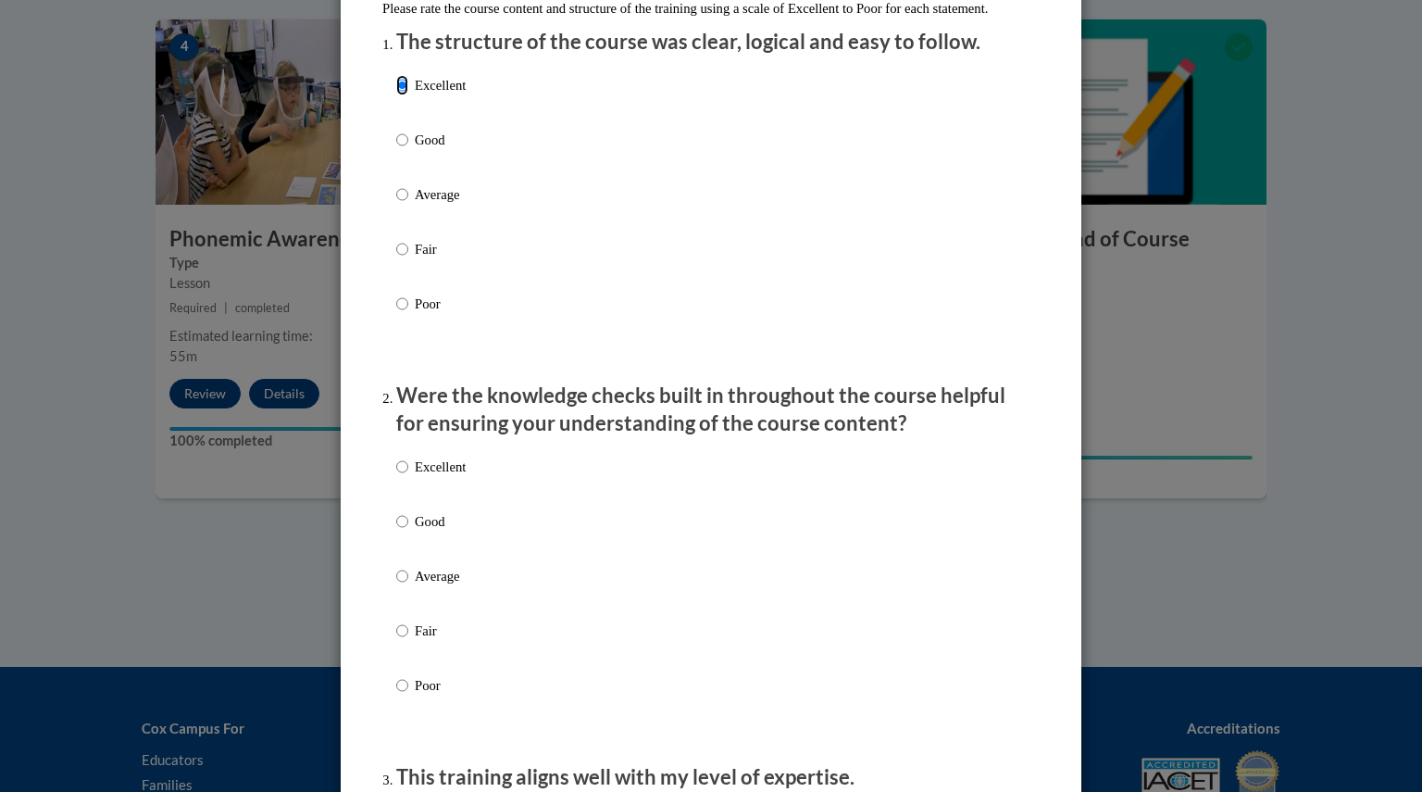
scroll to position [231, 0]
click at [396, 531] on input "Good" at bounding box center [402, 520] width 12 height 20
radio input "true"
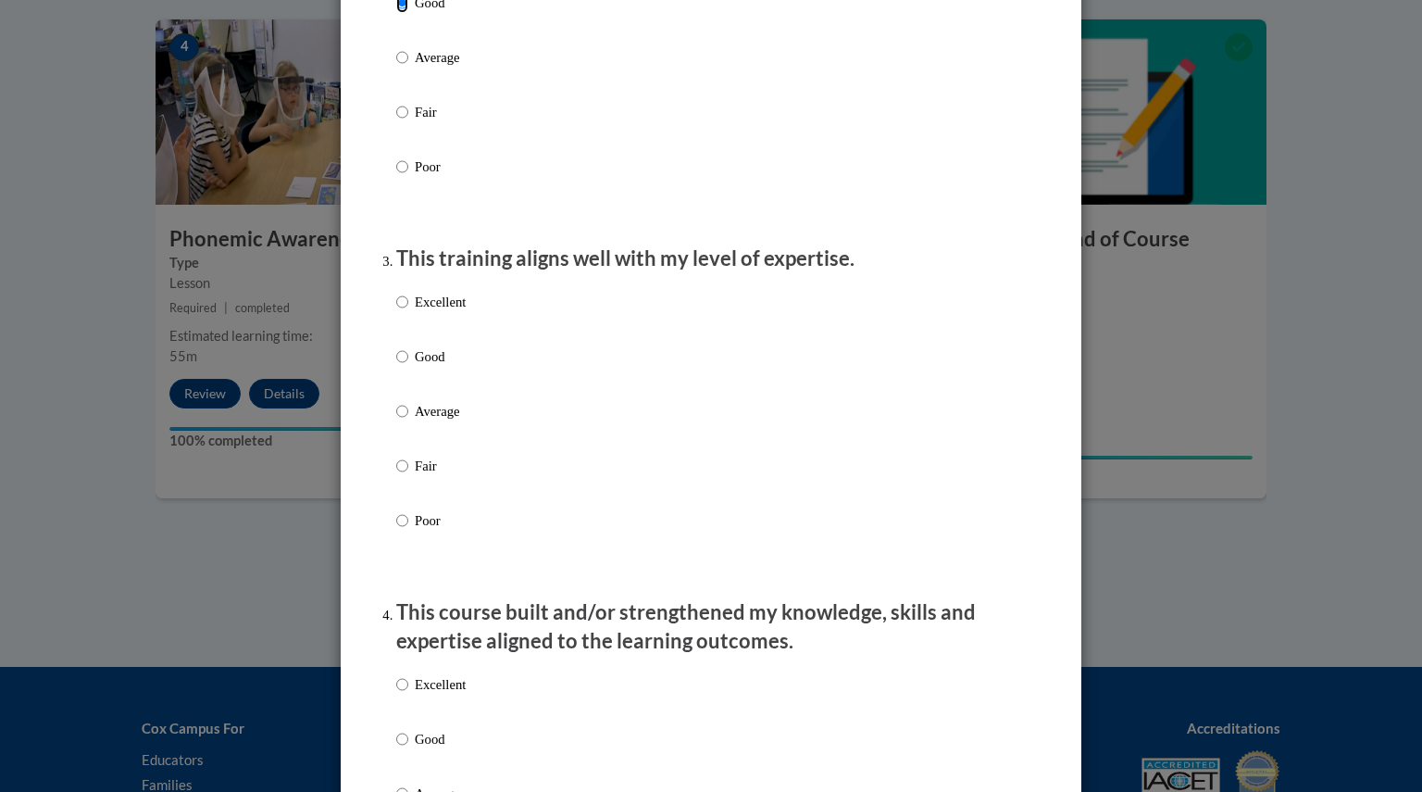
scroll to position [748, 0]
click at [396, 313] on input "Excellent" at bounding box center [402, 303] width 12 height 20
radio input "true"
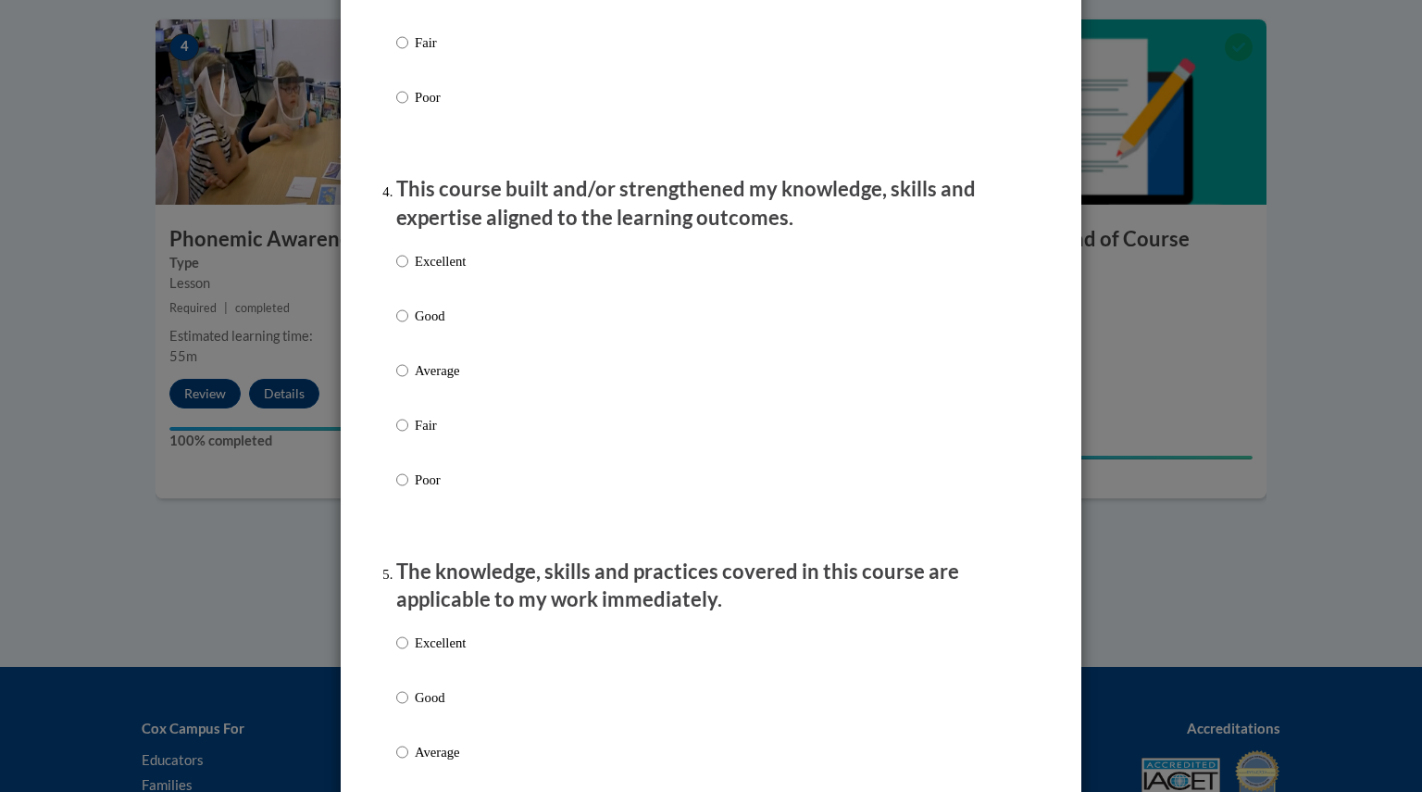
scroll to position [1173, 0]
click at [396, 325] on input "Good" at bounding box center [402, 315] width 12 height 20
radio input "true"
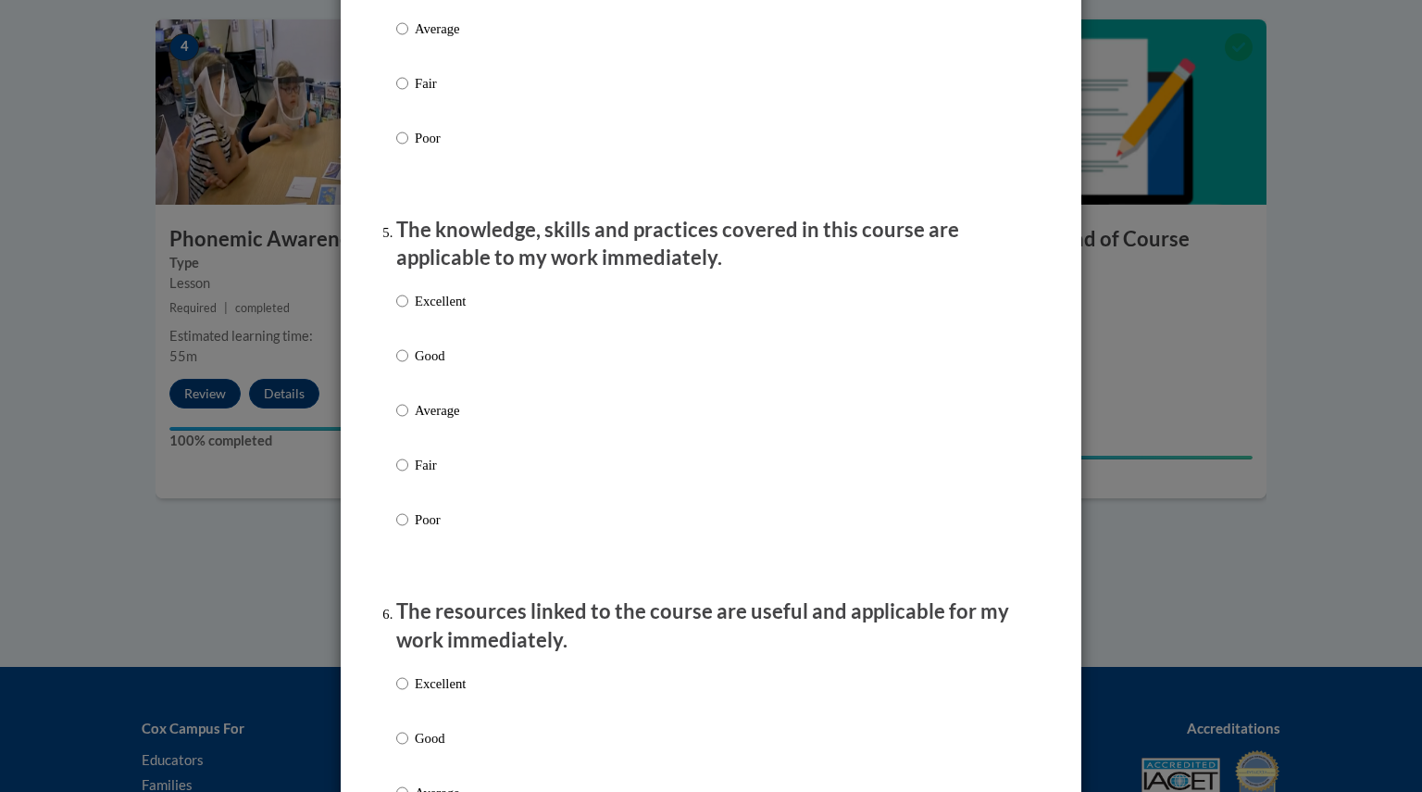
scroll to position [1515, 0]
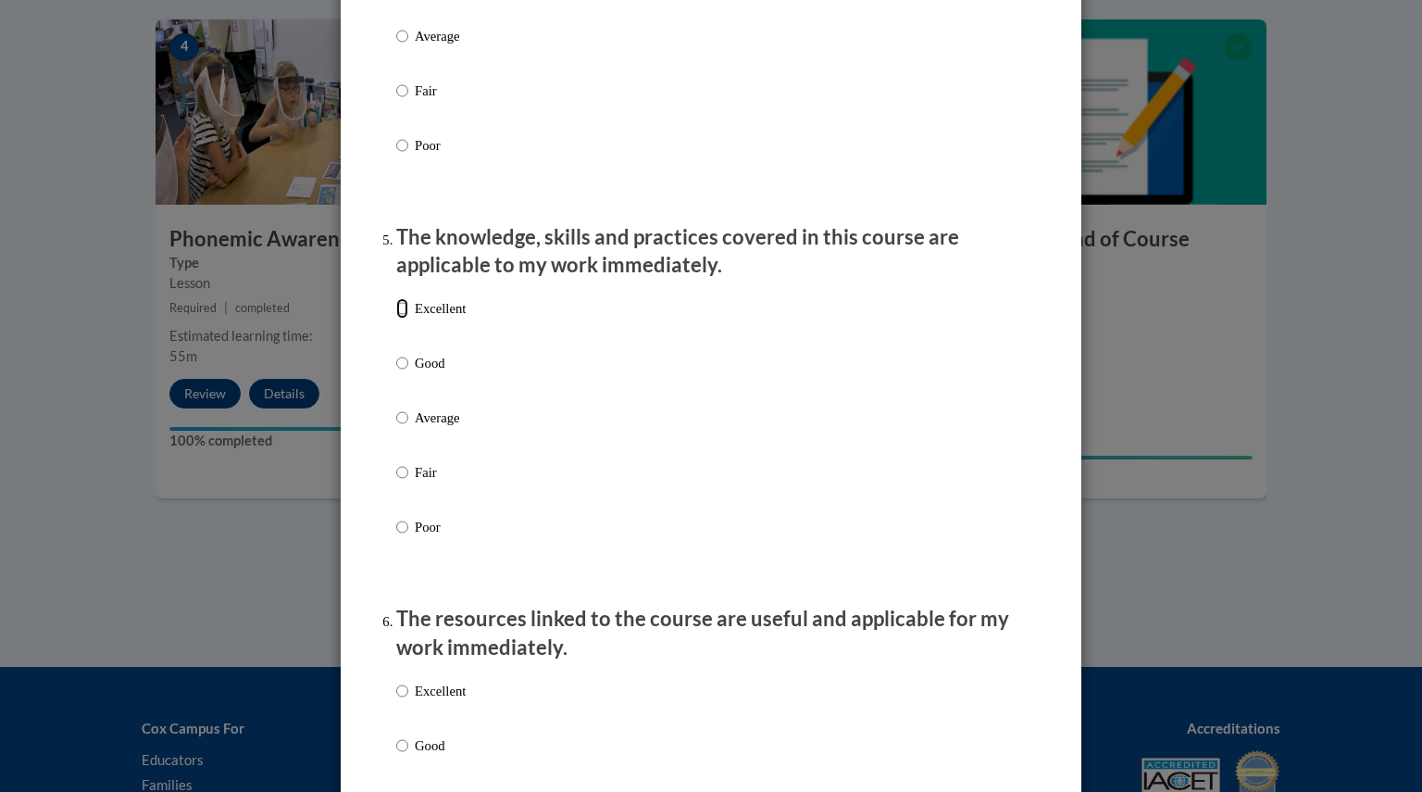
click at [396, 319] on input "Excellent" at bounding box center [402, 308] width 12 height 20
radio input "true"
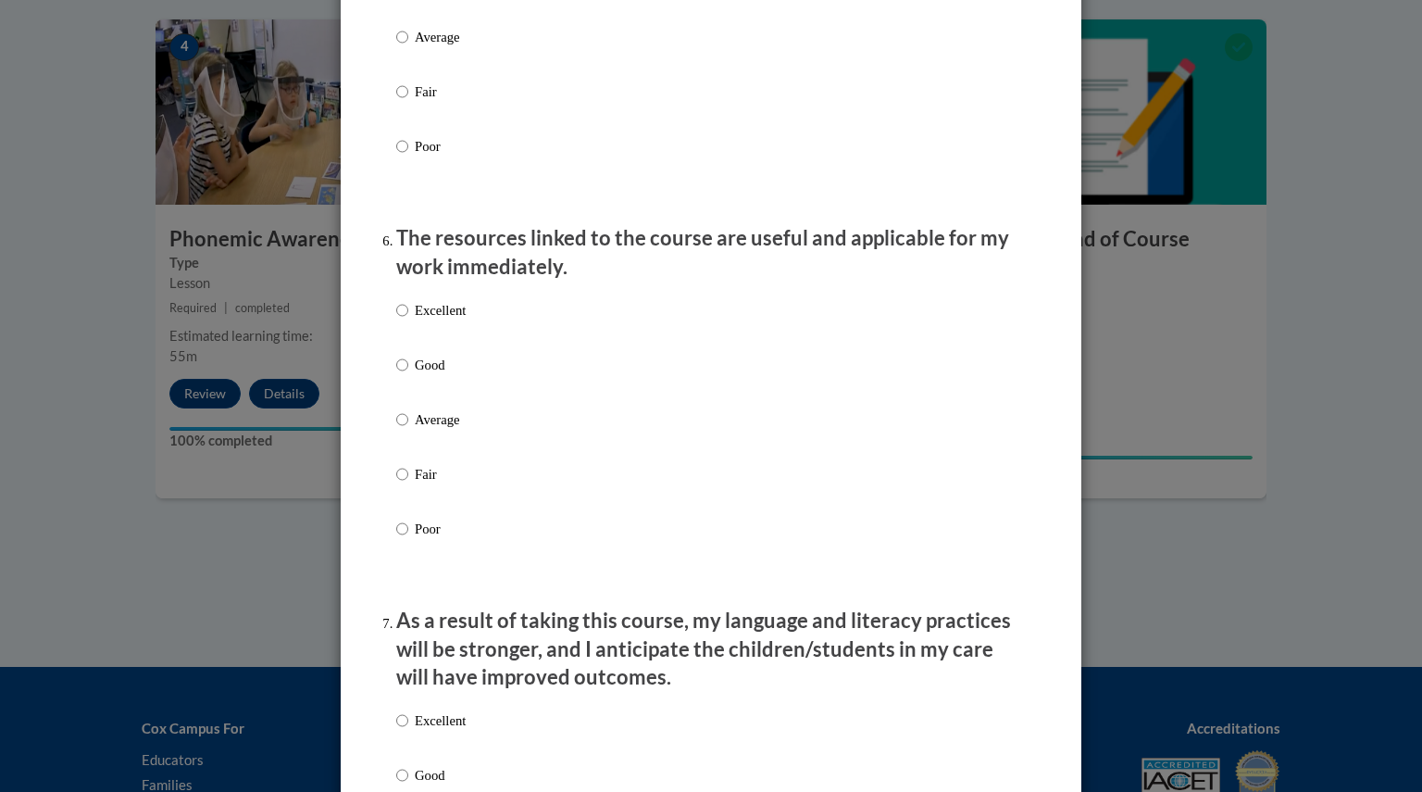
scroll to position [1888, 0]
click at [396, 319] on input "Excellent" at bounding box center [402, 309] width 12 height 20
radio input "true"
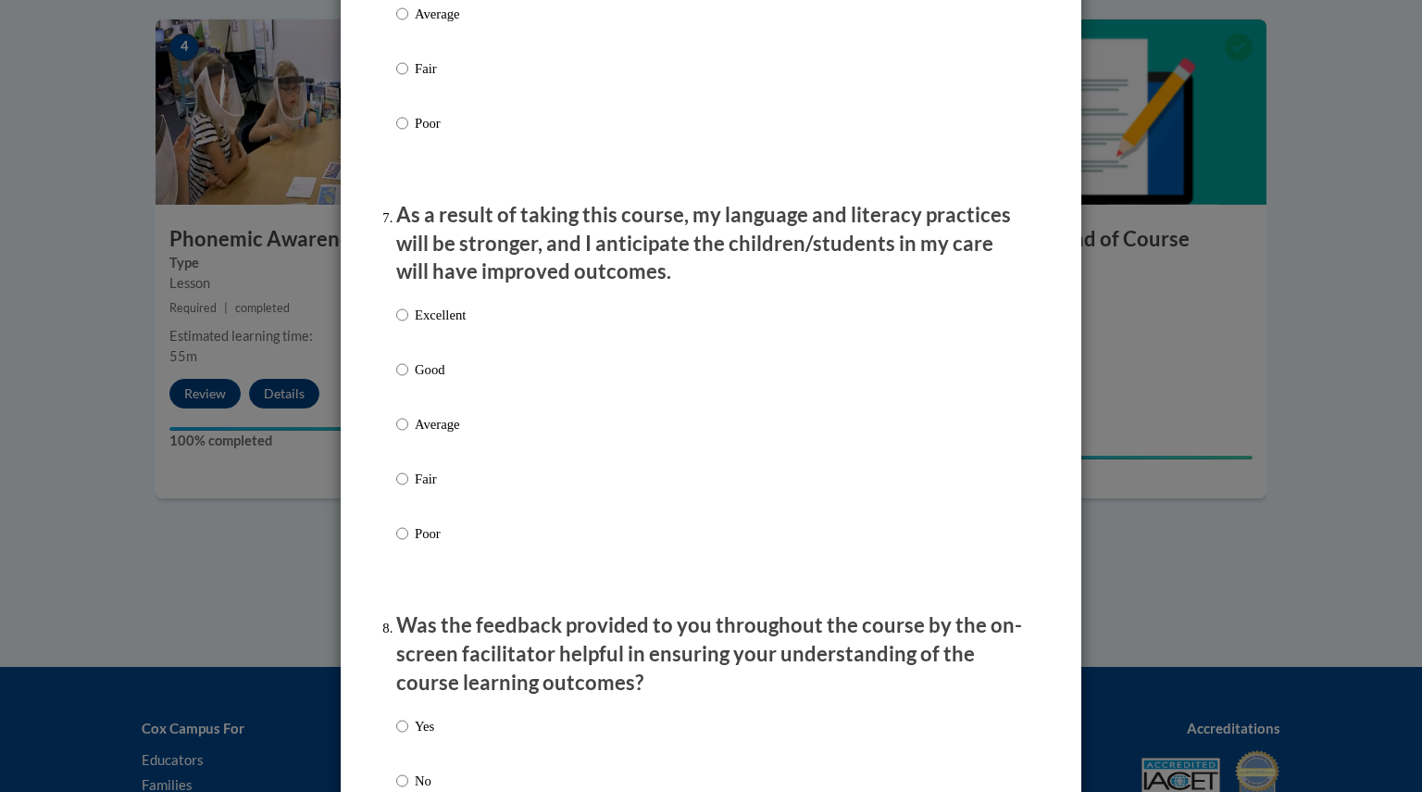
scroll to position [2293, 0]
click at [396, 325] on input "Excellent" at bounding box center [402, 315] width 12 height 20
radio input "true"
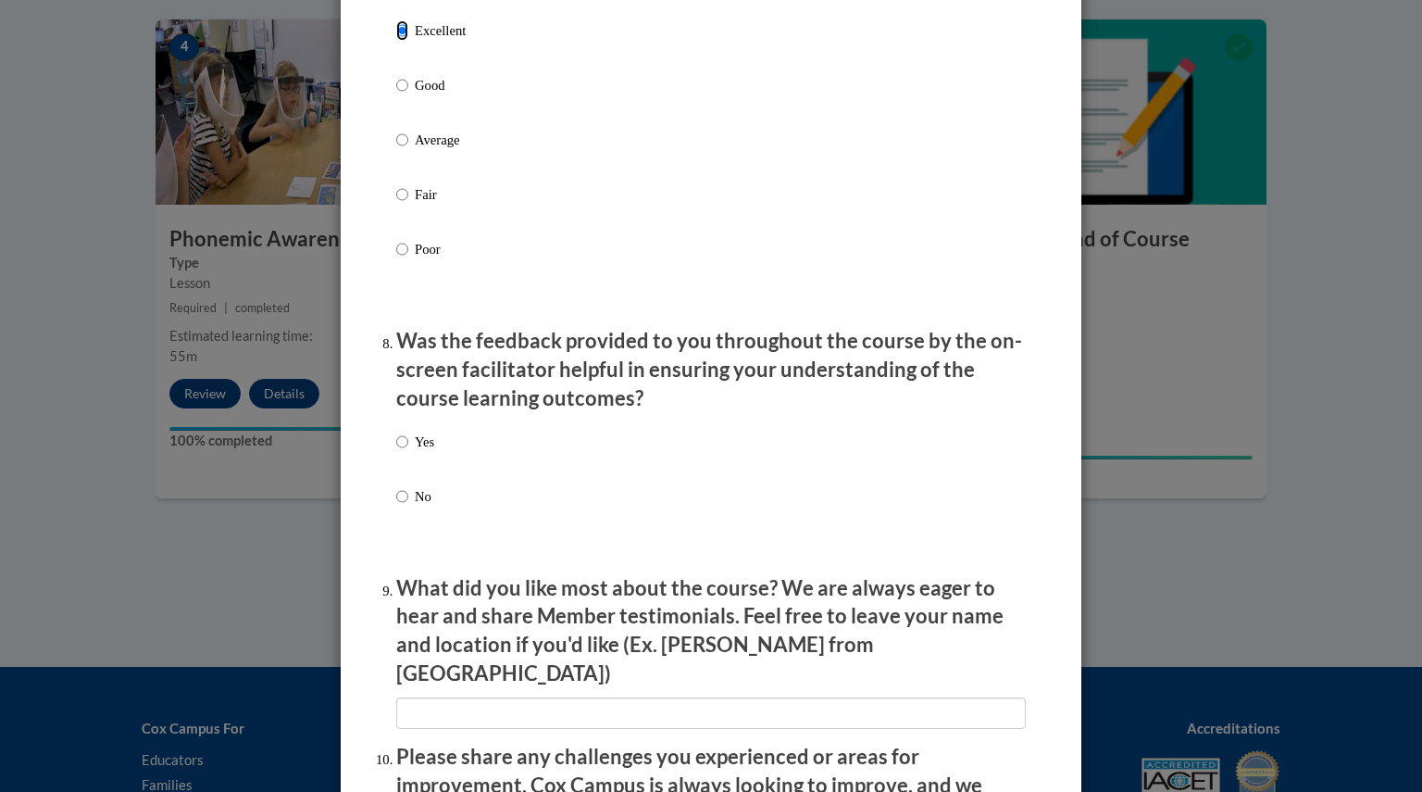
scroll to position [2578, 0]
click at [396, 451] on input "Yes" at bounding box center [402, 441] width 12 height 20
radio input "true"
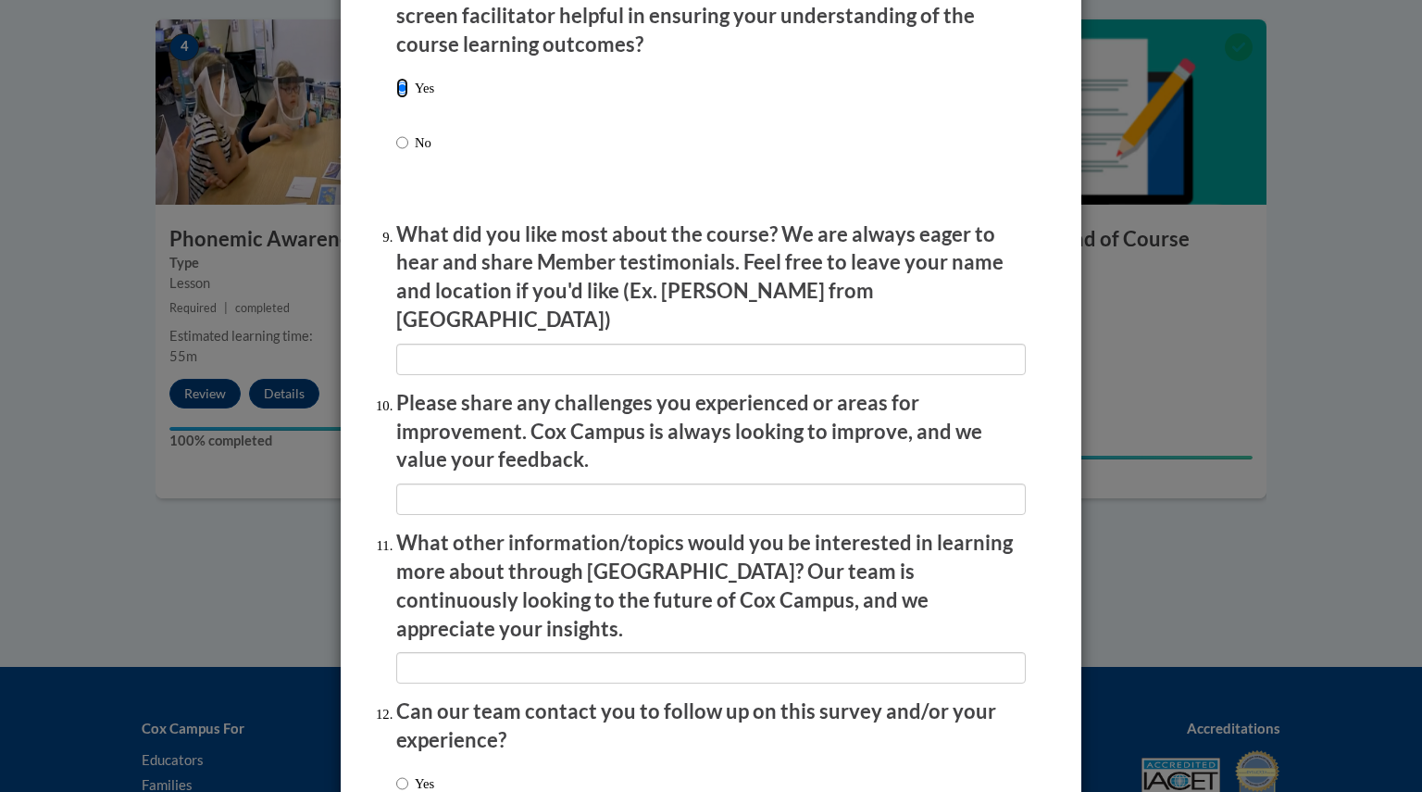
scroll to position [3058, 0]
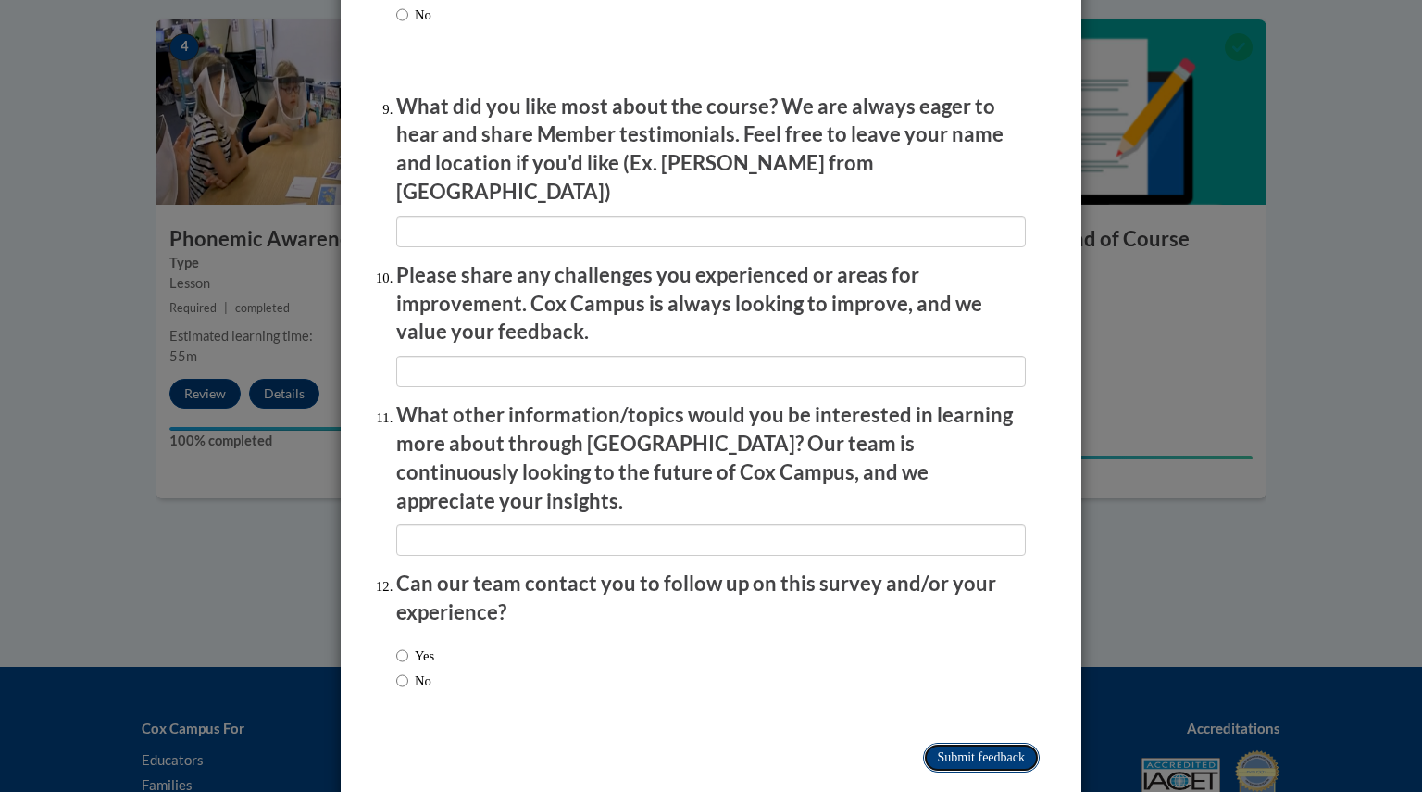
click at [933, 743] on input "Submit feedback" at bounding box center [981, 758] width 117 height 30
